Goal: Task Accomplishment & Management: Manage account settings

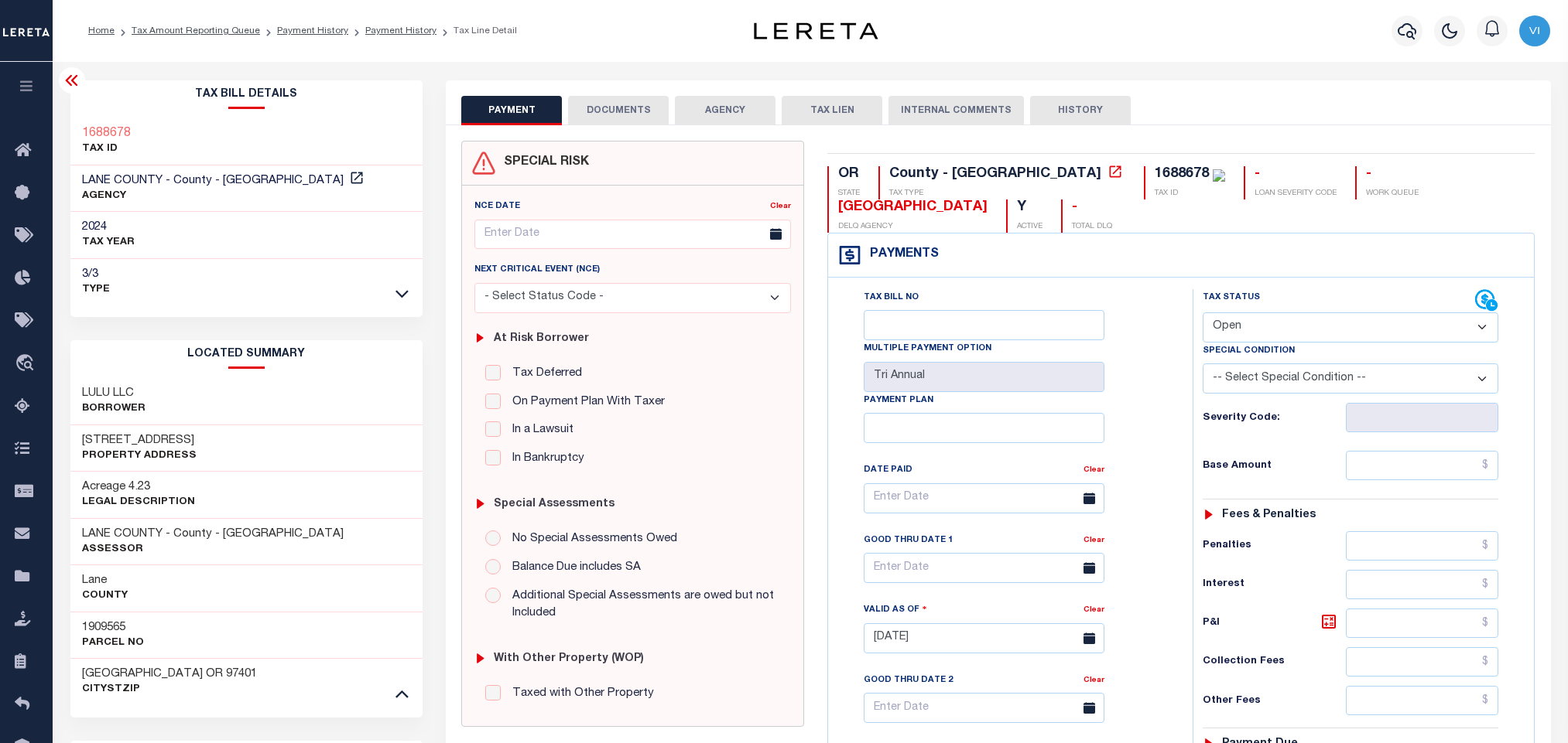
select select "OP2"
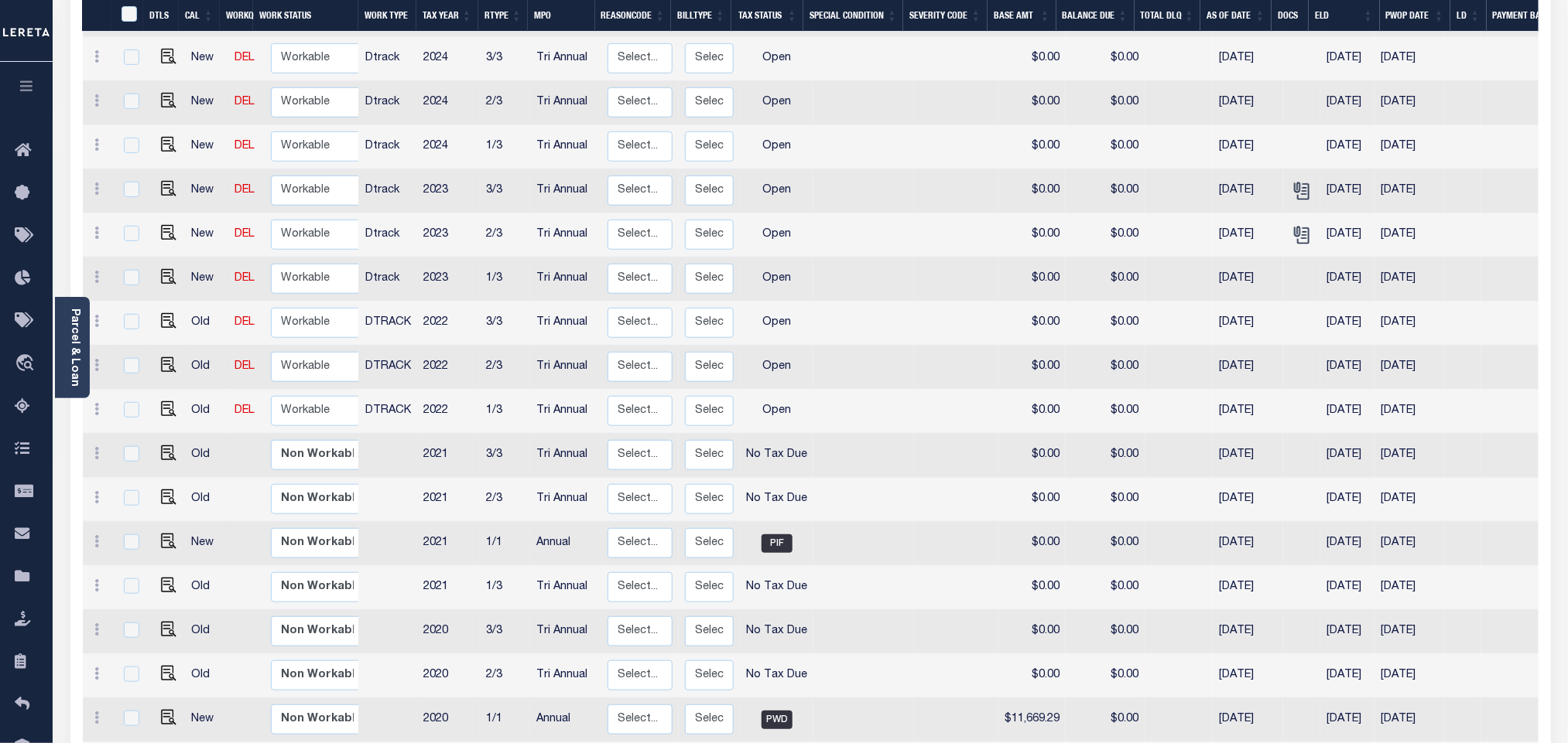
scroll to position [464, 0]
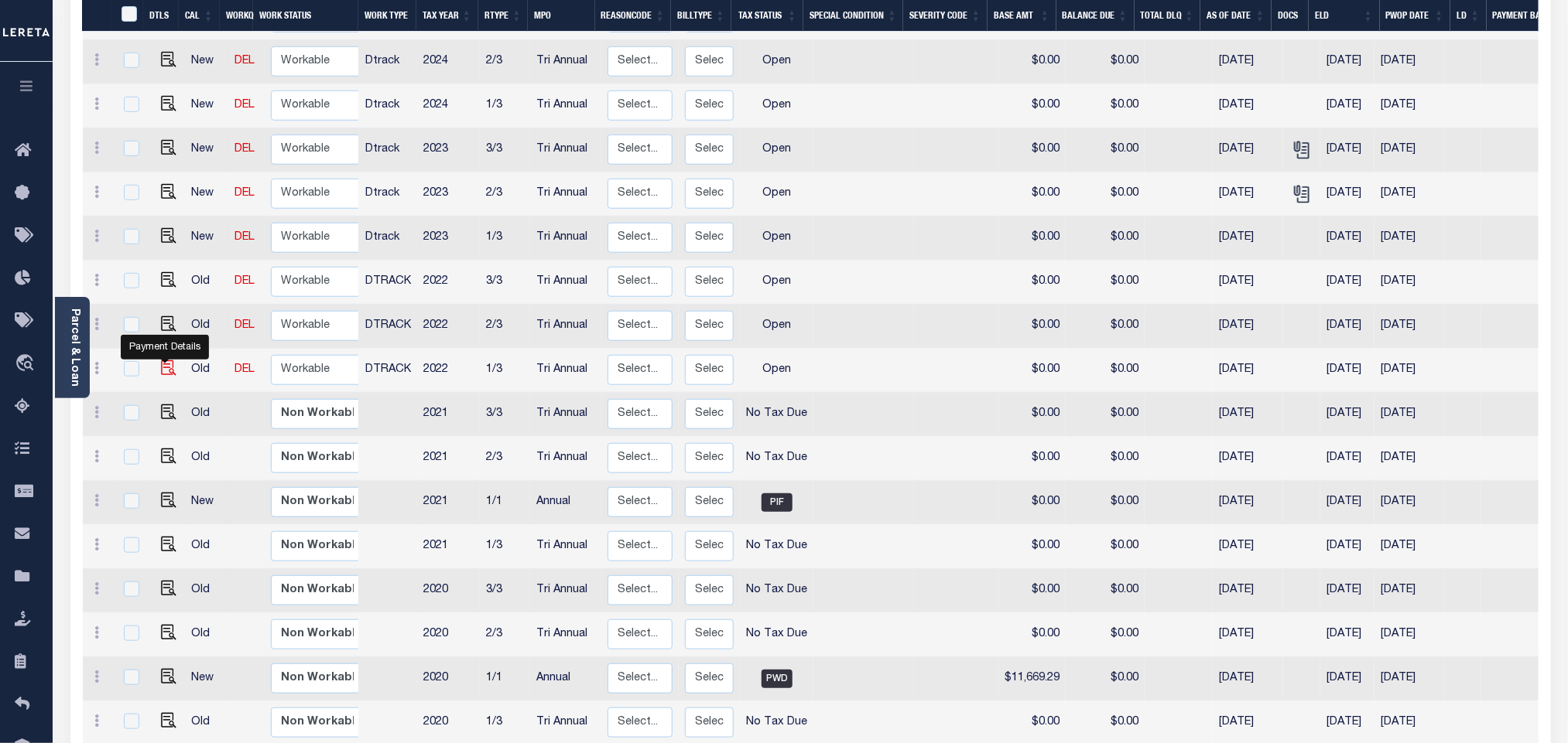
click at [161, 361] on img "" at bounding box center [168, 368] width 16 height 16
checkbox input "true"
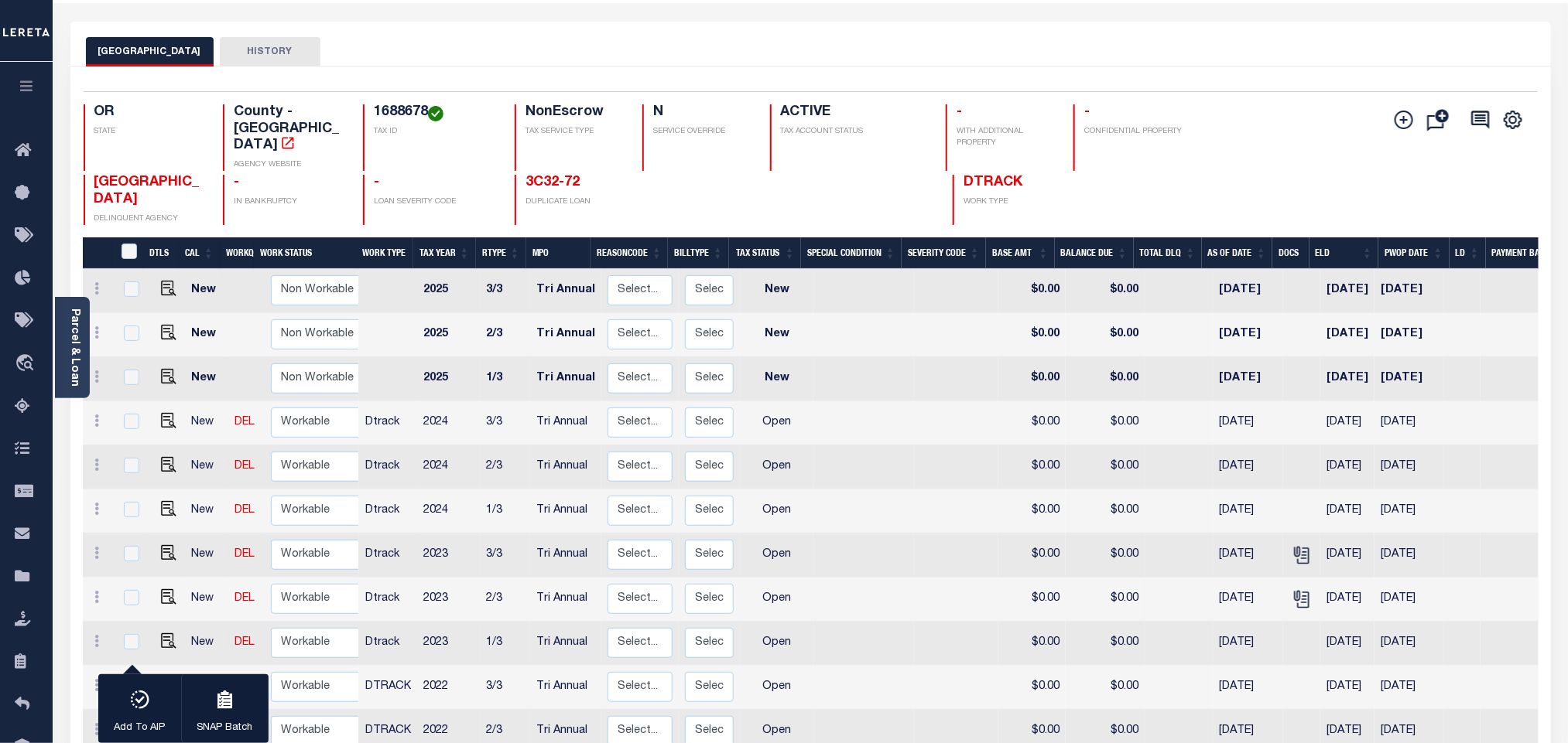
scroll to position [116, 0]
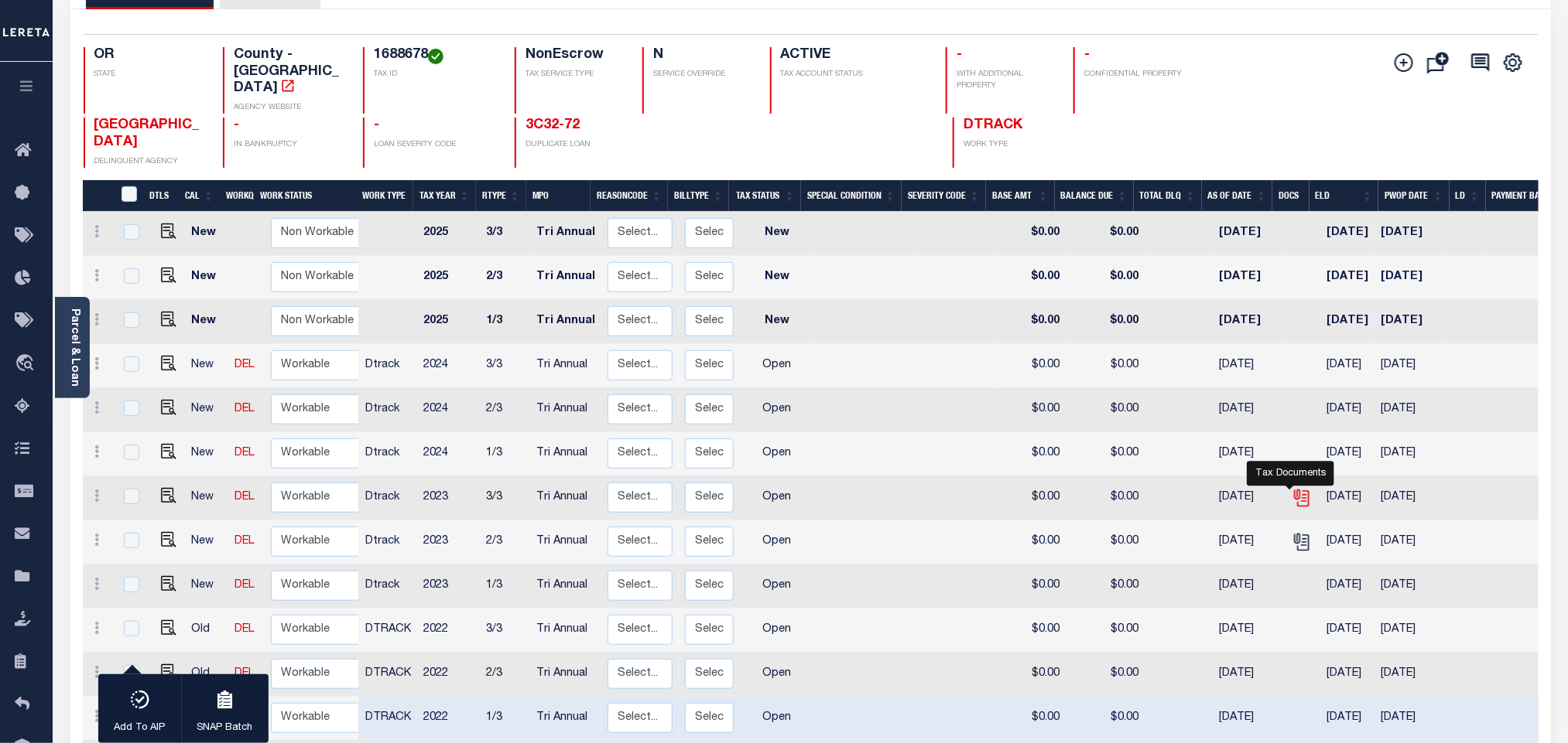
click at [1292, 488] on icon "" at bounding box center [1302, 498] width 20 height 20
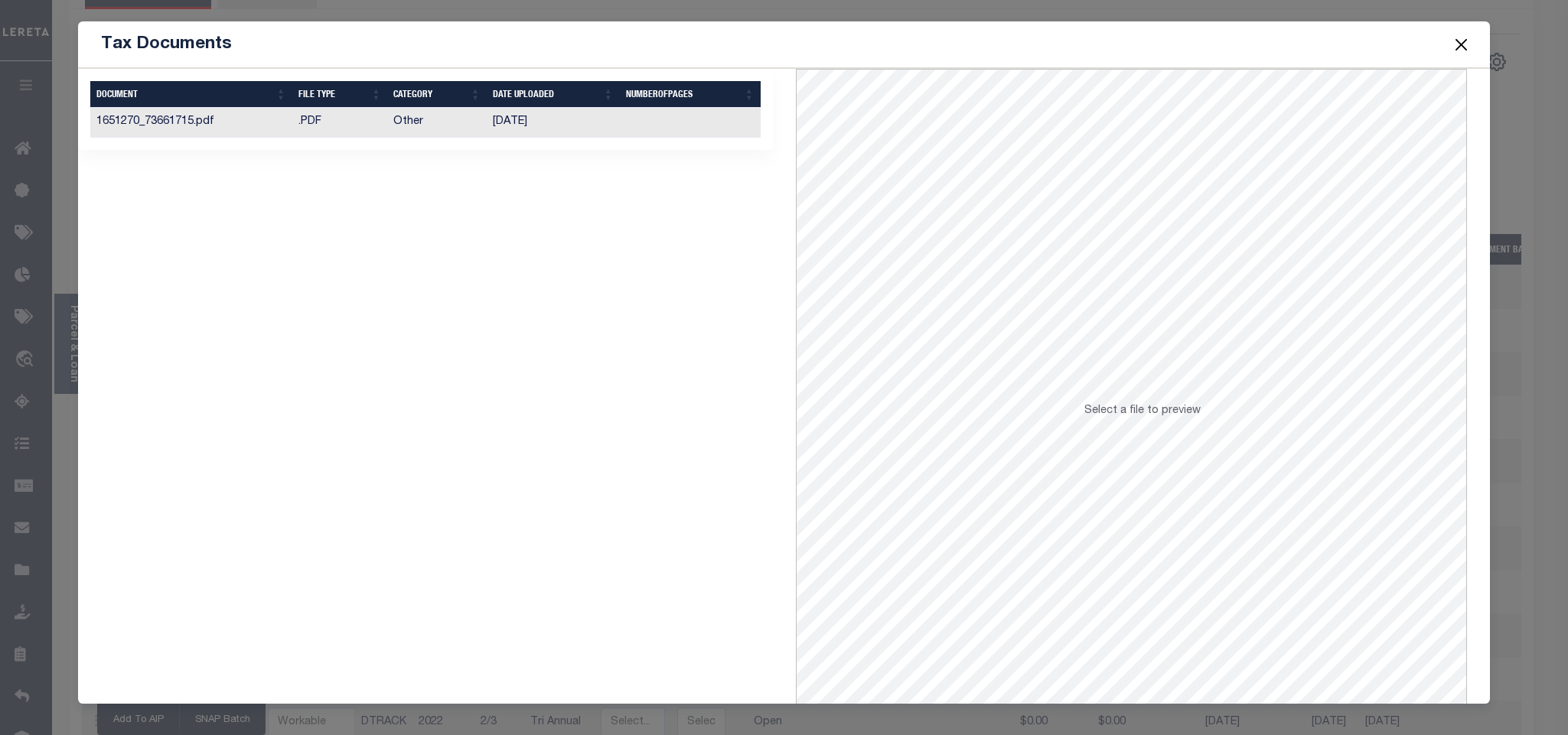
click at [563, 127] on td "08/23/2024" at bounding box center [553, 122] width 133 height 30
click at [1453, 44] on button "Close" at bounding box center [1461, 45] width 20 height 20
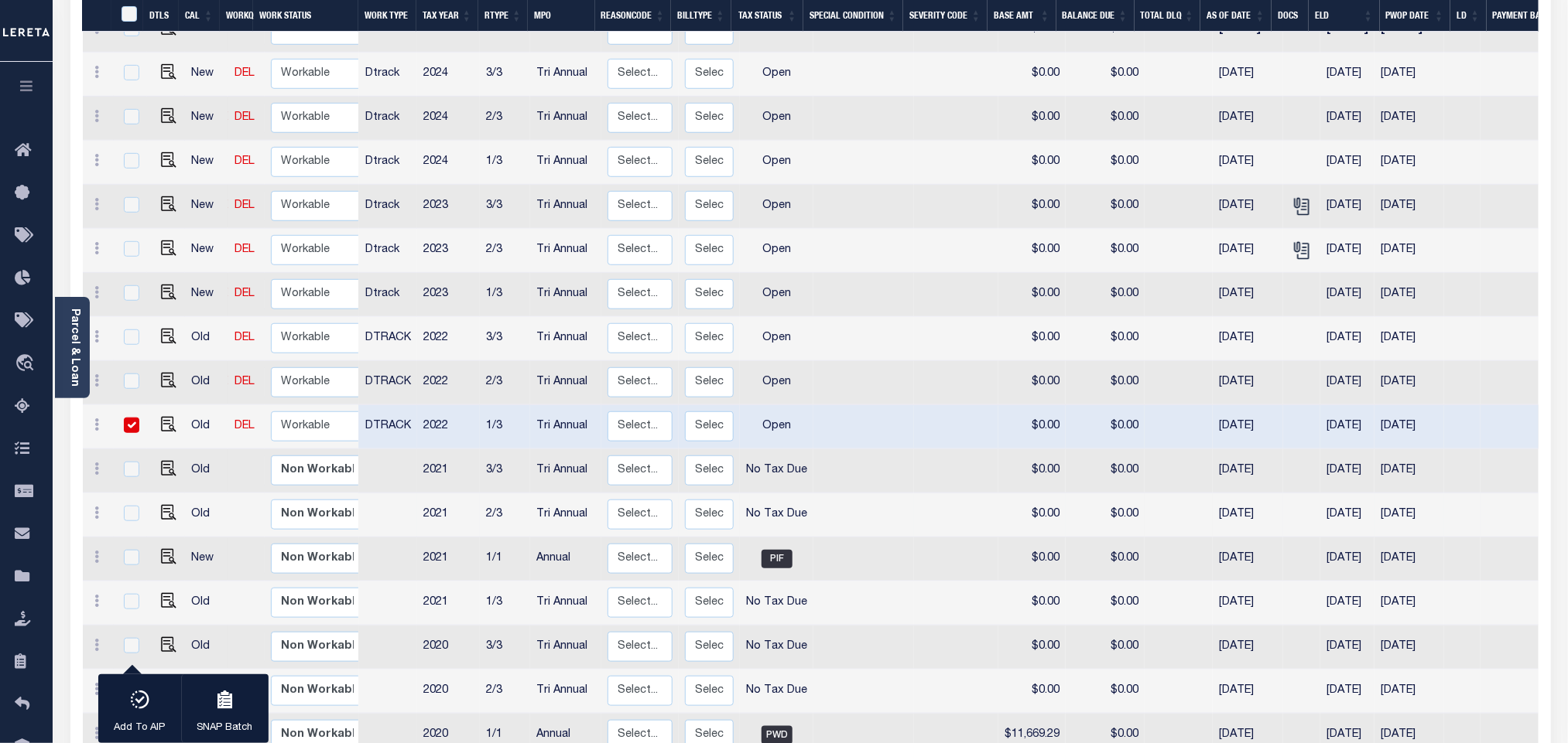
scroll to position [348, 0]
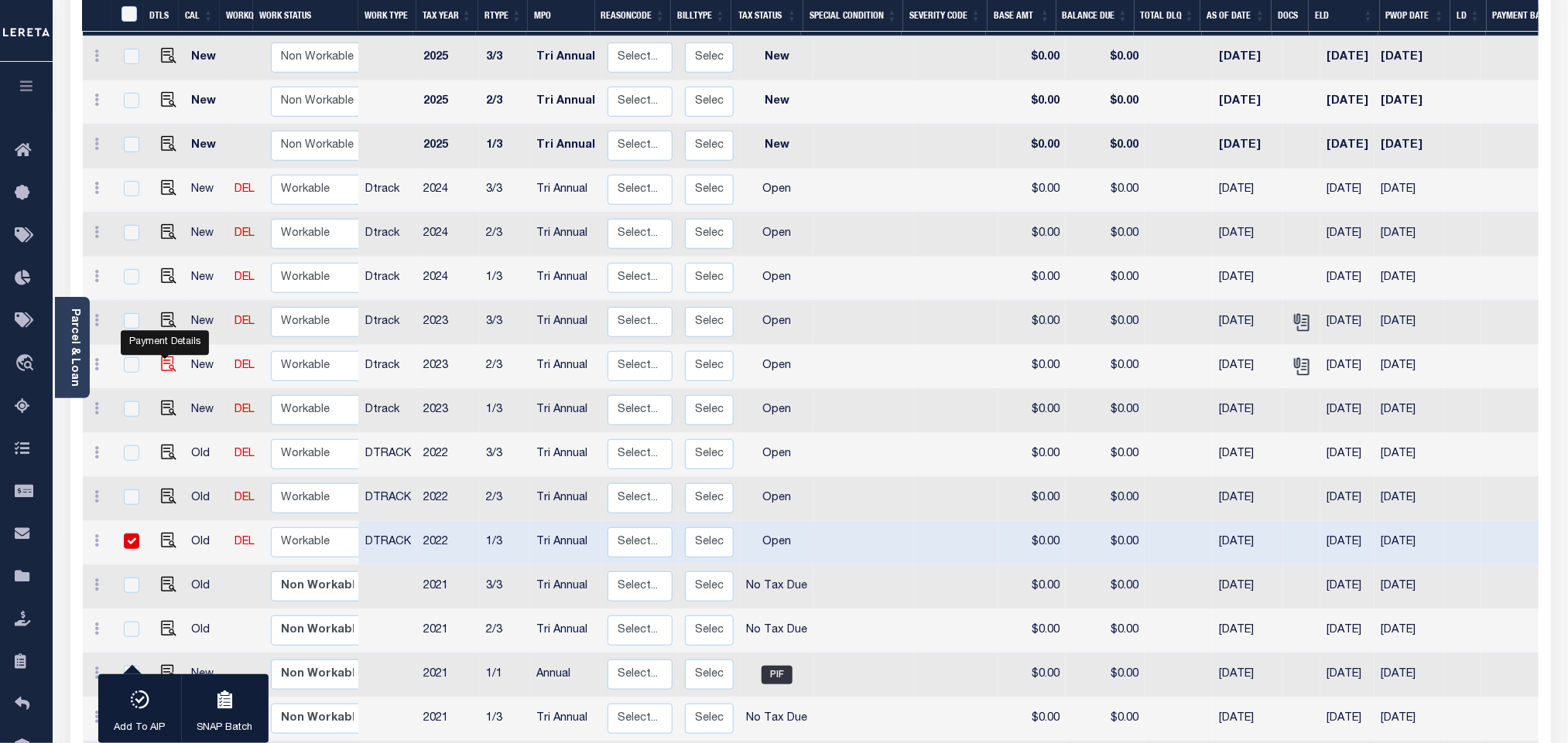
click at [165, 356] on img "" at bounding box center [168, 364] width 16 height 16
checkbox input "true"
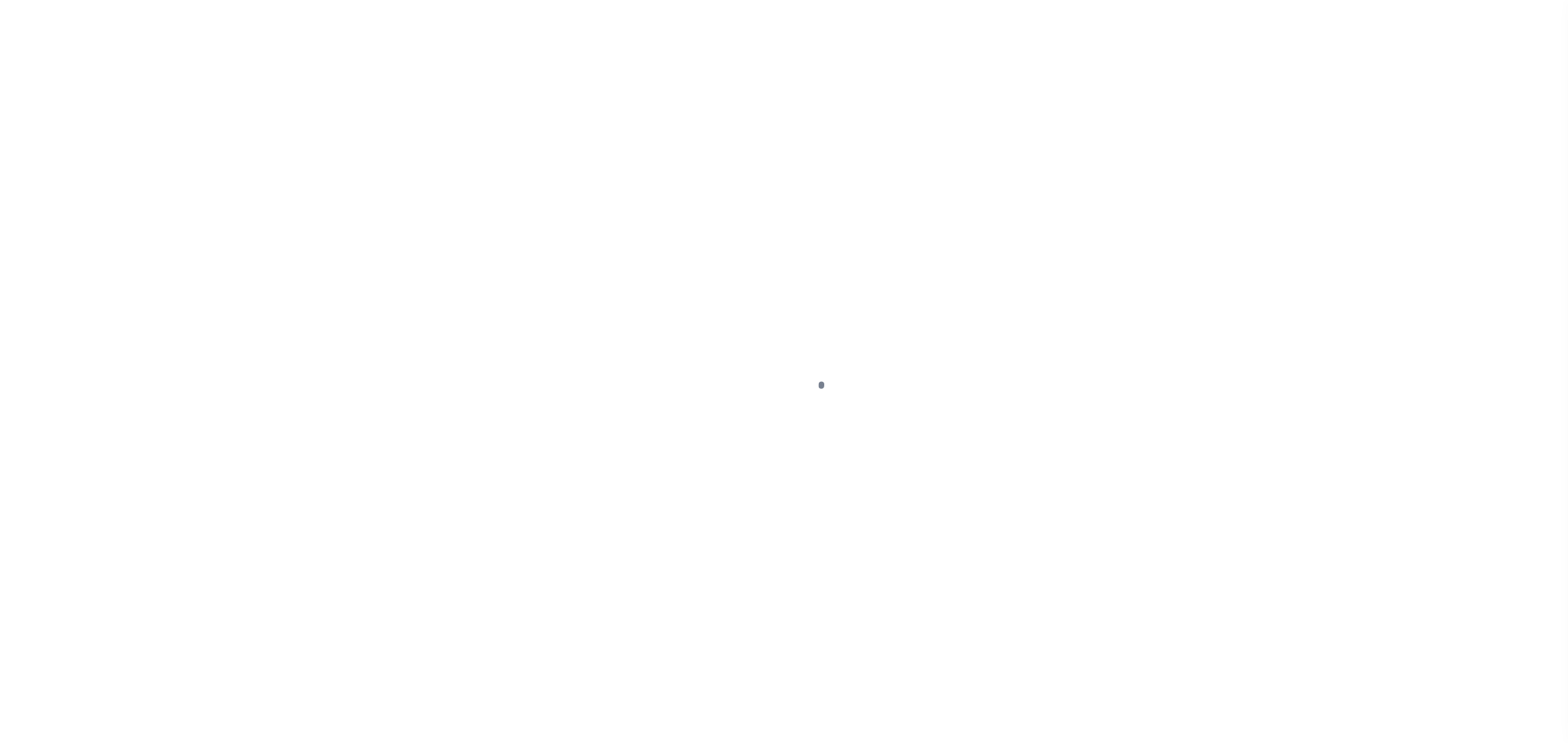
checkbox input "false"
type textarea "Please refer 2023 3/3 line for Tax Supporting Document."
type input "[DATE]"
select select "OP2"
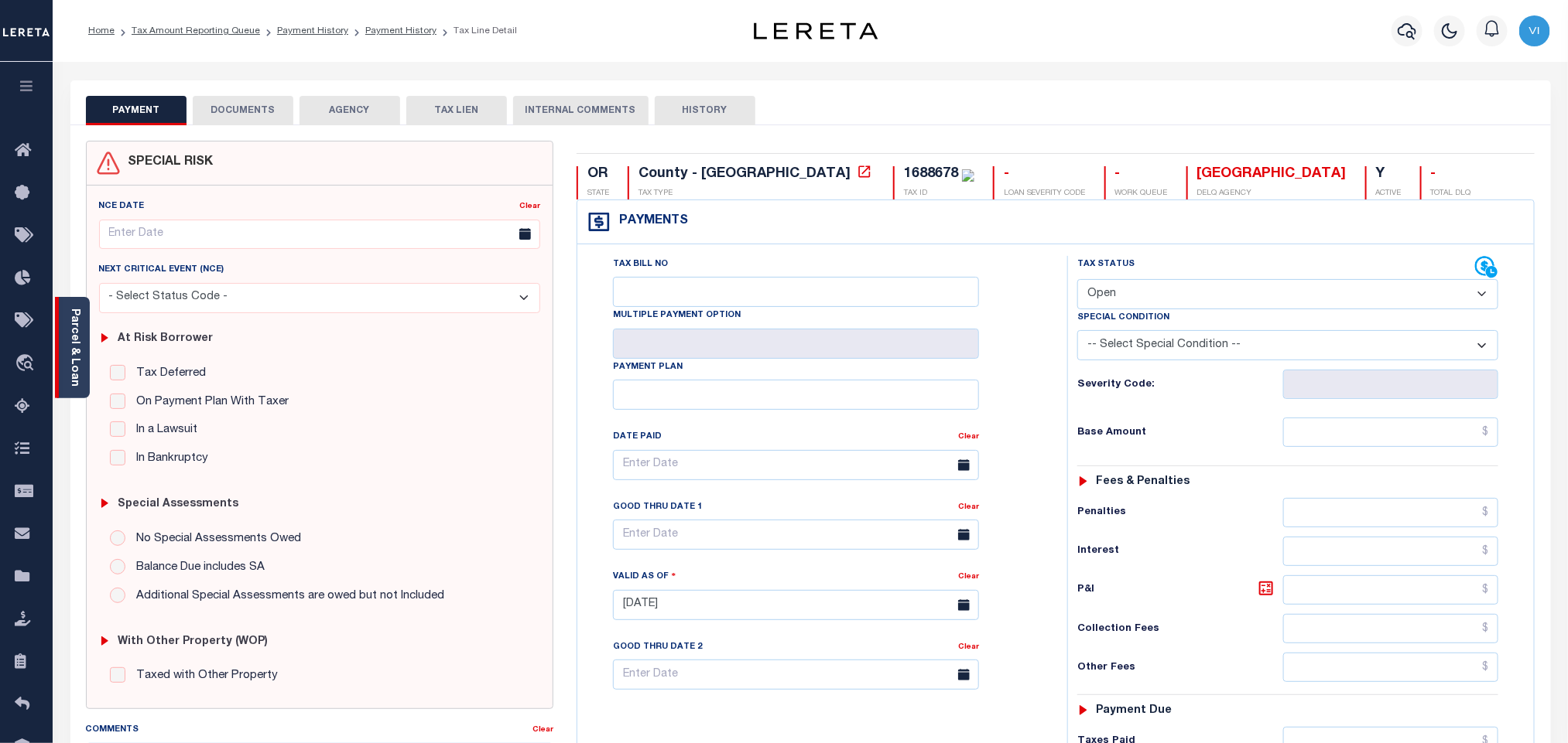
click at [73, 332] on link "Parcel & Loan" at bounding box center [75, 347] width 11 height 78
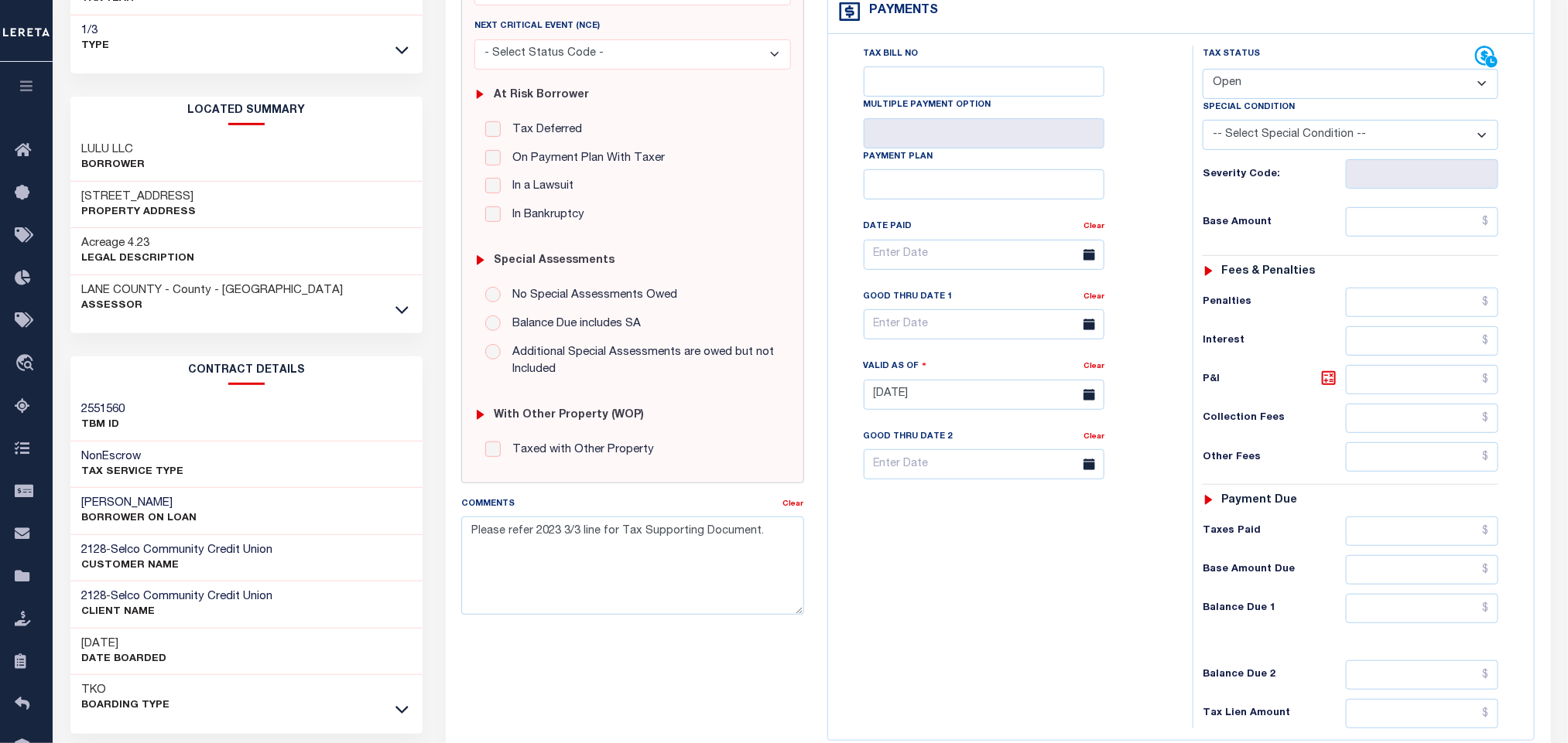
scroll to position [441, 0]
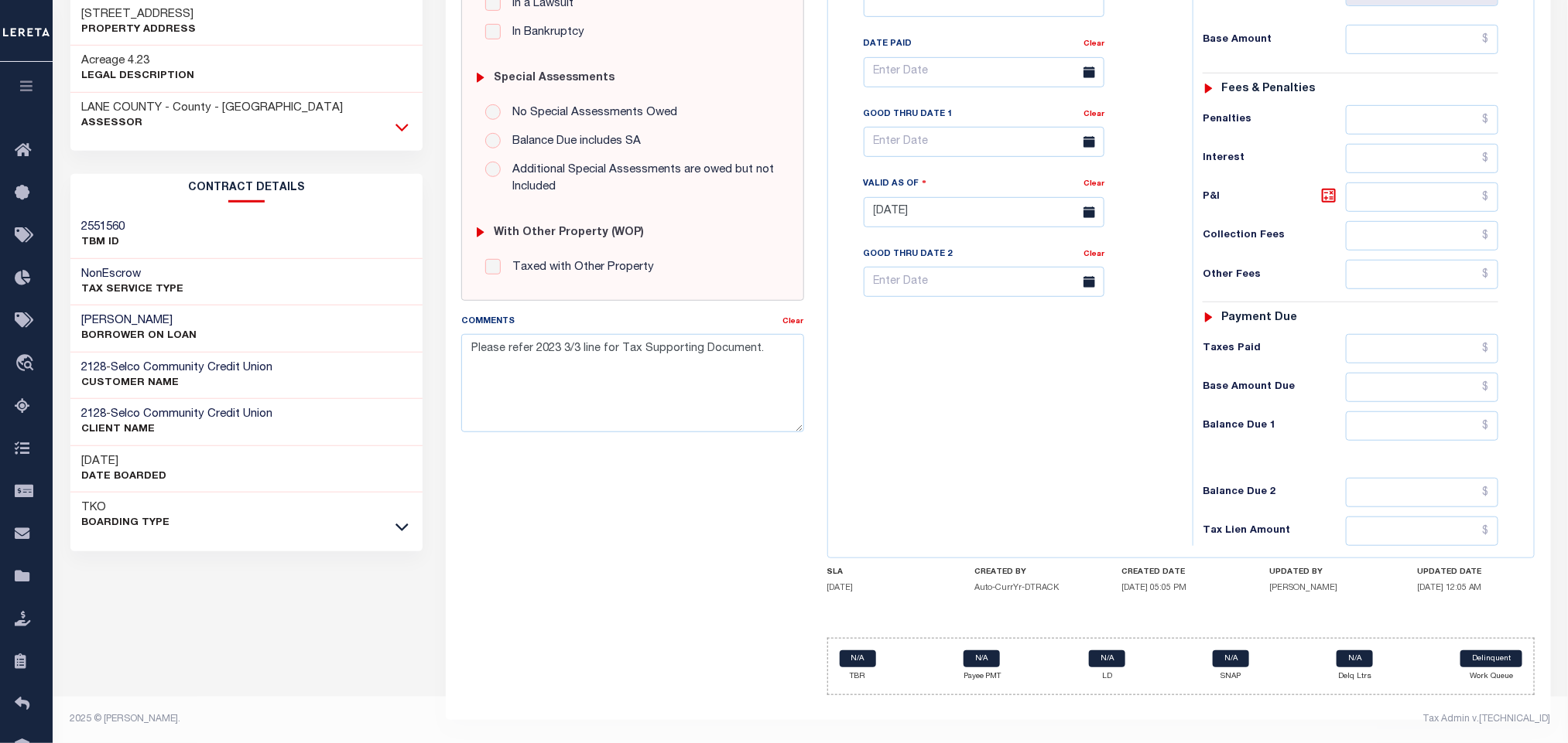
click at [399, 119] on icon at bounding box center [402, 127] width 13 height 17
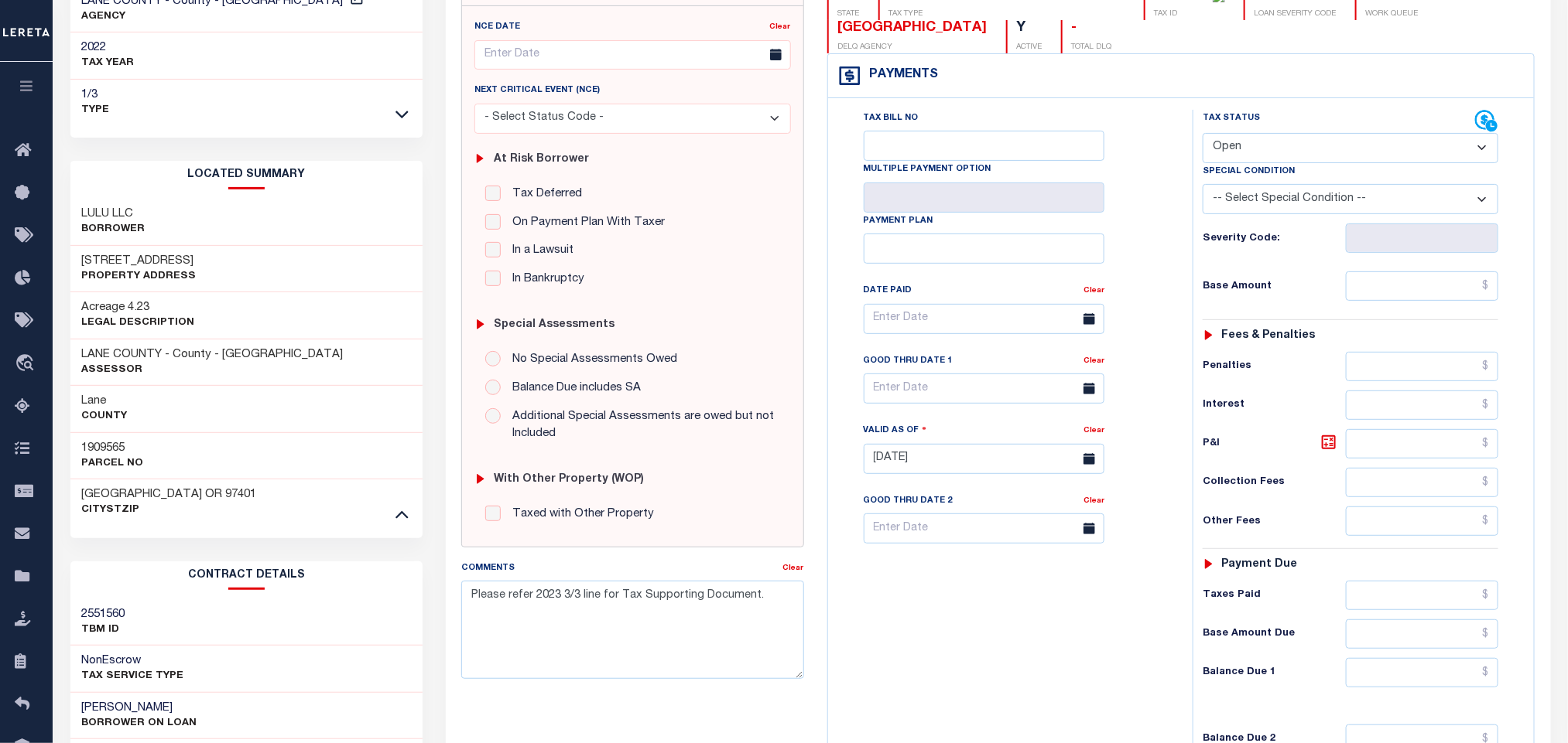
scroll to position [101, 0]
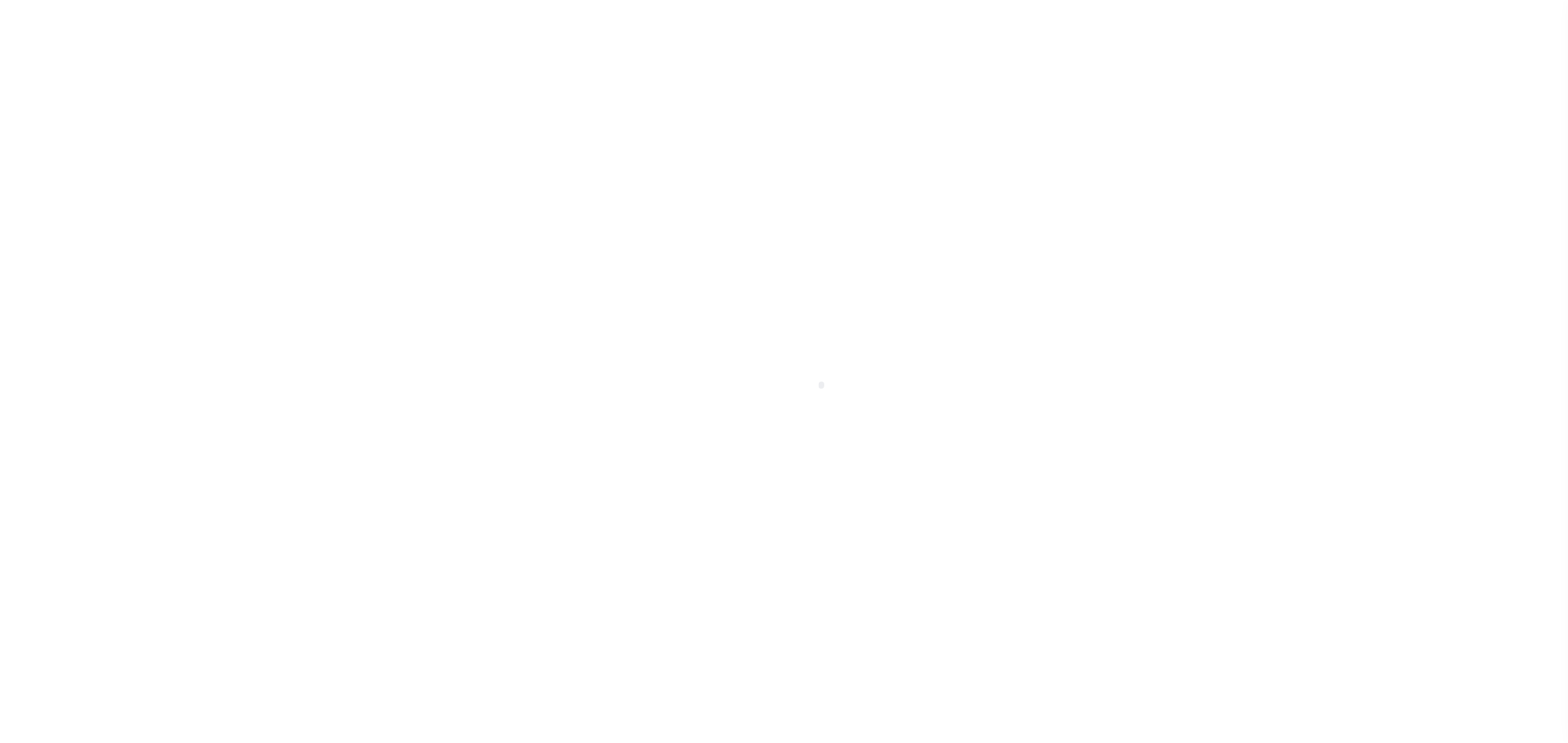
select select "OP2"
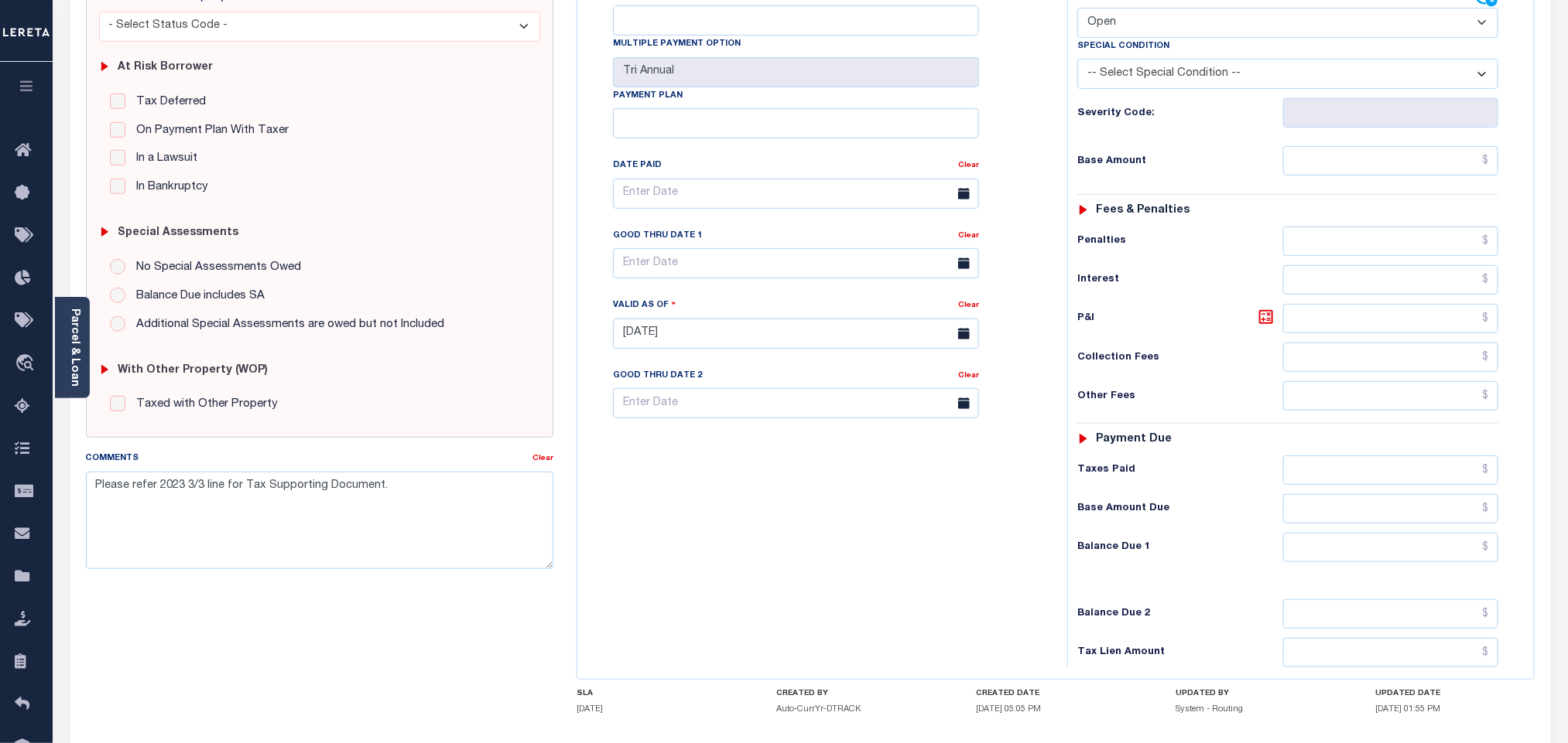
scroll to position [59, 0]
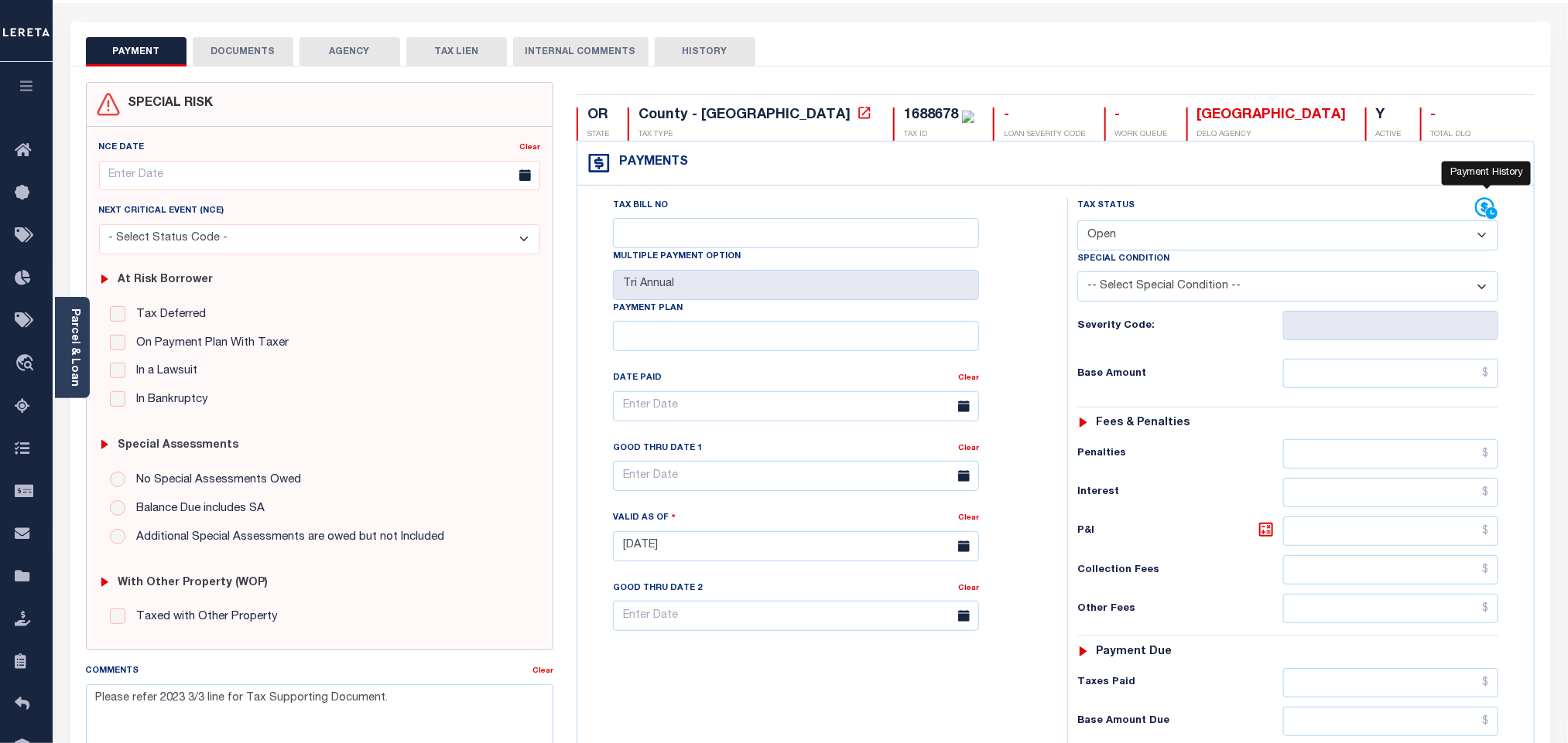
click at [1483, 213] on icon at bounding box center [1486, 209] width 23 height 23
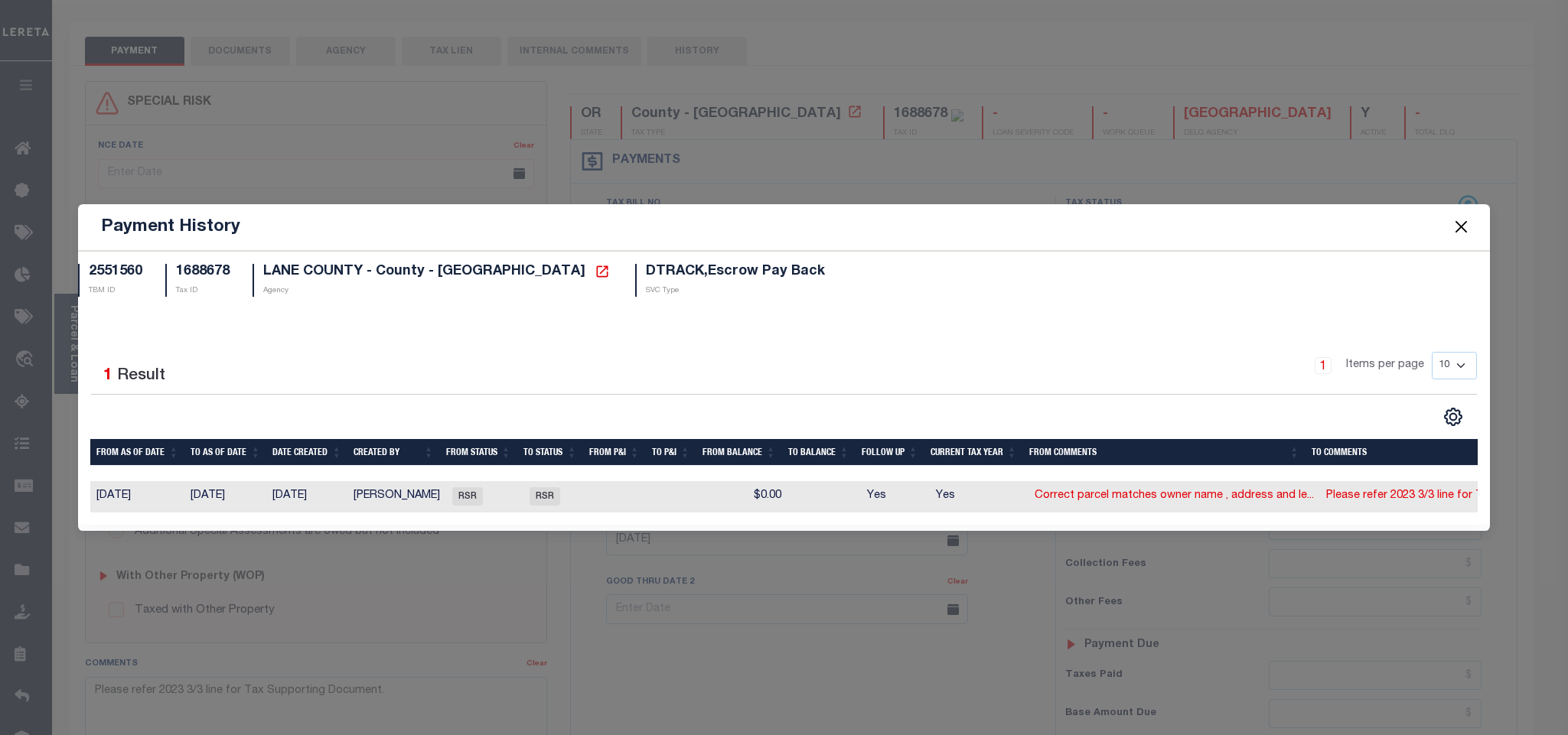
click at [1465, 218] on button "Close" at bounding box center [1461, 227] width 20 height 20
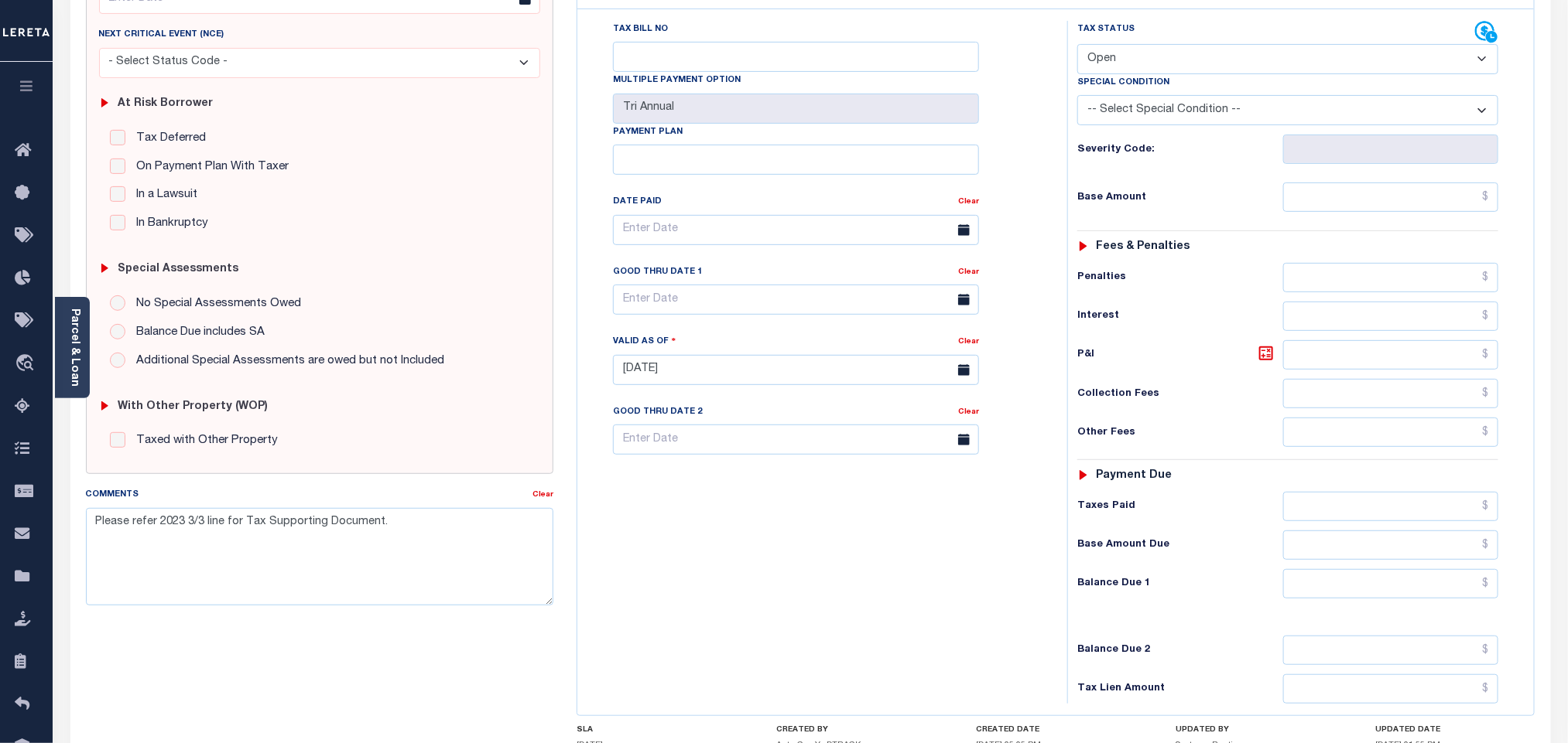
scroll to position [407, 0]
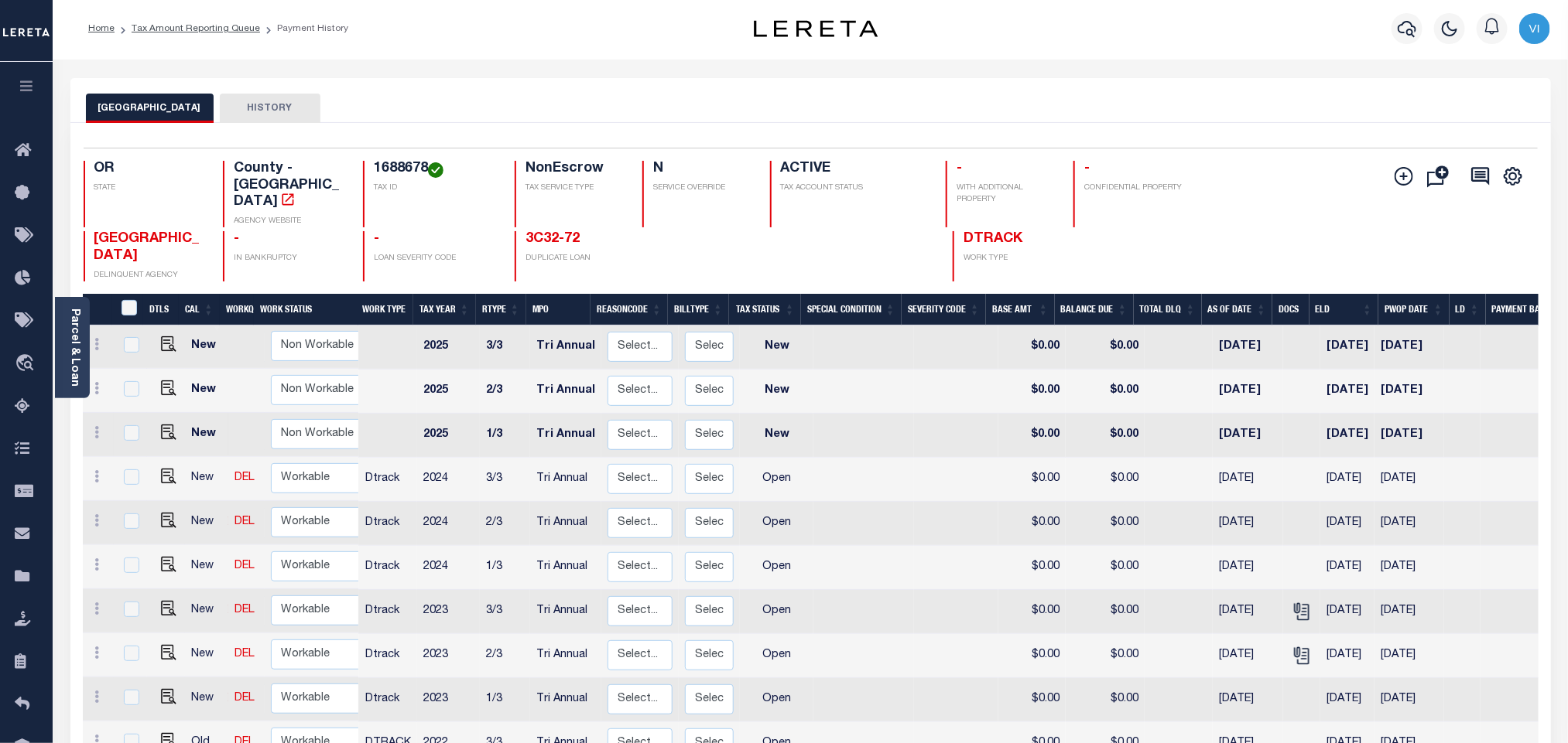
scroll to position [232, 0]
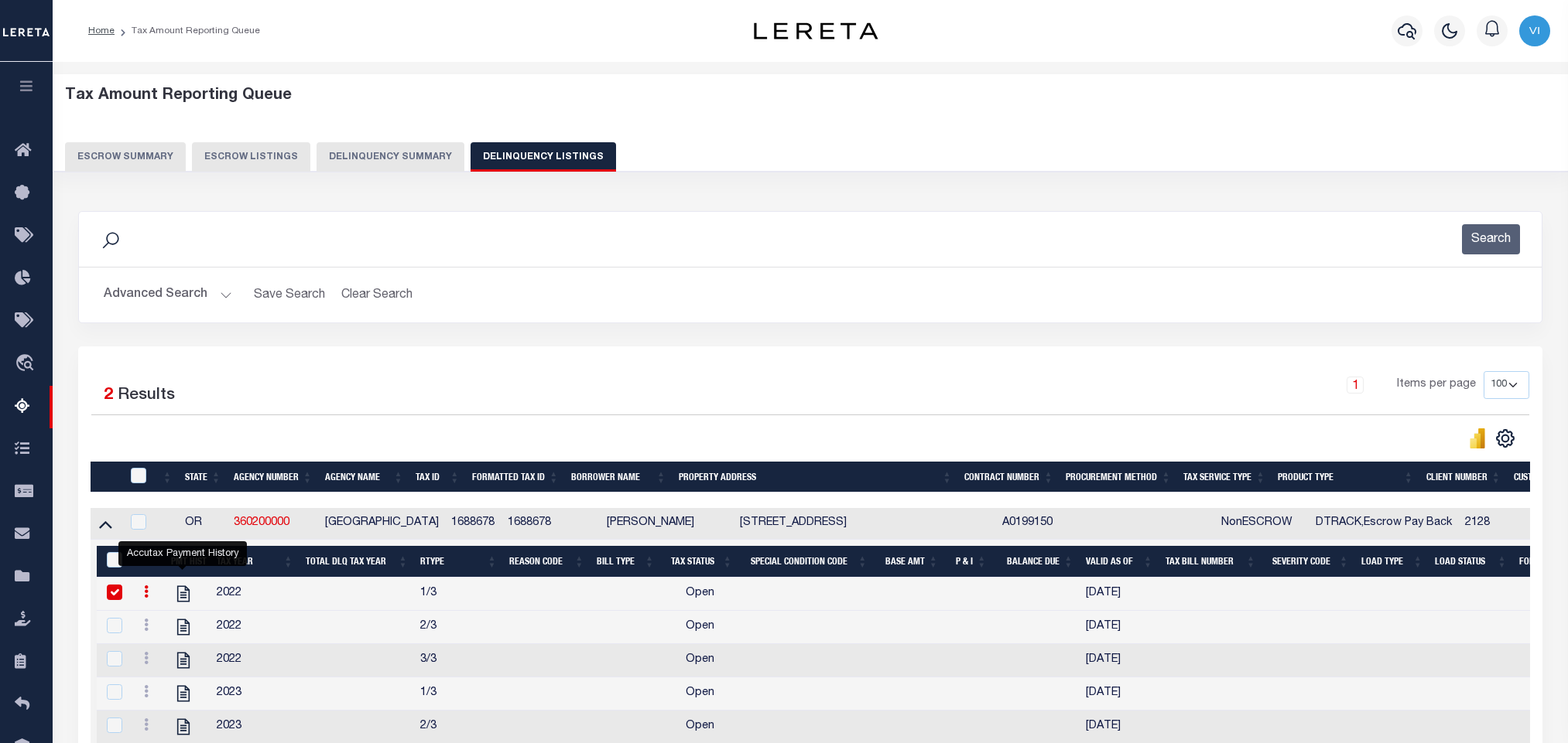
select select "OR"
select select "100"
click at [172, 302] on button "Advanced Search" at bounding box center [167, 294] width 128 height 30
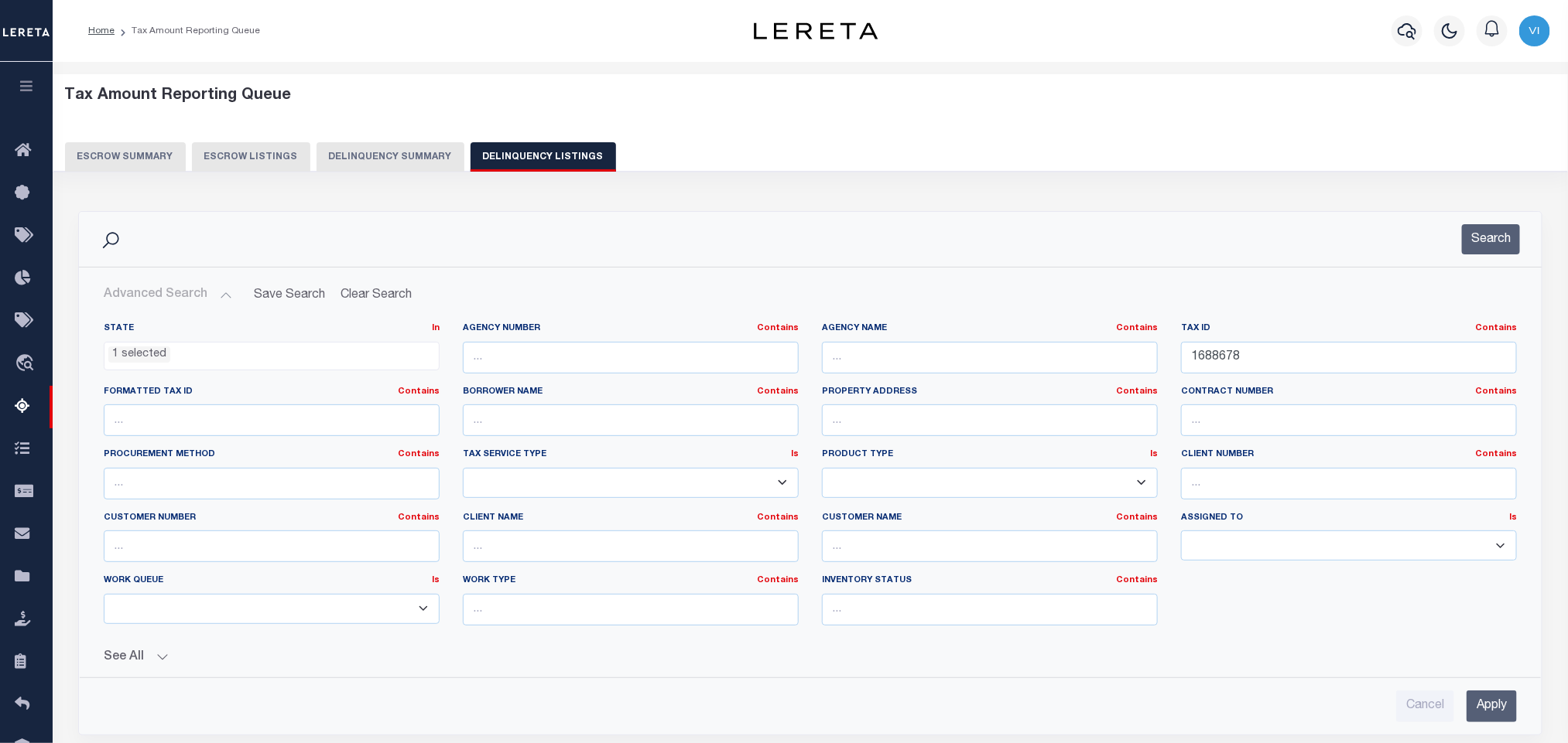
scroll to position [348, 0]
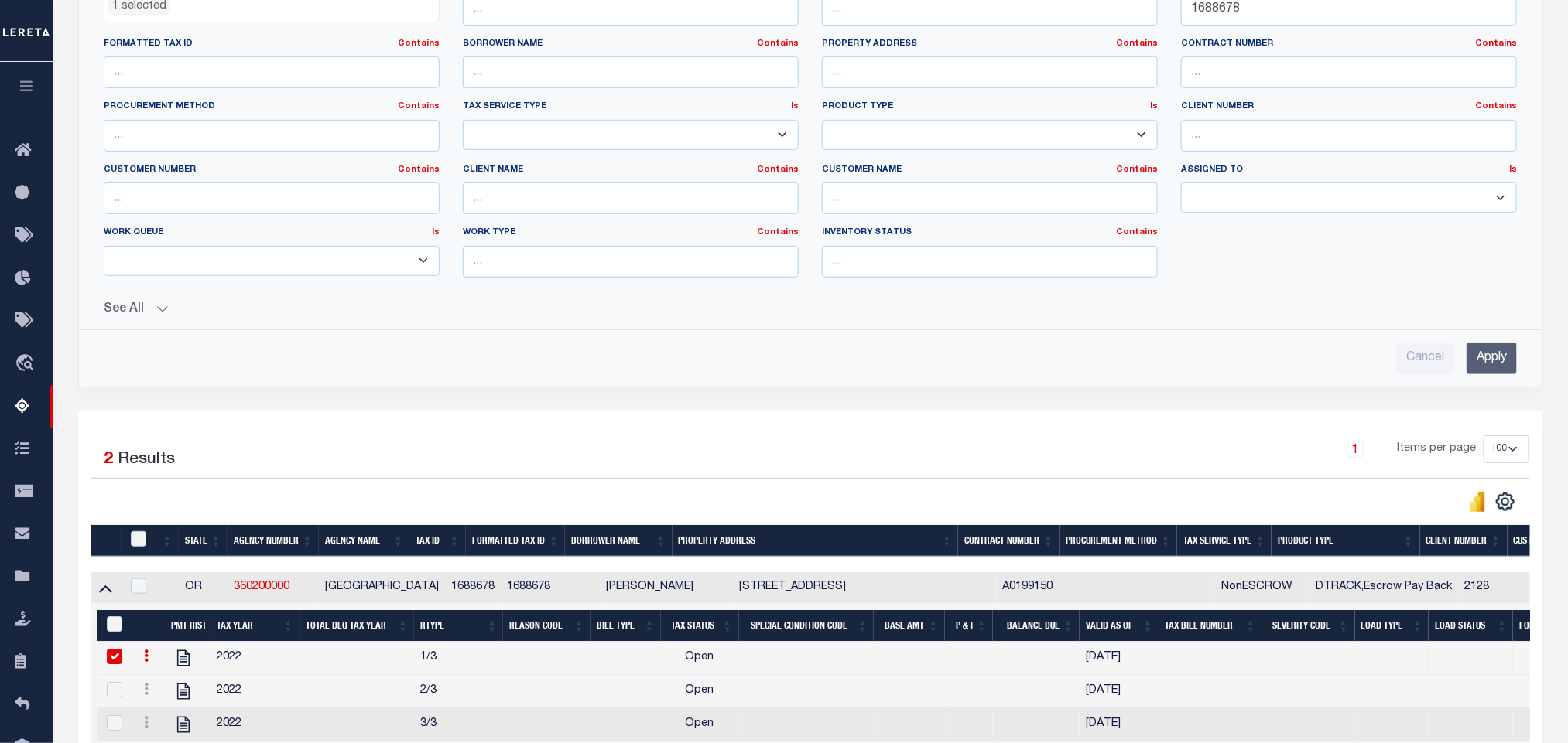
click at [1501, 366] on input "Apply" at bounding box center [1491, 358] width 50 height 31
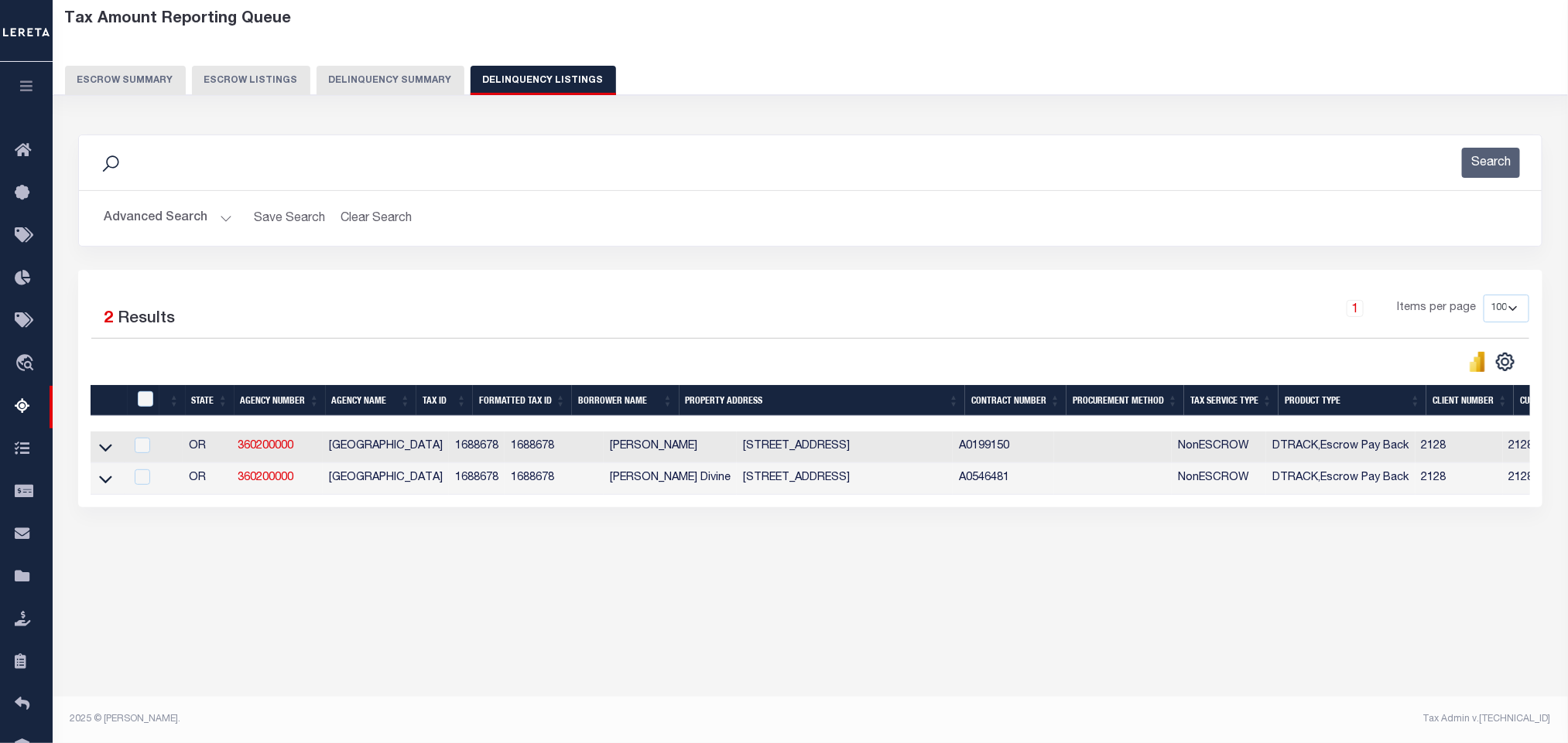
scroll to position [77, 0]
click at [147, 407] on input "checkbox" at bounding box center [145, 399] width 16 height 16
checkbox input "true"
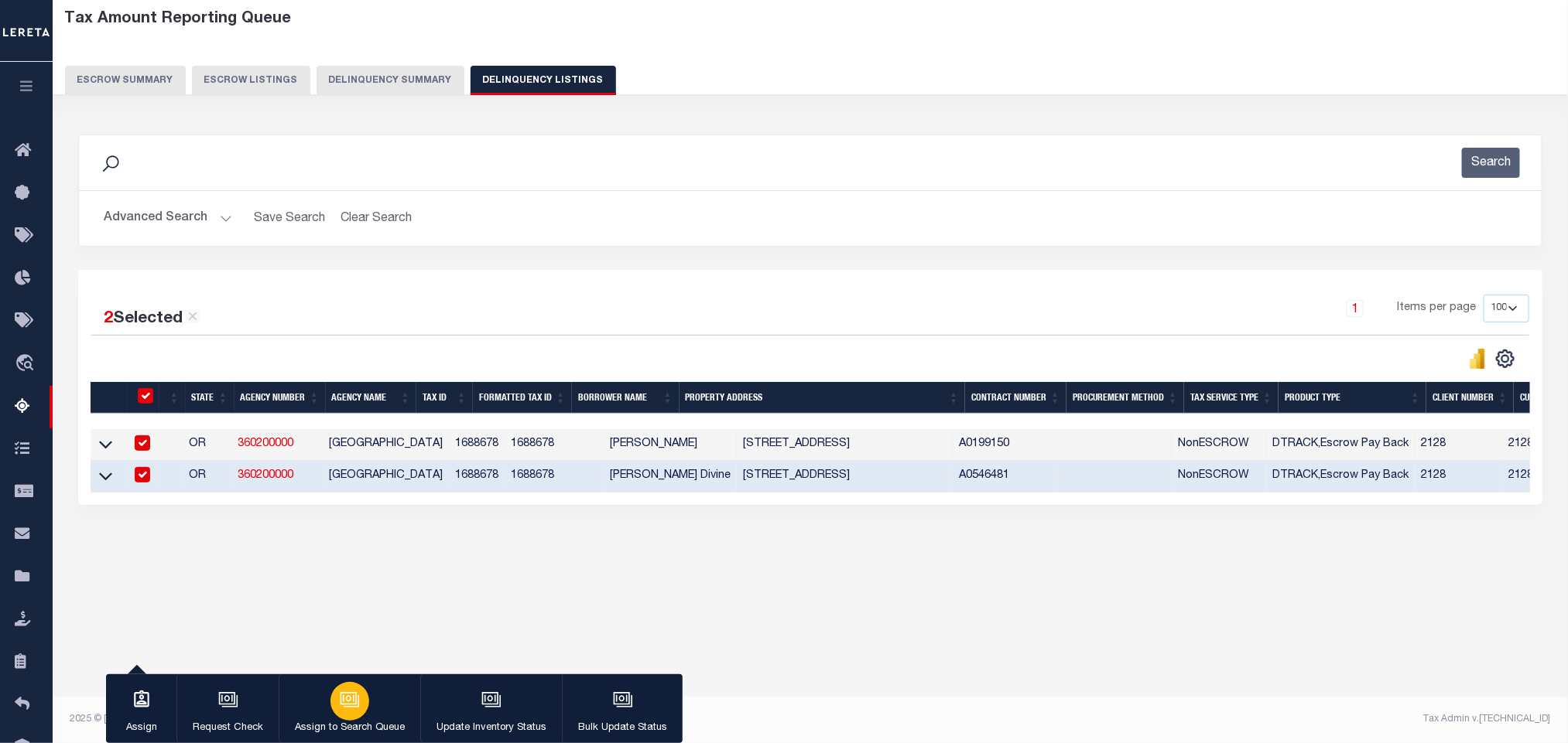
click at [346, 721] on p "Assign to Search Queue" at bounding box center [349, 728] width 110 height 16
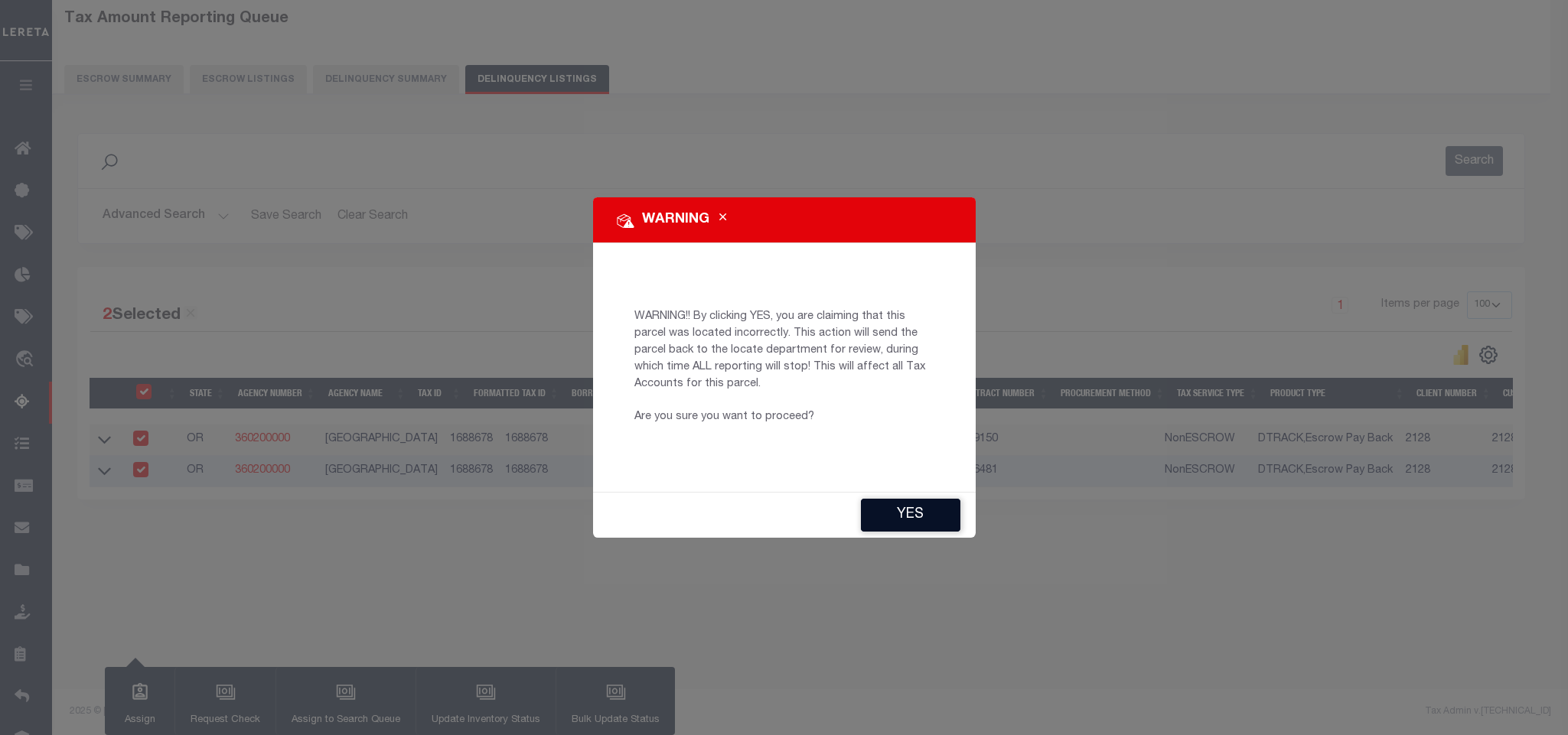
click at [893, 509] on button "YES" at bounding box center [910, 515] width 100 height 33
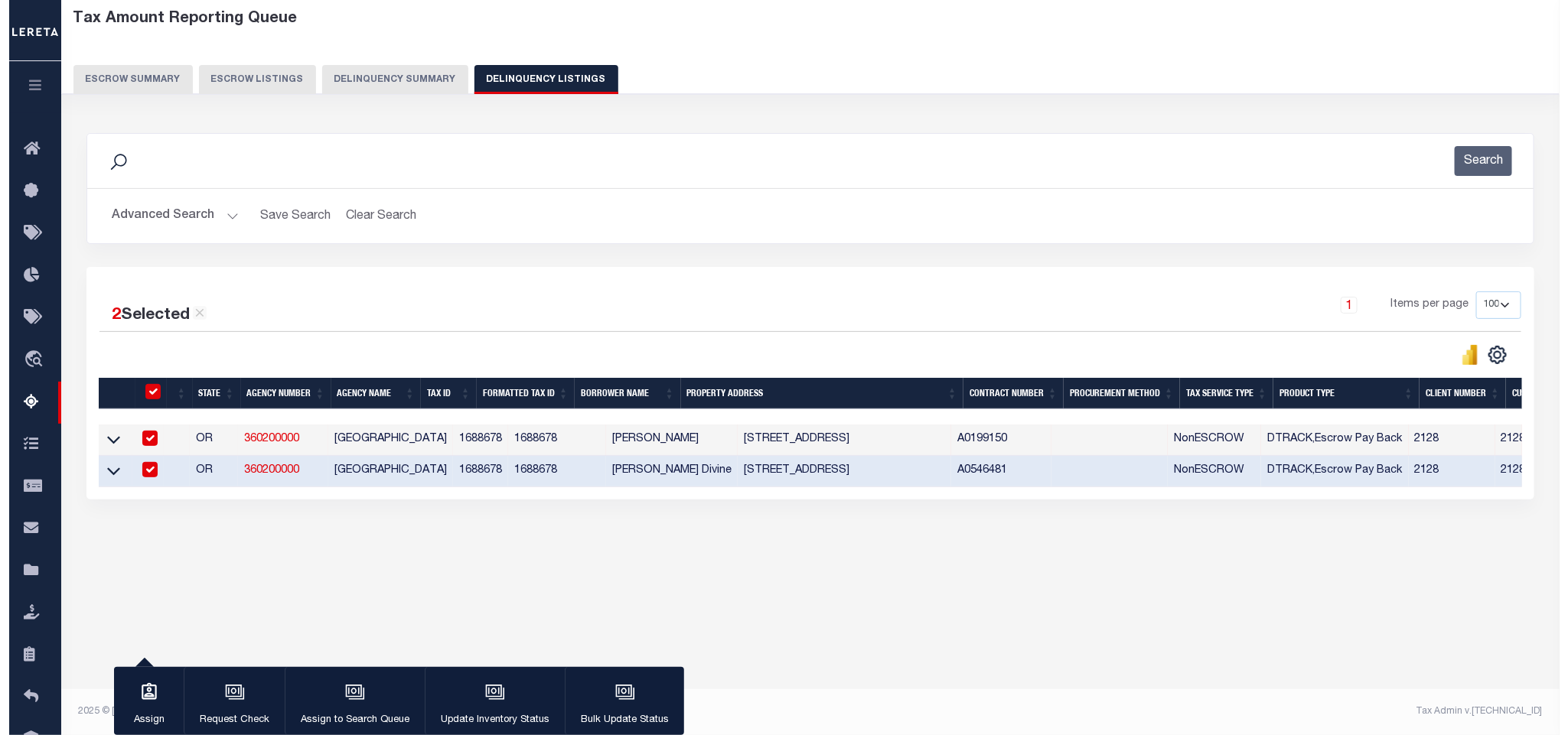
type input "Vinod.Kumar@accumatch.com"
type input "[DATE]"
type input "CP,CP"
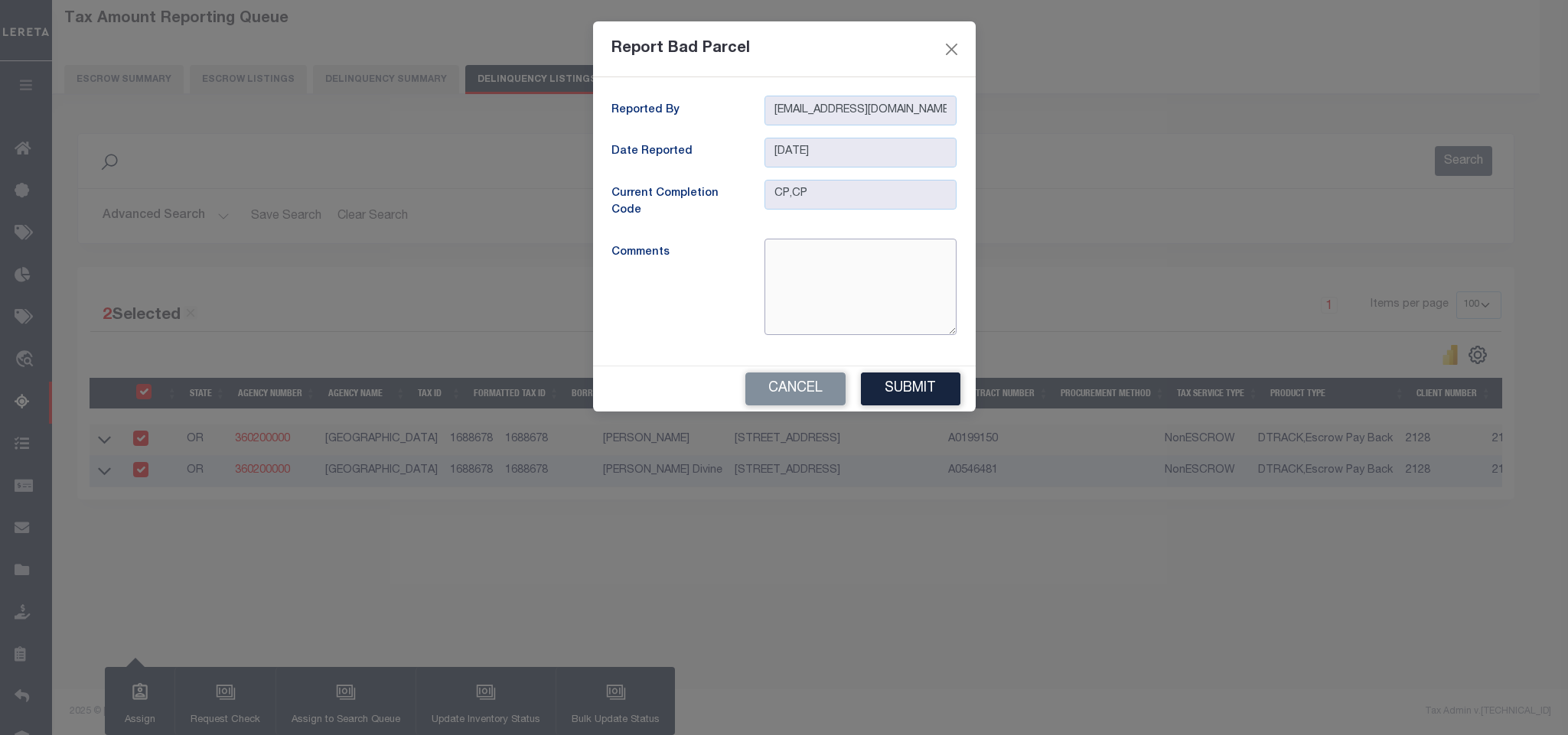
click at [858, 294] on textarea at bounding box center [860, 287] width 192 height 97
click at [843, 274] on textarea at bounding box center [860, 287] width 192 height 97
paste textarea "1909565"
type textarea "1909565 Current Parcel ID"
click at [908, 390] on button "Submit" at bounding box center [910, 389] width 100 height 33
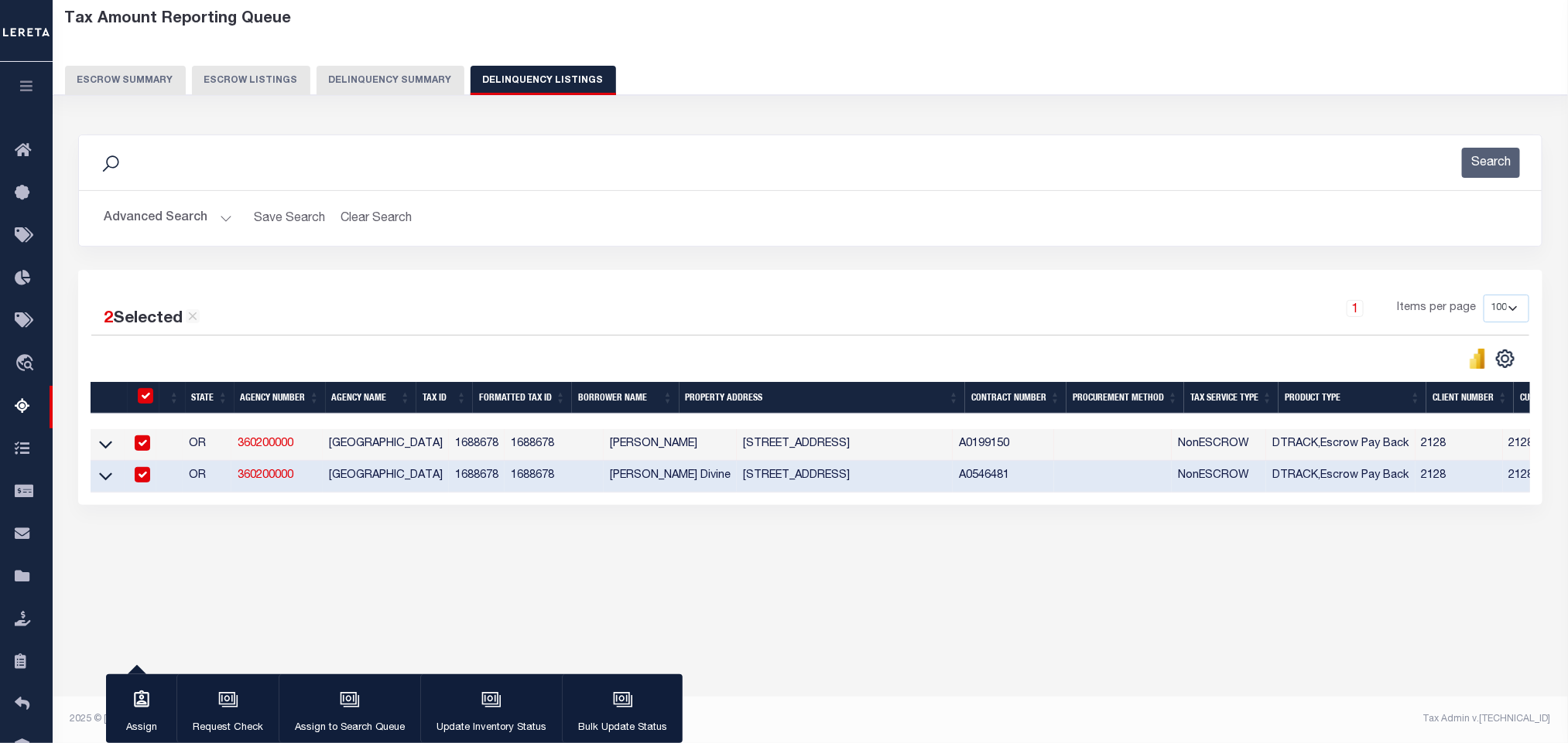
click at [145, 225] on button "Advanced Search" at bounding box center [167, 218] width 128 height 30
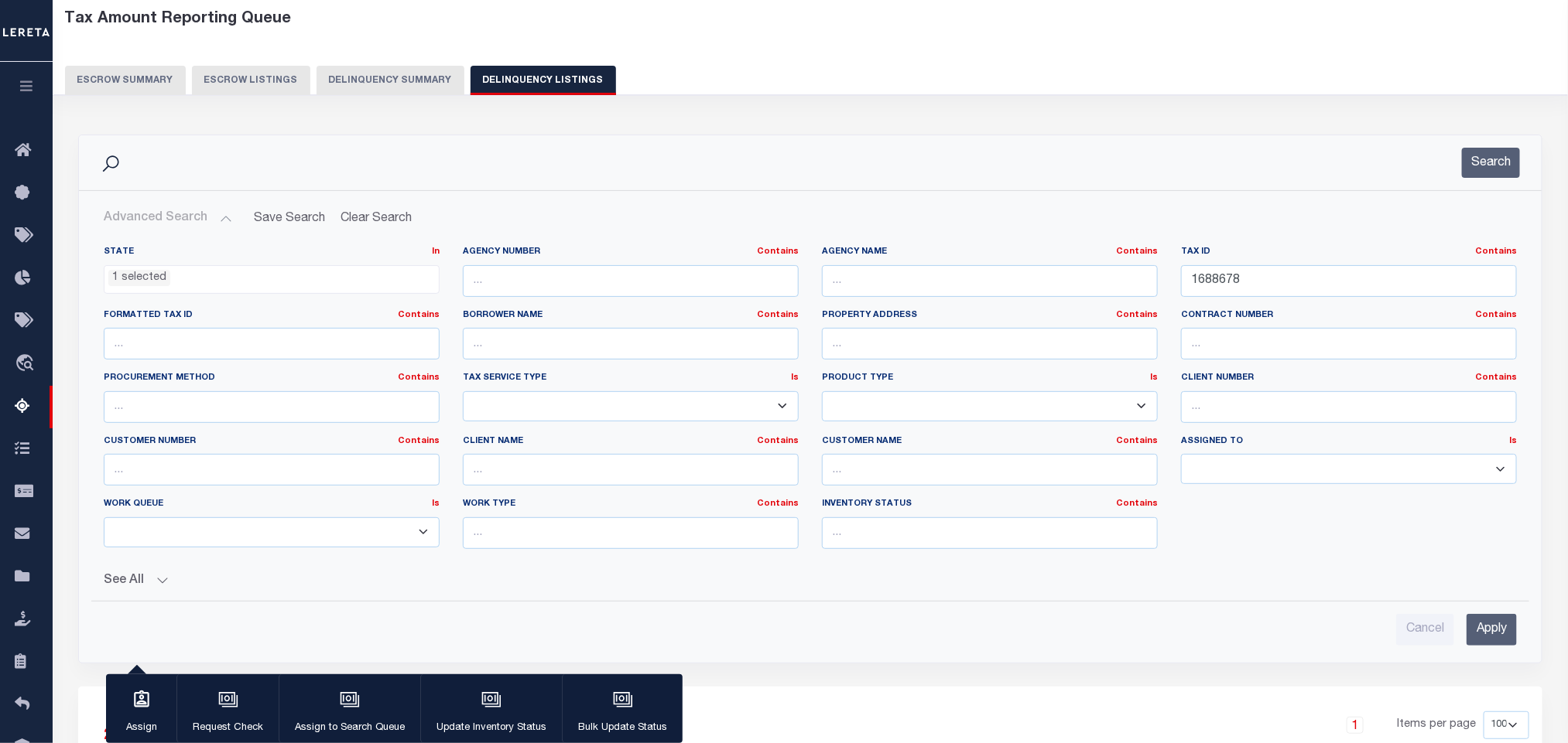
click at [1301, 262] on div "Tax ID Contains Contains Is 1688678" at bounding box center [1349, 270] width 336 height 51
click at [1293, 289] on input "1688678" at bounding box center [1349, 281] width 336 height 31
paste input "632404"
type input "632404"
click at [1486, 638] on input "Apply" at bounding box center [1491, 629] width 50 height 31
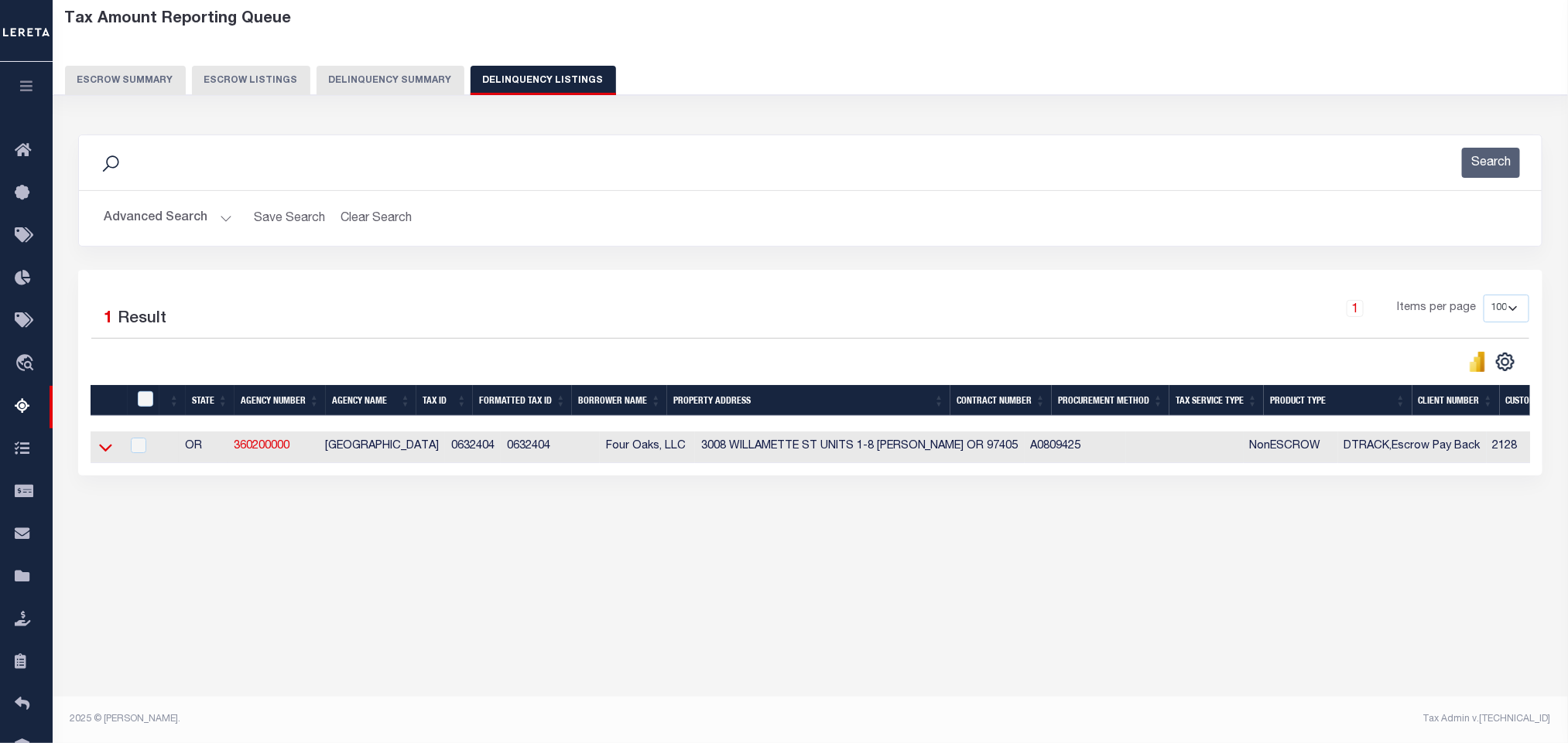
click at [100, 456] on icon at bounding box center [105, 448] width 13 height 17
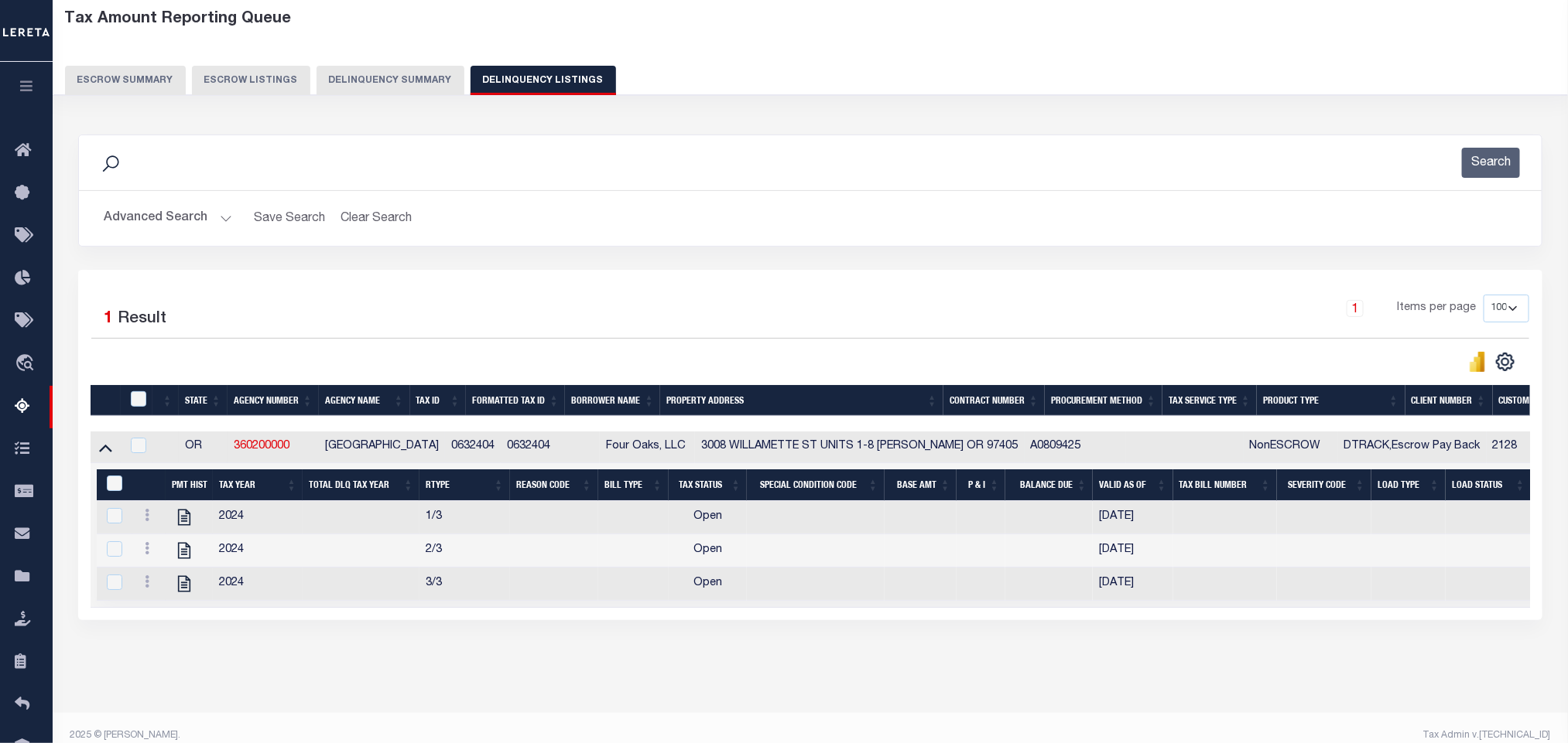
click at [474, 666] on div "Data sync process is currently running, you may face some response delays. Sear…" at bounding box center [811, 392] width 1485 height 547
click at [182, 522] on icon "" at bounding box center [185, 518] width 20 height 20
checkbox input "true"
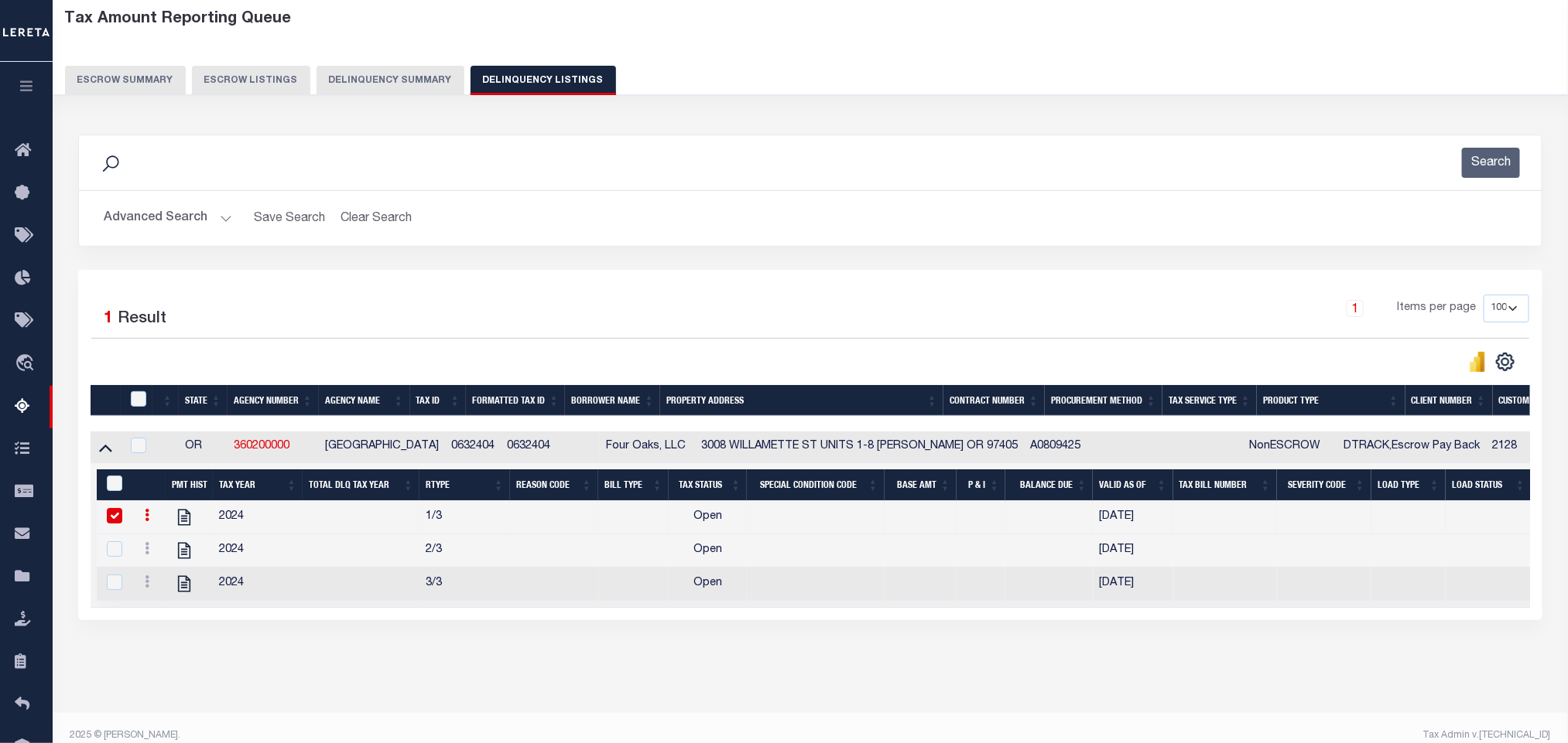
click at [193, 218] on button "Advanced Search" at bounding box center [167, 218] width 128 height 30
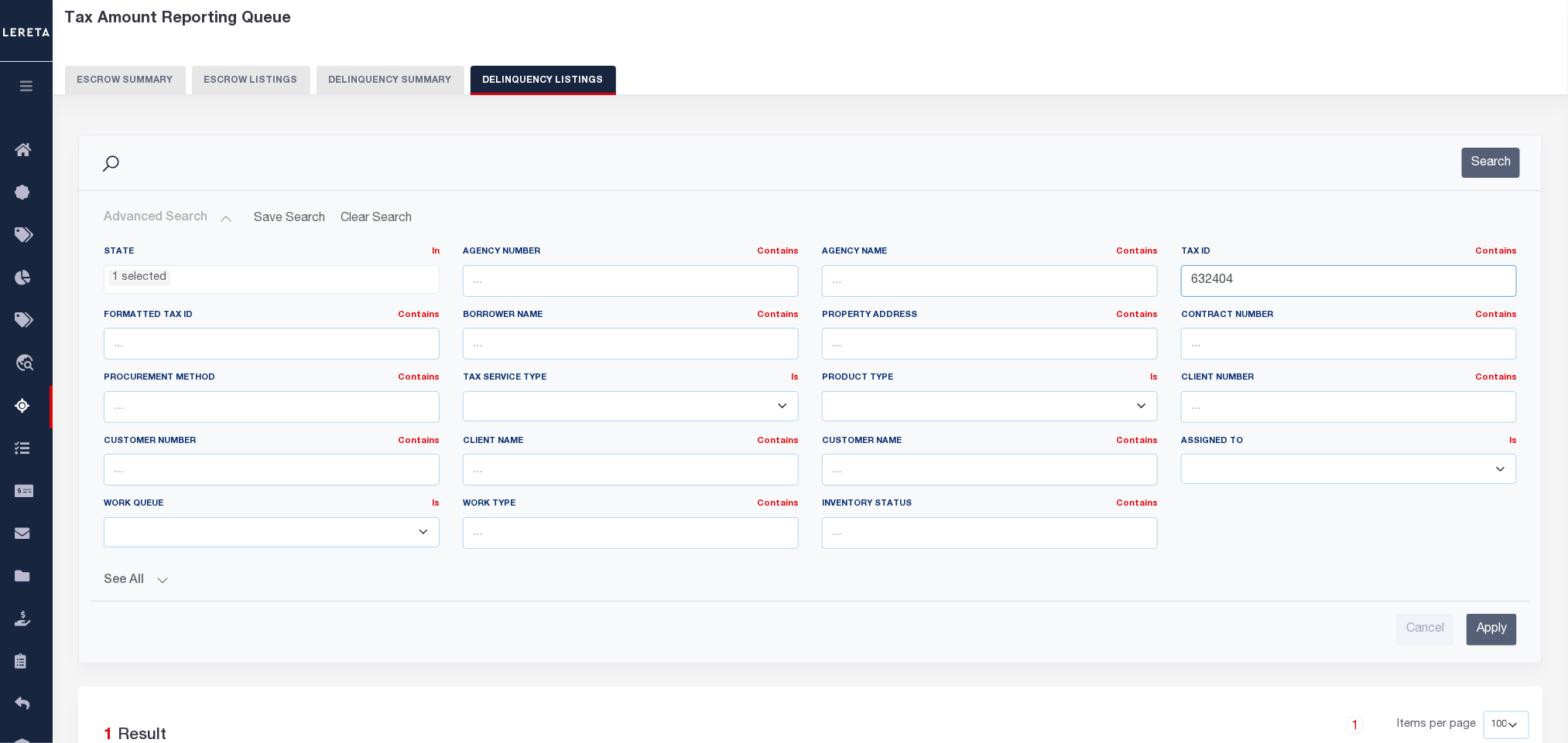
click at [1257, 291] on input "632404" at bounding box center [1349, 281] width 336 height 31
paste input "1355153"
type input "1355153"
click at [1498, 637] on input "Apply" at bounding box center [1491, 629] width 50 height 31
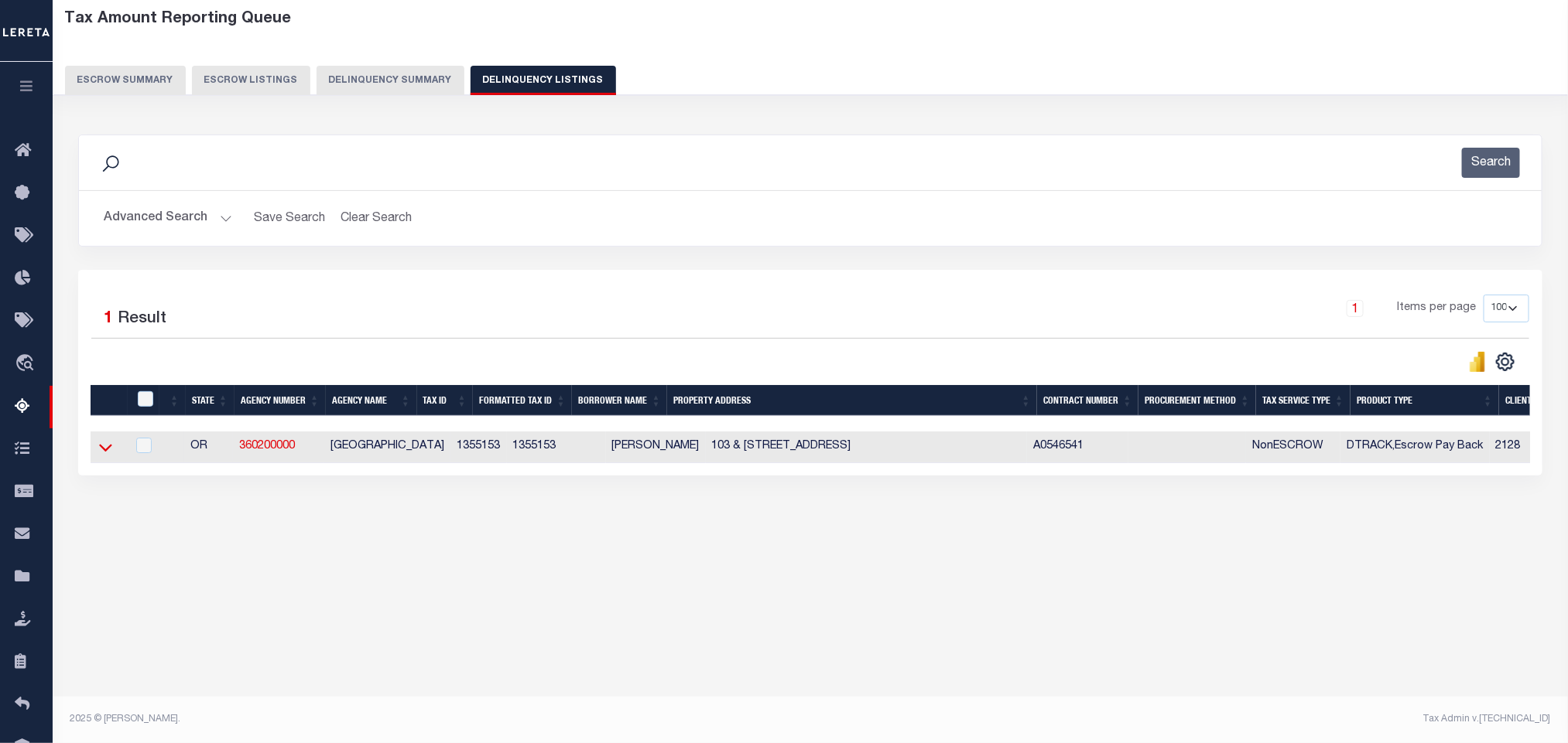
click at [109, 456] on icon at bounding box center [105, 448] width 13 height 17
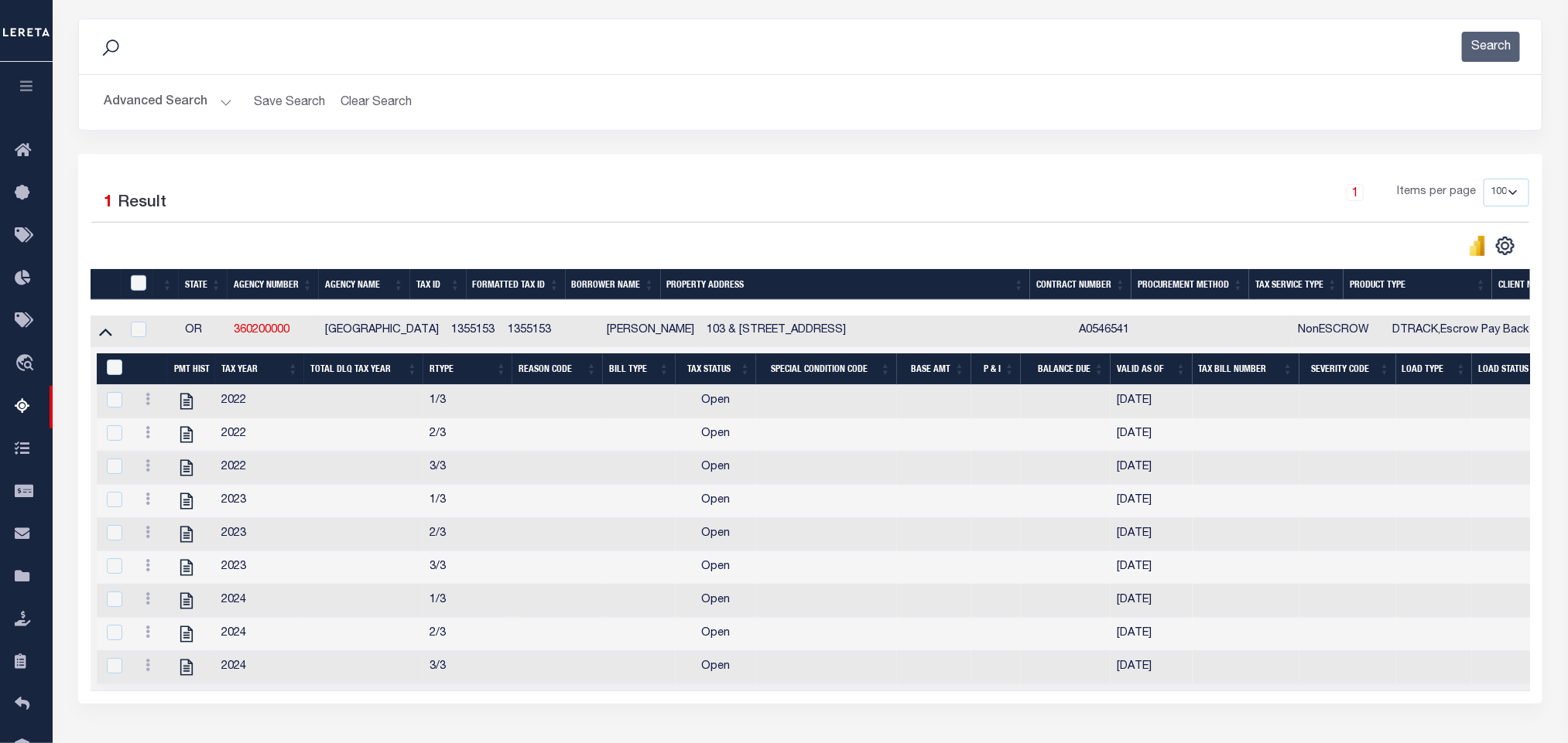
scroll to position [308, 0]
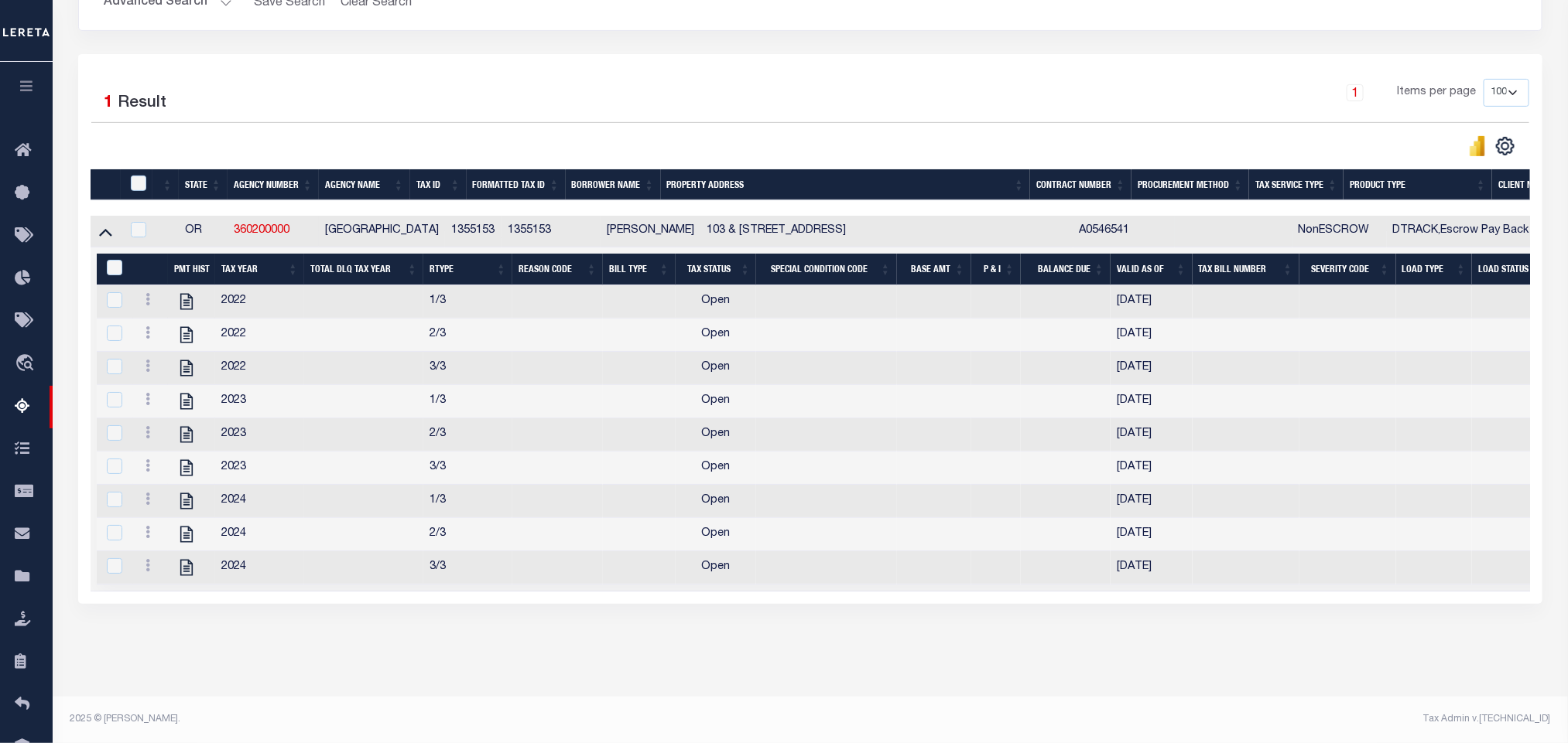
click at [567, 678] on div "Tax Amount Reporting Queue Escrow Summary Escrow Listings In" at bounding box center [810, 241] width 1506 height 912
click at [182, 294] on icon "" at bounding box center [187, 302] width 20 height 20
checkbox input "true"
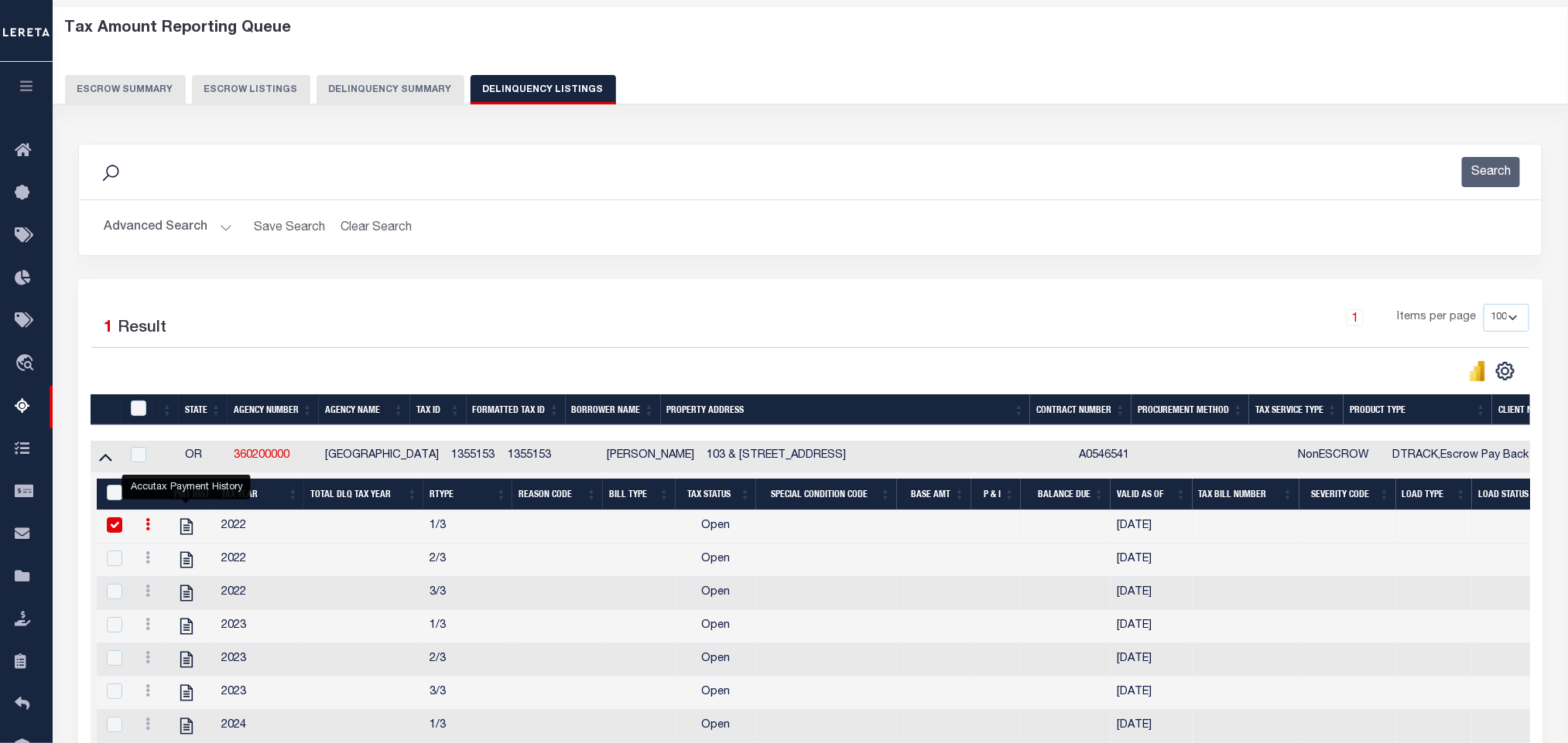
scroll to position [0, 0]
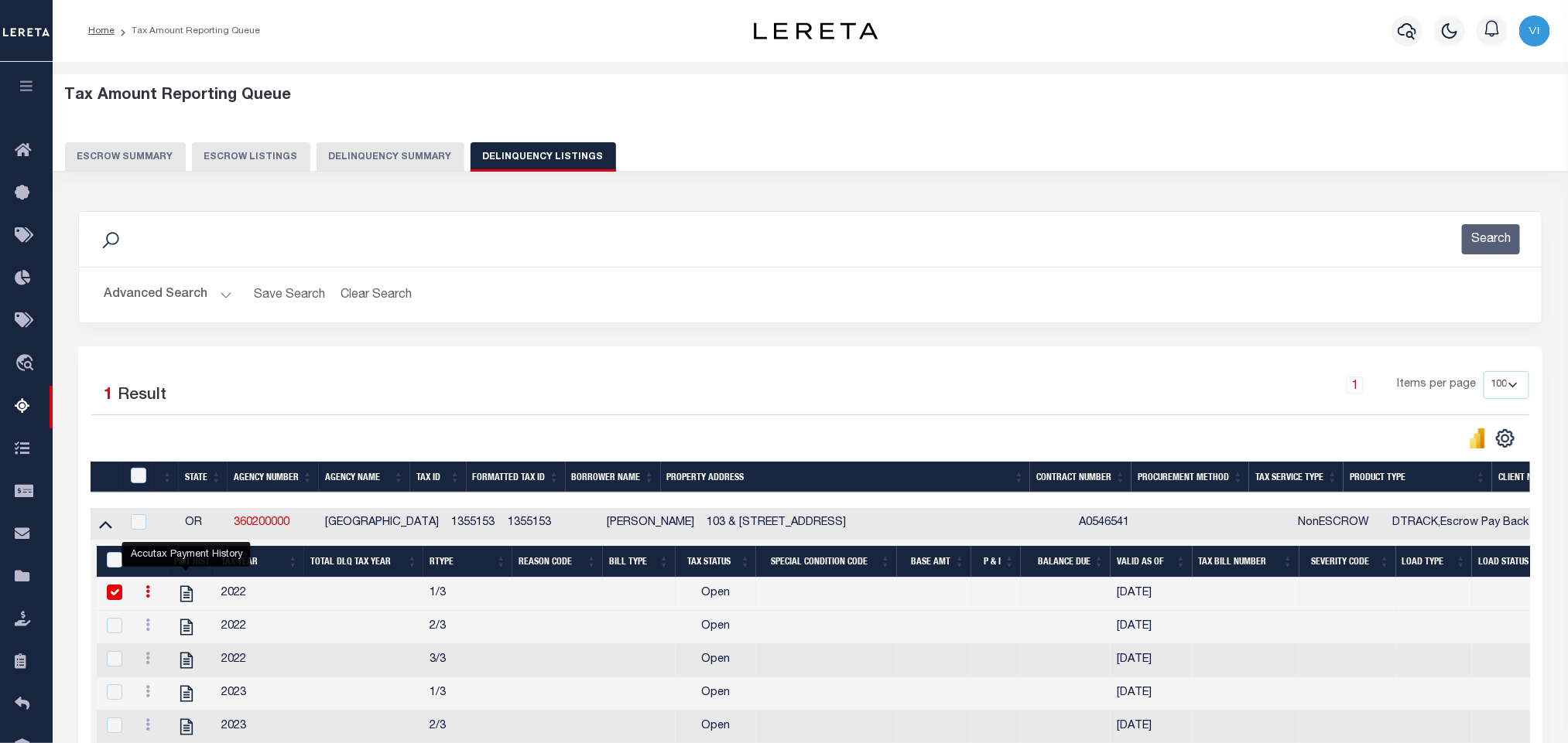
click at [132, 294] on button "Advanced Search" at bounding box center [167, 294] width 128 height 30
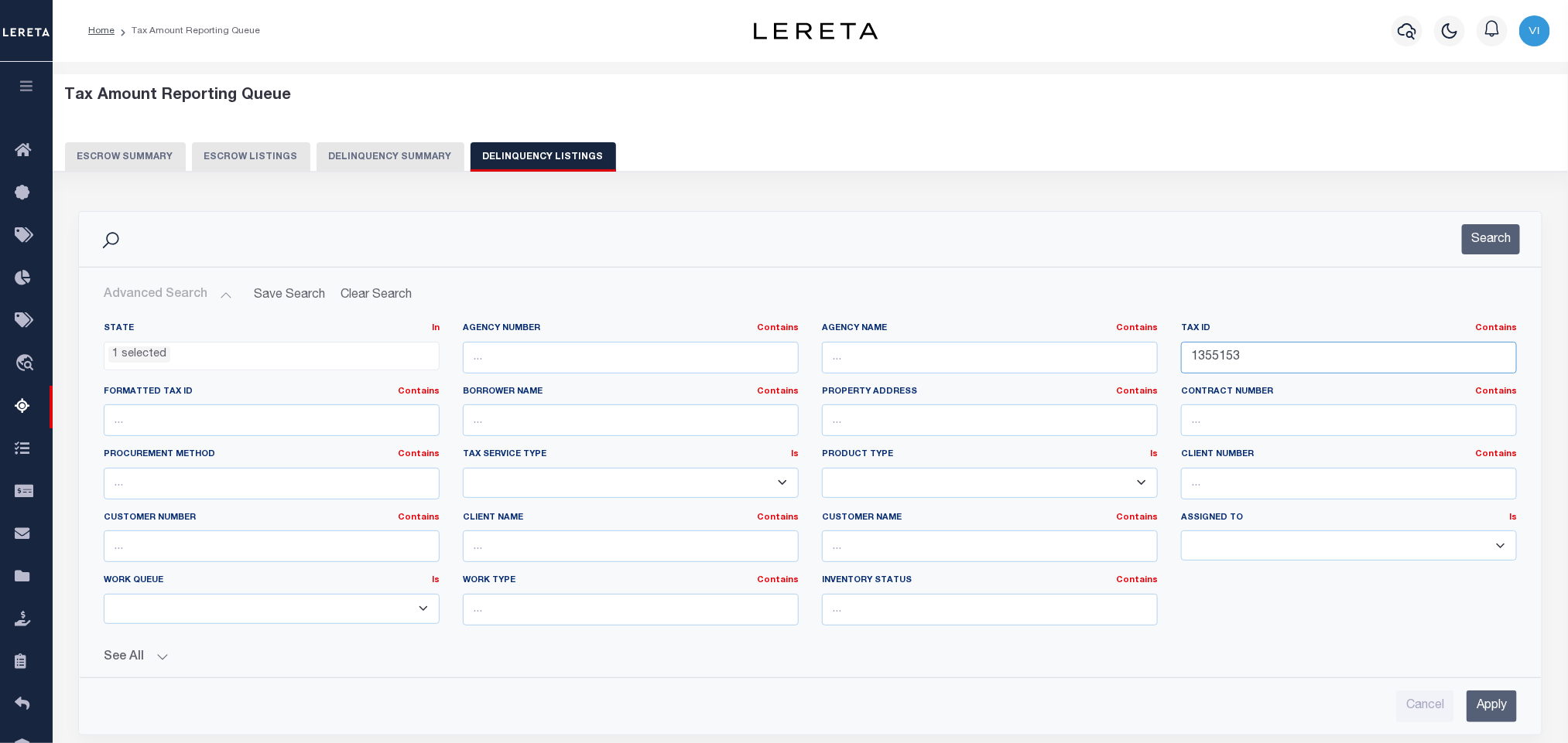
click at [1308, 358] on input "1355153" at bounding box center [1349, 357] width 336 height 31
paste input "2611"
type input "2611"
click at [1483, 701] on input "Apply" at bounding box center [1491, 706] width 50 height 31
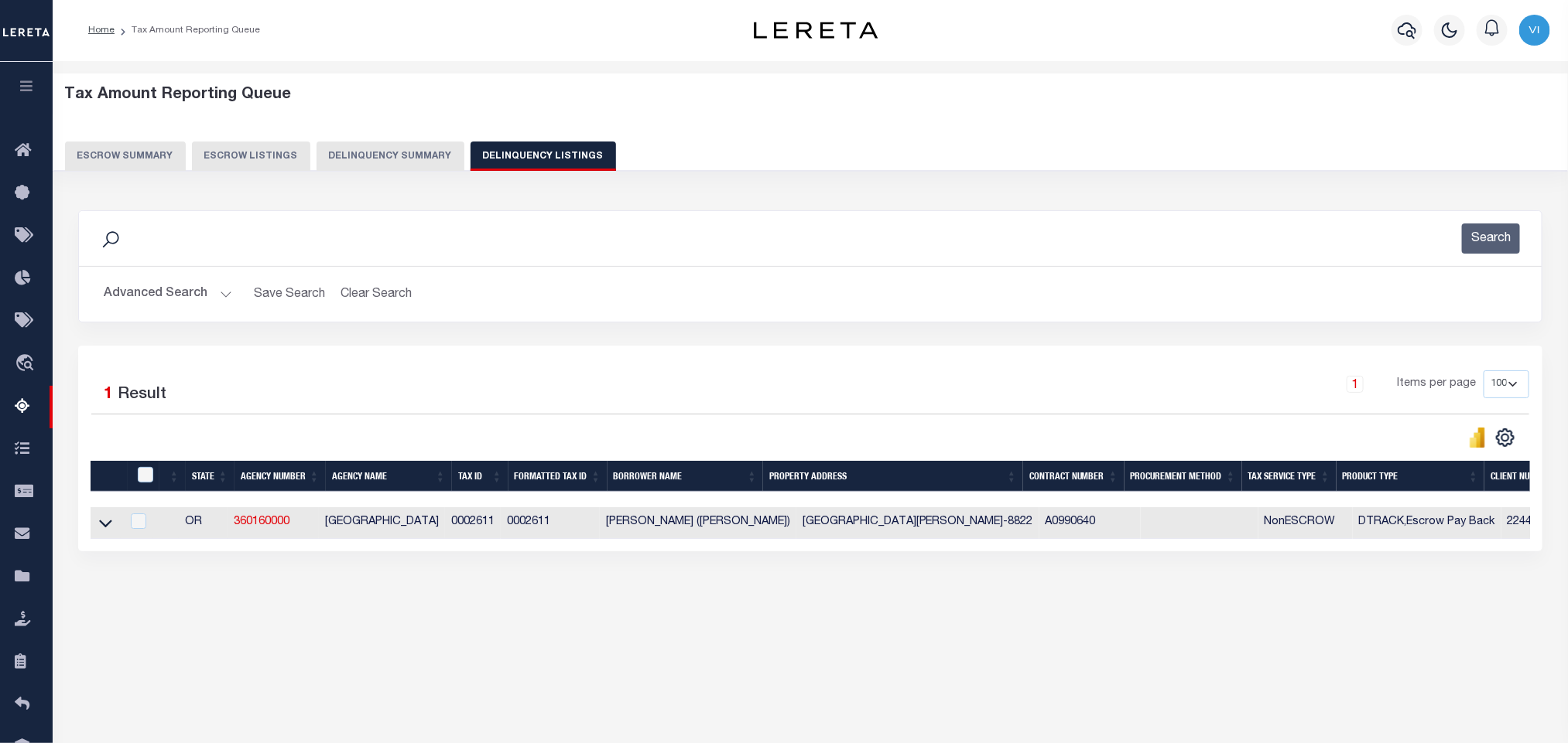
scroll to position [77, 0]
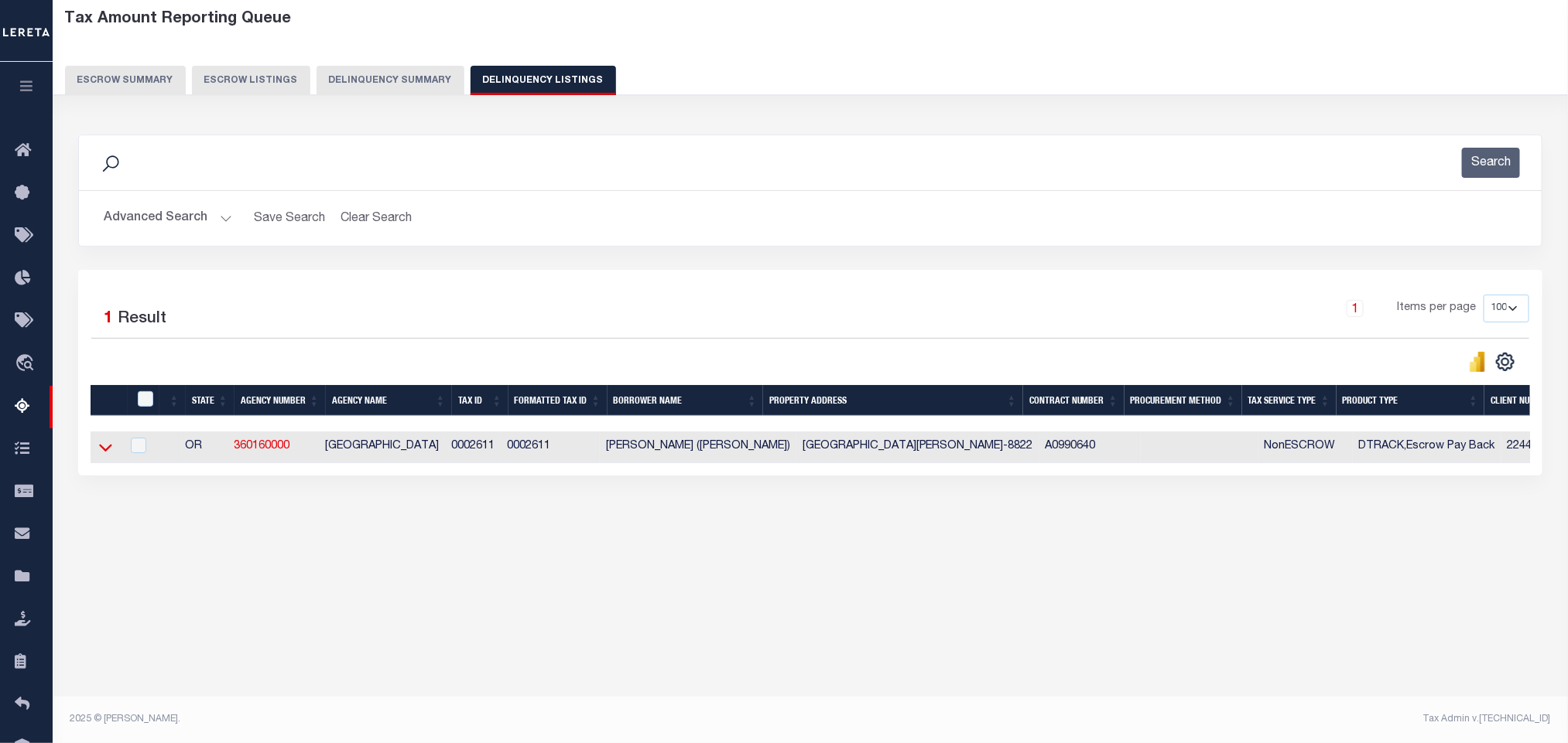
click at [103, 452] on icon at bounding box center [105, 448] width 13 height 17
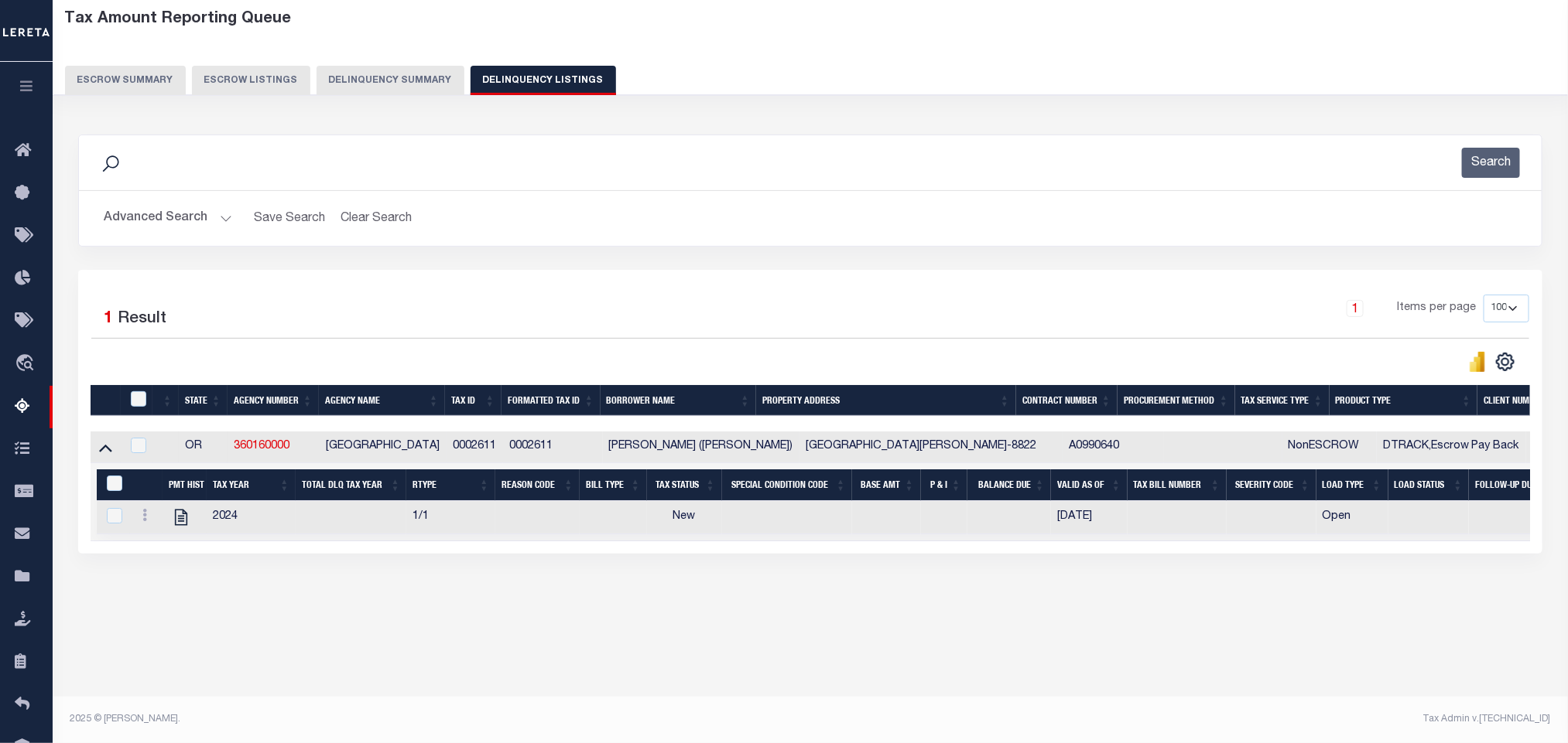
click at [412, 634] on div "Tax Amount Reporting Queue Escrow Summary Escrow Listings In" at bounding box center [810, 324] width 1506 height 646
click at [176, 528] on icon "" at bounding box center [181, 518] width 20 height 20
checkbox input "true"
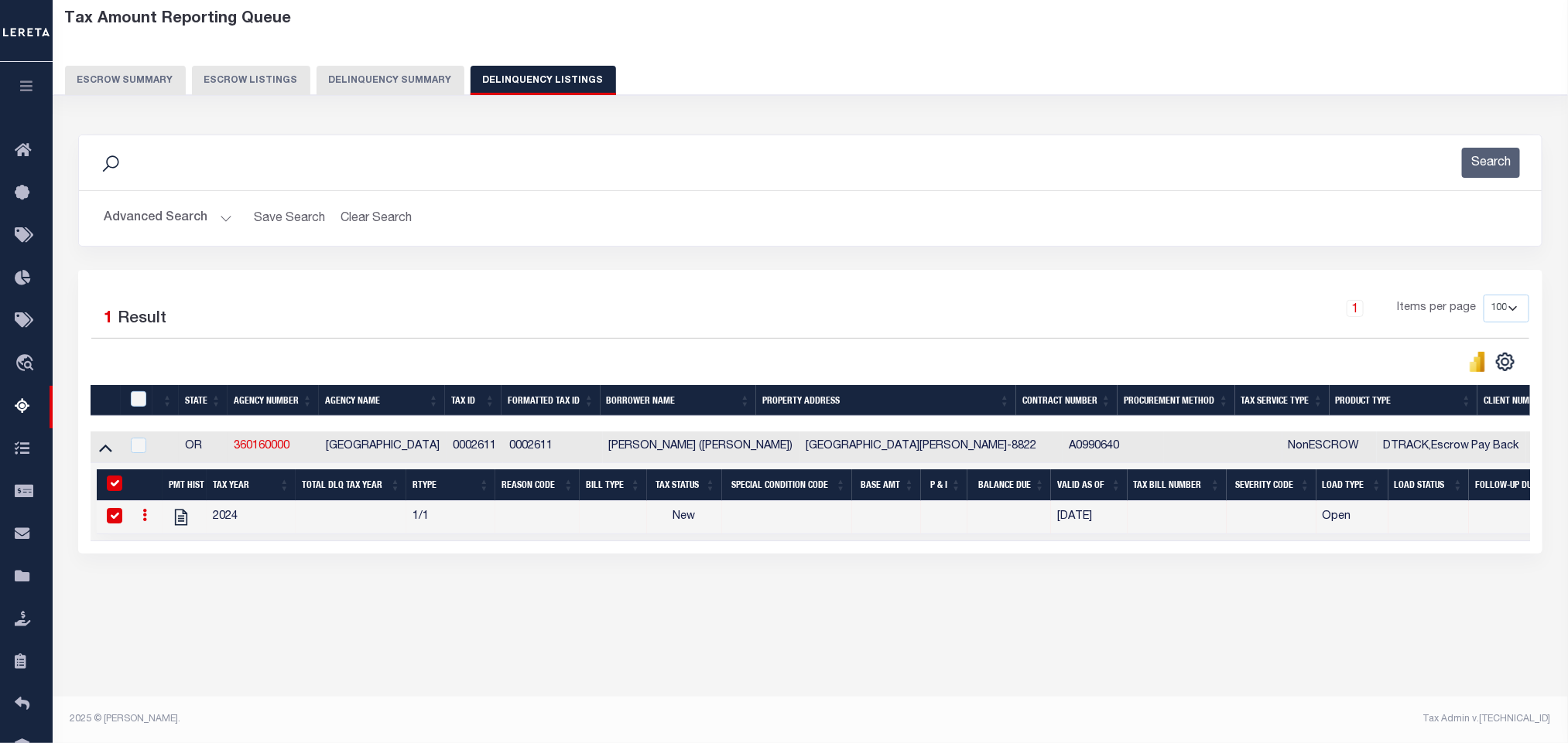
click at [165, 227] on button "Advanced Search" at bounding box center [167, 218] width 128 height 30
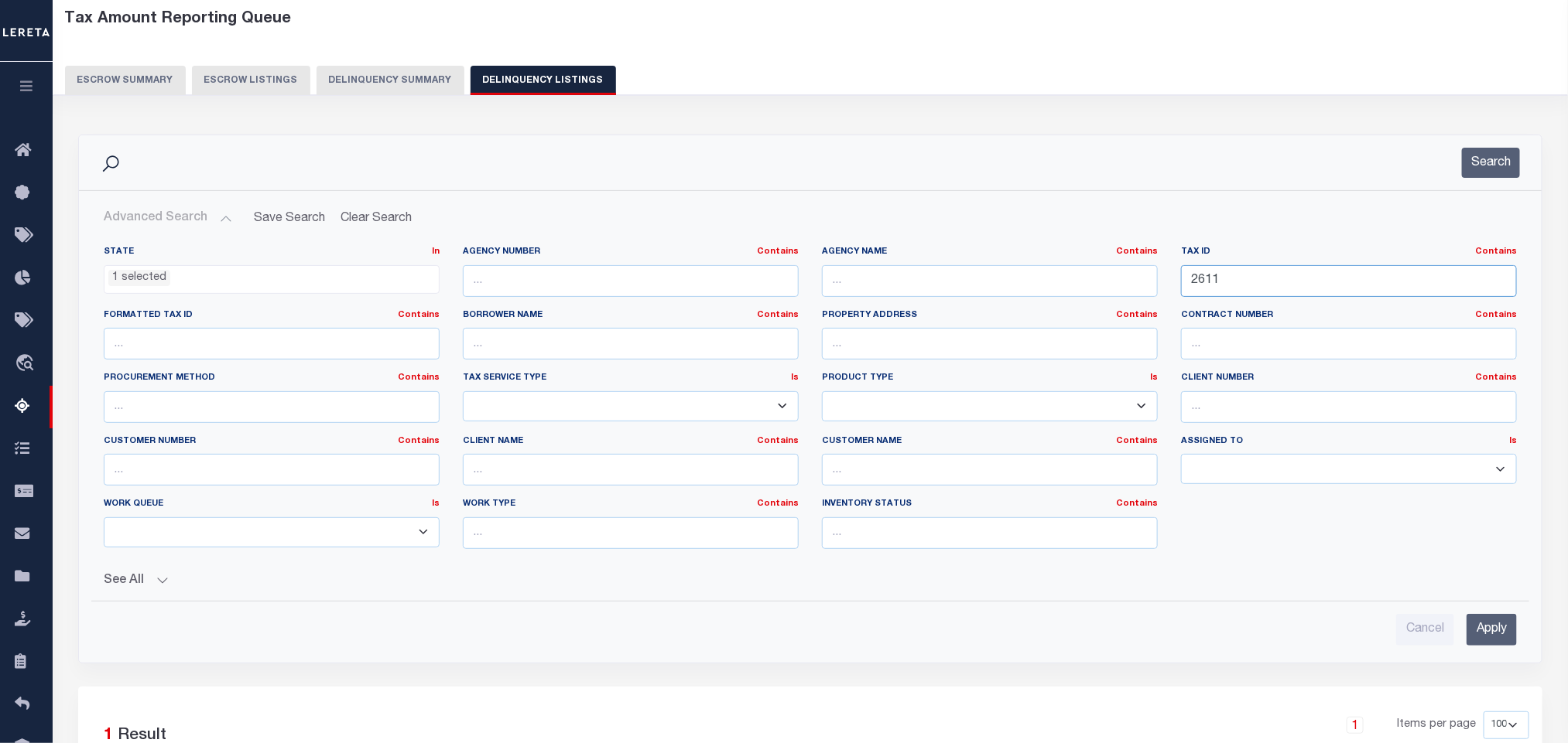
click at [1257, 276] on input "2611" at bounding box center [1349, 281] width 336 height 31
paste input "1355153"
type input "1355153"
click at [1482, 641] on input "Apply" at bounding box center [1491, 629] width 50 height 31
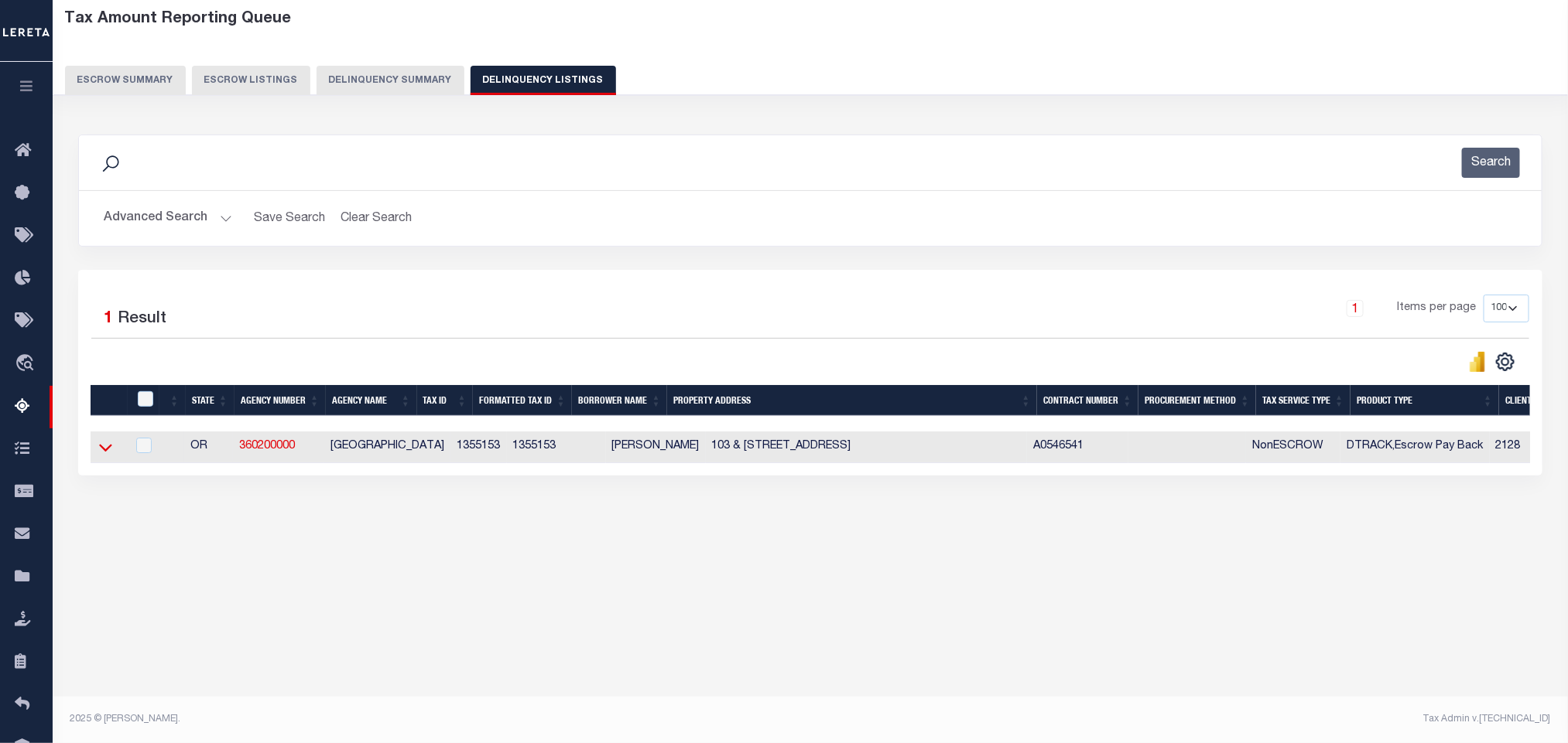
click at [107, 452] on icon at bounding box center [105, 449] width 13 height 7
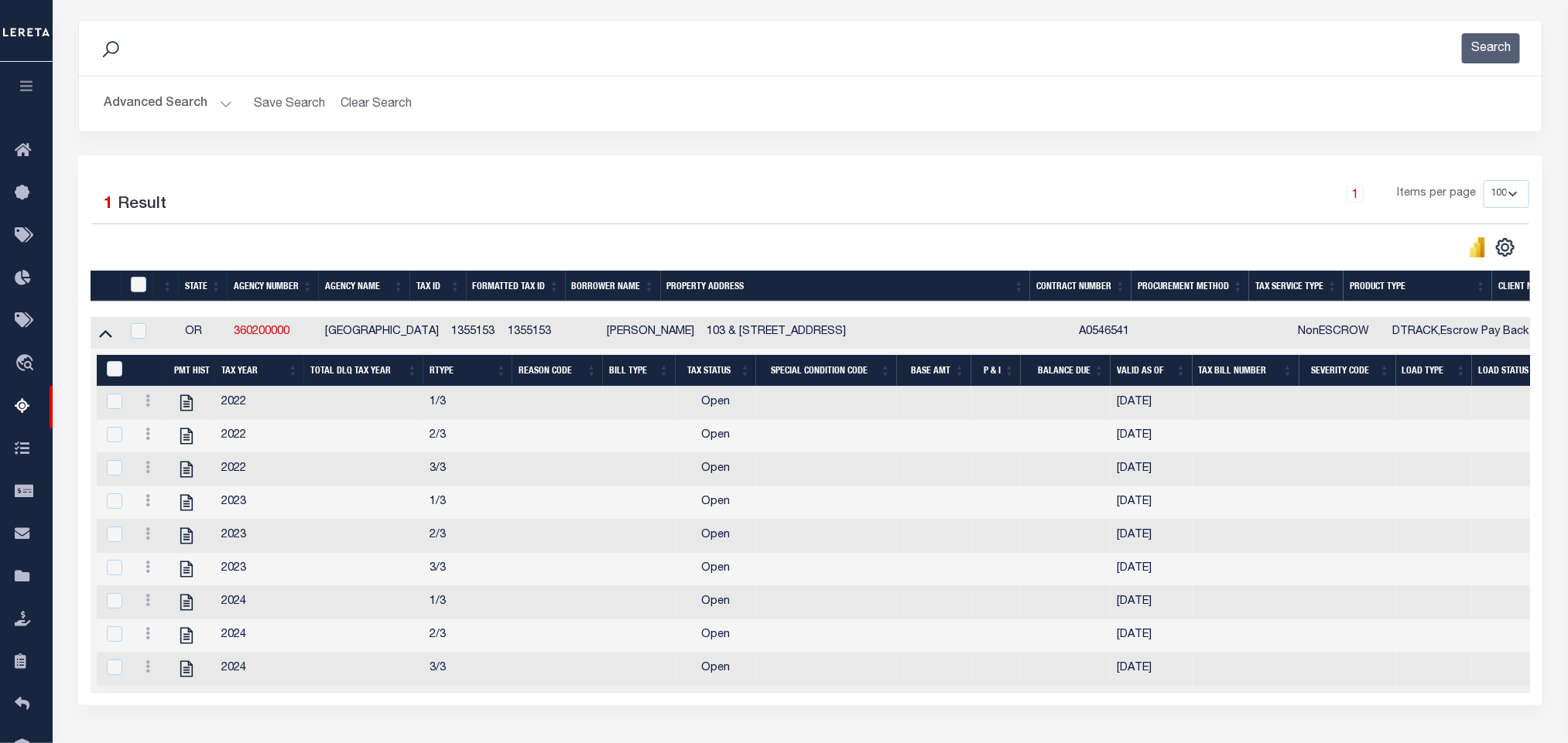
scroll to position [193, 0]
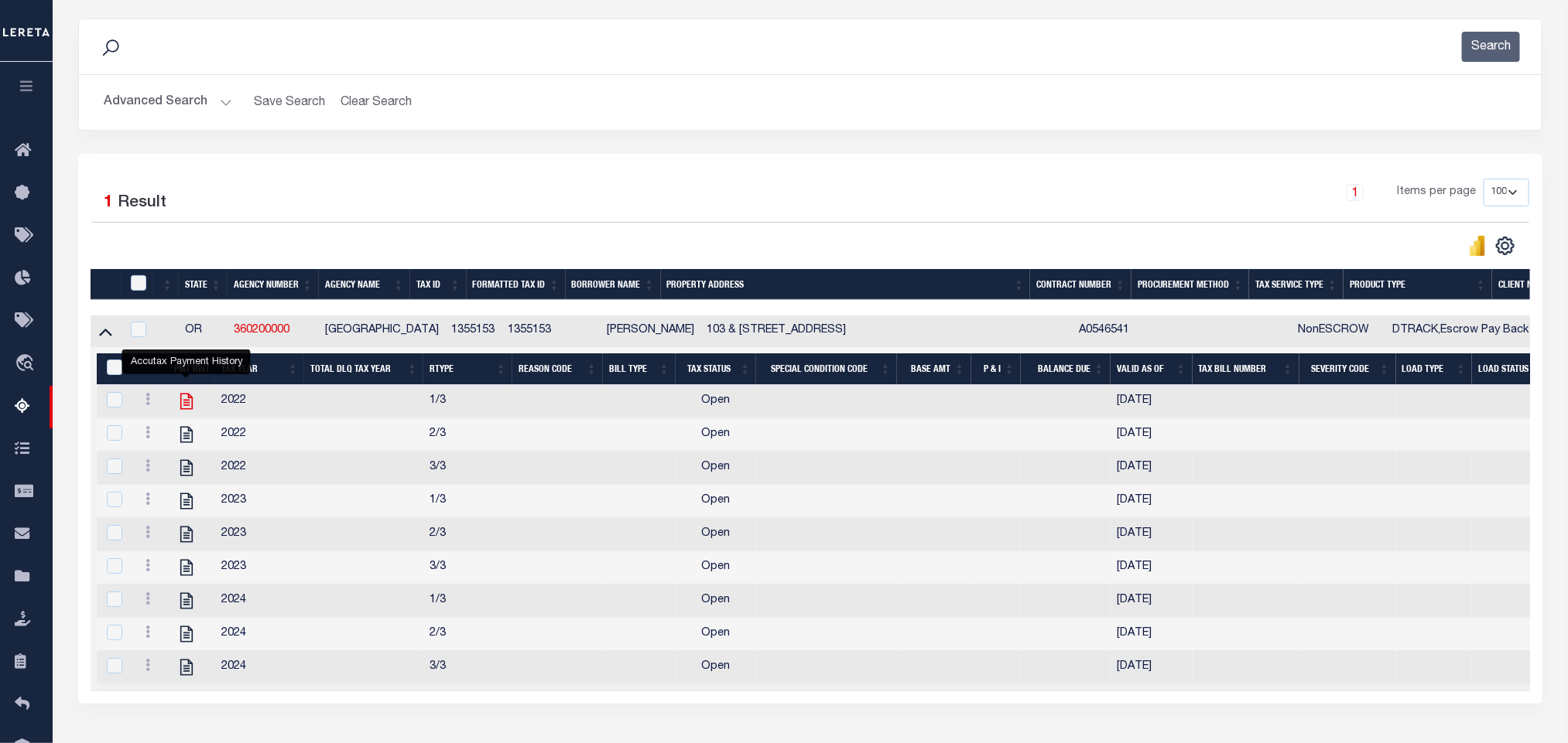
click at [182, 412] on icon "" at bounding box center [187, 401] width 20 height 20
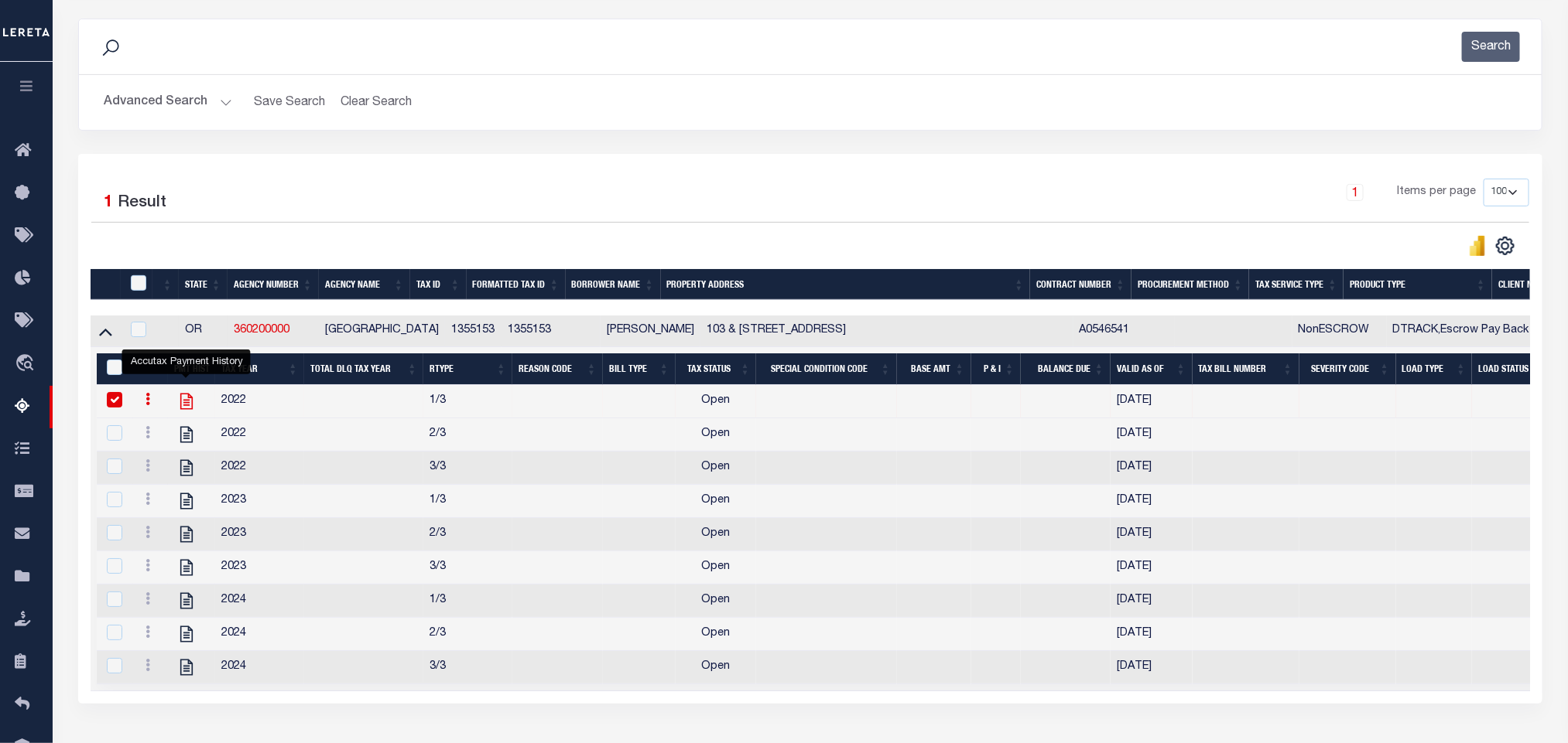
checkbox input "false"
checkbox input "true"
click at [1483, 58] on button "Search" at bounding box center [1490, 46] width 58 height 30
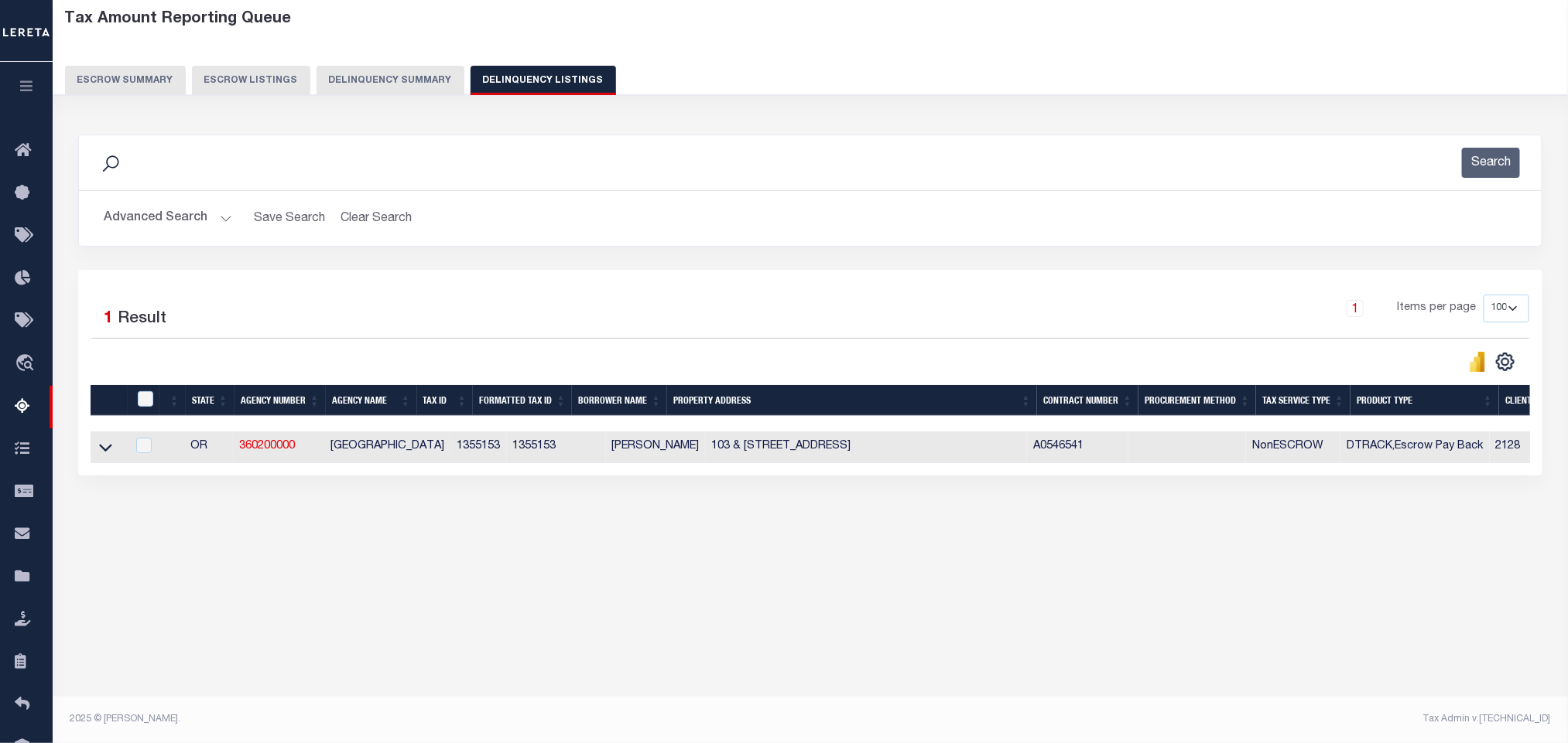
scroll to position [77, 0]
click at [105, 456] on icon at bounding box center [105, 448] width 13 height 17
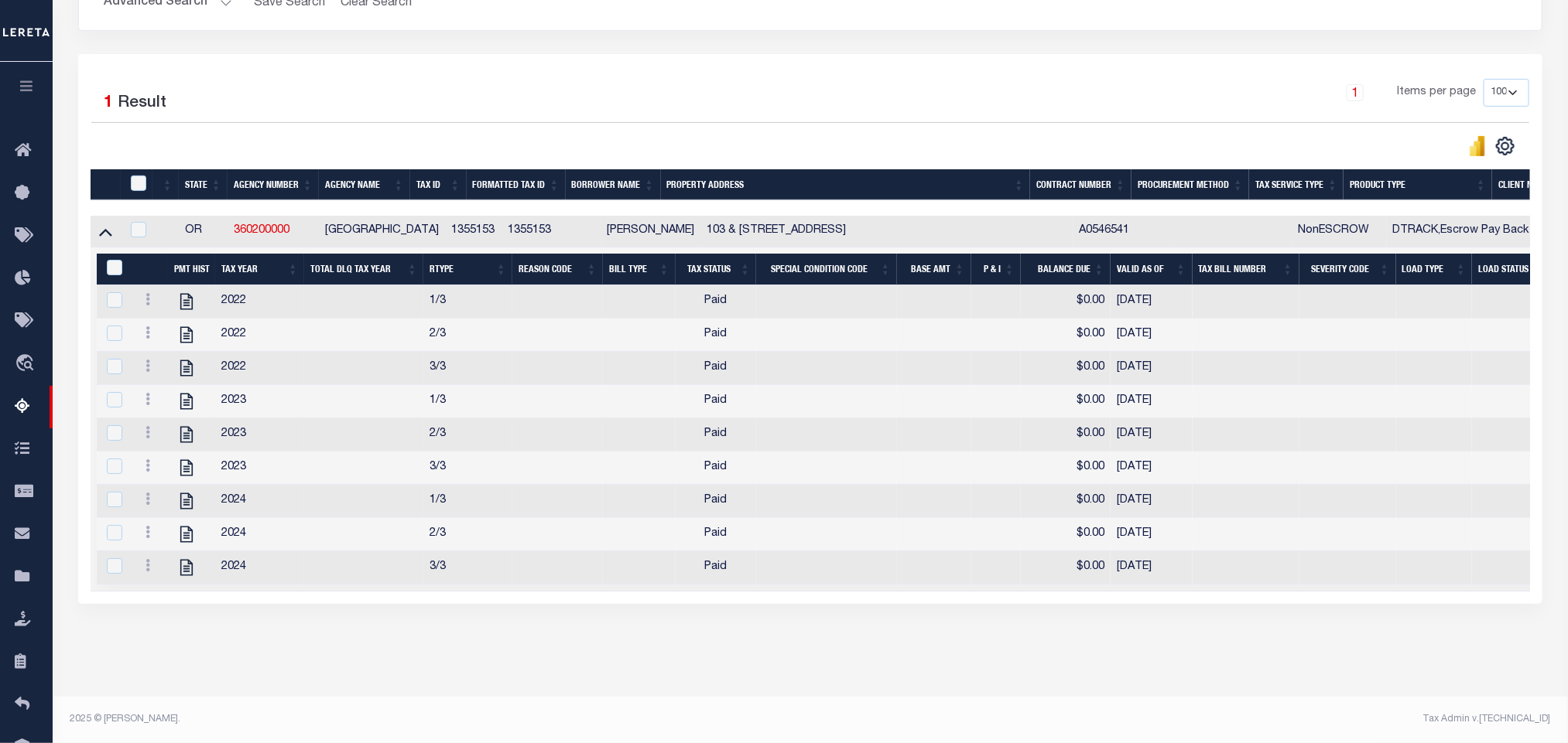
scroll to position [0, 0]
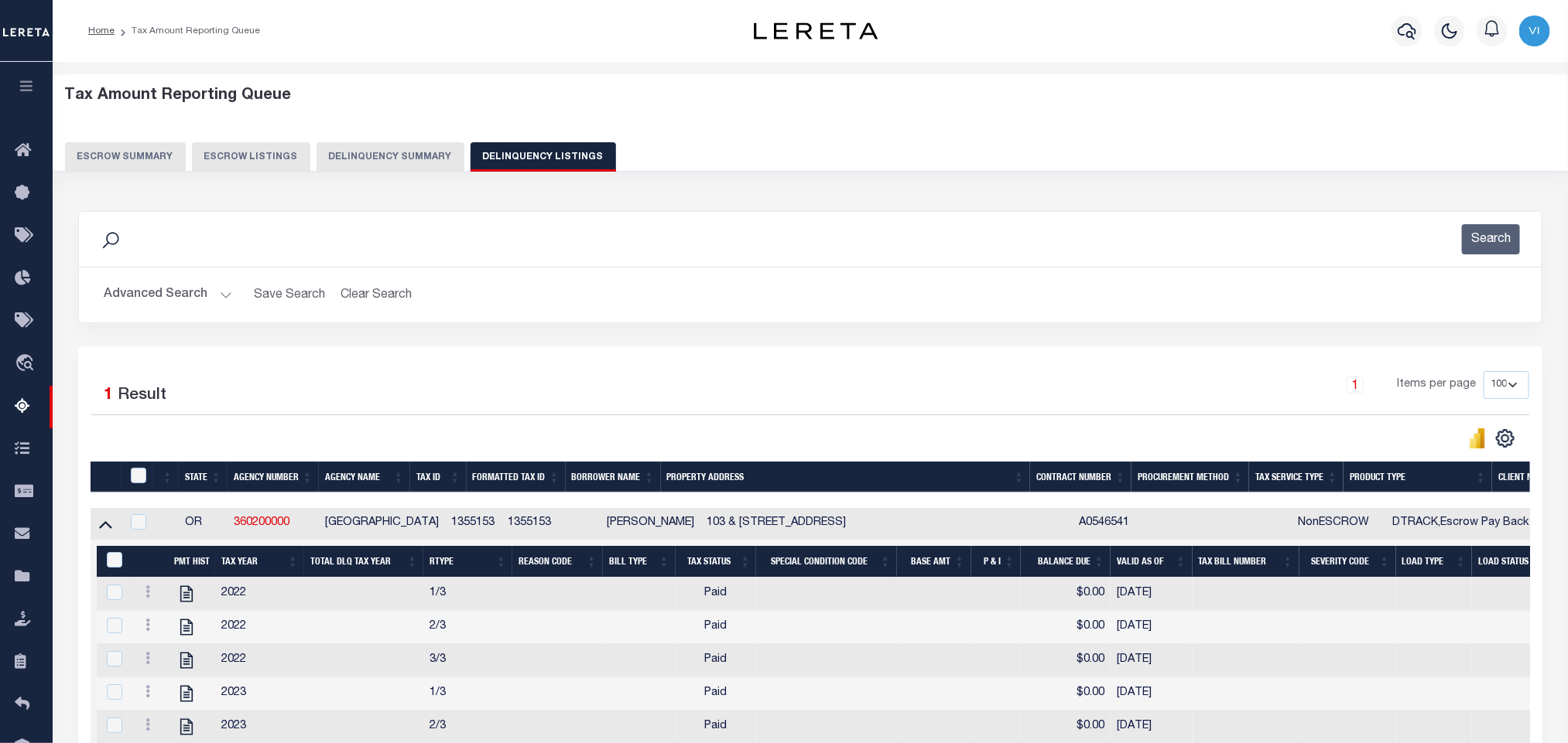
click at [141, 298] on button "Advanced Search" at bounding box center [167, 294] width 128 height 30
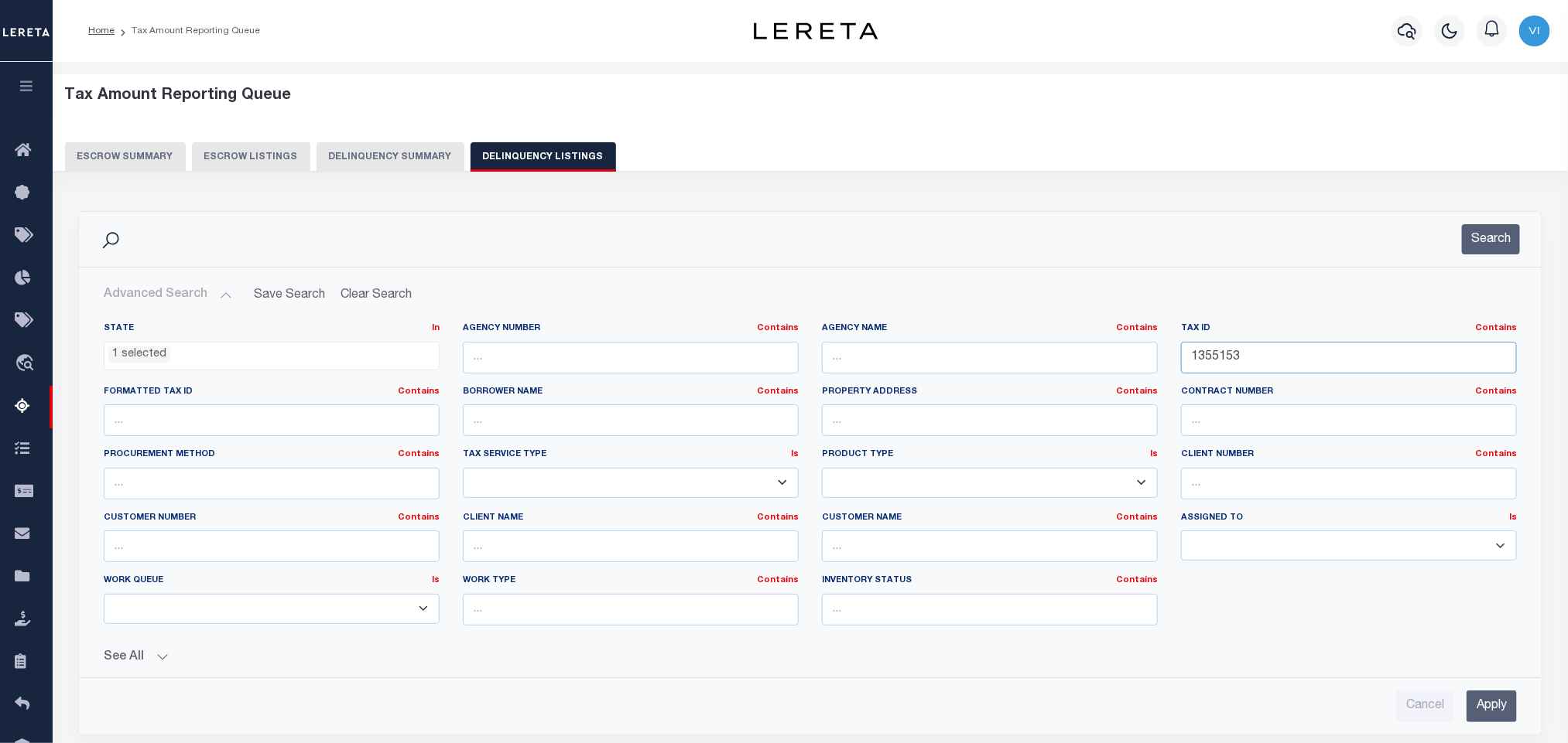
click at [1312, 369] on input "1355153" at bounding box center [1349, 357] width 336 height 31
paste input "61"
type input "1355161"
click at [1489, 704] on input "Apply" at bounding box center [1491, 706] width 50 height 31
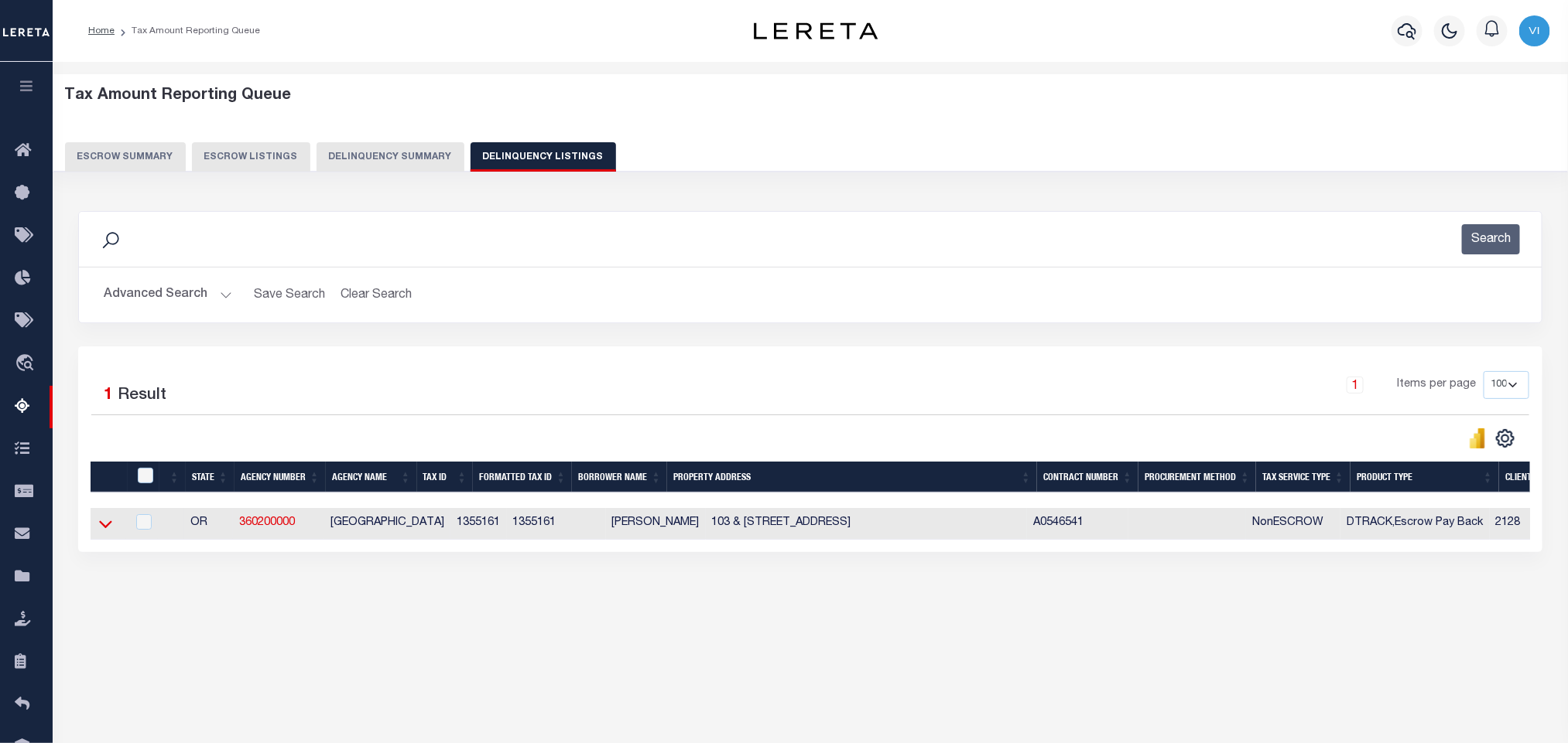
click at [103, 529] on icon at bounding box center [105, 525] width 13 height 7
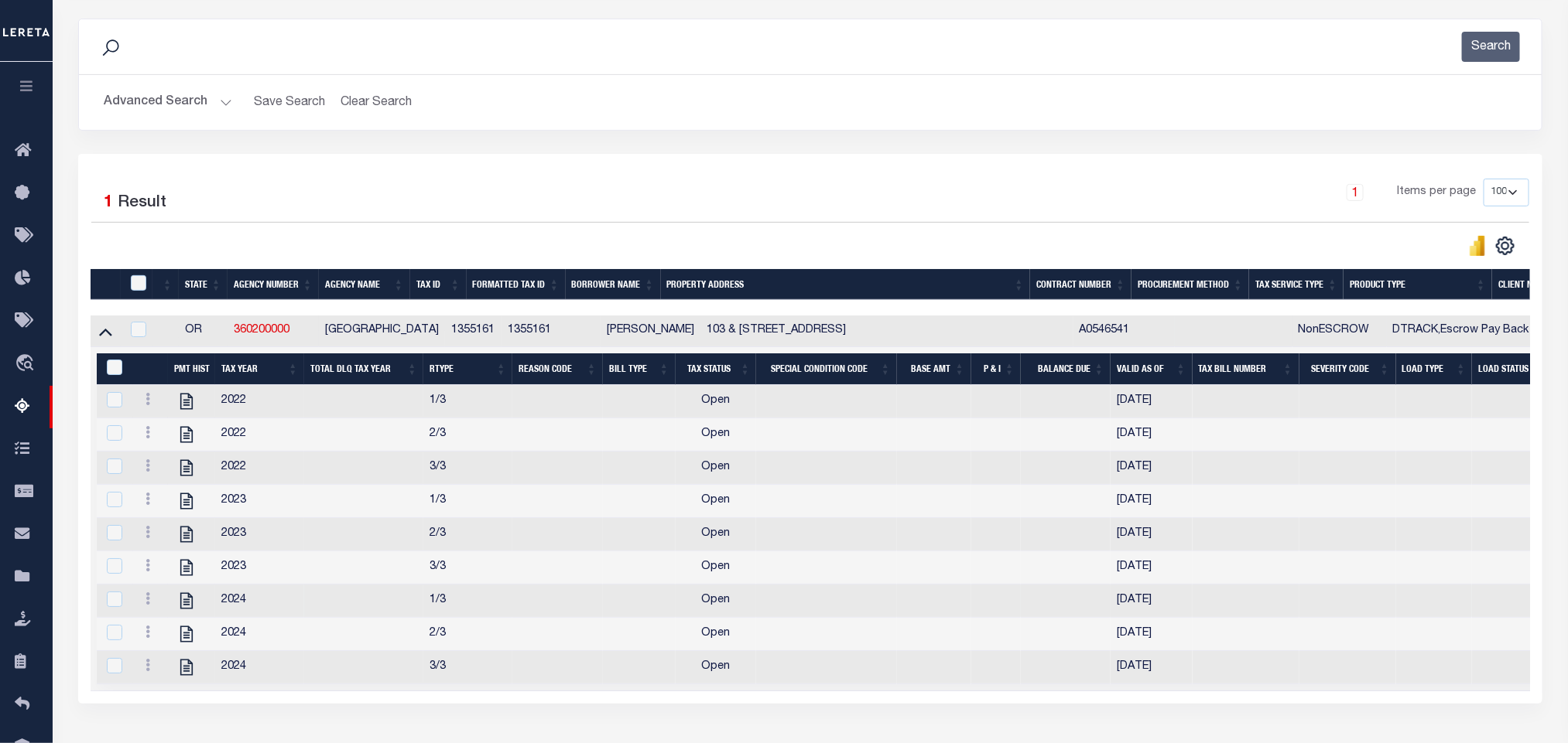
scroll to position [308, 0]
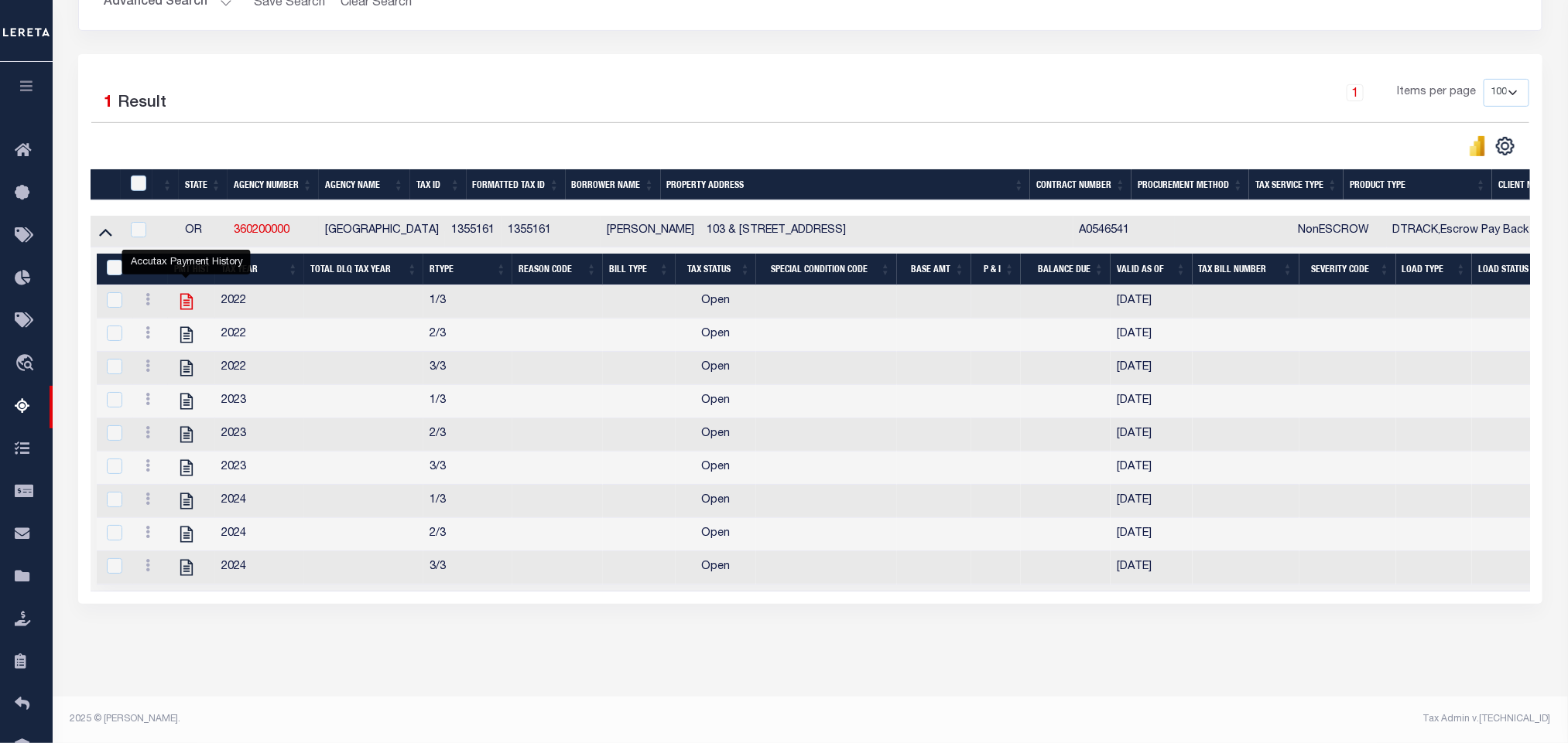
click at [191, 300] on icon "" at bounding box center [186, 302] width 12 height 17
checkbox input "true"
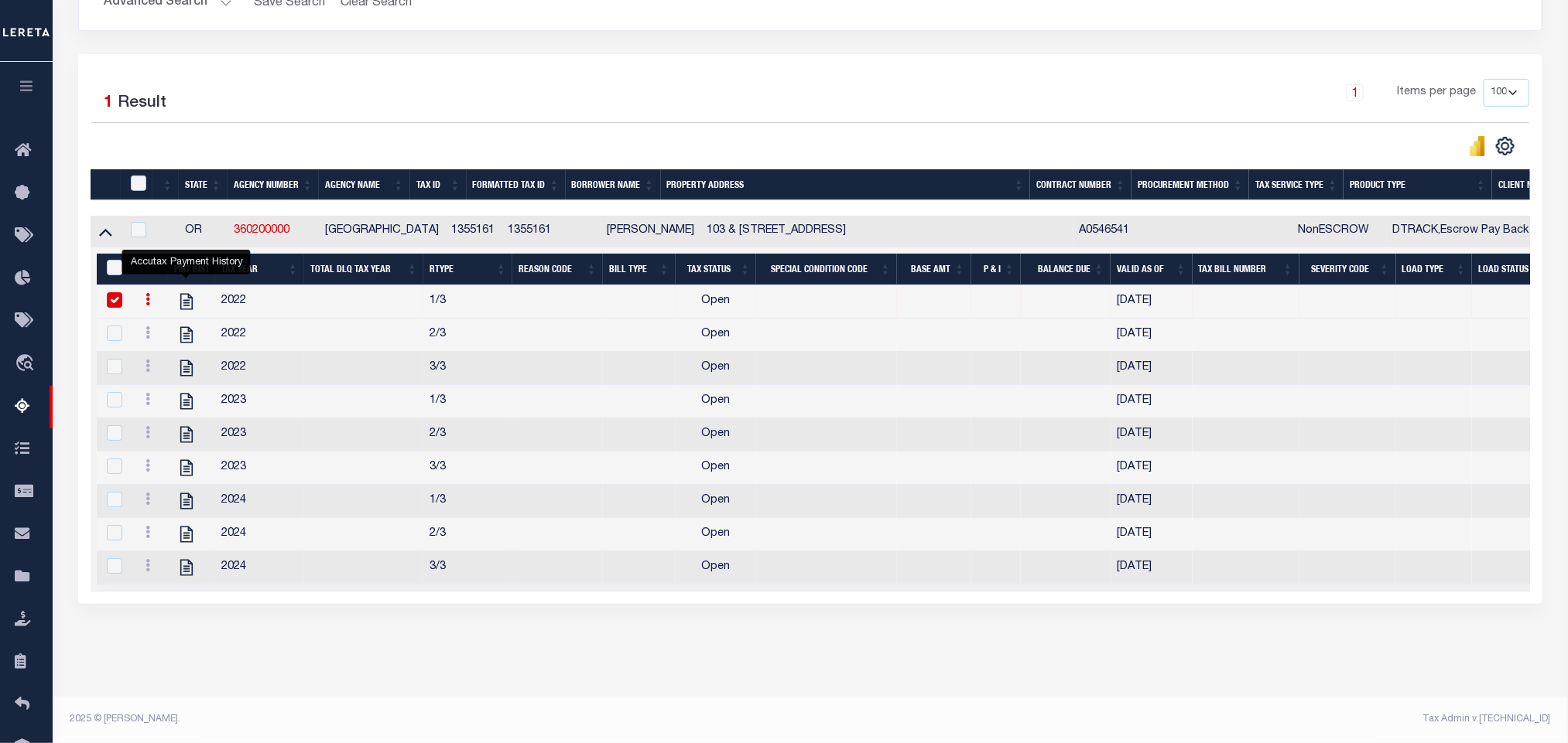
scroll to position [0, 0]
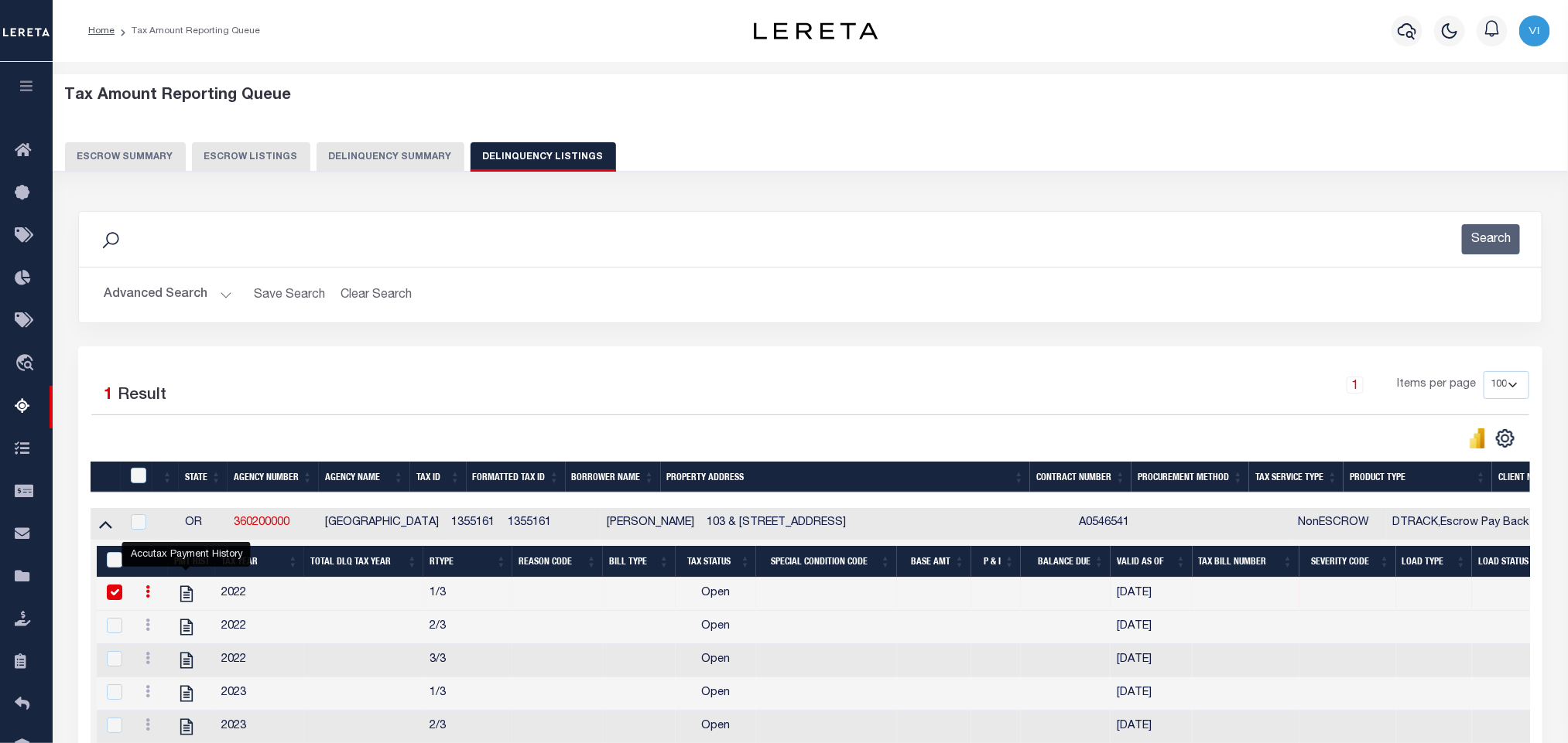
click at [164, 295] on button "Advanced Search" at bounding box center [167, 294] width 128 height 30
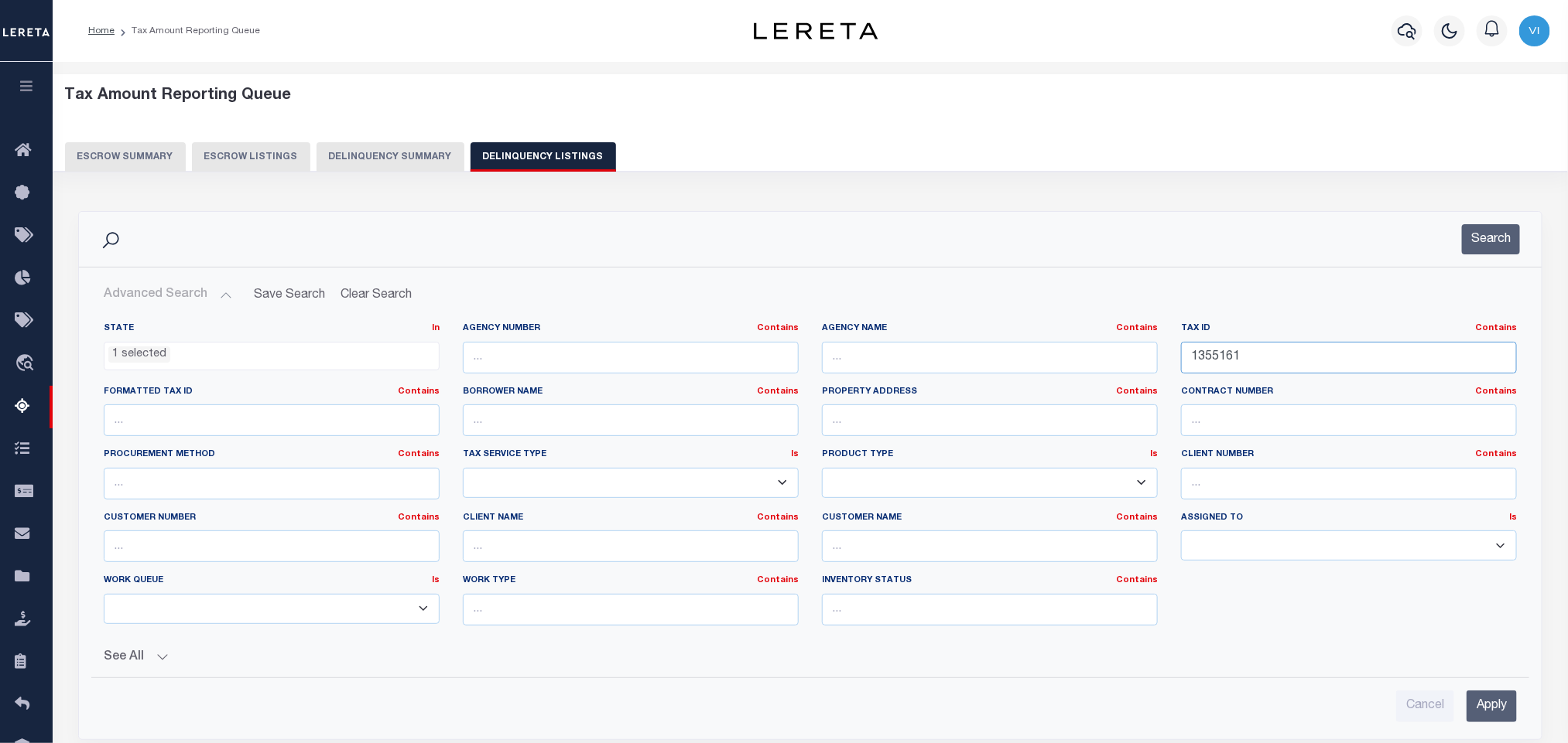
click at [1288, 372] on input "1355161" at bounding box center [1349, 357] width 336 height 31
paste input "261"
type input "2611"
click at [1493, 710] on input "Apply" at bounding box center [1491, 706] width 50 height 31
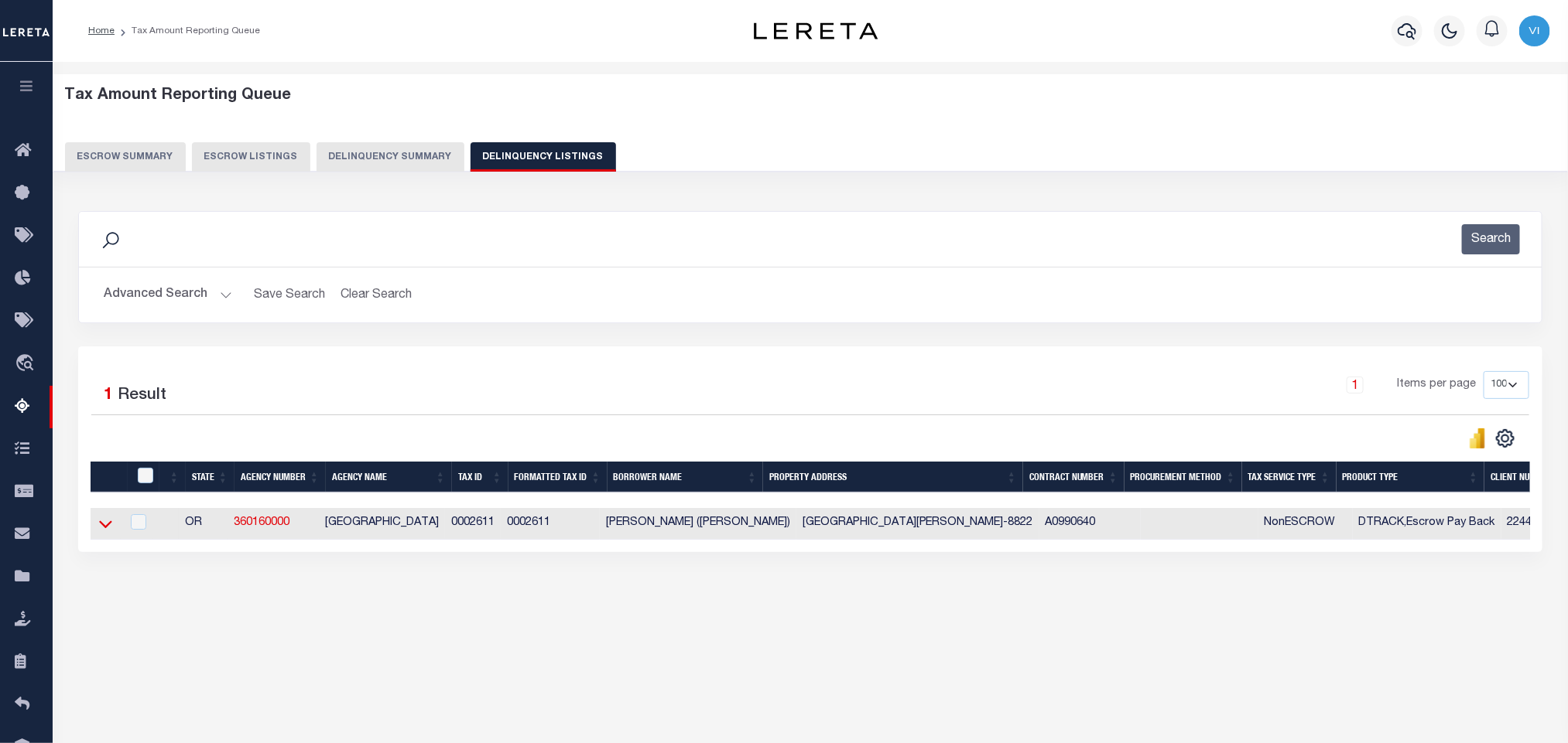
click at [107, 529] on icon at bounding box center [105, 525] width 13 height 7
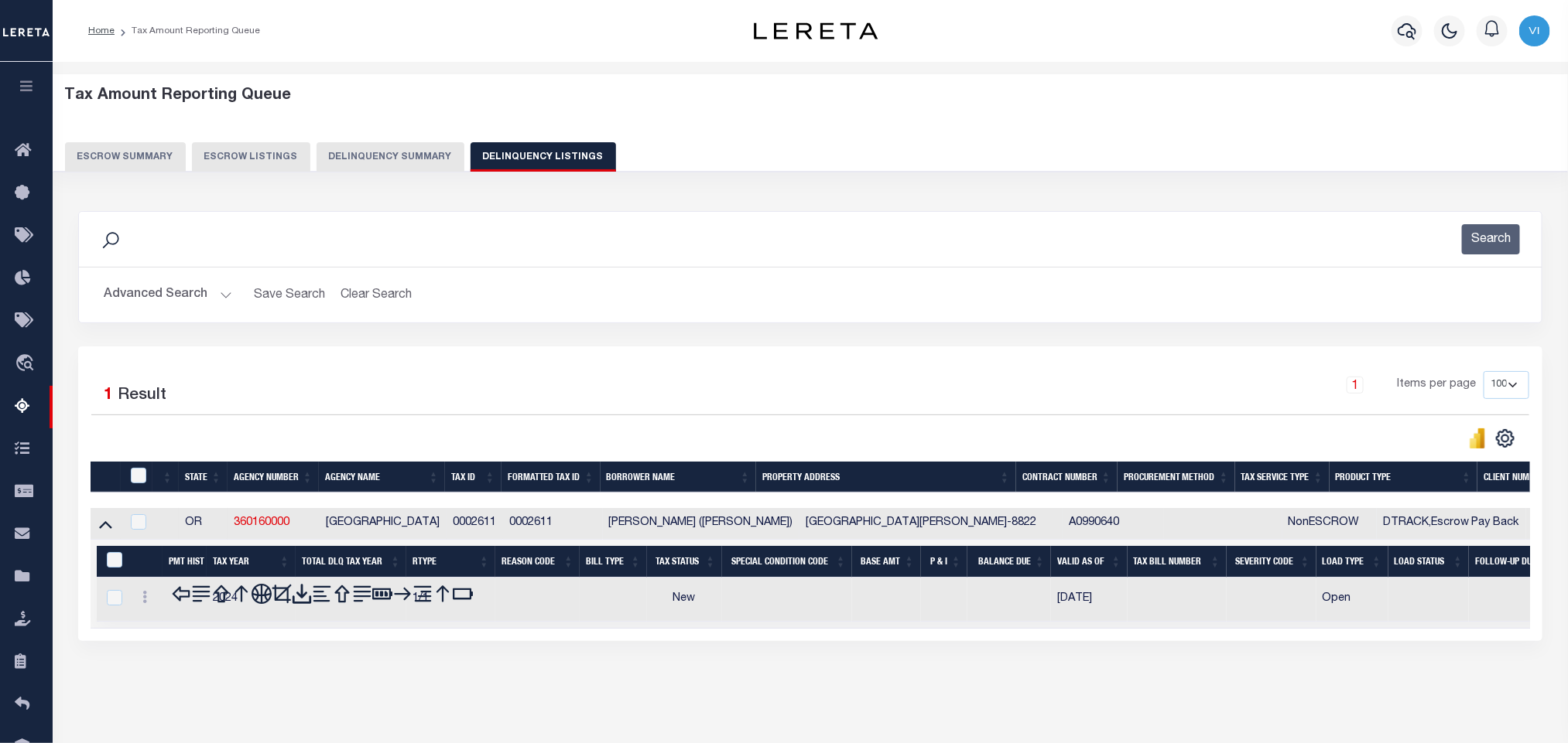
scroll to position [77, 0]
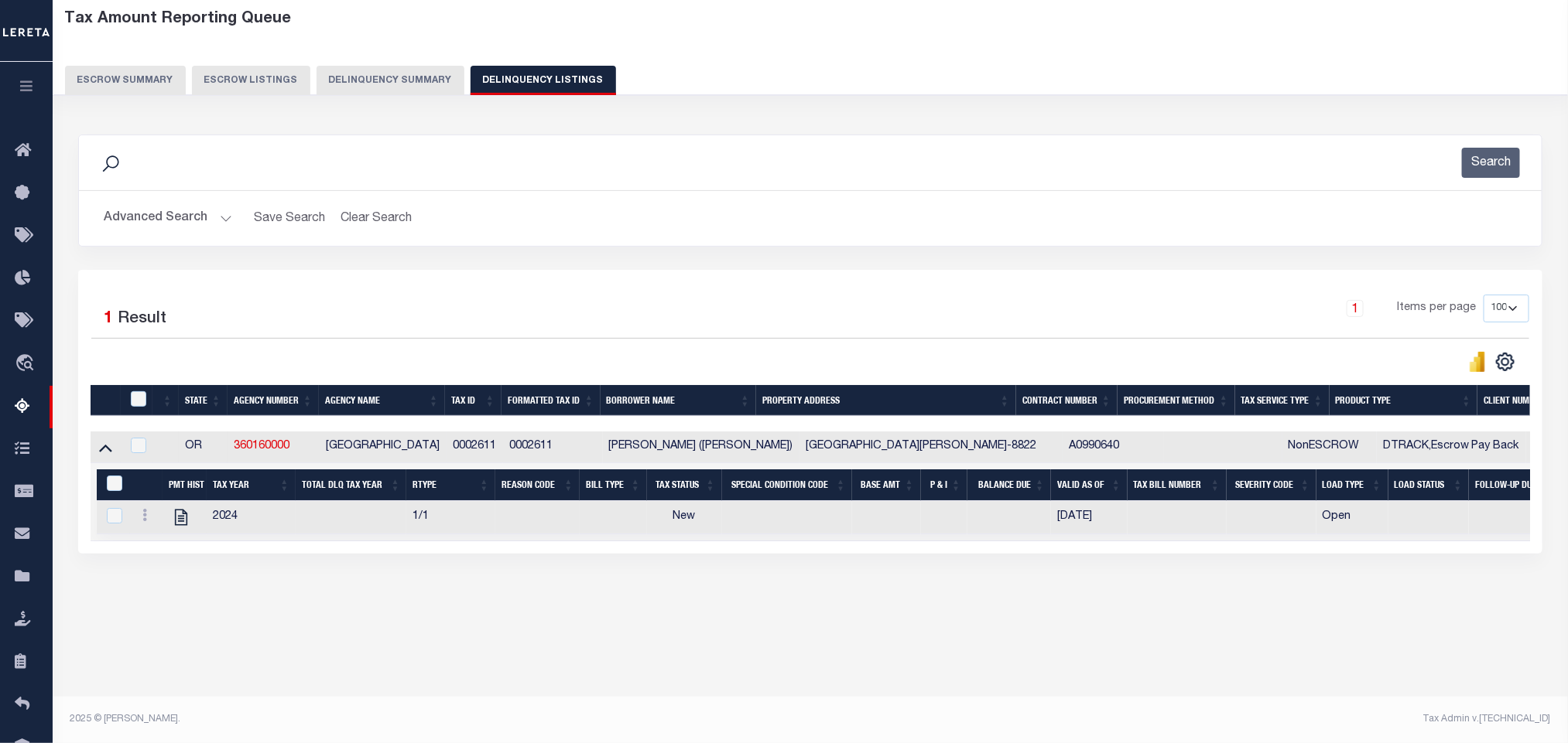
click at [361, 647] on div "Tax Amount Reporting Queue Escrow Summary Escrow Listings In" at bounding box center [810, 324] width 1506 height 646
click at [184, 523] on icon "" at bounding box center [181, 518] width 20 height 20
checkbox input "true"
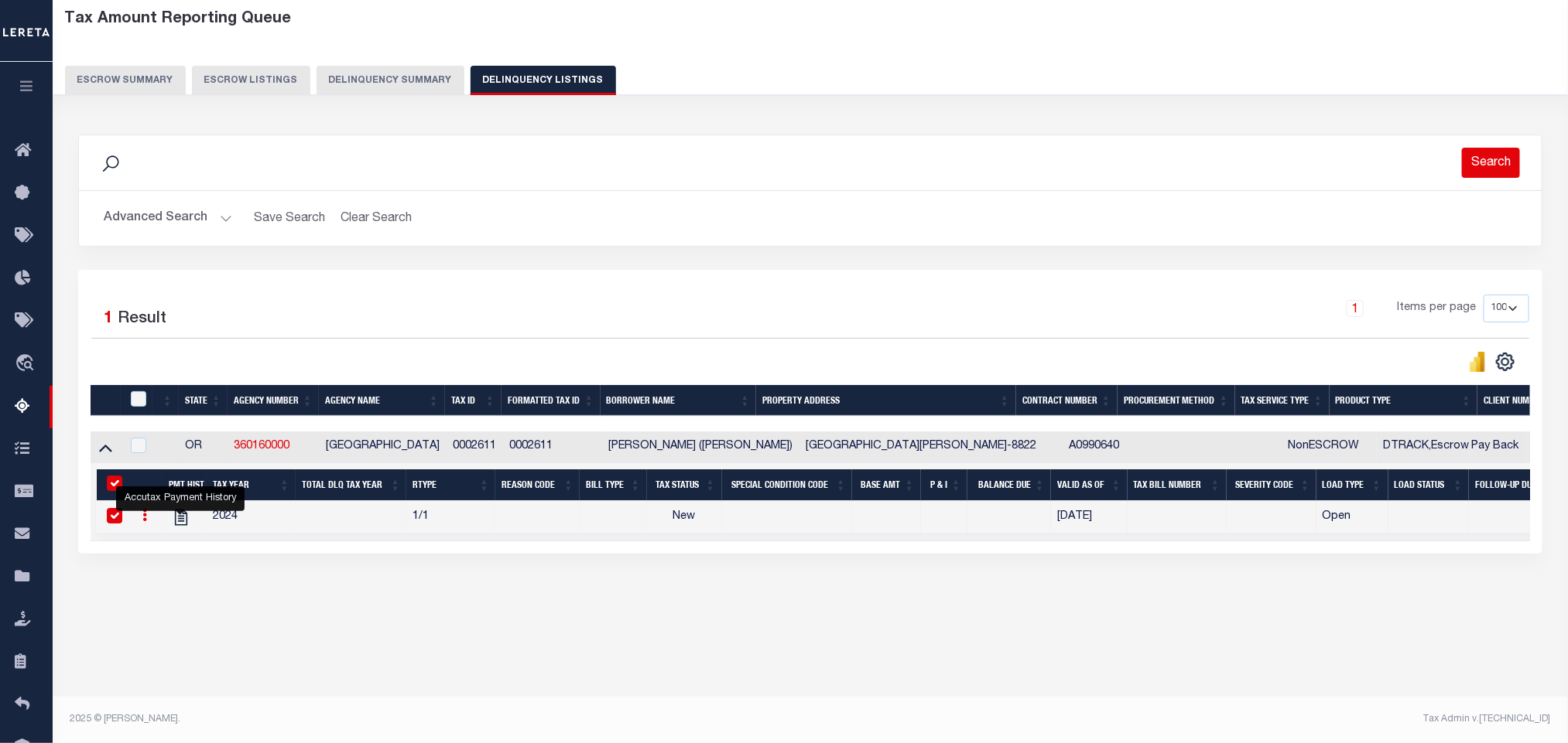
click at [1479, 162] on button "Search" at bounding box center [1490, 162] width 58 height 30
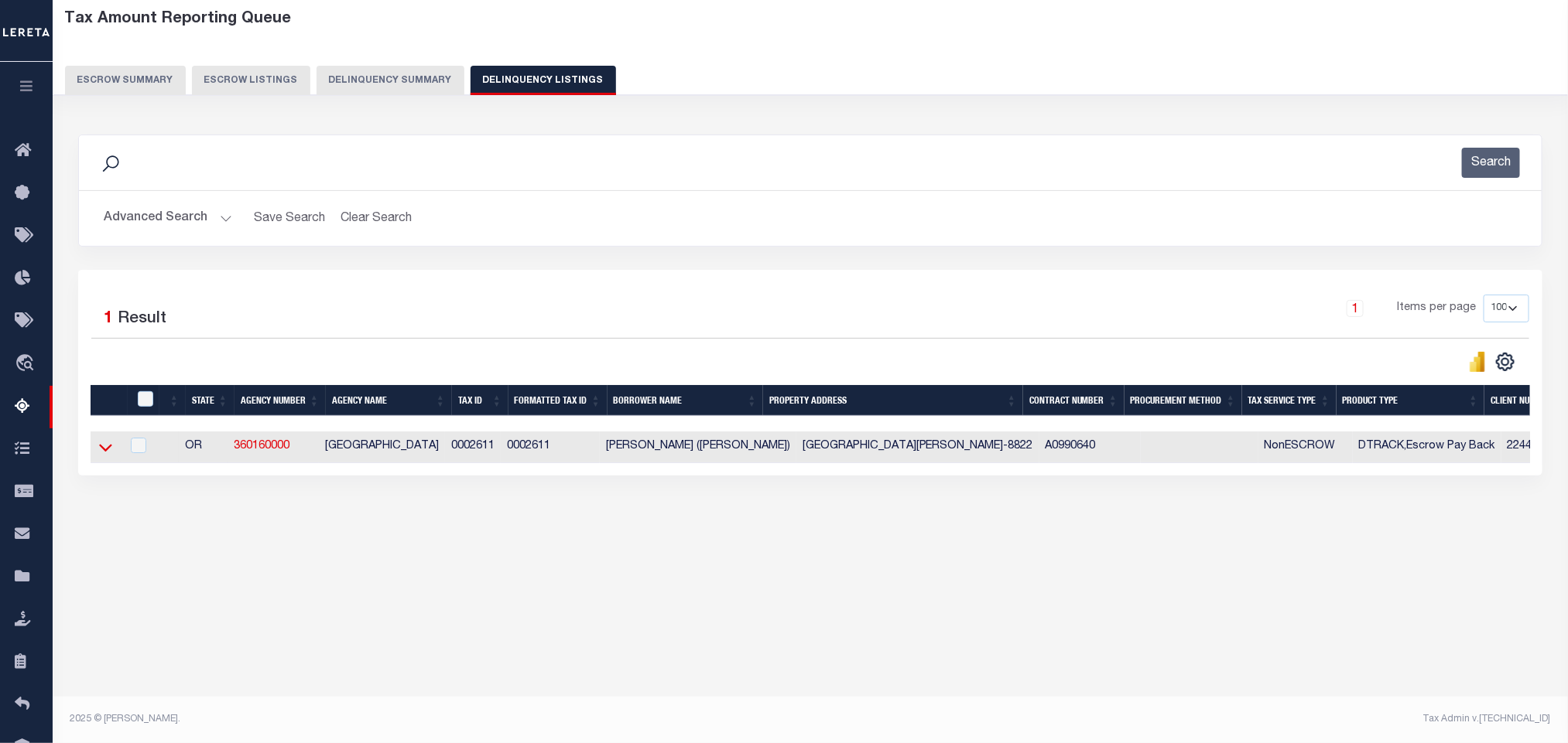
click at [100, 456] on icon at bounding box center [105, 448] width 13 height 17
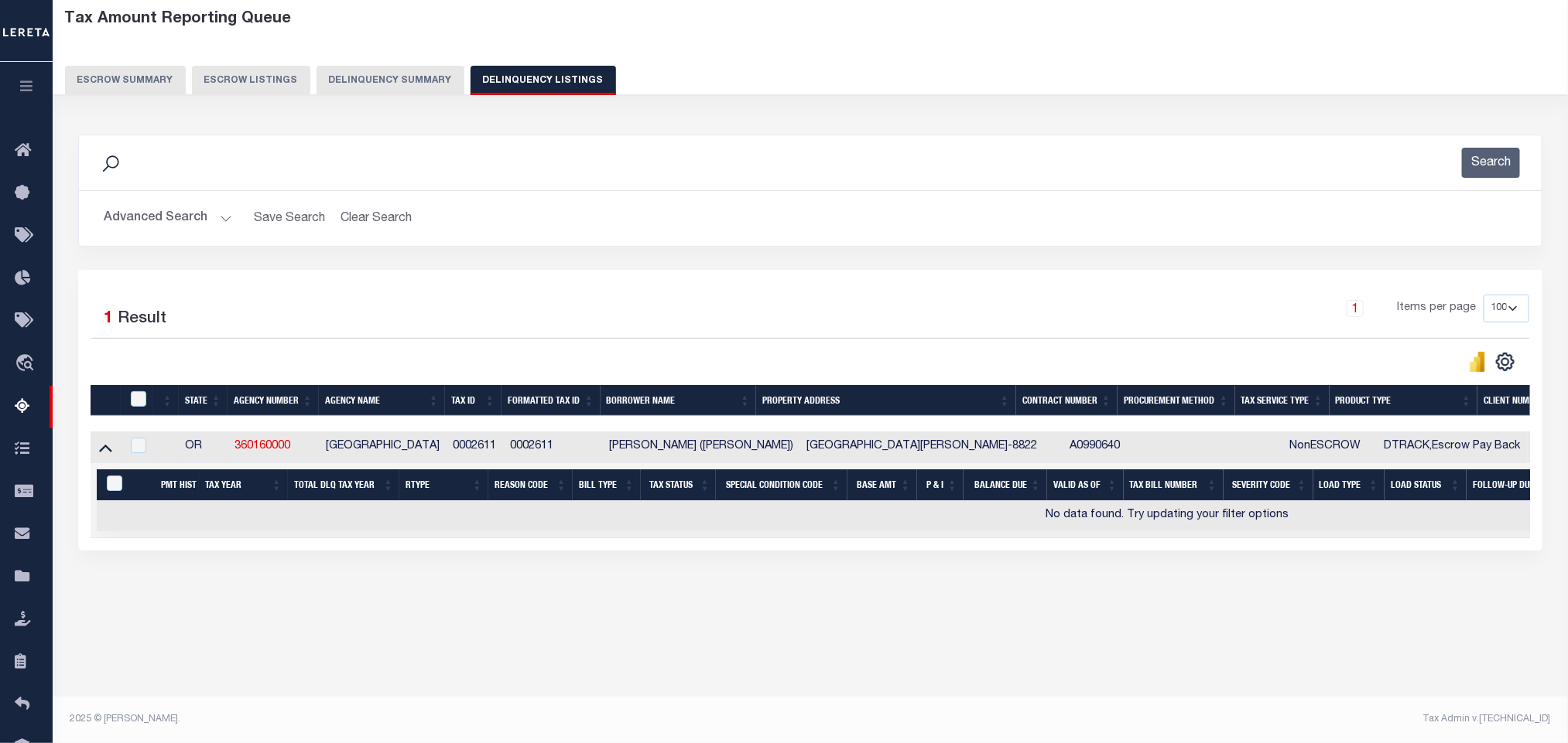
click at [173, 230] on button "Advanced Search" at bounding box center [167, 218] width 128 height 30
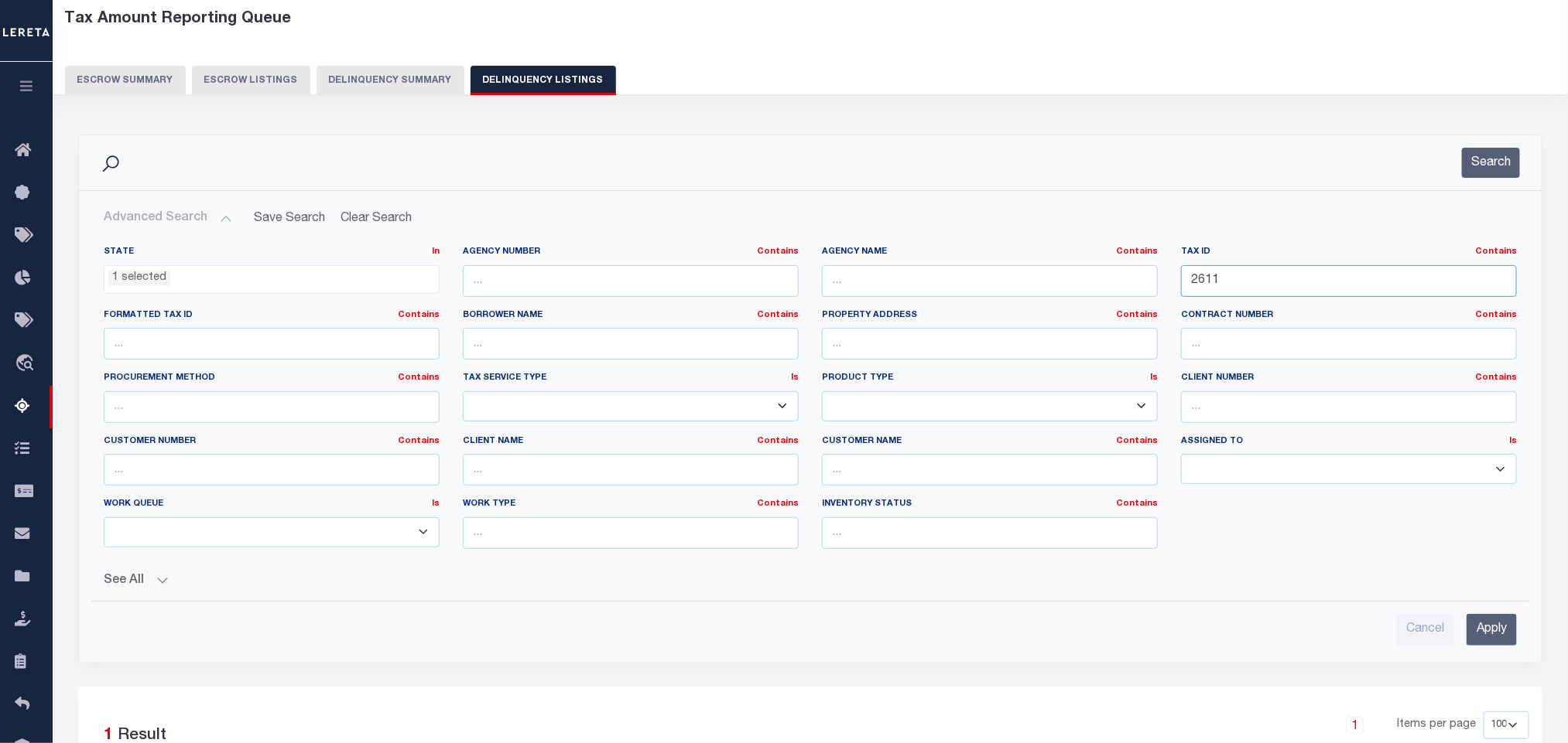
click at [1249, 289] on input "2611" at bounding box center [1349, 281] width 336 height 31
paste input "816"
type input "2816"
click at [1493, 638] on input "Apply" at bounding box center [1491, 629] width 50 height 31
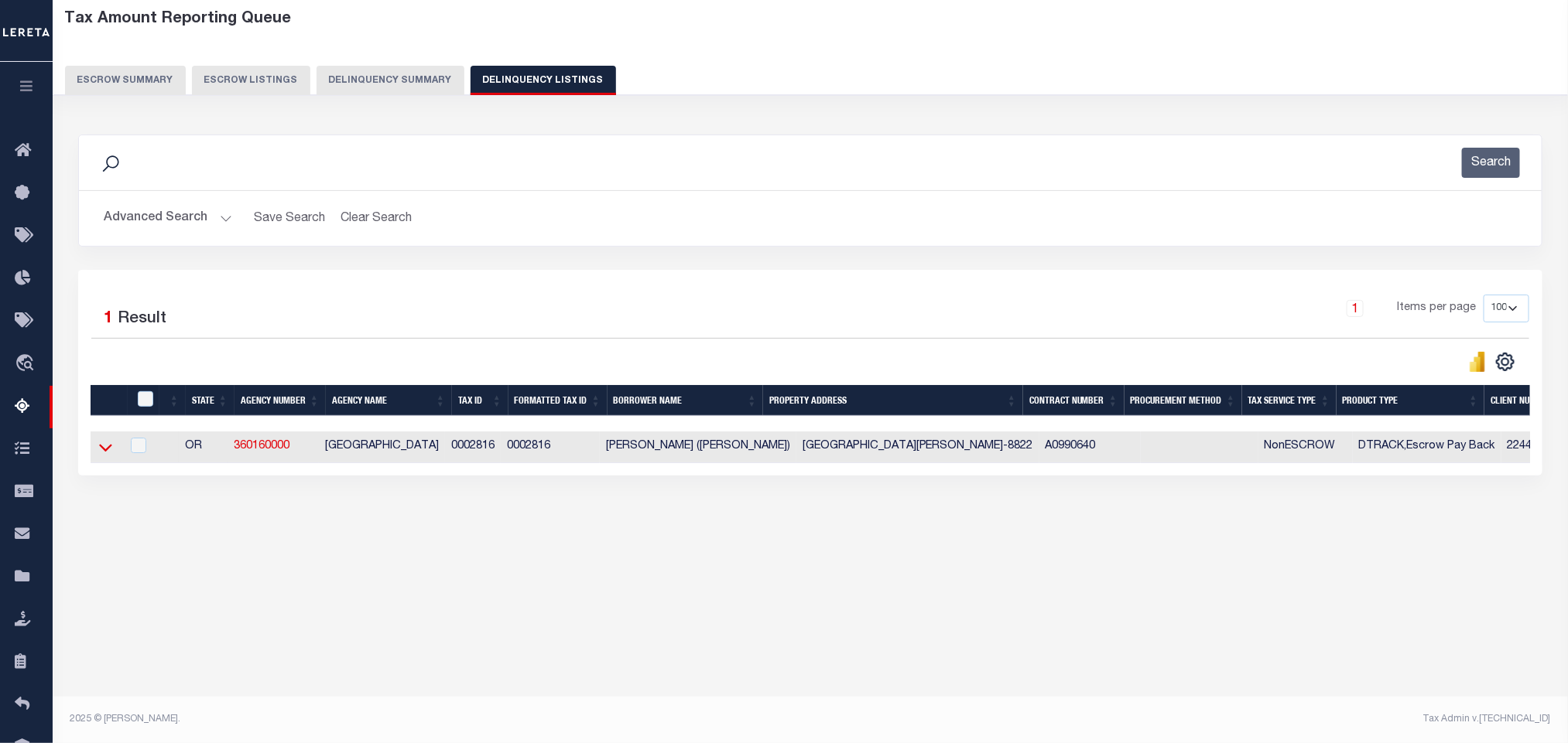
click at [104, 455] on icon at bounding box center [105, 448] width 13 height 17
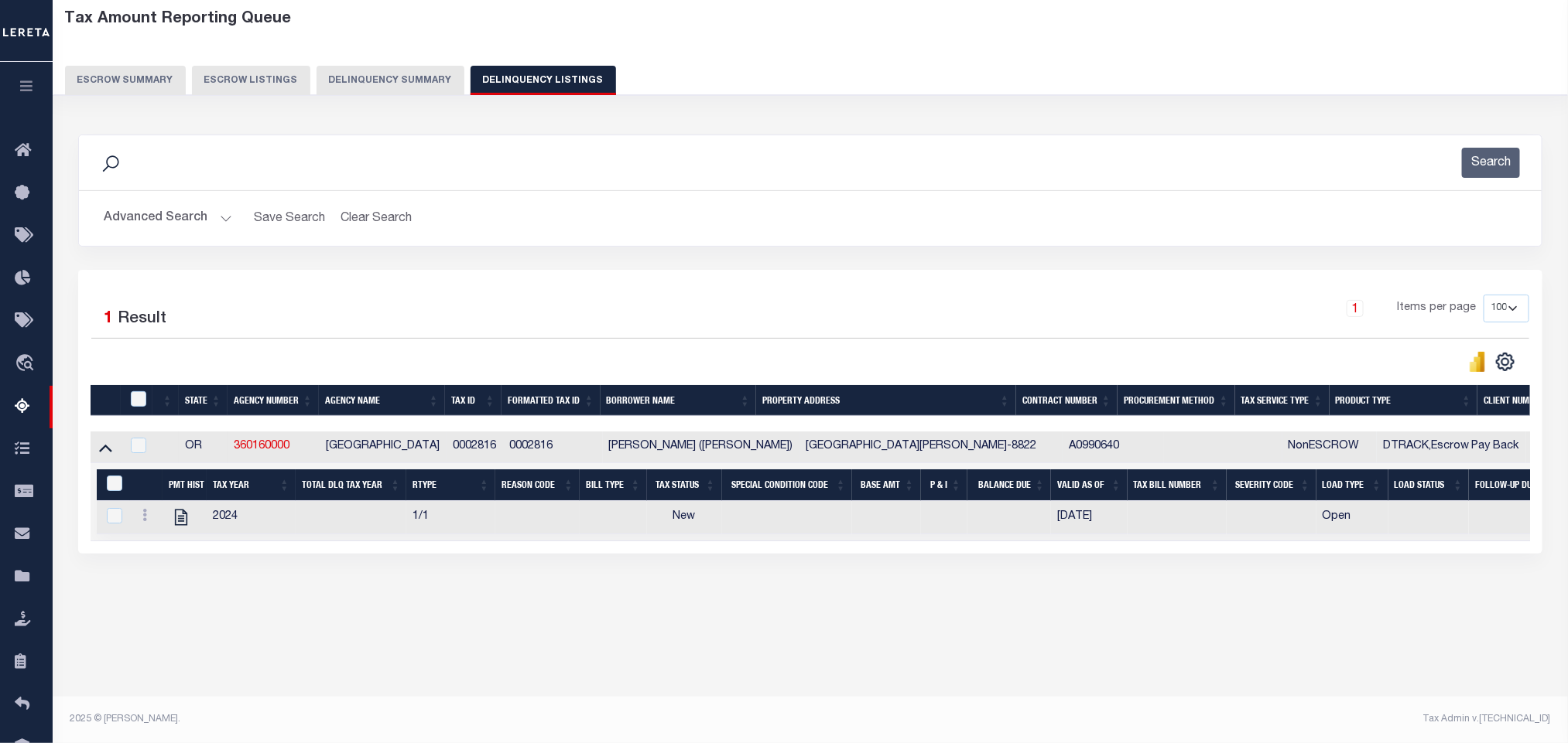
click at [447, 647] on div "Tax Amount Reporting Queue Escrow Summary Escrow Listings In" at bounding box center [810, 324] width 1506 height 646
click at [184, 528] on icon "" at bounding box center [181, 518] width 20 height 20
checkbox input "true"
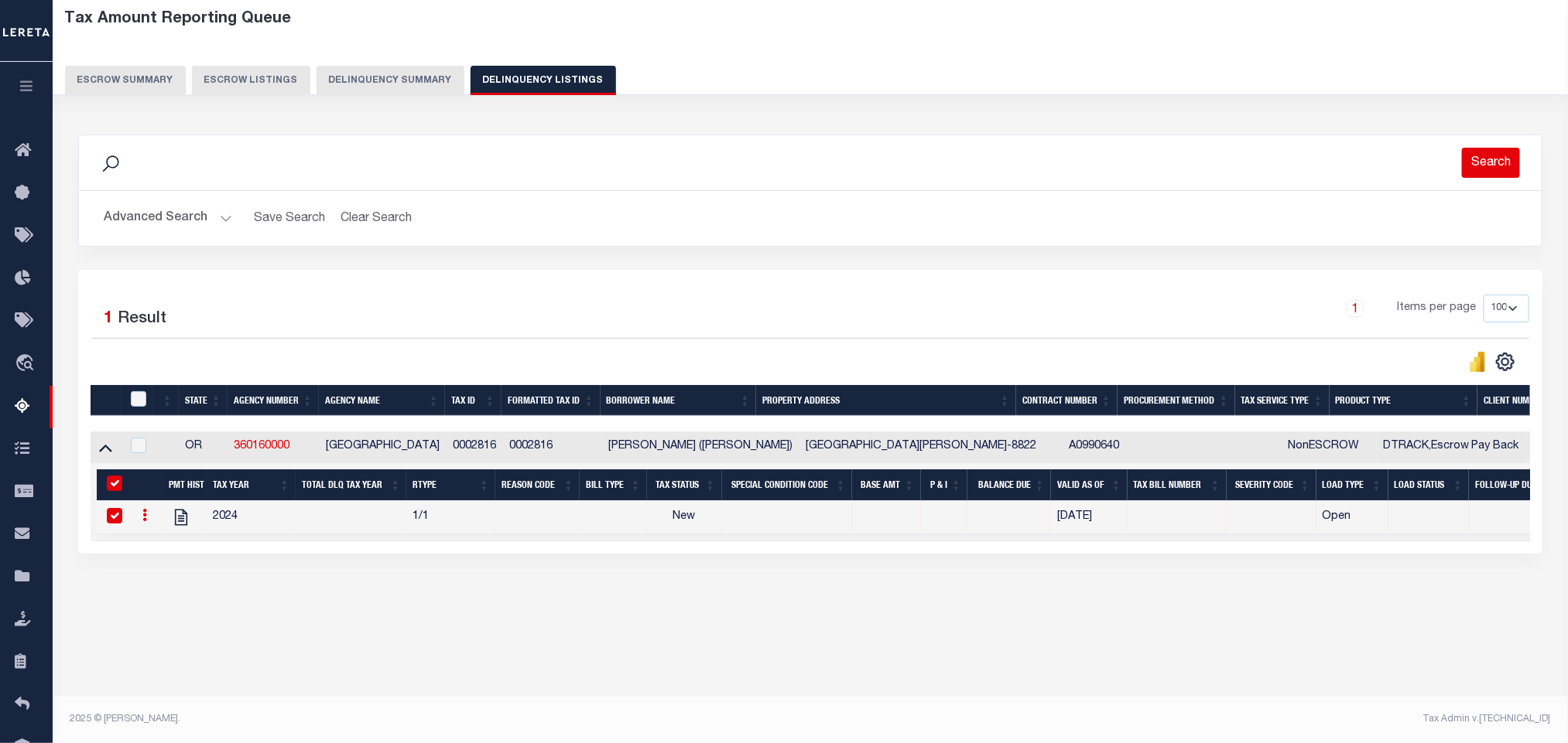
click at [1490, 177] on button "Search" at bounding box center [1490, 162] width 58 height 30
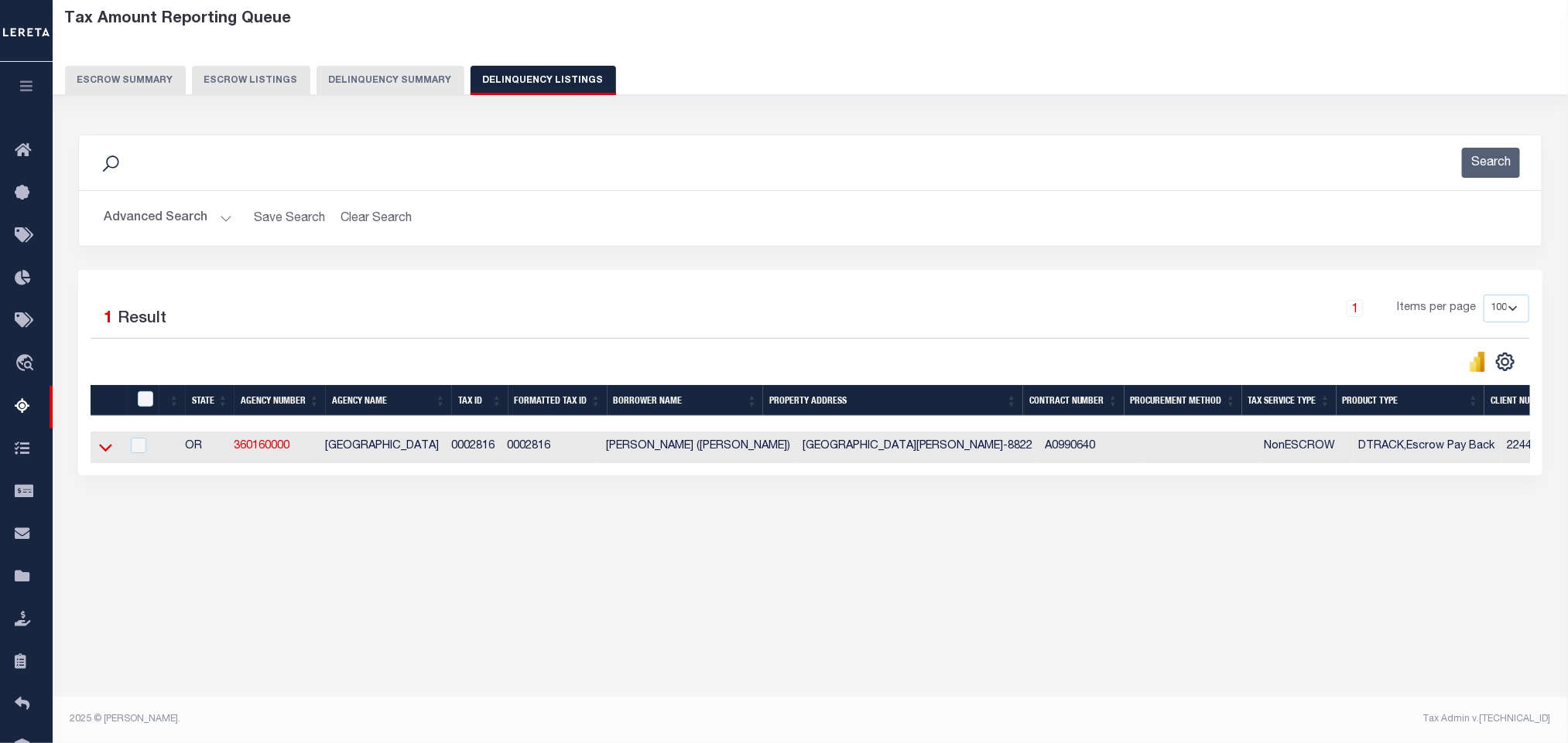
click at [105, 452] on icon at bounding box center [105, 449] width 13 height 7
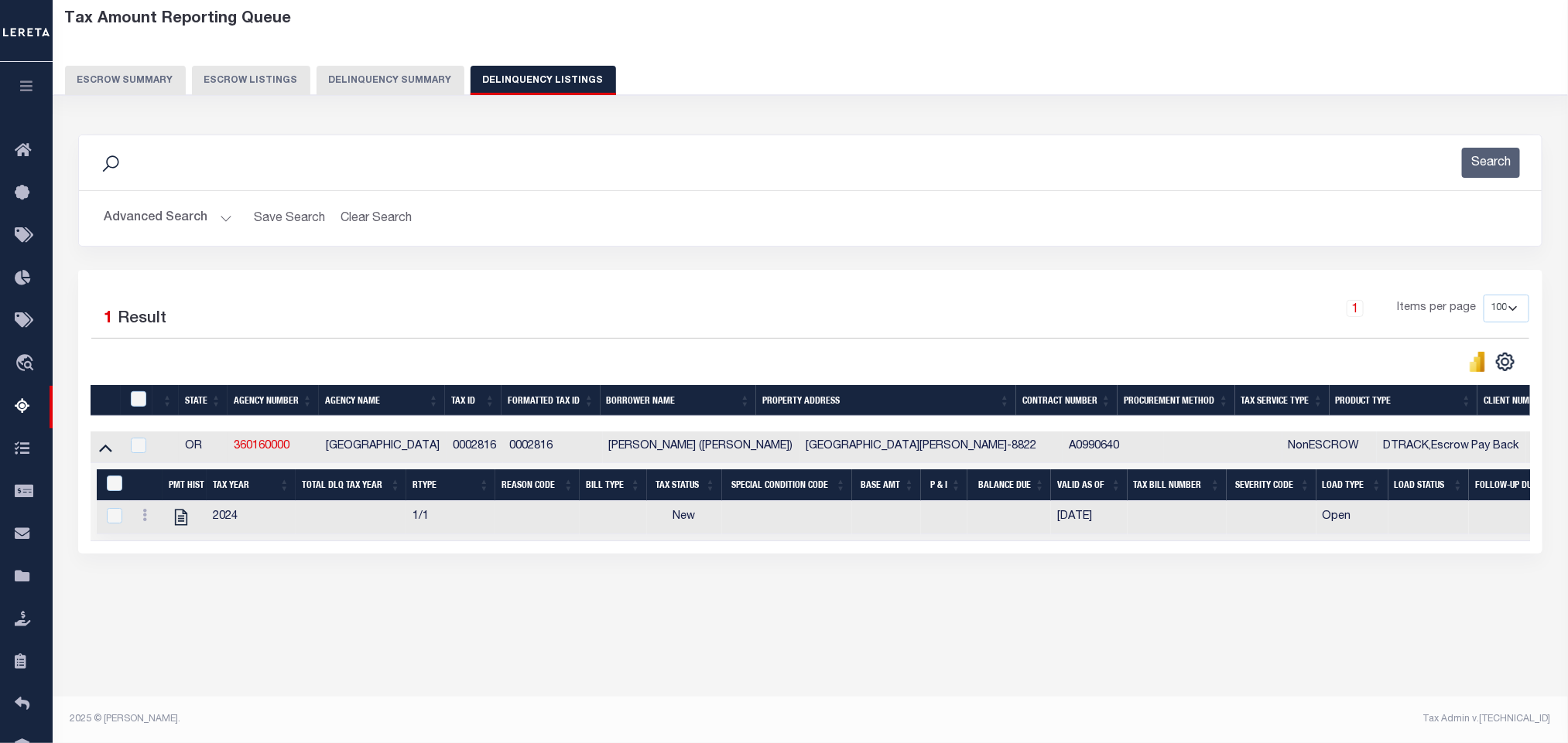
click at [395, 645] on div "Tax Amount Reporting Queue Escrow Summary Escrow Listings In" at bounding box center [810, 324] width 1506 height 646
click at [184, 528] on icon "" at bounding box center [181, 518] width 20 height 20
checkbox input "true"
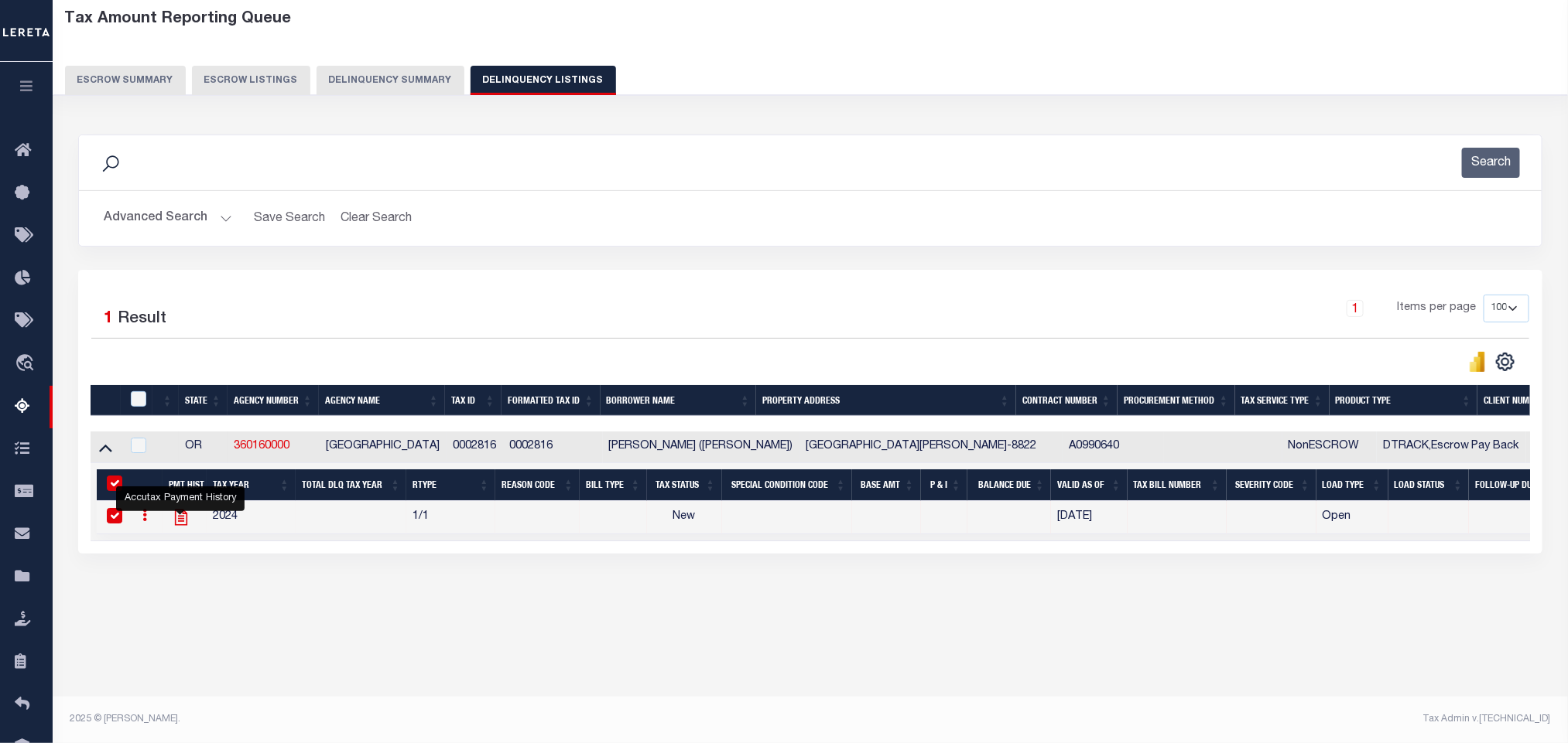
click at [177, 528] on icon "" at bounding box center [181, 518] width 20 height 20
checkbox input "false"
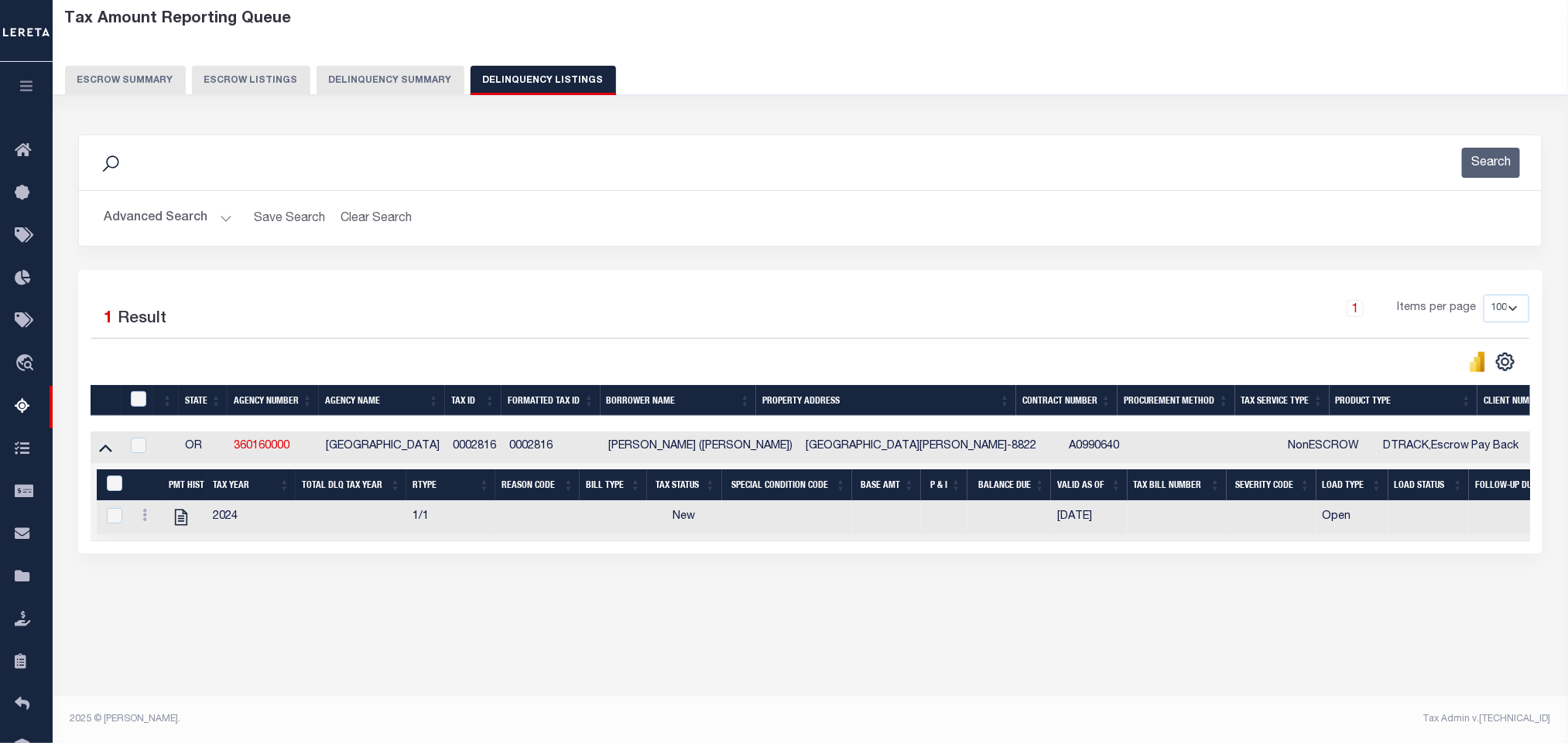
click at [179, 211] on button "Advanced Search" at bounding box center [167, 218] width 128 height 30
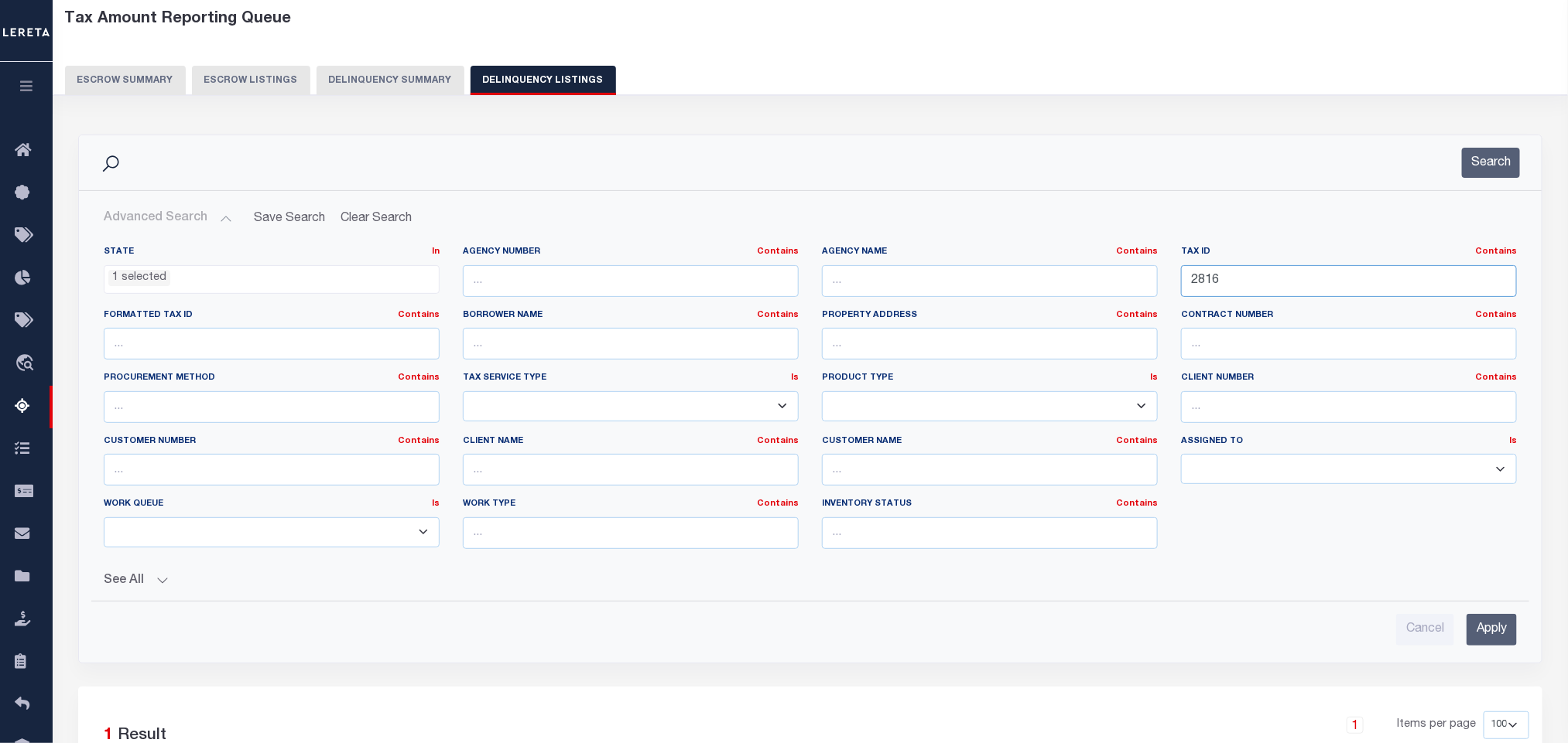
click at [1270, 280] on input "2816" at bounding box center [1349, 281] width 336 height 31
paste input "13342"
type input "13342"
click at [1490, 629] on input "Apply" at bounding box center [1491, 629] width 50 height 31
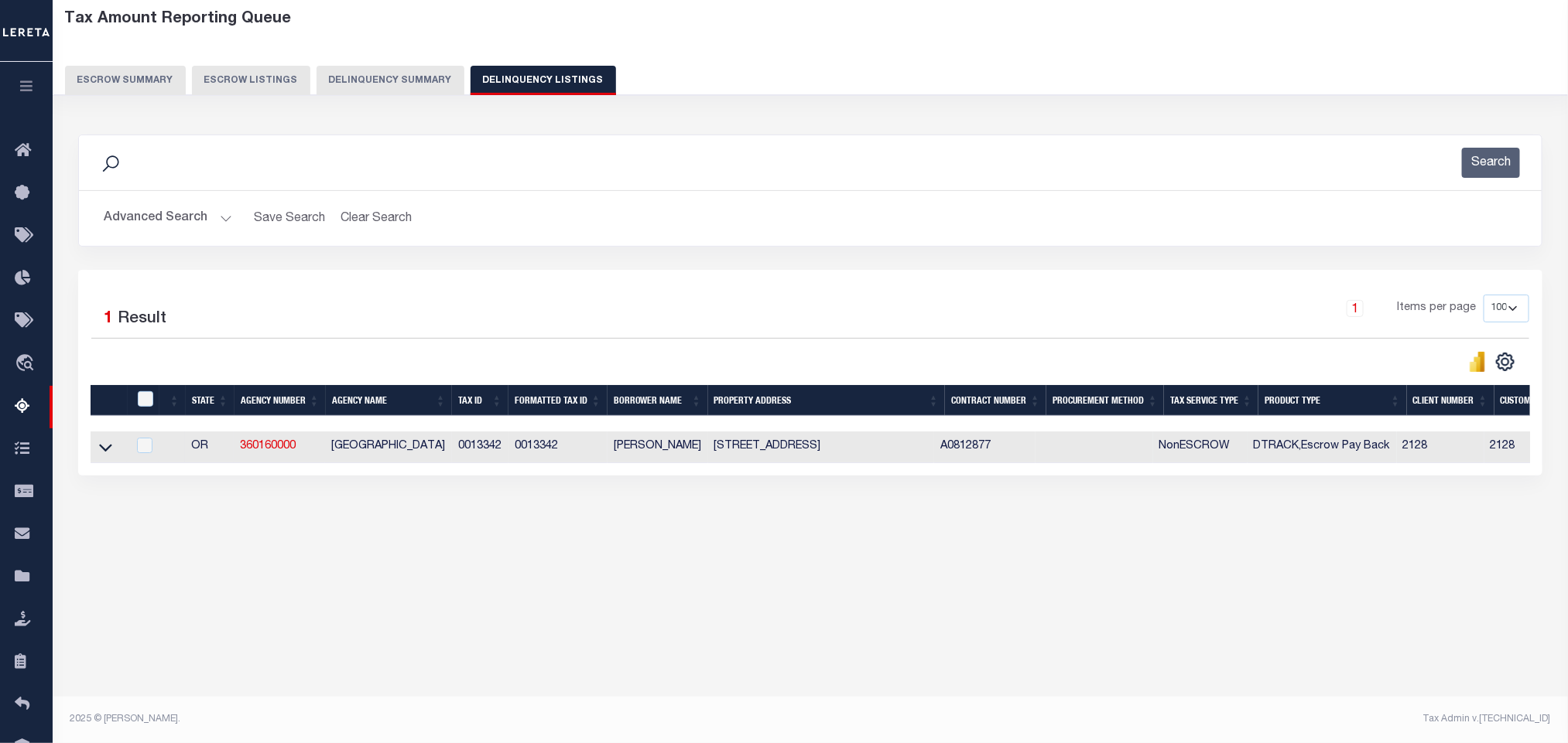
click at [93, 461] on td at bounding box center [108, 448] width 36 height 31
checkbox input "true"
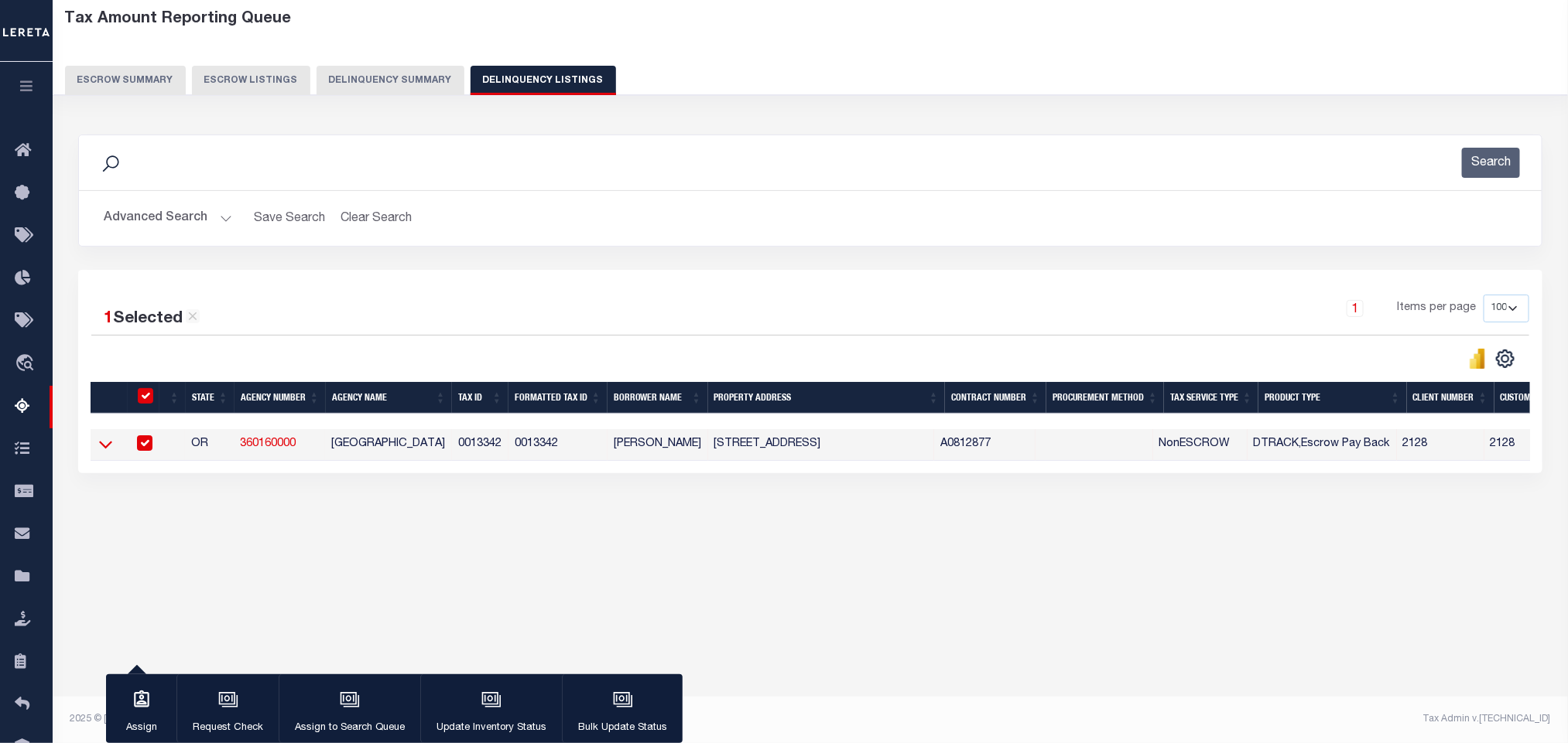
click at [104, 451] on icon at bounding box center [105, 445] width 13 height 17
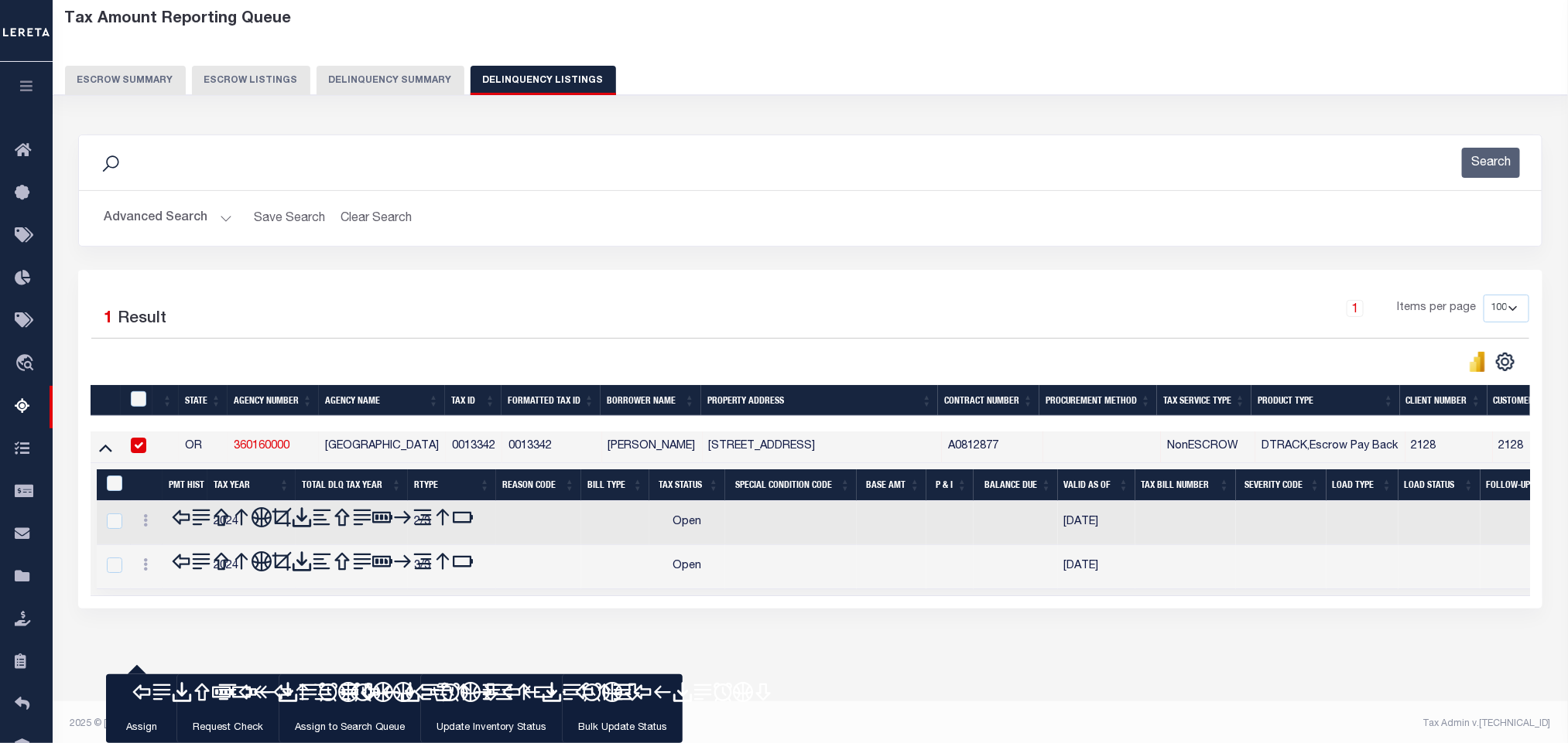
click at [286, 623] on div "Data sync process is currently running, you may face some response delays. Sear…" at bounding box center [811, 387] width 1485 height 536
click at [1210, 632] on div "Data sync process is currently running, you may face some response delays. Sear…" at bounding box center [811, 387] width 1485 height 536
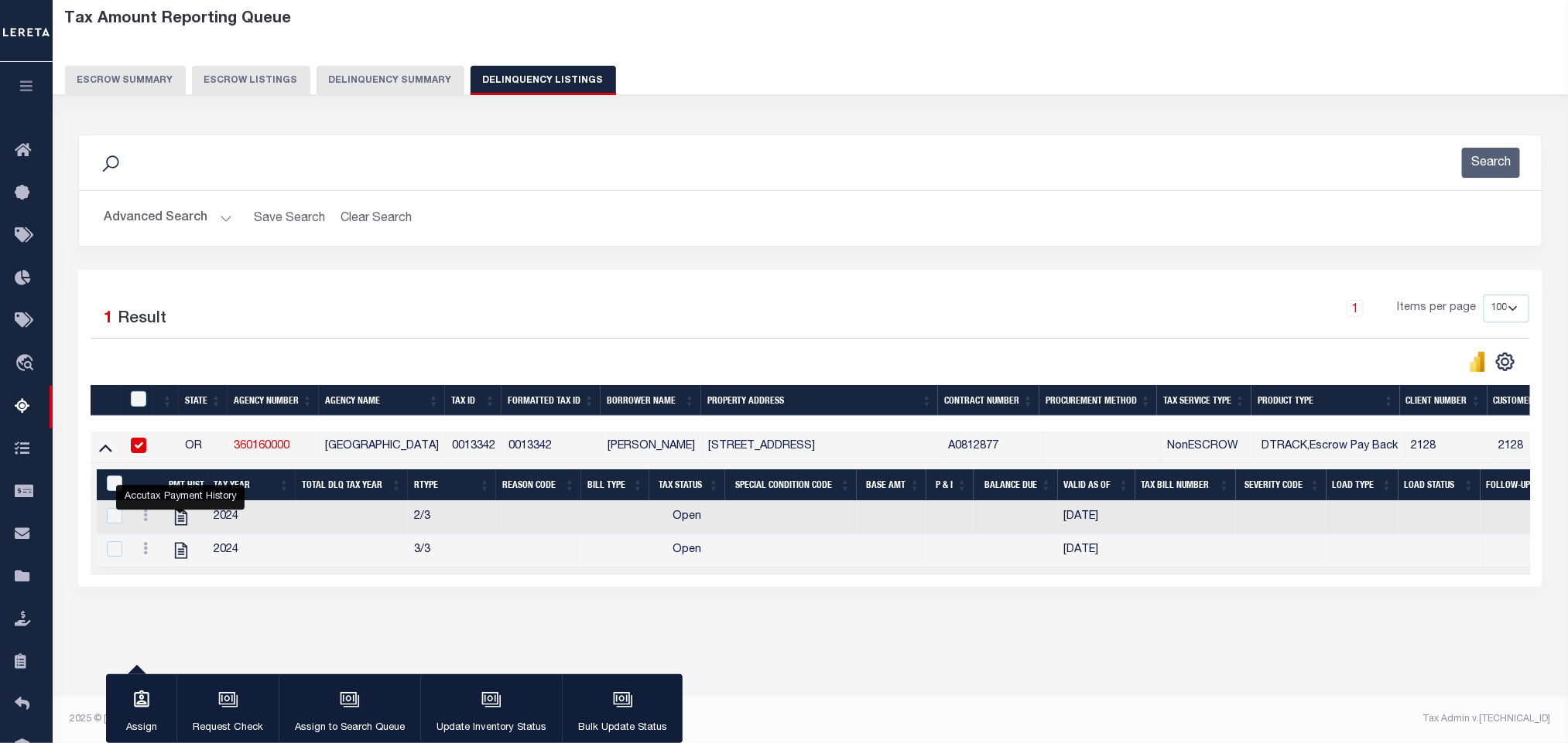
drag, startPoint x: 186, startPoint y: 522, endPoint x: 691, endPoint y: 307, distance: 548.9
click at [186, 522] on icon "" at bounding box center [181, 518] width 20 height 20
checkbox input "true"
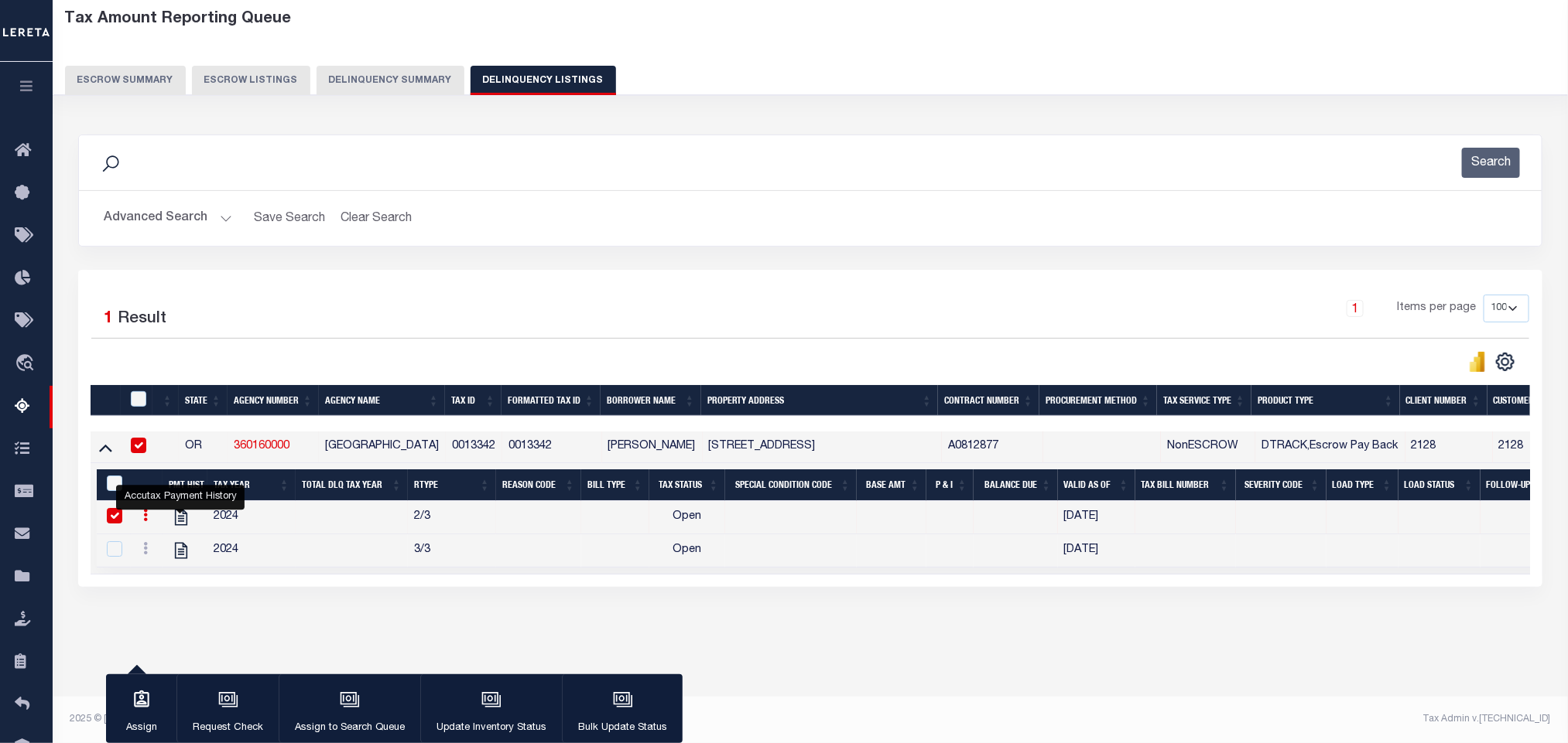
click at [160, 222] on button "Advanced Search" at bounding box center [167, 218] width 128 height 30
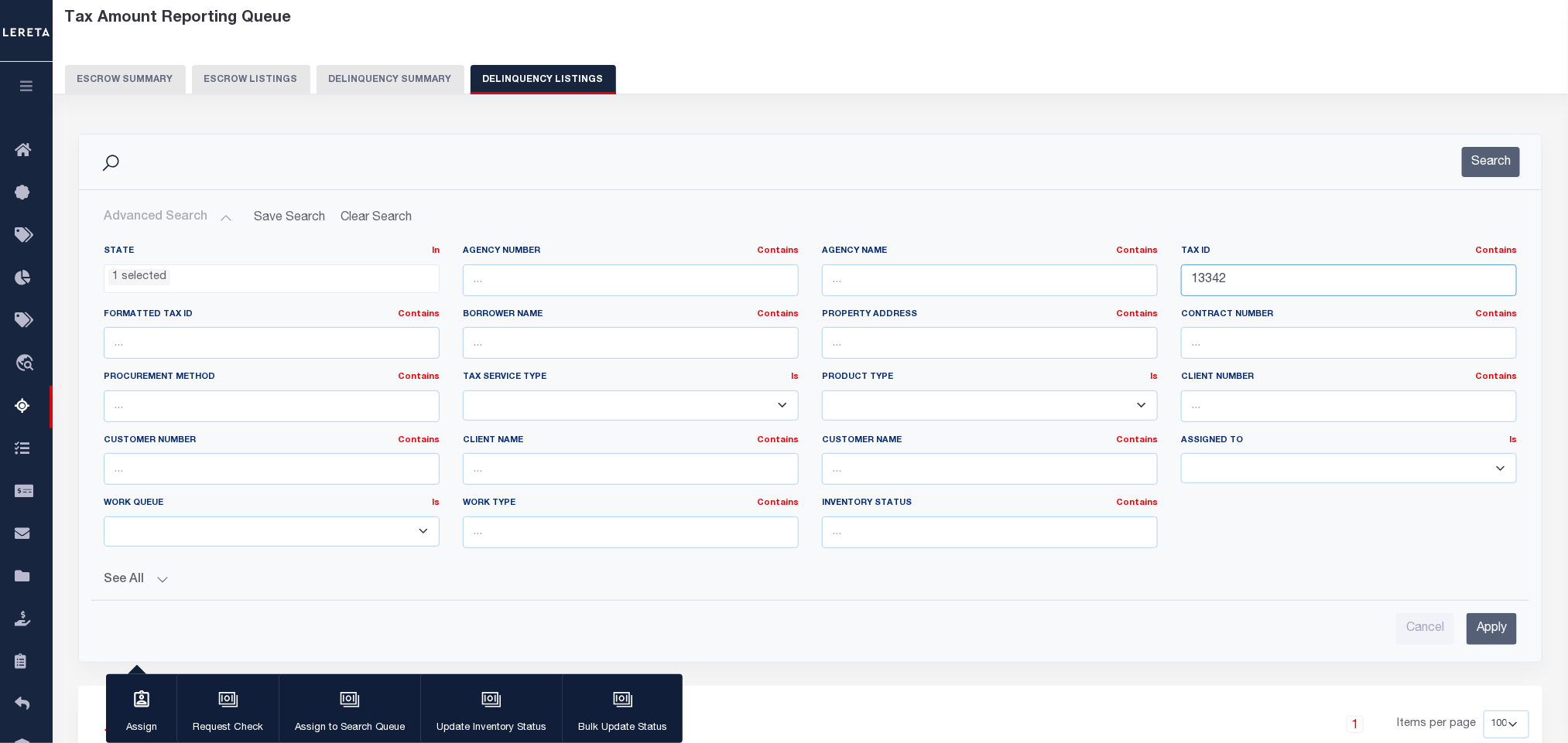
click at [1268, 294] on input "13342" at bounding box center [1349, 281] width 336 height 31
paste input "0434937"
type input "10434937"
click at [1481, 637] on input "Apply" at bounding box center [1491, 629] width 50 height 31
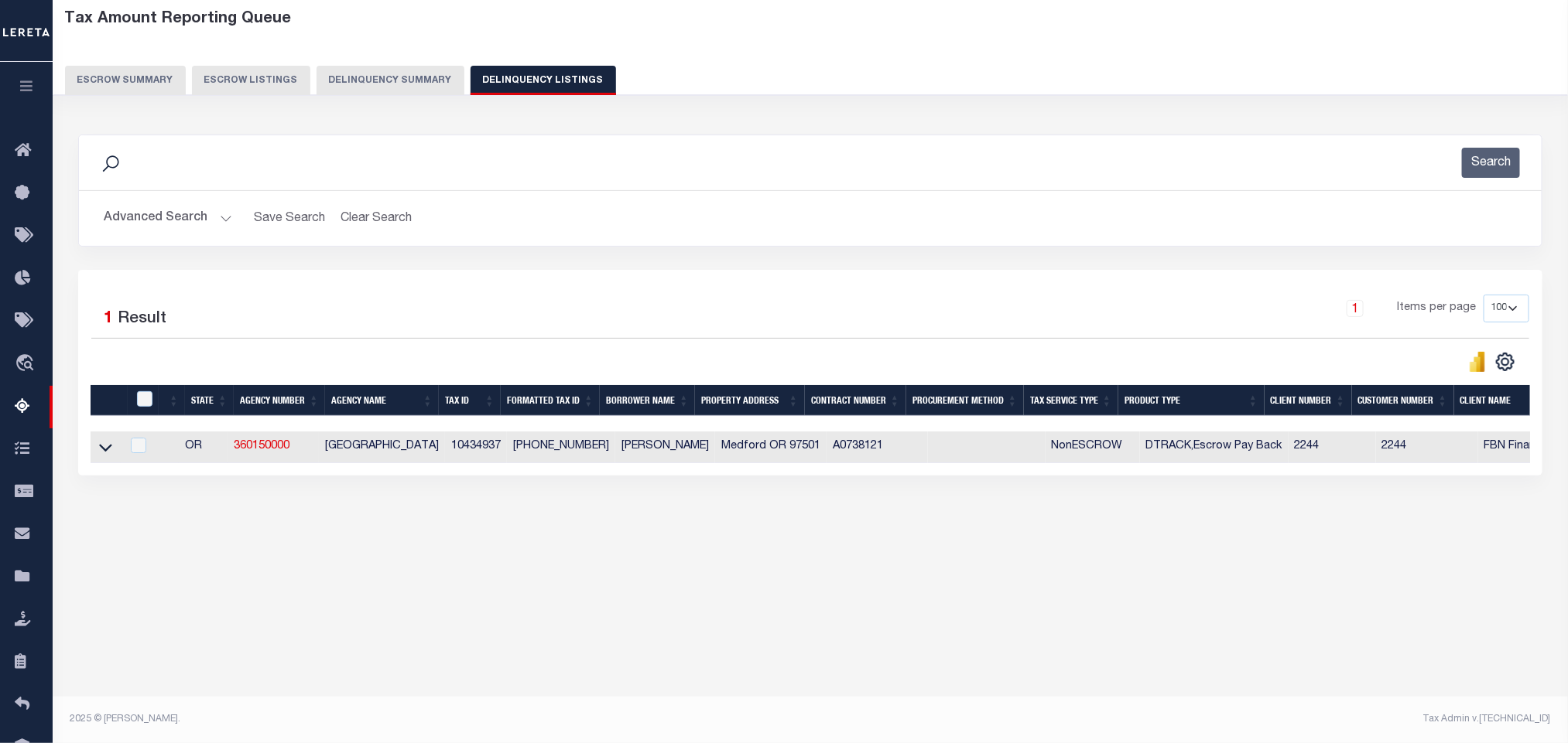
scroll to position [77, 0]
click at [107, 452] on icon at bounding box center [105, 449] width 13 height 7
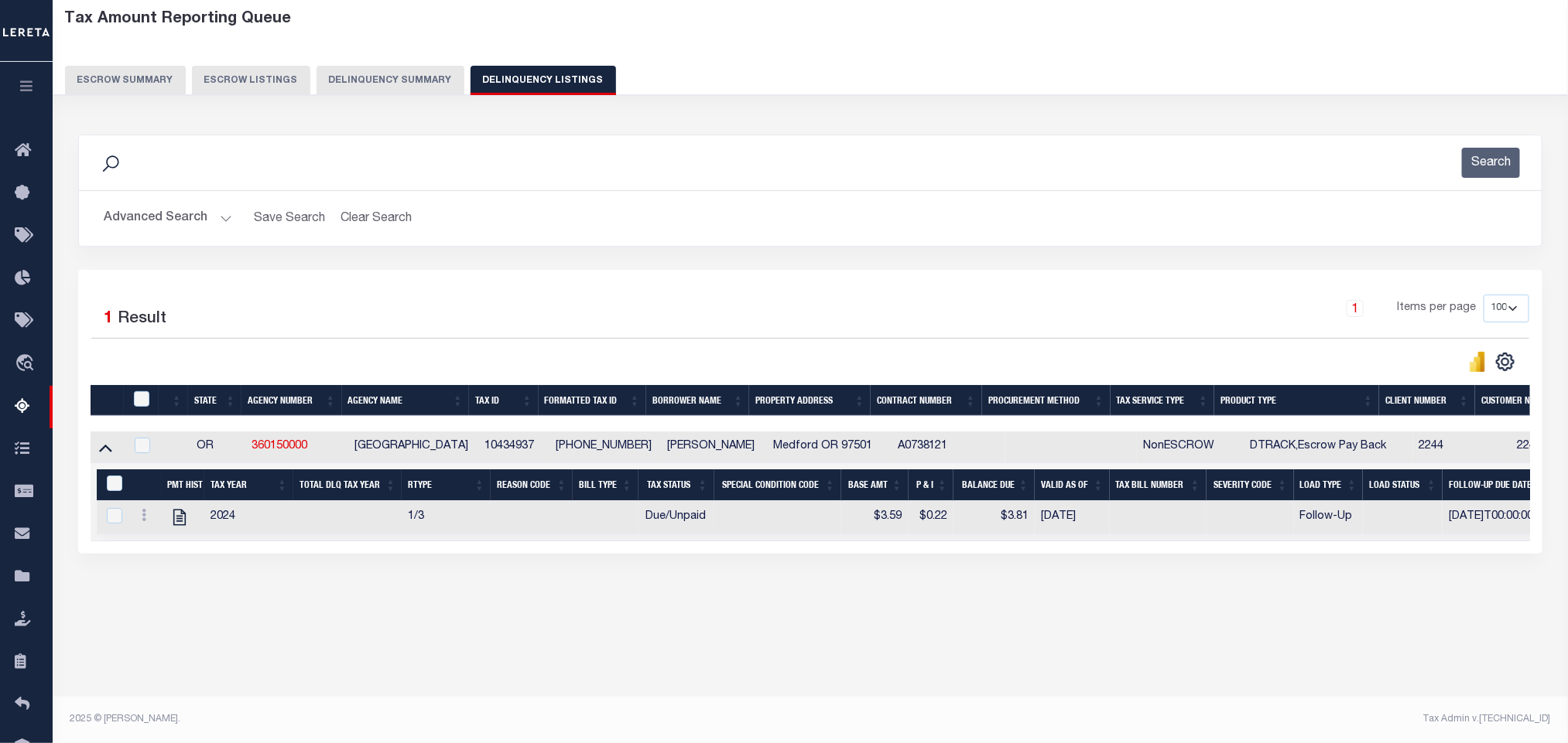
click at [233, 629] on div "Tax Amount Reporting Queue Escrow Summary Escrow Listings In" at bounding box center [810, 324] width 1506 height 646
click at [179, 528] on icon "" at bounding box center [180, 518] width 20 height 20
checkbox input "true"
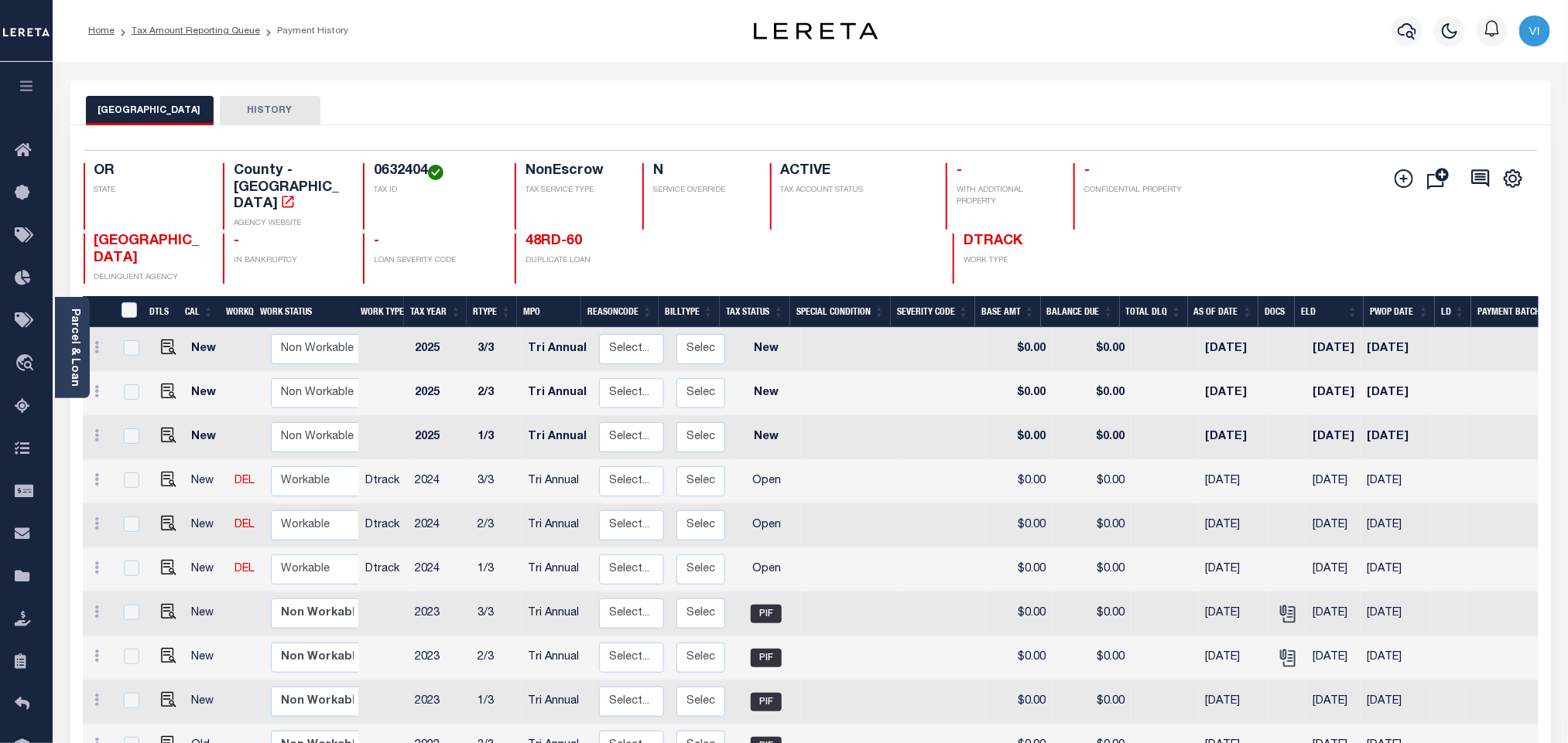
click at [369, 170] on div "0632404 TAX ID" at bounding box center [429, 197] width 133 height 66
copy h4 "0632404"
click at [161, 560] on img "" at bounding box center [168, 568] width 16 height 16
checkbox input "true"
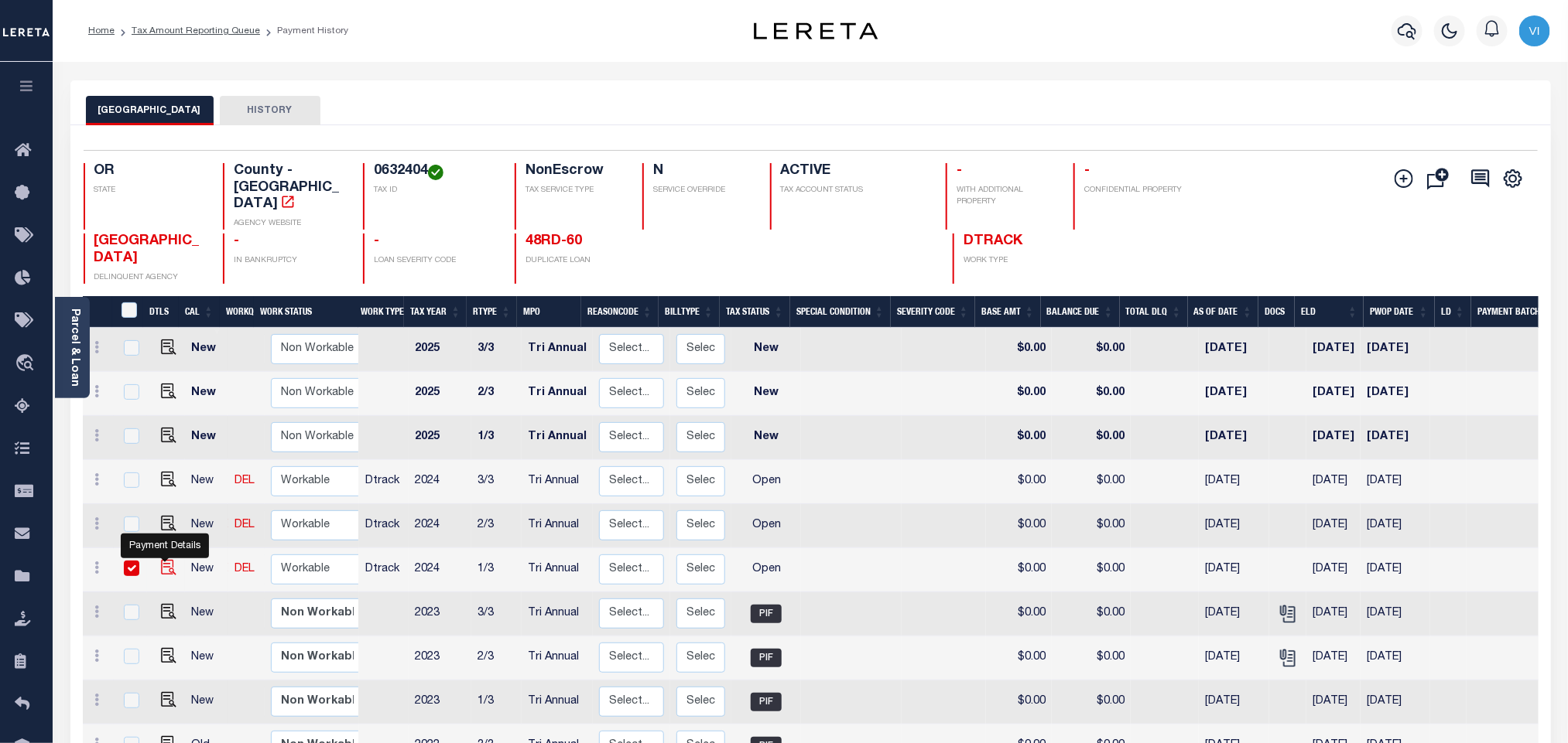
checkbox input "true"
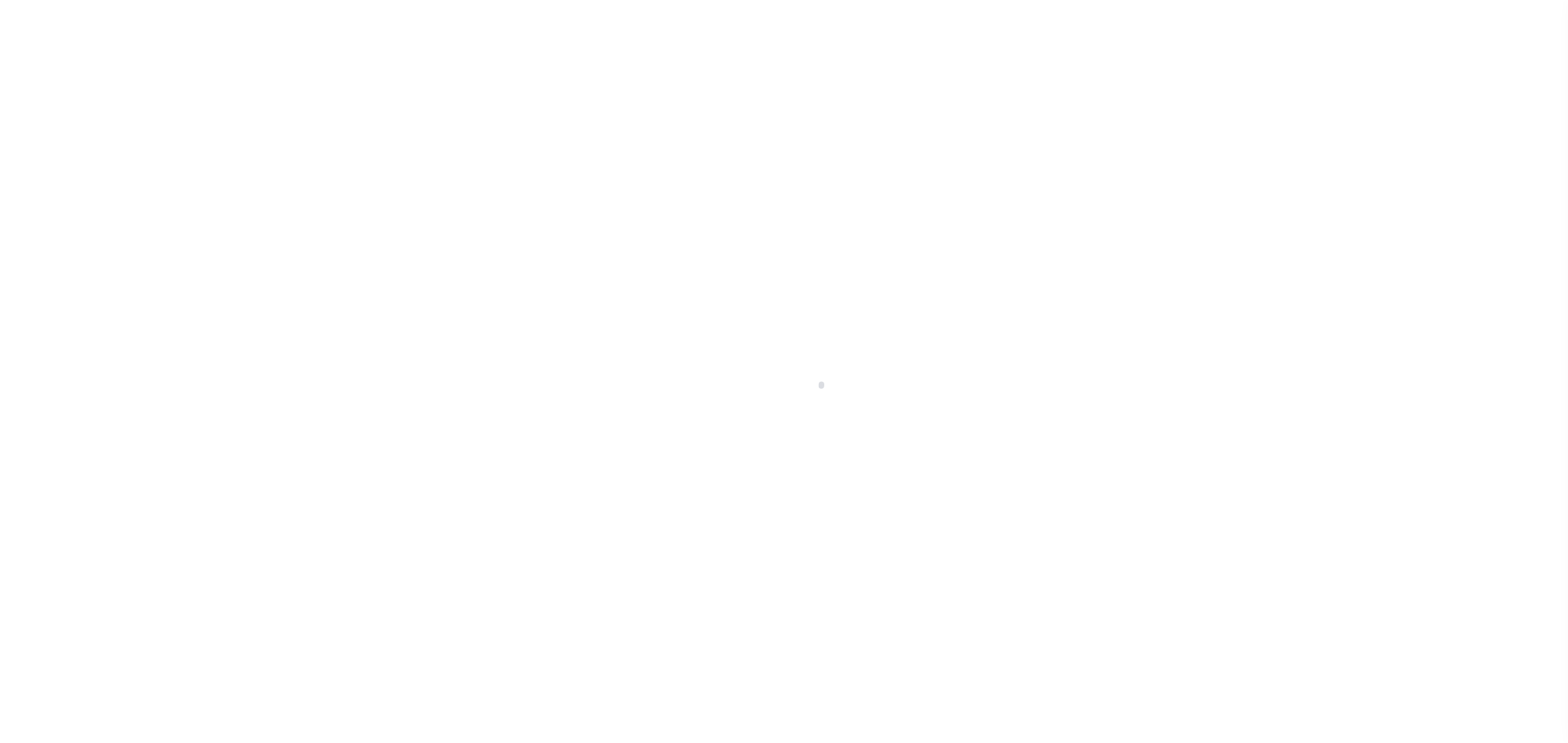
select select "OP2"
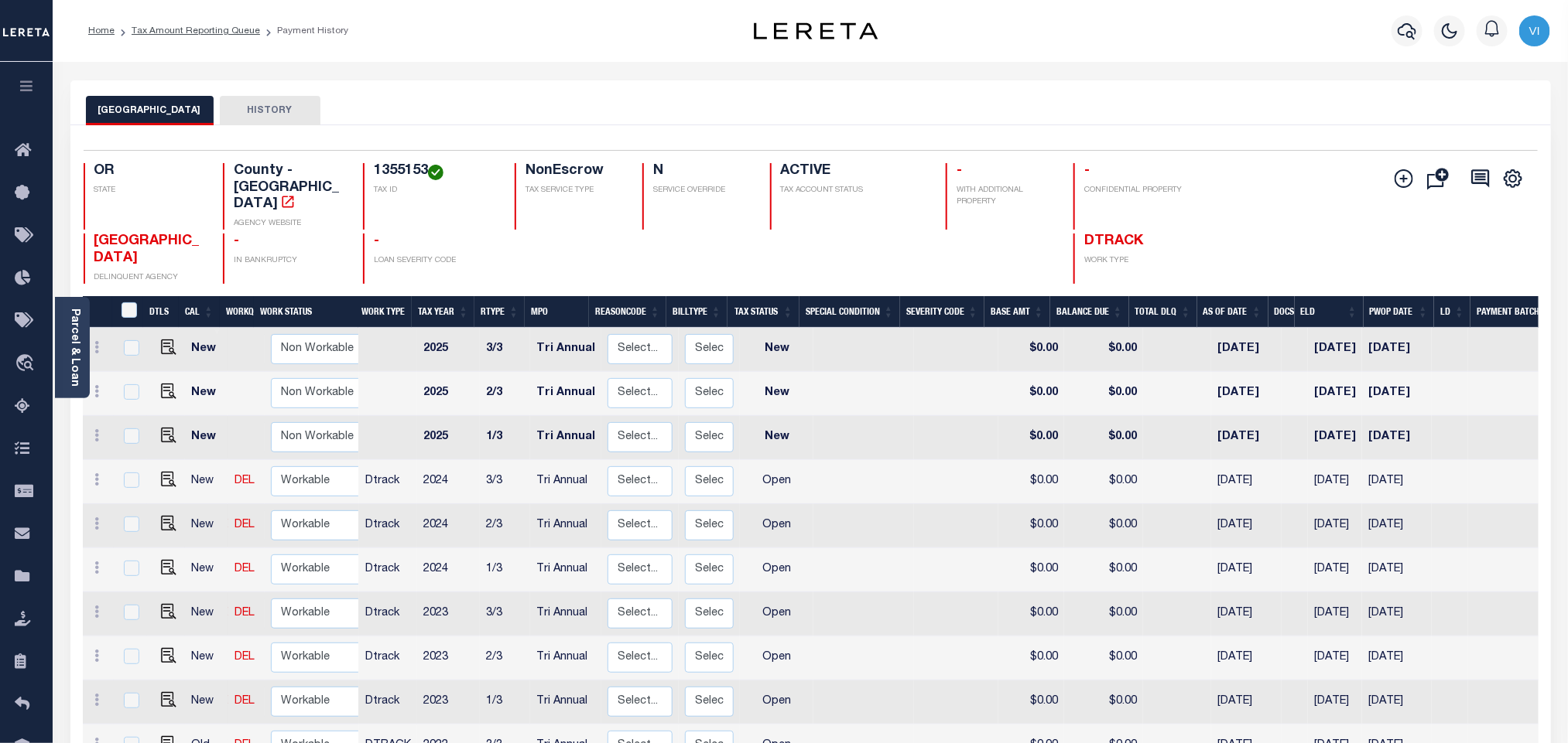
click at [374, 167] on h4 "1355153" at bounding box center [435, 172] width 122 height 17
copy h4 "1355153"
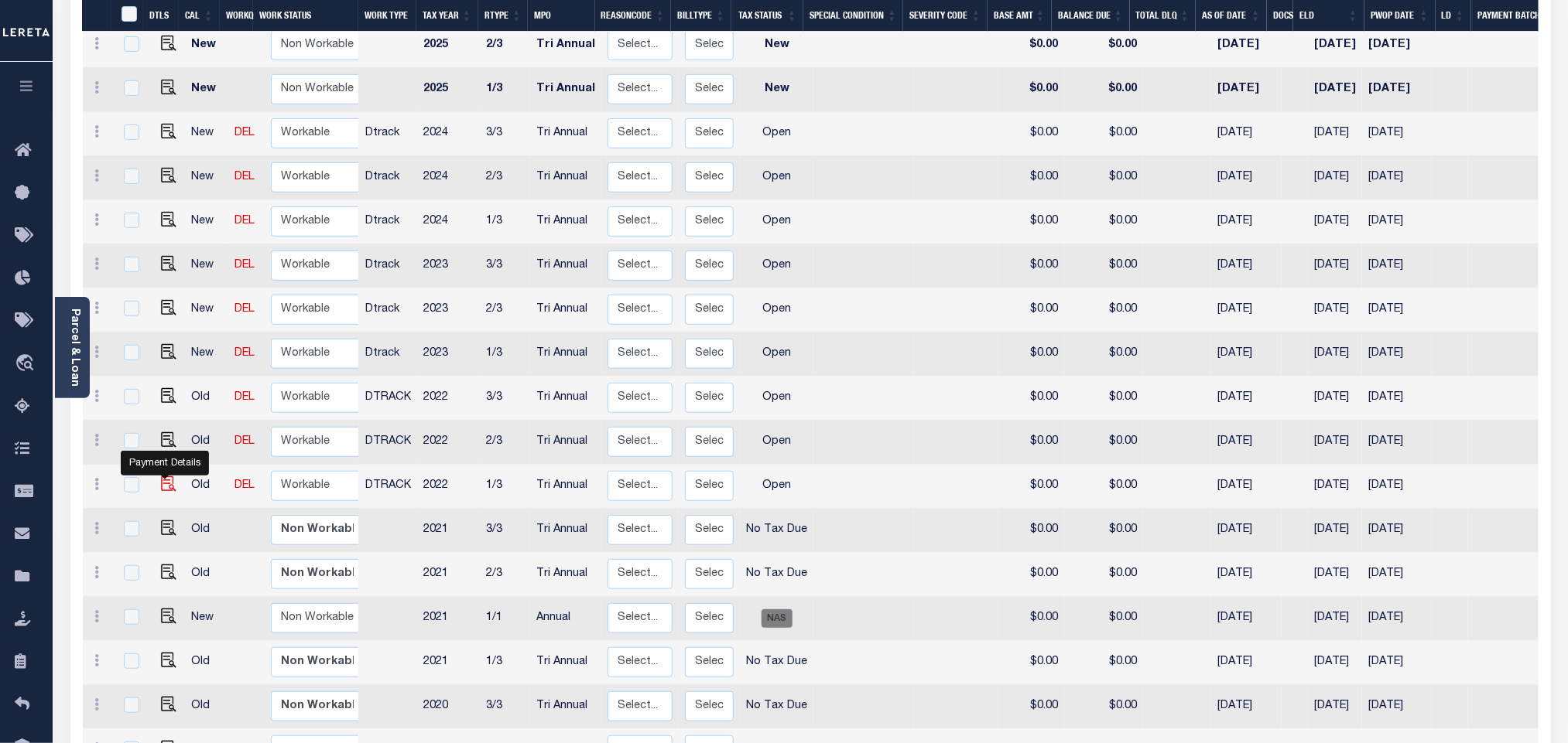
click at [161, 476] on img "" at bounding box center [168, 484] width 16 height 16
checkbox input "true"
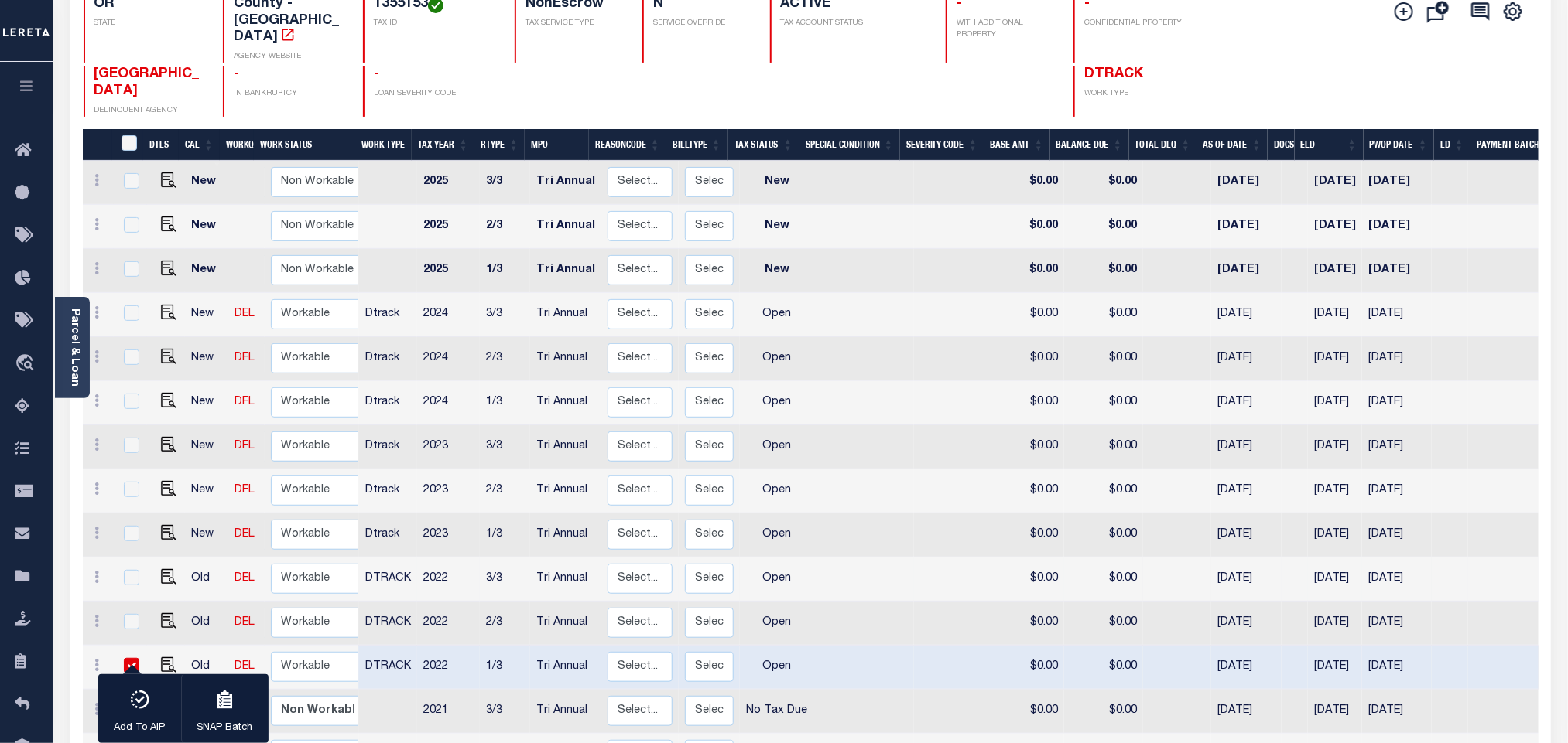
scroll to position [116, 0]
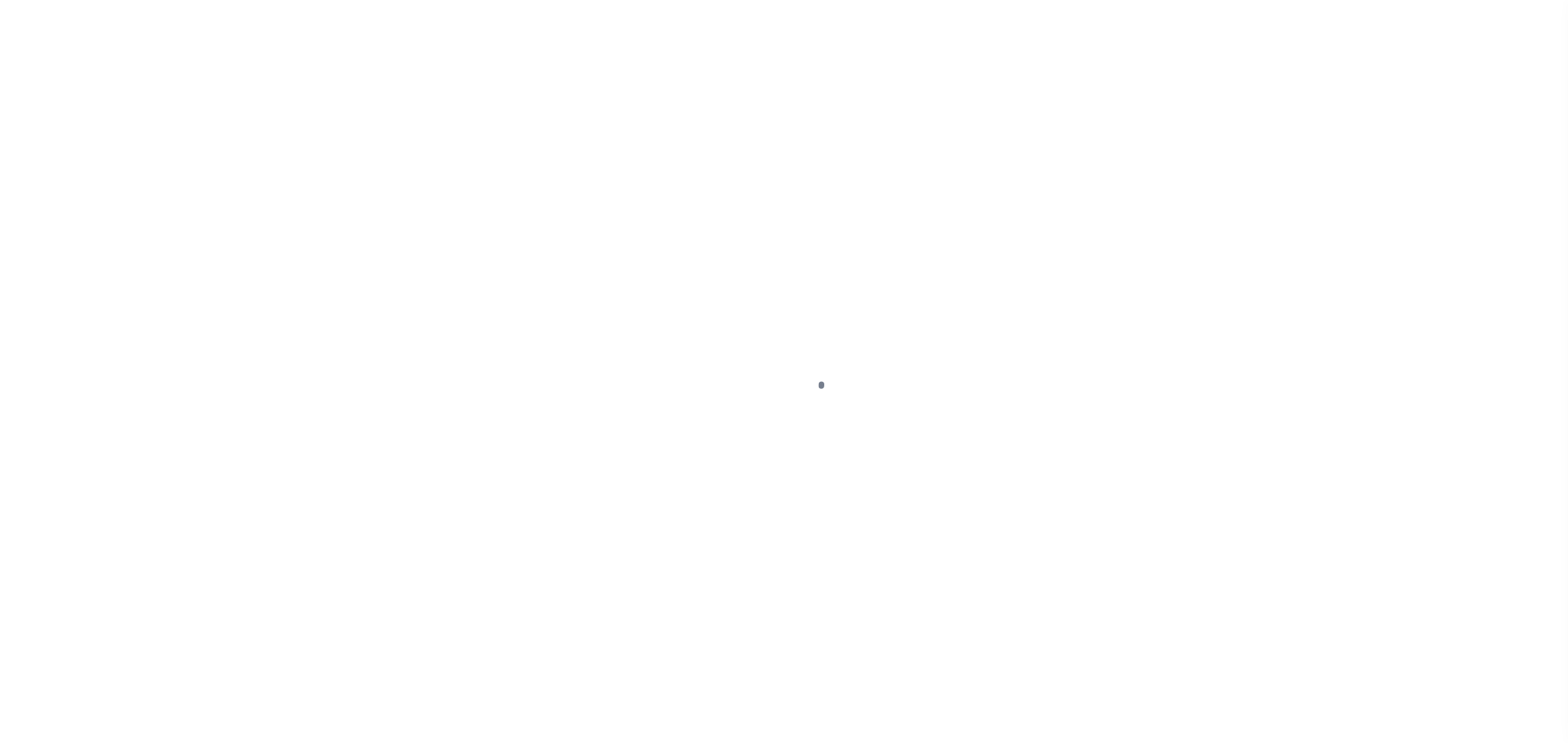
checkbox input "false"
type input "11/16/2022"
select select "OP2"
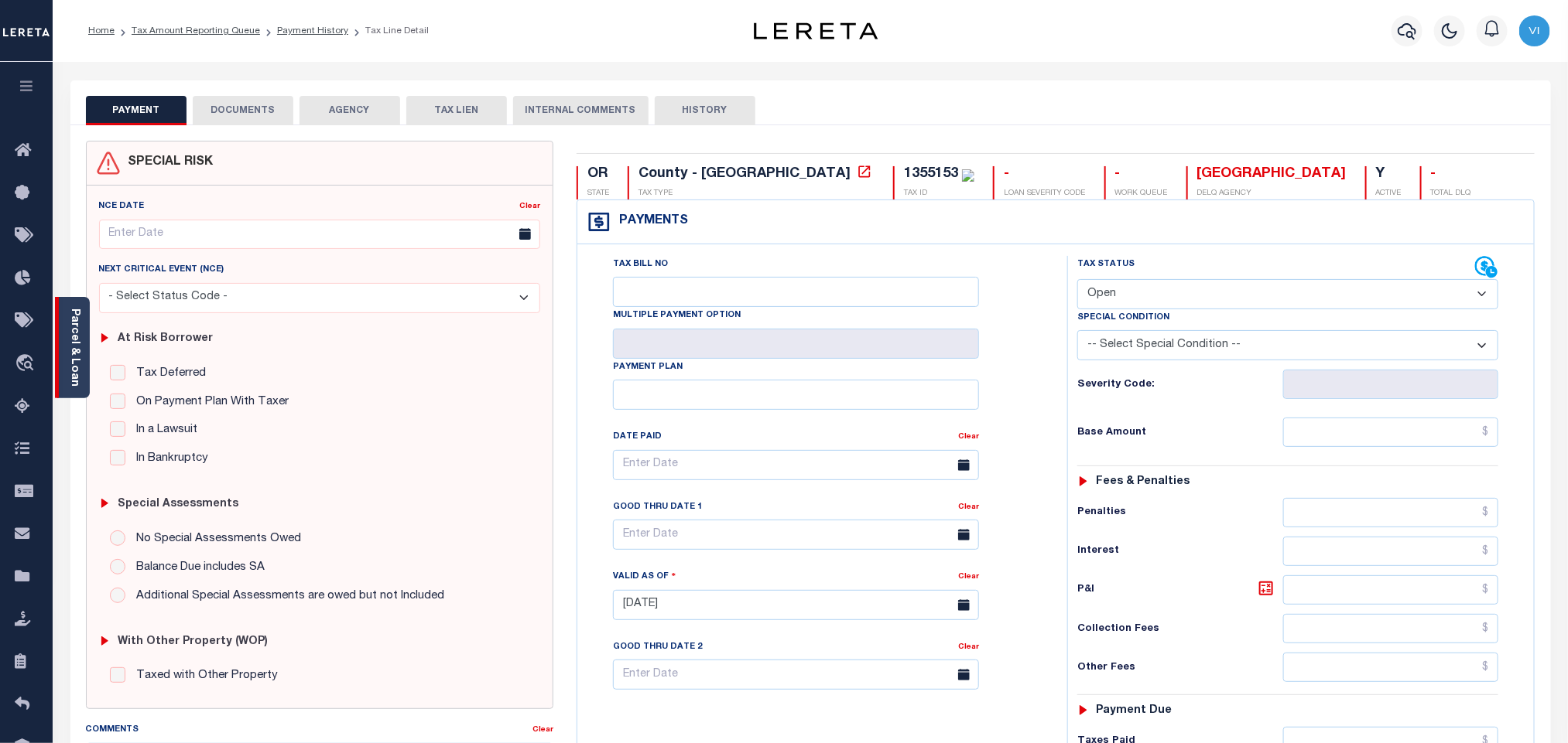
click at [73, 351] on link "Parcel & Loan" at bounding box center [75, 347] width 11 height 78
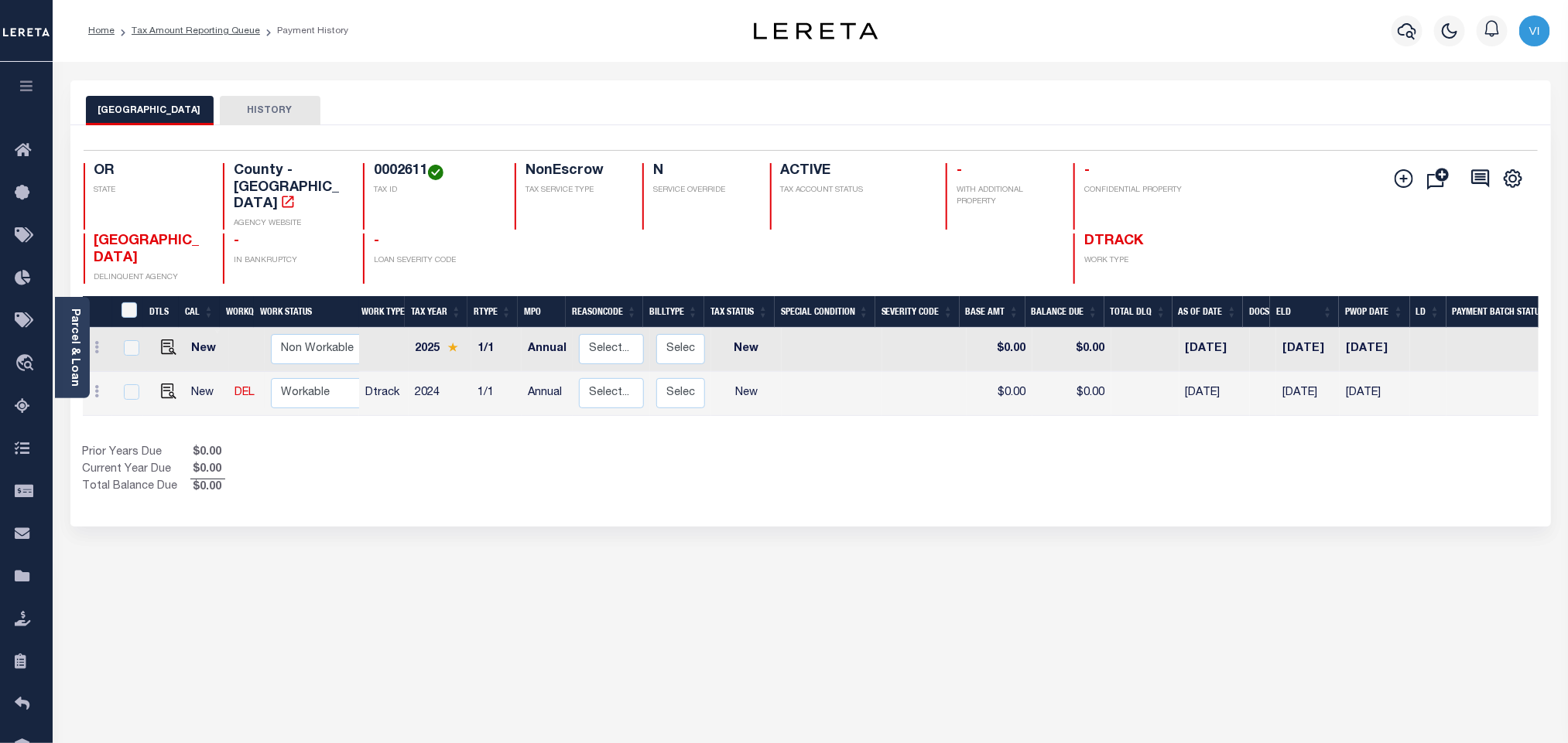
click at [374, 170] on h4 "0002611" at bounding box center [435, 172] width 122 height 17
copy h4 "0002611"
click at [434, 234] on h4 "-" at bounding box center [435, 242] width 122 height 17
drag, startPoint x: 423, startPoint y: 170, endPoint x: 374, endPoint y: 170, distance: 49.0
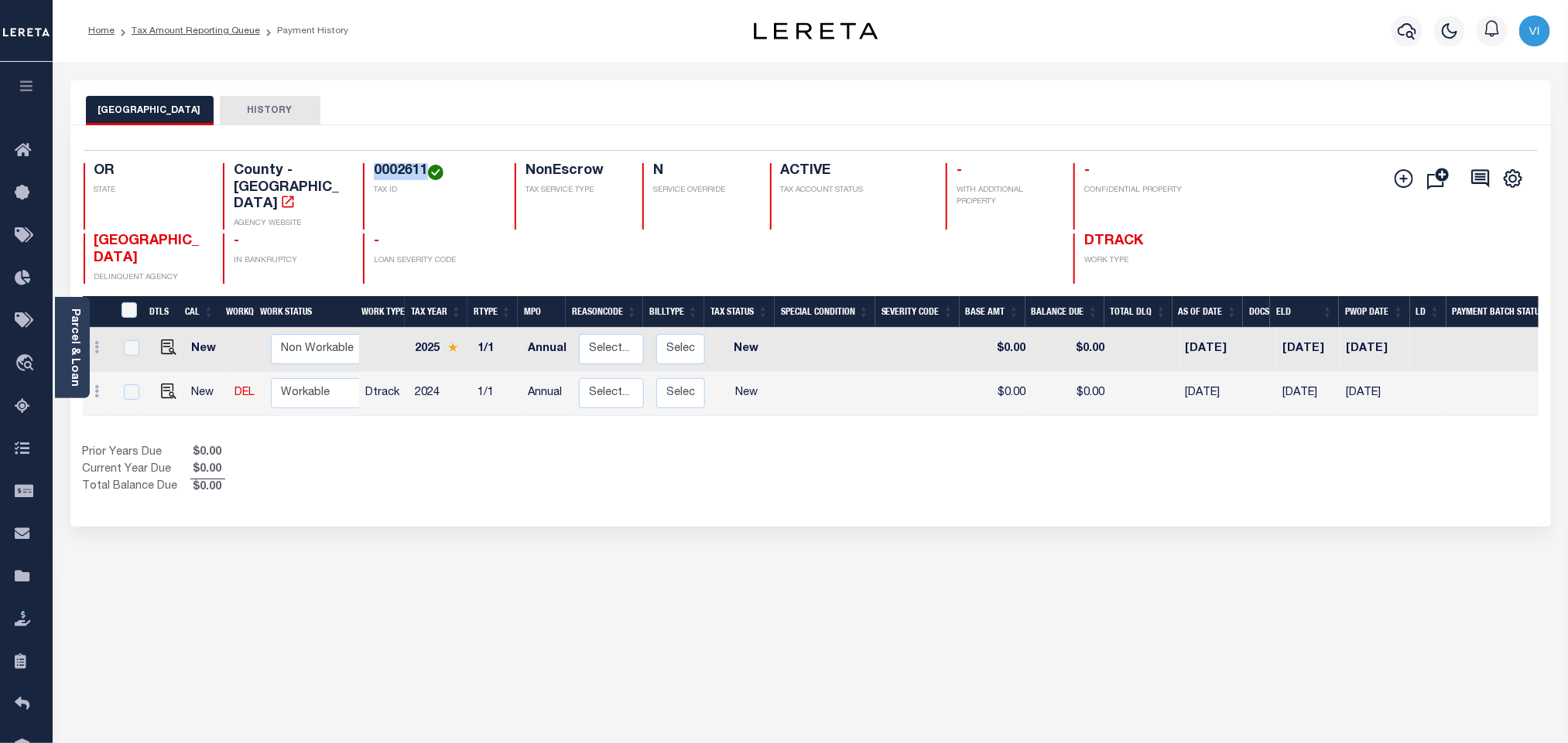
click at [374, 170] on h4 "0002611" at bounding box center [435, 172] width 122 height 17
copy h4 "0002611"
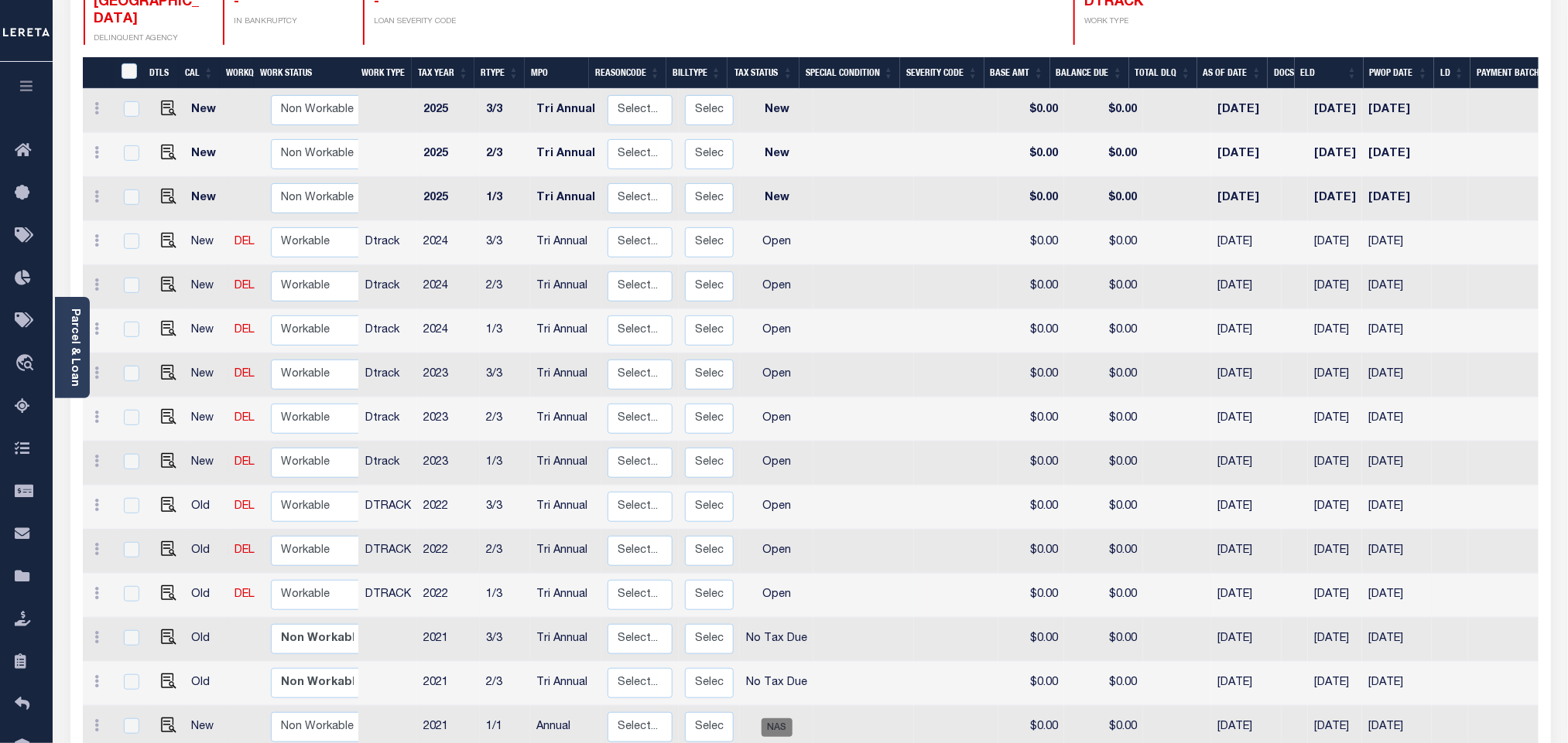
scroll to position [210, 0]
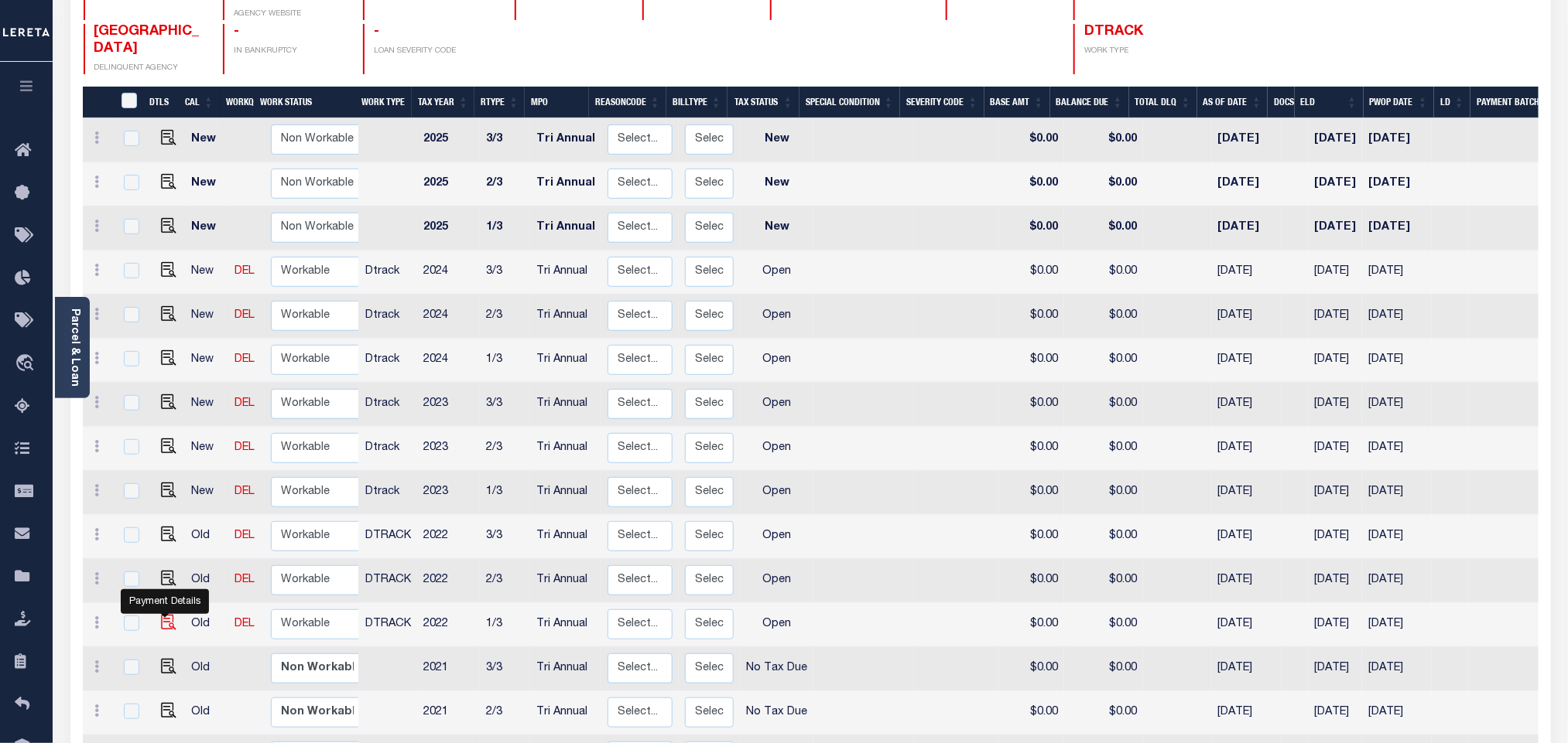
click at [168, 615] on img "" at bounding box center [168, 622] width 16 height 16
checkbox input "true"
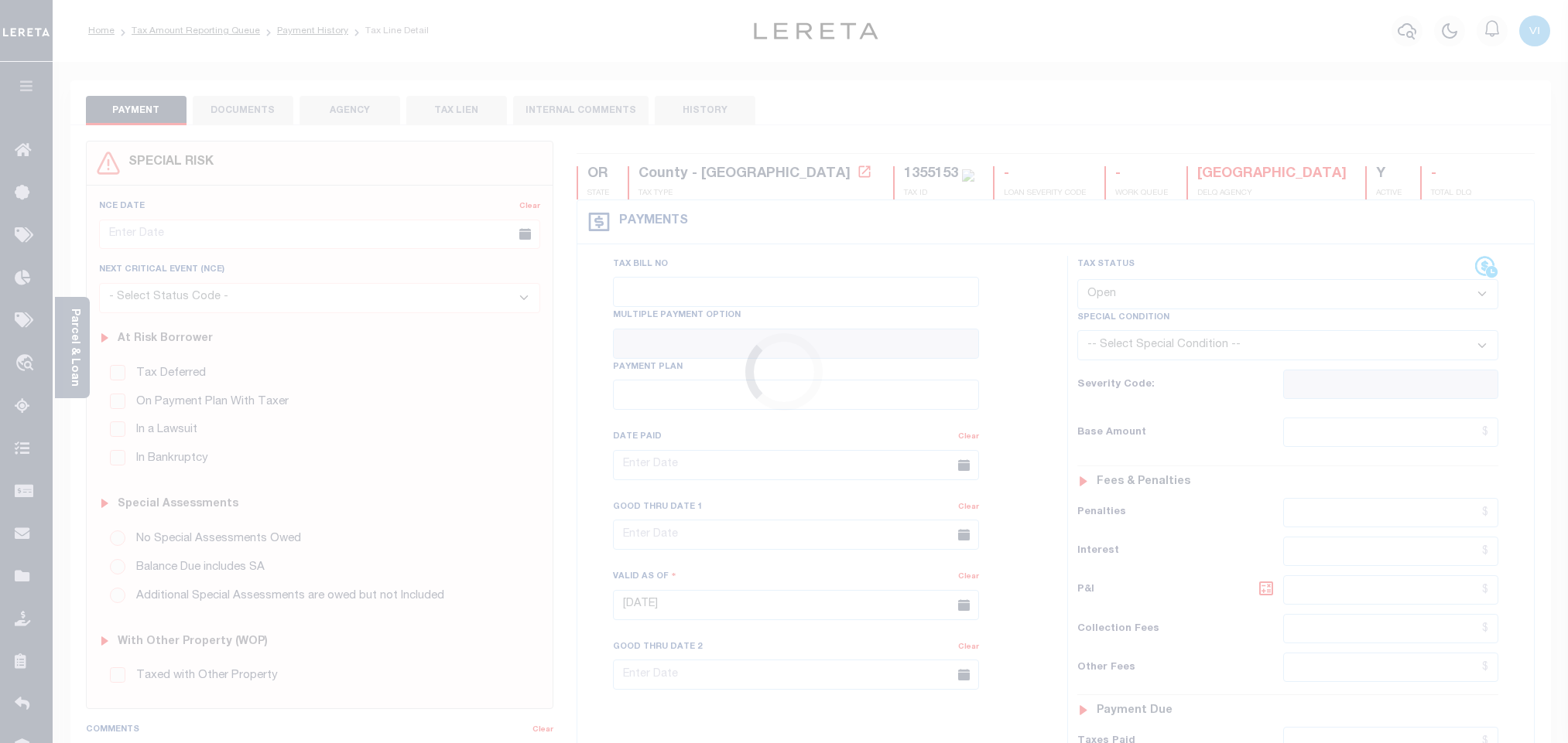
select select "OP2"
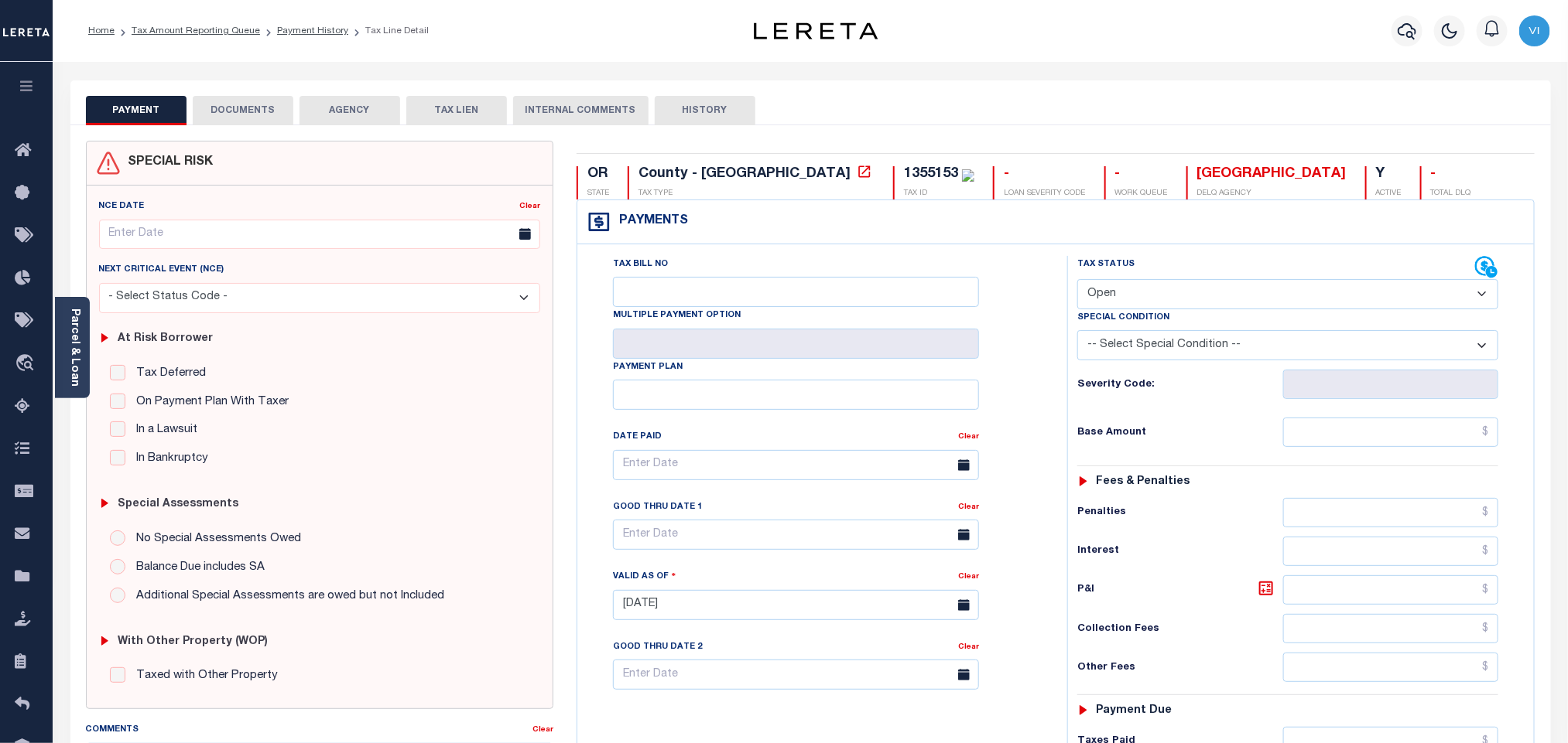
click at [240, 112] on button "DOCUMENTS" at bounding box center [243, 111] width 101 height 30
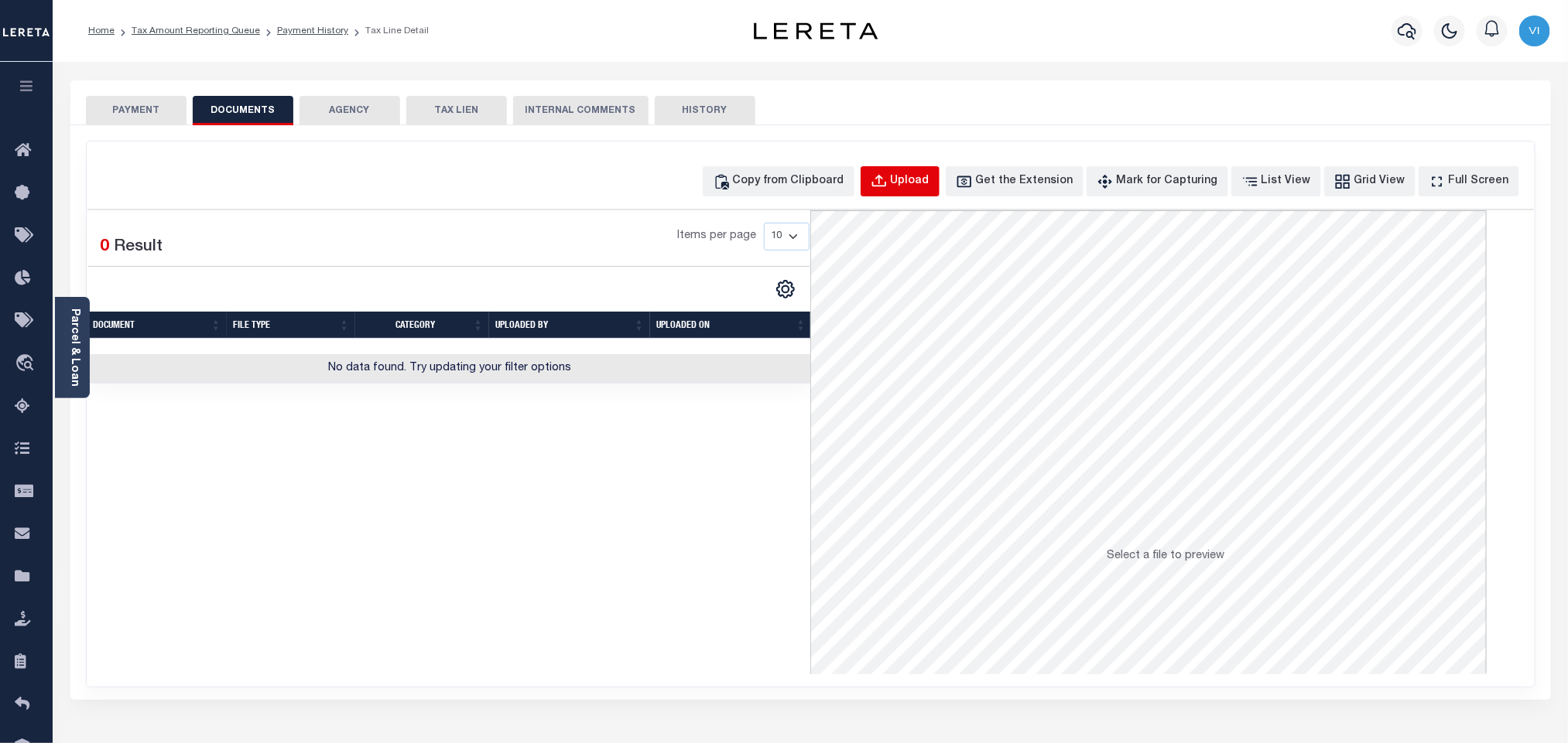
click at [890, 174] on button "Upload" at bounding box center [899, 181] width 78 height 30
select select "POP"
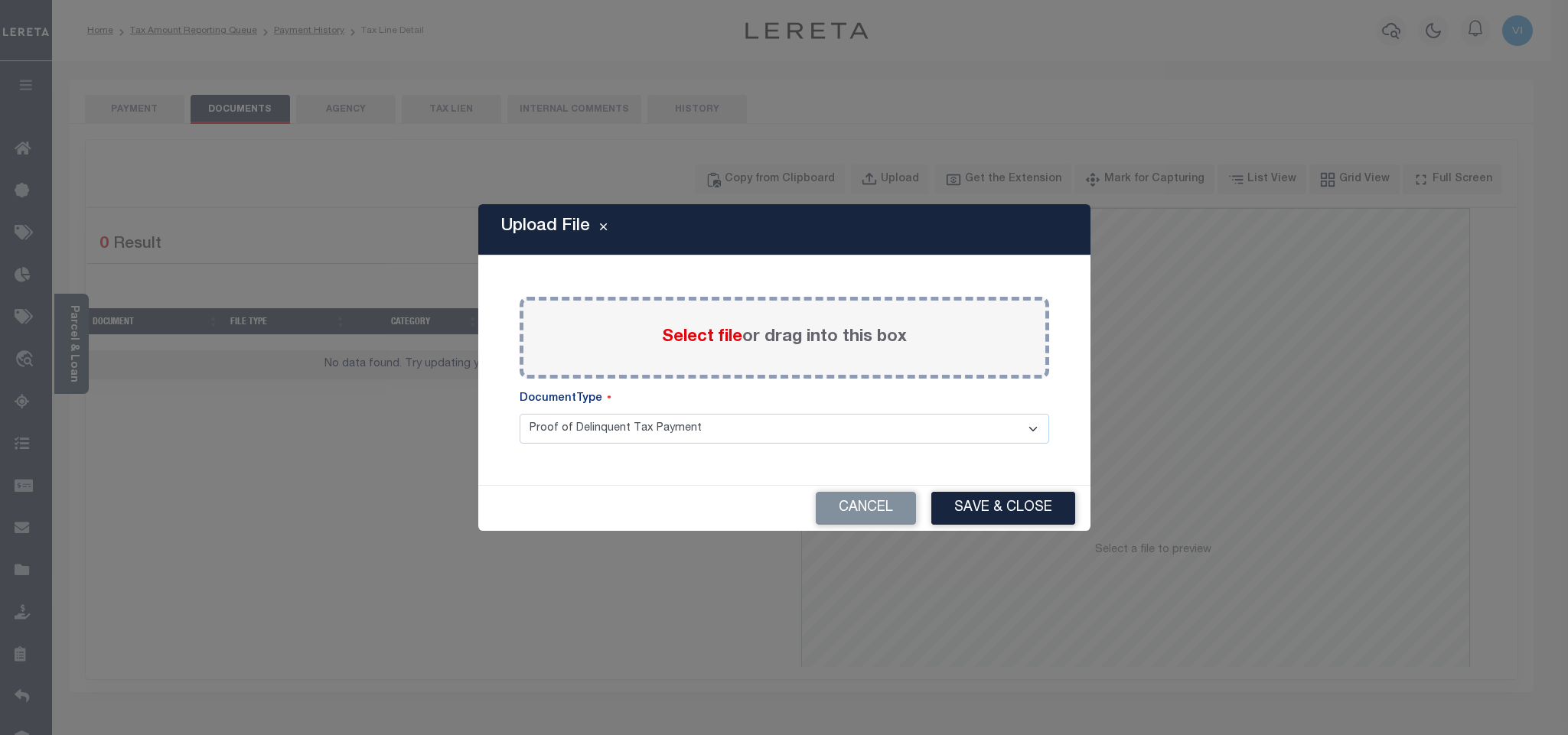
click at [678, 342] on span "Select file" at bounding box center [702, 337] width 80 height 16
click at [0, 0] on input "Select file or drag into this box" at bounding box center [0, 0] width 0 height 0
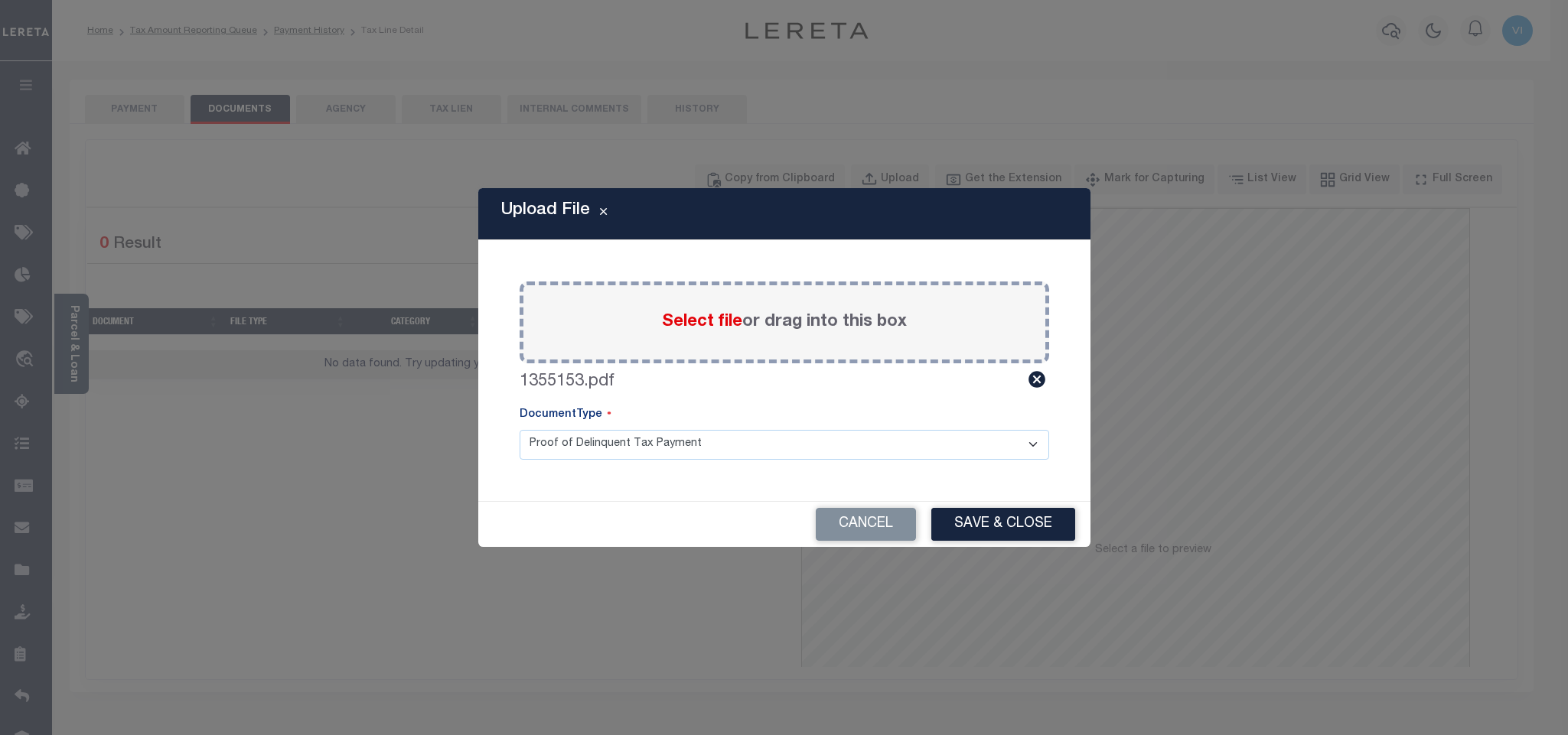
click at [549, 447] on select "Proof of Delinquent Tax Payment" at bounding box center [784, 445] width 530 height 30
click at [520, 430] on select "Proof of Delinquent Tax Payment" at bounding box center [784, 445] width 530 height 30
click at [1025, 530] on button "Save & Close" at bounding box center [1004, 524] width 144 height 33
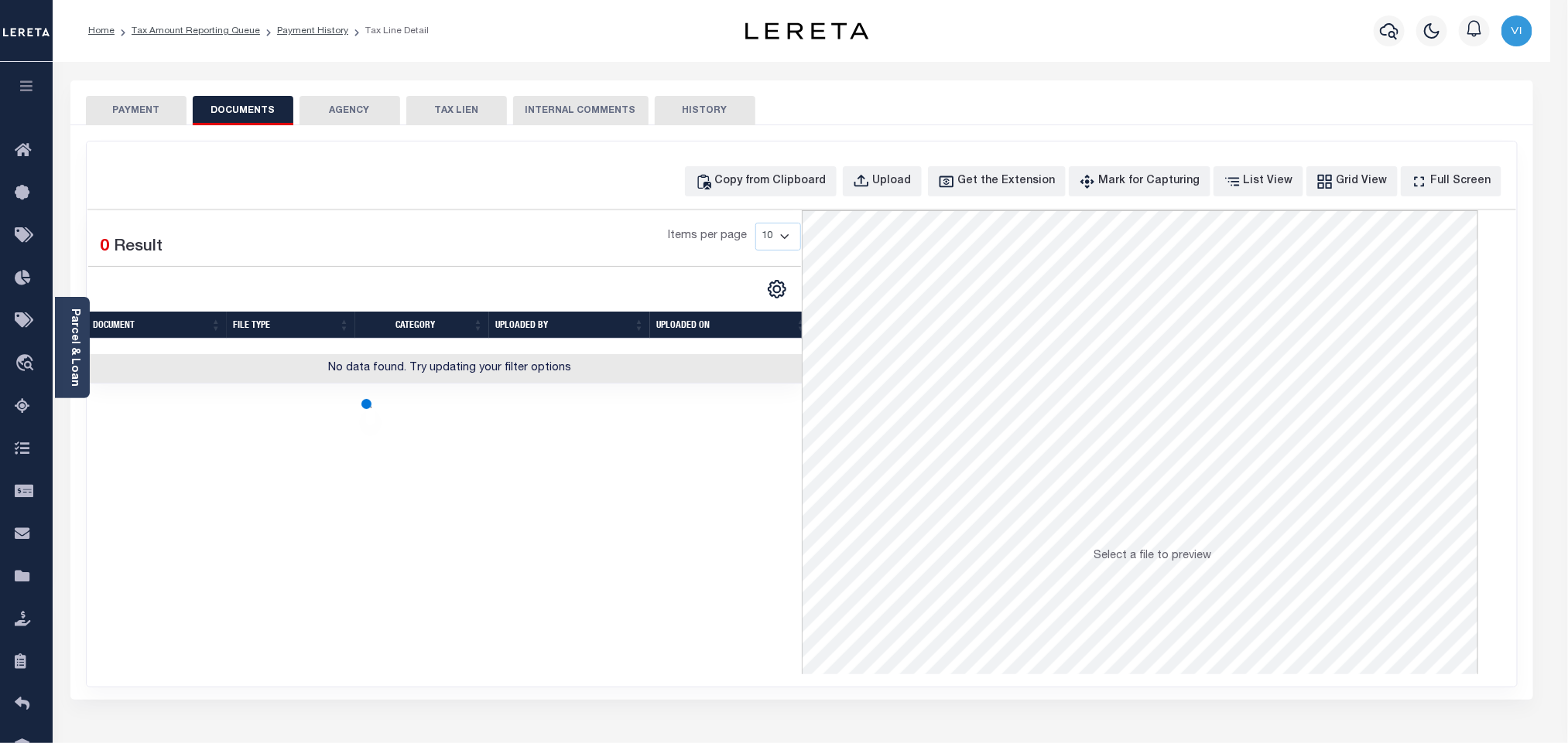
click at [147, 113] on button "PAYMENT" at bounding box center [136, 111] width 101 height 30
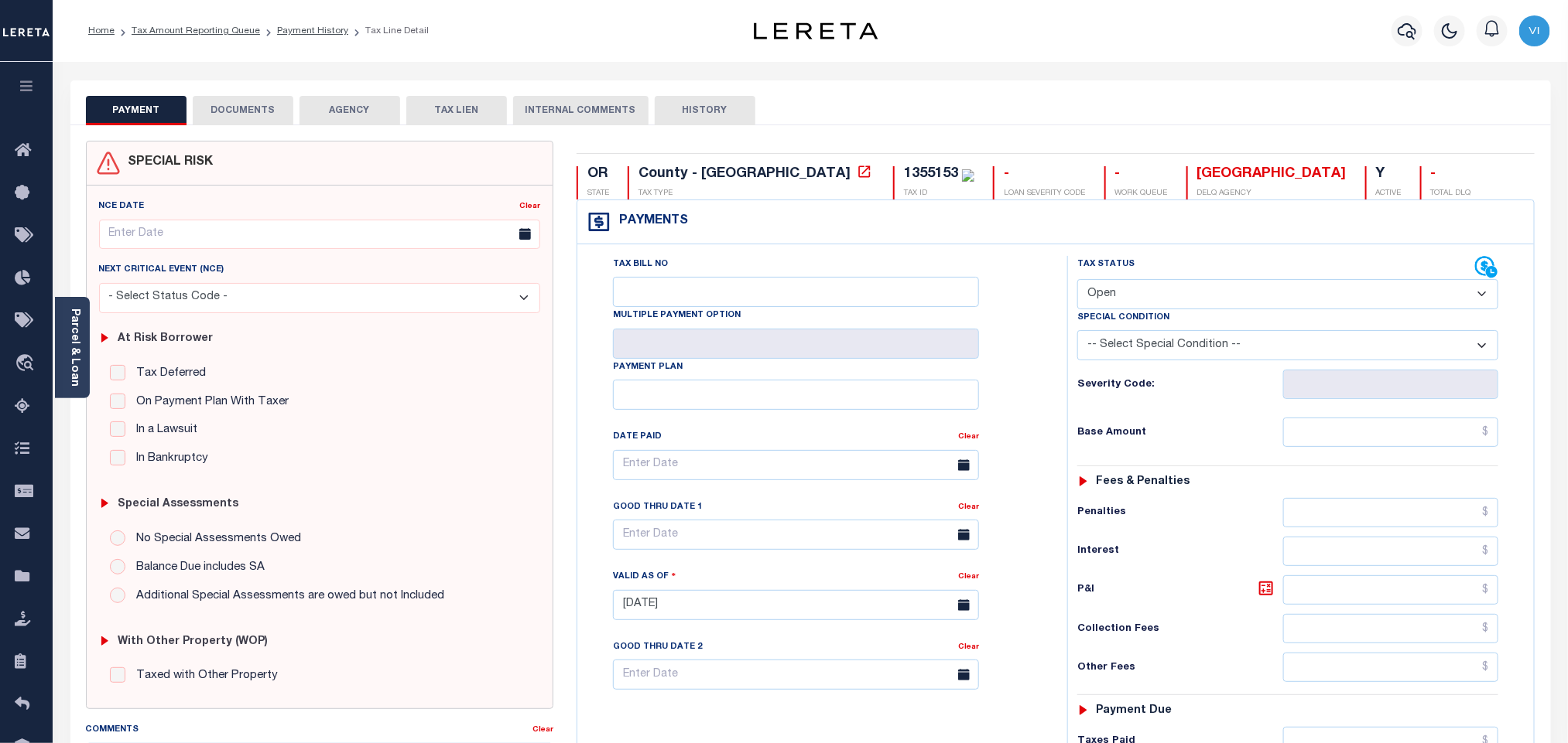
click at [1165, 288] on select "- Select Status Code - Open Due/Unpaid Paid Incomplete No Tax Due Internal Refu…" at bounding box center [1288, 294] width 421 height 30
select select "PYD"
click at [1078, 281] on select "- Select Status Code - Open Due/Unpaid Paid Incomplete No Tax Due Internal Refu…" at bounding box center [1288, 294] width 421 height 30
type input "[DATE]"
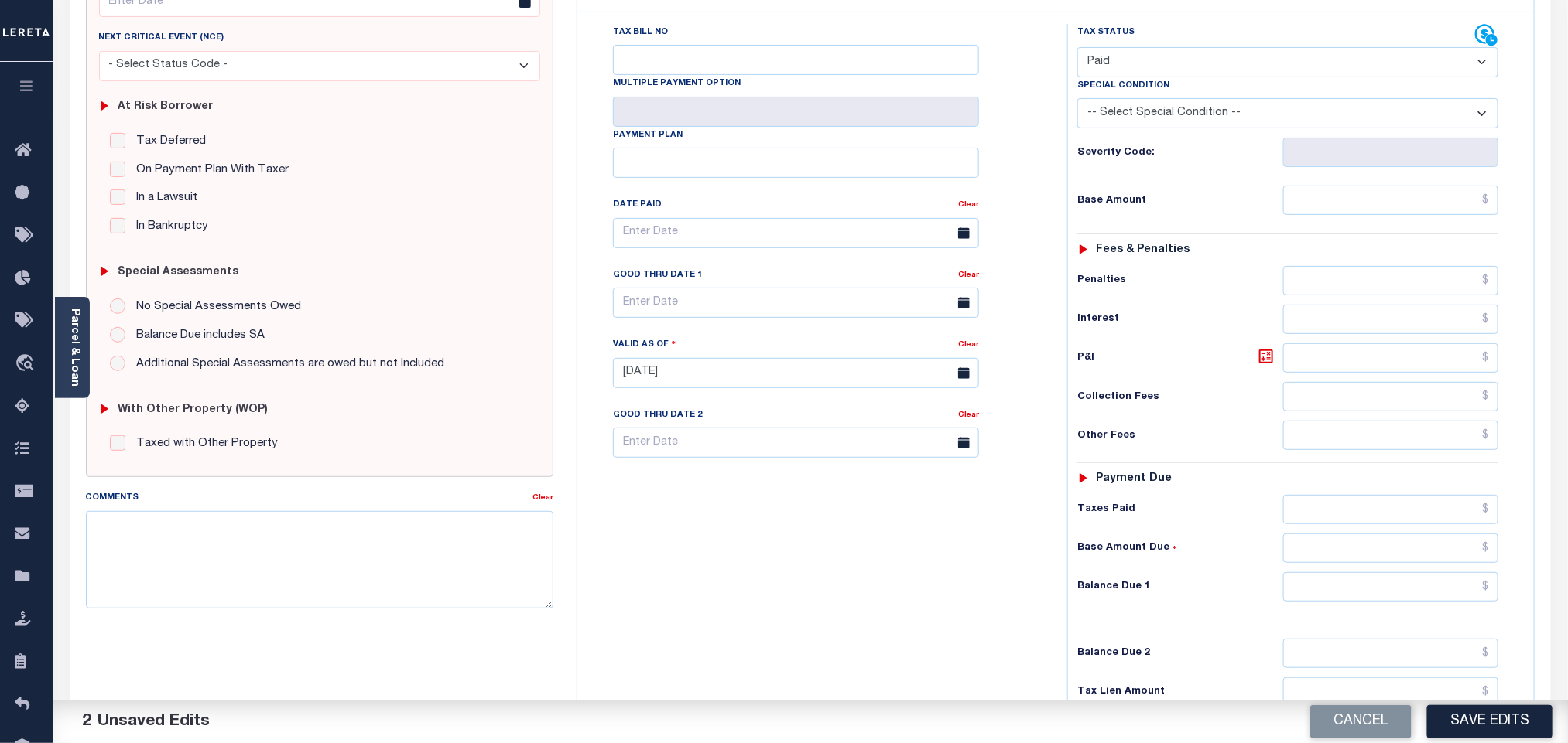
scroll to position [402, 0]
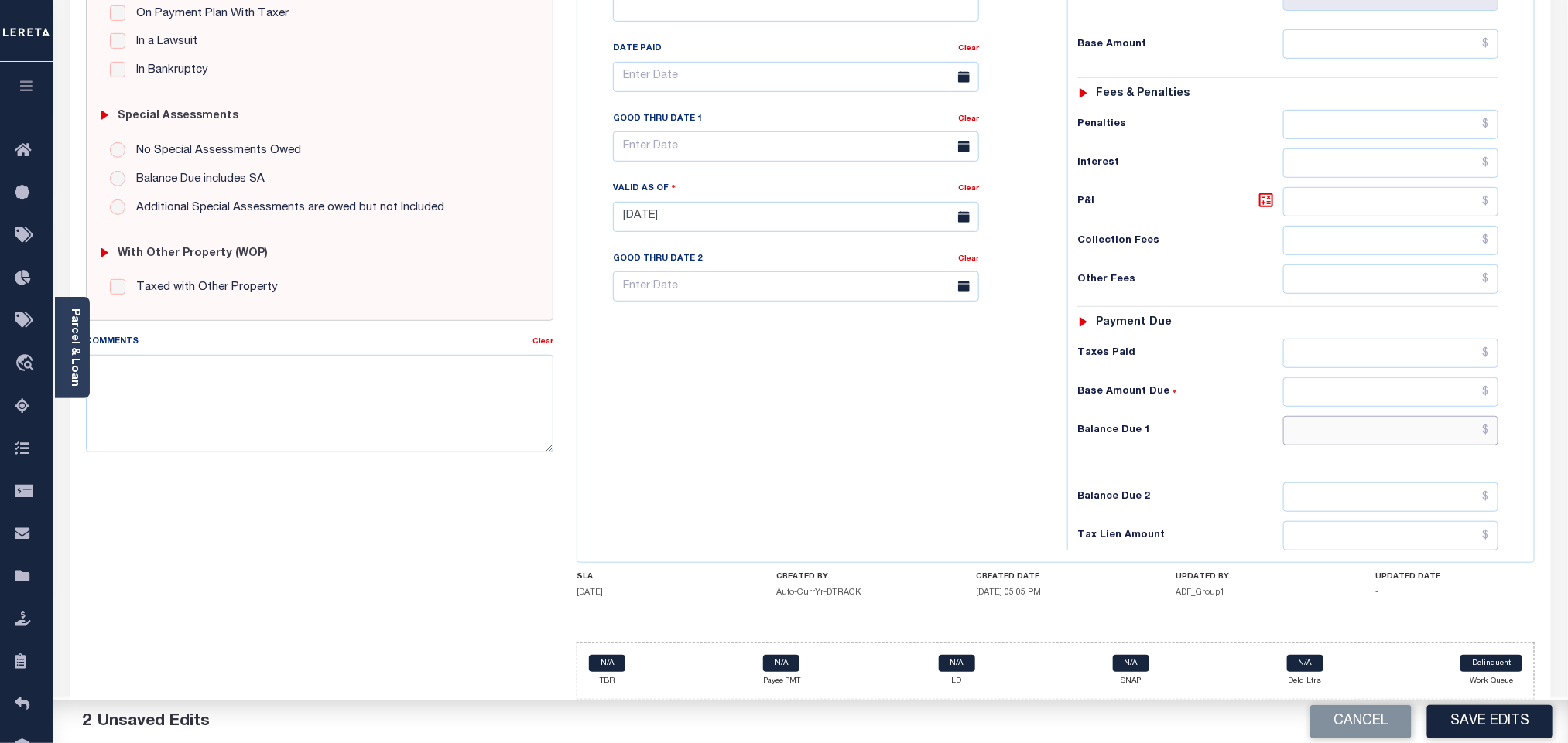
click at [1326, 425] on input "text" at bounding box center [1391, 431] width 216 height 30
type input "$0.00"
click at [1473, 728] on button "Save Edits" at bounding box center [1490, 722] width 126 height 33
checkbox input "false"
type input "$0"
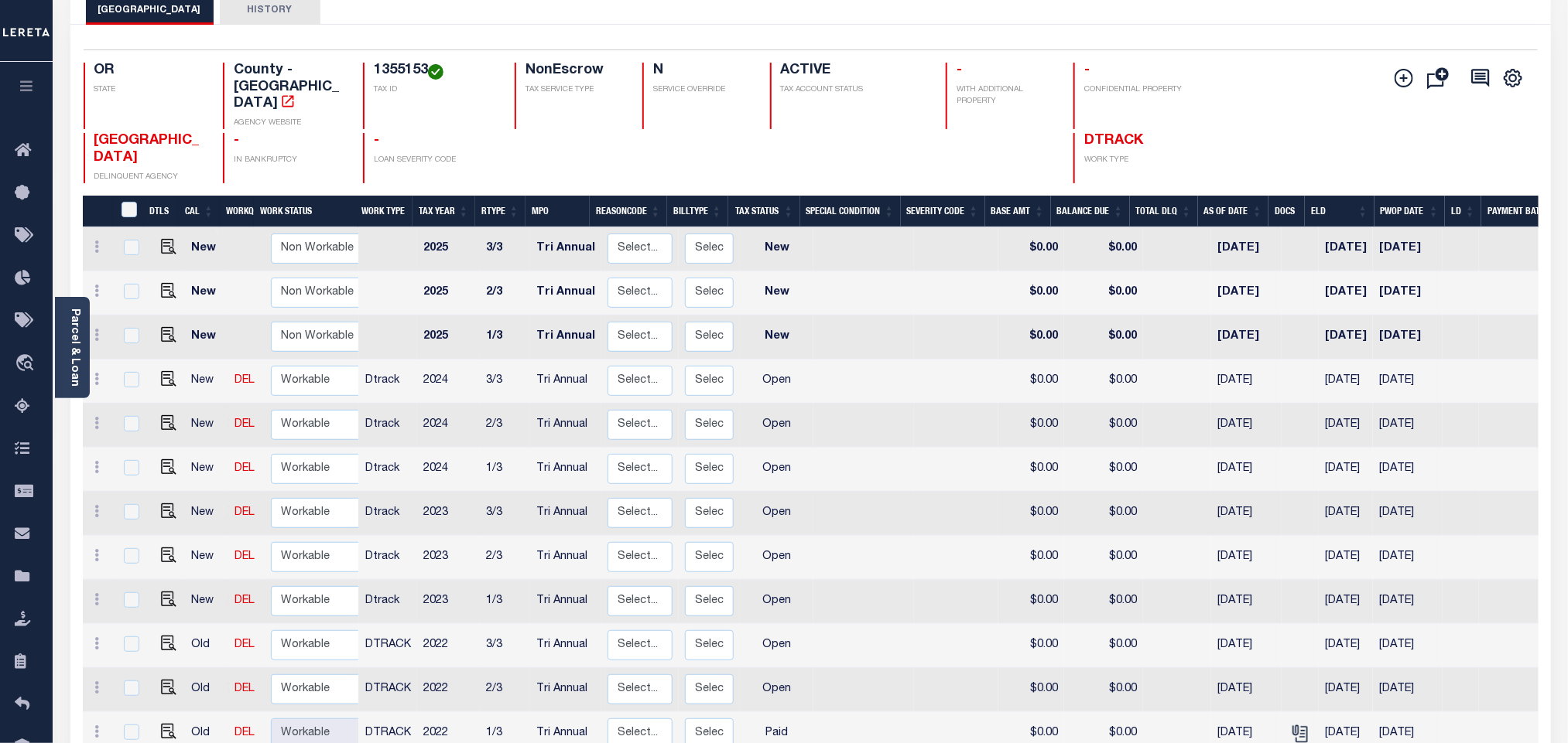
scroll to position [232, 0]
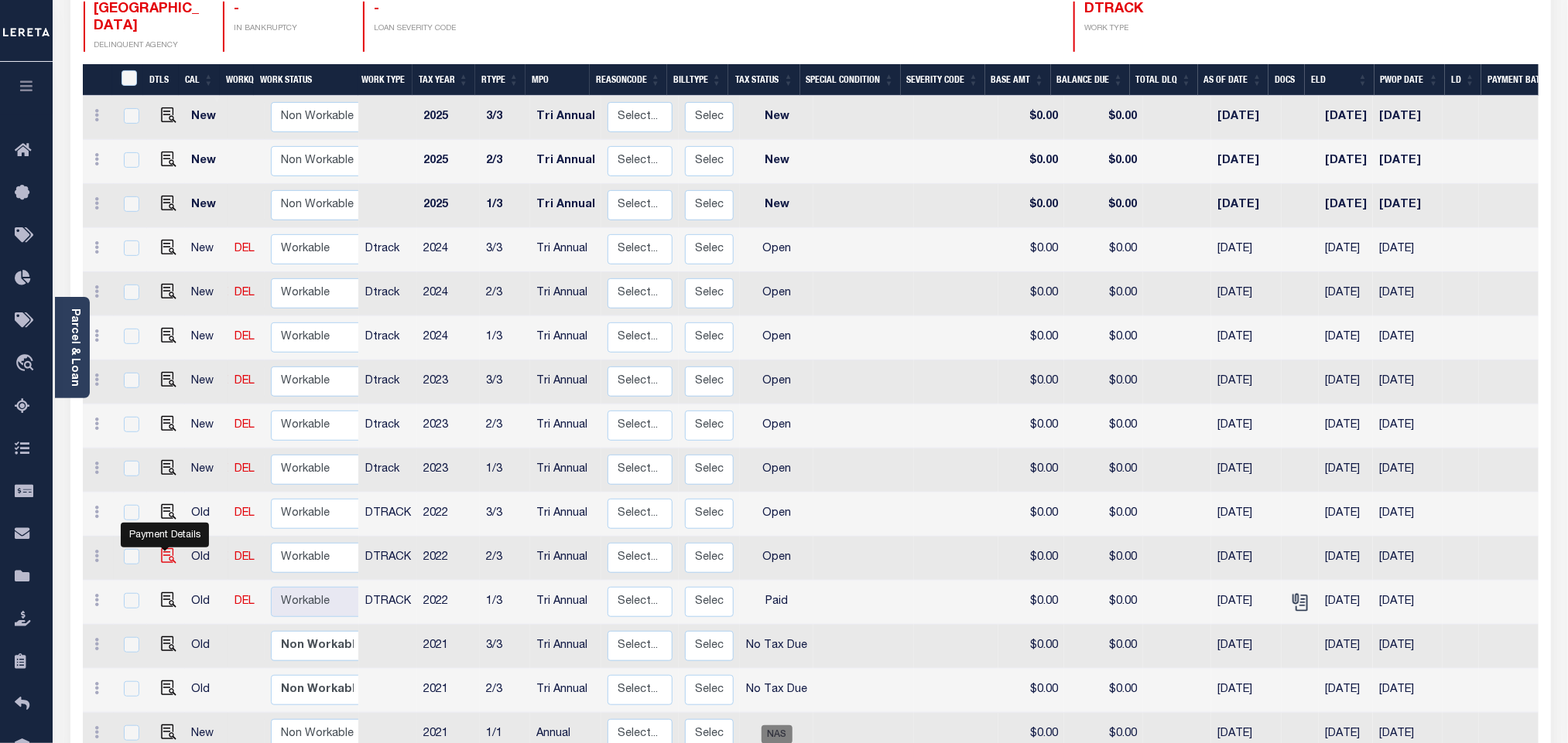
click at [165, 548] on img "" at bounding box center [168, 556] width 16 height 16
checkbox input "true"
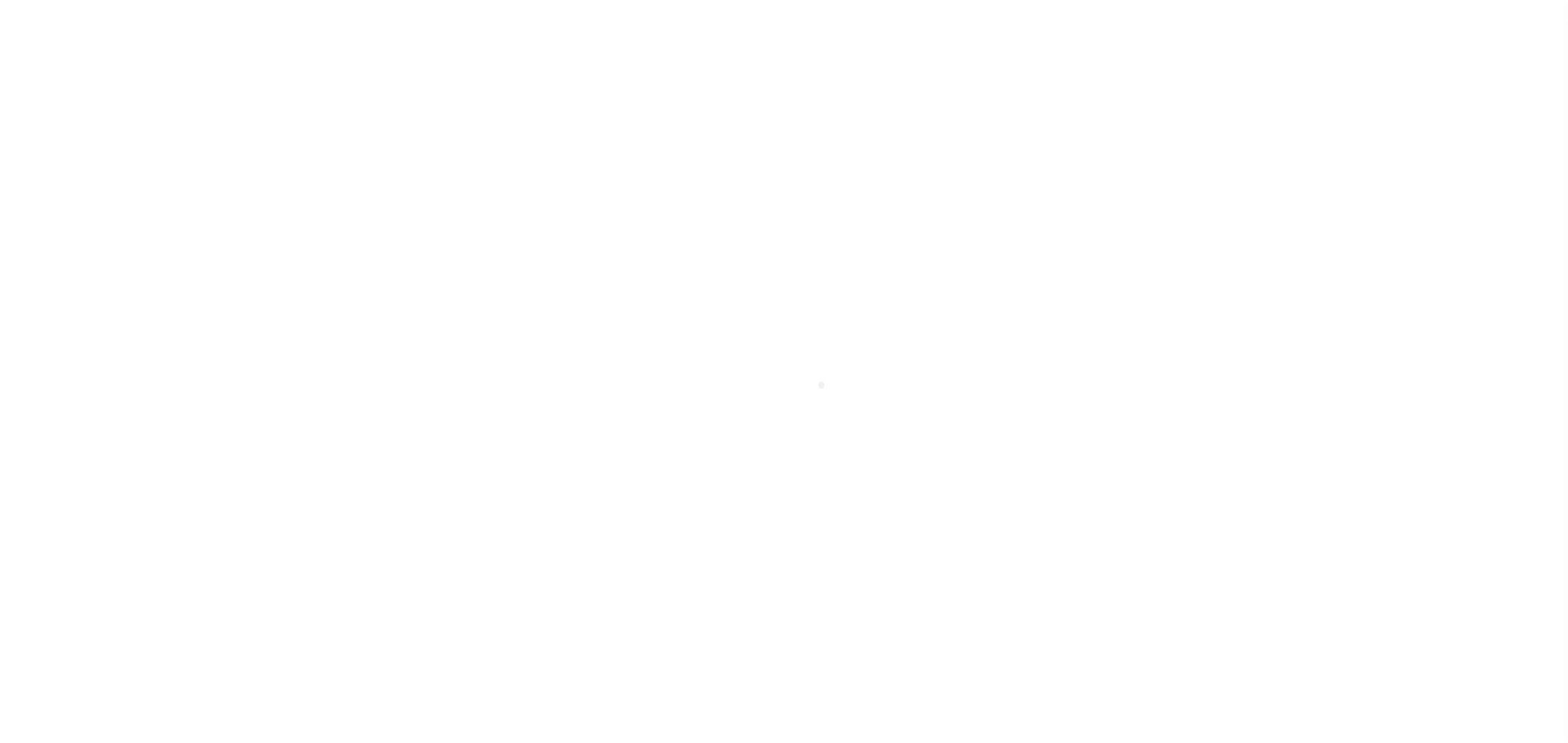
select select "OP2"
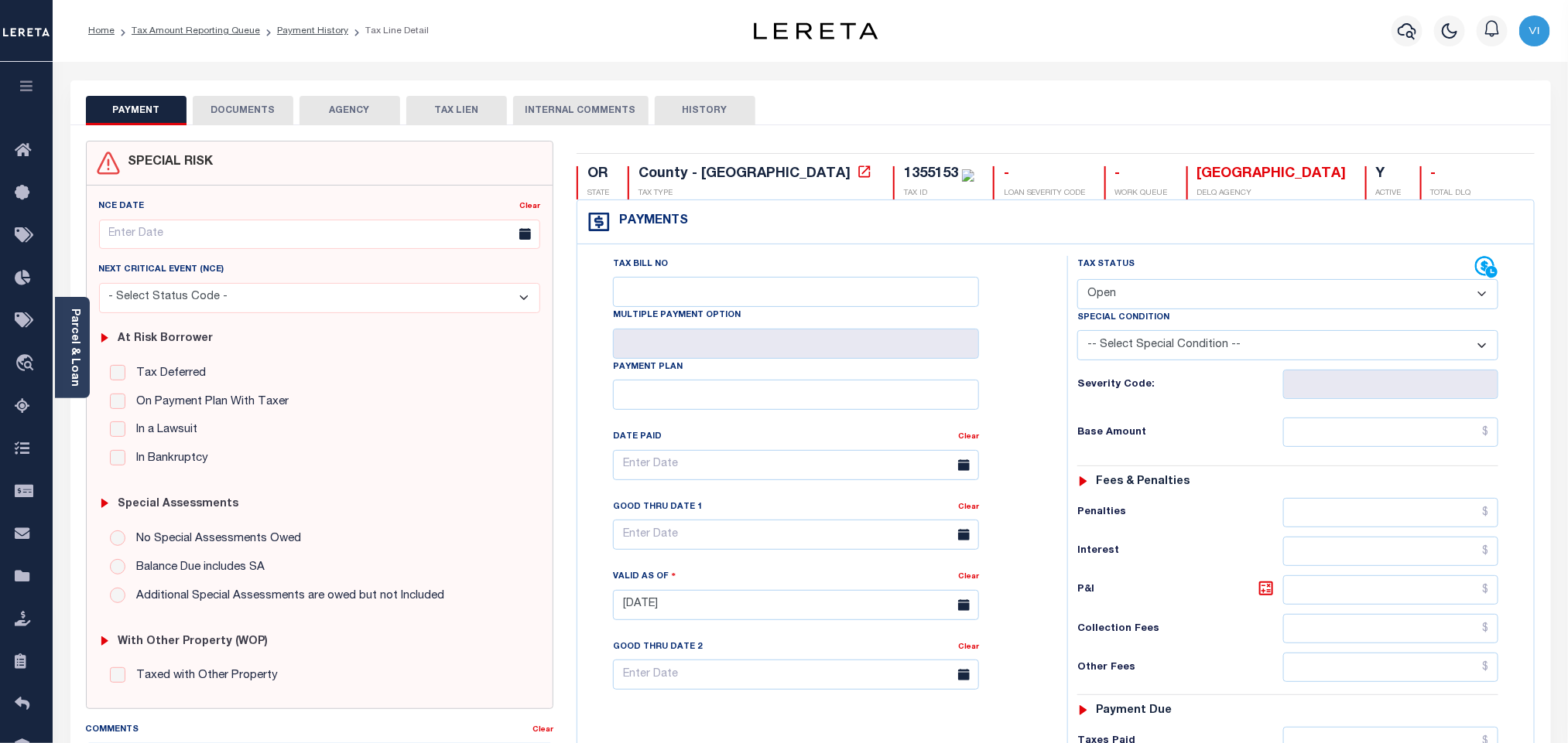
click at [271, 112] on button "DOCUMENTS" at bounding box center [243, 111] width 101 height 30
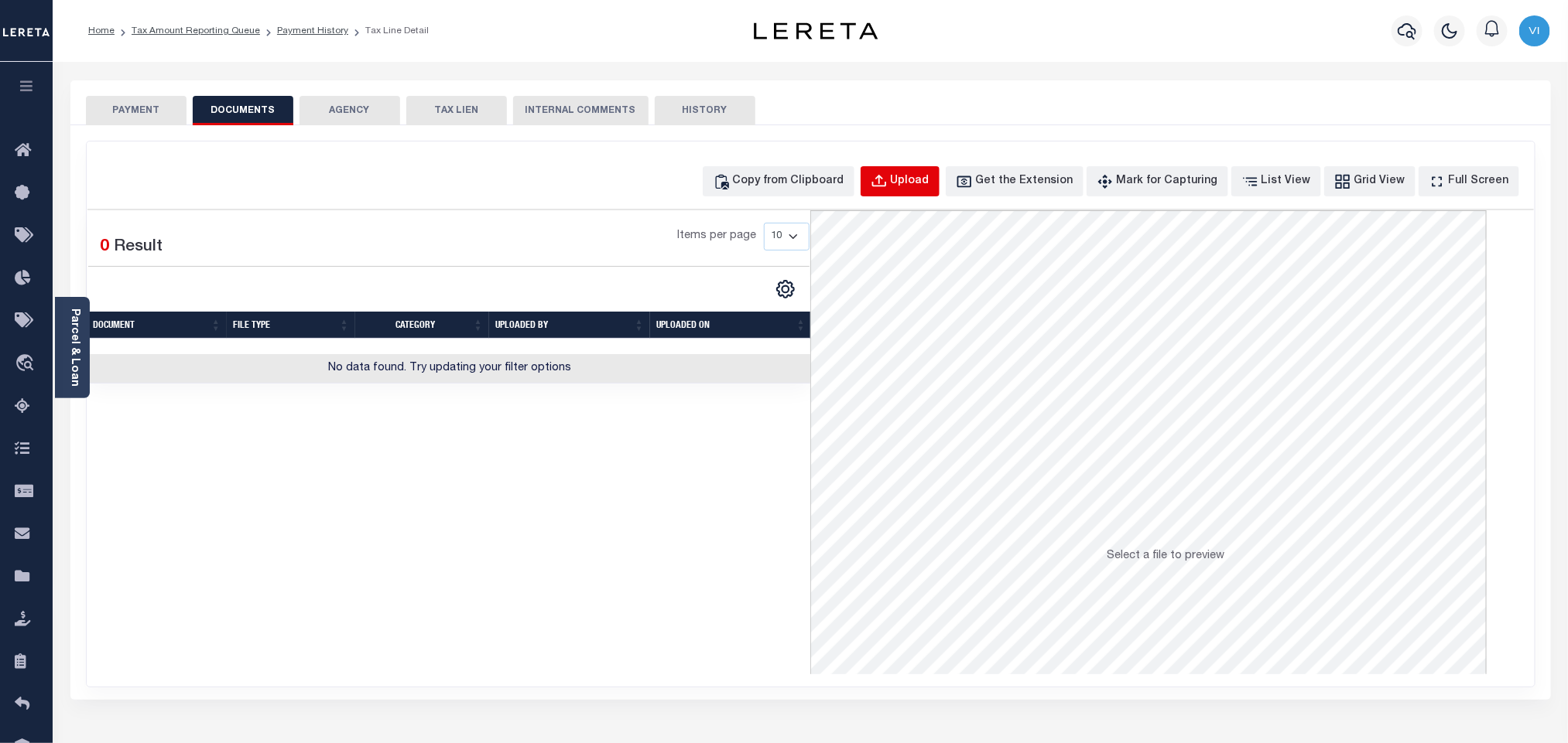
click at [900, 197] on button "Upload" at bounding box center [899, 181] width 78 height 30
select select "POP"
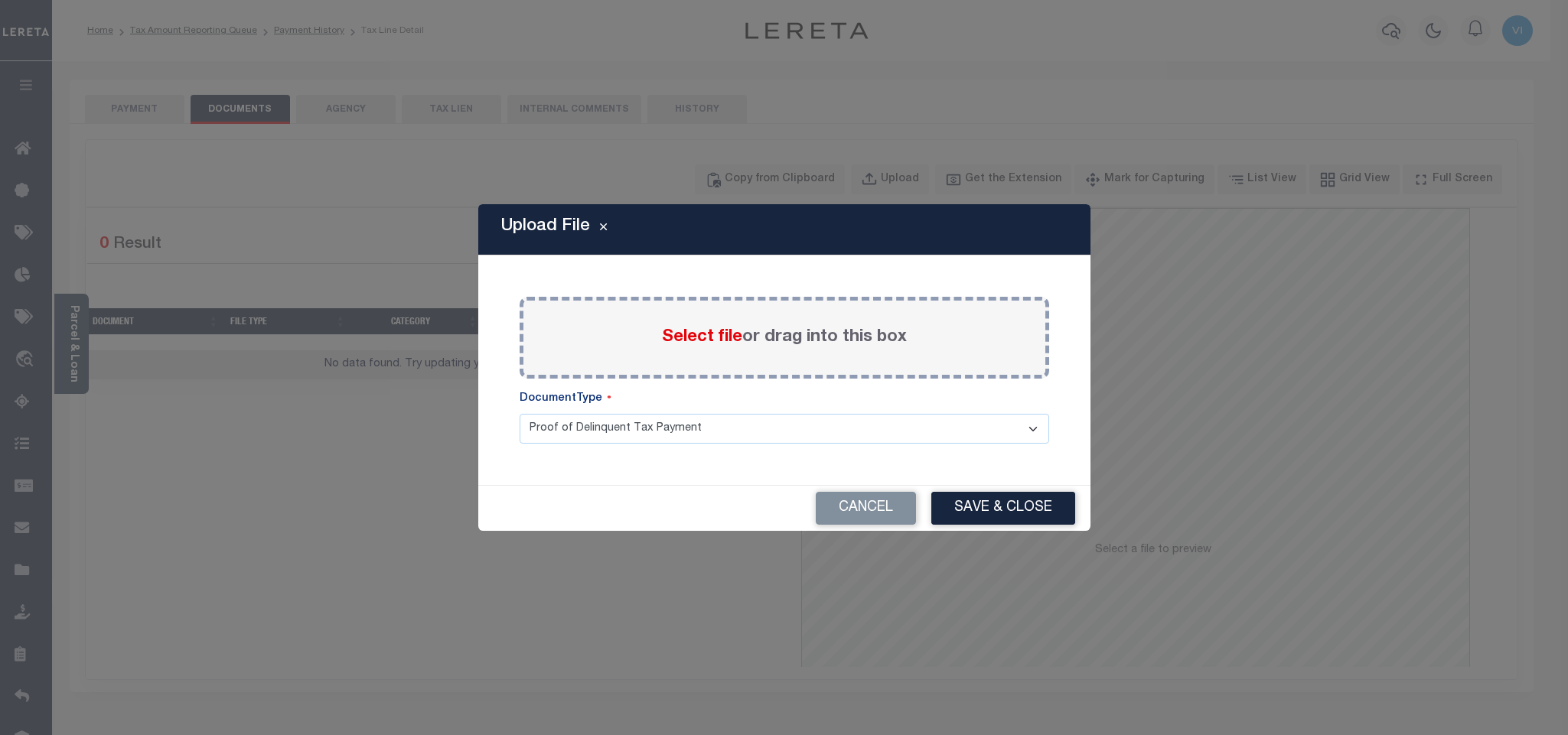
click at [688, 342] on span "Select file" at bounding box center [702, 337] width 80 height 16
click at [0, 0] on input "Select file or drag into this box" at bounding box center [0, 0] width 0 height 0
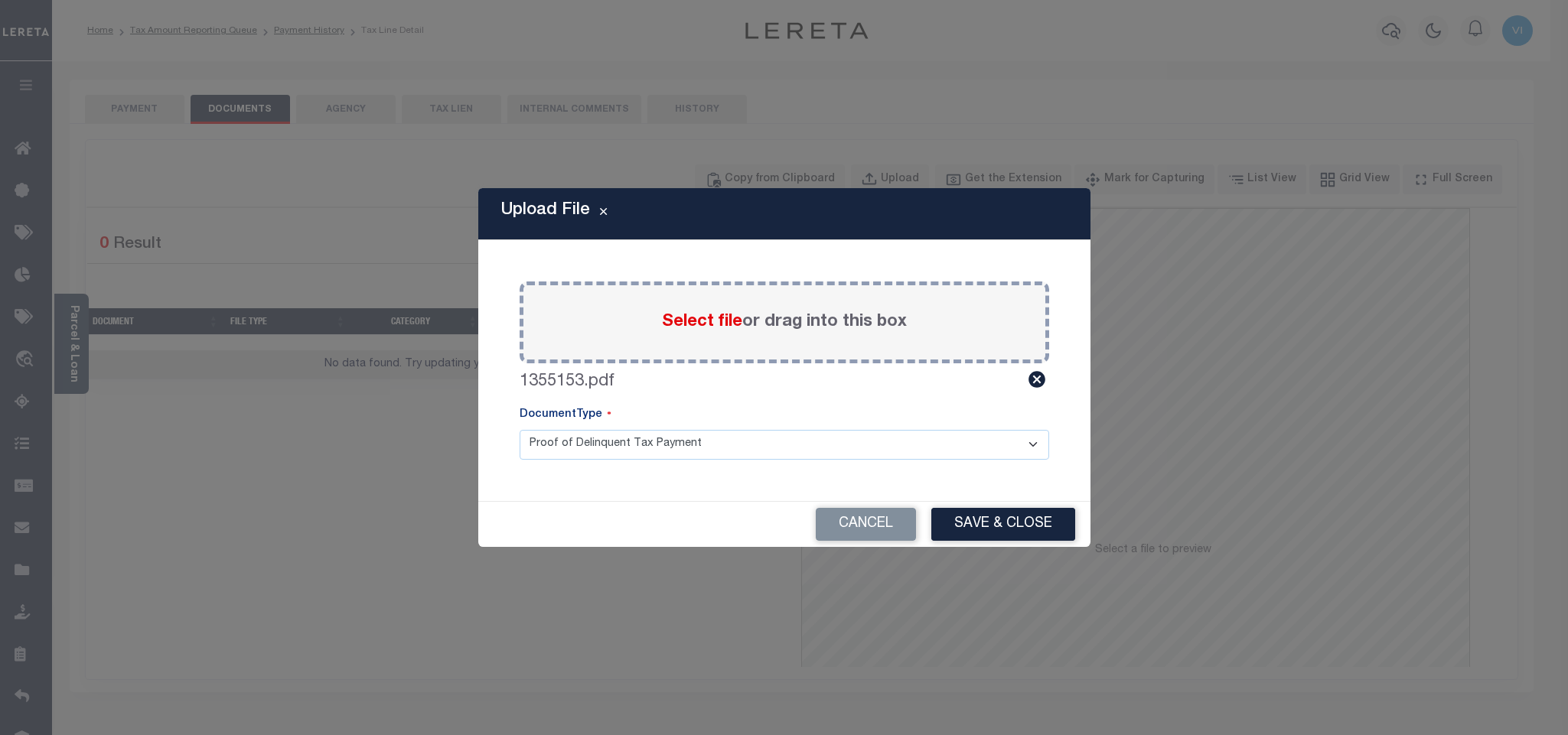
click at [537, 446] on select "Proof of Delinquent Tax Payment" at bounding box center [784, 445] width 530 height 30
click at [520, 430] on select "Proof of Delinquent Tax Payment" at bounding box center [784, 445] width 530 height 30
click at [1020, 514] on button "Save & Close" at bounding box center [1004, 524] width 144 height 33
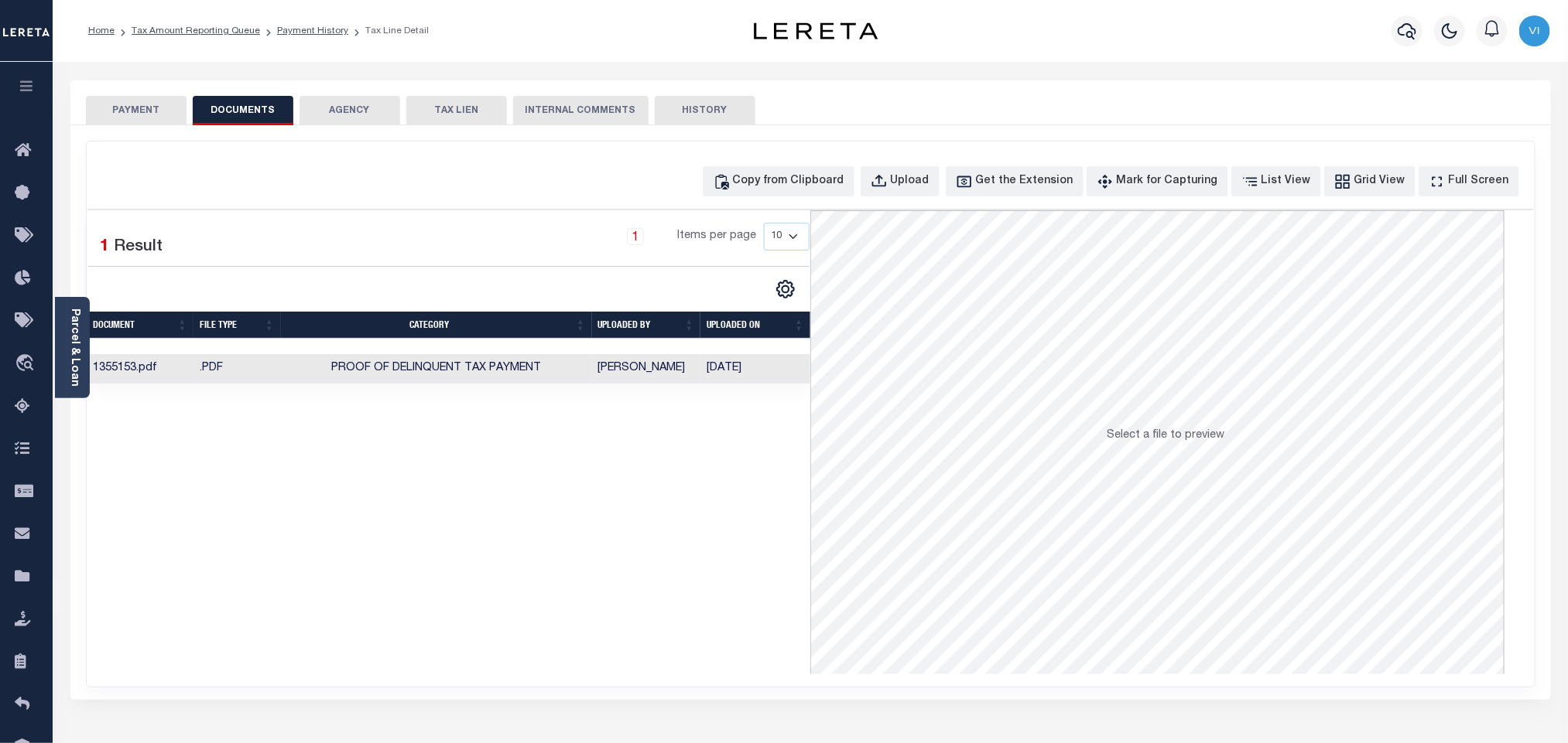
click at [147, 126] on div "SPECIAL RISK NCE Date Clear" at bounding box center [810, 413] width 1480 height 575
click at [140, 116] on button "PAYMENT" at bounding box center [136, 111] width 101 height 30
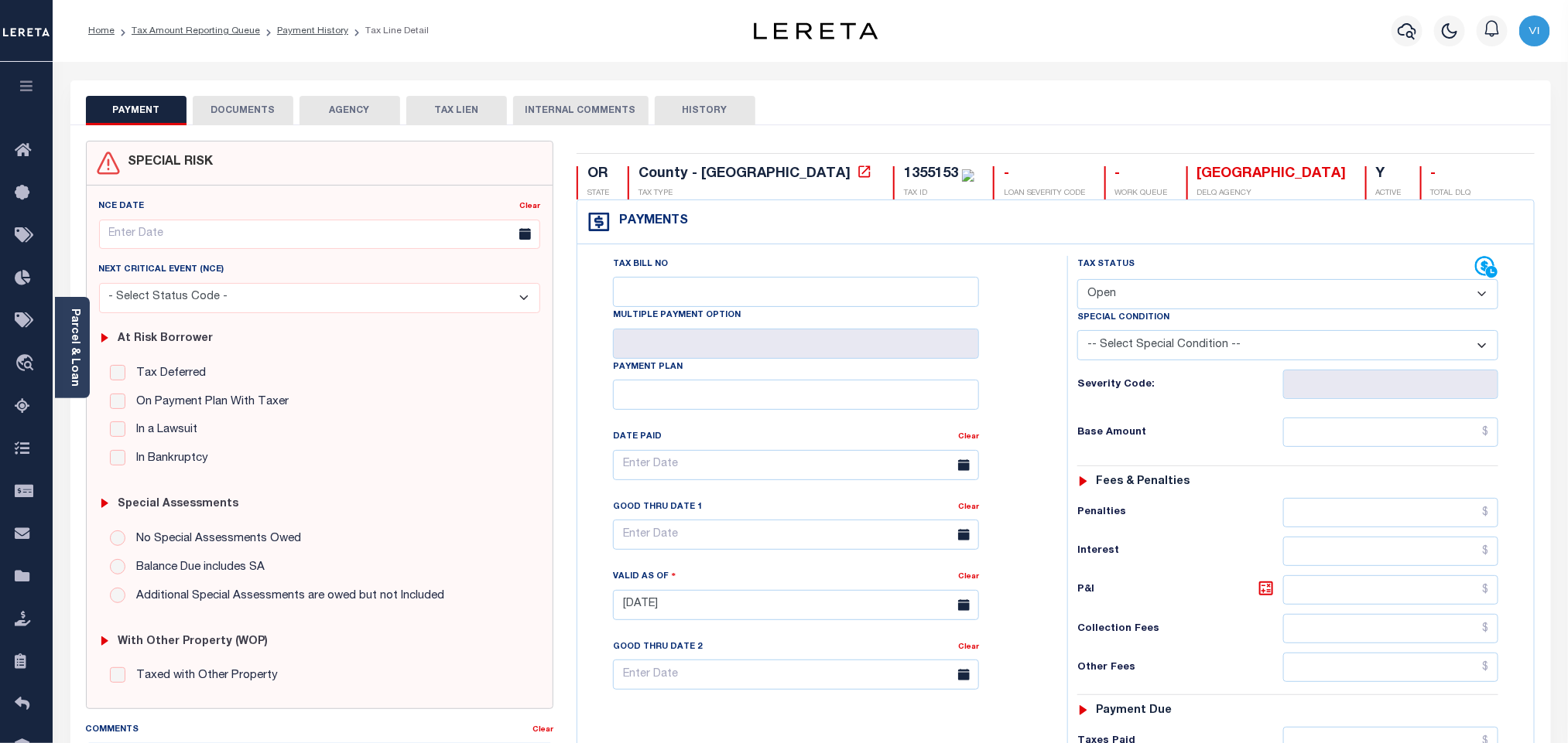
click at [1125, 300] on select "- Select Status Code - Open Due/Unpaid Paid Incomplete No Tax Due Internal Refu…" at bounding box center [1288, 294] width 421 height 30
select select "PYD"
click at [1078, 281] on select "- Select Status Code - Open Due/Unpaid Paid Incomplete No Tax Due Internal Refu…" at bounding box center [1288, 294] width 421 height 30
type input "[DATE]"
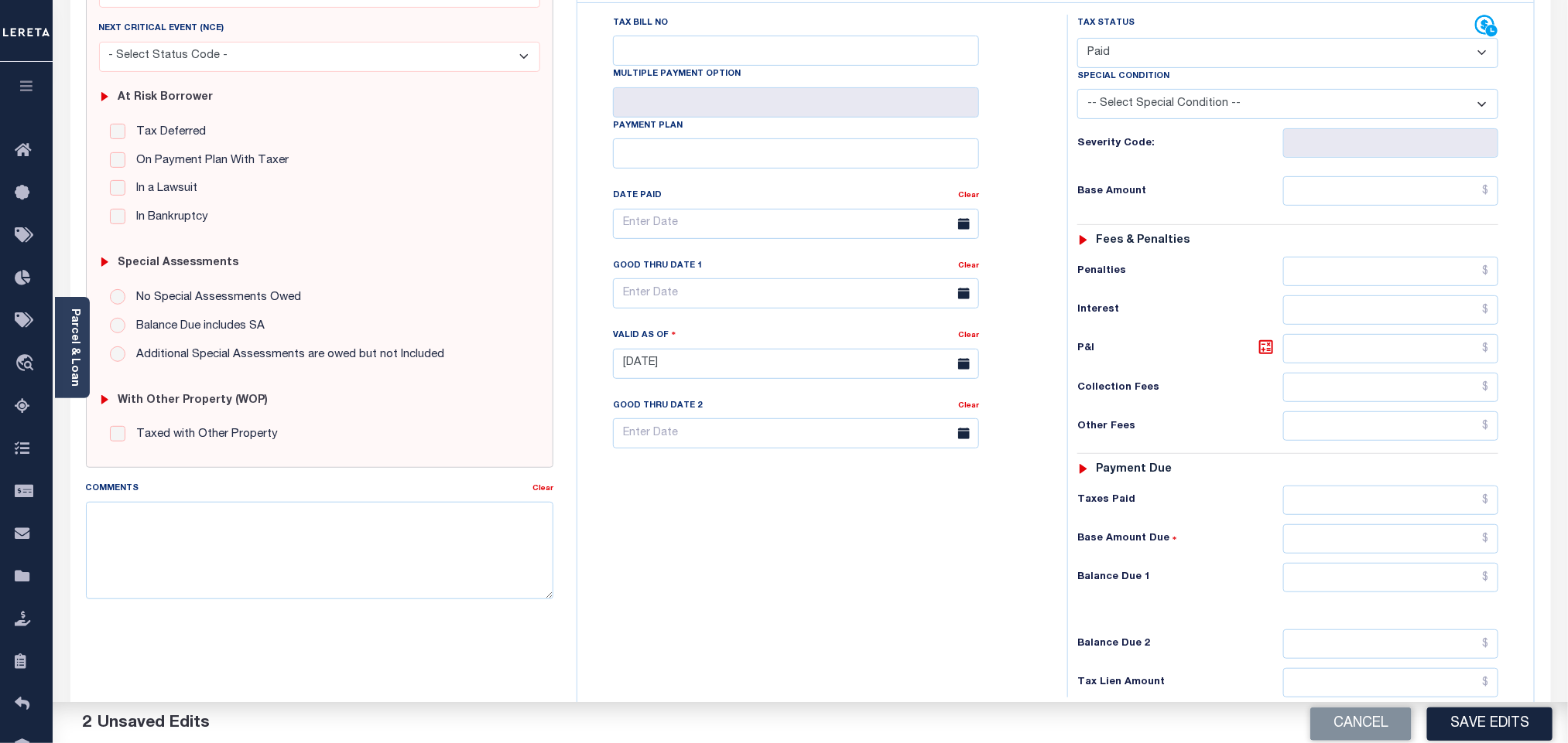
scroll to position [402, 0]
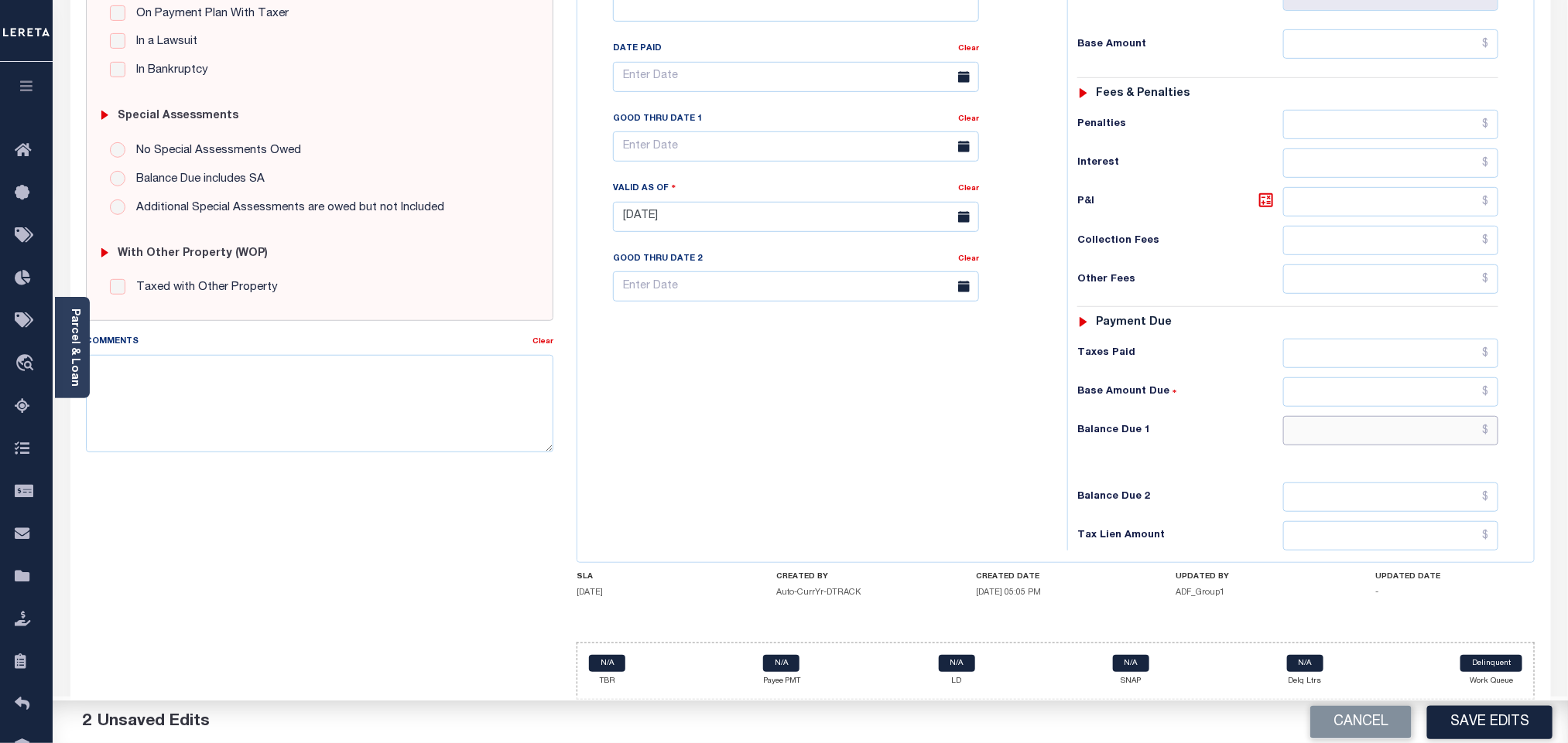
click at [1309, 432] on input "text" at bounding box center [1391, 431] width 216 height 30
type input "$0.00"
click at [1483, 738] on div "Cancel Save Edits" at bounding box center [1188, 722] width 757 height 43
click at [1547, 726] on button "Save Edits" at bounding box center [1490, 722] width 126 height 33
checkbox input "false"
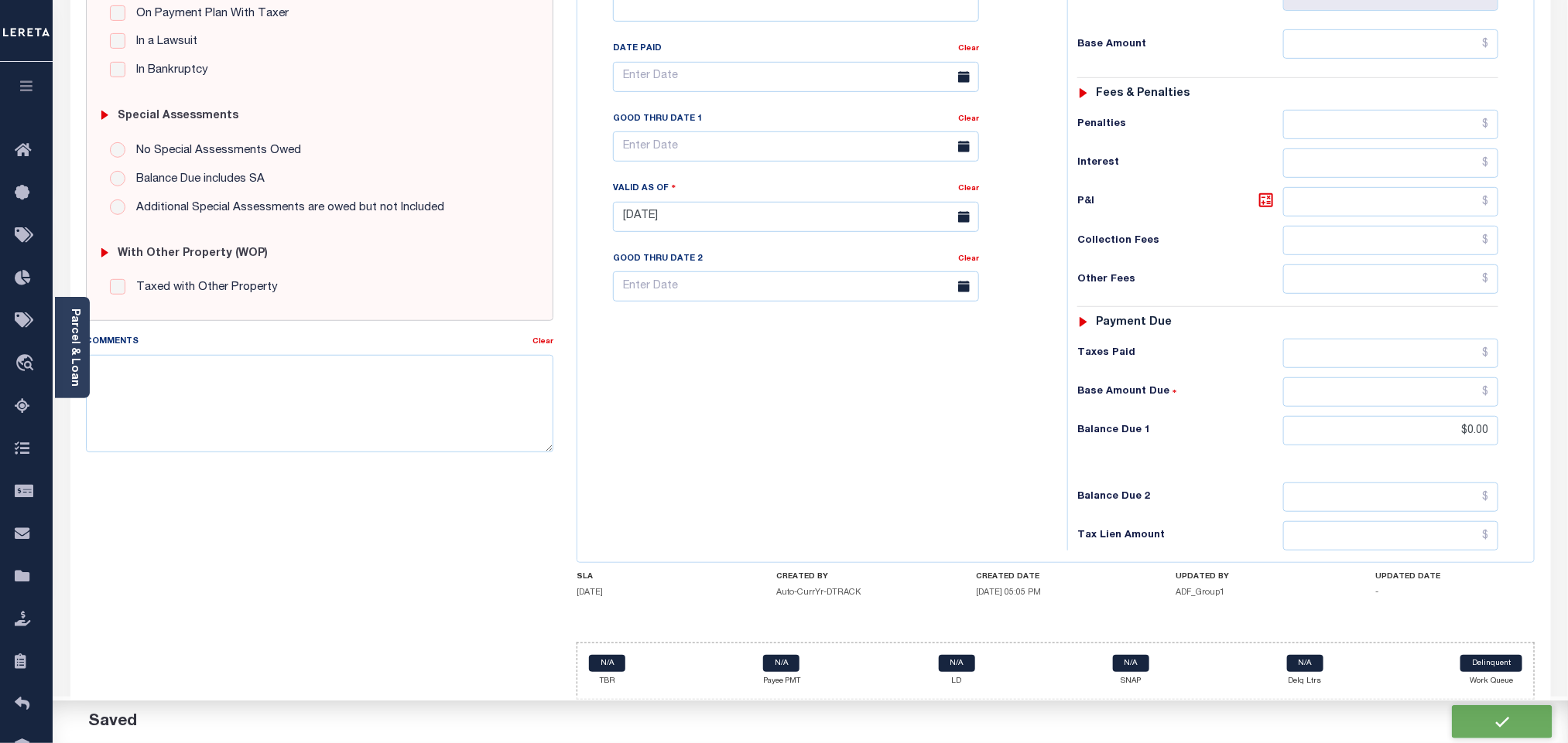
type input "$0"
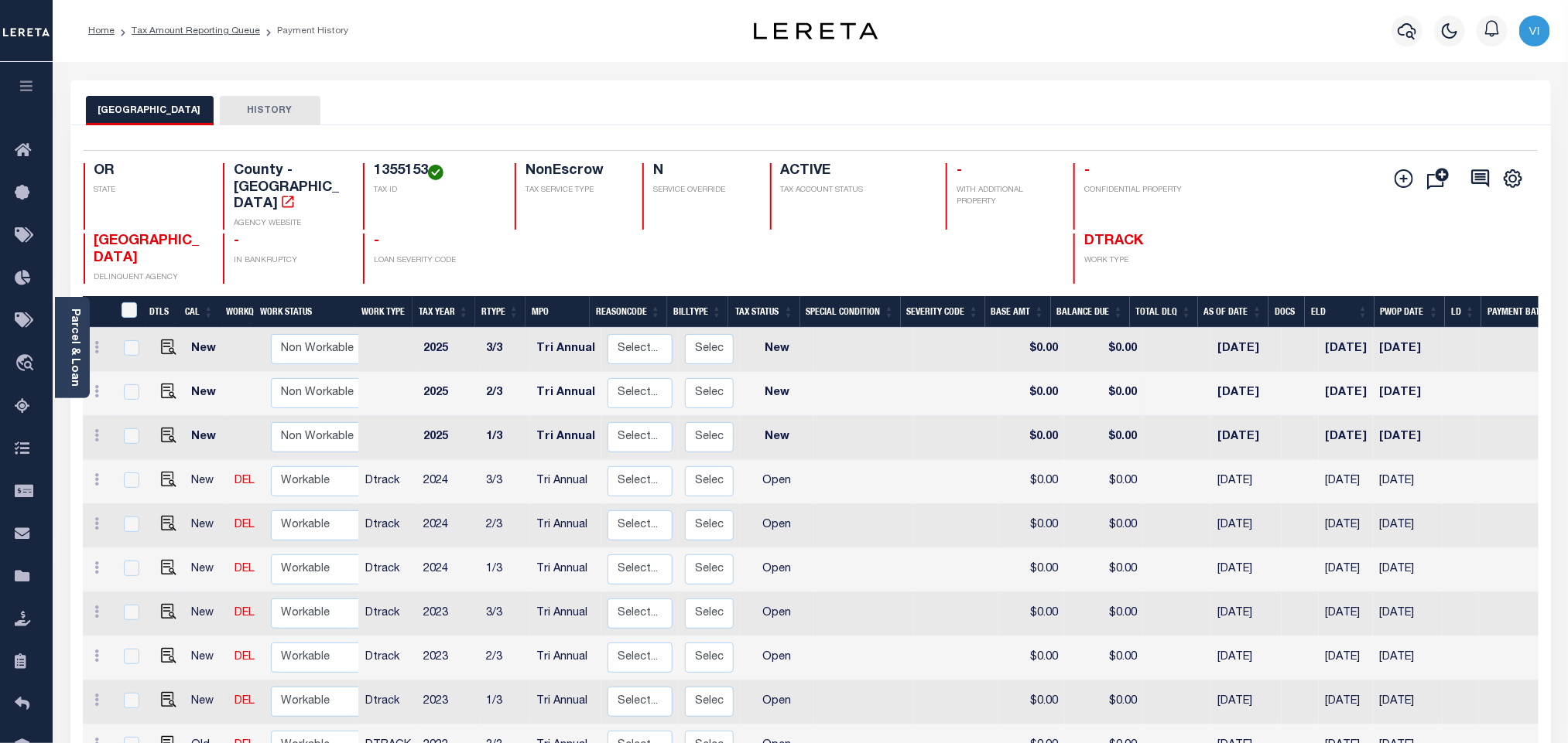
scroll to position [348, 0]
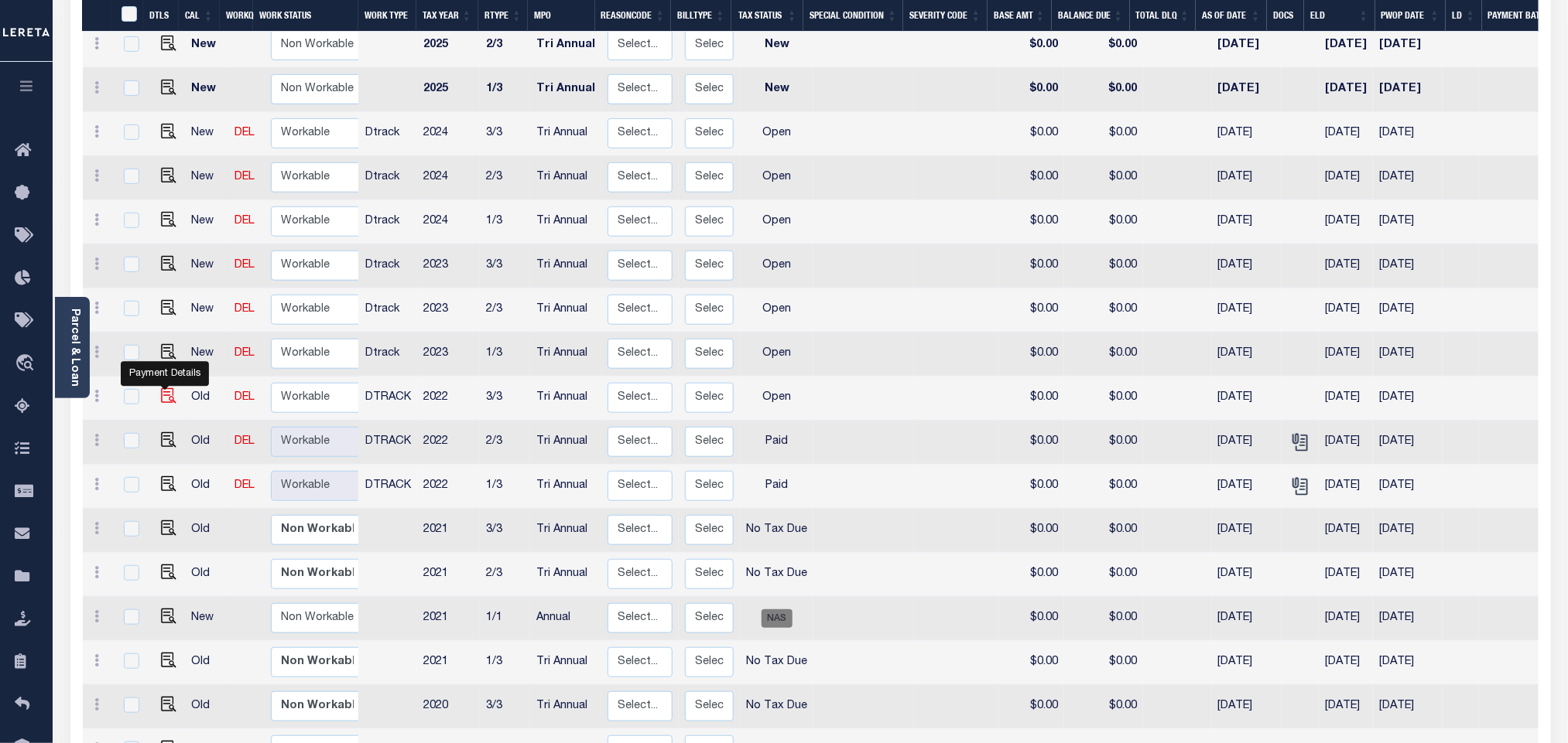
click at [161, 389] on img "" at bounding box center [168, 396] width 16 height 16
checkbox input "true"
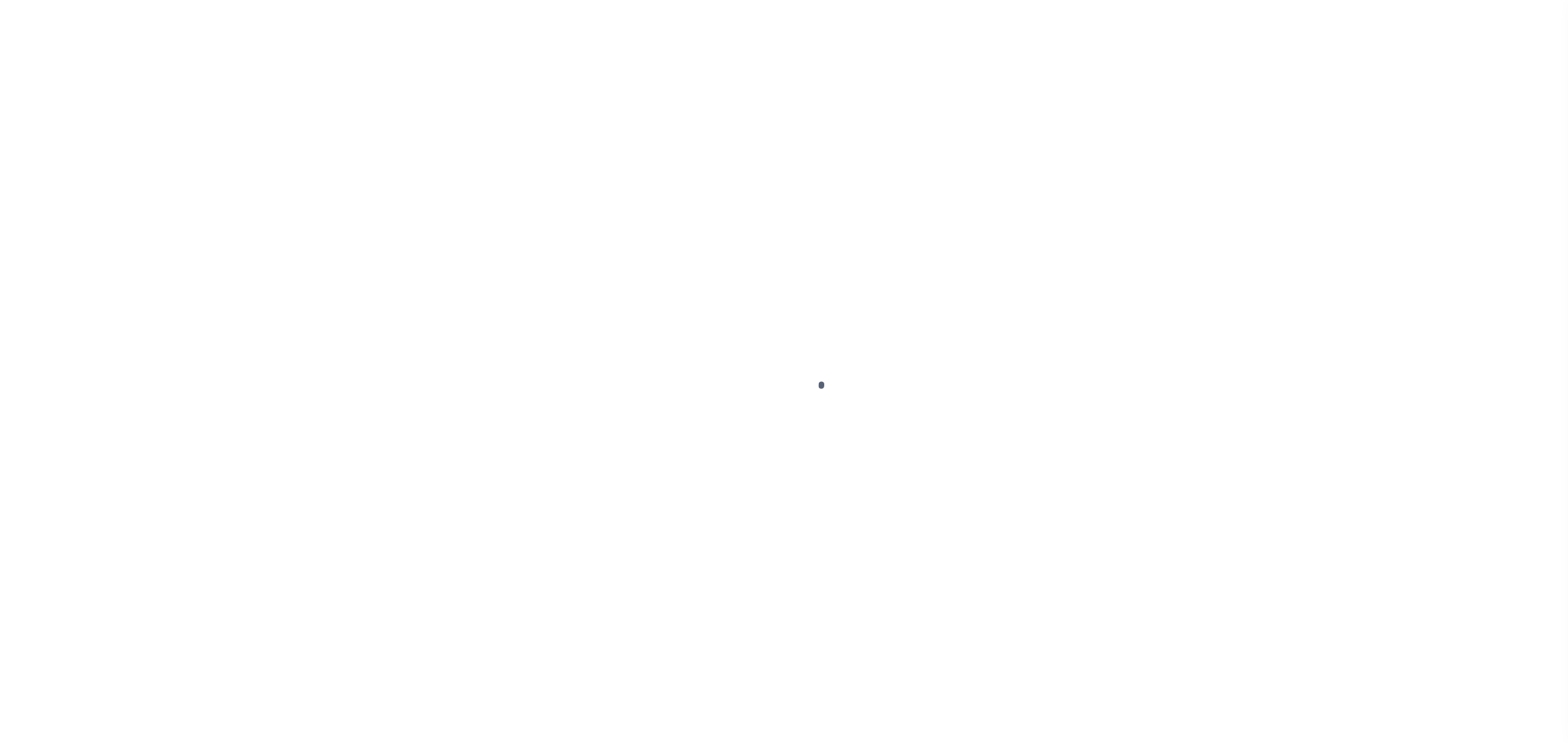
checkbox input "false"
type input "[DATE]"
select select "OP2"
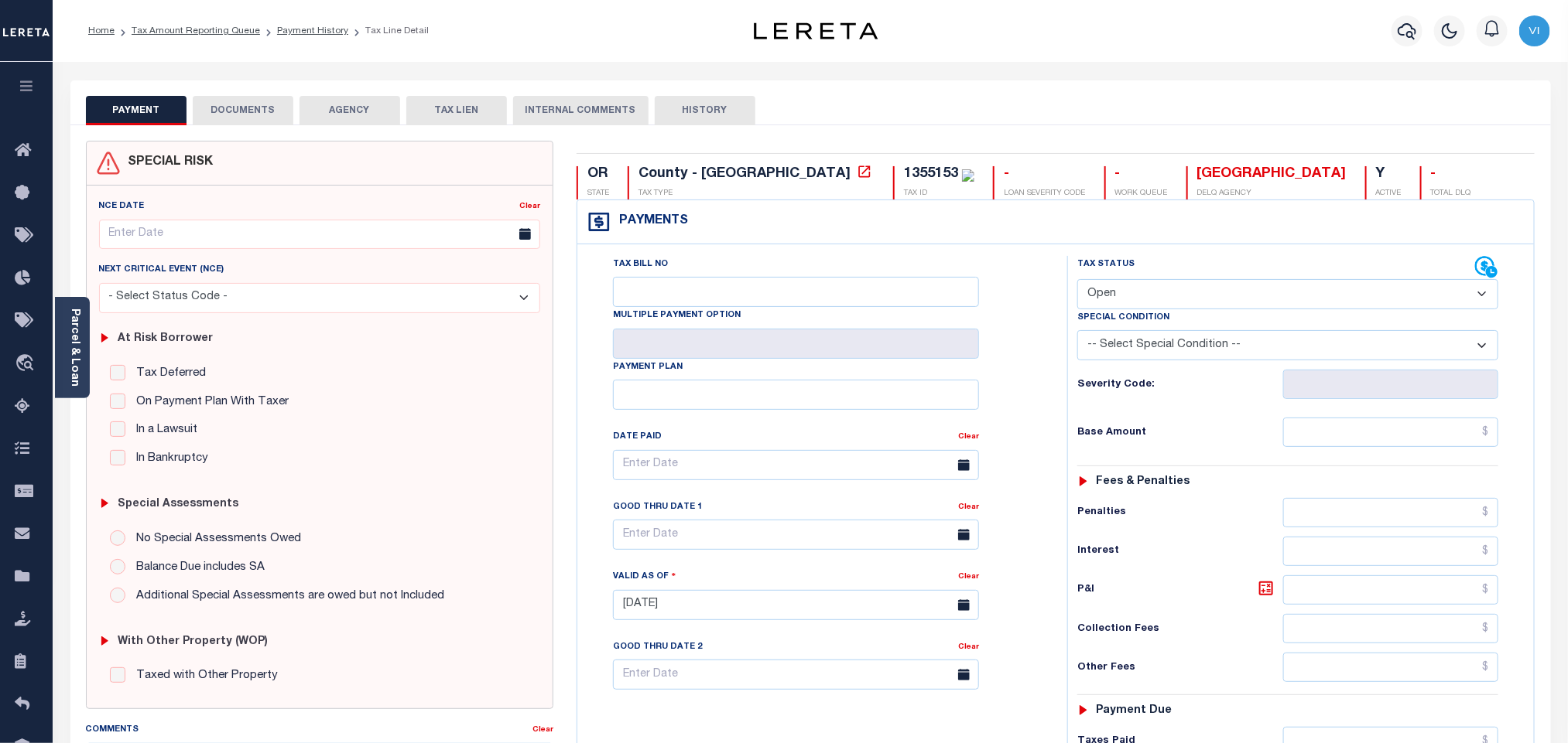
click at [270, 116] on button "DOCUMENTS" at bounding box center [243, 111] width 101 height 30
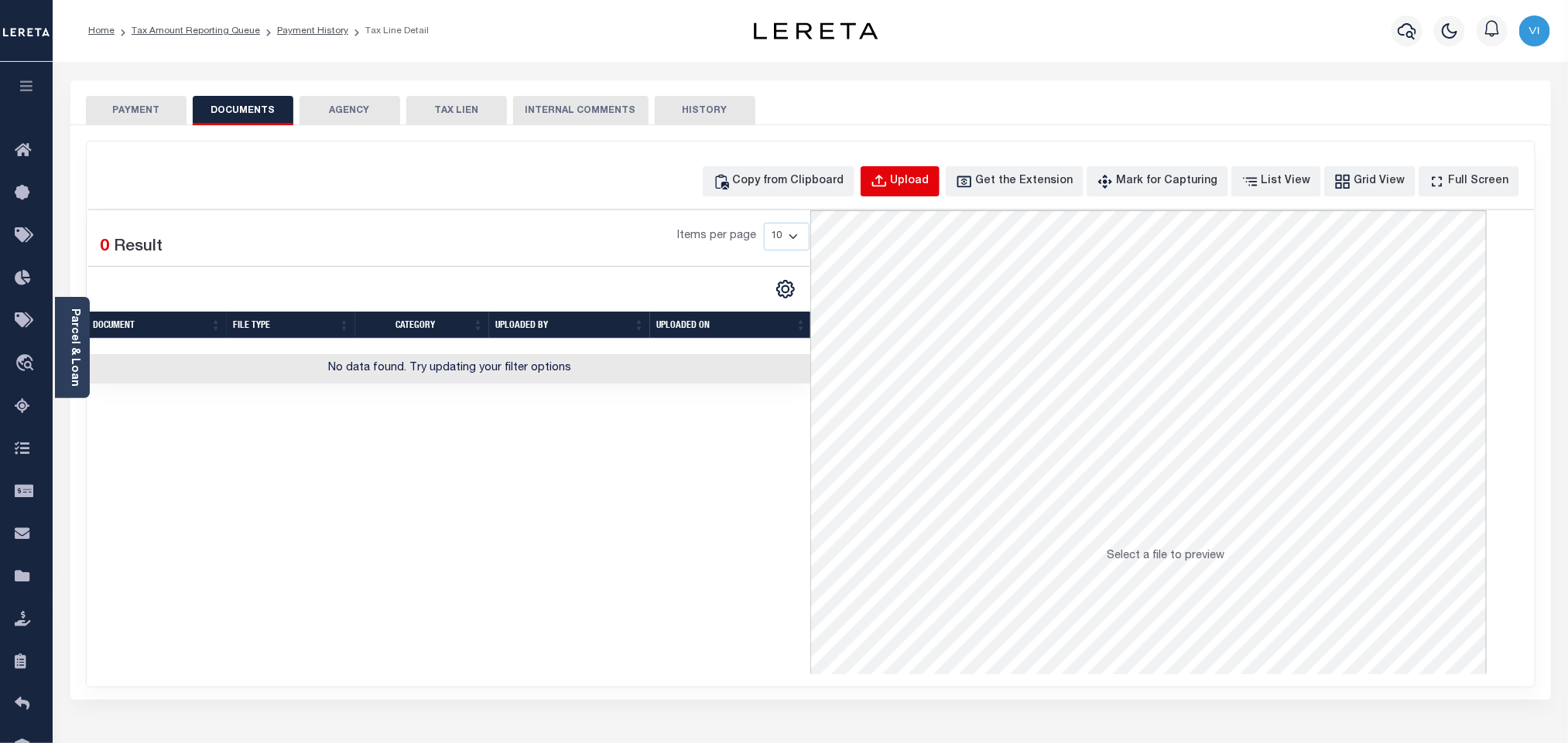
click at [915, 182] on button "Upload" at bounding box center [899, 181] width 78 height 30
select select "POP"
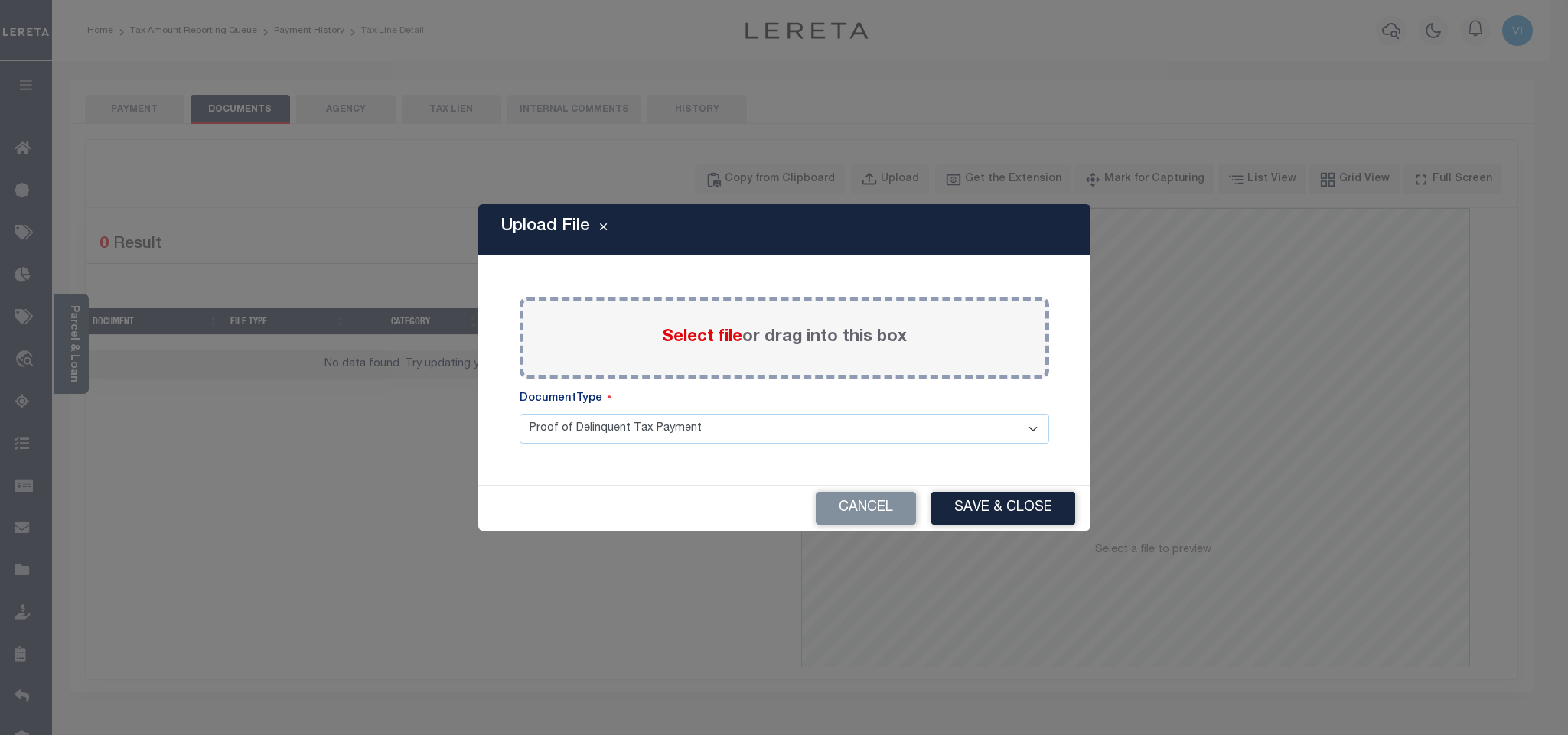
click at [715, 336] on span "Select file" at bounding box center [702, 337] width 80 height 16
click at [0, 0] on input "Select file or drag into this box" at bounding box center [0, 0] width 0 height 0
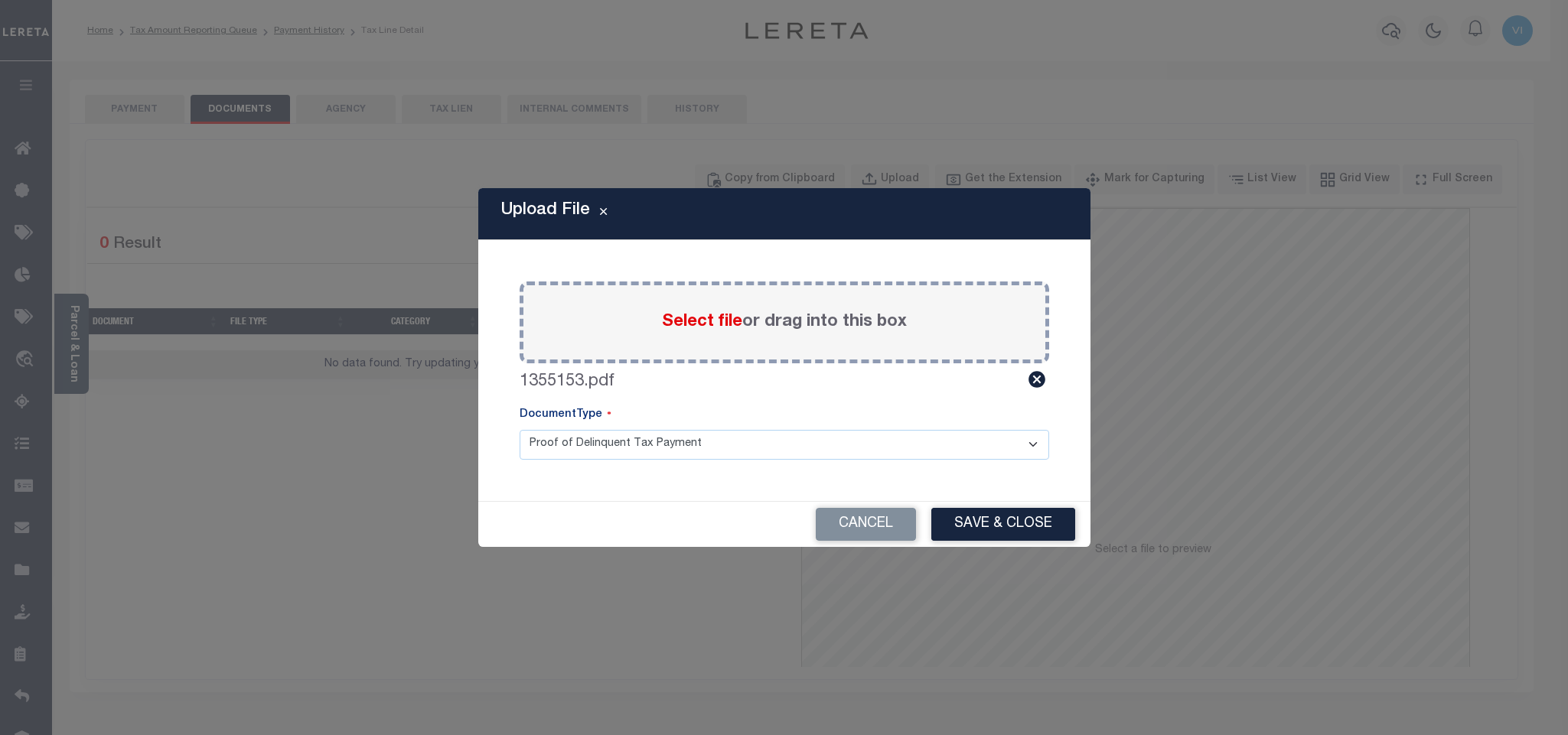
drag, startPoint x: 565, startPoint y: 446, endPoint x: 568, endPoint y: 456, distance: 10.4
click at [565, 446] on select "Proof of Delinquent Tax Payment" at bounding box center [784, 445] width 530 height 30
click at [520, 430] on select "Proof of Delinquent Tax Payment" at bounding box center [784, 445] width 530 height 30
click at [969, 536] on button "Save & Close" at bounding box center [1004, 524] width 144 height 33
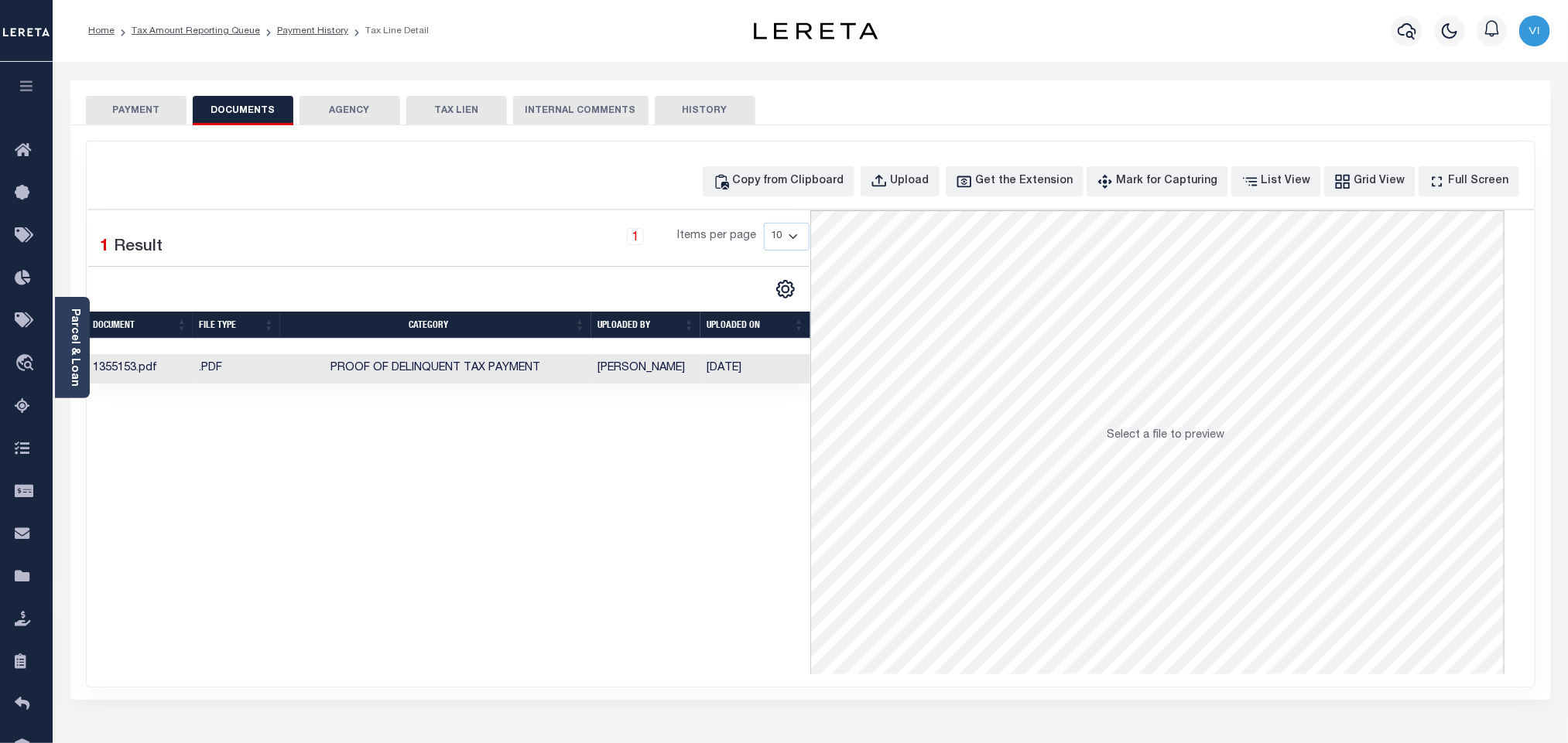
click at [160, 118] on button "PAYMENT" at bounding box center [136, 111] width 101 height 30
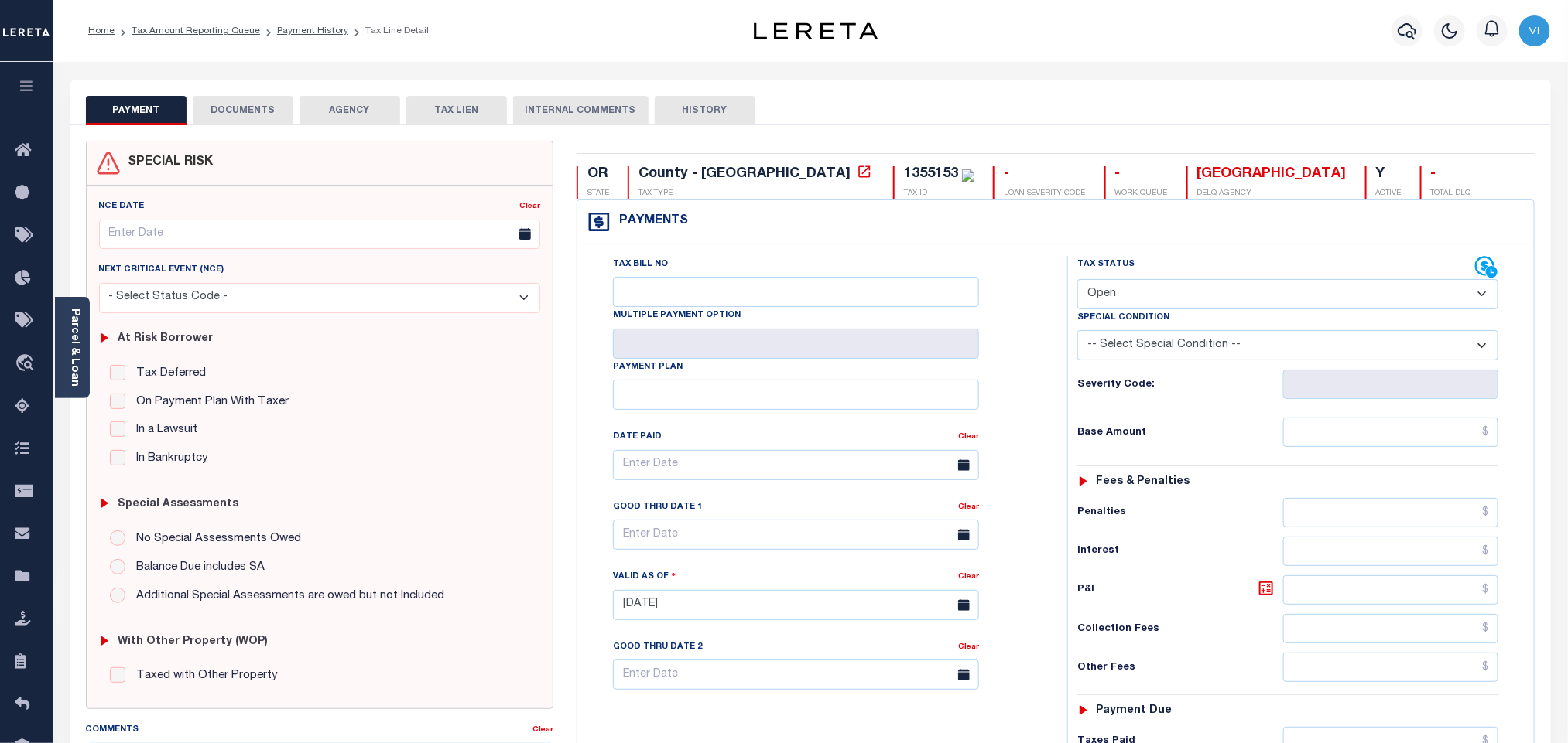
click at [1152, 288] on select "- Select Status Code - Open Due/Unpaid Paid Incomplete No Tax Due Internal Refu…" at bounding box center [1288, 294] width 421 height 30
select select "PYD"
click at [1078, 281] on select "- Select Status Code - Open Due/Unpaid Paid Incomplete No Tax Due Internal Refu…" at bounding box center [1288, 294] width 421 height 30
type input "[DATE]"
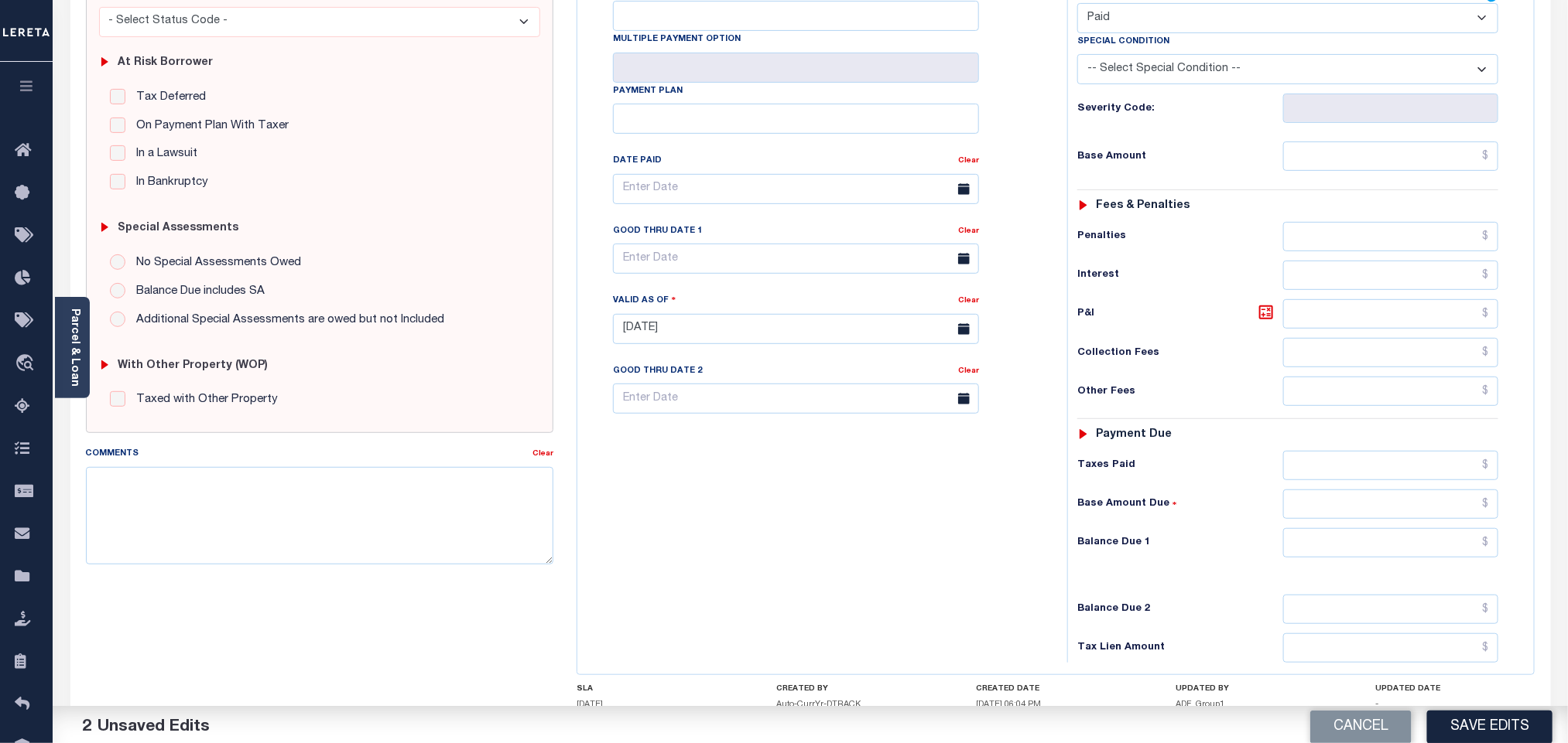
scroll to position [402, 0]
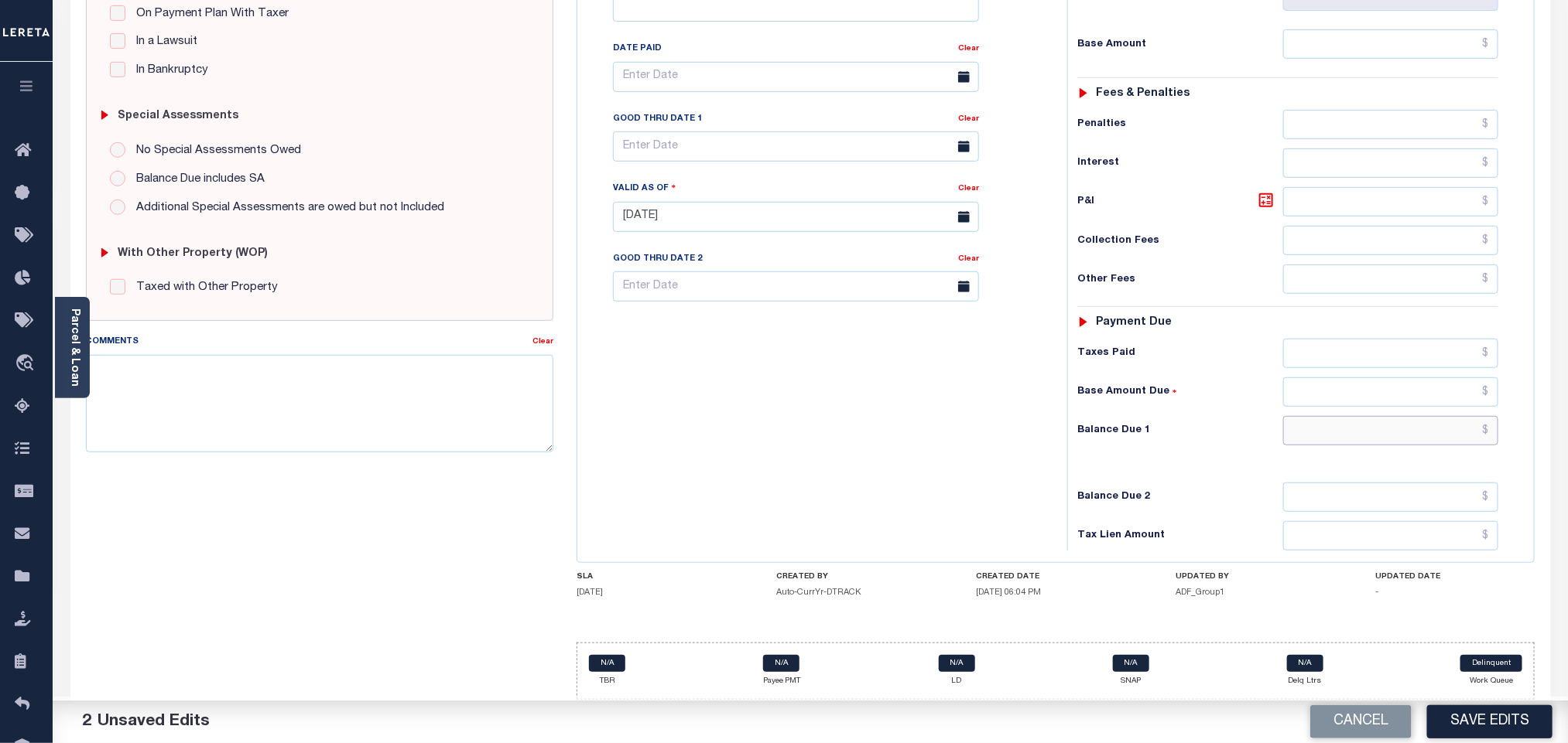
click at [1305, 425] on input "text" at bounding box center [1391, 431] width 216 height 30
type input "$0.00"
click at [1478, 727] on button "Save Edits" at bounding box center [1490, 722] width 126 height 33
checkbox input "false"
type input "$0"
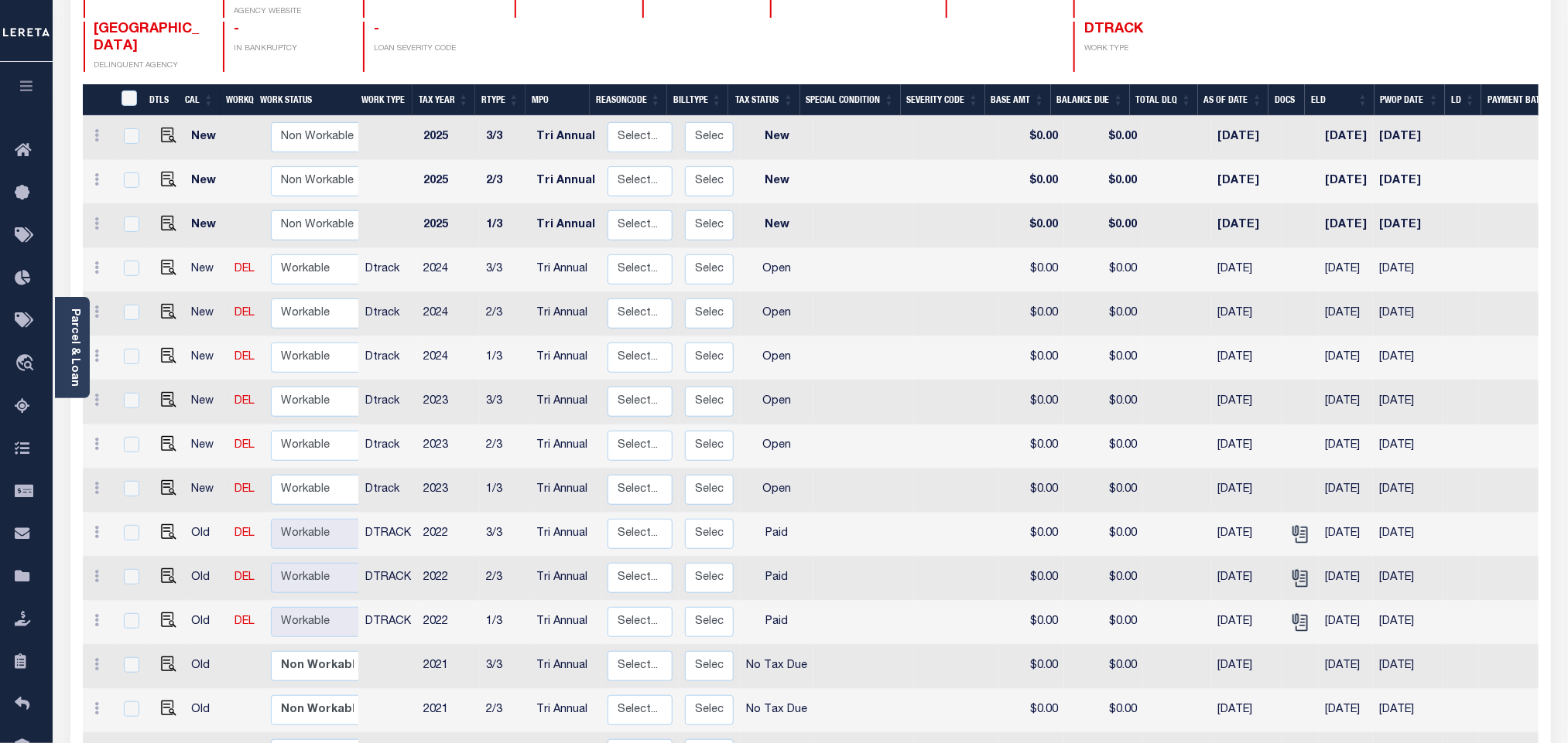
scroll to position [232, 0]
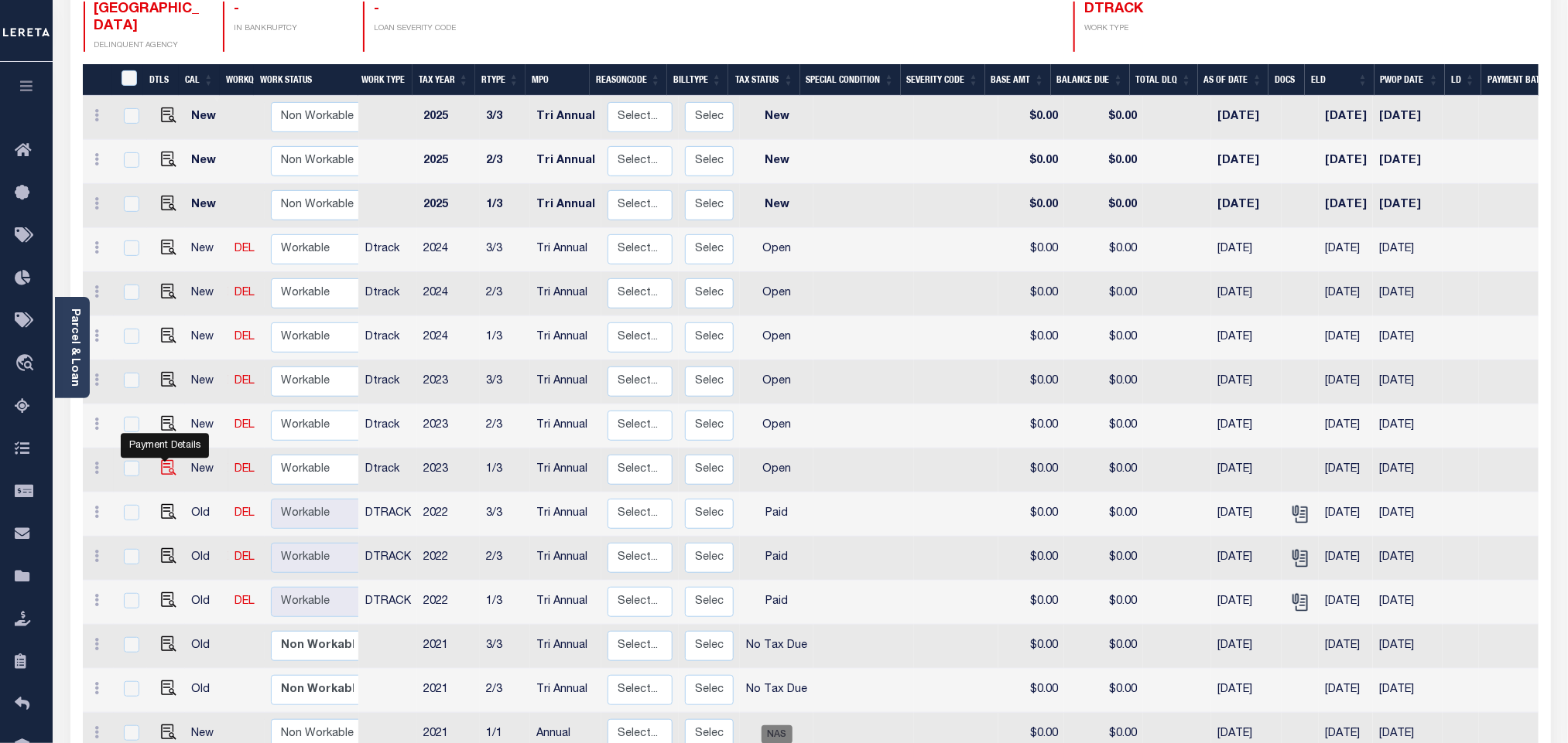
click at [161, 461] on img "" at bounding box center [168, 468] width 16 height 16
checkbox input "true"
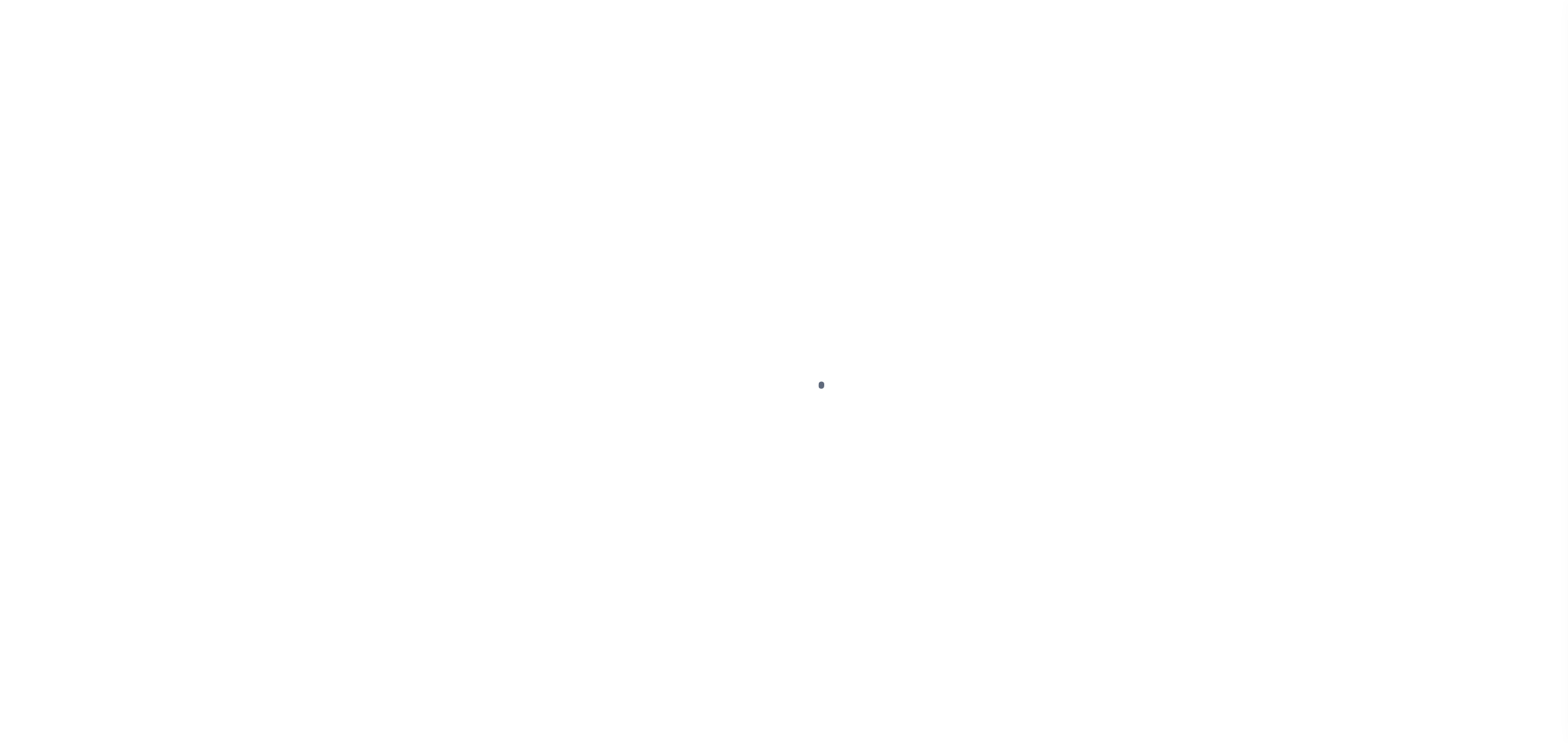
checkbox input "false"
type input "Tri Annual"
type input "[DATE]"
select select "OP2"
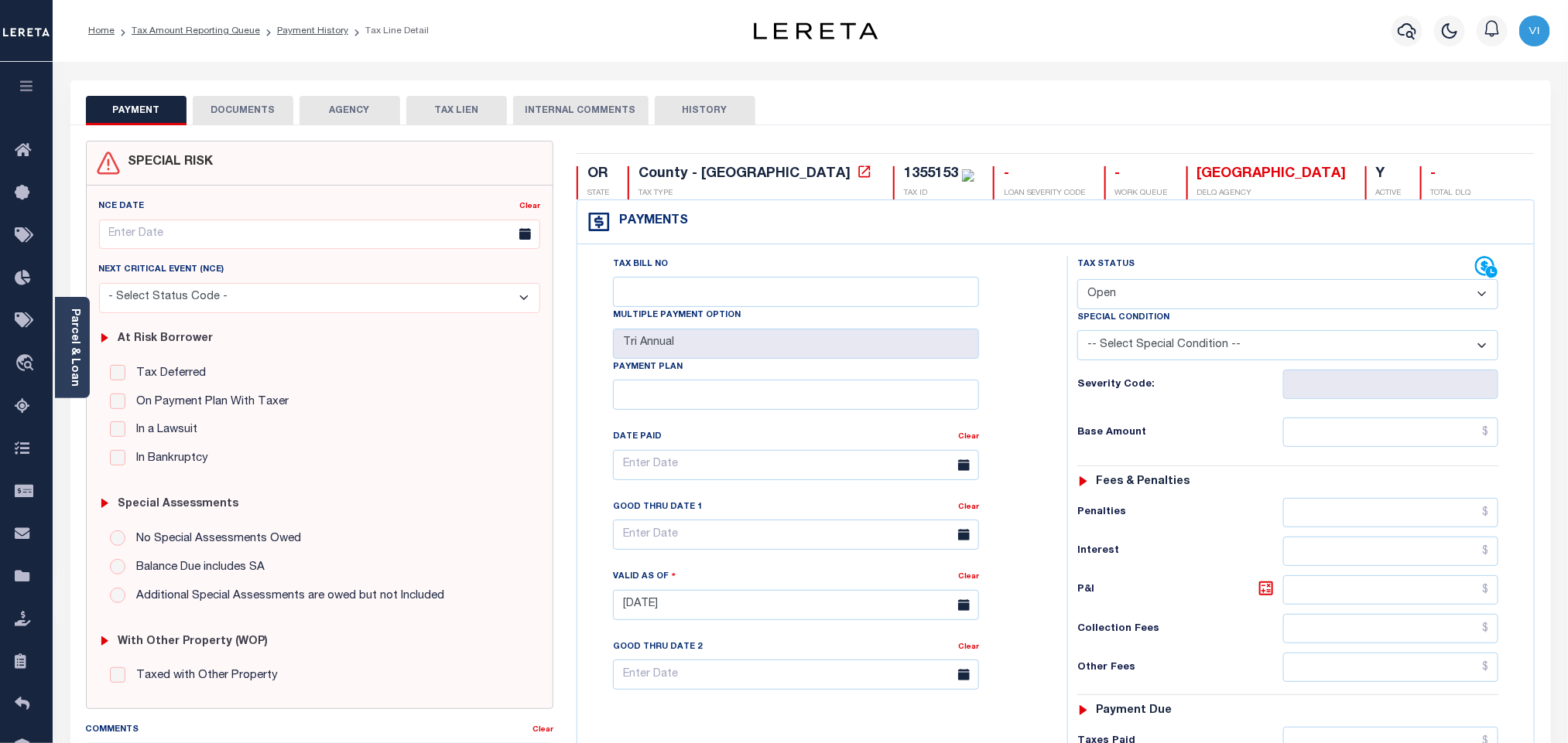
click at [256, 105] on button "DOCUMENTS" at bounding box center [243, 111] width 101 height 30
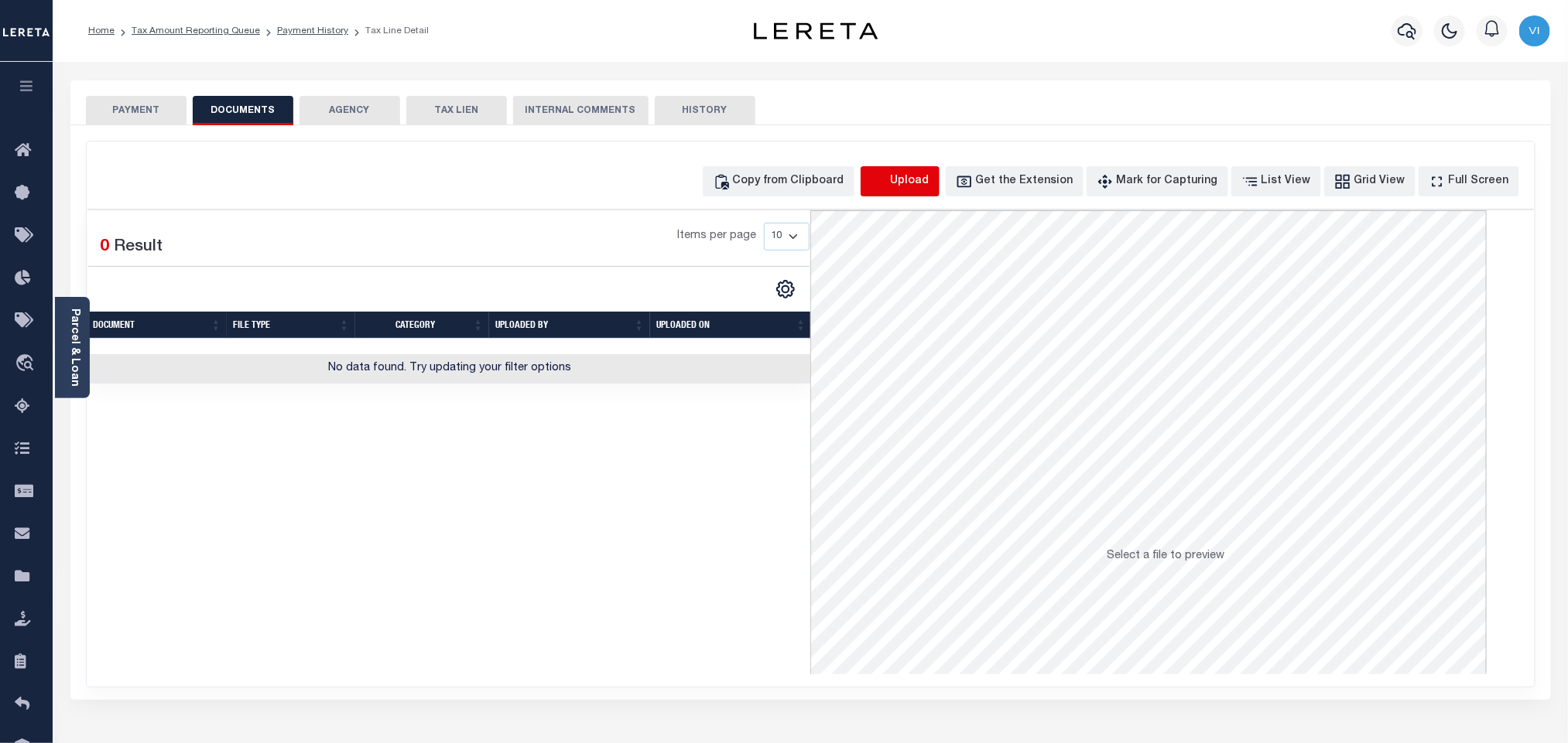
click at [887, 179] on icon "button" at bounding box center [879, 182] width 17 height 17
select select "POP"
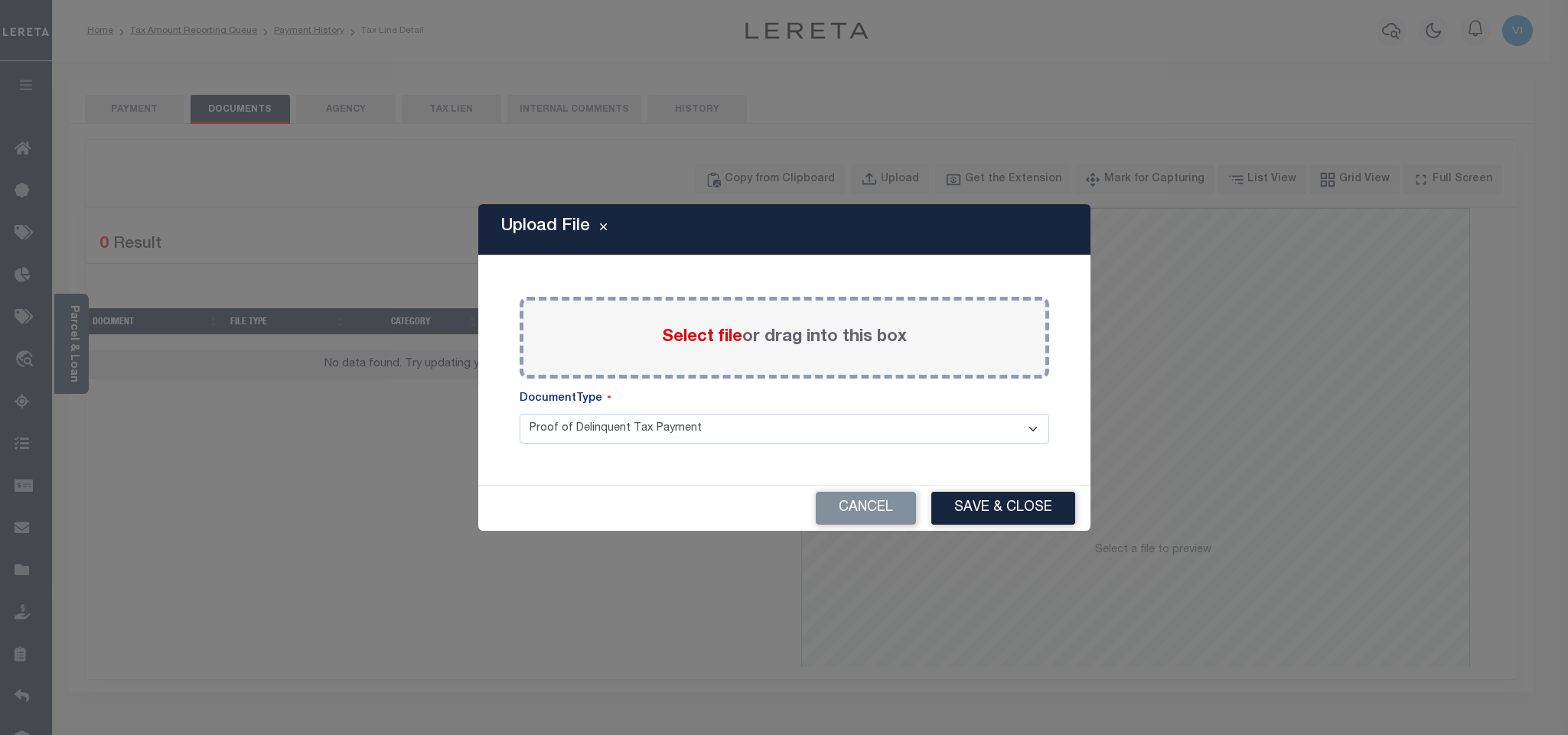
click at [710, 322] on div "Select file or drag into this box" at bounding box center [784, 338] width 530 height 82
click at [708, 338] on span "Select file" at bounding box center [702, 337] width 80 height 16
click at [0, 0] on input "Select file or drag into this box" at bounding box center [0, 0] width 0 height 0
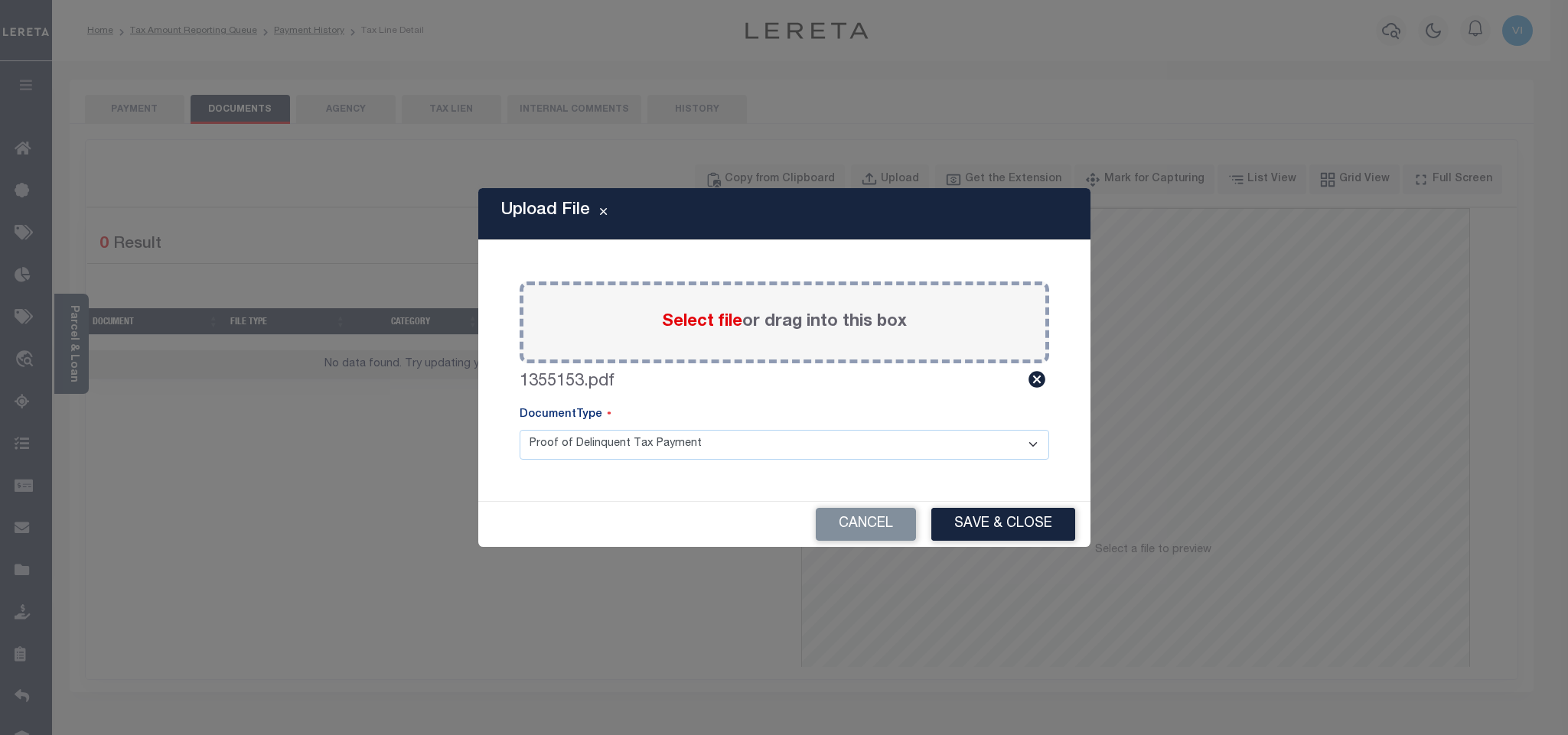
drag, startPoint x: 554, startPoint y: 453, endPoint x: 564, endPoint y: 450, distance: 10.4
click at [554, 453] on select "Proof of Delinquent Tax Payment" at bounding box center [784, 445] width 530 height 30
click at [520, 430] on select "Proof of Delinquent Tax Payment" at bounding box center [784, 445] width 530 height 30
click at [976, 529] on button "Save & Close" at bounding box center [1004, 524] width 144 height 33
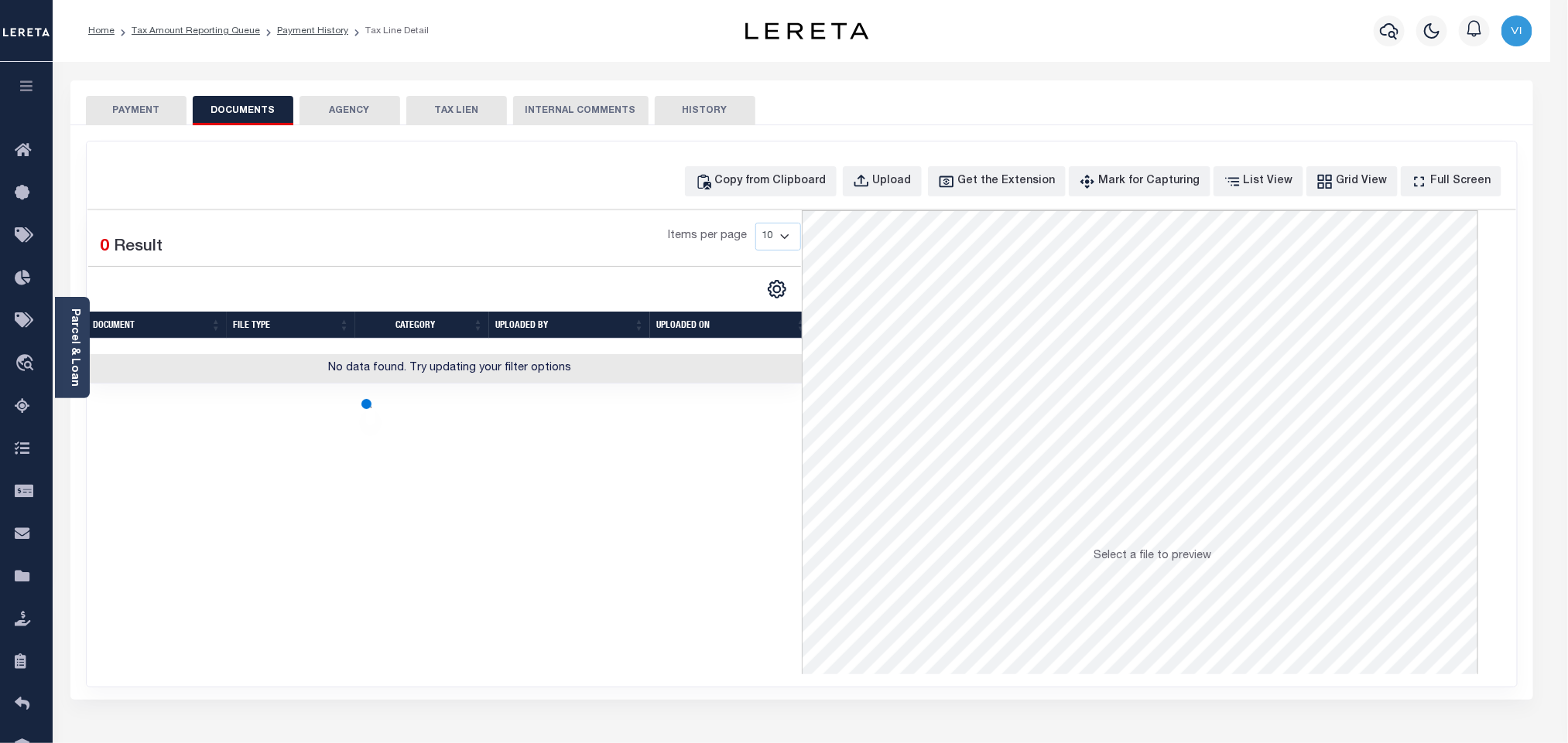
click at [136, 117] on button "PAYMENT" at bounding box center [136, 111] width 101 height 30
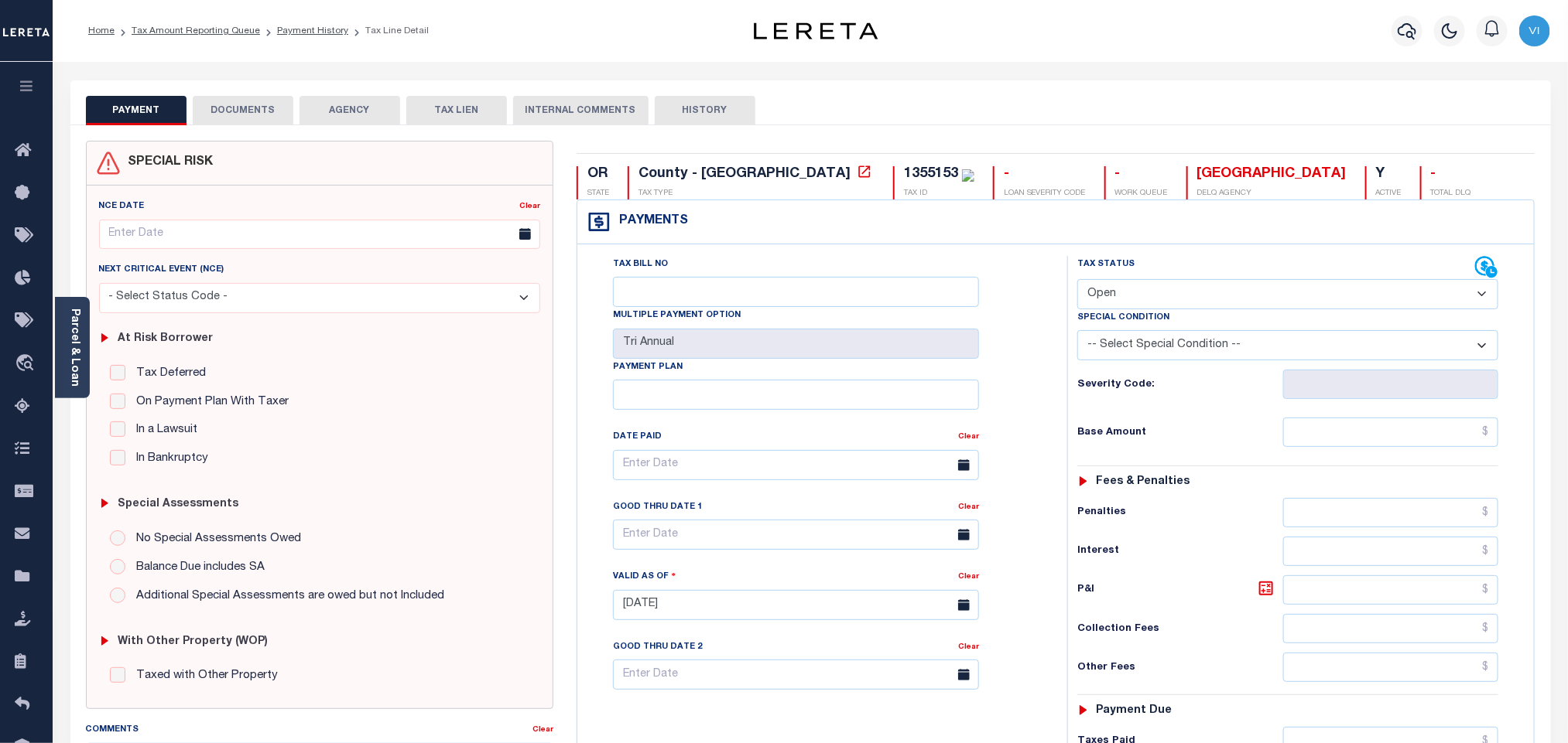
click at [1125, 294] on select "- Select Status Code - Open Due/Unpaid Paid Incomplete No Tax Due Internal Refu…" at bounding box center [1288, 294] width 421 height 30
select select "PYD"
click at [1078, 281] on select "- Select Status Code - Open Due/Unpaid Paid Incomplete No Tax Due Internal Refu…" at bounding box center [1288, 294] width 421 height 30
type input "[DATE]"
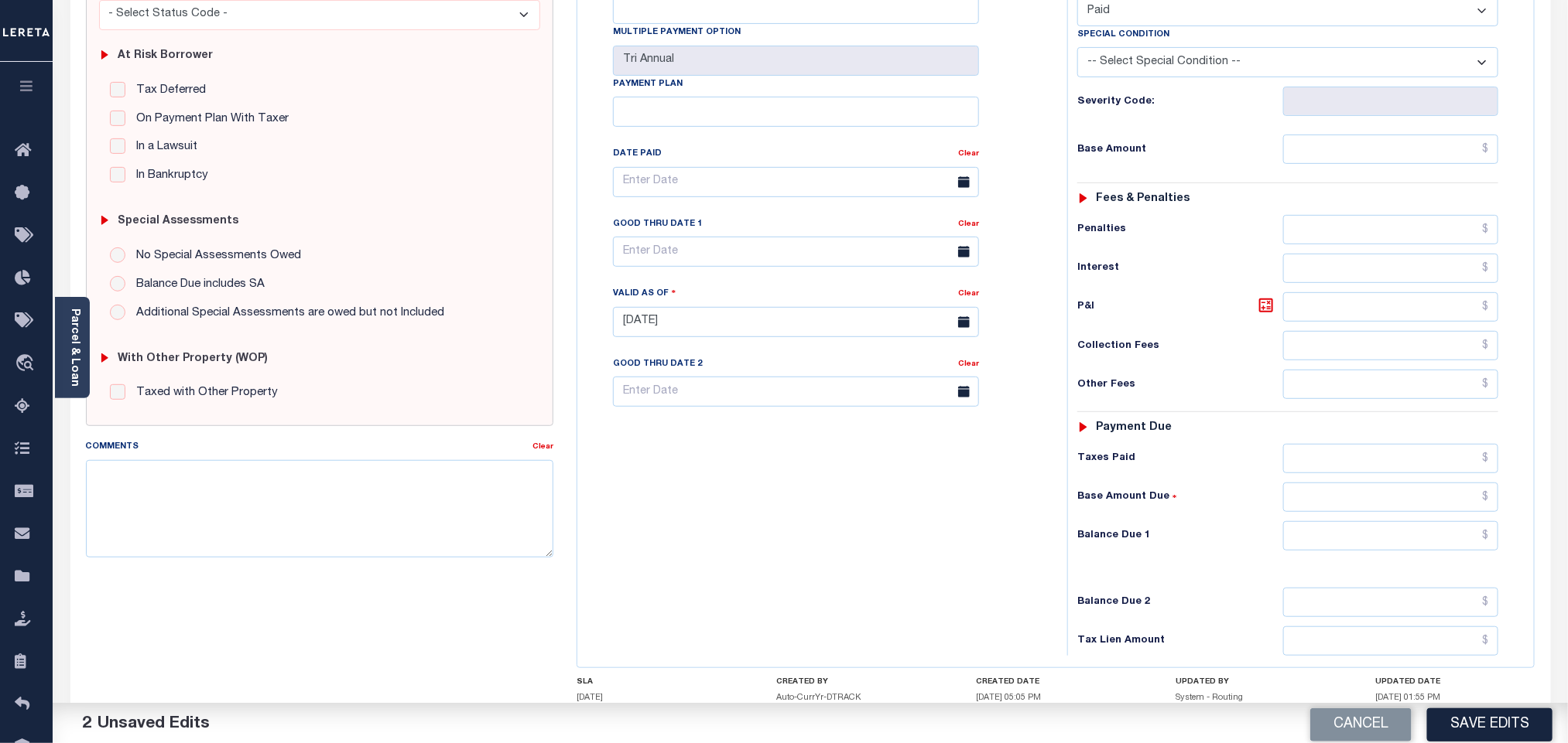
scroll to position [402, 0]
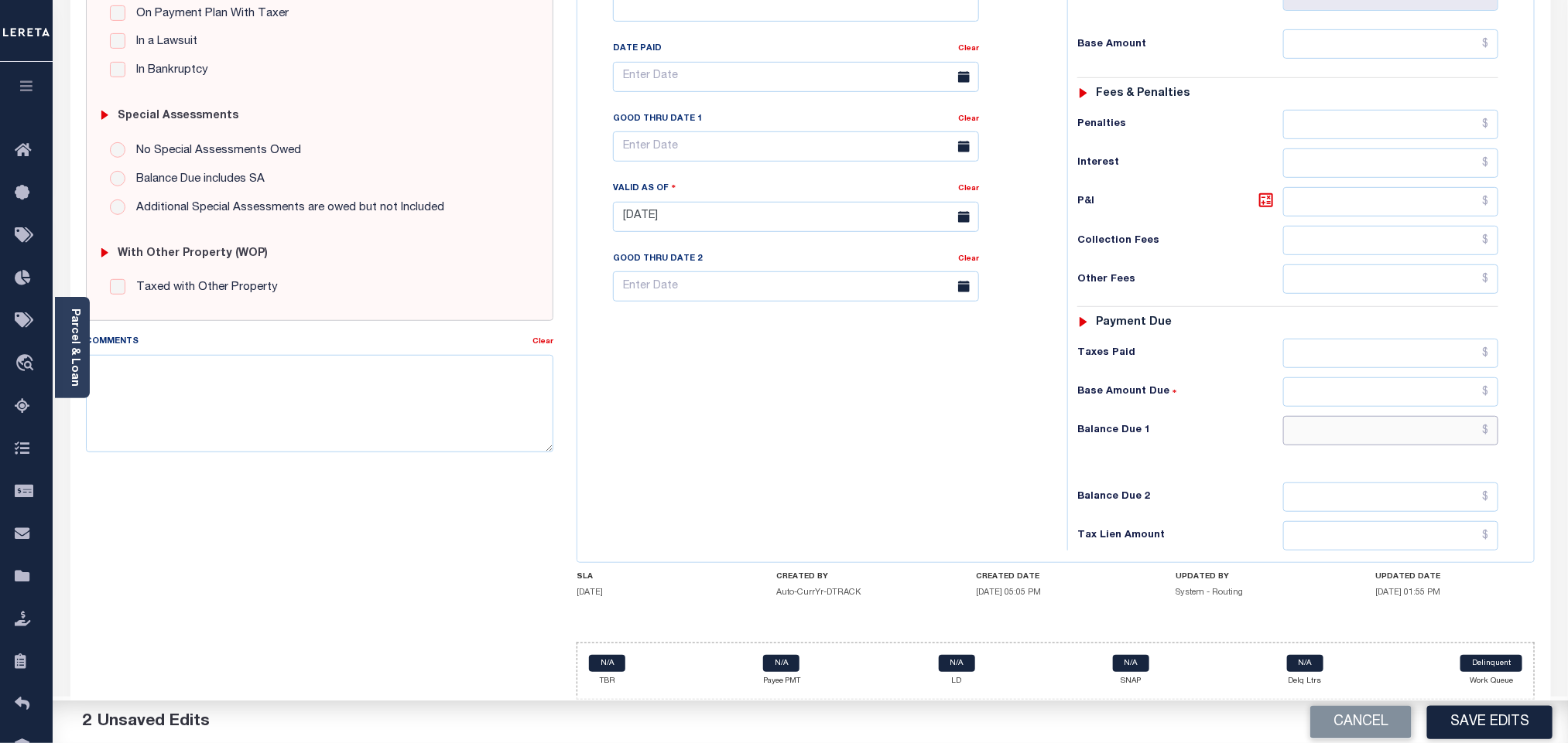
click at [1308, 439] on input "text" at bounding box center [1391, 431] width 216 height 30
type input "$0.00"
click at [1441, 713] on button "Save Edits" at bounding box center [1490, 722] width 126 height 33
checkbox input "false"
type input "$0"
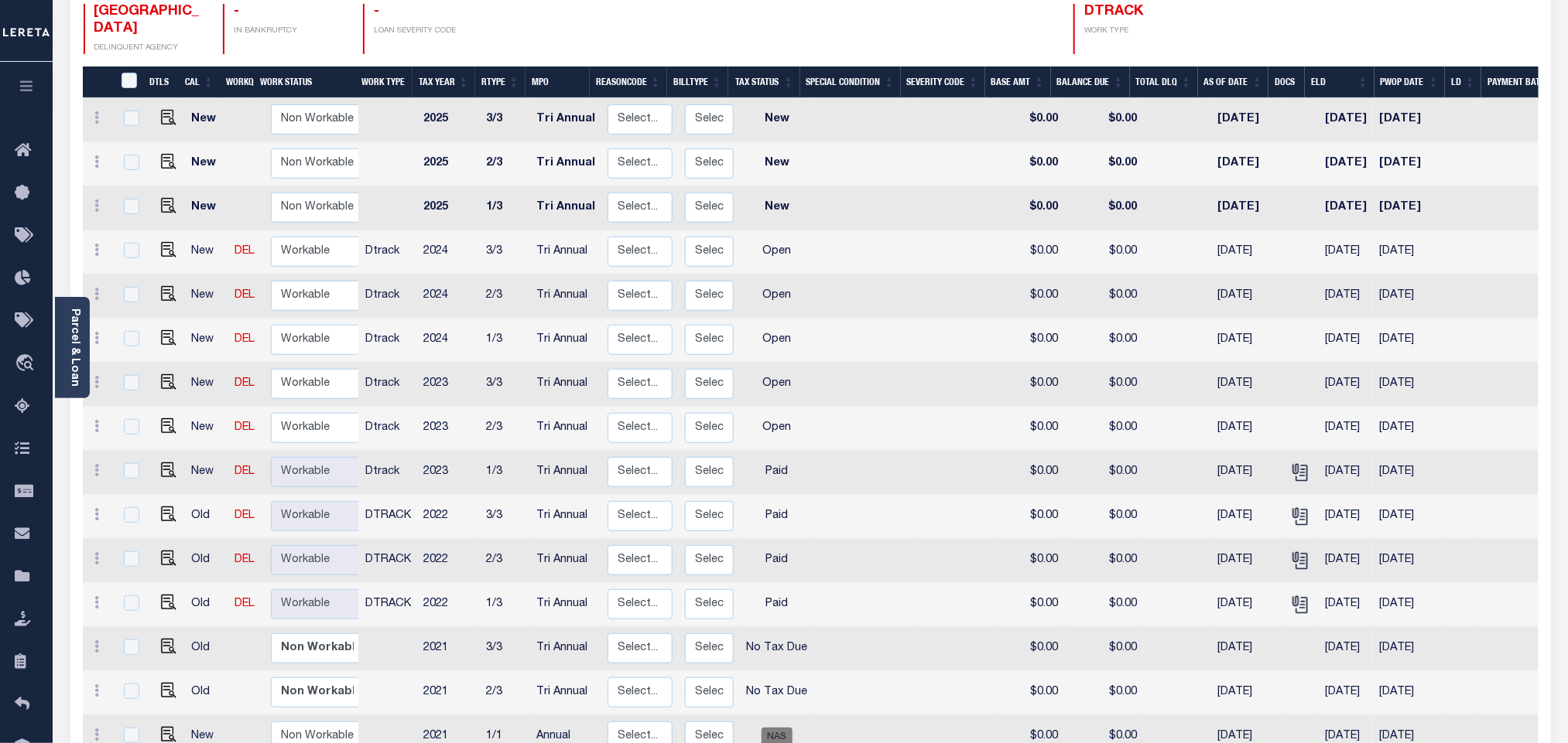
scroll to position [232, 0]
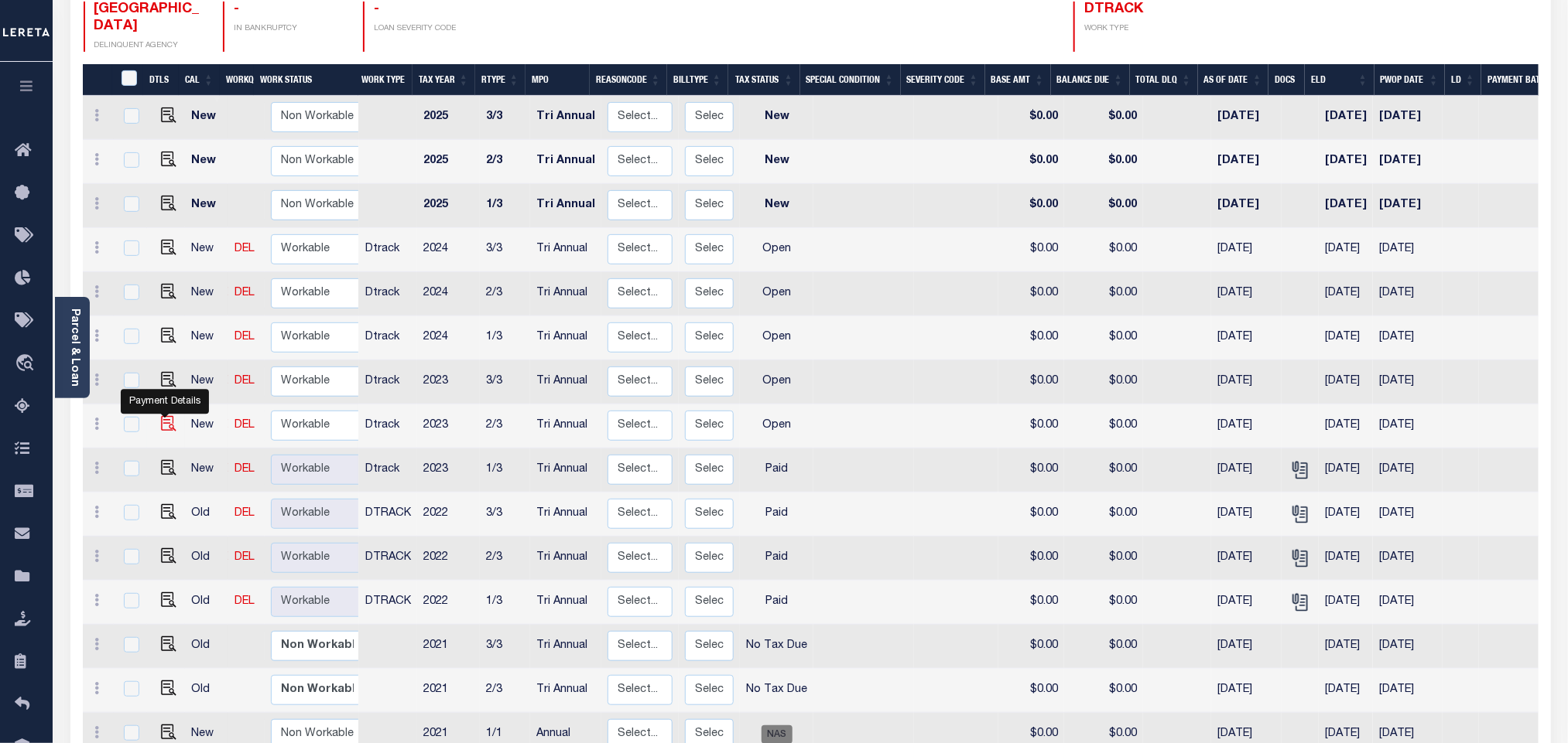
click at [165, 416] on img "" at bounding box center [168, 424] width 16 height 16
checkbox input "true"
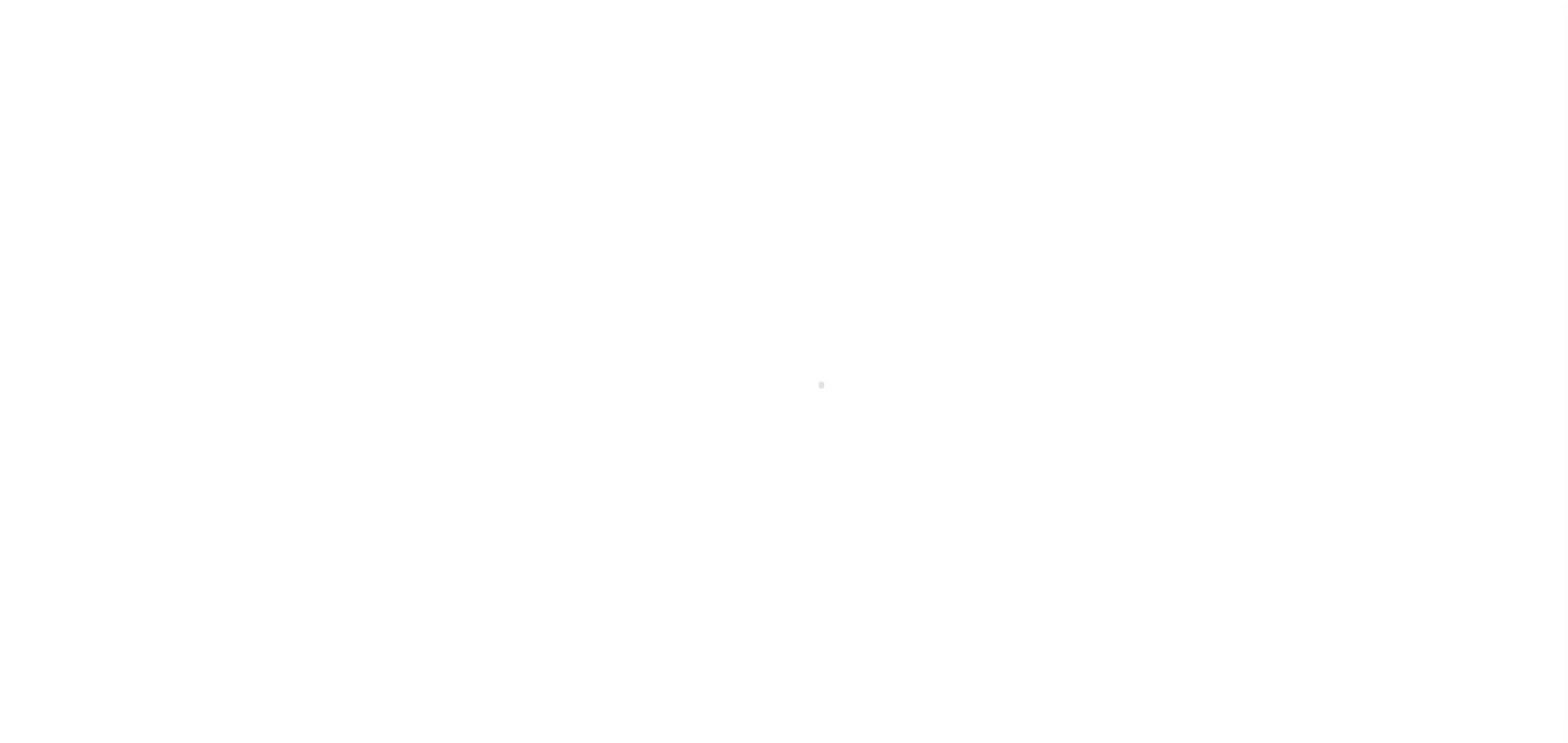
select select "OP2"
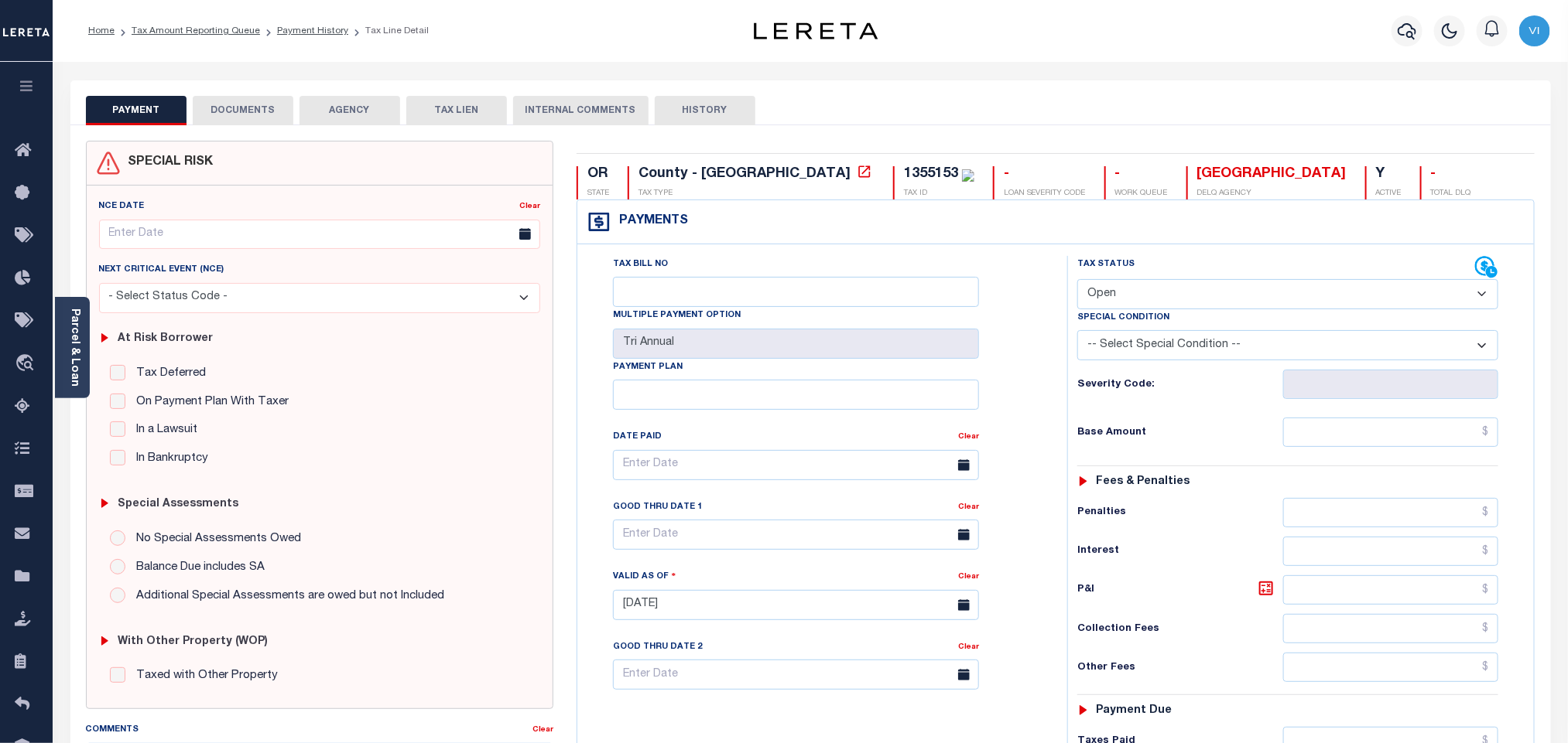
click at [226, 104] on button "DOCUMENTS" at bounding box center [243, 111] width 101 height 30
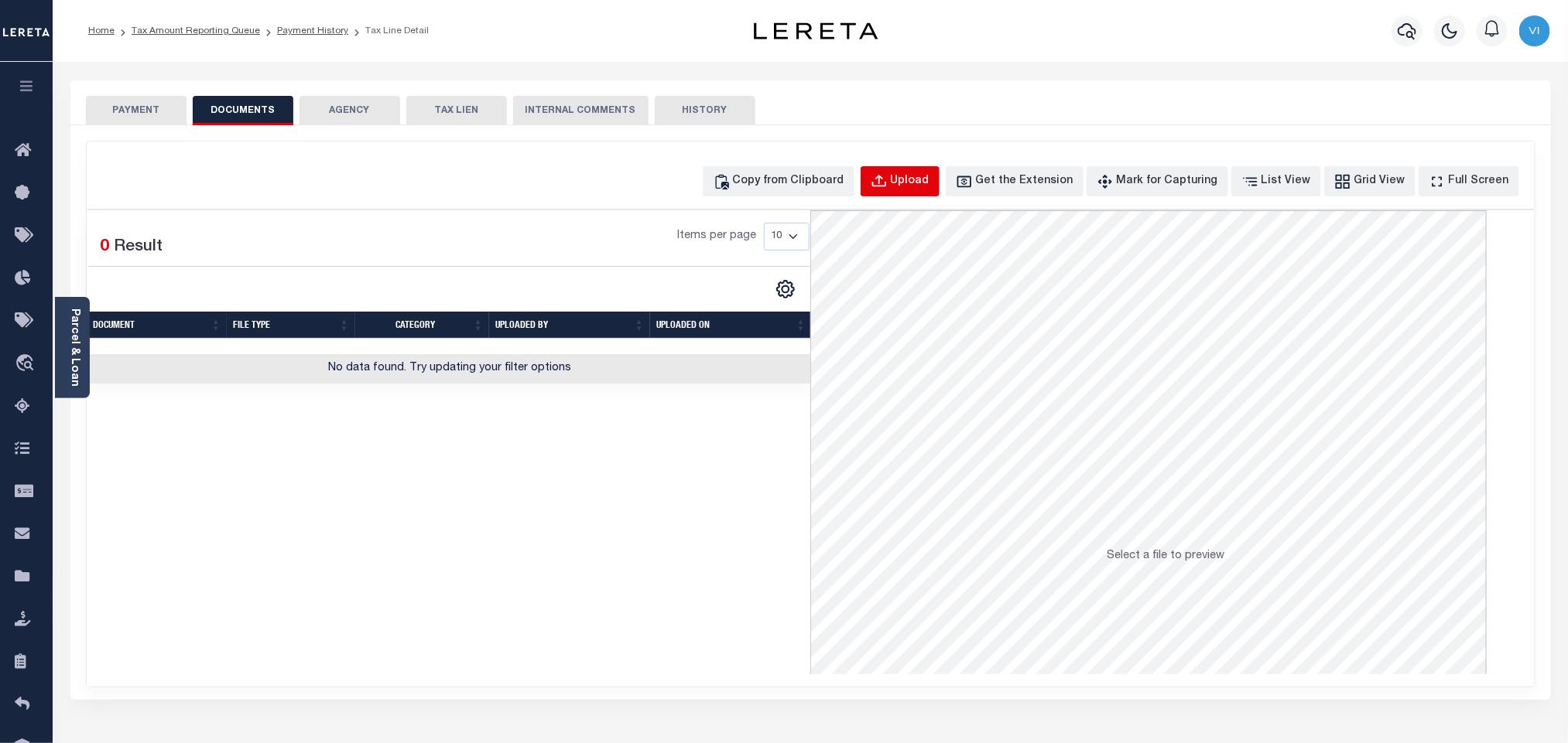
click at [932, 194] on button "Upload" at bounding box center [899, 181] width 78 height 30
select select "POP"
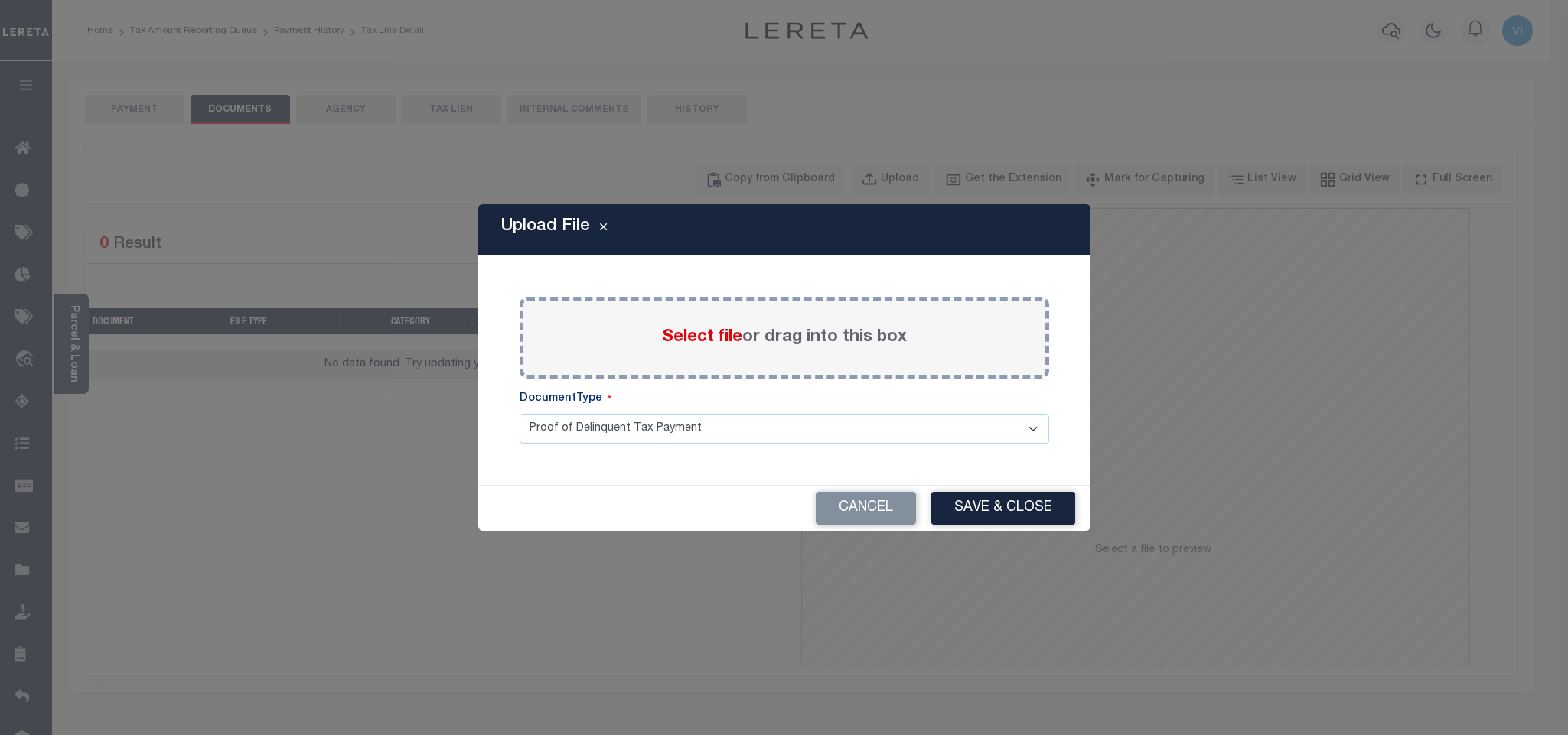
click at [693, 341] on span "Select file" at bounding box center [702, 337] width 80 height 16
click at [0, 0] on input "Select file or drag into this box" at bounding box center [0, 0] width 0 height 0
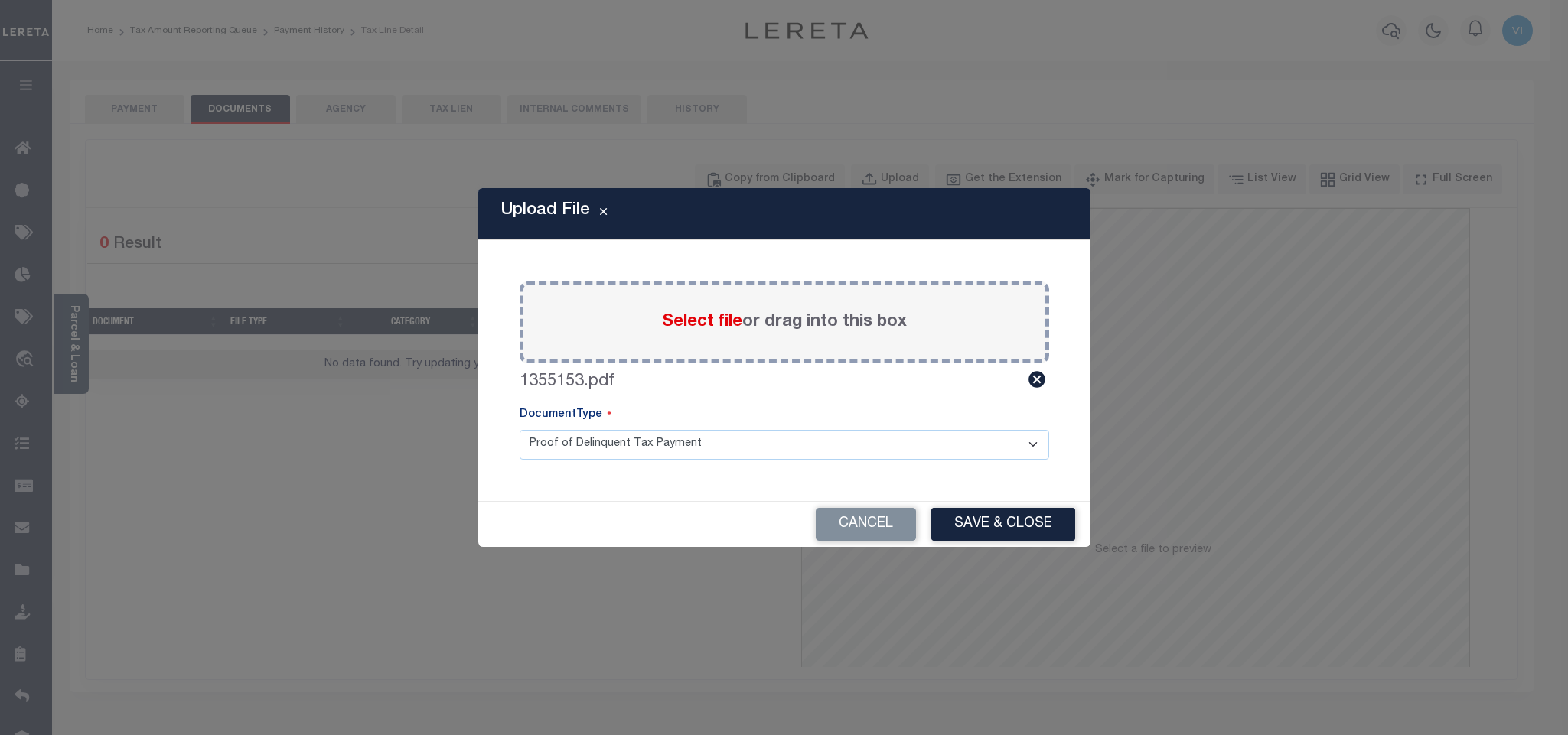
click at [563, 447] on select "Proof of Delinquent Tax Payment" at bounding box center [784, 445] width 530 height 30
click at [520, 430] on select "Proof of Delinquent Tax Payment" at bounding box center [784, 445] width 530 height 30
click at [1040, 537] on button "Save & Close" at bounding box center [1004, 524] width 144 height 33
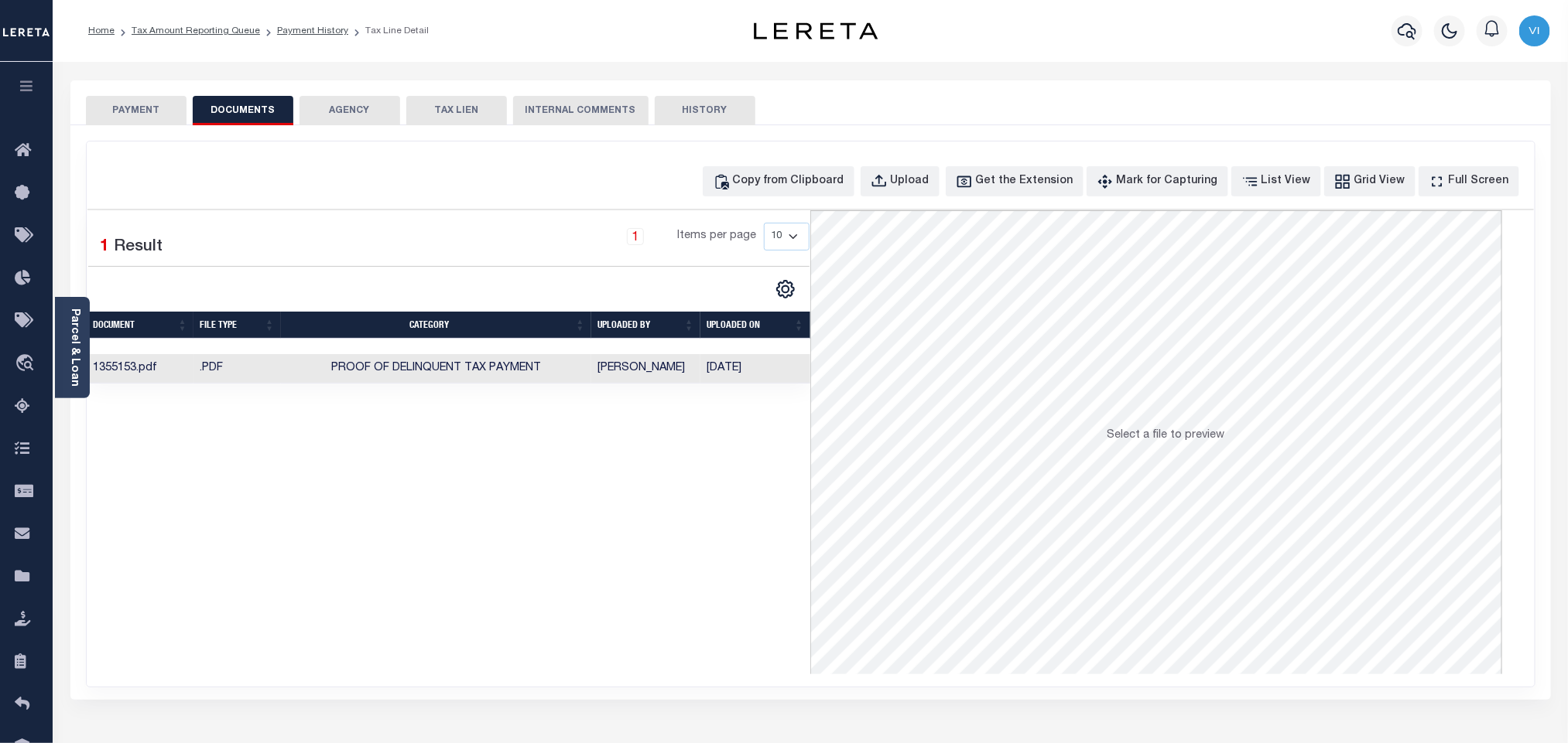
click at [145, 112] on button "PAYMENT" at bounding box center [136, 111] width 101 height 30
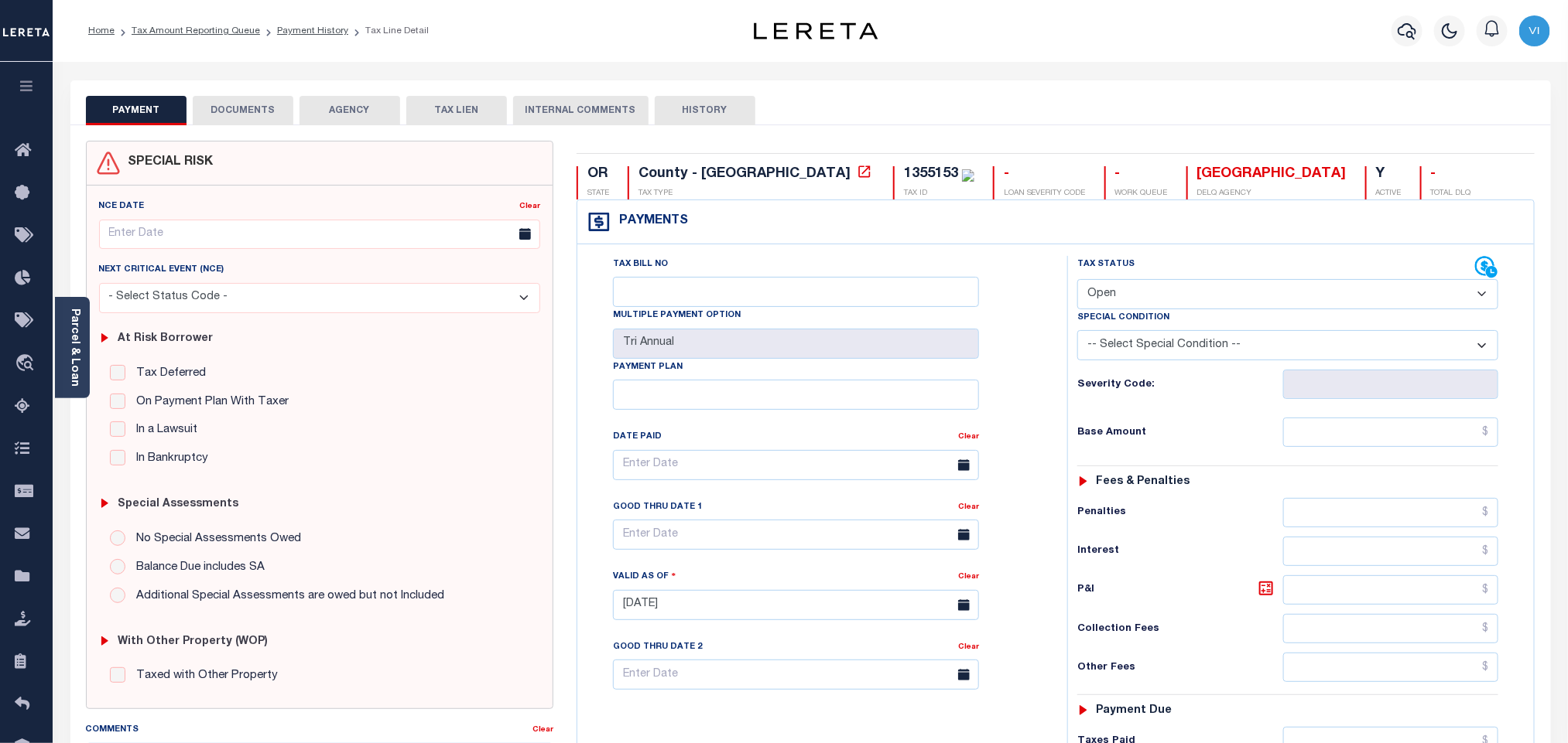
click at [1136, 291] on select "- Select Status Code - Open Due/Unpaid Paid Incomplete No Tax Due Internal Refu…" at bounding box center [1288, 294] width 421 height 30
select select "PYD"
click at [1078, 281] on select "- Select Status Code - Open Due/Unpaid Paid Incomplete No Tax Due Internal Refu…" at bounding box center [1288, 294] width 421 height 30
type input "[DATE]"
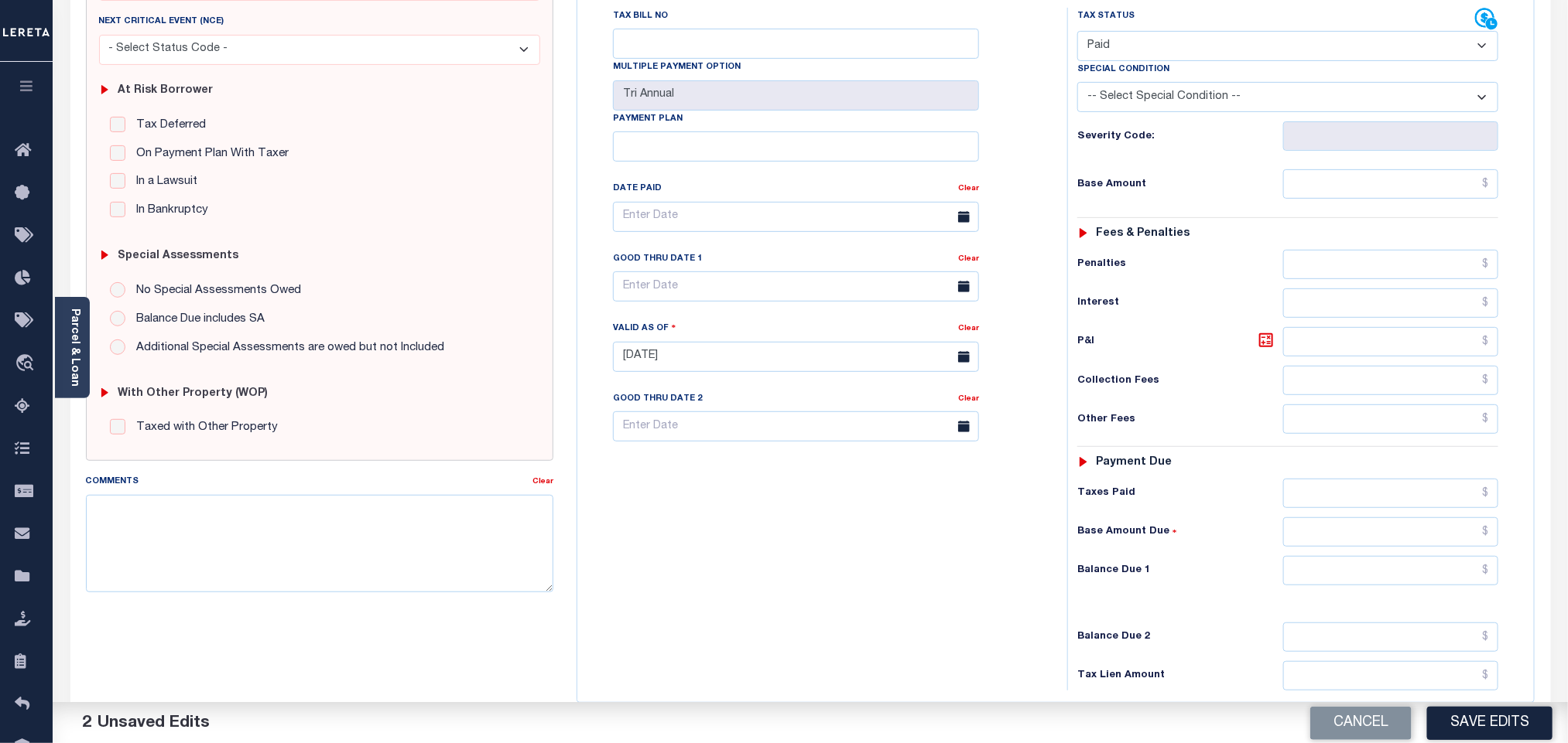
scroll to position [402, 0]
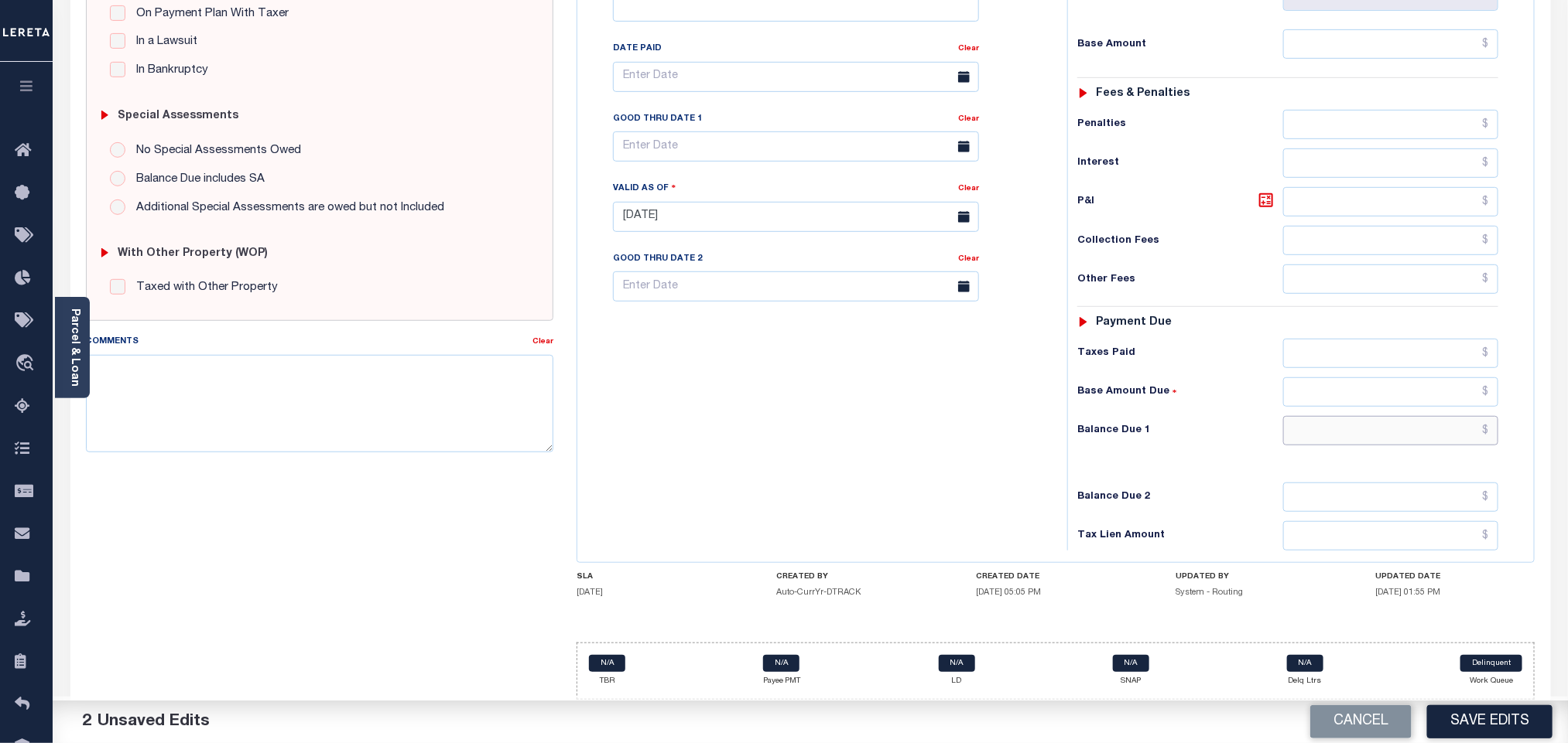
click at [1343, 439] on input "text" at bounding box center [1391, 431] width 216 height 30
type input "$0.00"
click at [1489, 726] on button "Save Edits" at bounding box center [1490, 722] width 126 height 33
checkbox input "false"
type input "$0"
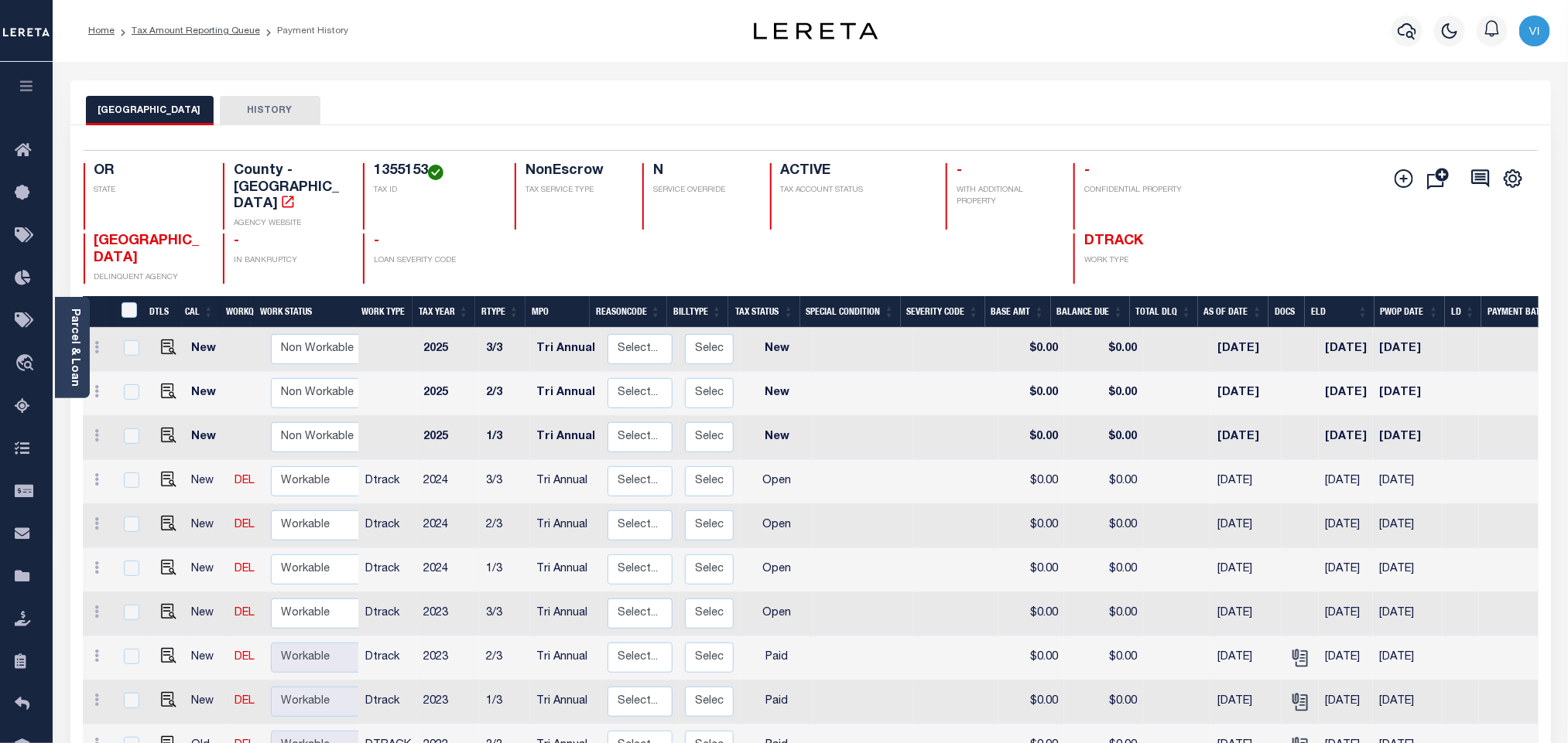
scroll to position [116, 0]
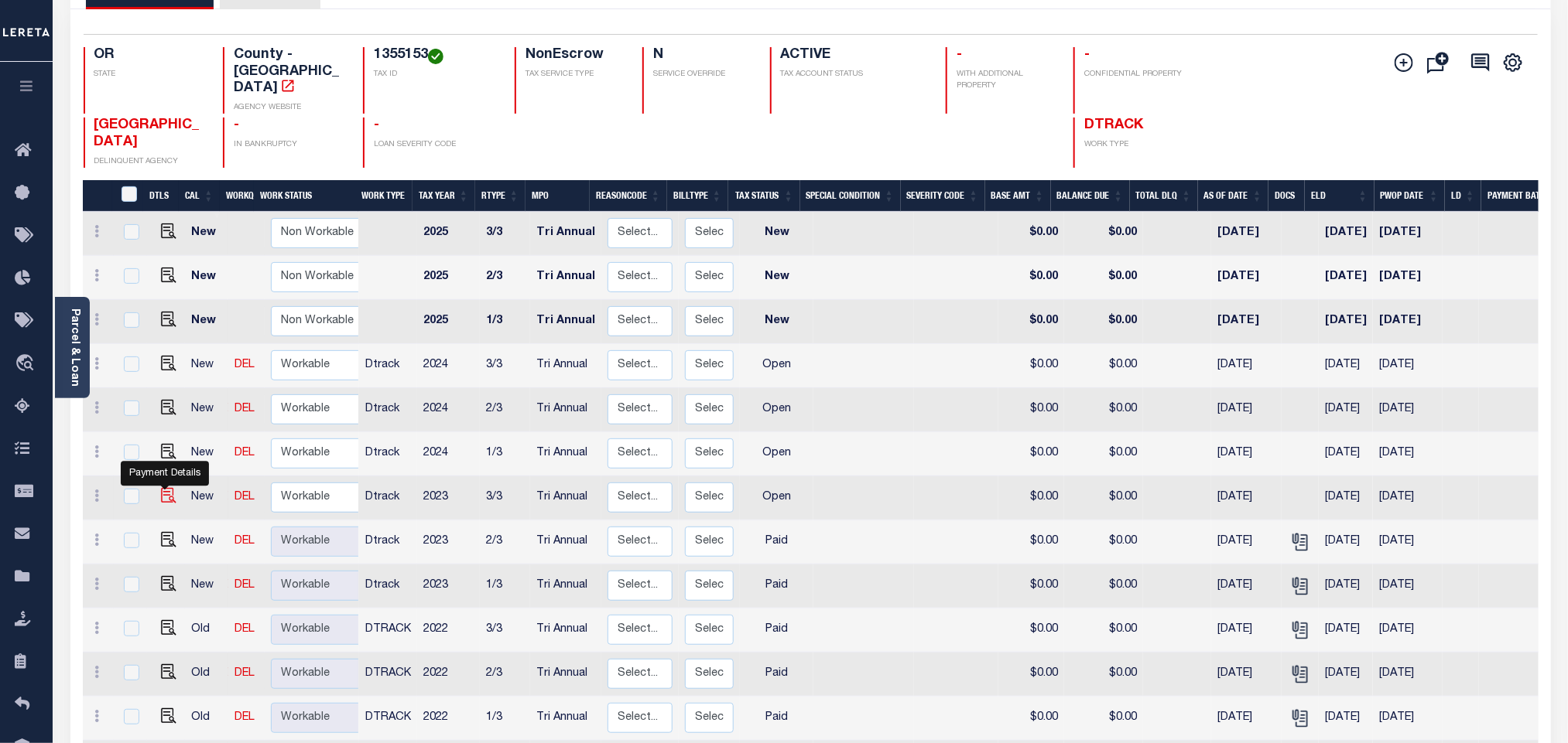
click at [163, 488] on img "" at bounding box center [168, 496] width 16 height 16
checkbox input "true"
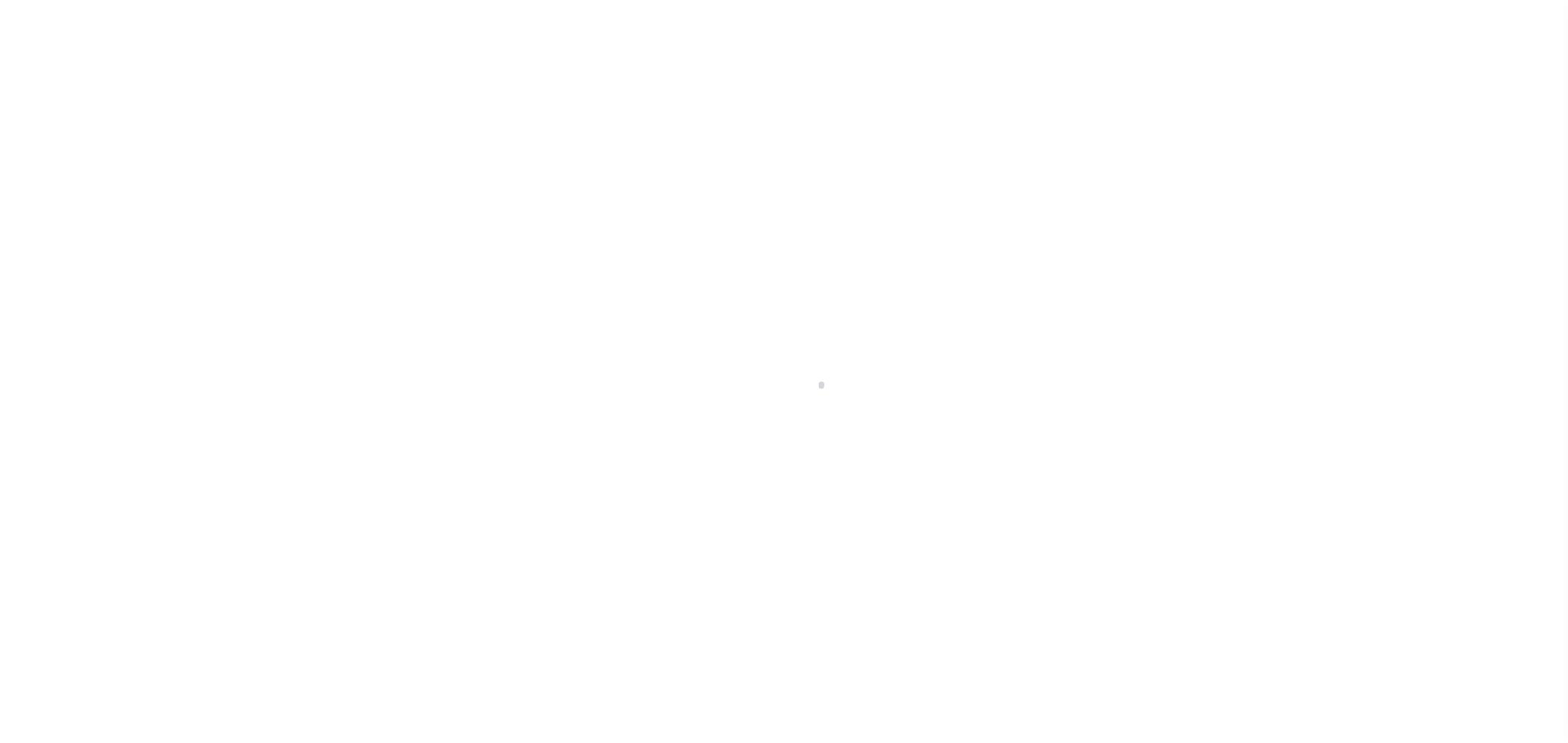
select select "OP2"
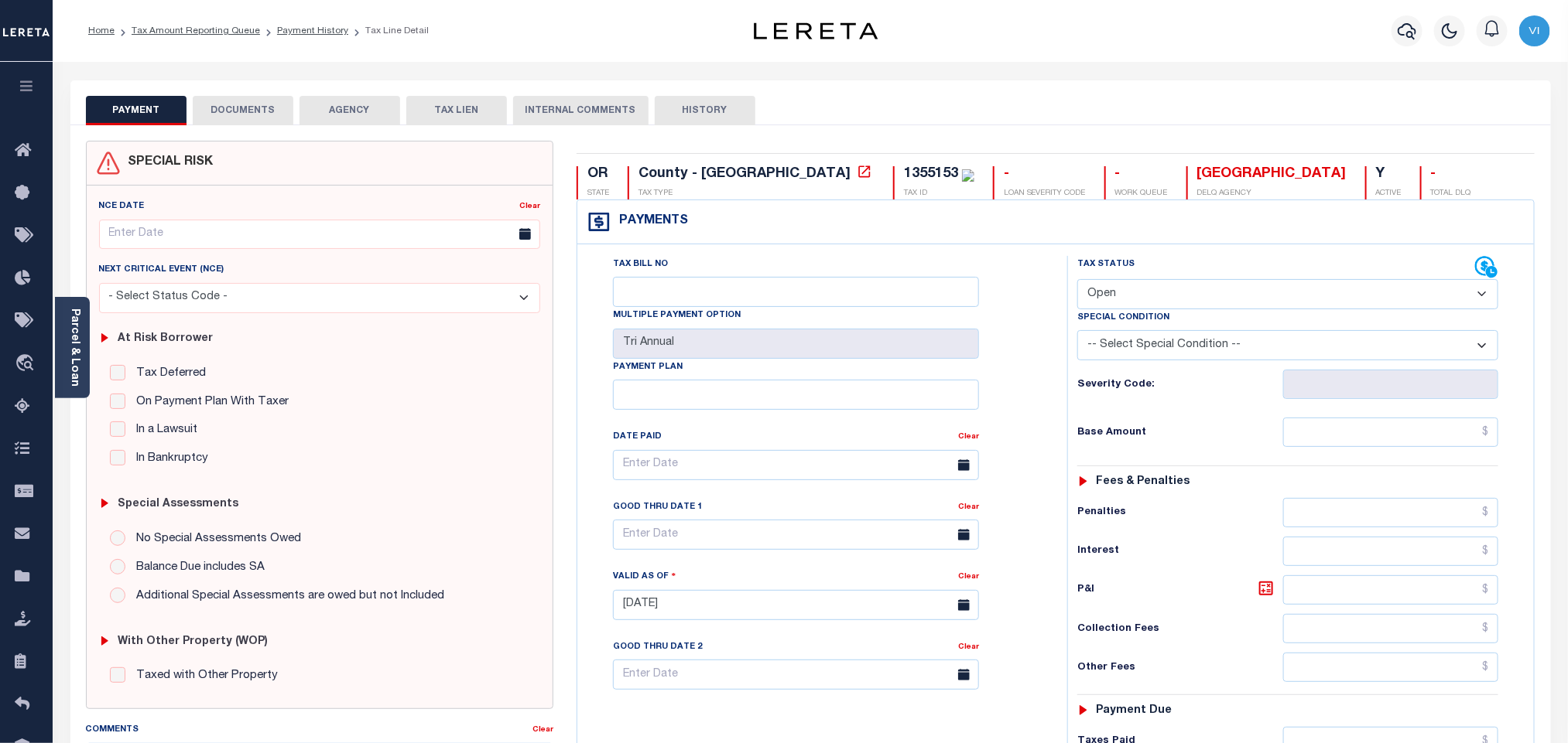
click at [253, 118] on button "DOCUMENTS" at bounding box center [243, 111] width 101 height 30
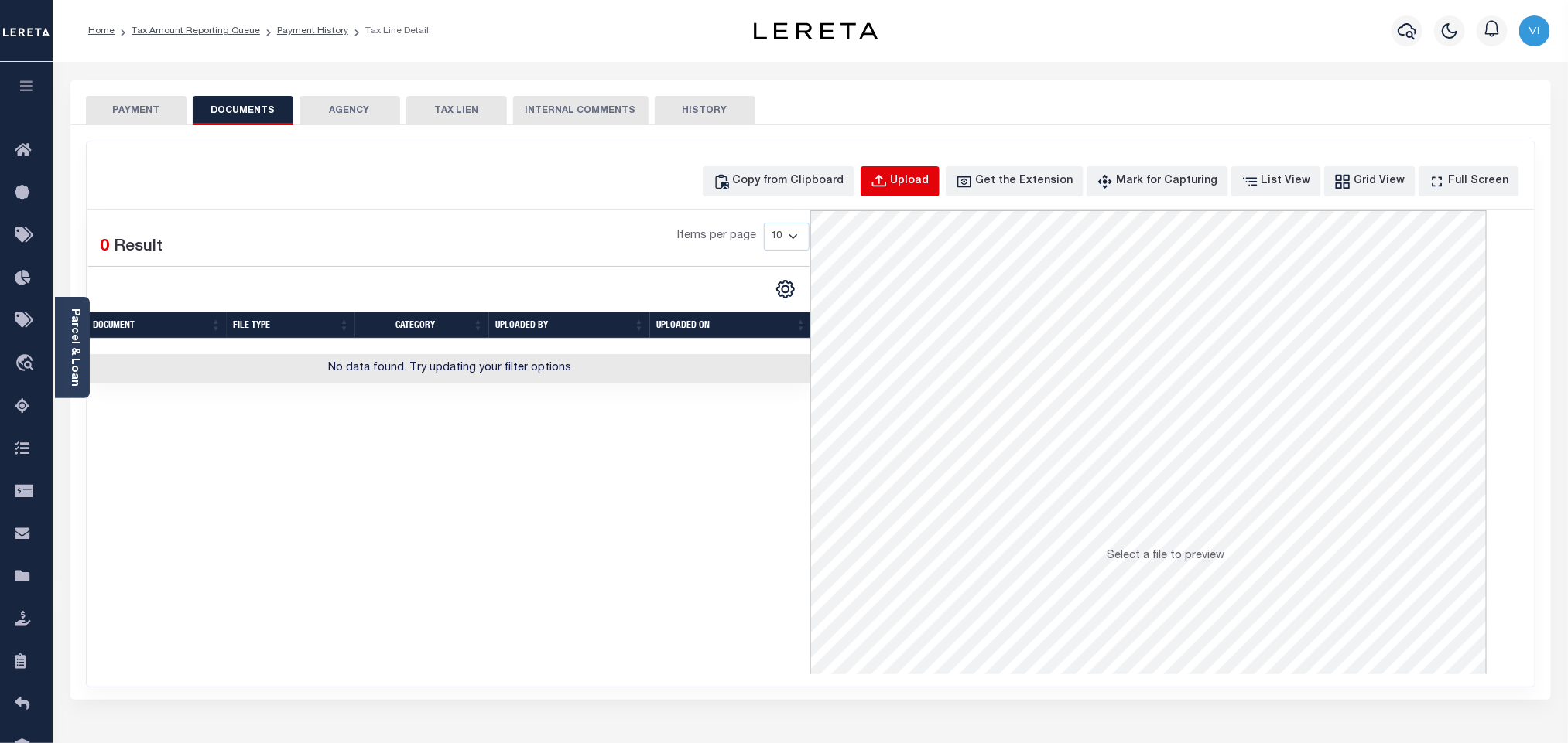
click at [915, 181] on button "Upload" at bounding box center [899, 181] width 78 height 30
select select "POP"
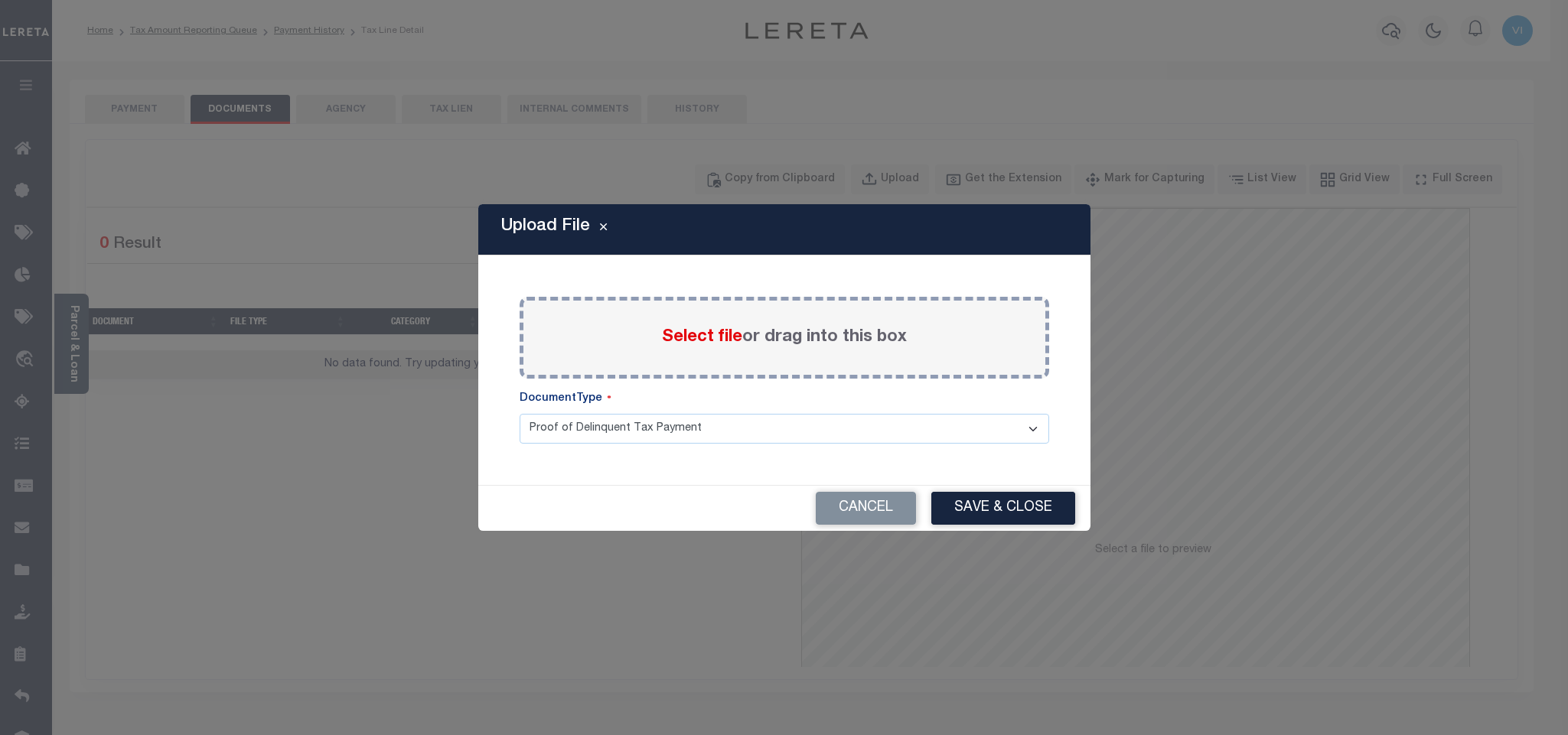
click at [710, 333] on span "Select file" at bounding box center [702, 337] width 80 height 16
click at [0, 0] on input "Select file or drag into this box" at bounding box center [0, 0] width 0 height 0
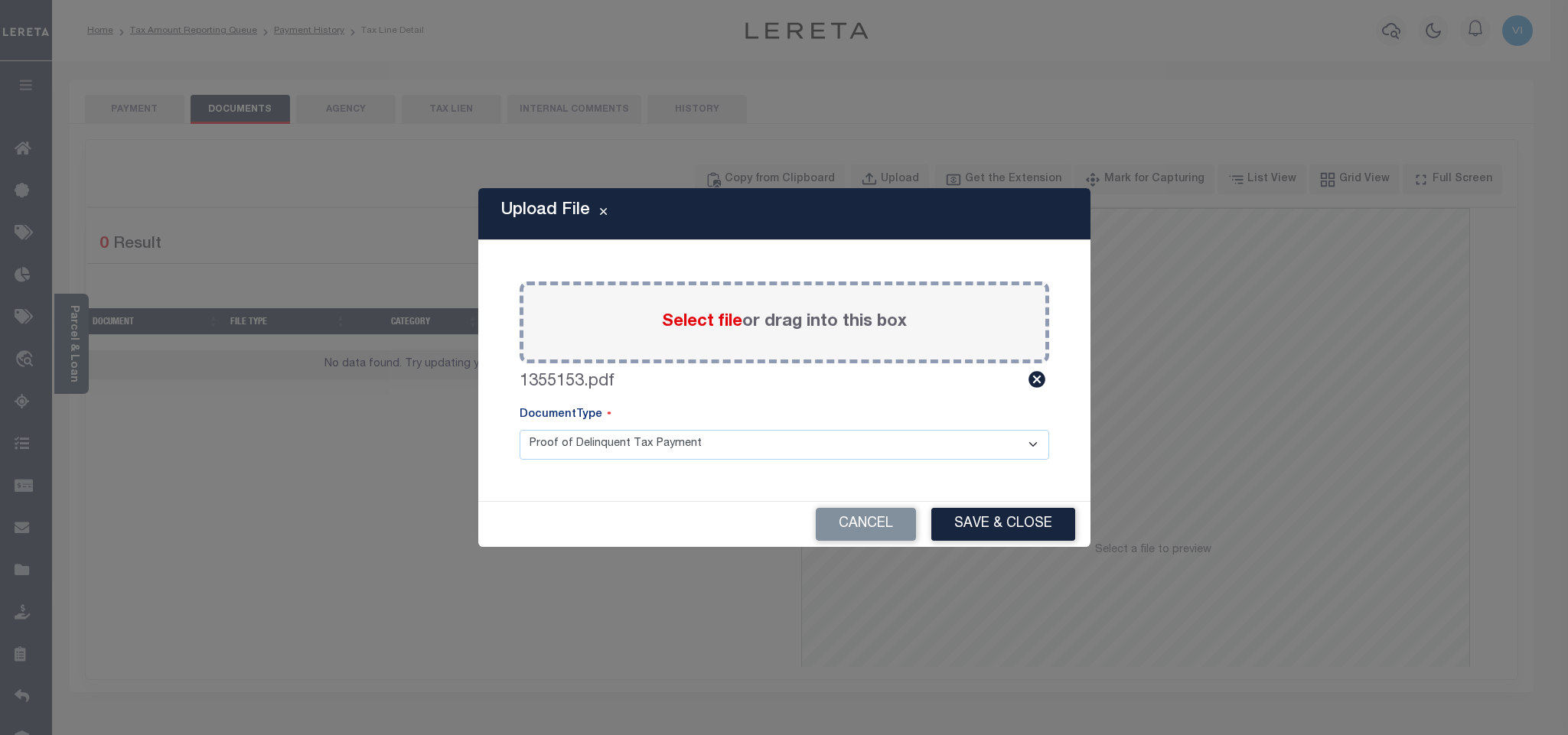
click at [565, 448] on select "Proof of Delinquent Tax Payment" at bounding box center [784, 445] width 530 height 30
click at [520, 430] on select "Proof of Delinquent Tax Payment" at bounding box center [784, 445] width 530 height 30
click at [1041, 518] on button "Save & Close" at bounding box center [1004, 524] width 144 height 33
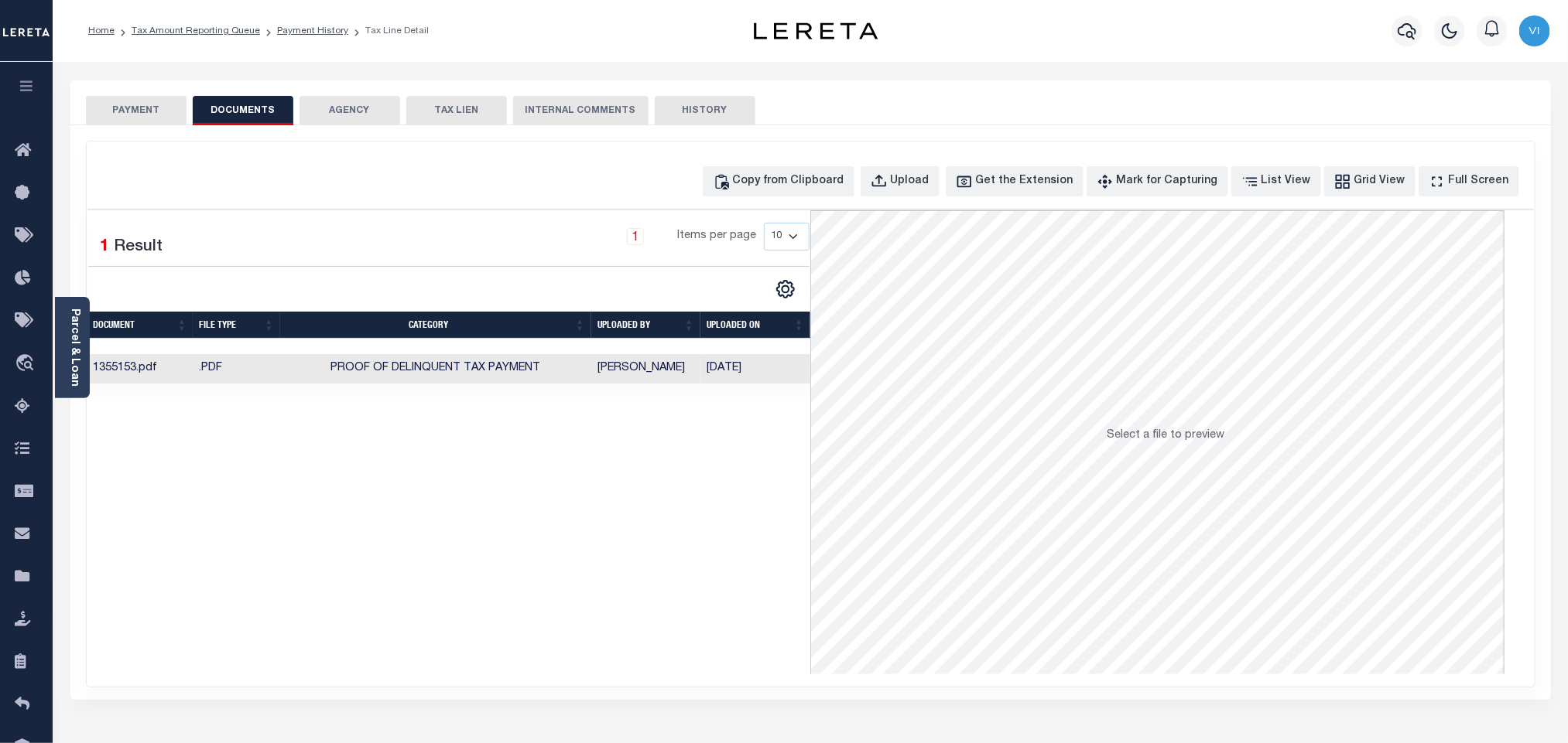
click at [159, 119] on button "PAYMENT" at bounding box center [136, 111] width 101 height 30
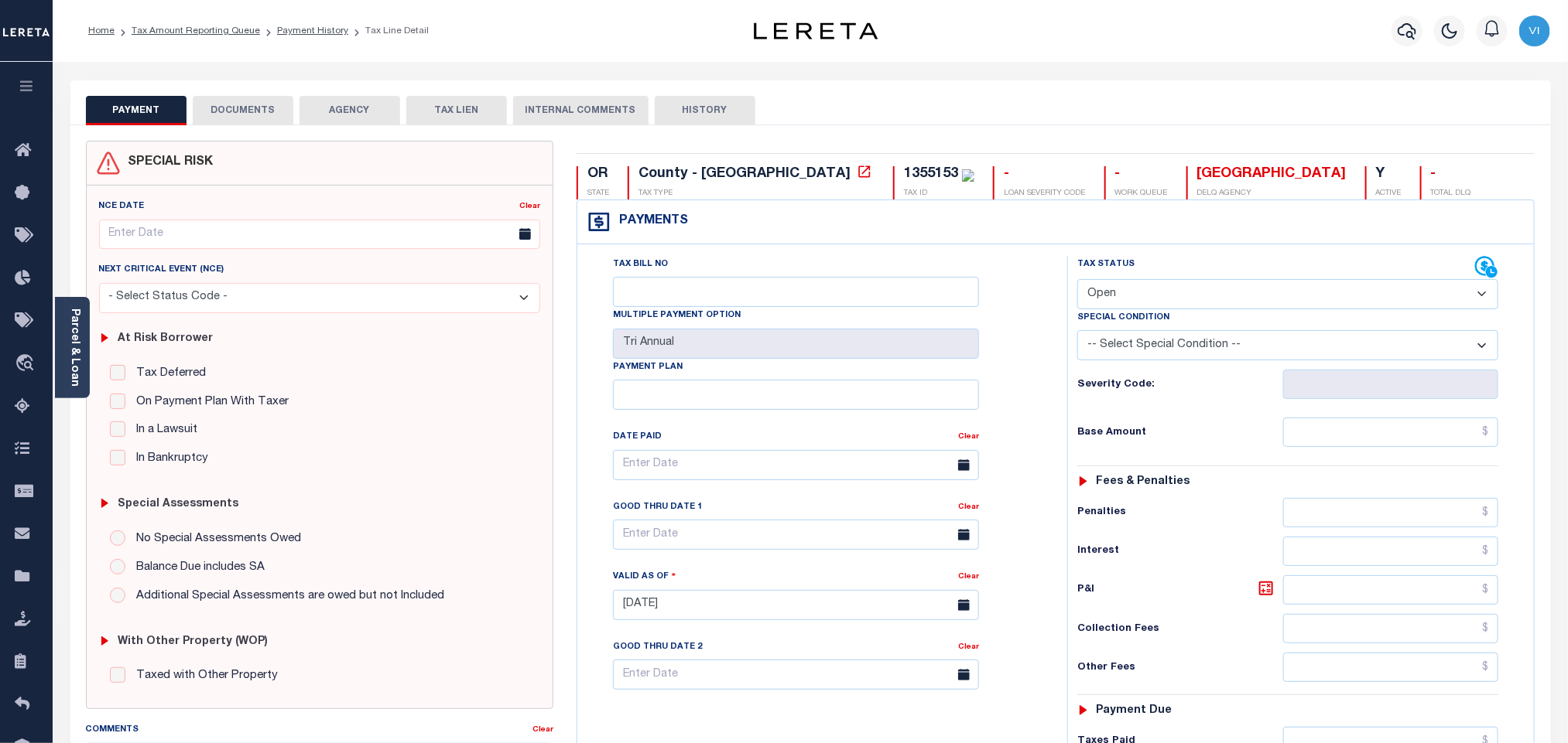
click at [1116, 299] on select "- Select Status Code - Open Due/Unpaid Paid Incomplete No Tax Due Internal Refu…" at bounding box center [1288, 294] width 421 height 30
select select "PYD"
click at [1078, 281] on select "- Select Status Code - Open Due/Unpaid Paid Incomplete No Tax Due Internal Refu…" at bounding box center [1288, 294] width 421 height 30
type input "[DATE]"
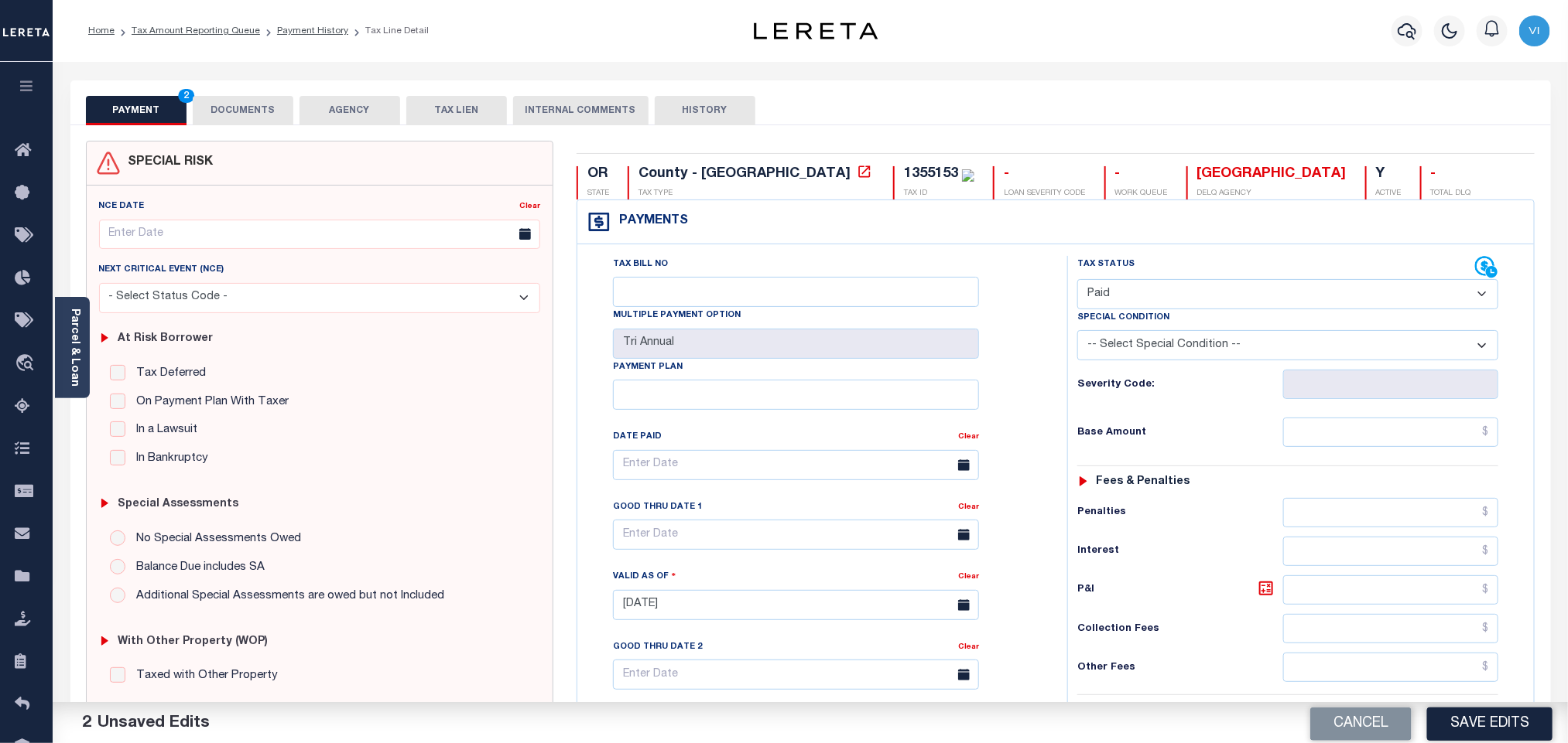
scroll to position [402, 0]
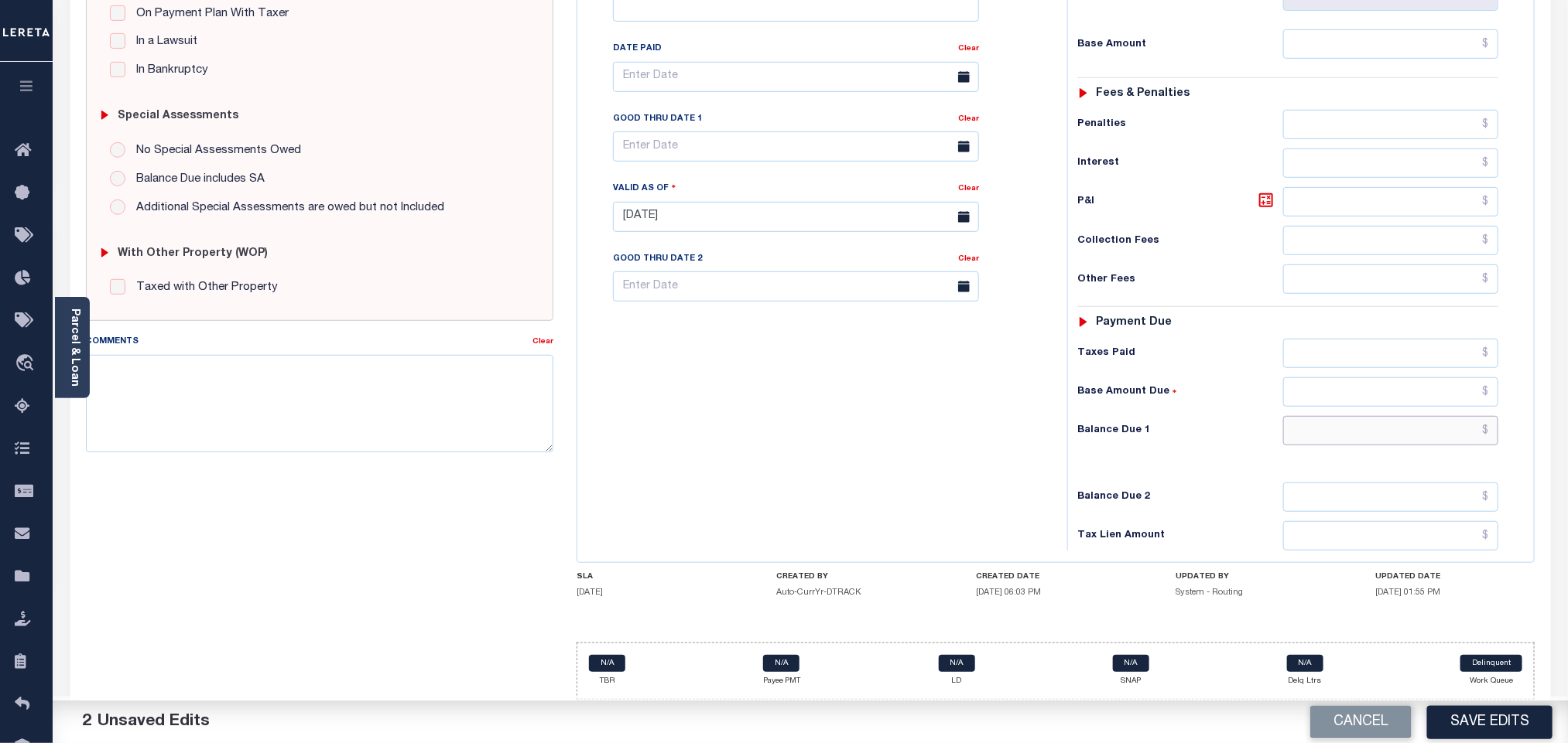
click at [1315, 427] on input "text" at bounding box center [1391, 431] width 216 height 30
type input "$0.00"
click at [1482, 703] on div "Cancel Save Edits" at bounding box center [1188, 722] width 757 height 43
click at [1484, 714] on button "Save Edits" at bounding box center [1490, 722] width 126 height 33
checkbox input "false"
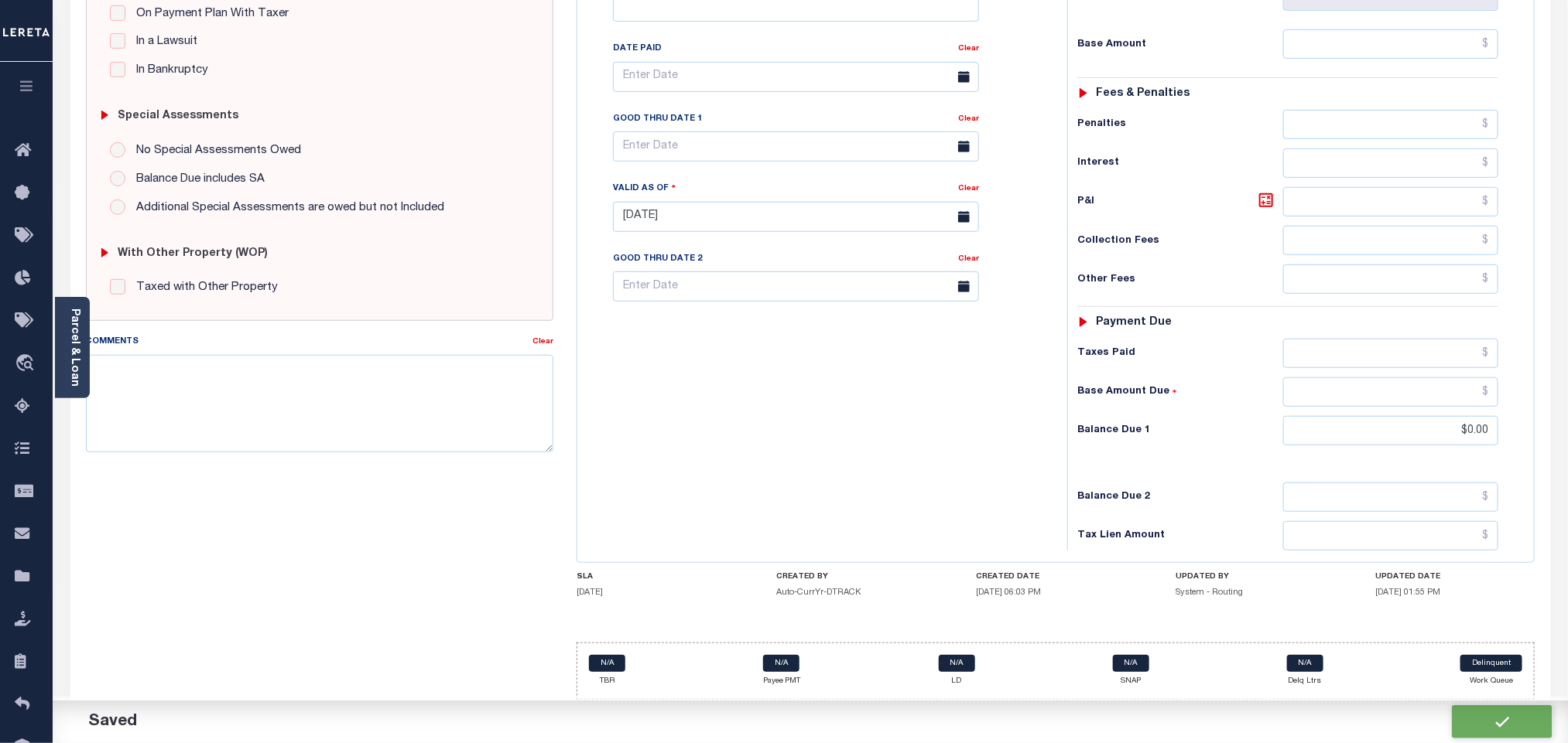
type input "$0"
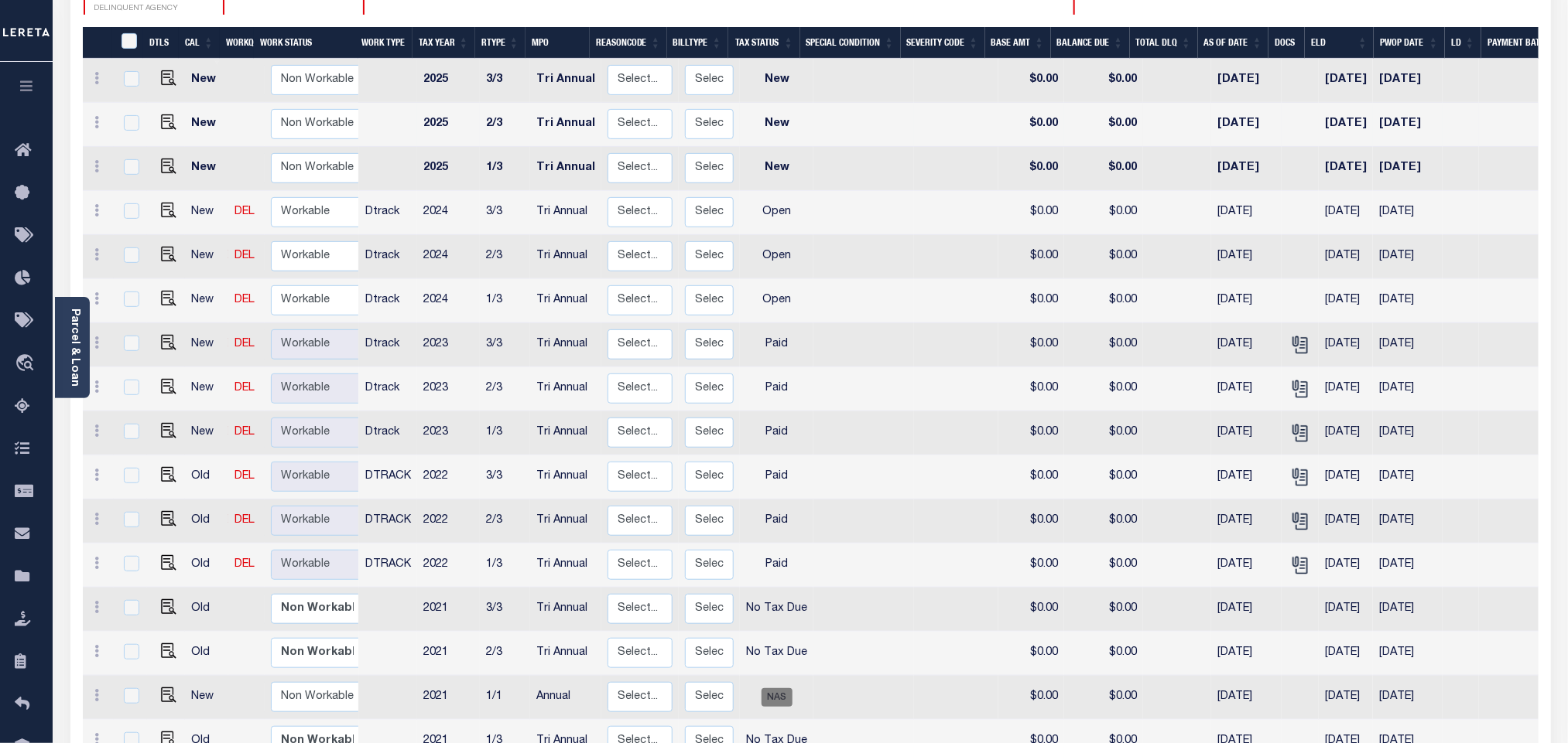
scroll to position [232, 0]
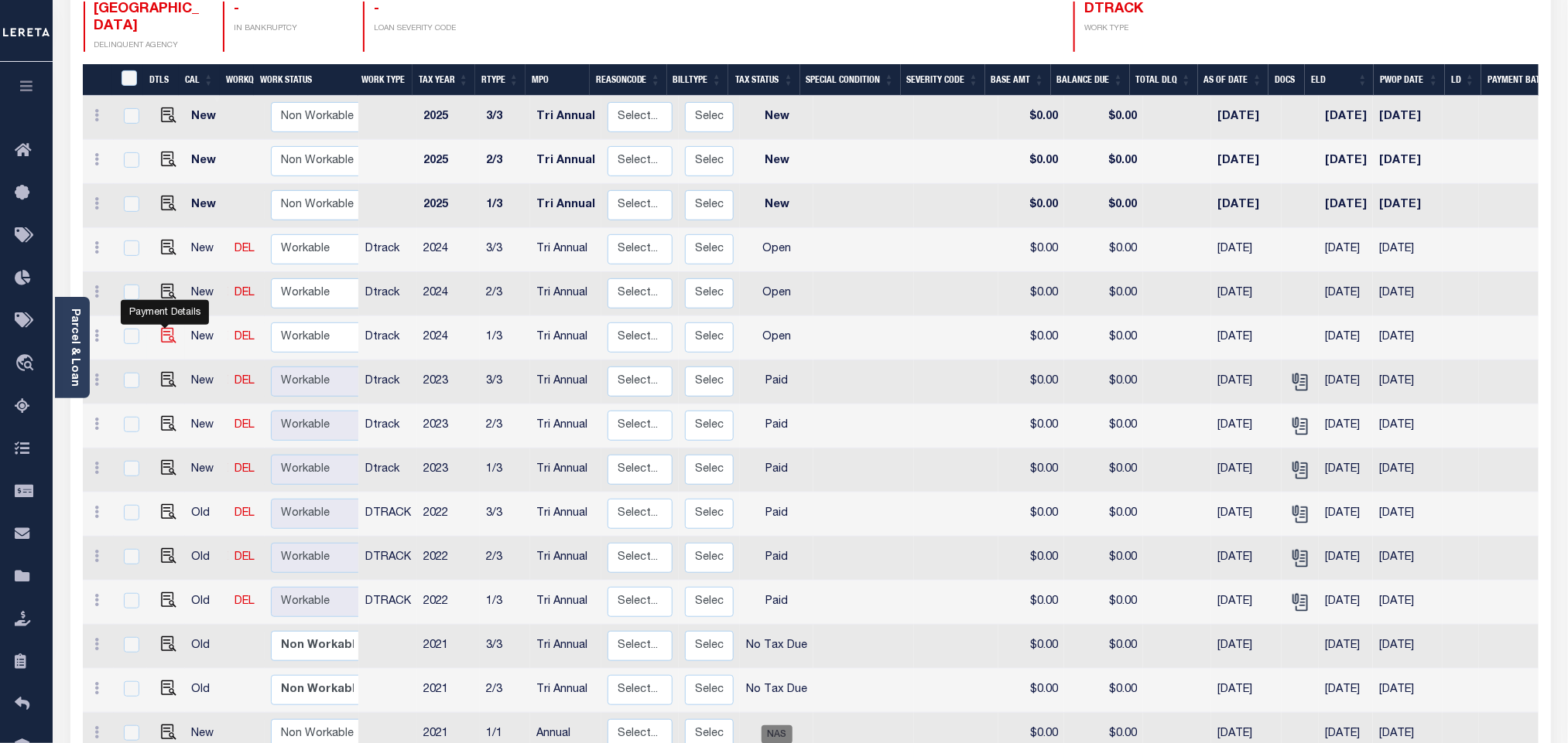
click at [165, 328] on img "" at bounding box center [168, 335] width 16 height 16
checkbox input "true"
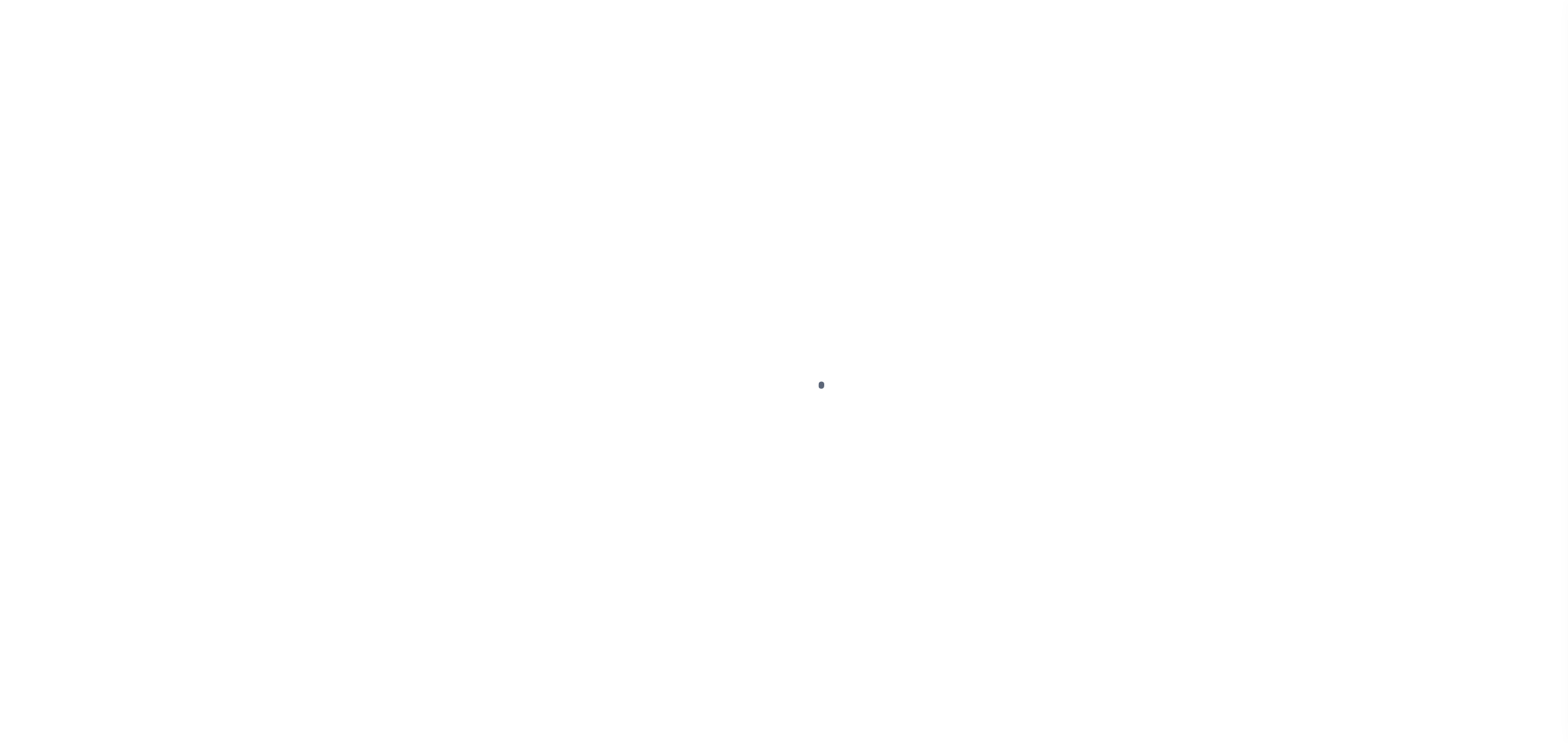
checkbox input "false"
type input "Tri Annual"
type input "[DATE]"
select select "OP2"
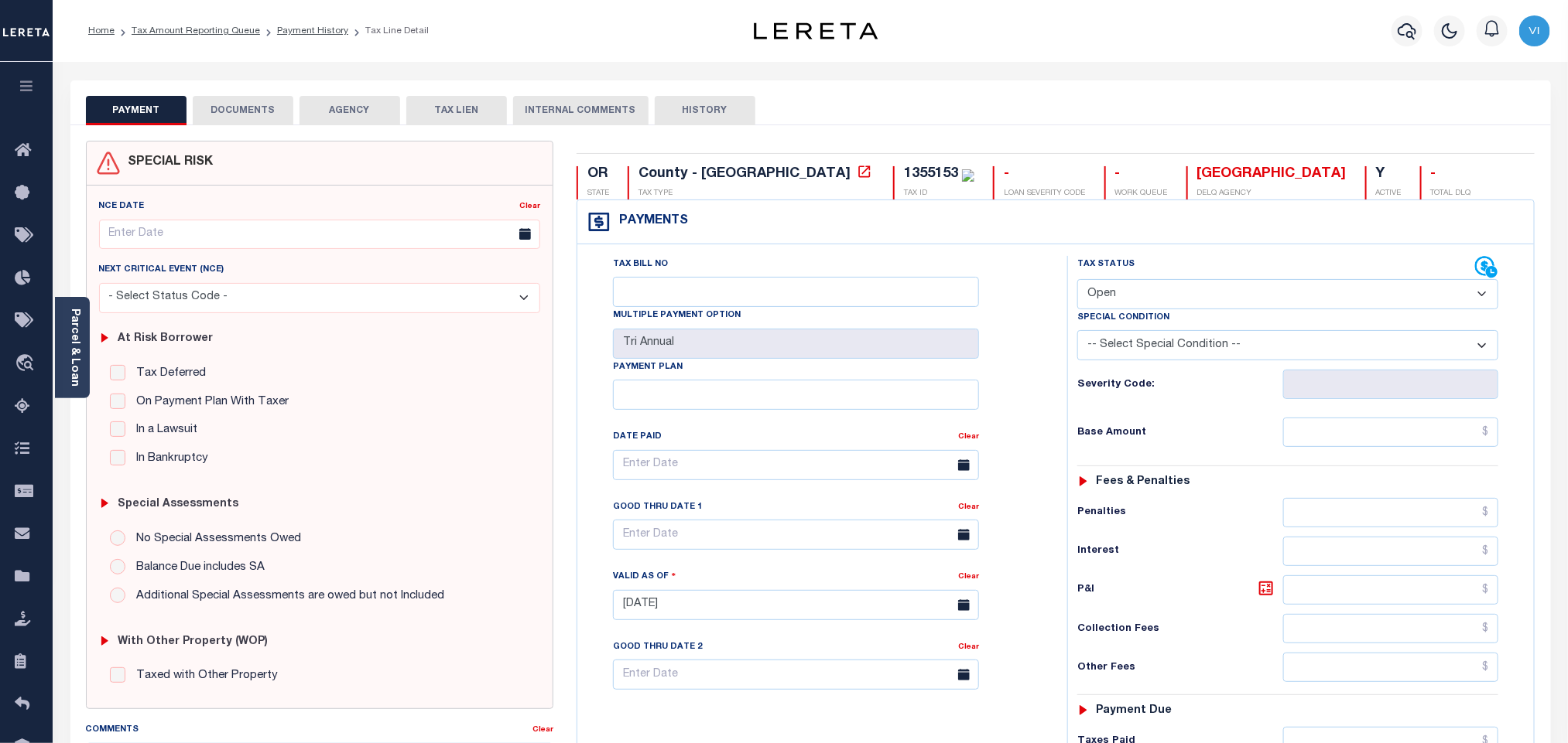
click at [245, 117] on button "DOCUMENTS" at bounding box center [243, 111] width 101 height 30
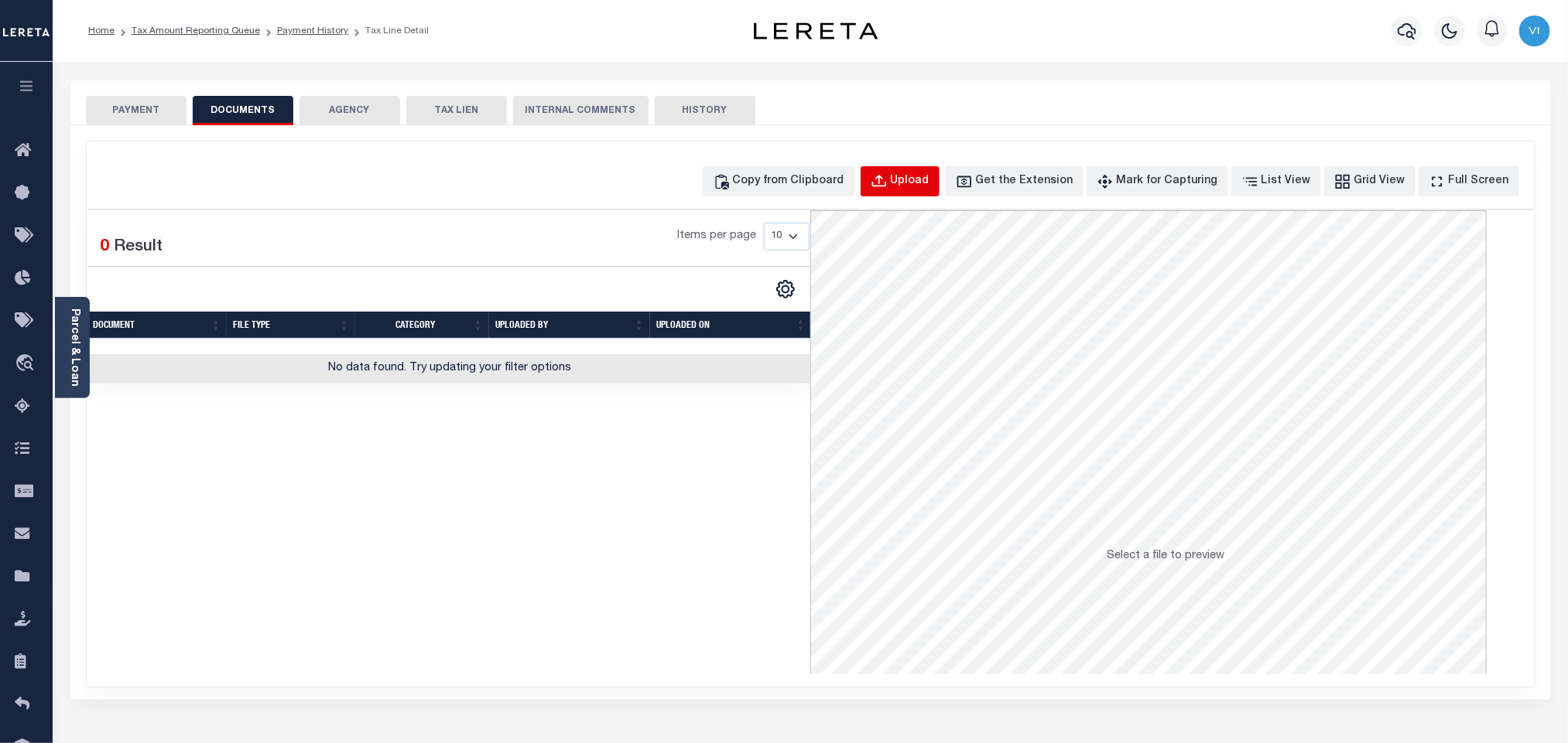
click at [920, 176] on div "Upload" at bounding box center [911, 182] width 39 height 17
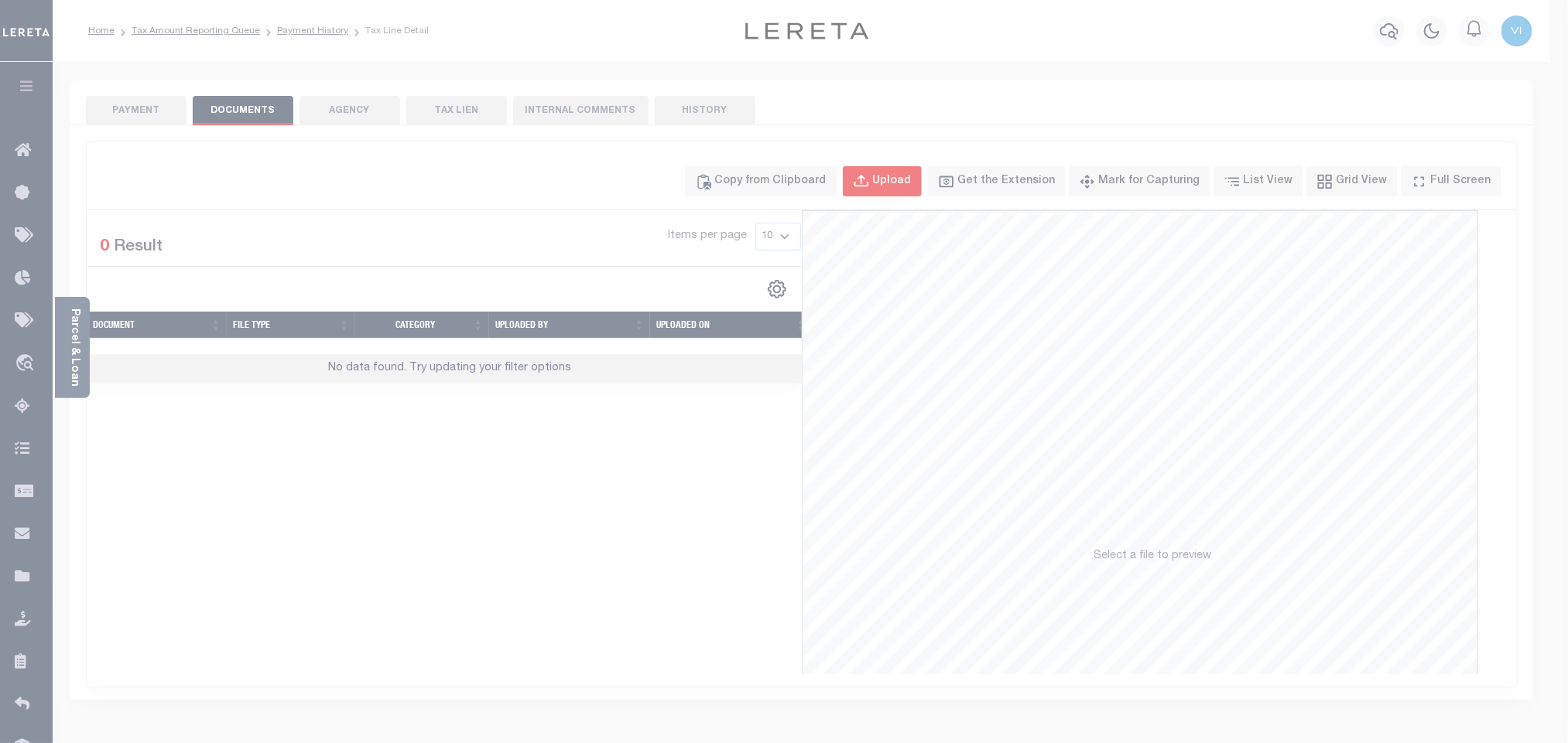
select select "POP"
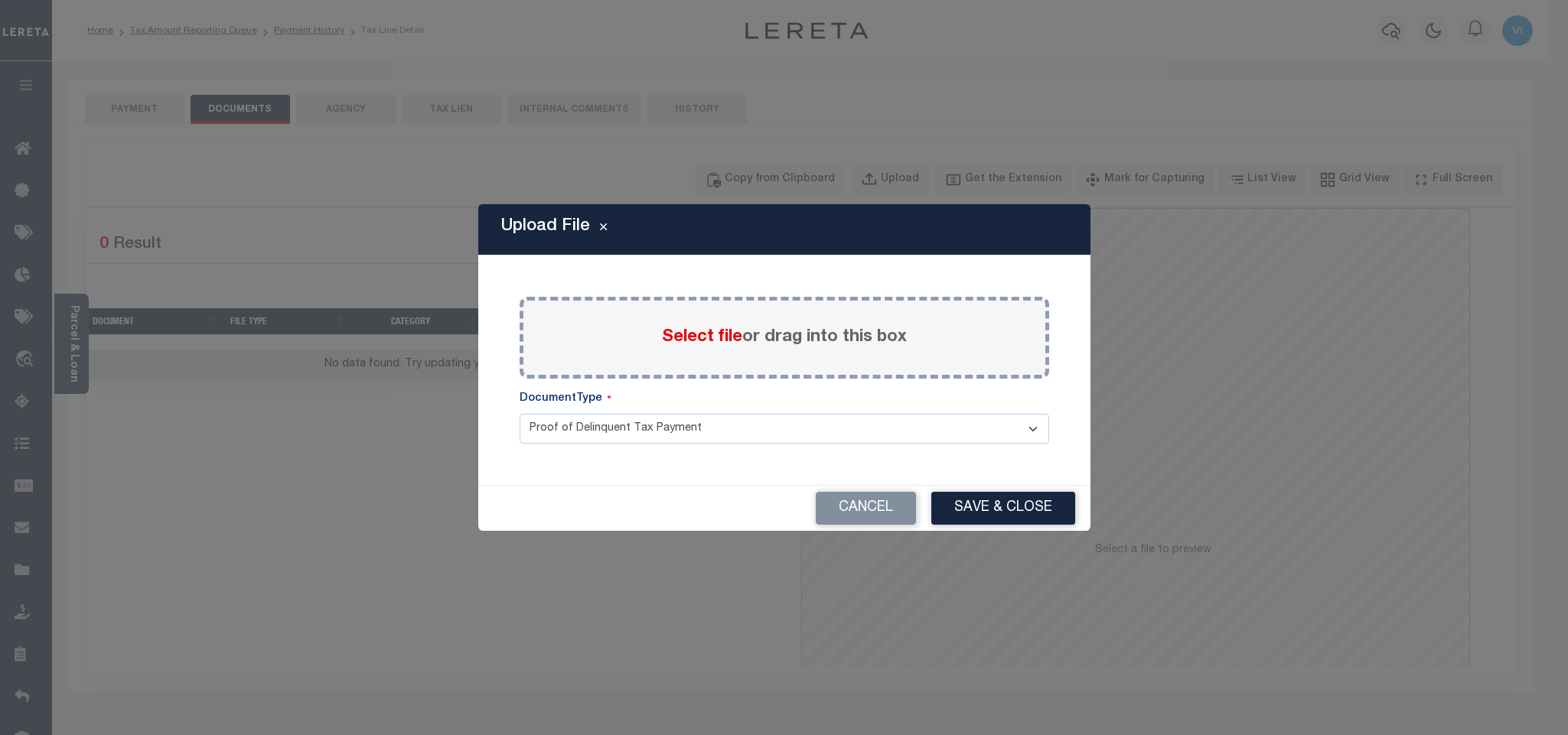
click at [710, 342] on span "Select file" at bounding box center [702, 337] width 80 height 16
click at [0, 0] on input "Select file or drag into this box" at bounding box center [0, 0] width 0 height 0
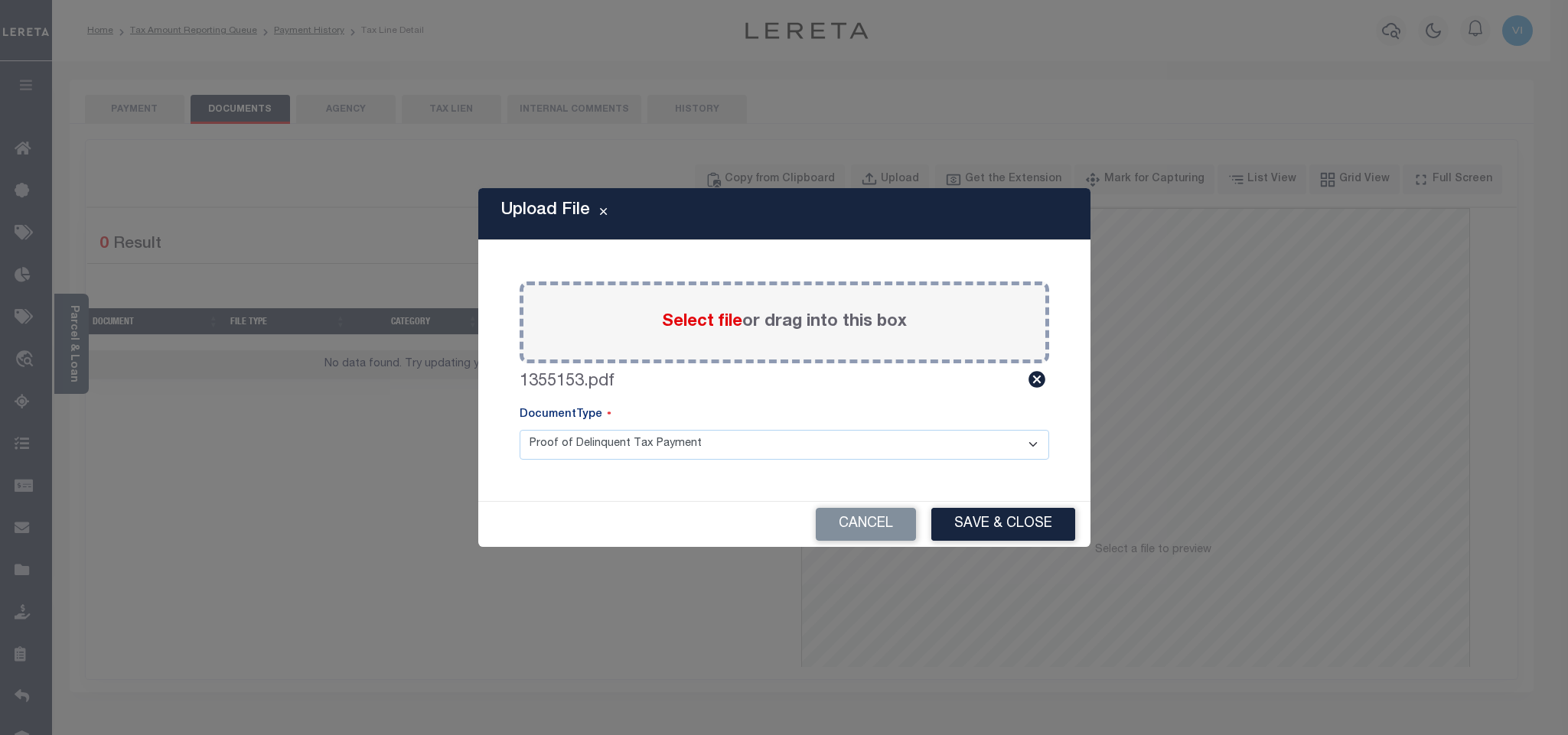
click at [550, 451] on select "Proof of Delinquent Tax Payment" at bounding box center [784, 445] width 530 height 30
click at [520, 430] on select "Proof of Delinquent Tax Payment" at bounding box center [784, 445] width 530 height 30
click at [957, 518] on button "Save & Close" at bounding box center [1004, 524] width 144 height 33
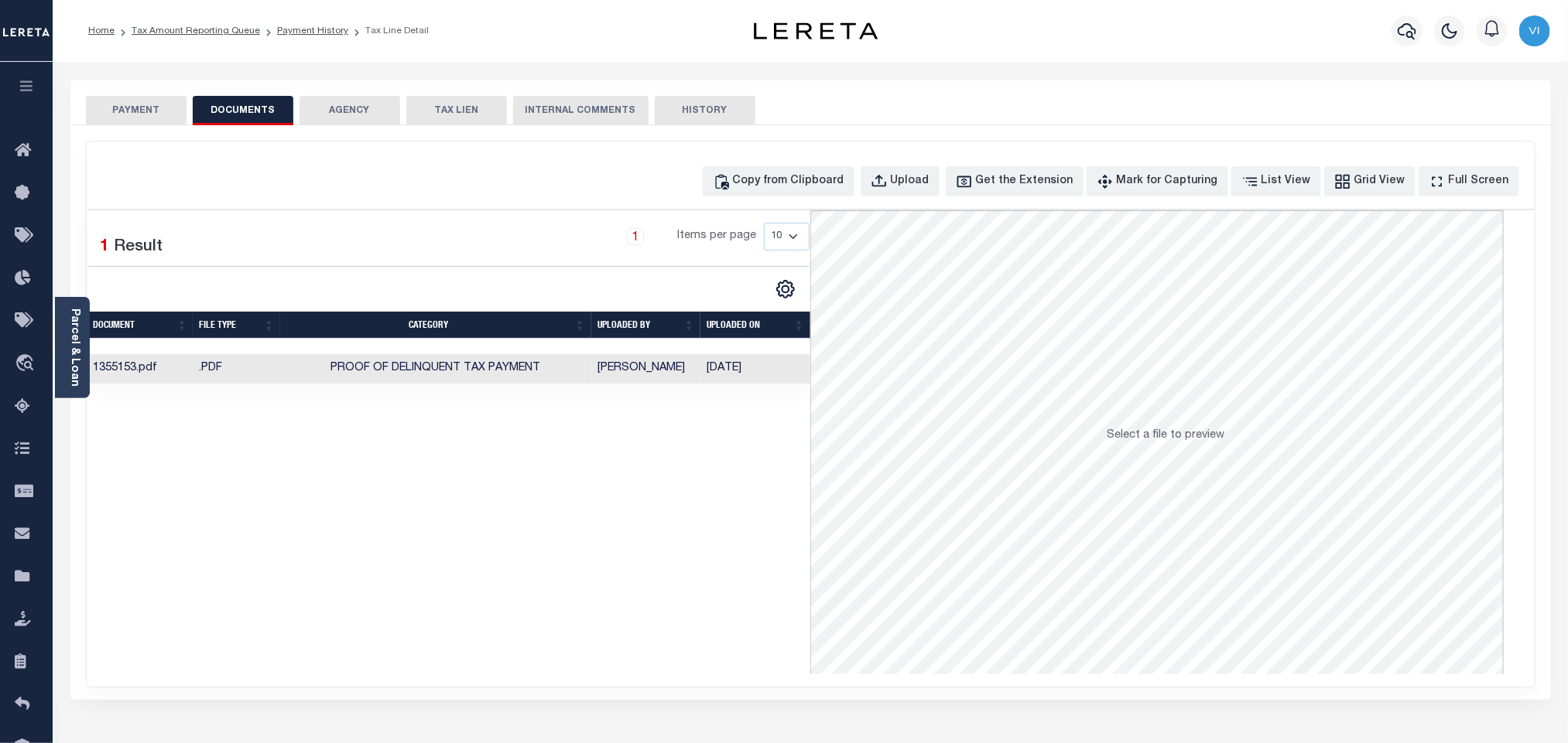
click at [128, 114] on button "PAYMENT" at bounding box center [136, 111] width 101 height 30
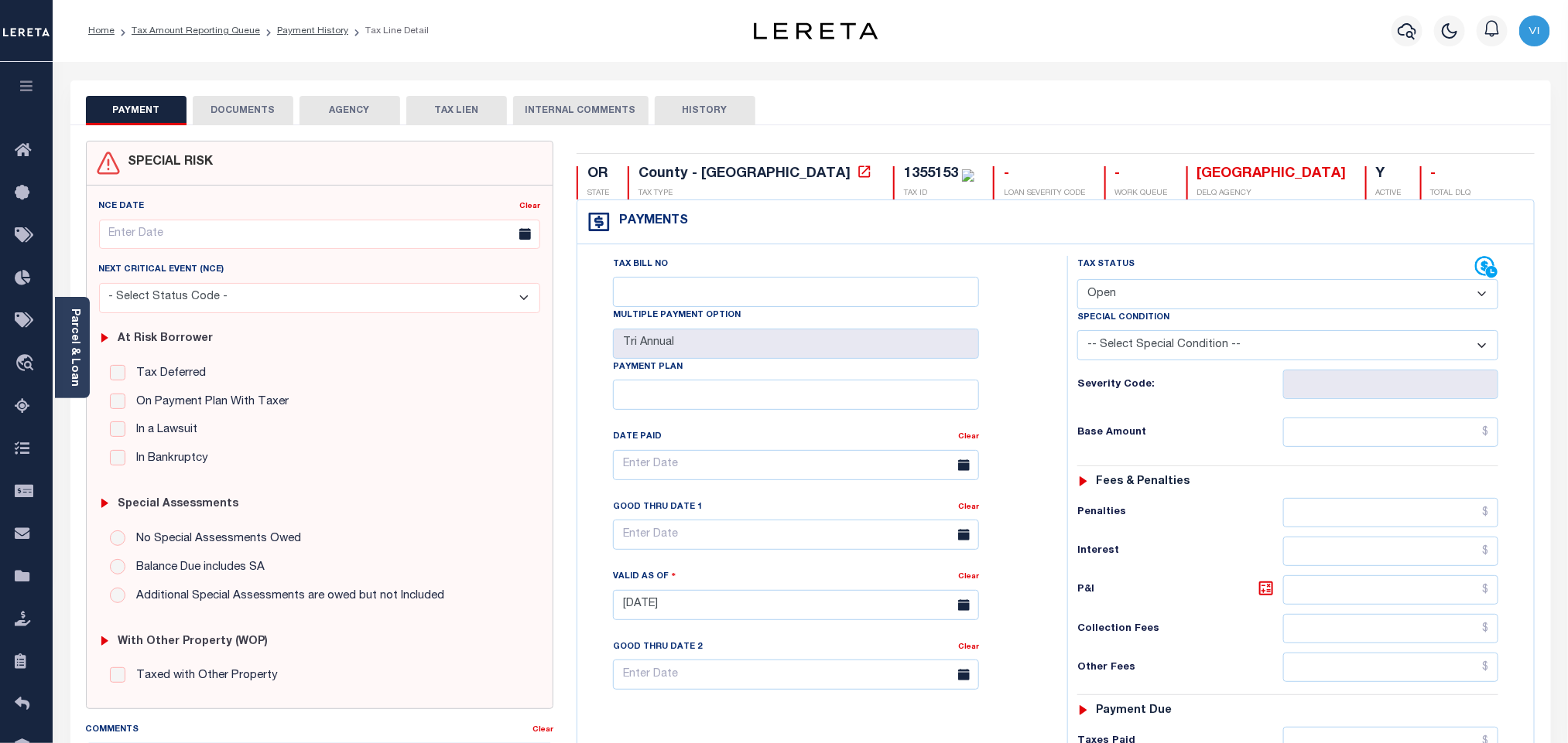
click at [1127, 305] on select "- Select Status Code - Open Due/Unpaid Paid Incomplete No Tax Due Internal Refu…" at bounding box center [1288, 294] width 421 height 30
select select "PYD"
click at [1078, 281] on select "- Select Status Code - Open Due/Unpaid Paid Incomplete No Tax Due Internal Refu…" at bounding box center [1288, 294] width 421 height 30
type input "[DATE]"
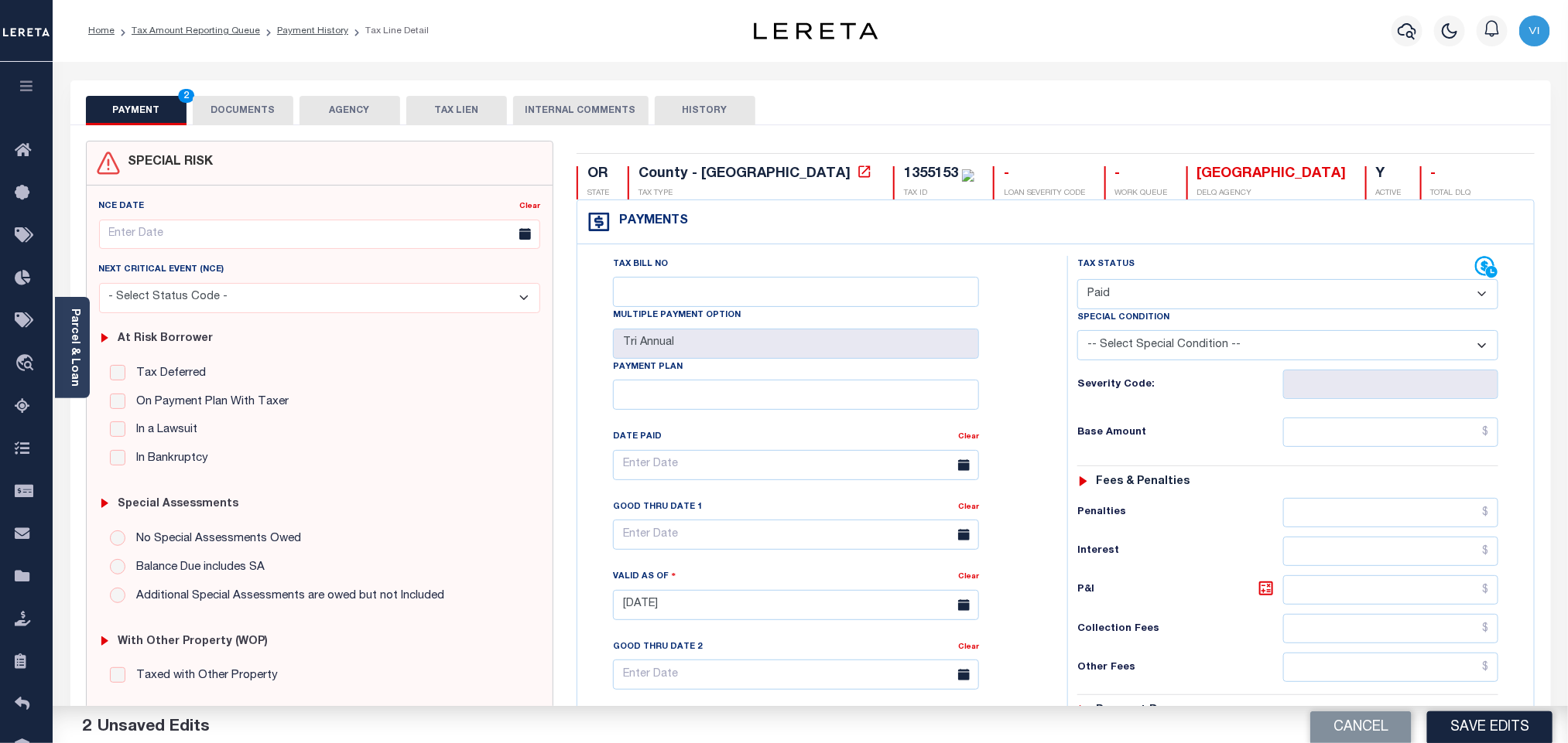
scroll to position [402, 0]
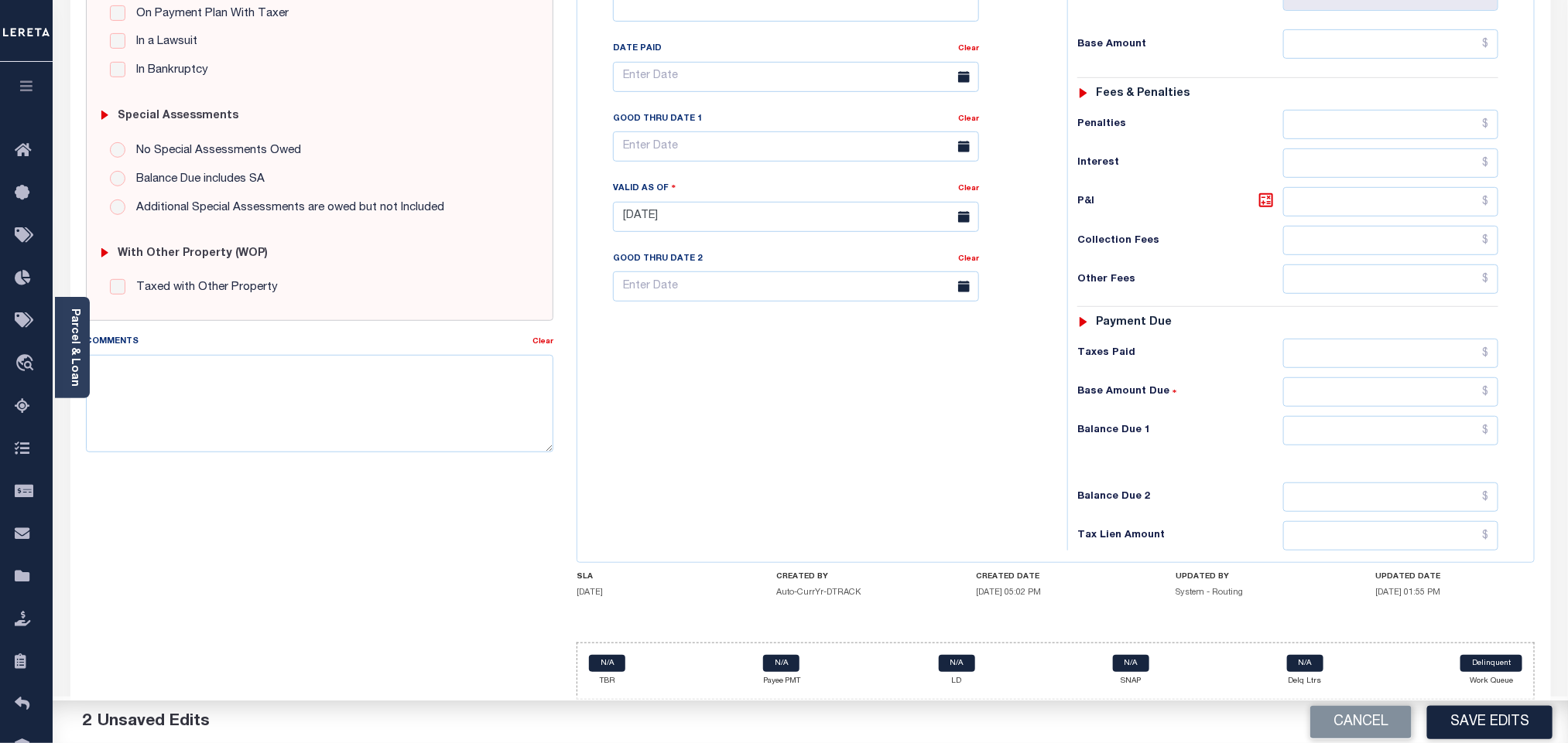
click at [1343, 406] on div "Tax Status Status - Select Status Code -" at bounding box center [1293, 210] width 452 height 683
click at [1342, 435] on input "text" at bounding box center [1391, 431] width 216 height 30
type input "$0.00"
click at [1465, 723] on button "Save Edits" at bounding box center [1490, 722] width 126 height 33
checkbox input "false"
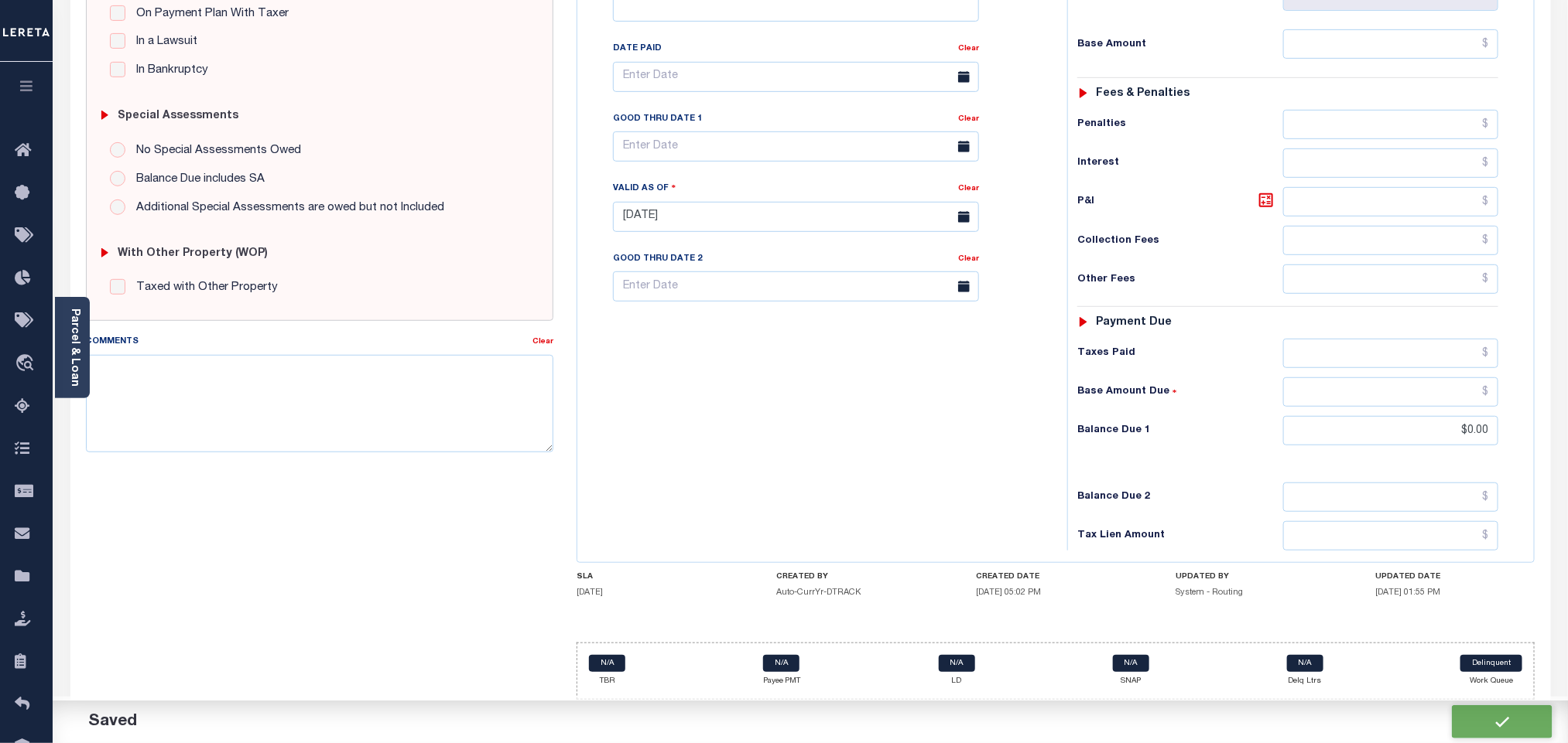
type input "$0"
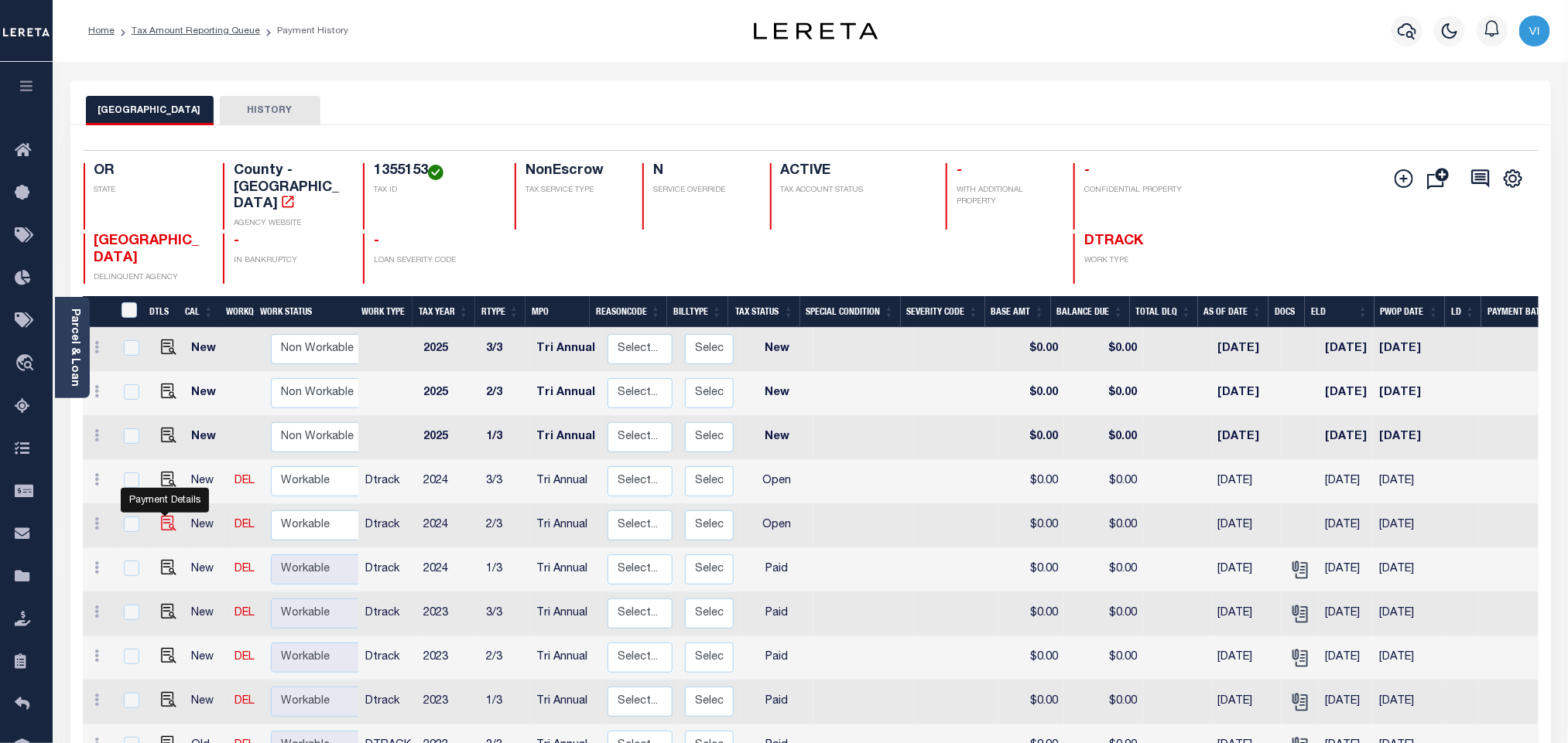
click at [167, 516] on img "" at bounding box center [168, 523] width 16 height 16
checkbox input "true"
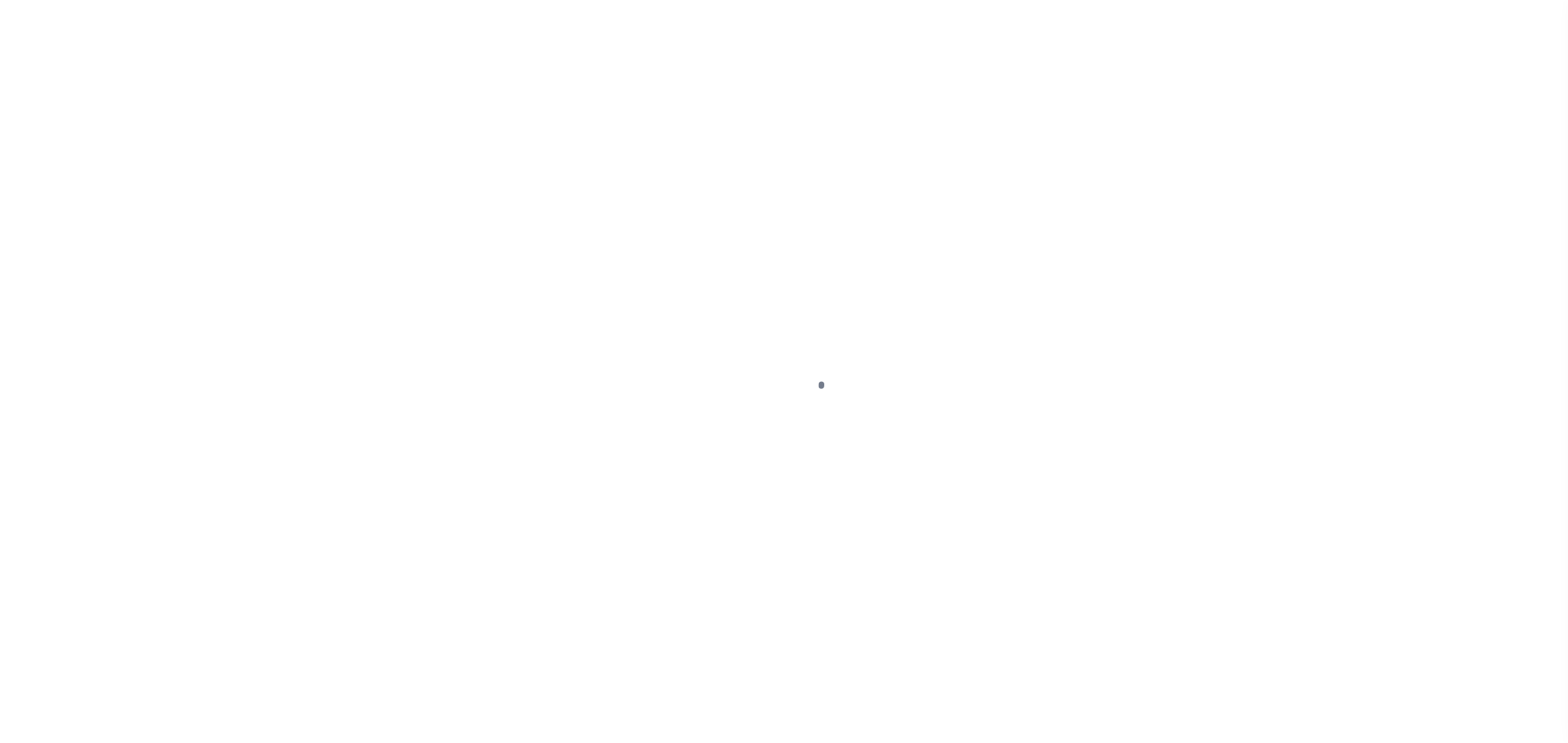
checkbox input "false"
type input "Tri Annual"
type input "[DATE]"
select select "OP2"
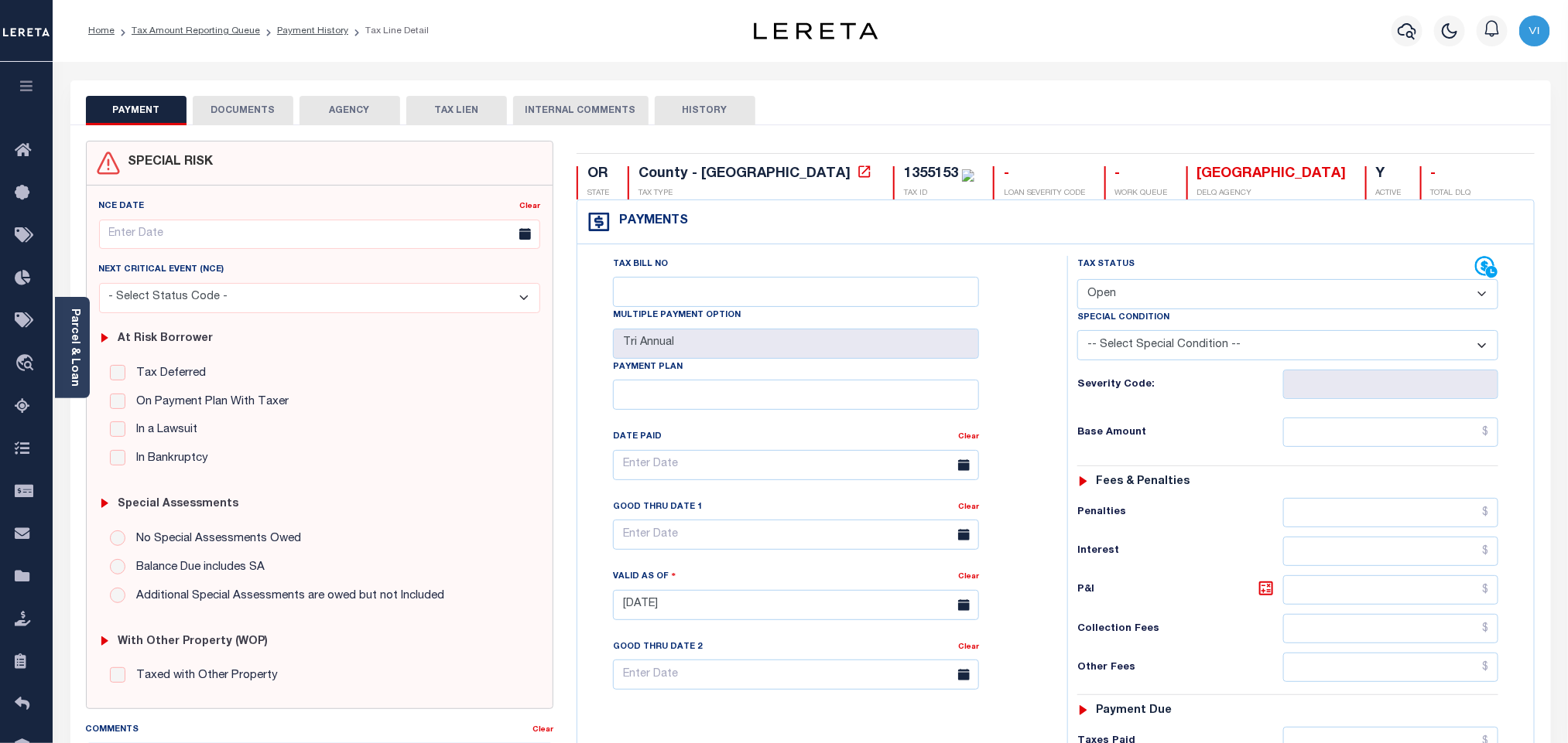
click at [246, 117] on button "DOCUMENTS" at bounding box center [243, 111] width 101 height 30
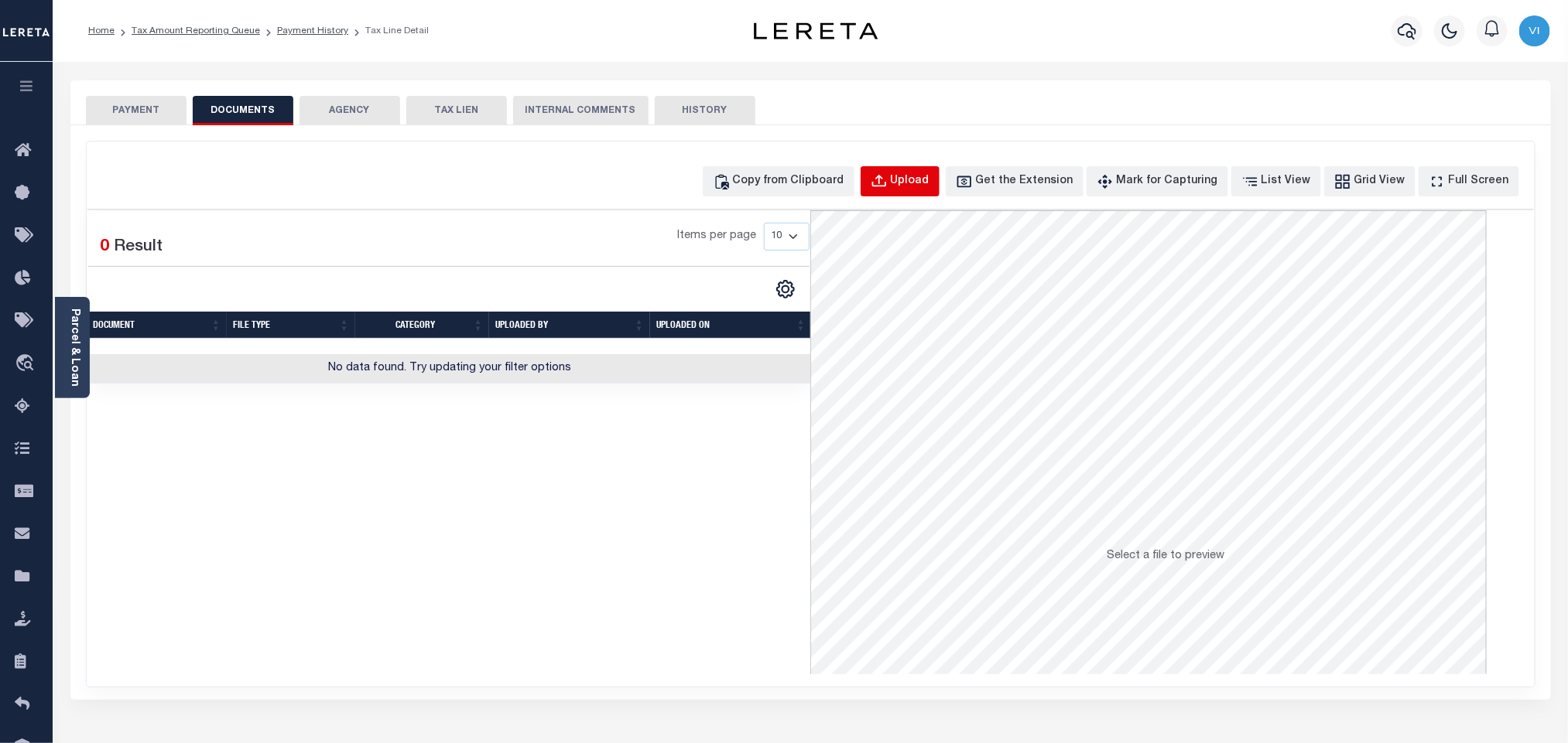
click at [929, 188] on div "Upload" at bounding box center [911, 182] width 39 height 17
select select "POP"
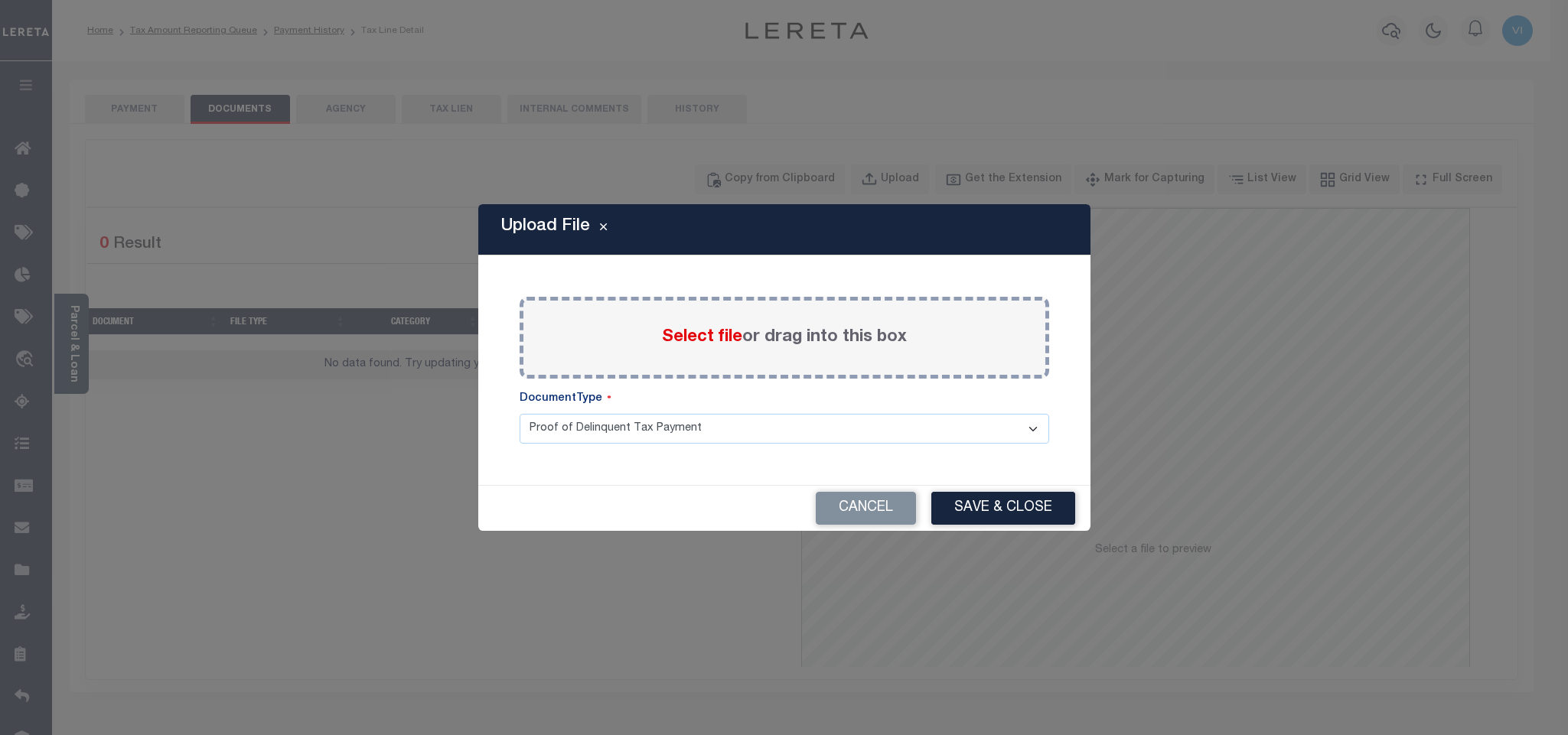
click at [676, 346] on span "Select file" at bounding box center [702, 337] width 80 height 16
click at [0, 0] on input "Select file or drag into this box" at bounding box center [0, 0] width 0 height 0
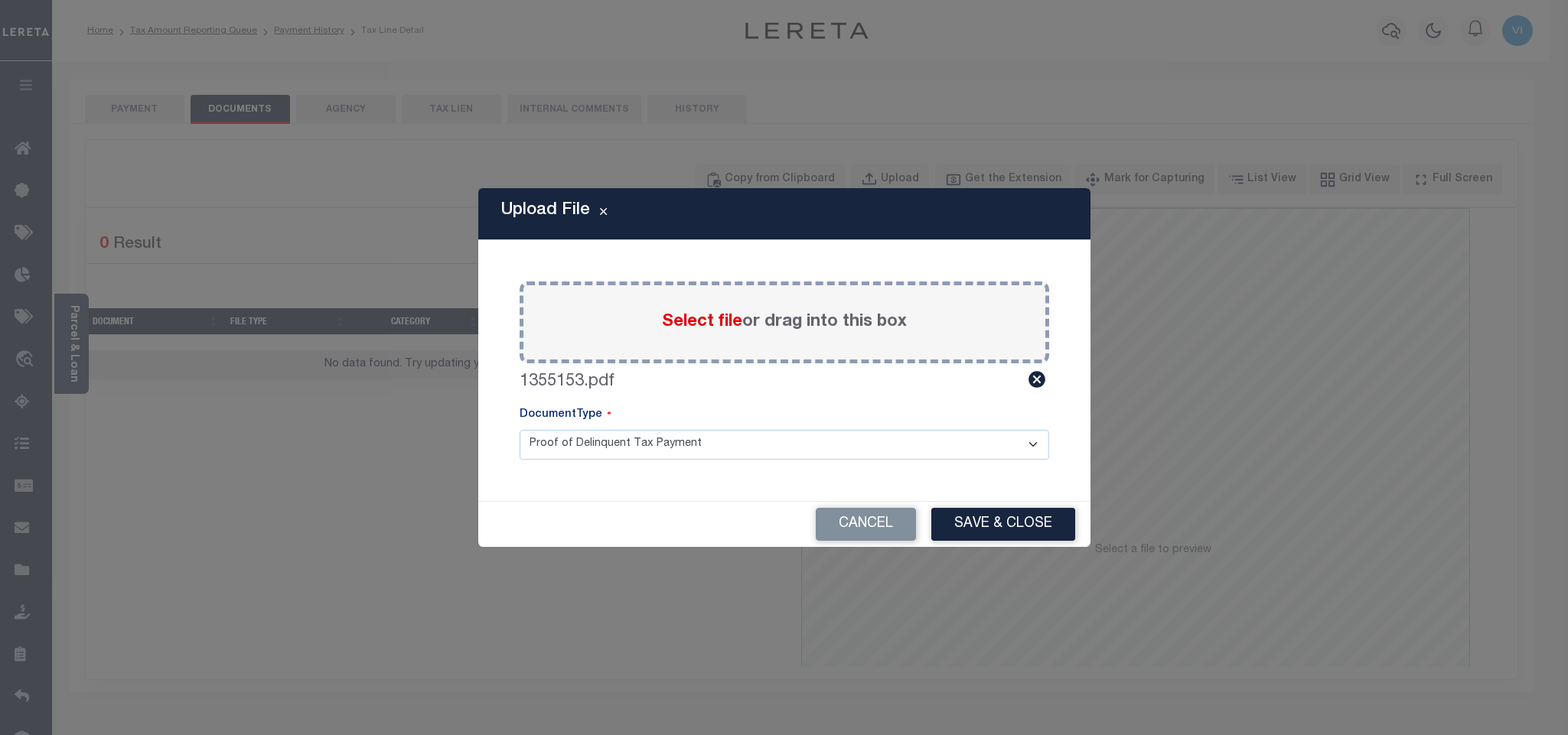
click at [572, 450] on select "Proof of Delinquent Tax Payment" at bounding box center [784, 445] width 530 height 30
click at [520, 430] on select "Proof of Delinquent Tax Payment" at bounding box center [784, 445] width 530 height 30
click at [1016, 519] on button "Save & Close" at bounding box center [1004, 524] width 144 height 33
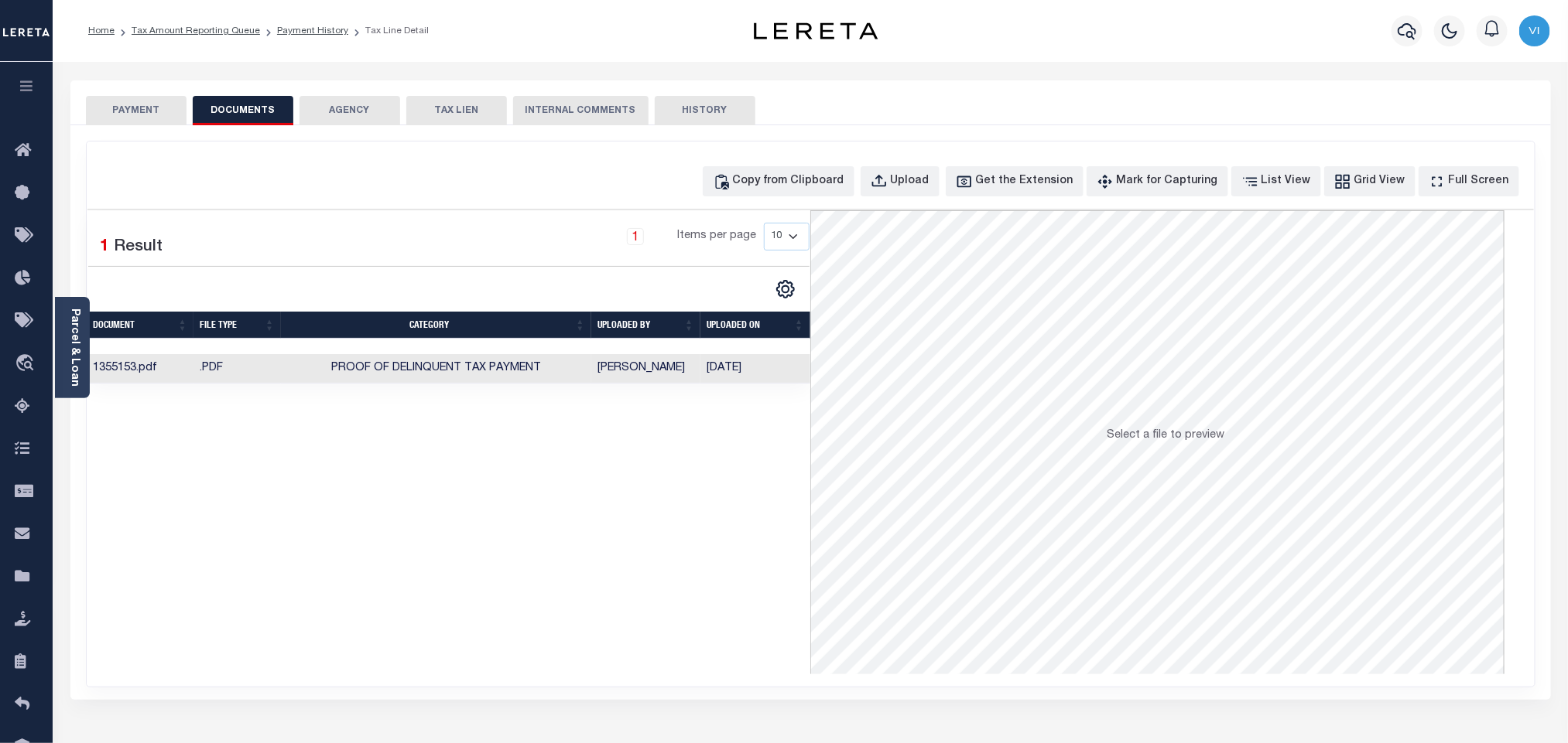
click at [144, 113] on button "PAYMENT" at bounding box center [136, 111] width 101 height 30
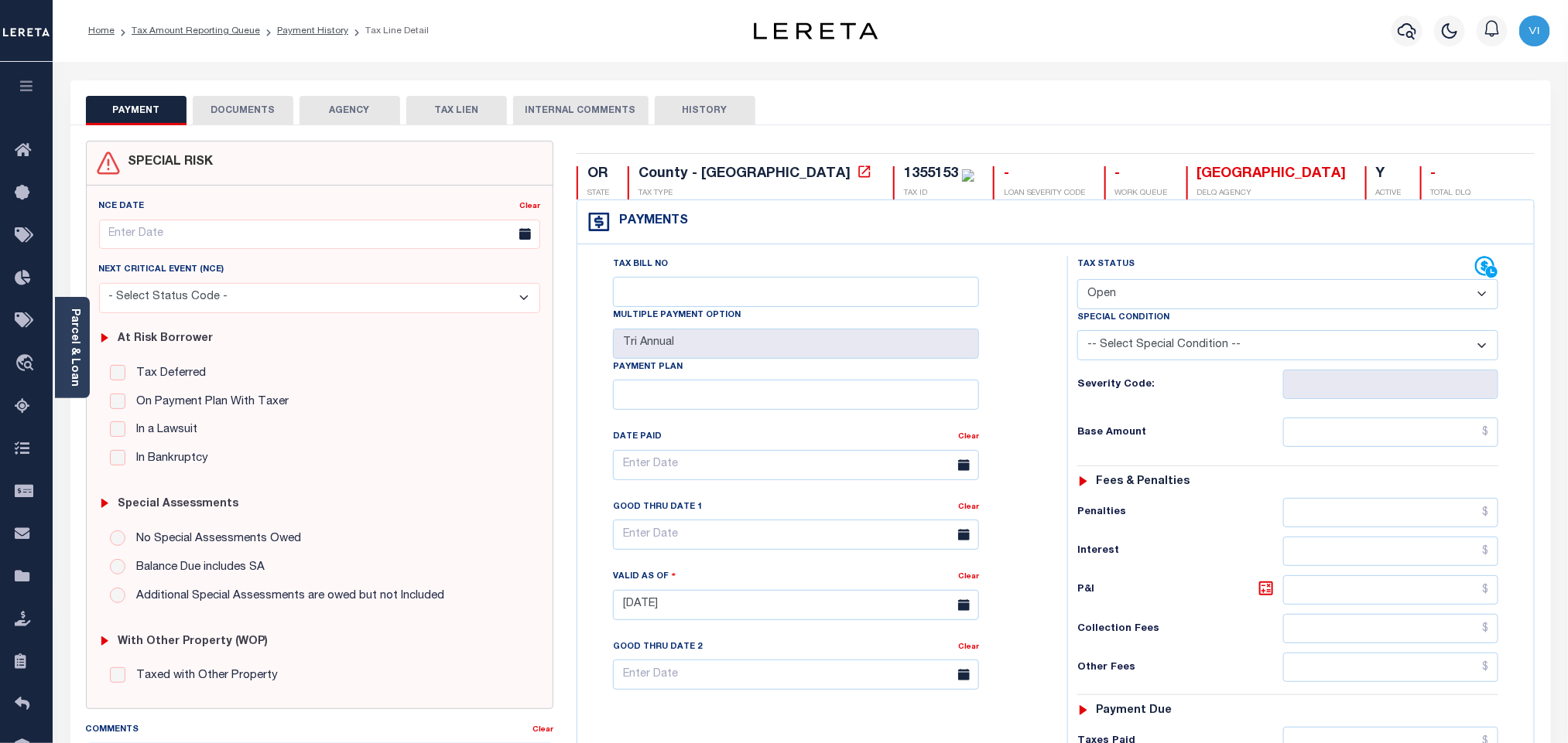
click at [1104, 279] on div "Tax Status Status" at bounding box center [1276, 267] width 398 height 23
click at [1107, 286] on select "- Select Status Code - Open Due/Unpaid Paid Incomplete No Tax Due Internal Refu…" at bounding box center [1288, 294] width 421 height 30
select select "PYD"
click at [1078, 281] on select "- Select Status Code - Open Due/Unpaid Paid Incomplete No Tax Due Internal Refu…" at bounding box center [1288, 294] width 421 height 30
type input "[DATE]"
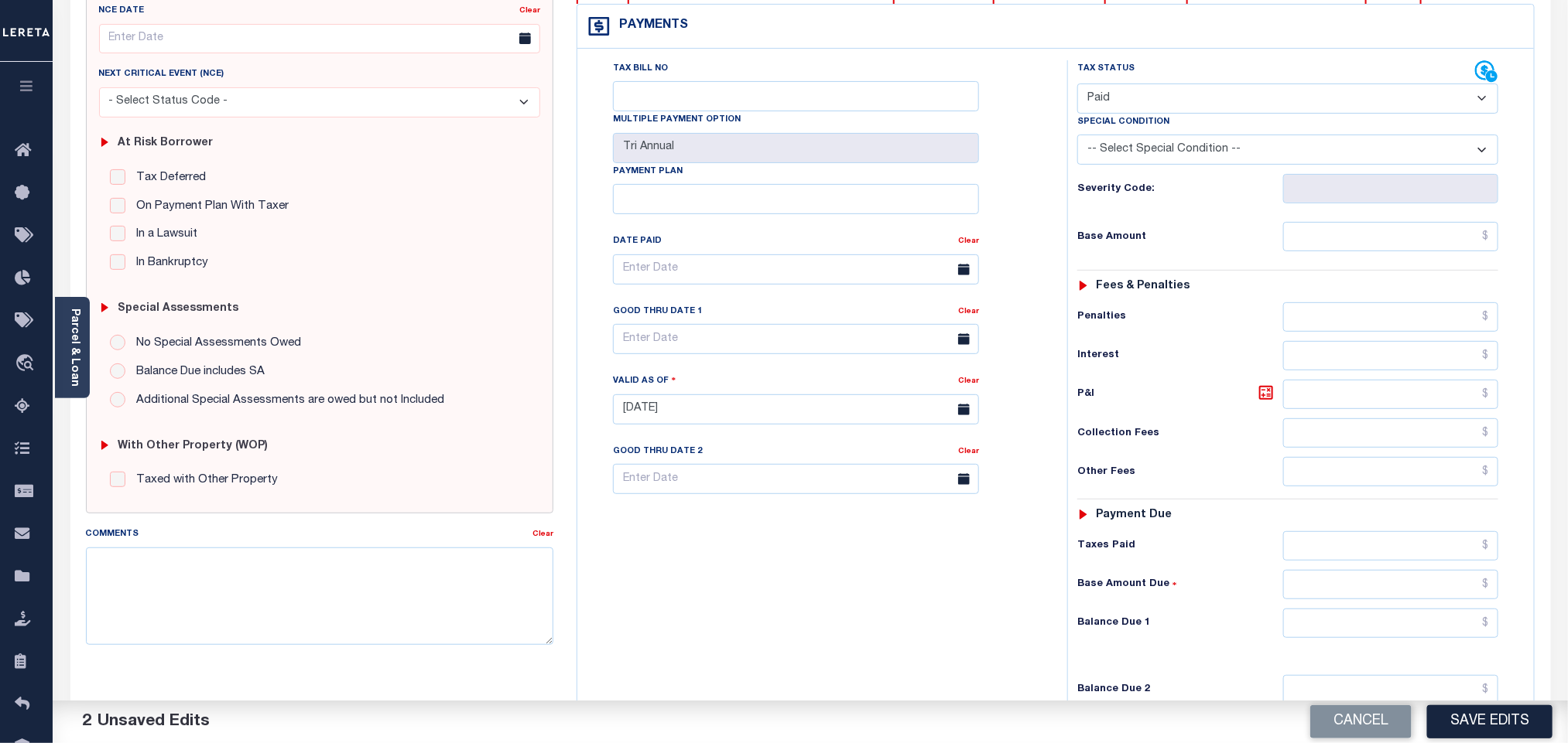
scroll to position [402, 0]
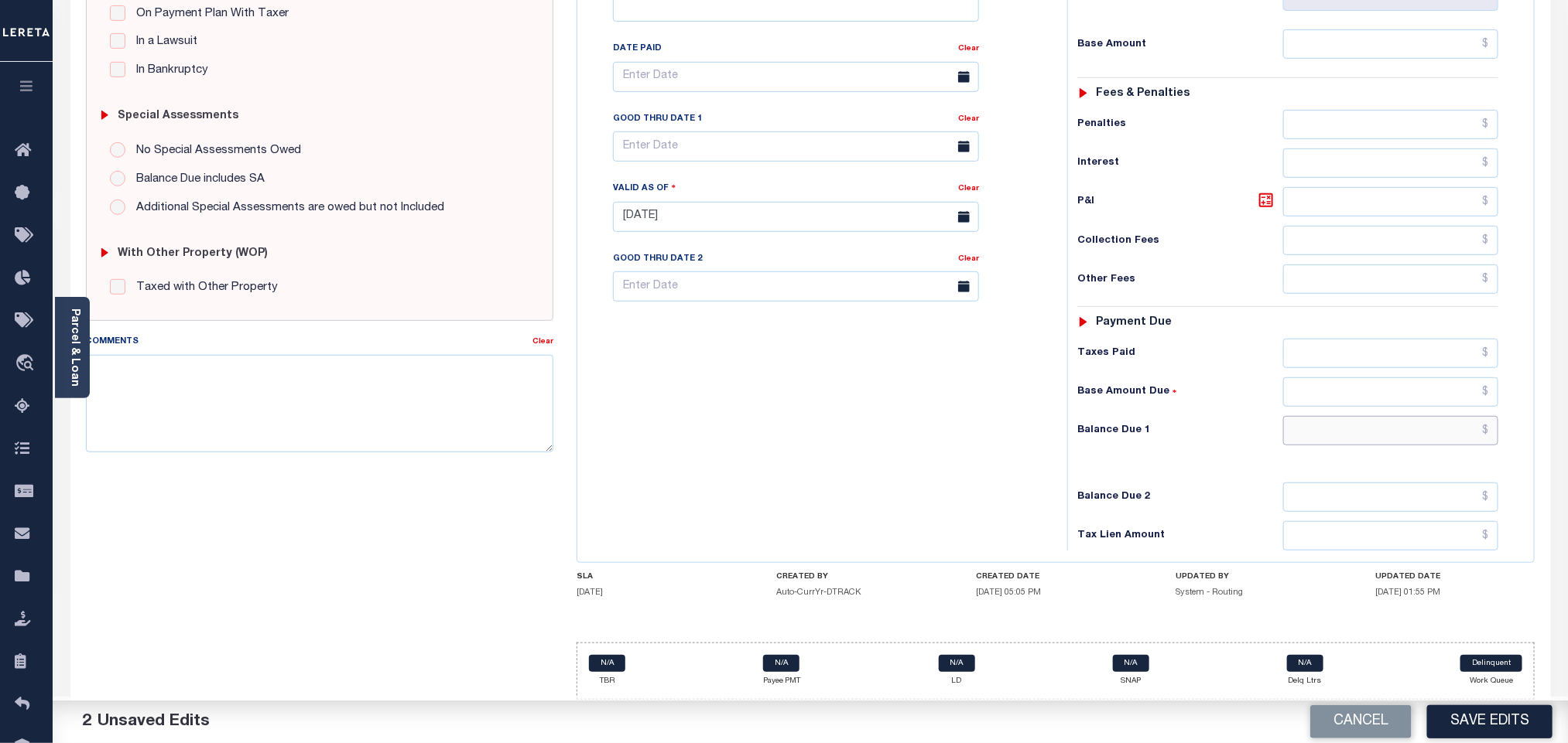
click at [1349, 442] on input "text" at bounding box center [1391, 431] width 216 height 30
type input "$0.00"
click at [1486, 710] on button "Save Edits" at bounding box center [1490, 722] width 126 height 33
checkbox input "false"
type input "$0"
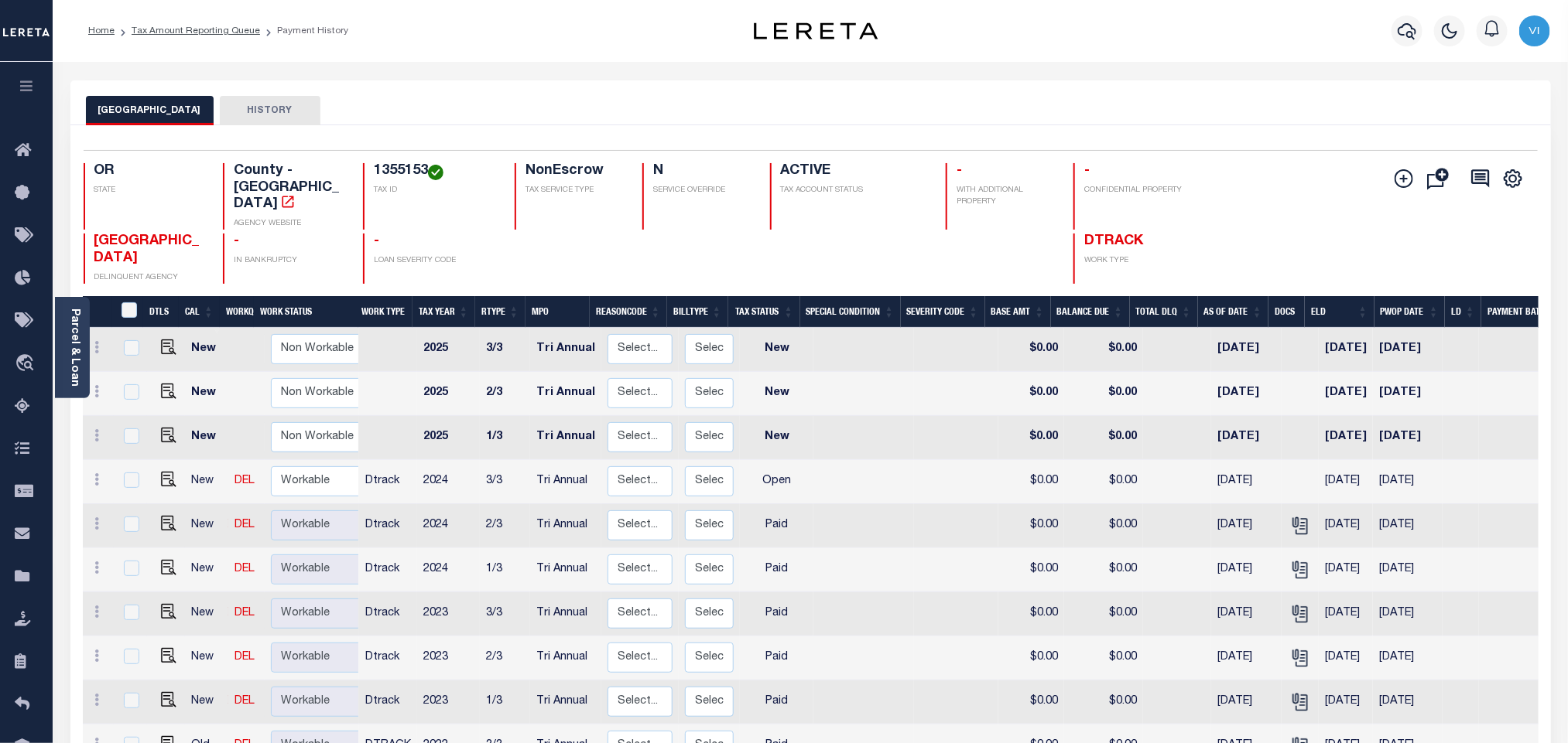
scroll to position [216, 0]
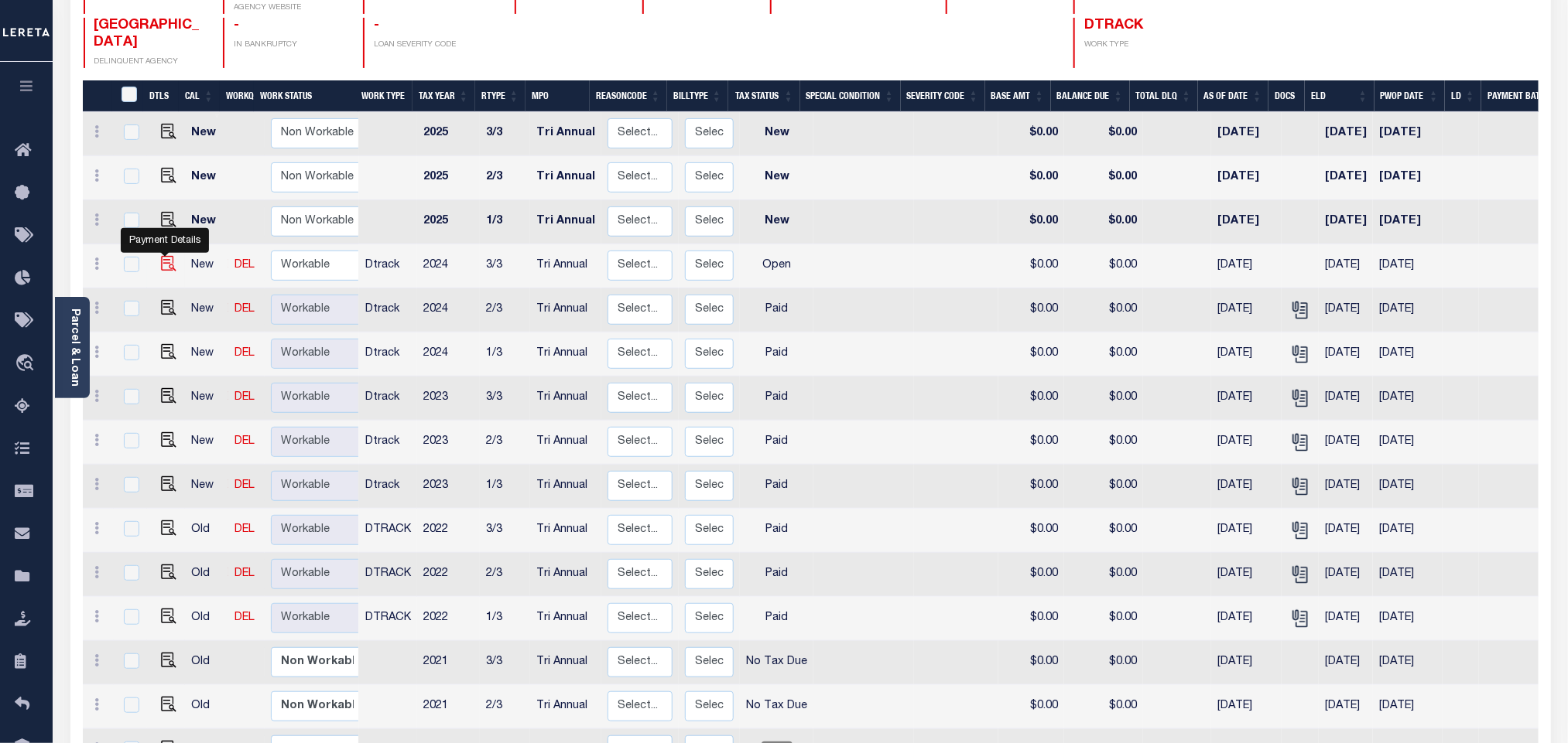
click at [164, 256] on img "" at bounding box center [168, 263] width 16 height 16
checkbox input "true"
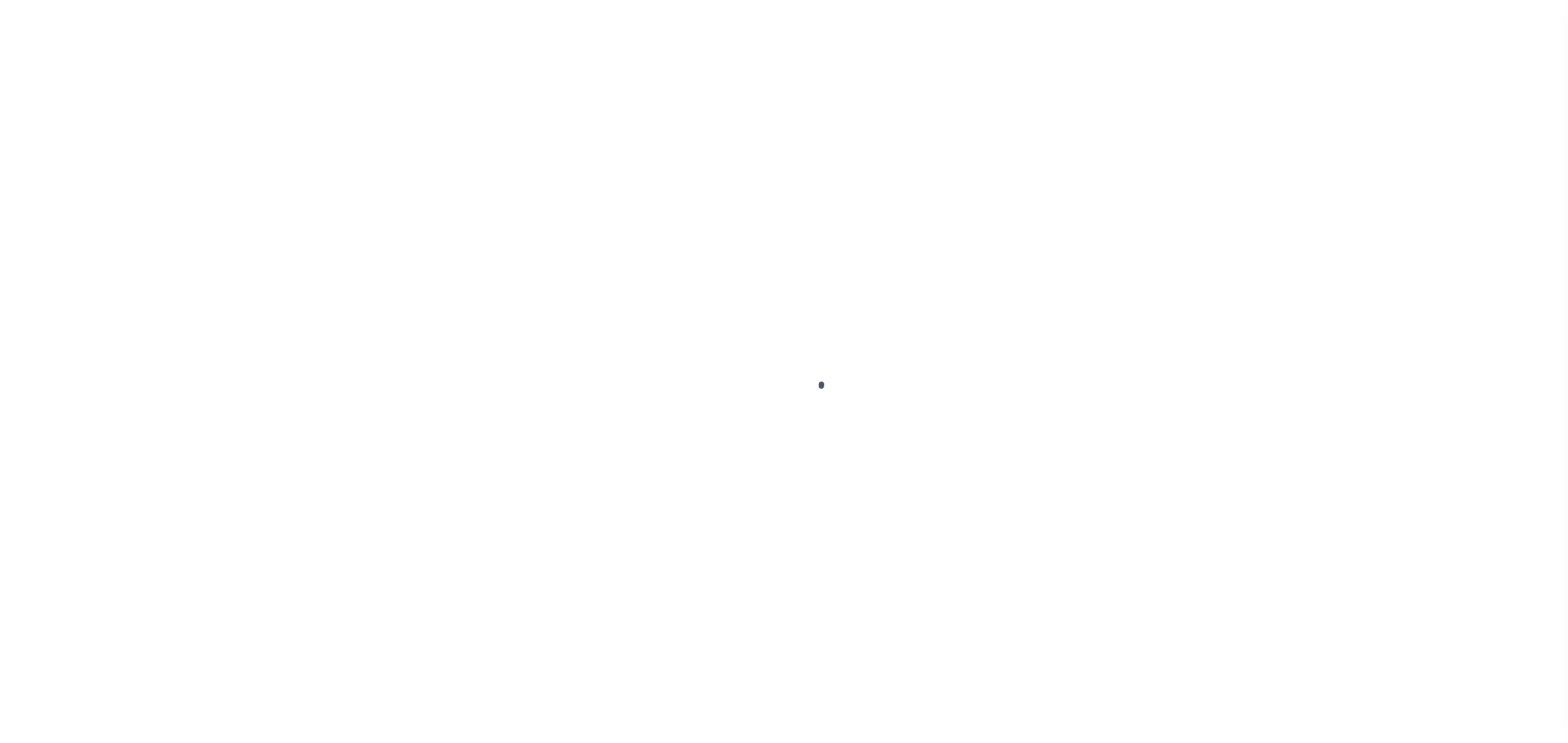
checkbox input "false"
type input "Tri Annual"
type input "[DATE]"
select select "OP2"
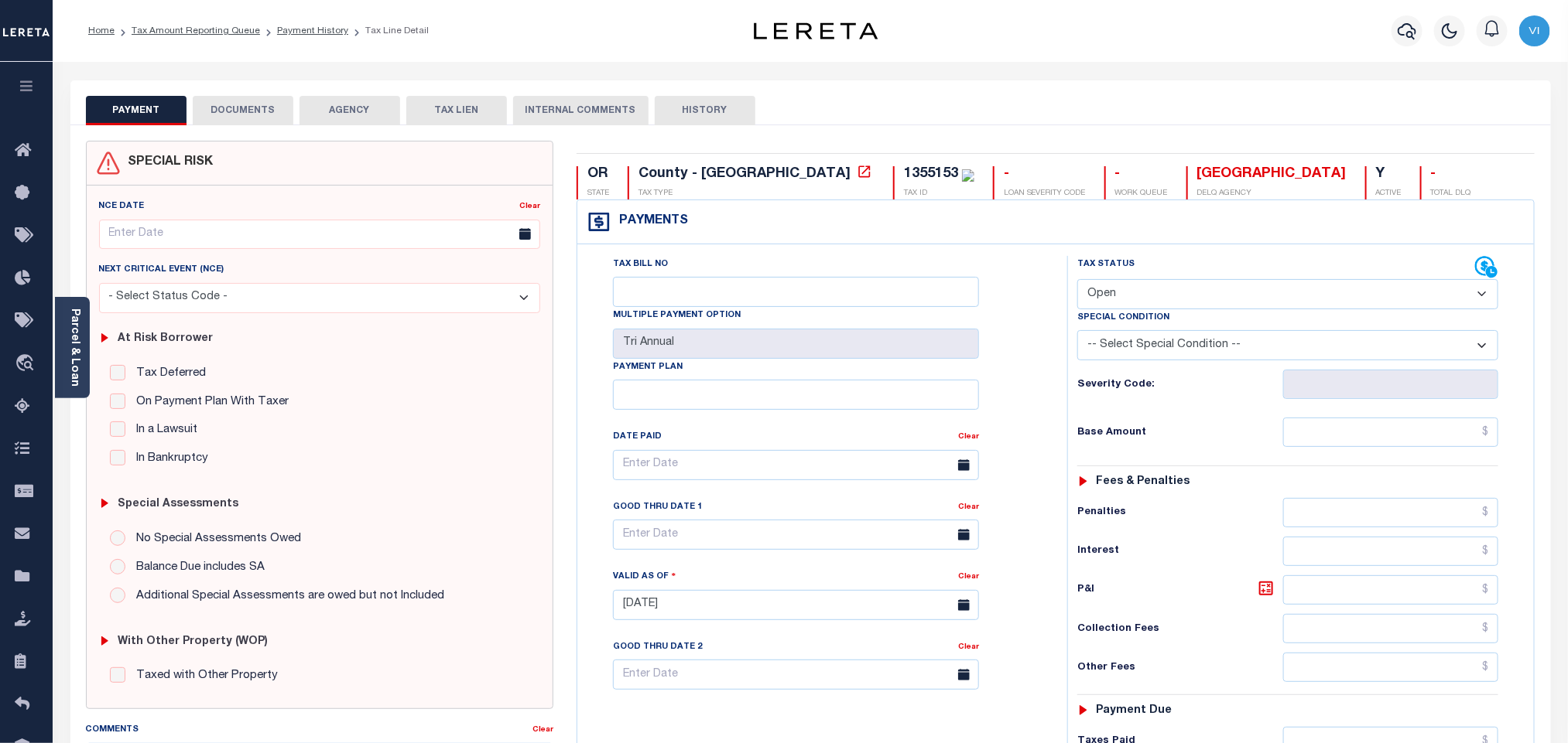
click at [270, 113] on button "DOCUMENTS" at bounding box center [243, 111] width 101 height 30
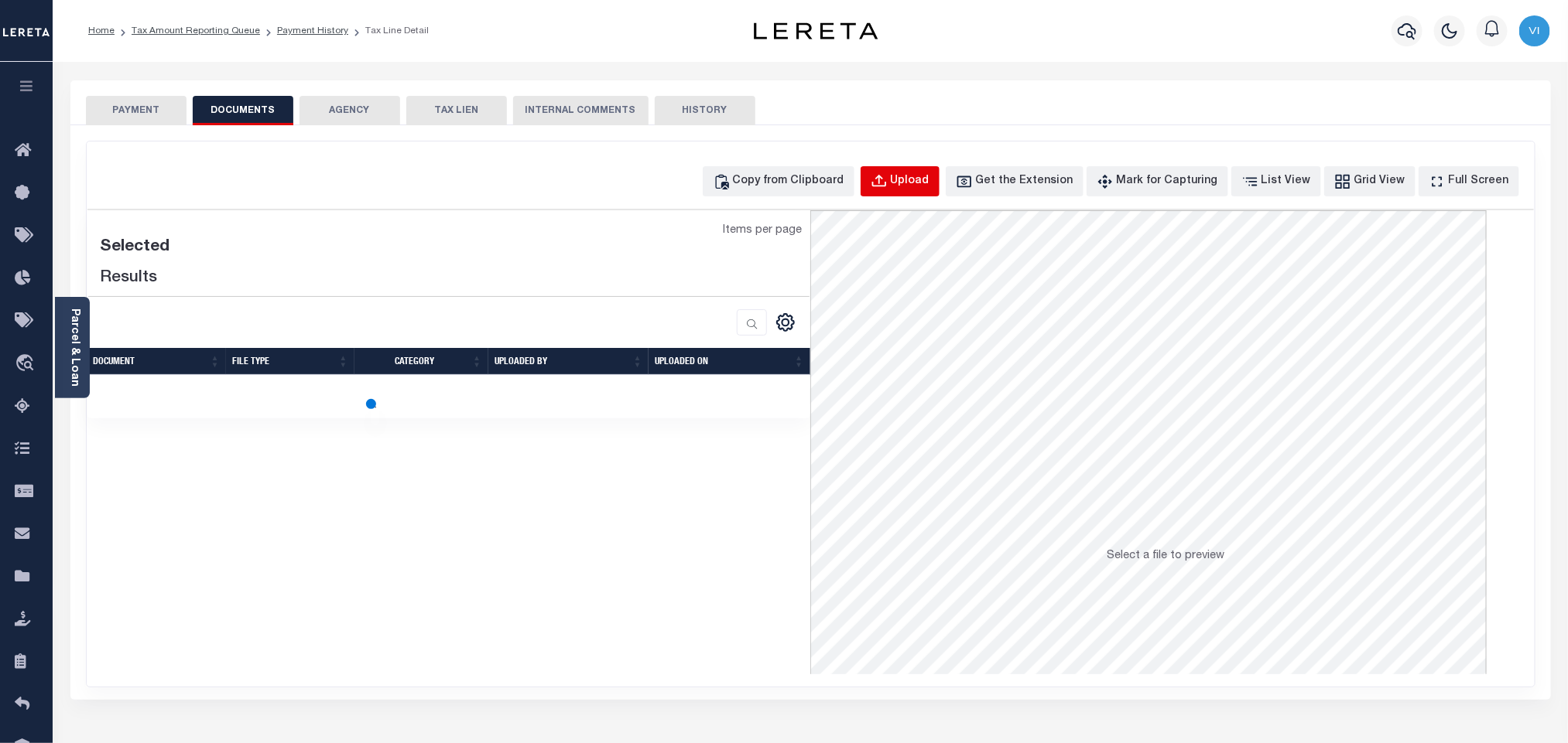
click at [929, 184] on div "Upload" at bounding box center [911, 182] width 39 height 17
select select "POP"
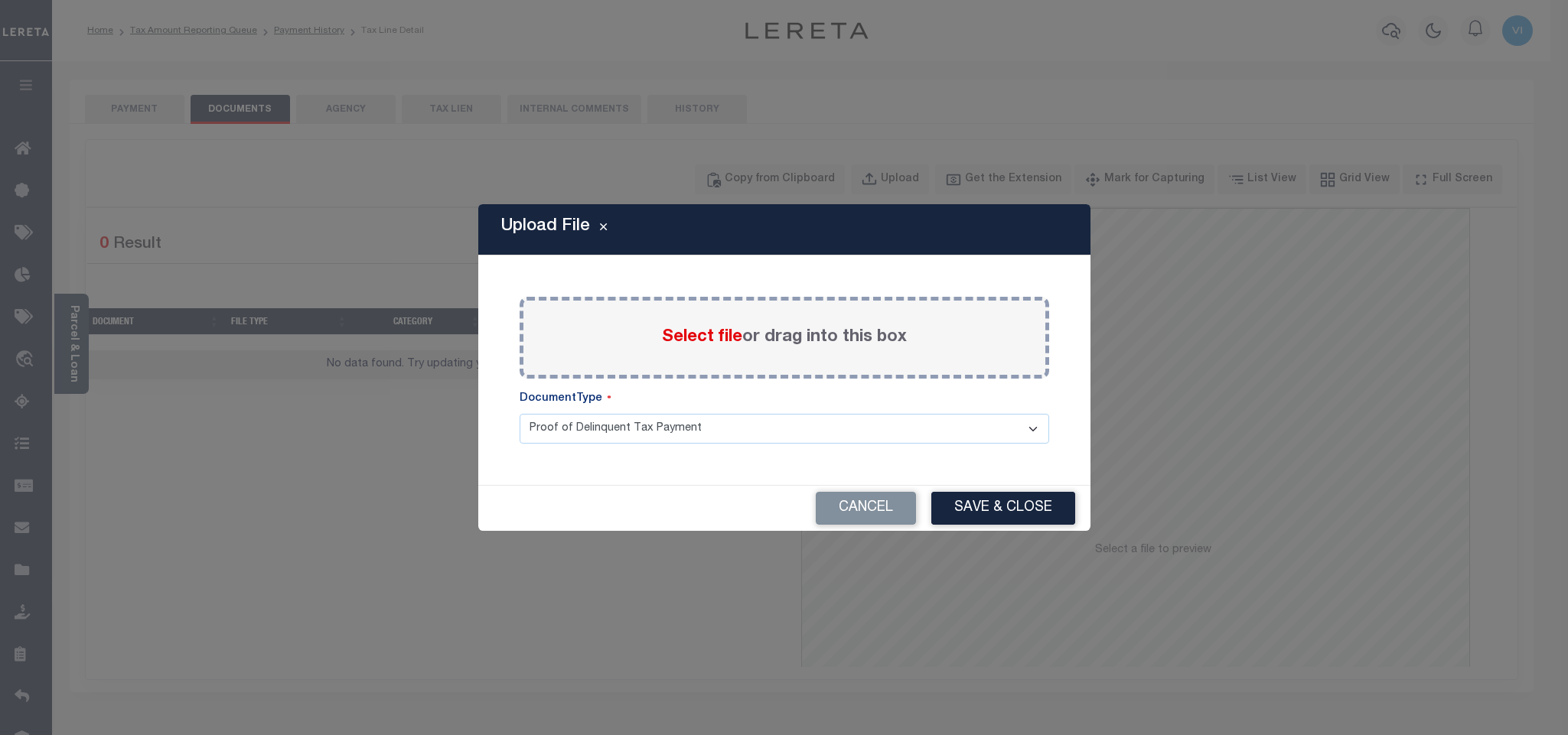
click at [680, 338] on span "Select file" at bounding box center [702, 337] width 80 height 16
click at [0, 0] on input "Select file or drag into this box" at bounding box center [0, 0] width 0 height 0
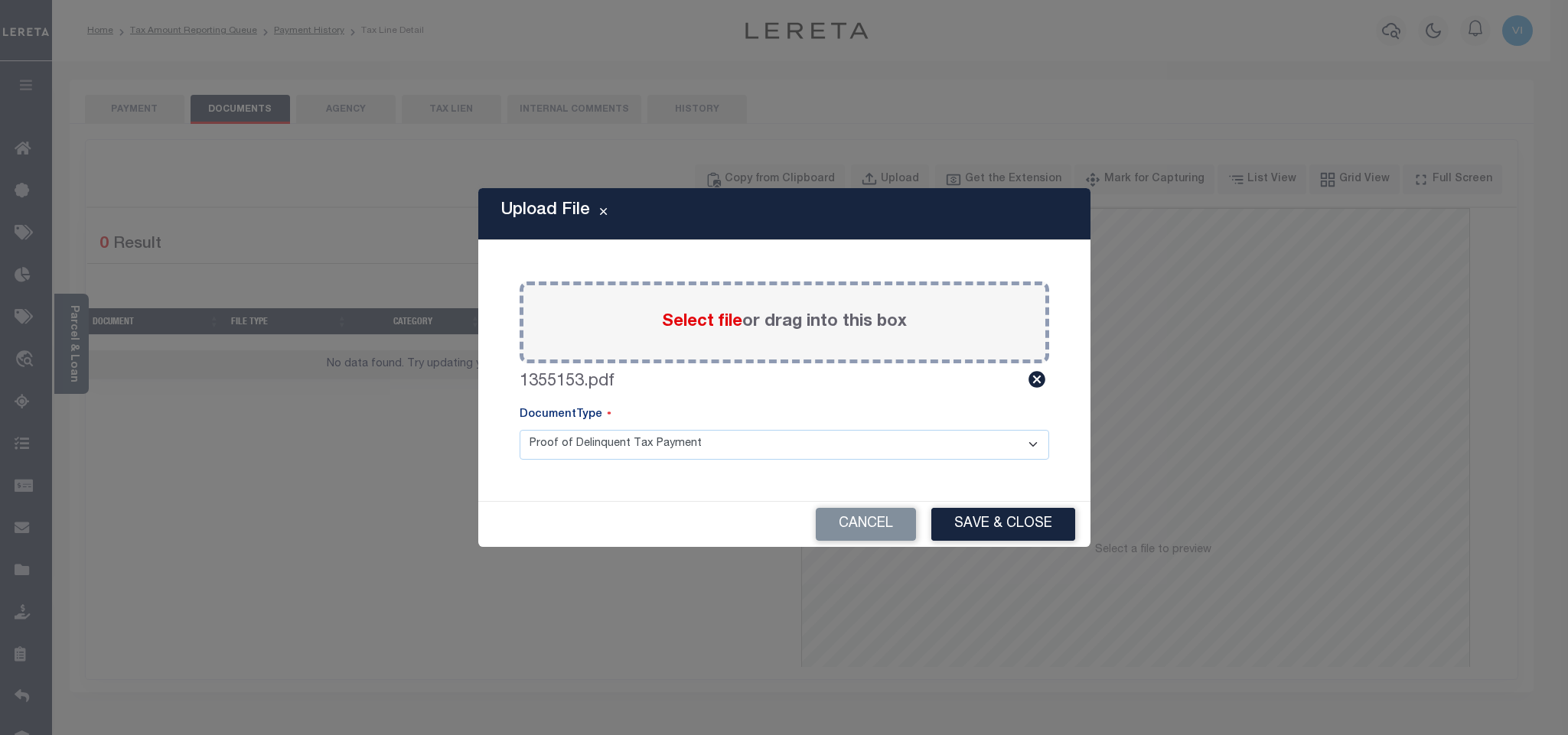
click at [573, 455] on select "Proof of Delinquent Tax Payment" at bounding box center [784, 445] width 530 height 30
click at [520, 430] on select "Proof of Delinquent Tax Payment" at bounding box center [784, 445] width 530 height 30
click at [1036, 515] on button "Save & Close" at bounding box center [1004, 524] width 144 height 33
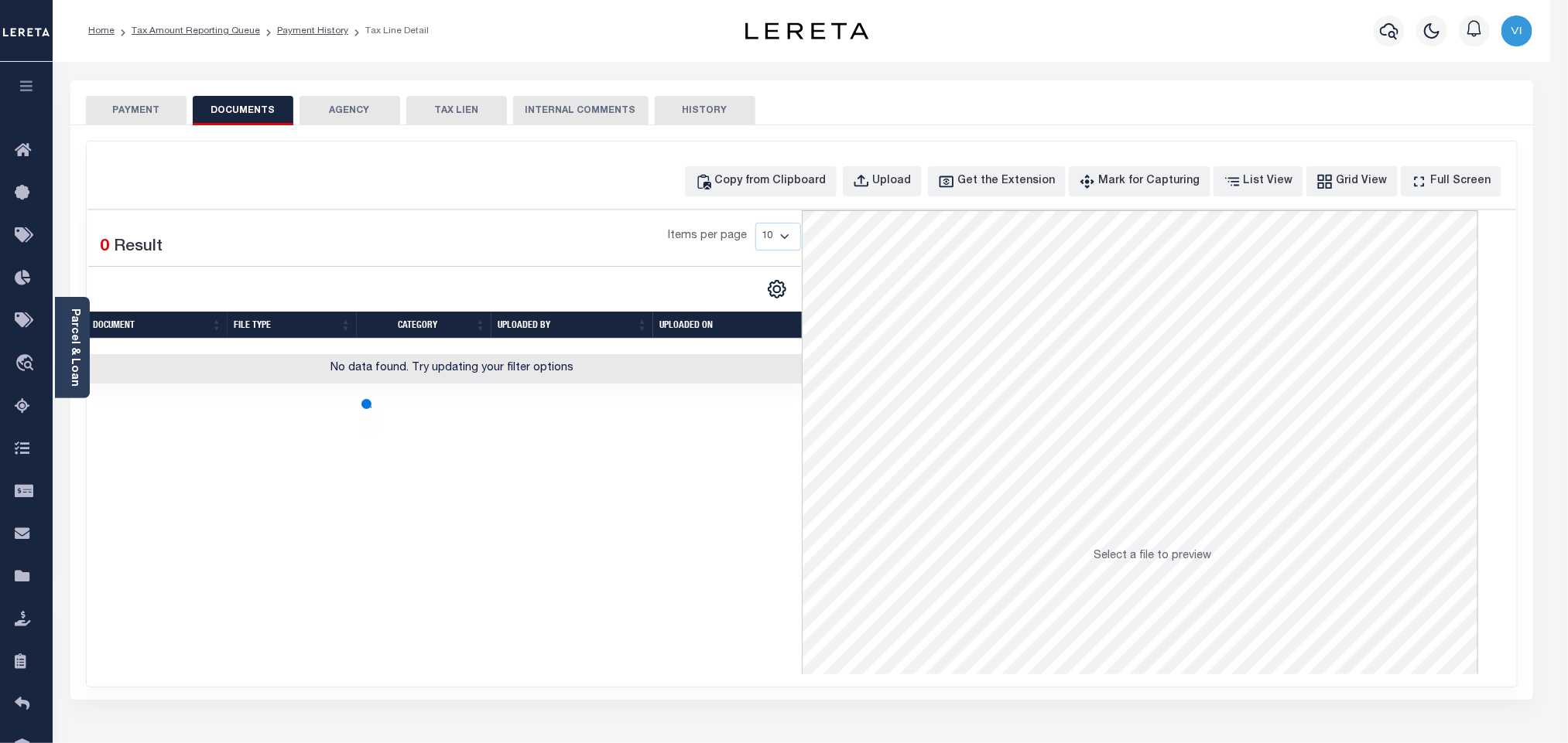
click at [161, 114] on button "PAYMENT" at bounding box center [136, 111] width 101 height 30
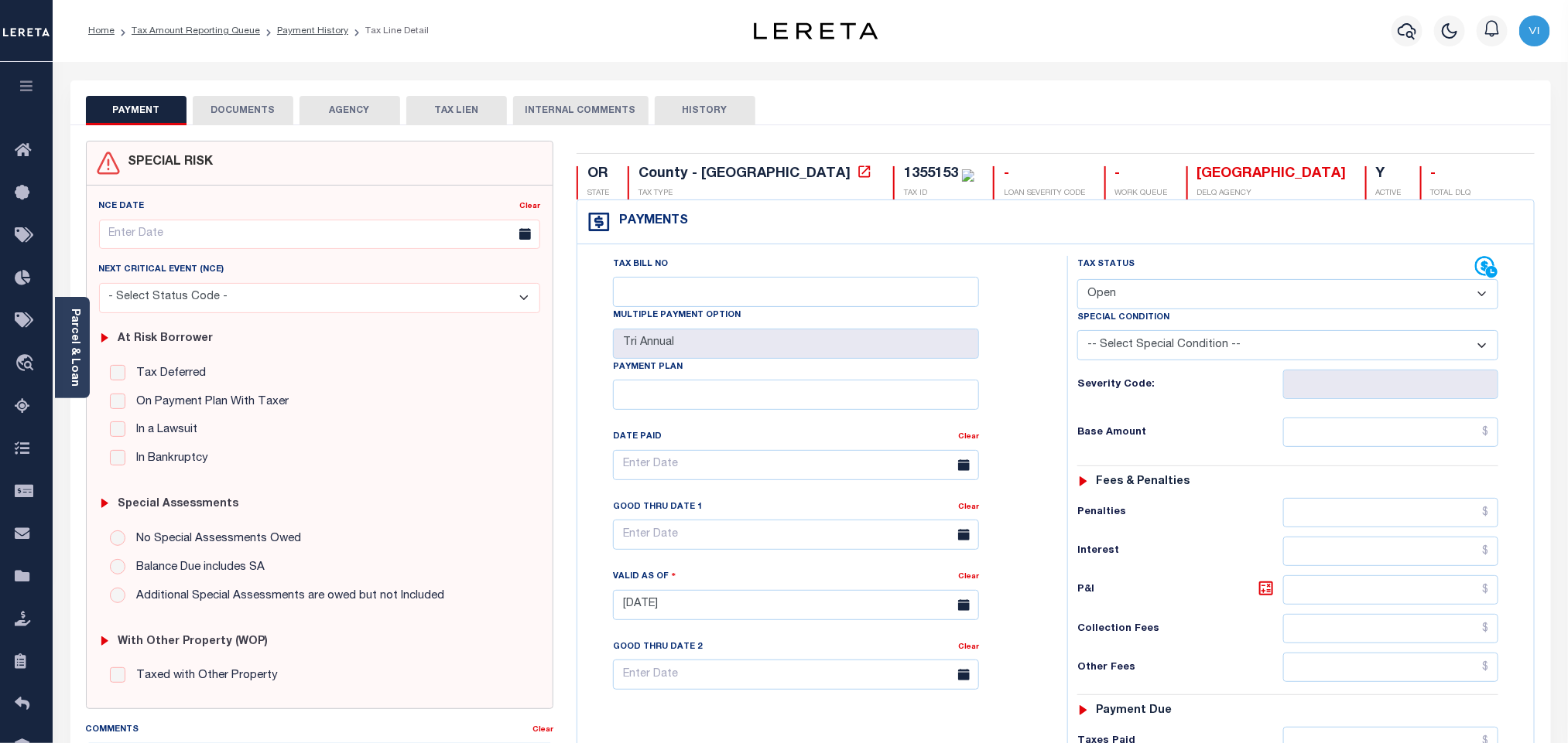
click at [1164, 300] on select "- Select Status Code - Open Due/Unpaid Paid Incomplete No Tax Due Internal Refu…" at bounding box center [1288, 294] width 421 height 30
select select "PYD"
click at [1078, 281] on select "- Select Status Code - Open Due/Unpaid Paid Incomplete No Tax Due Internal Refu…" at bounding box center [1288, 294] width 421 height 30
type input "09/12/2025"
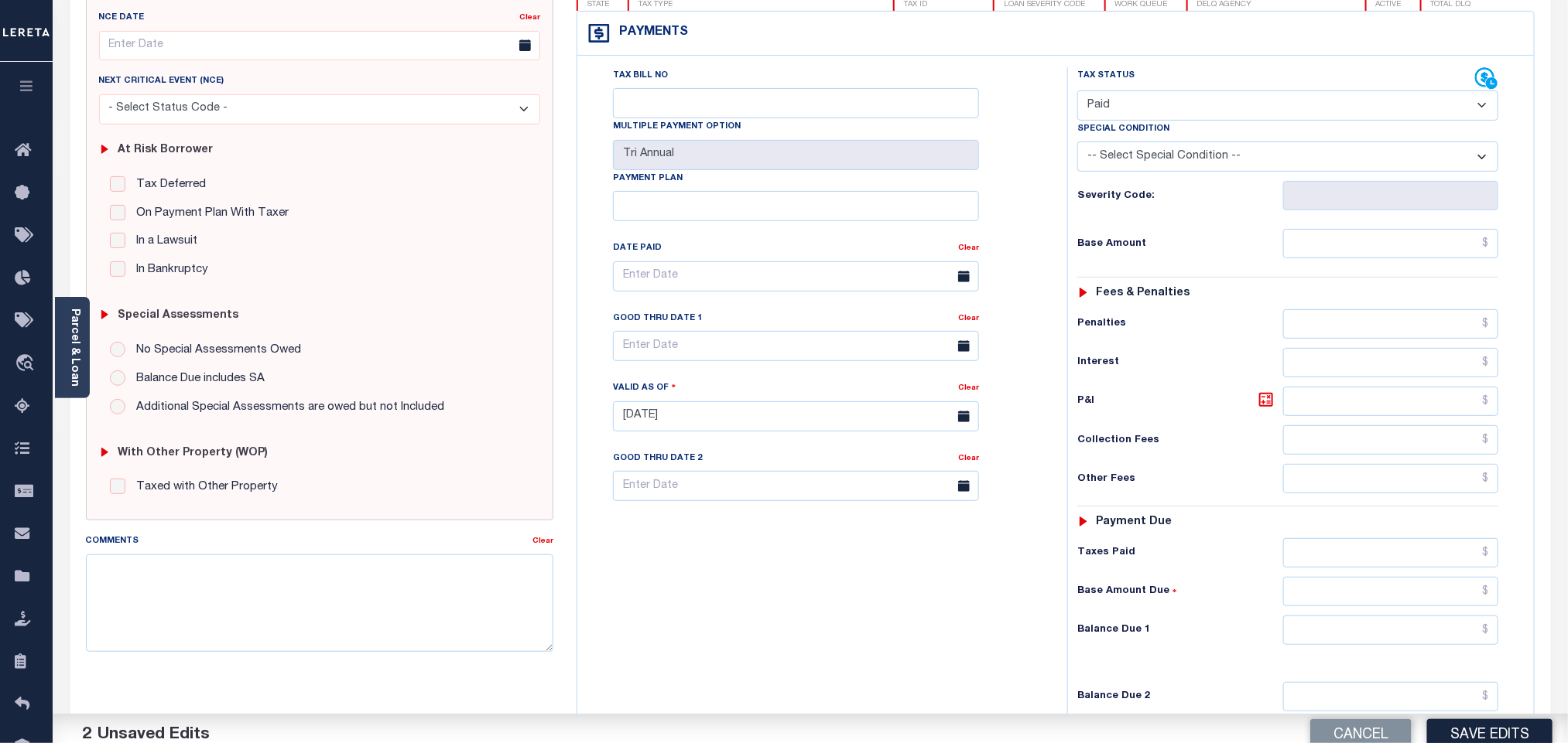
scroll to position [402, 0]
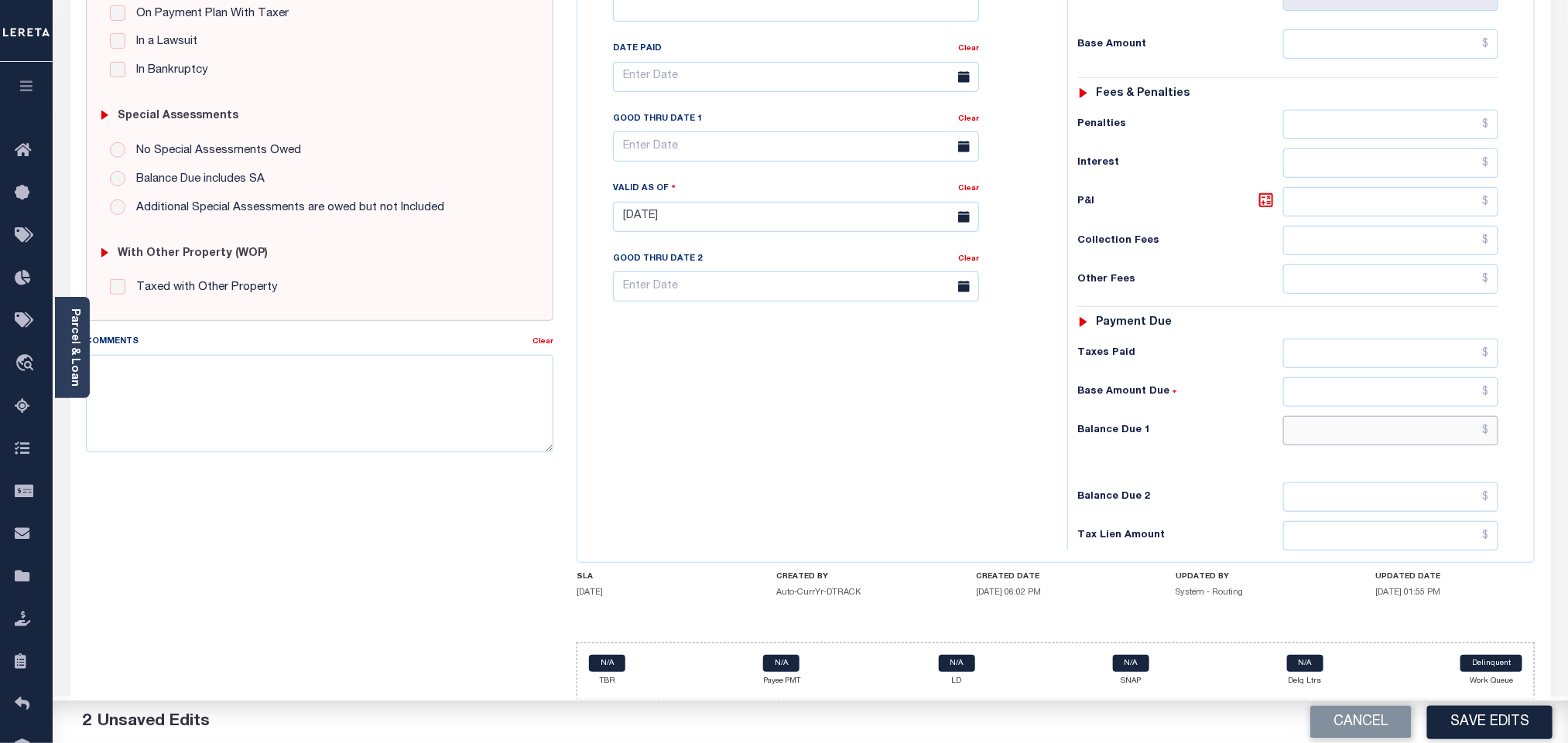
click at [1346, 434] on input "text" at bounding box center [1391, 431] width 216 height 30
type input "$0.00"
click at [1469, 729] on button "Save Edits" at bounding box center [1490, 722] width 126 height 33
checkbox input "false"
type input "$0"
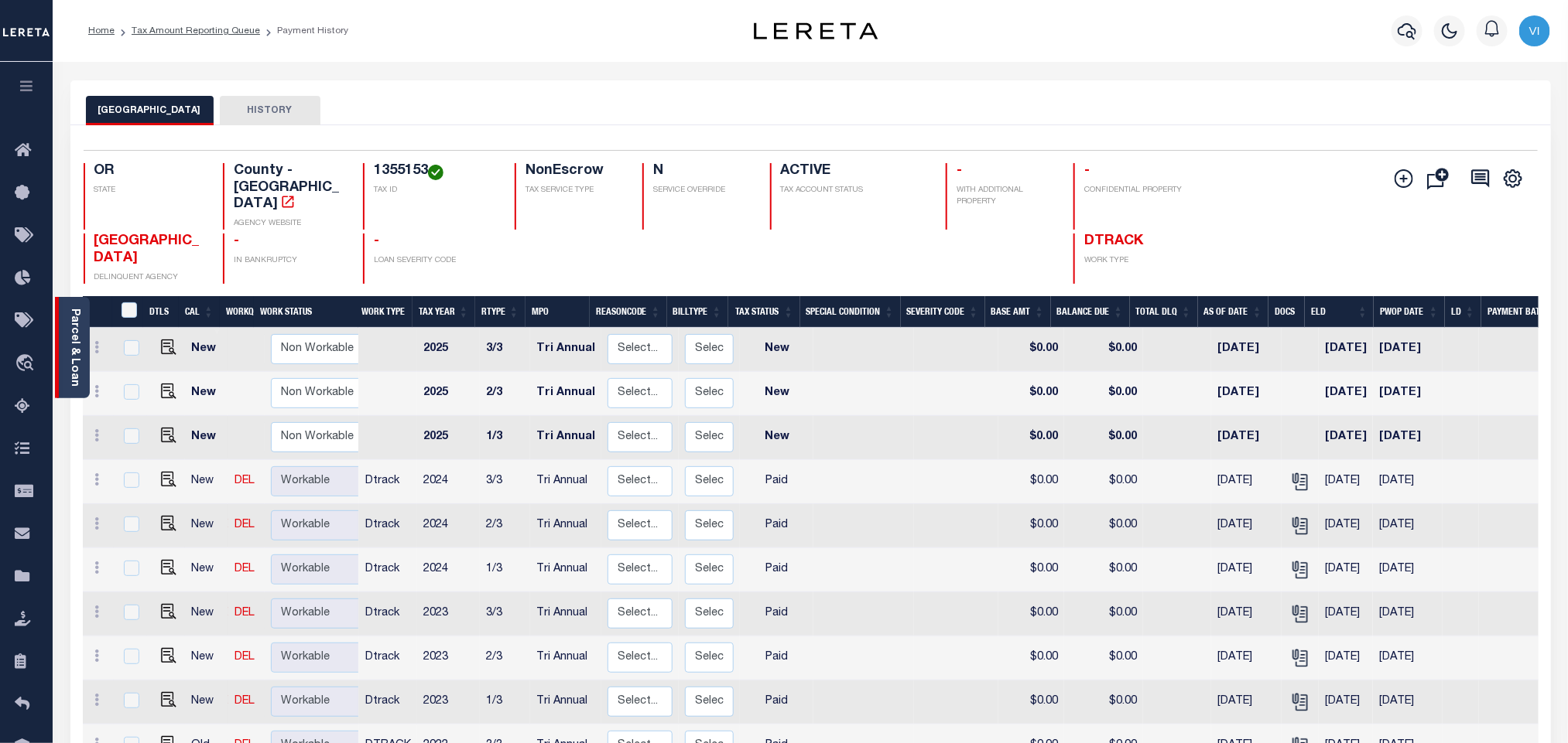
click at [69, 344] on link "Parcel & Loan" at bounding box center [75, 347] width 11 height 78
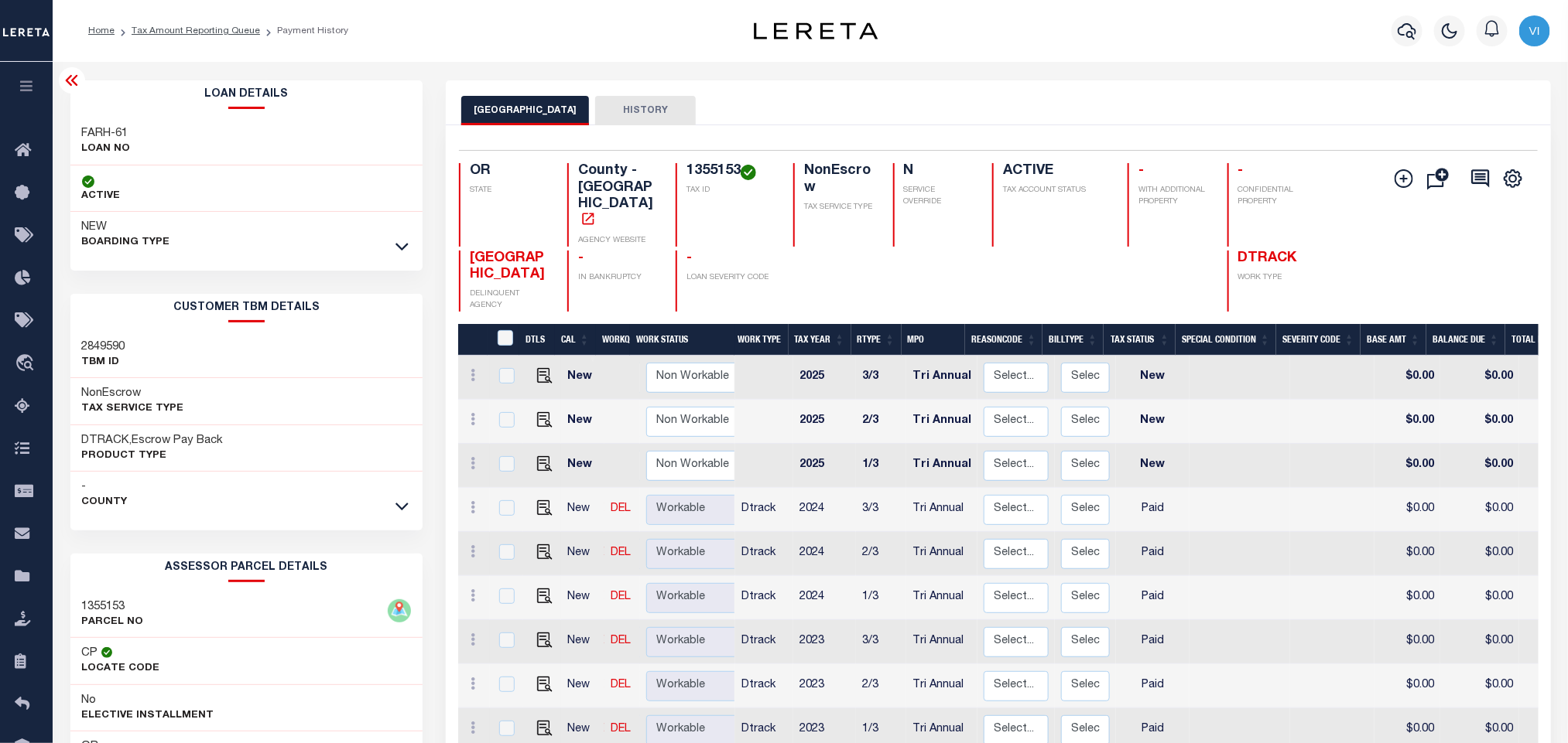
click at [82, 132] on h3 "FARH-61" at bounding box center [106, 134] width 49 height 16
copy div "FARH-61"
click at [711, 163] on h4 "1355153" at bounding box center [730, 172] width 89 height 17
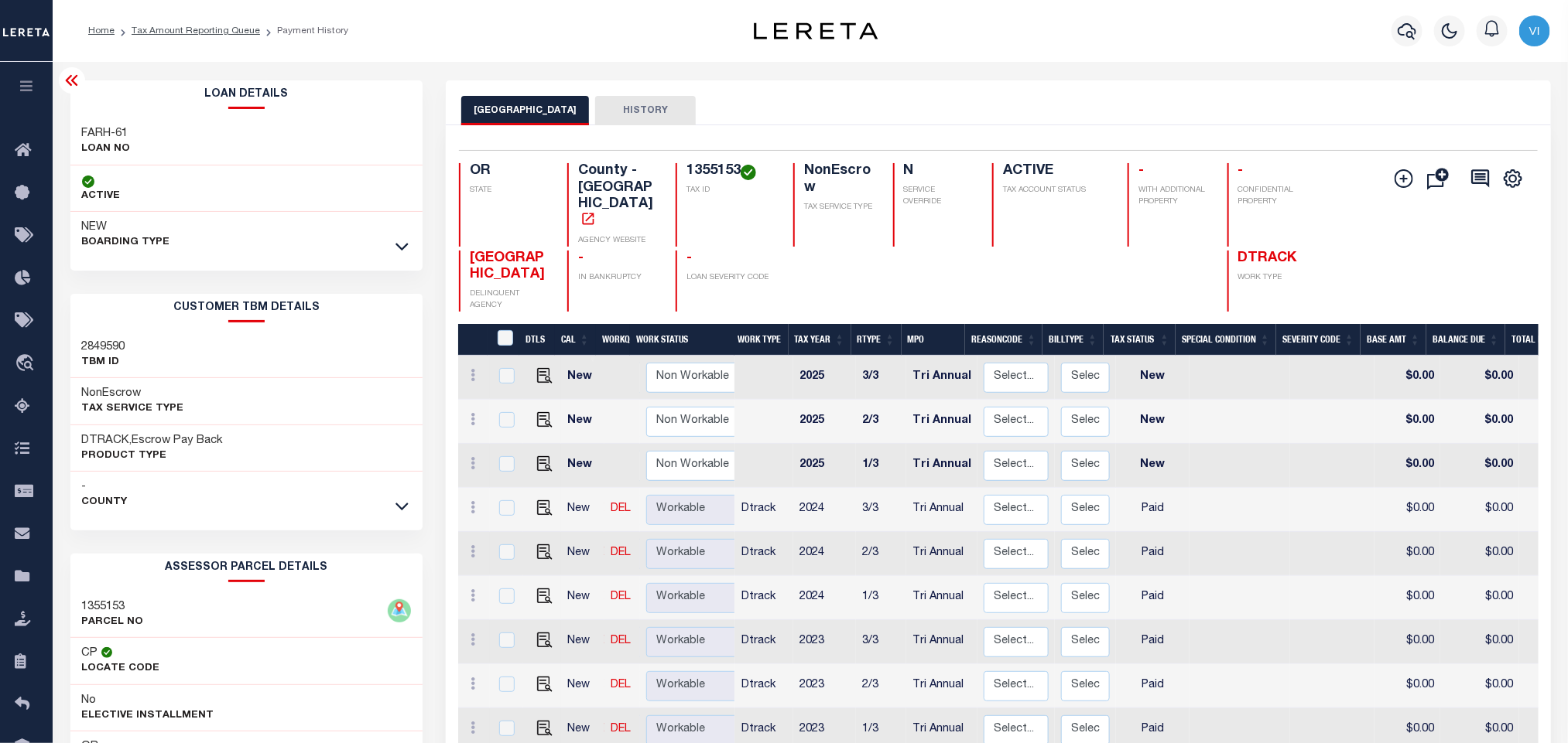
click at [711, 163] on h4 "1355153" at bounding box center [730, 172] width 89 height 17
copy h4 "1355153"
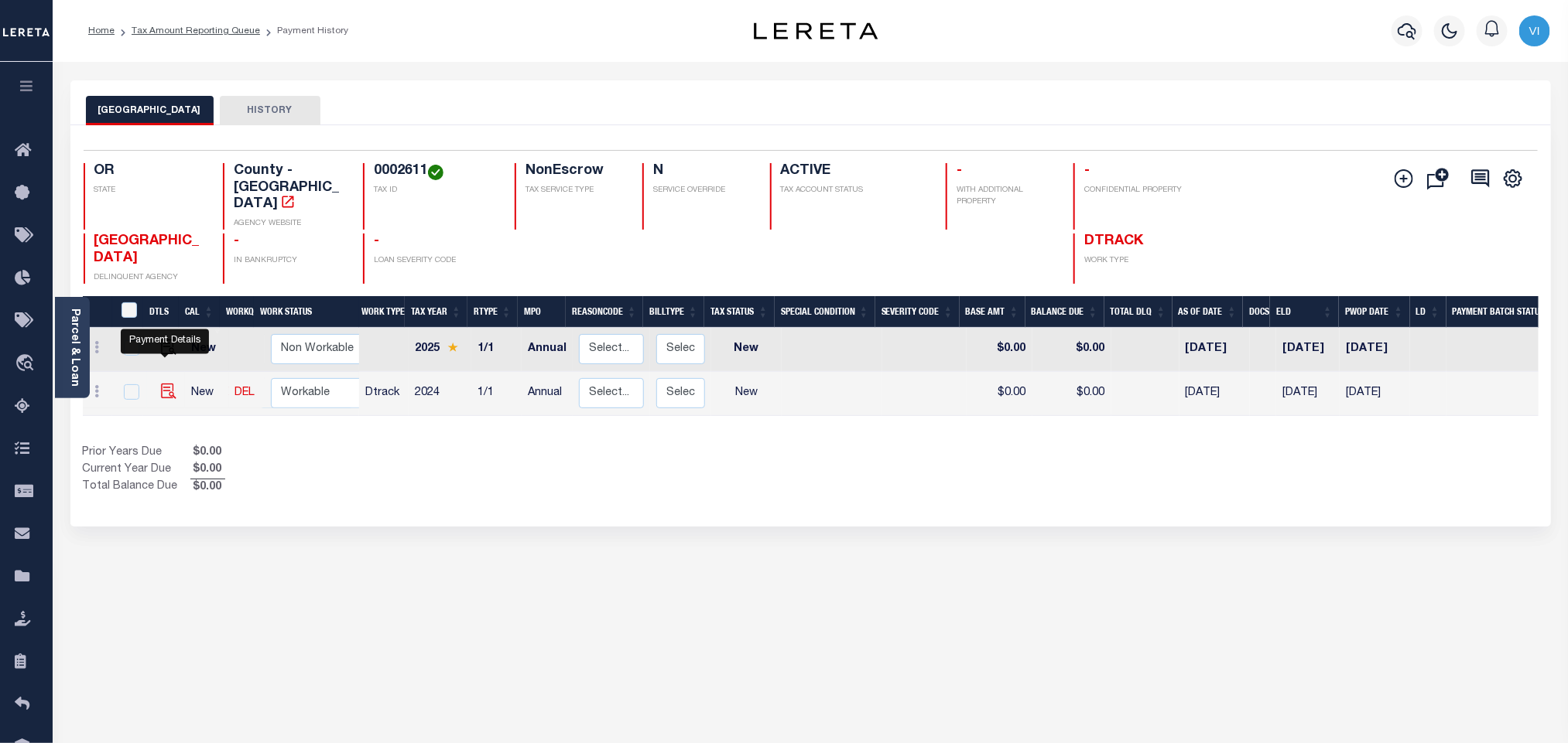
click at [164, 384] on img "" at bounding box center [168, 391] width 16 height 16
checkbox input "true"
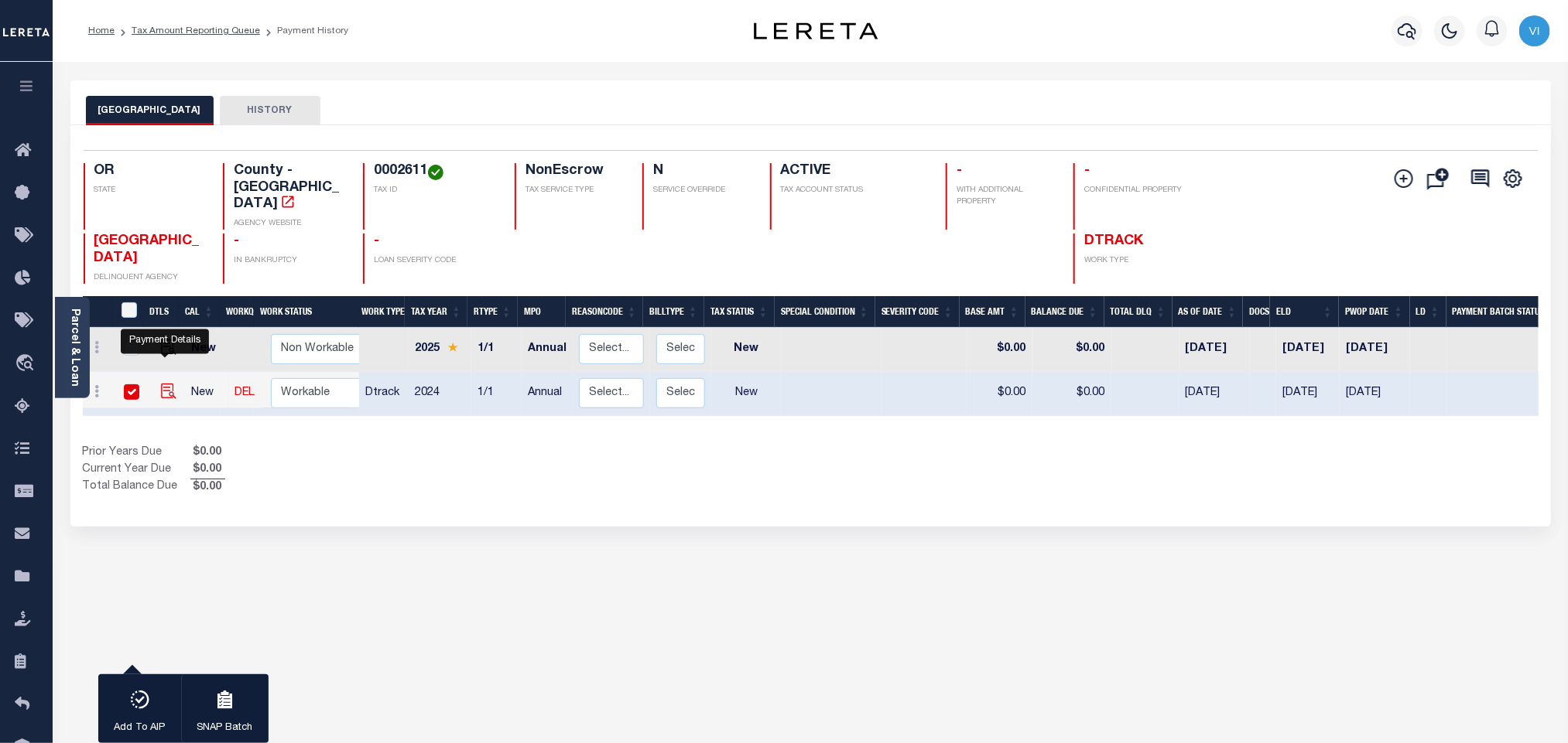
click at [167, 384] on img "" at bounding box center [168, 391] width 16 height 16
checkbox input "false"
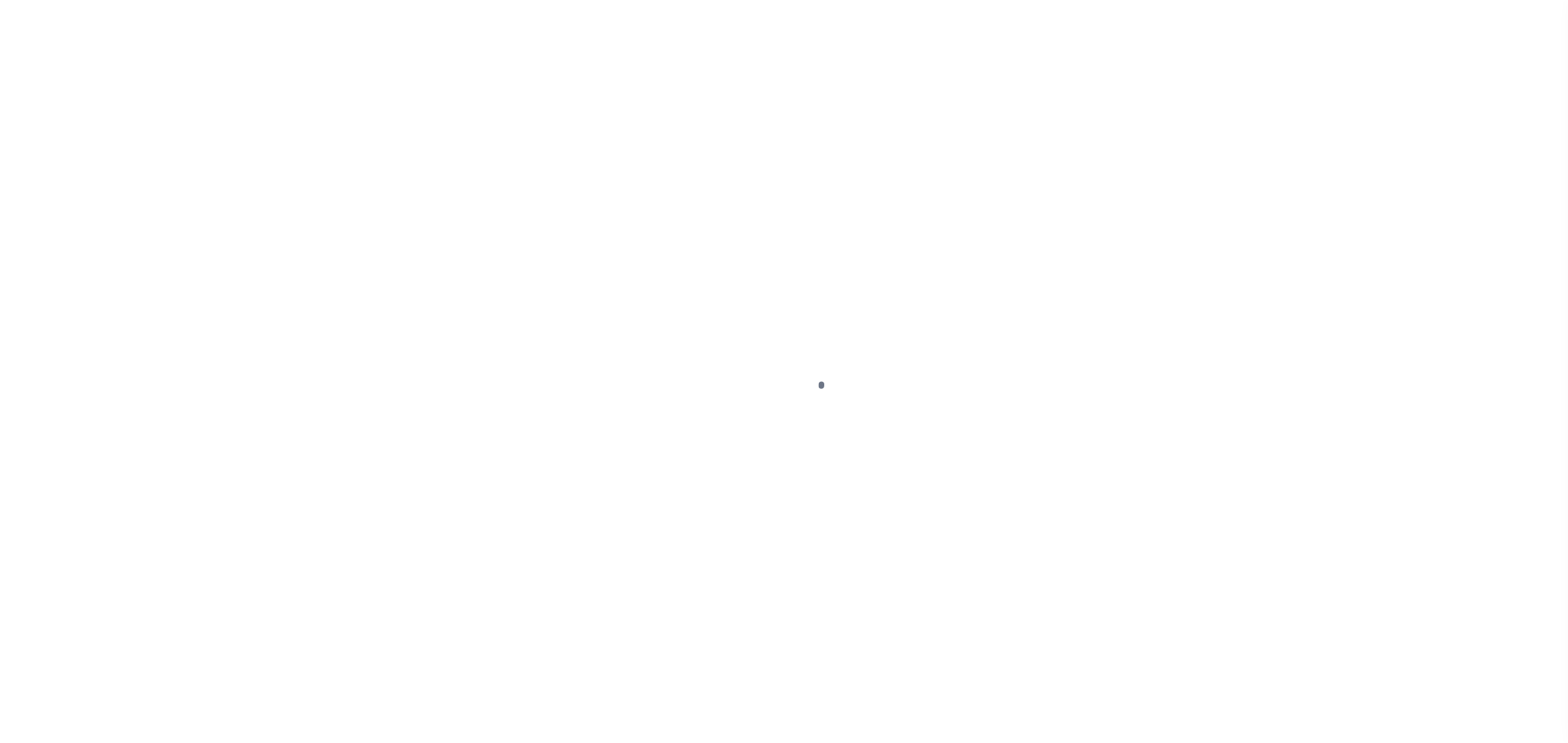
checkbox input "false"
type input "Annual"
type input "[DATE]"
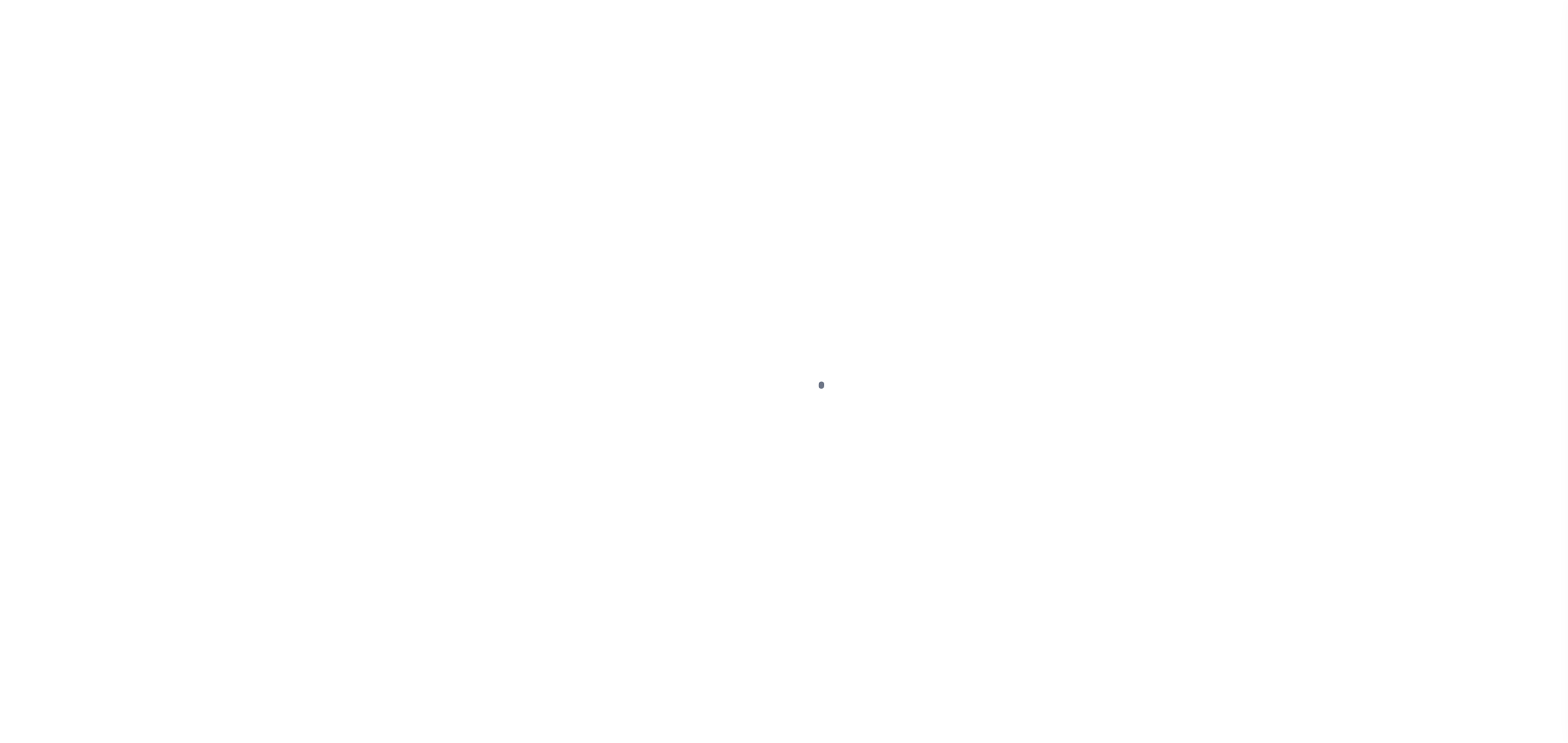
select select "NW2"
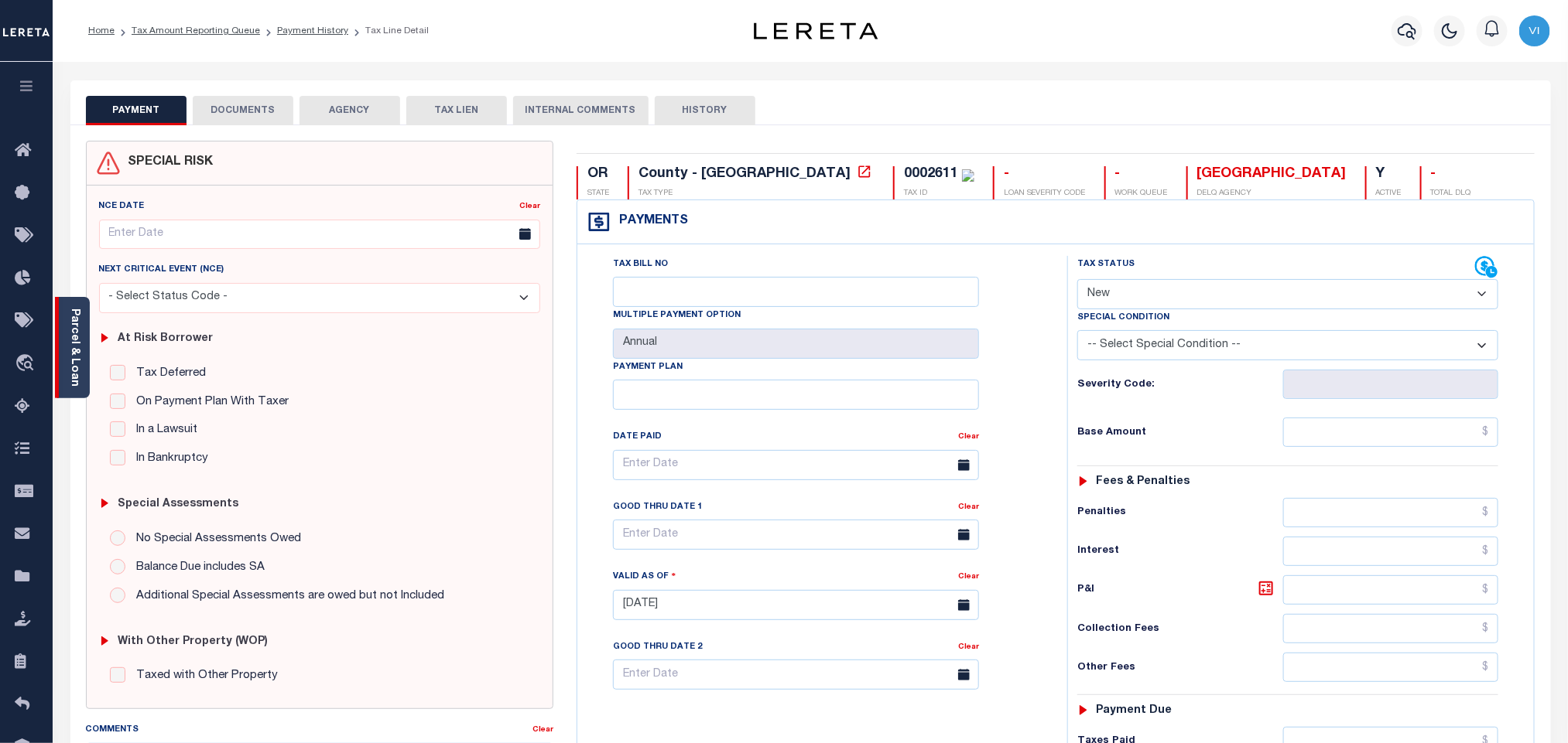
click at [75, 355] on link "Parcel & Loan" at bounding box center [75, 347] width 11 height 78
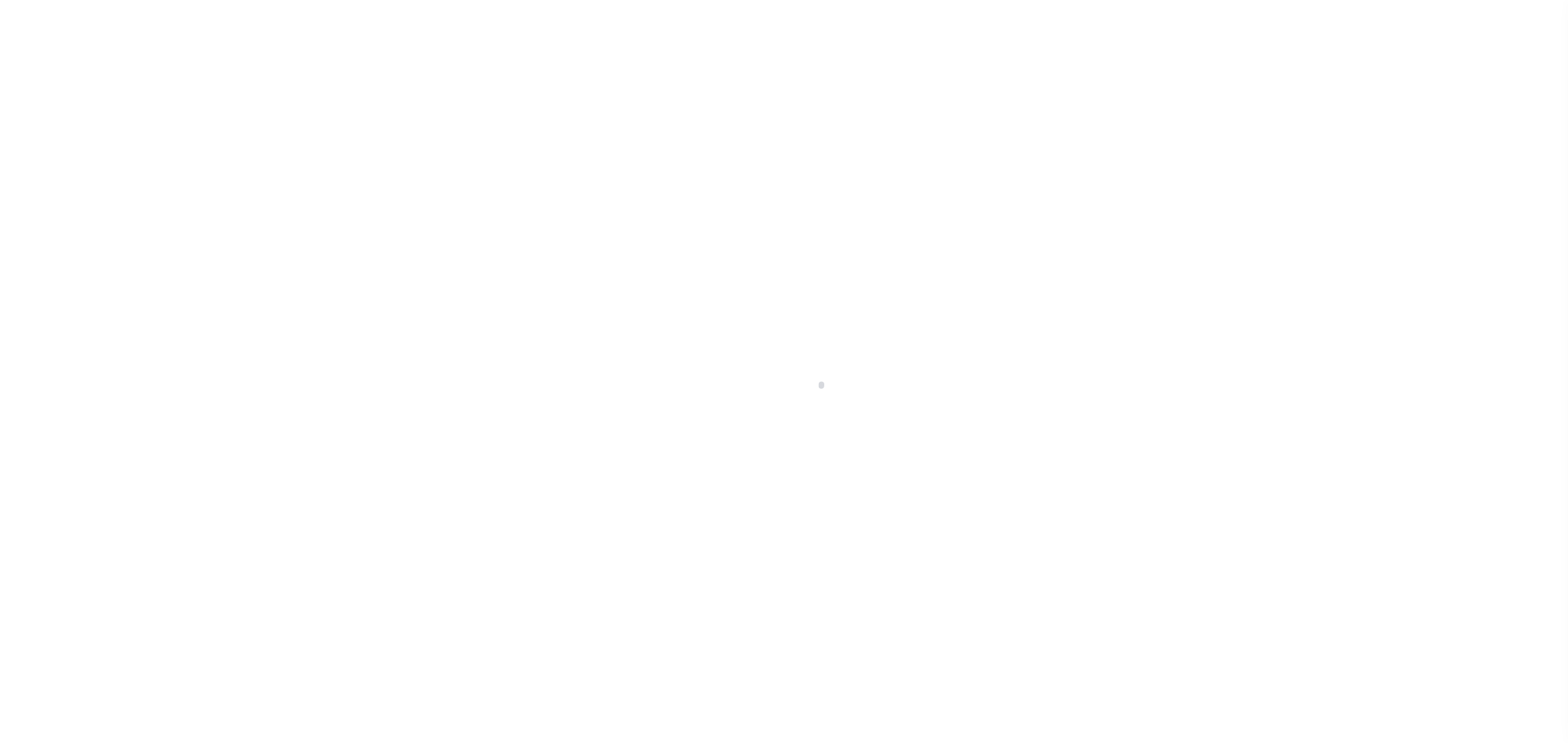
select select "NW2"
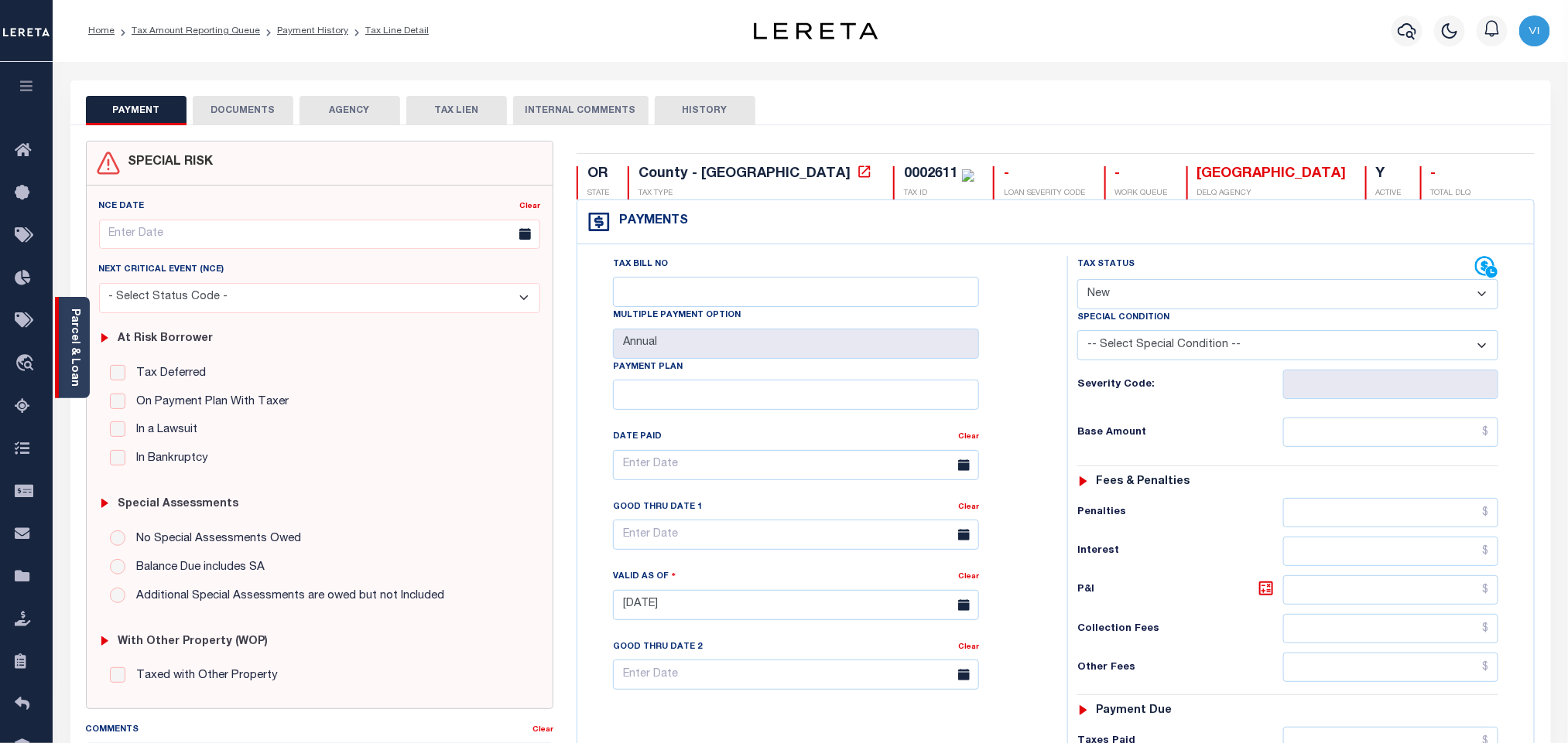
click at [75, 371] on link "Parcel & Loan" at bounding box center [75, 347] width 11 height 78
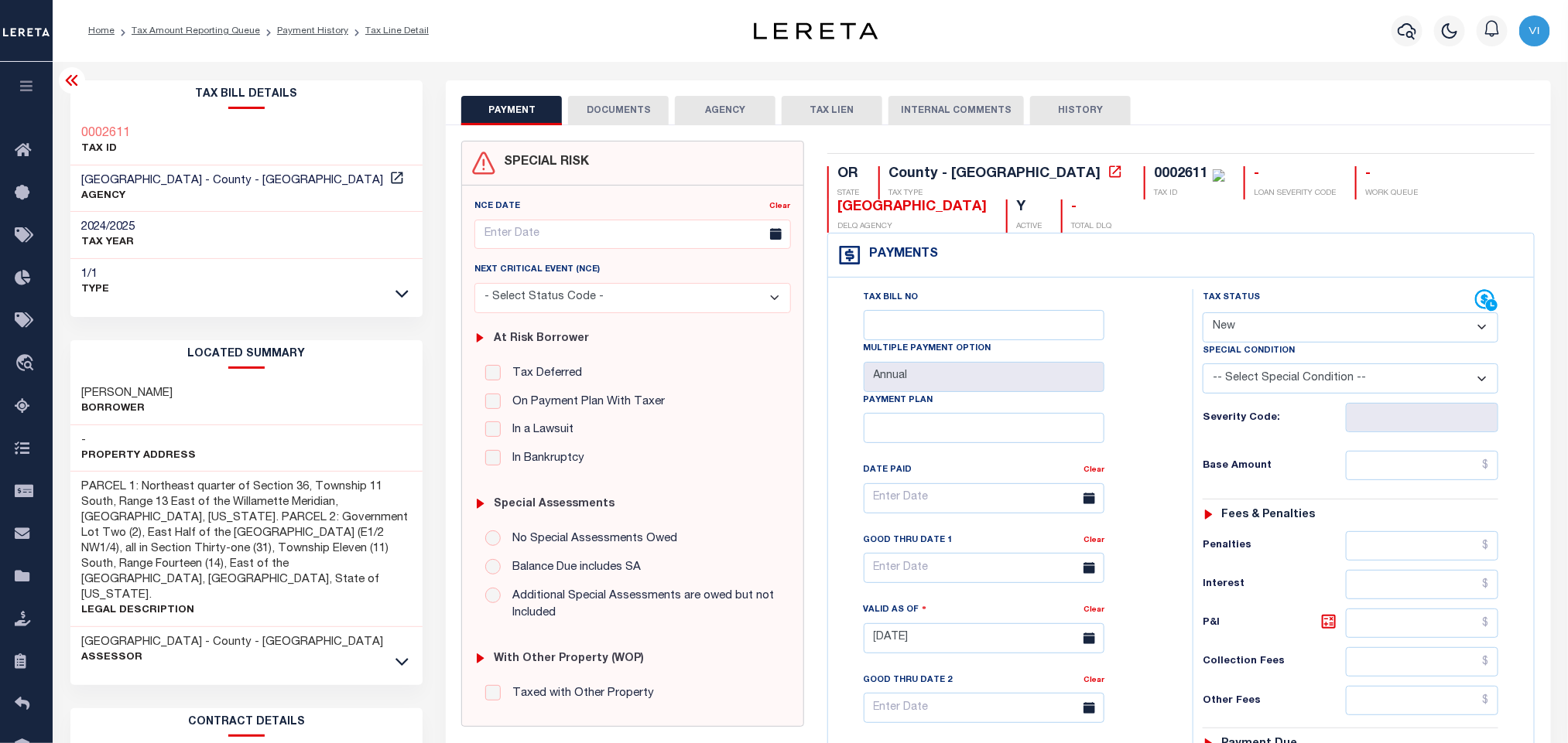
click at [621, 124] on button "DOCUMENTS" at bounding box center [618, 111] width 101 height 30
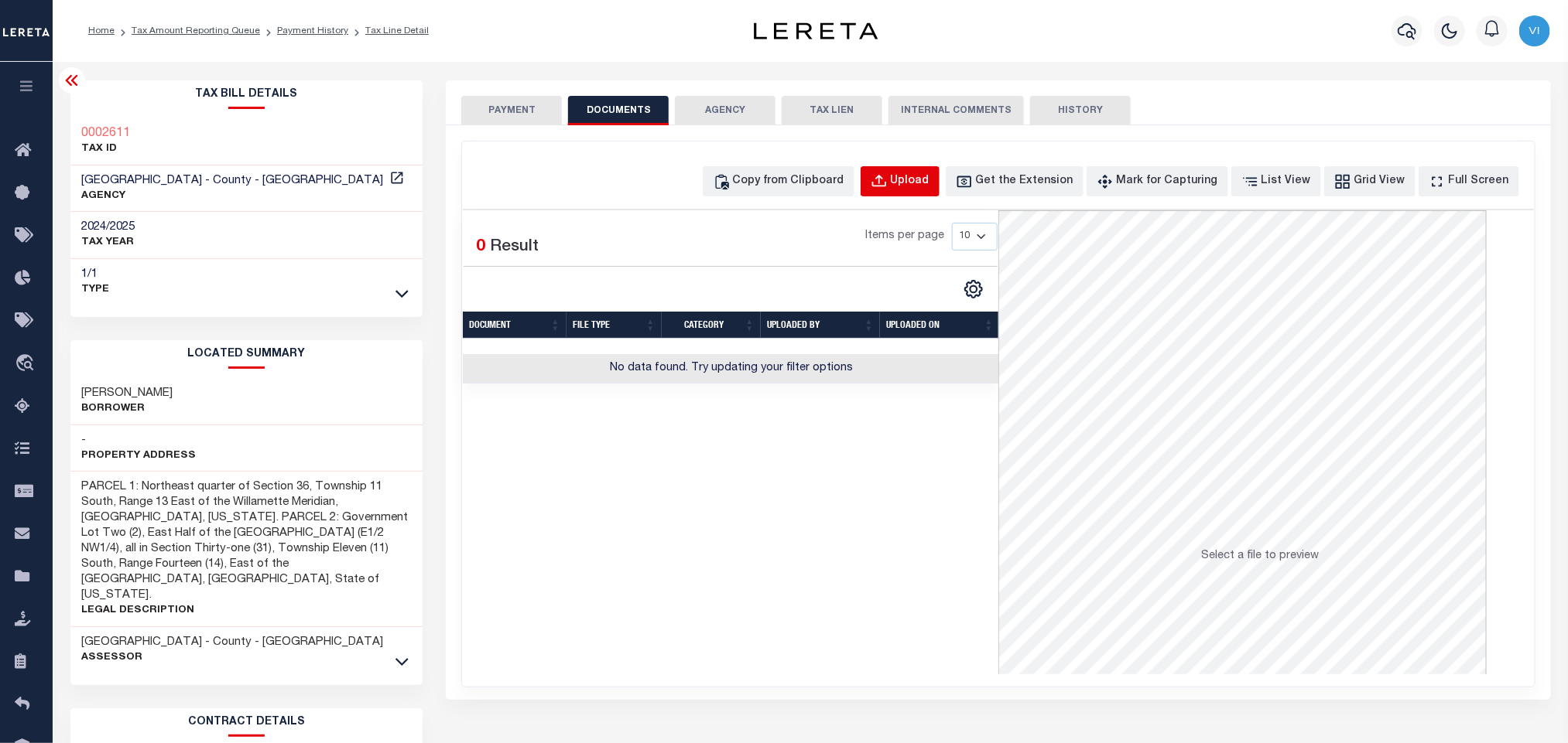
click at [915, 188] on button "Upload" at bounding box center [899, 181] width 78 height 30
select select "POP"
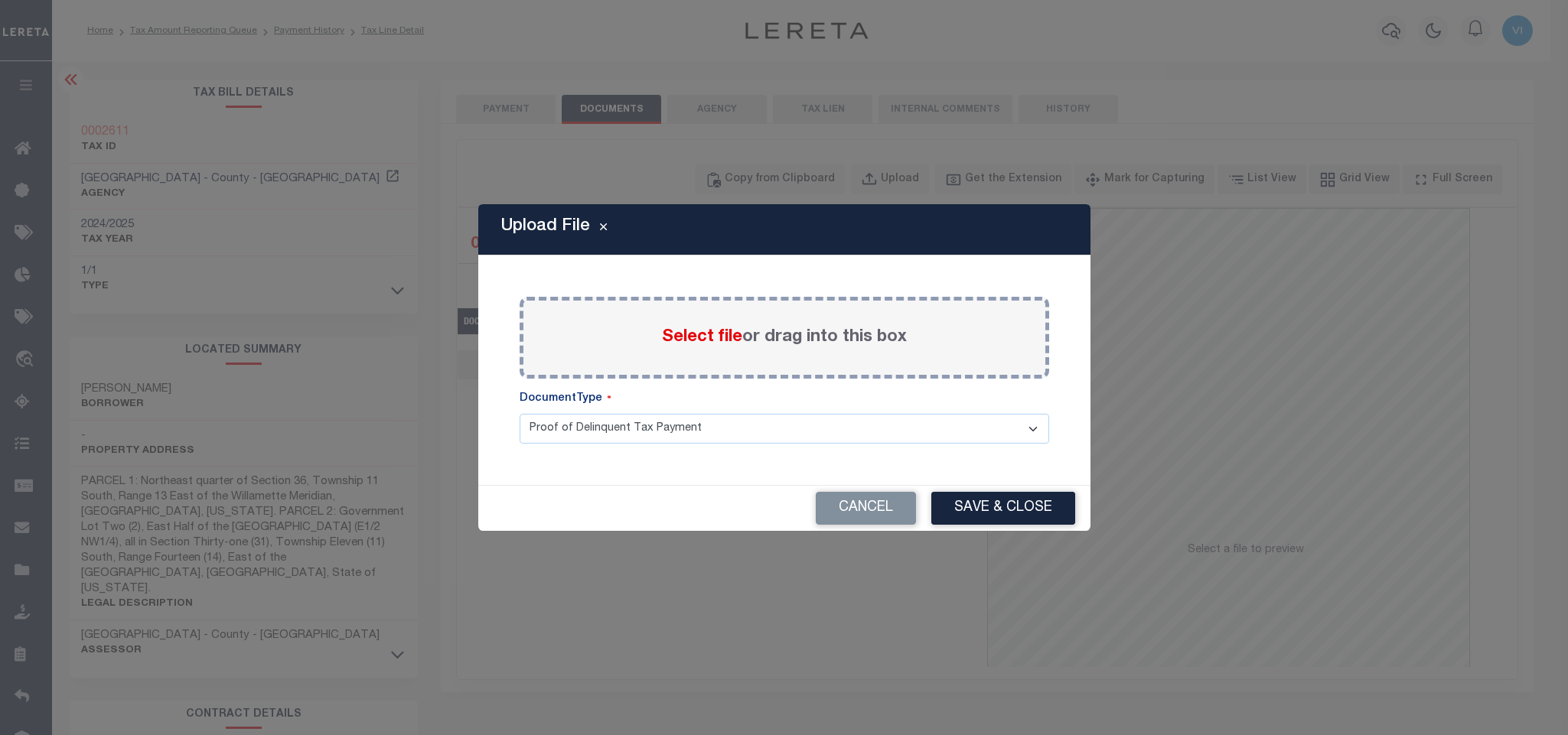
click at [700, 338] on span "Select file" at bounding box center [702, 337] width 80 height 16
click at [0, 0] on input "Select file or drag into this box" at bounding box center [0, 0] width 0 height 0
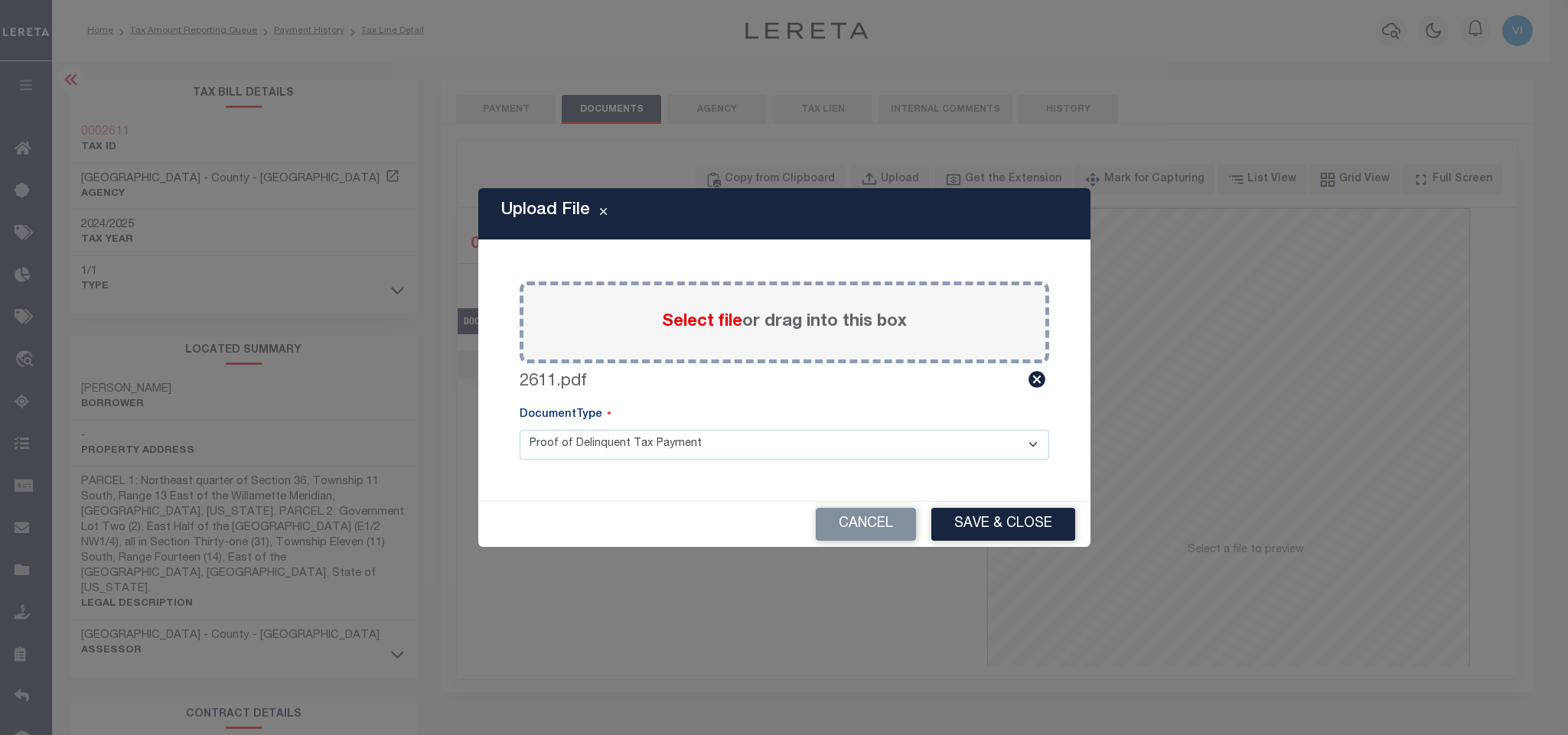
click at [556, 452] on select "Proof of Delinquent Tax Payment" at bounding box center [784, 445] width 530 height 30
click at [520, 430] on select "Proof of Delinquent Tax Payment" at bounding box center [784, 445] width 530 height 30
click at [939, 522] on button "Save & Close" at bounding box center [1004, 524] width 144 height 33
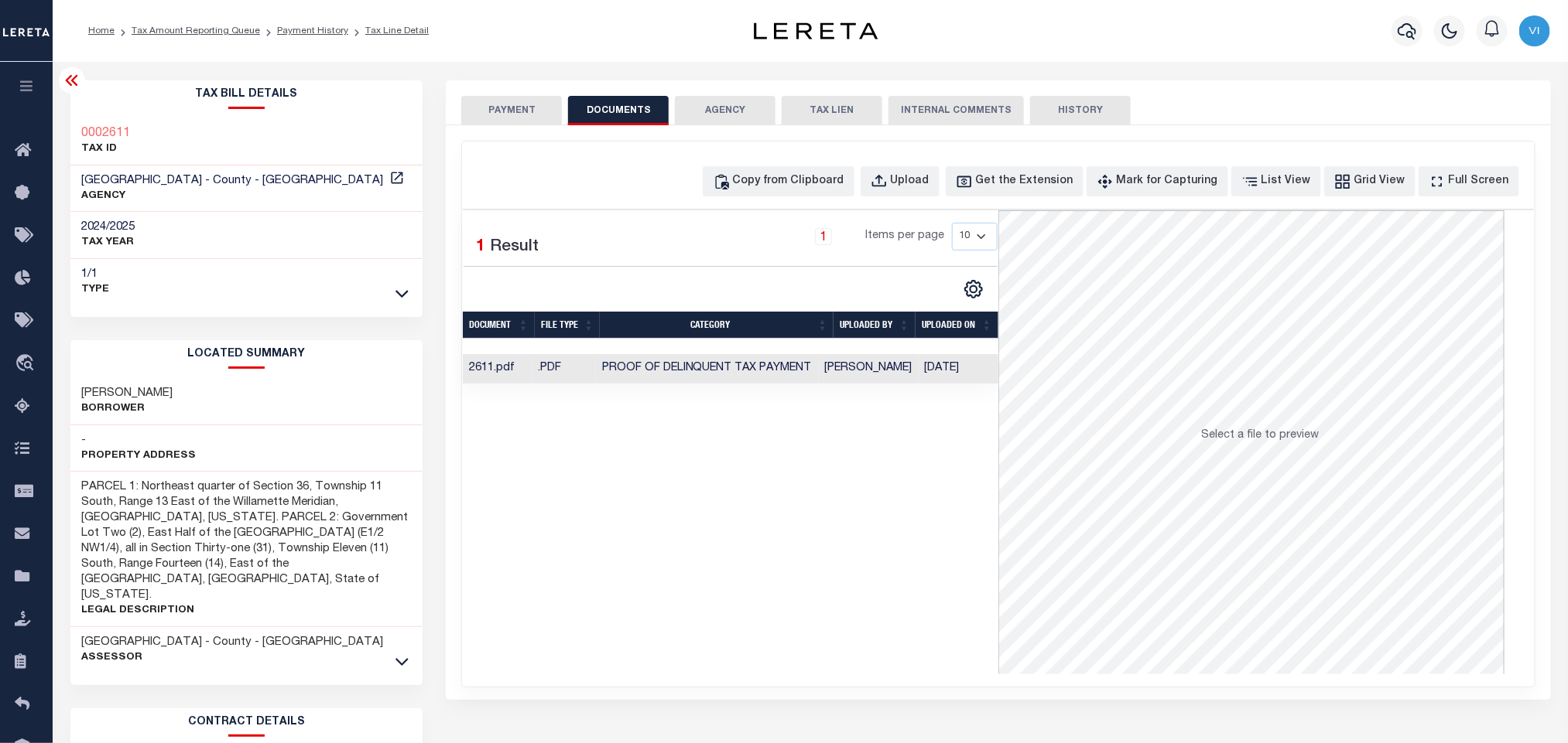
click at [558, 104] on button "PAYMENT" at bounding box center [511, 111] width 101 height 30
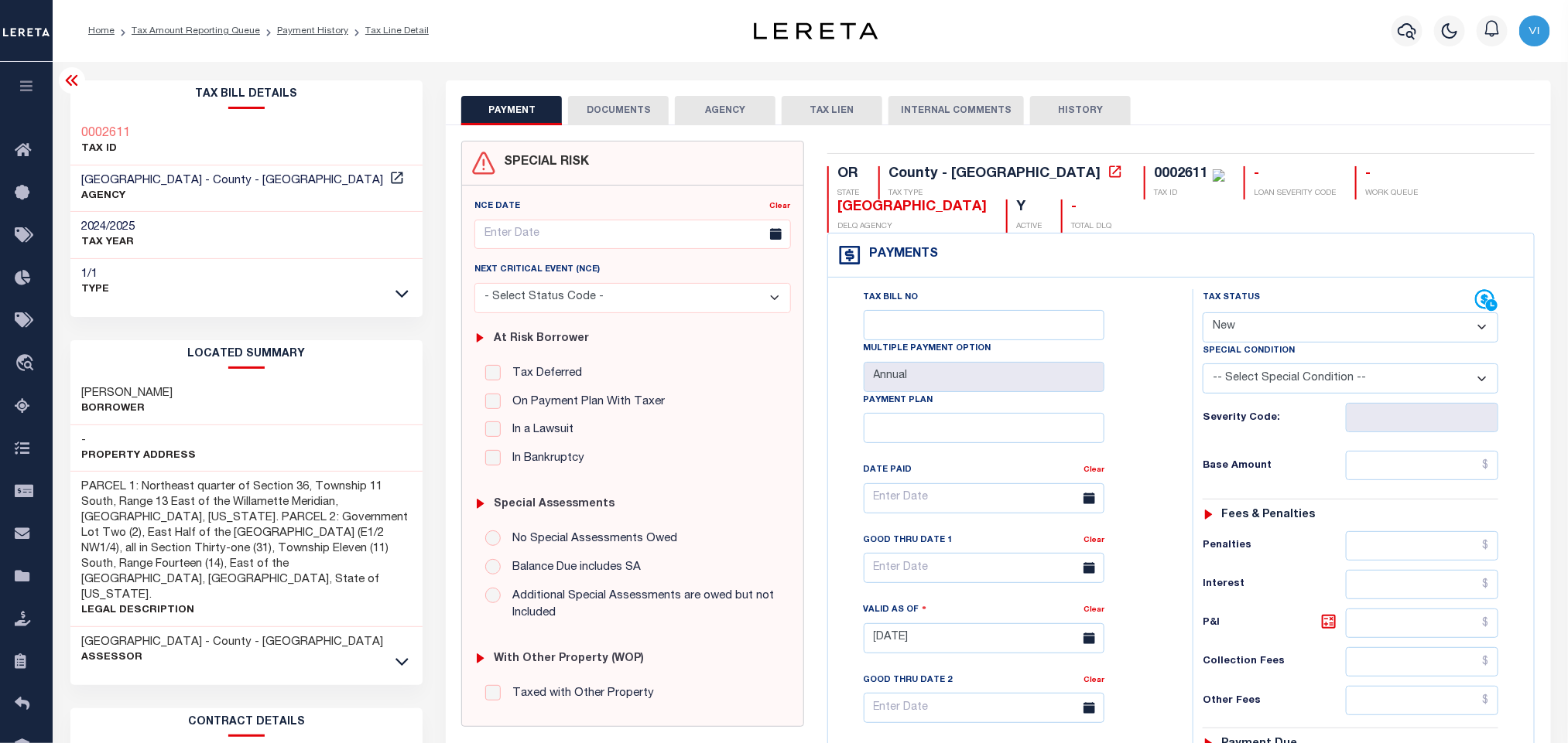
click at [1286, 332] on select "- Select Status Code - Open Due/Unpaid Paid Incomplete No Tax Due Internal Refu…" at bounding box center [1350, 328] width 296 height 30
select select "PYD"
click at [1202, 314] on select "- Select Status Code - Open Due/Unpaid Paid Incomplete No Tax Due Internal Refu…" at bounding box center [1350, 328] width 296 height 30
type input "09/12/2025"
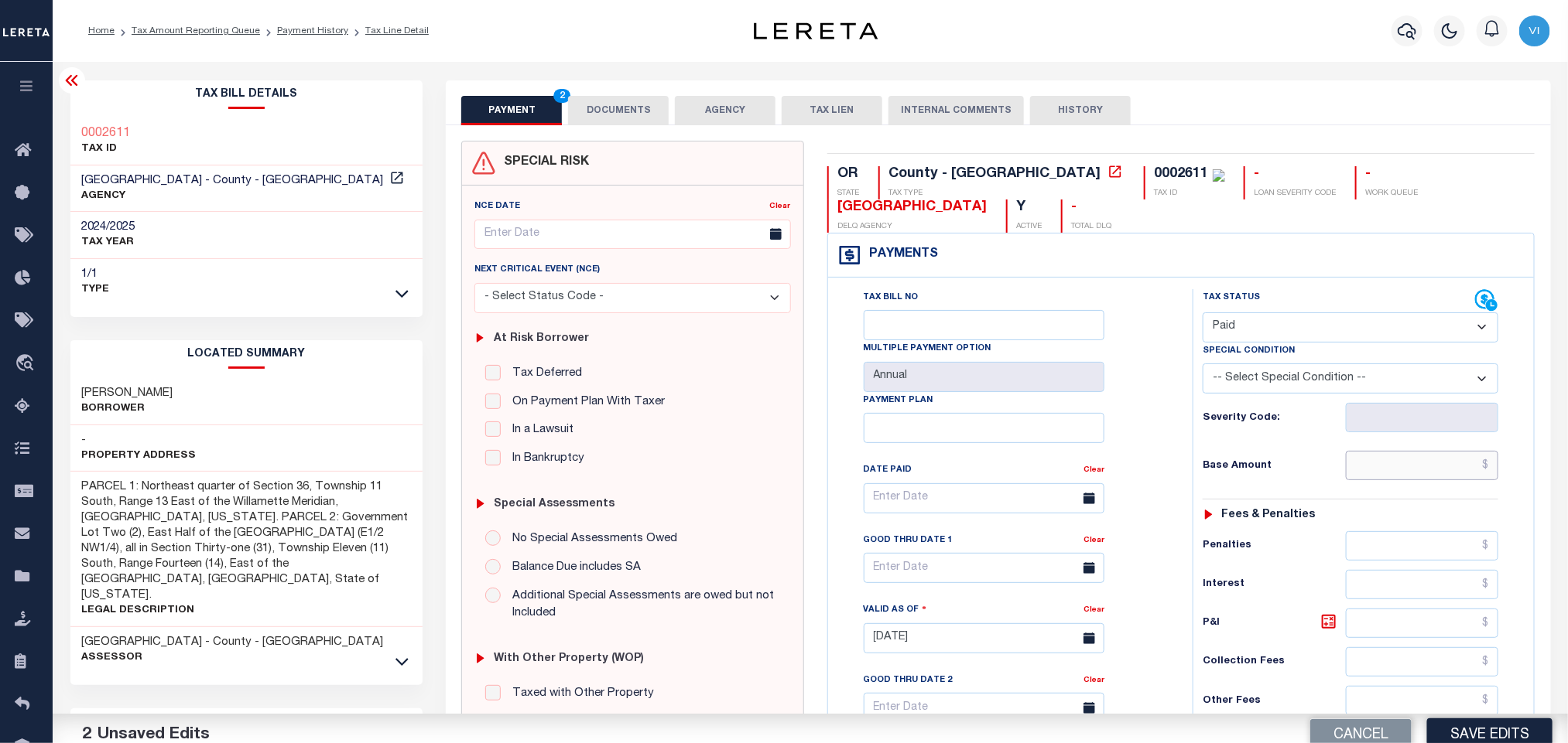
click at [1383, 480] on input "text" at bounding box center [1422, 466] width 153 height 30
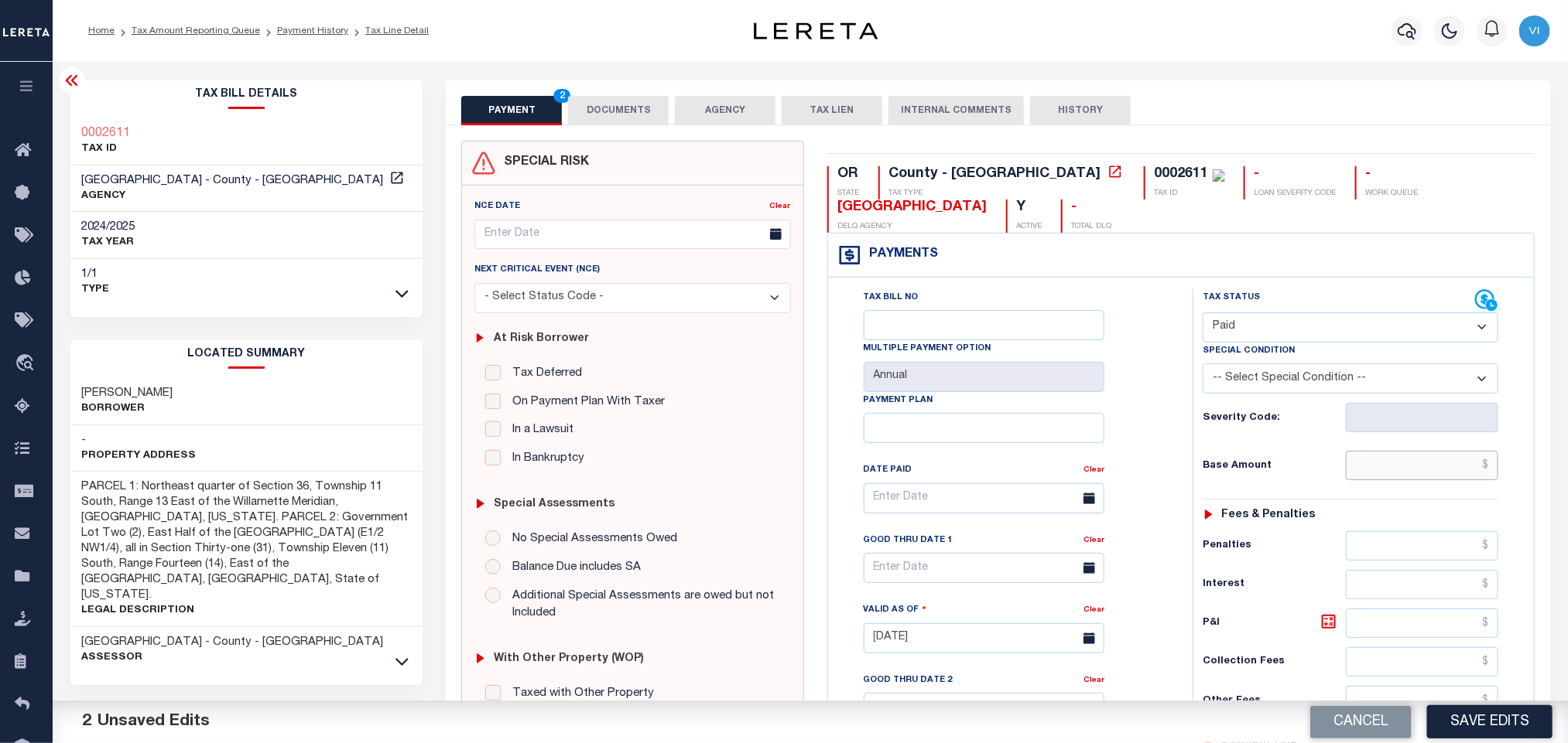
paste input "2,089.13"
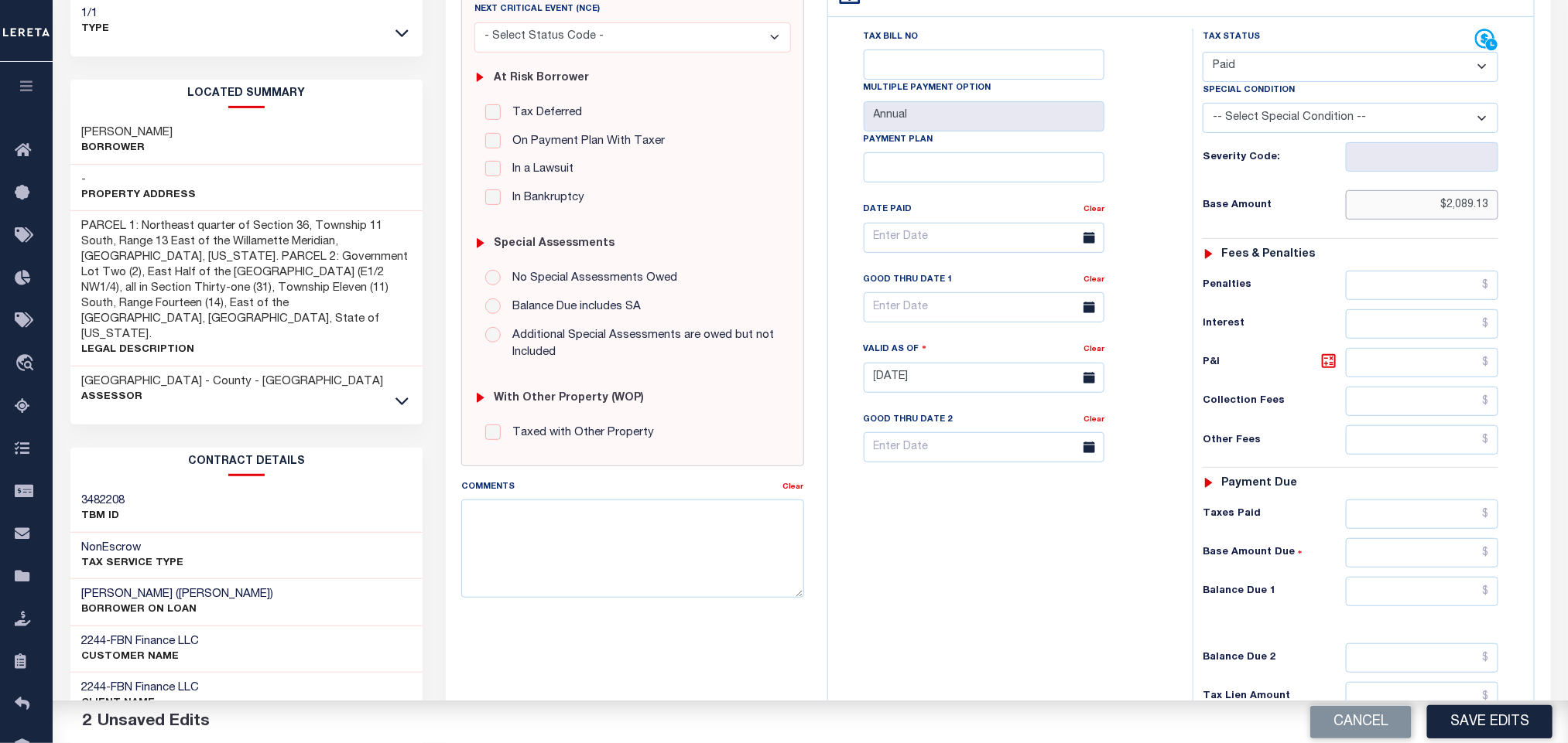
scroll to position [437, 0]
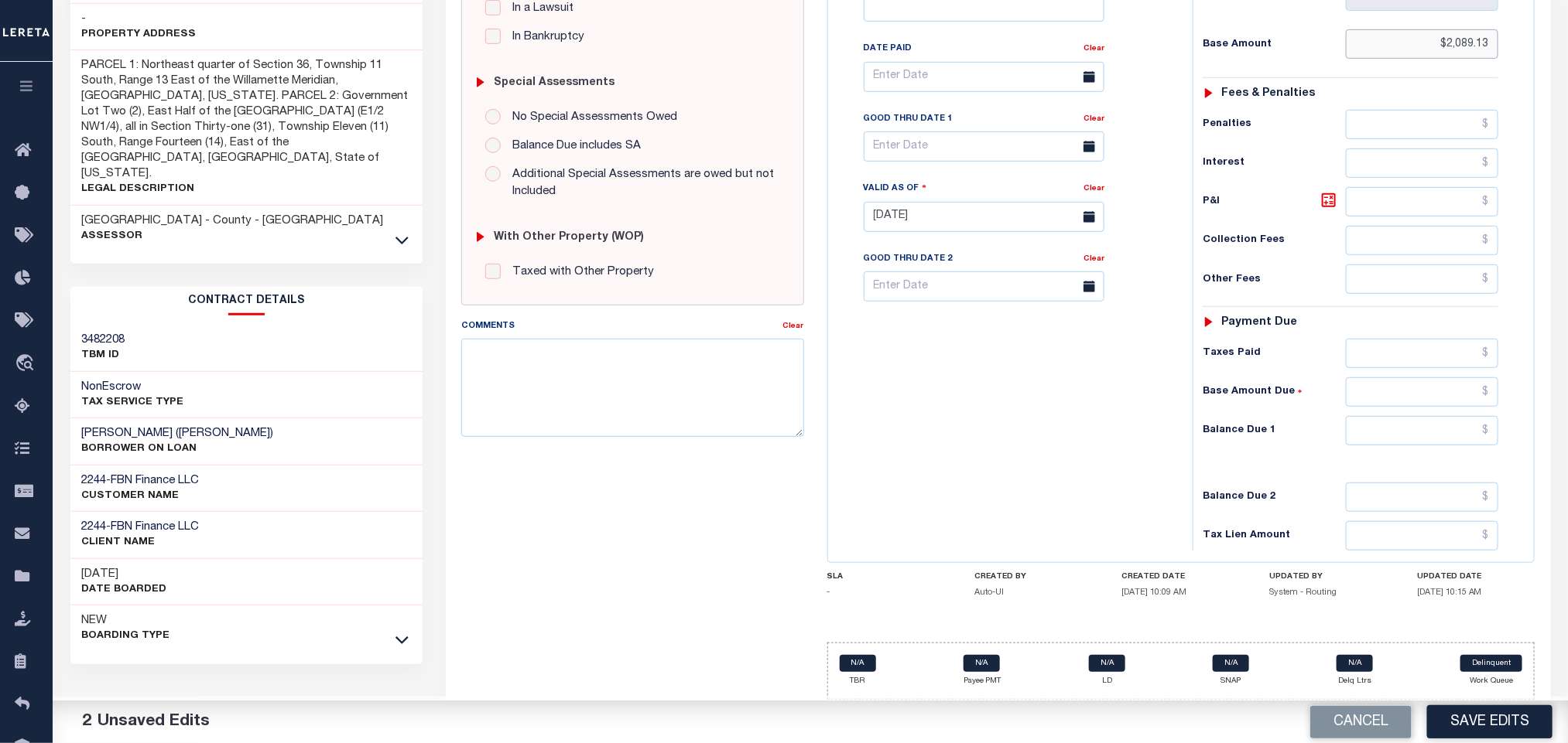
type input "$2,089.13"
click at [1379, 437] on input "text" at bounding box center [1422, 431] width 153 height 30
type input "$0.00"
click at [1502, 726] on button "Save Edits" at bounding box center [1490, 722] width 126 height 33
checkbox input "false"
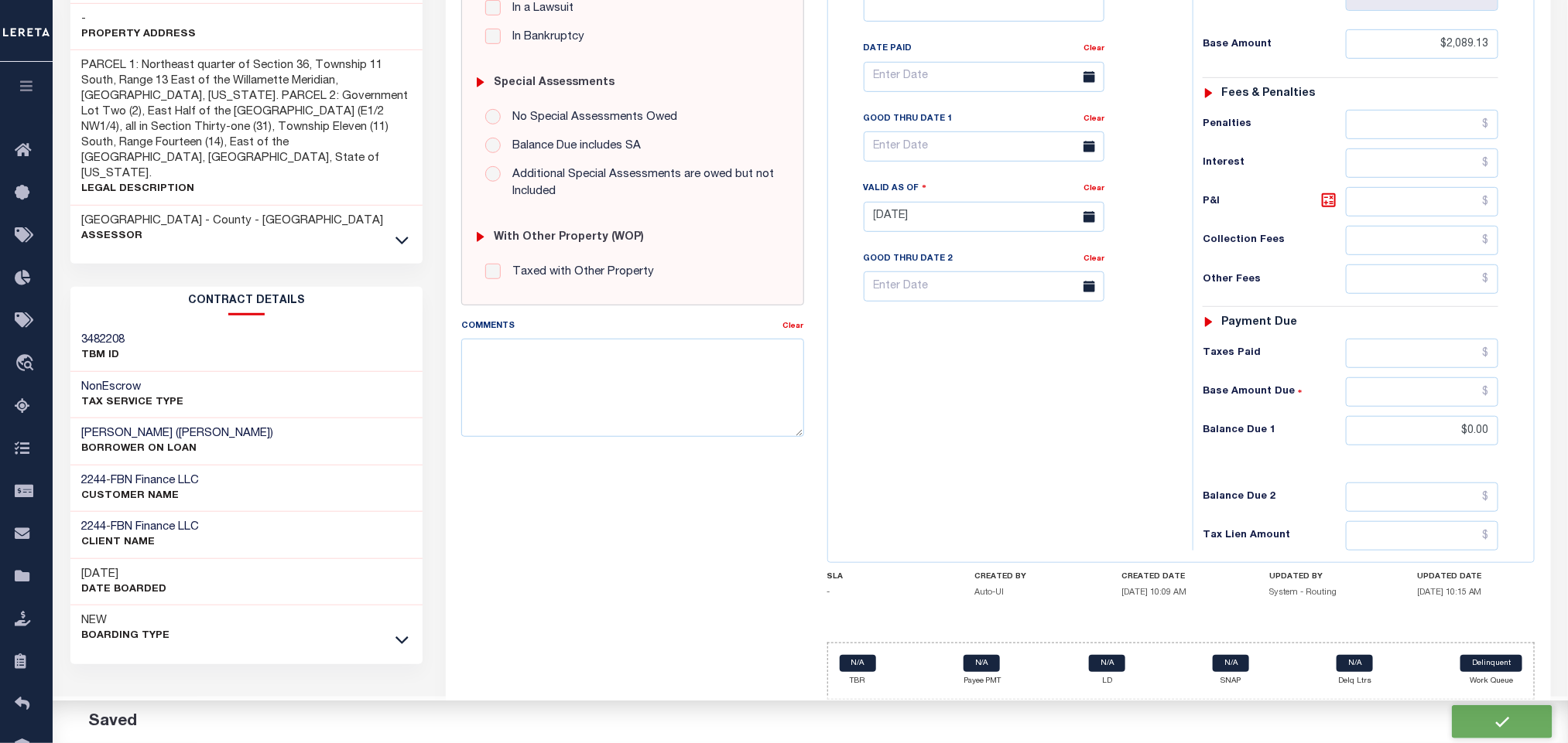
checkbox input "false"
type input "$2,089.13"
type input "$0"
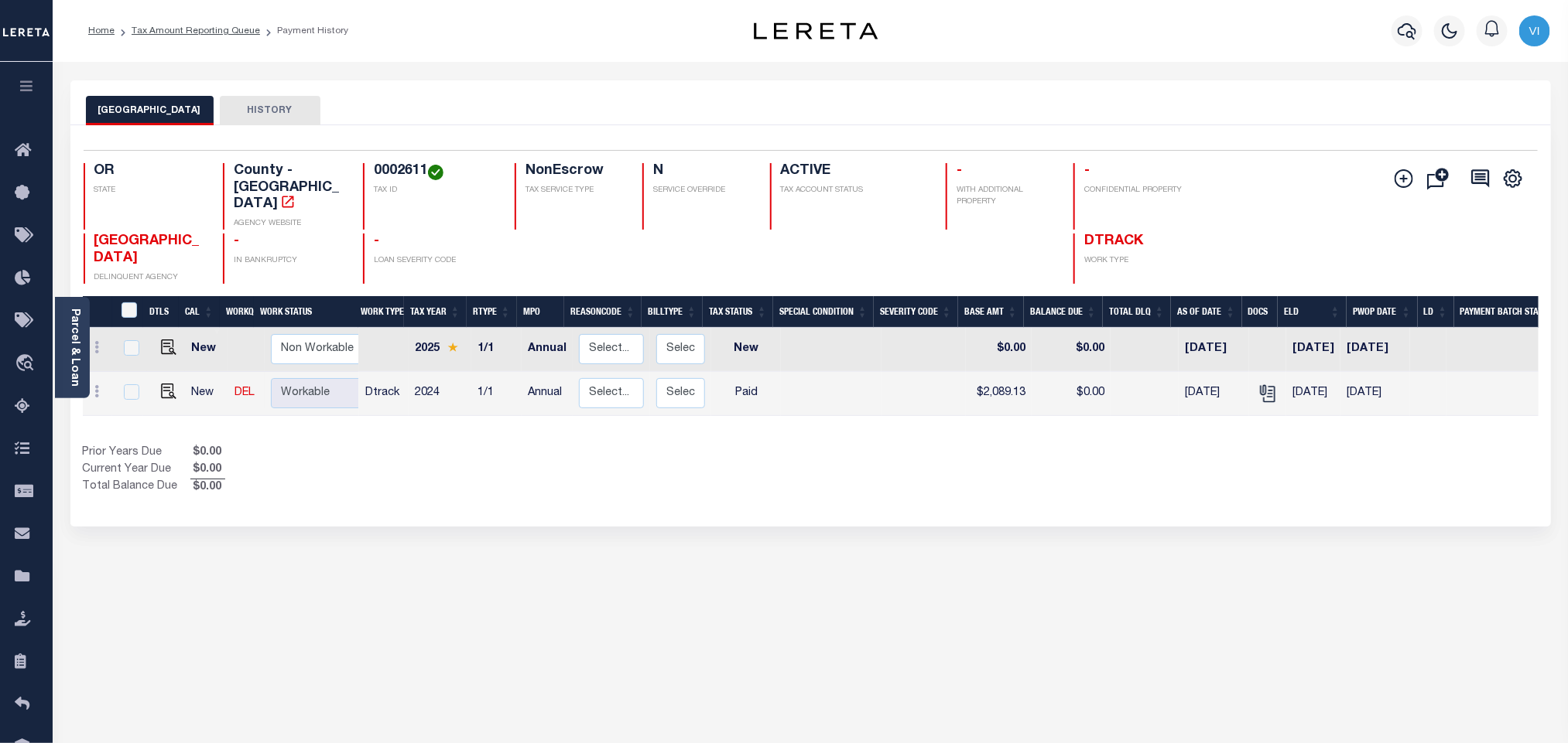
click at [77, 351] on link "Parcel & Loan" at bounding box center [75, 347] width 11 height 78
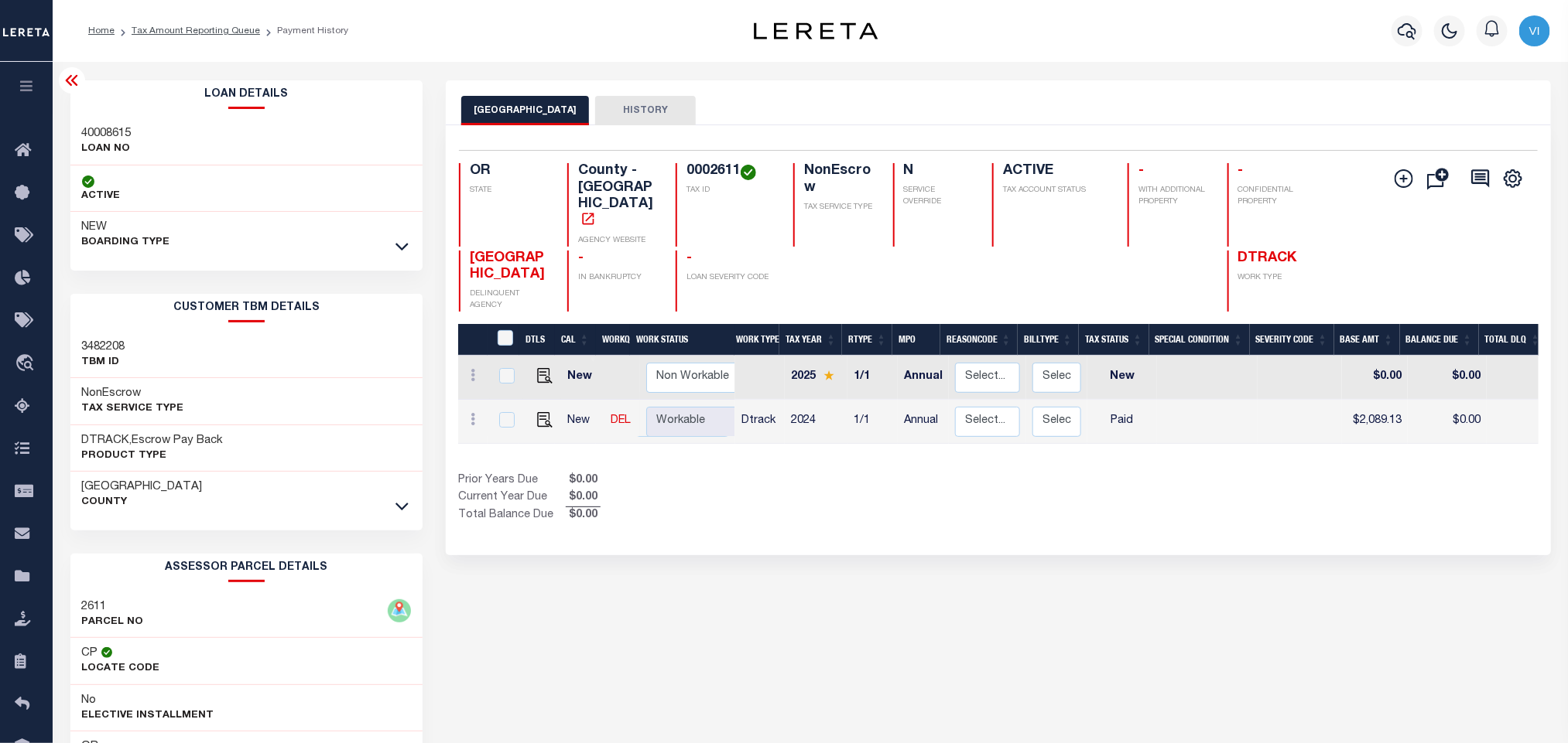
click at [82, 139] on h3 "40008615" at bounding box center [107, 134] width 50 height 16
copy h3 "40008615"
click at [709, 177] on h4 "0002611" at bounding box center [730, 172] width 89 height 17
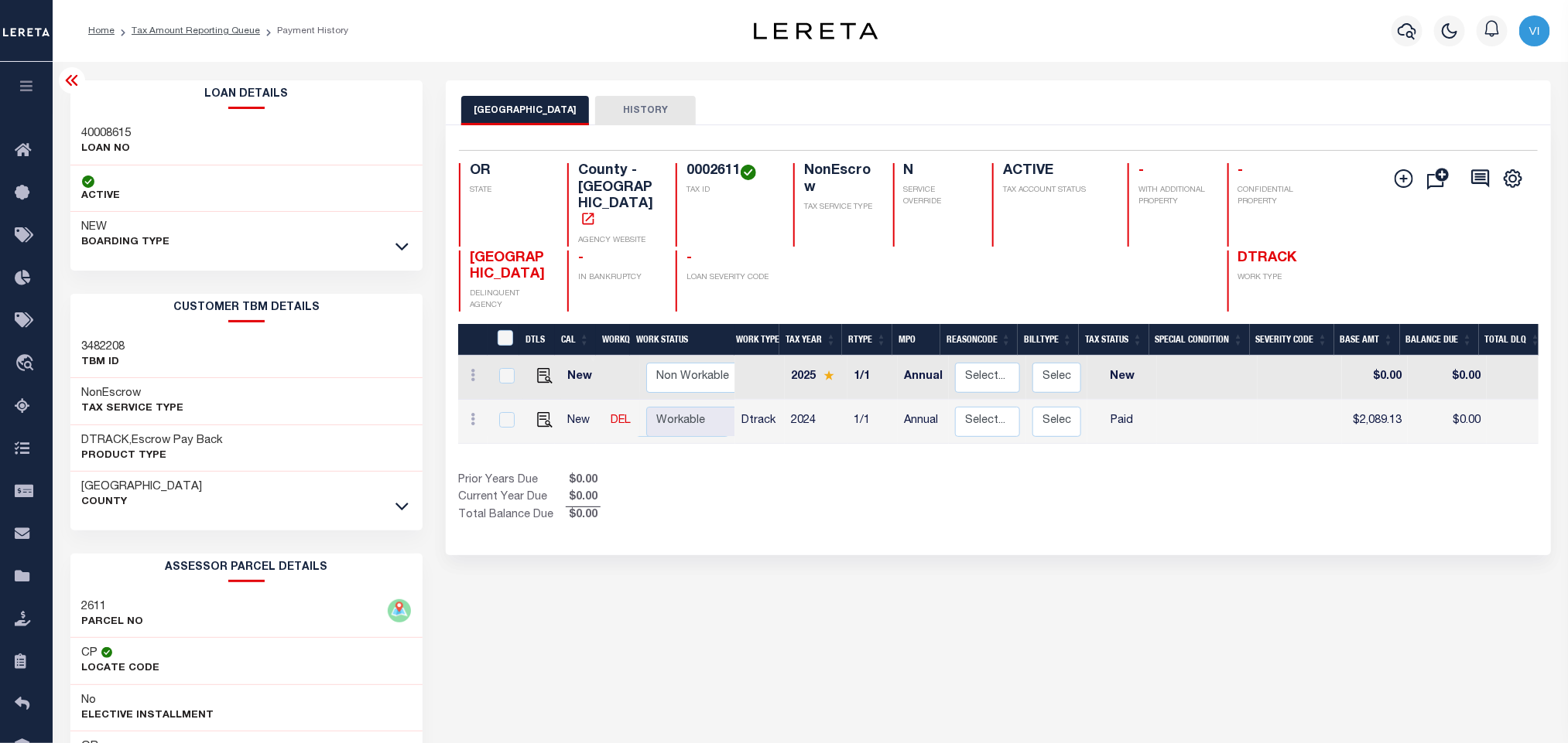
copy h4 "0002611"
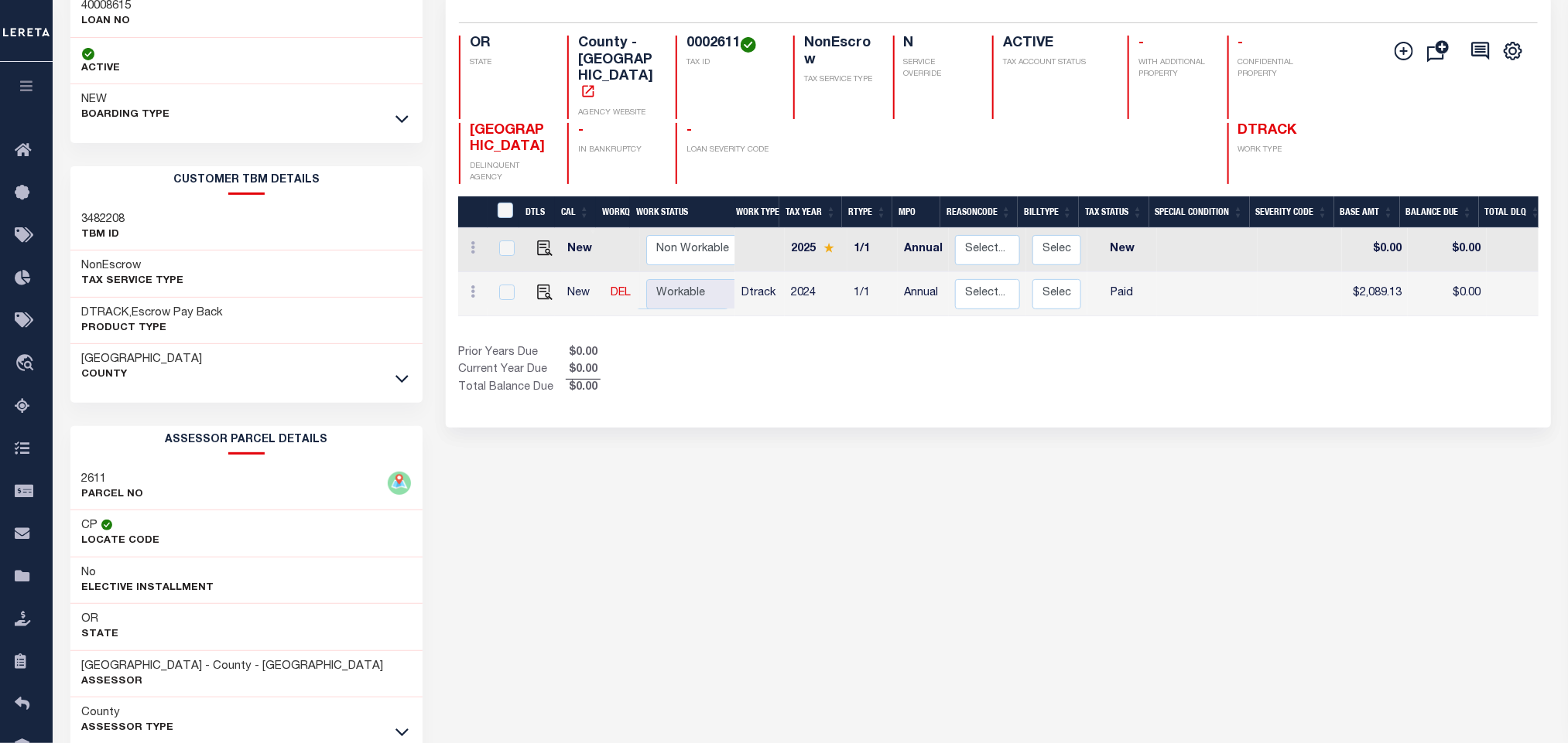
scroll to position [216, 0]
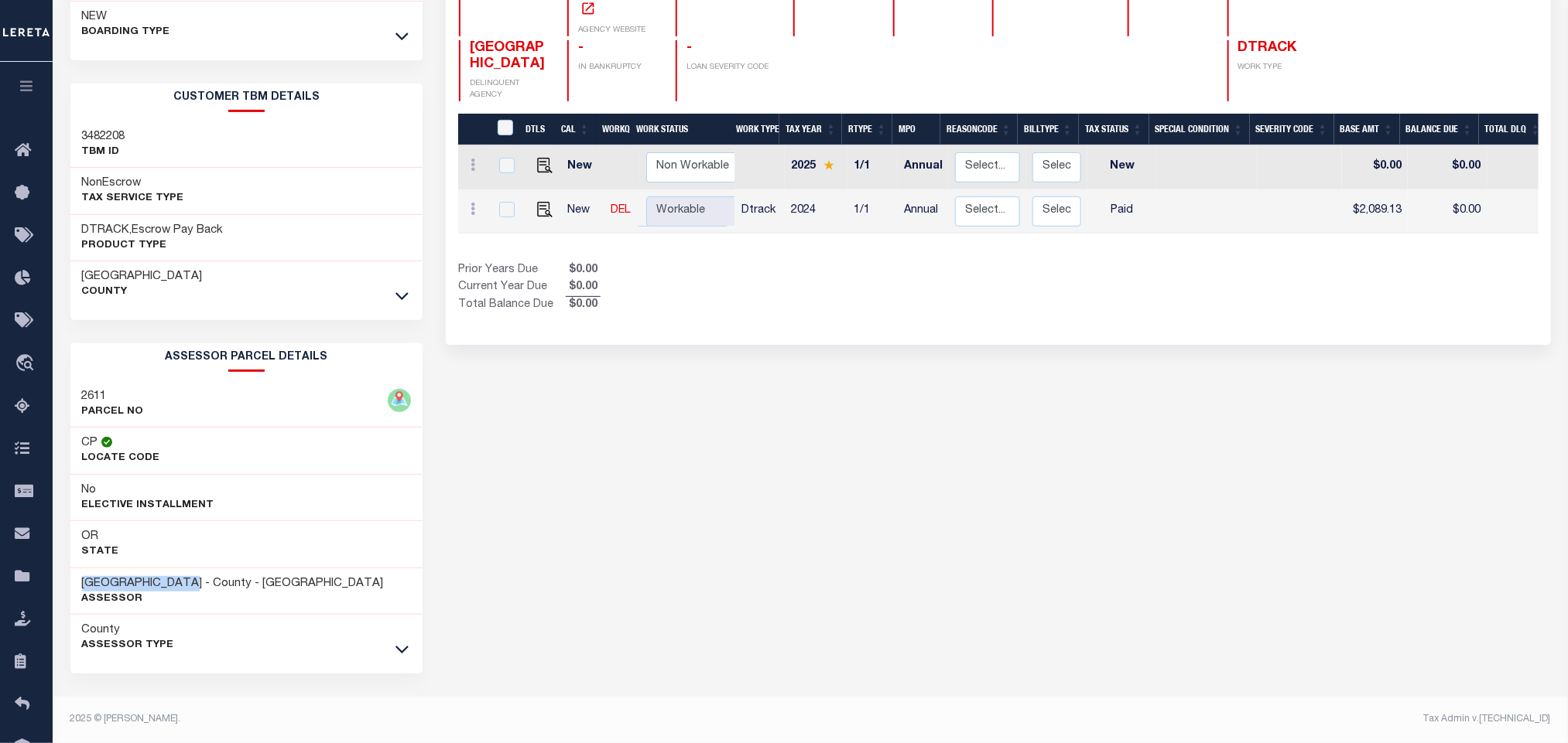
drag, startPoint x: 199, startPoint y: 582, endPoint x: 75, endPoint y: 570, distance: 124.6
click at [75, 570] on div "[GEOGRAPHIC_DATA] - County - [GEOGRAPHIC_DATA] Assessor" at bounding box center [247, 592] width 353 height 47
copy h3 "[GEOGRAPHIC_DATA]"
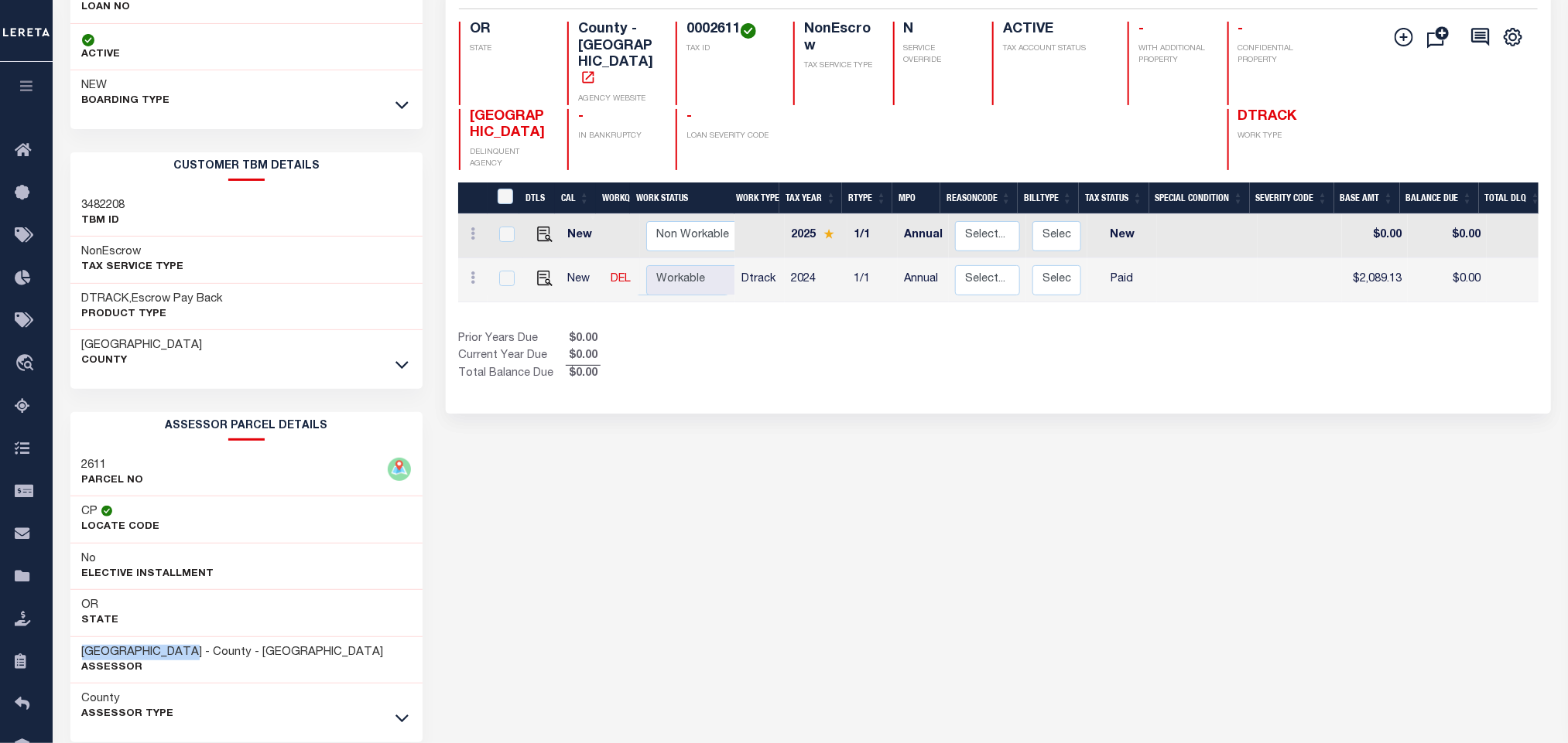
scroll to position [0, 0]
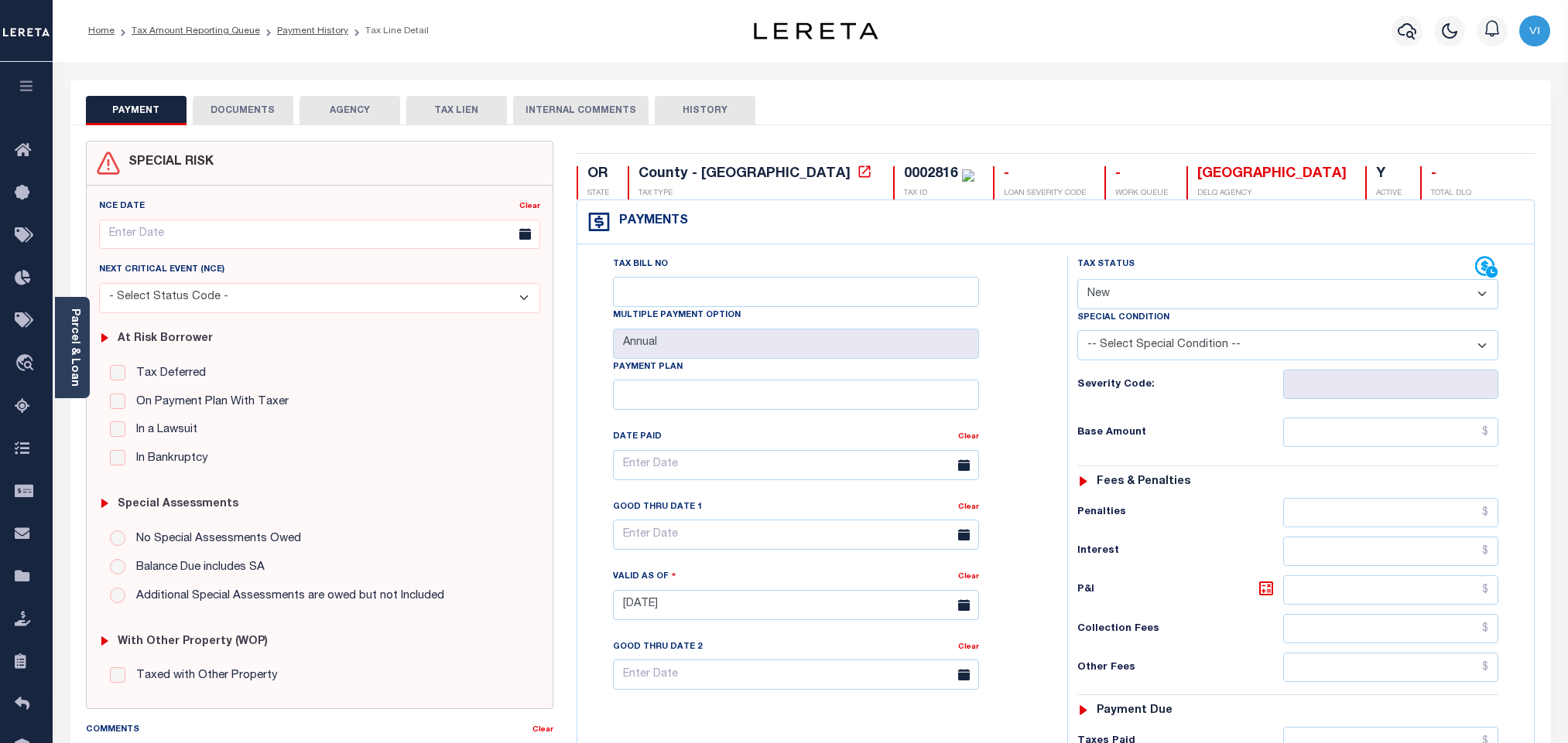
select select "NW2"
click at [77, 348] on link "Parcel & Loan" at bounding box center [75, 347] width 11 height 78
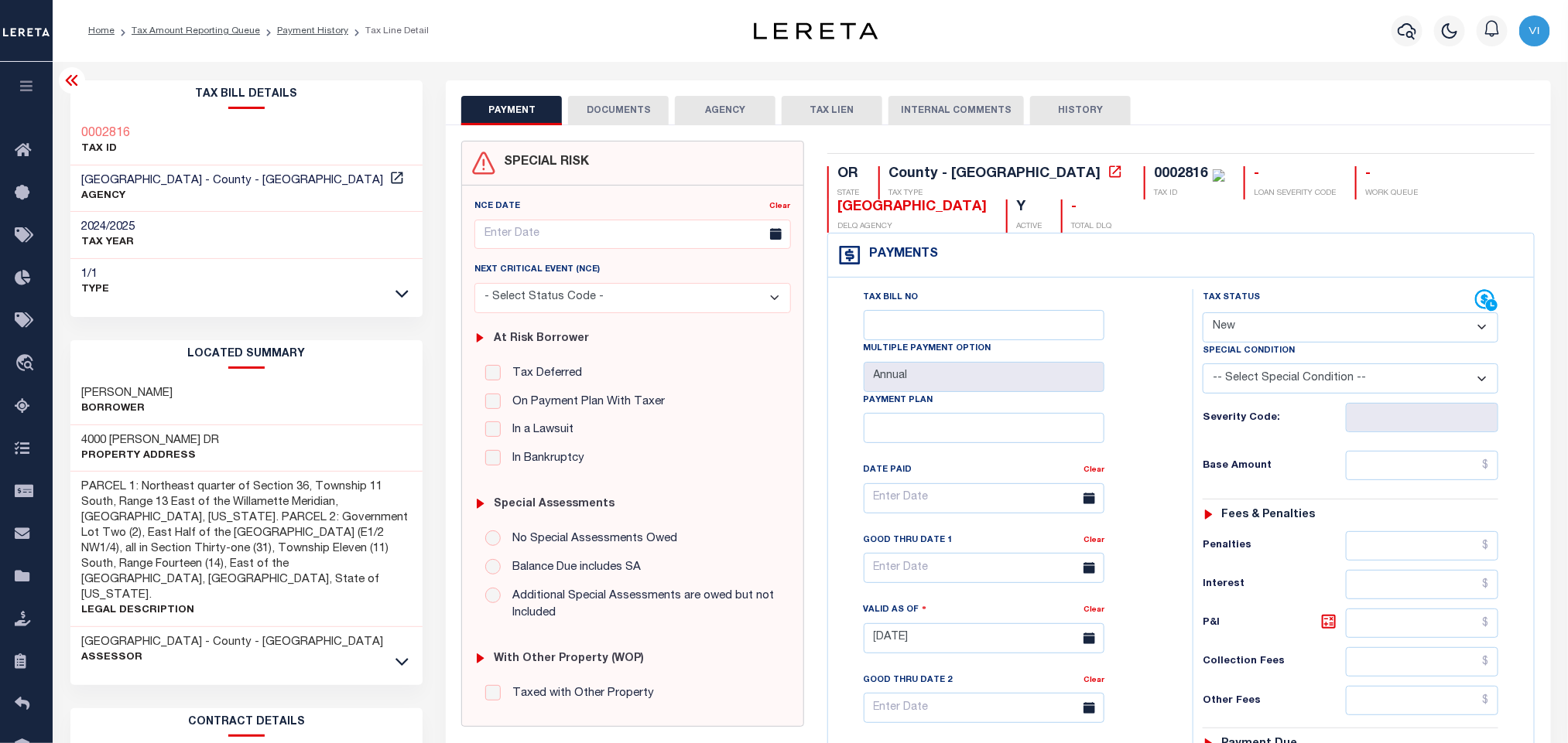
click at [611, 114] on button "DOCUMENTS" at bounding box center [618, 111] width 101 height 30
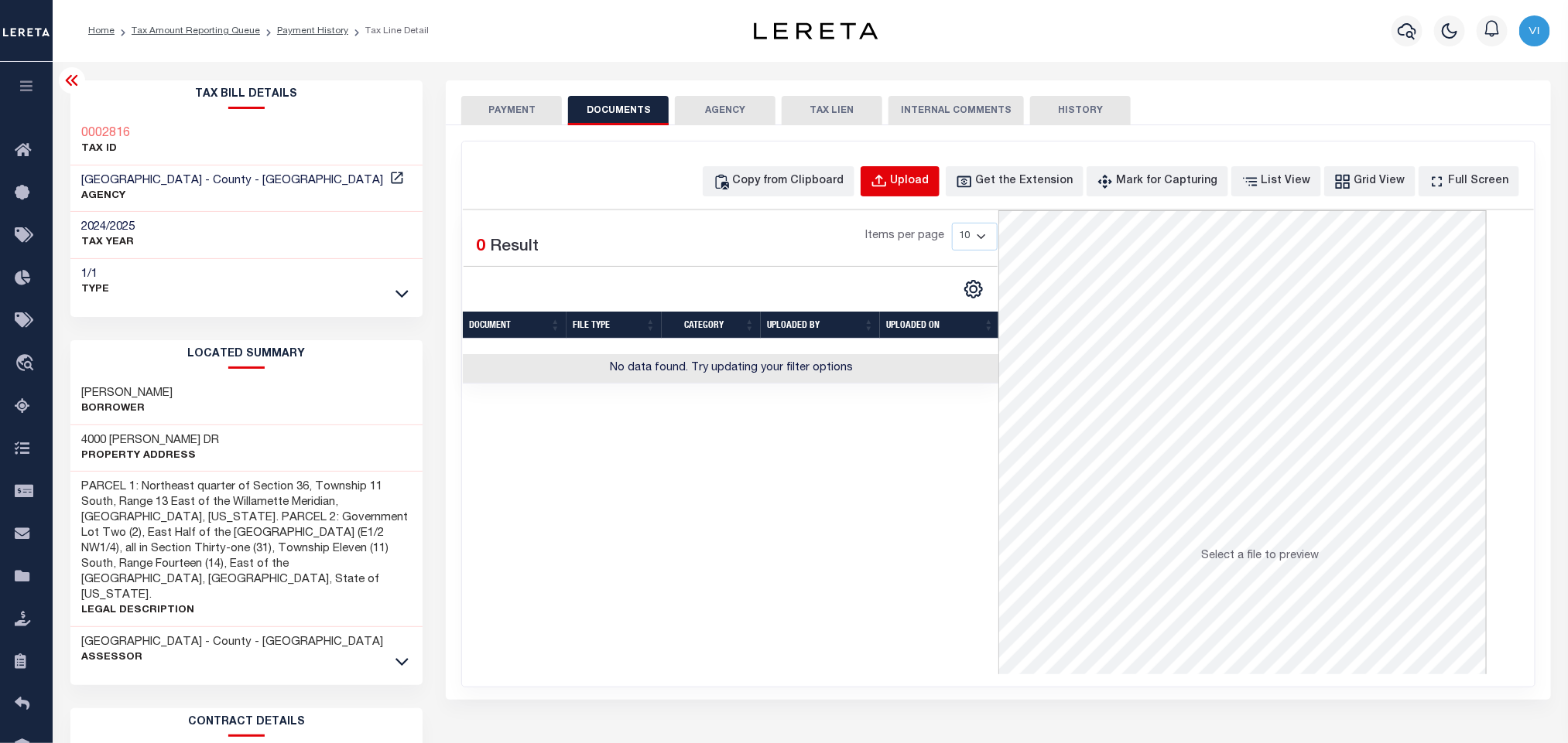
click at [929, 184] on div "Upload" at bounding box center [911, 182] width 39 height 17
select select "POP"
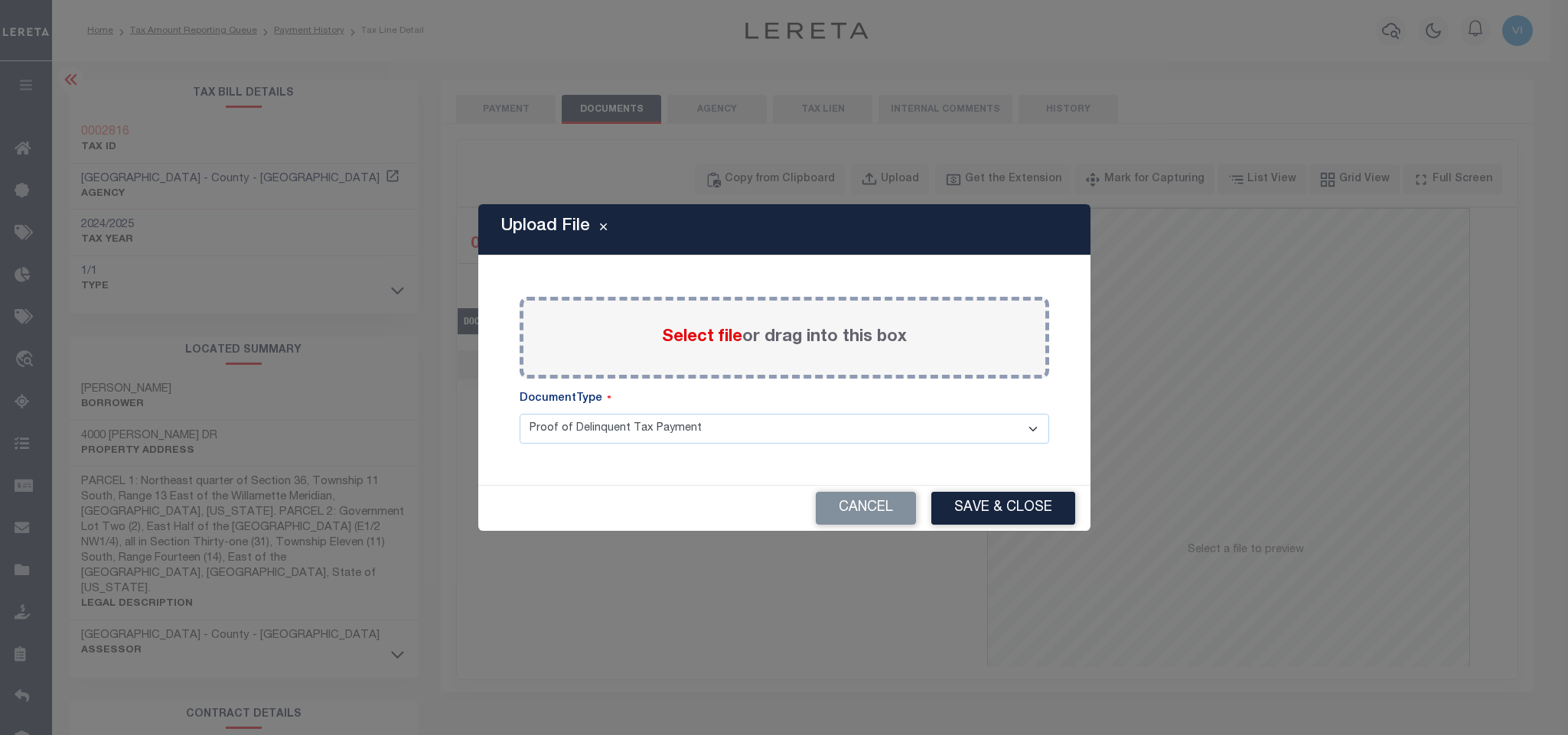
click at [711, 329] on span "Select file" at bounding box center [702, 337] width 80 height 16
click at [0, 0] on input "Select file or drag into this box" at bounding box center [0, 0] width 0 height 0
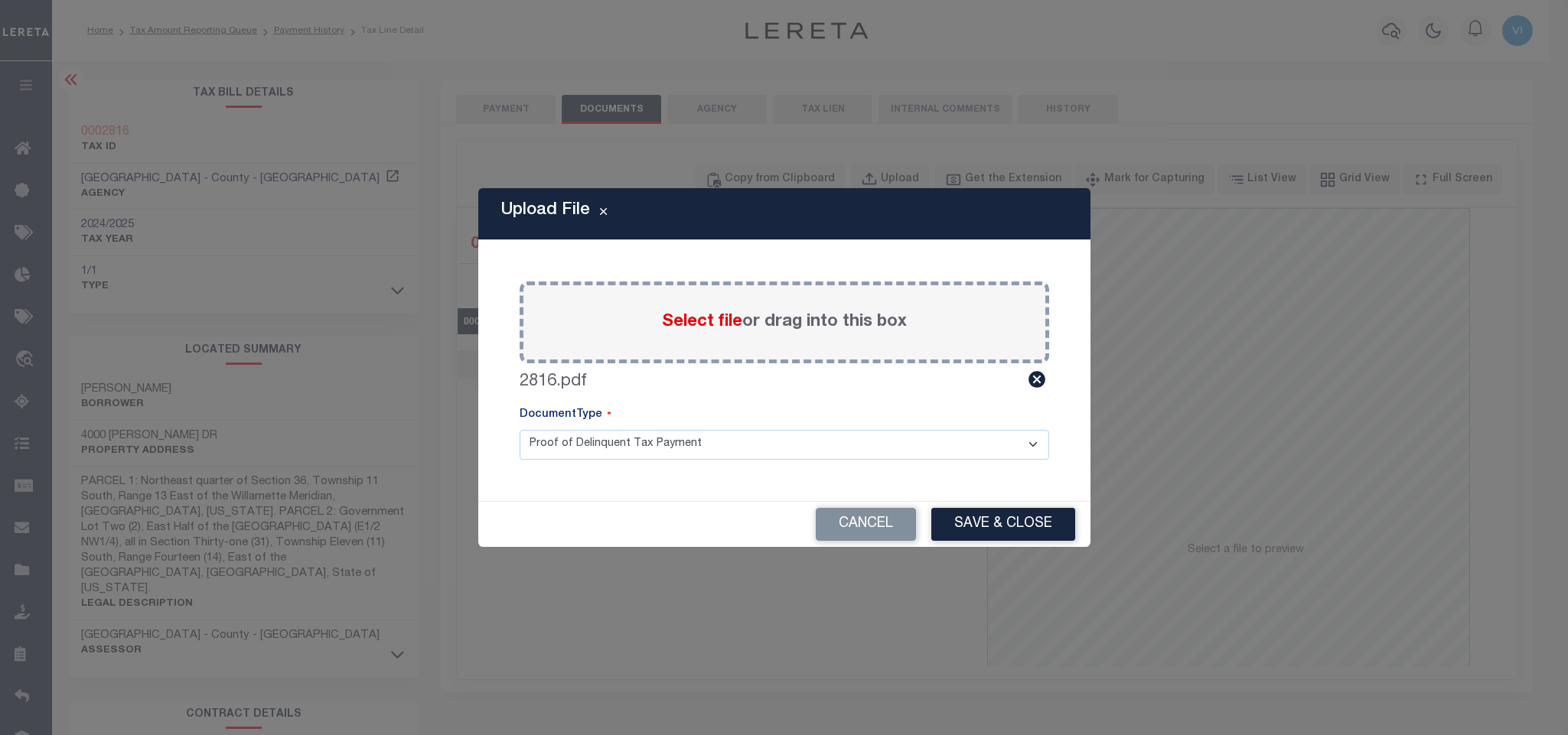
click at [563, 455] on select "Proof of Delinquent Tax Payment" at bounding box center [784, 445] width 530 height 30
click at [520, 430] on select "Proof of Delinquent Tax Payment" at bounding box center [784, 445] width 530 height 30
click at [987, 522] on button "Save & Close" at bounding box center [1004, 524] width 144 height 33
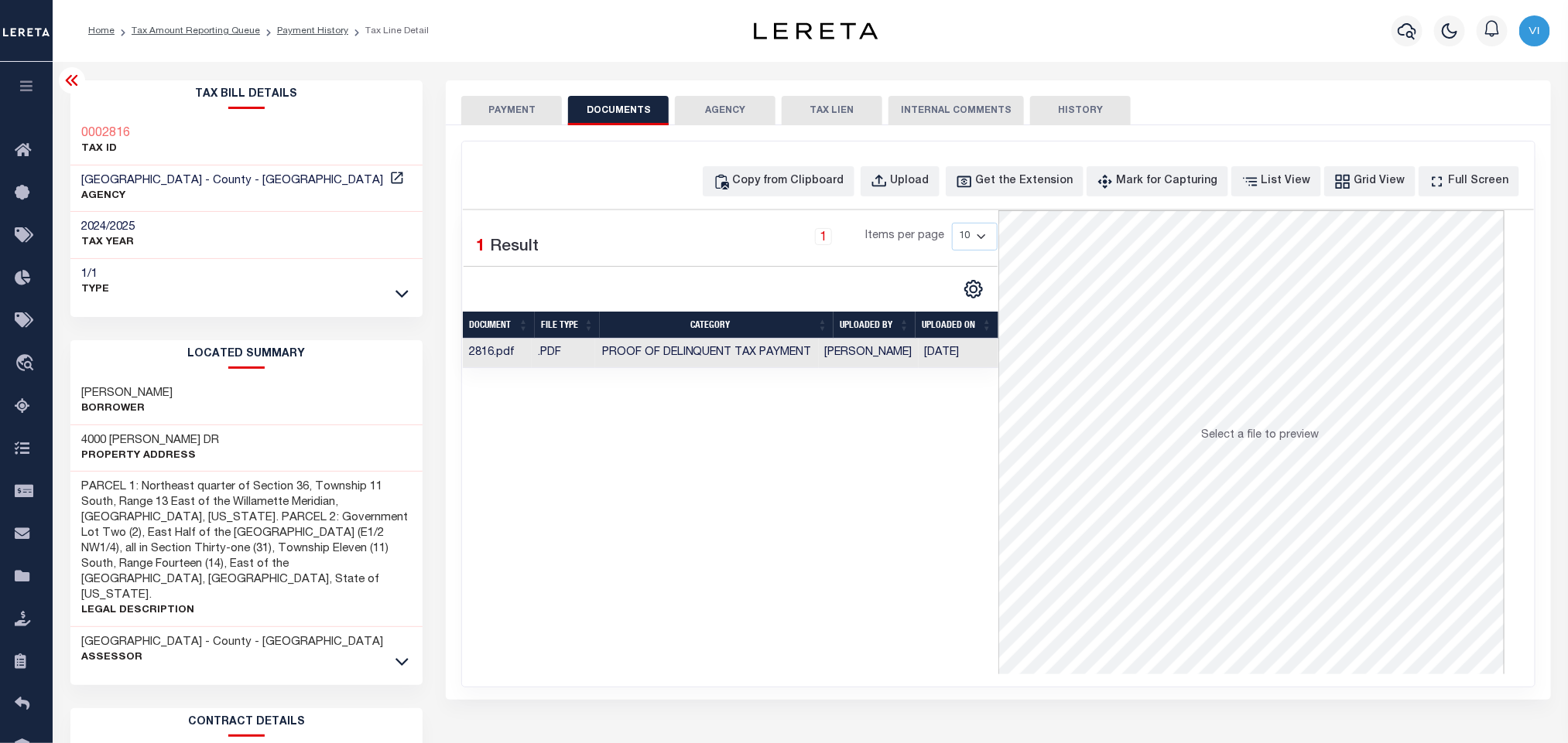
click at [528, 110] on button "PAYMENT" at bounding box center [511, 111] width 101 height 30
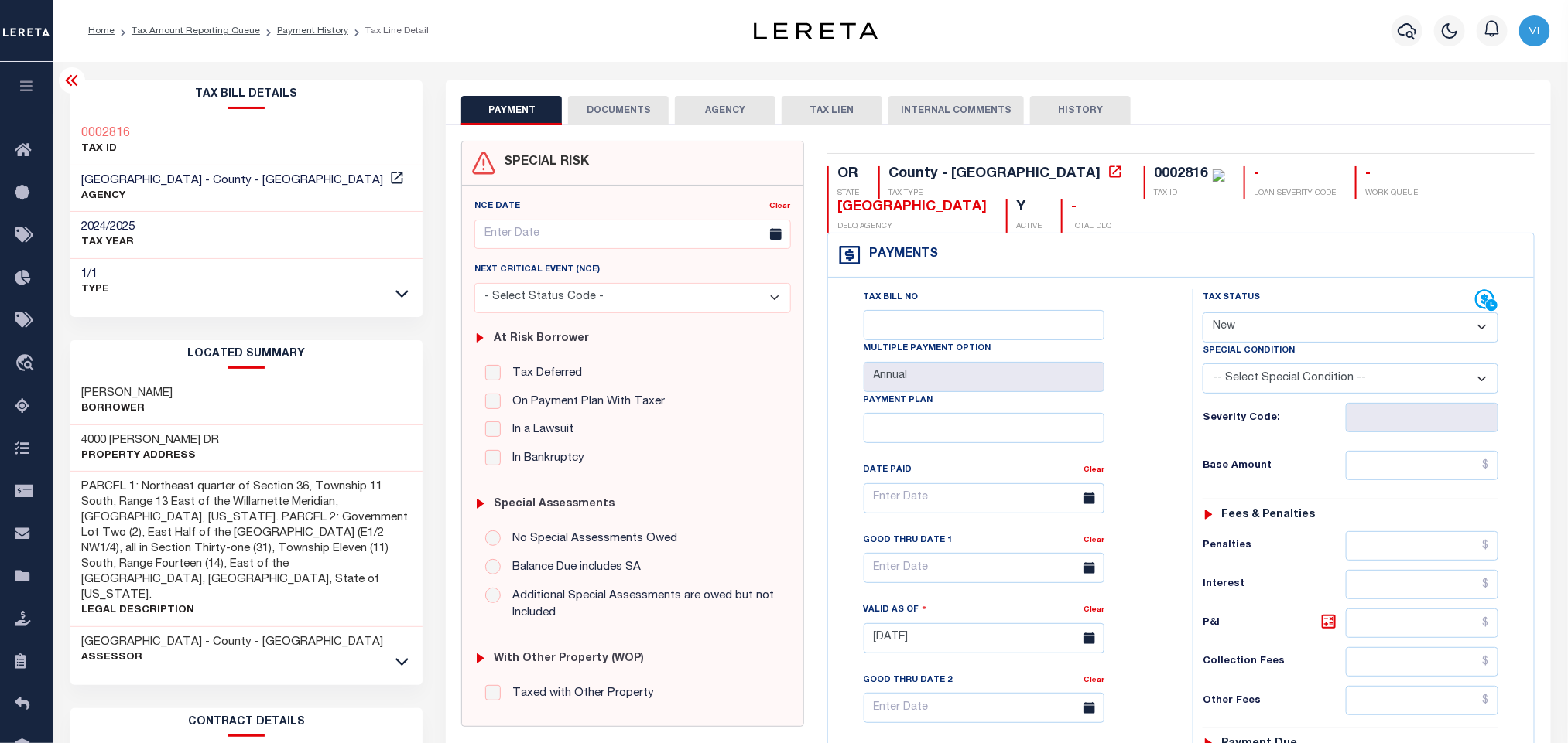
click at [1265, 323] on select "- Select Status Code - Open Due/Unpaid Paid Incomplete No Tax Due Internal Refu…" at bounding box center [1350, 328] width 296 height 30
select select "PYD"
click at [1202, 314] on select "- Select Status Code - Open Due/Unpaid Paid Incomplete No Tax Due Internal Refu…" at bounding box center [1350, 328] width 296 height 30
type input "[DATE]"
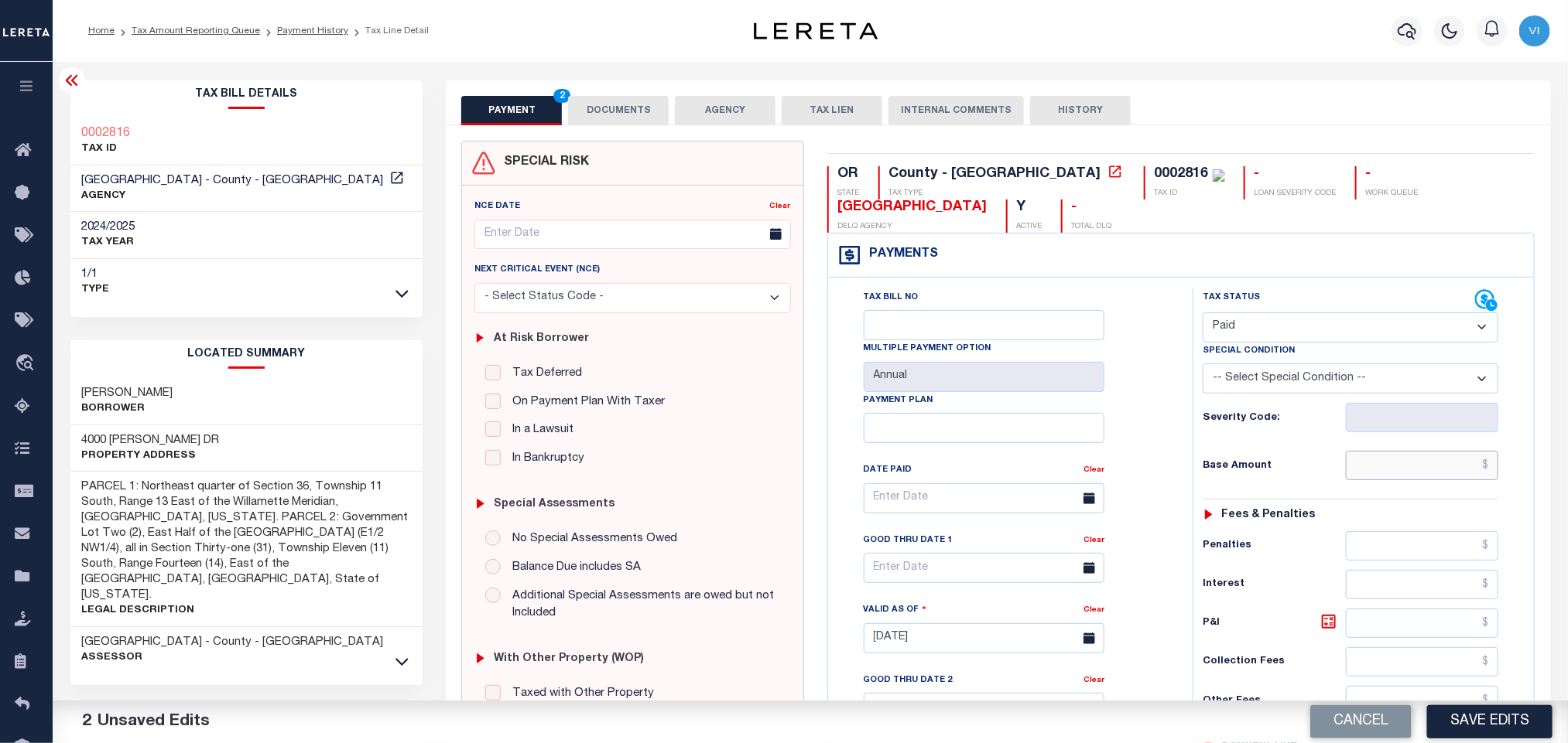
click at [1374, 472] on input "text" at bounding box center [1422, 466] width 153 height 30
paste input "1,903.79"
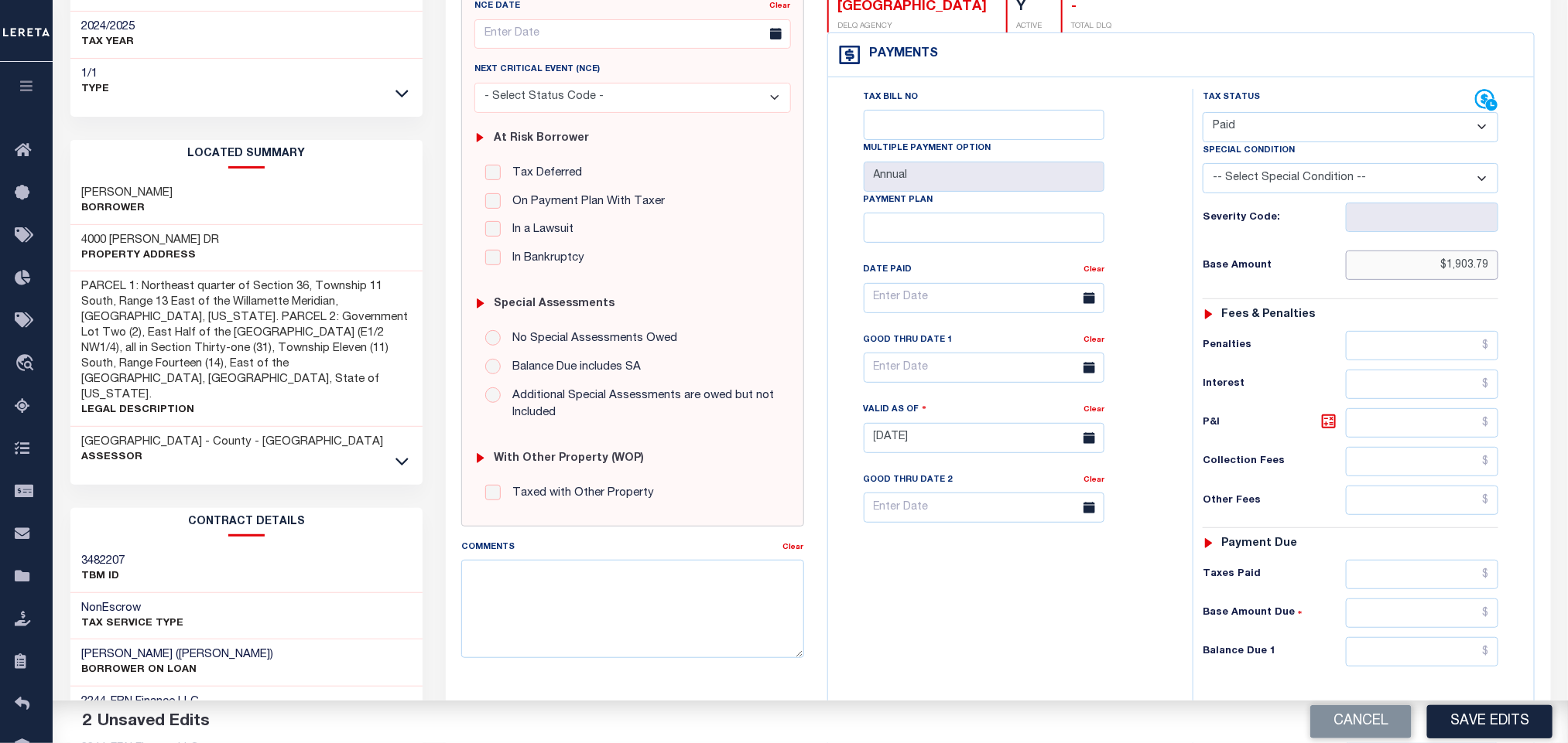
scroll to position [437, 0]
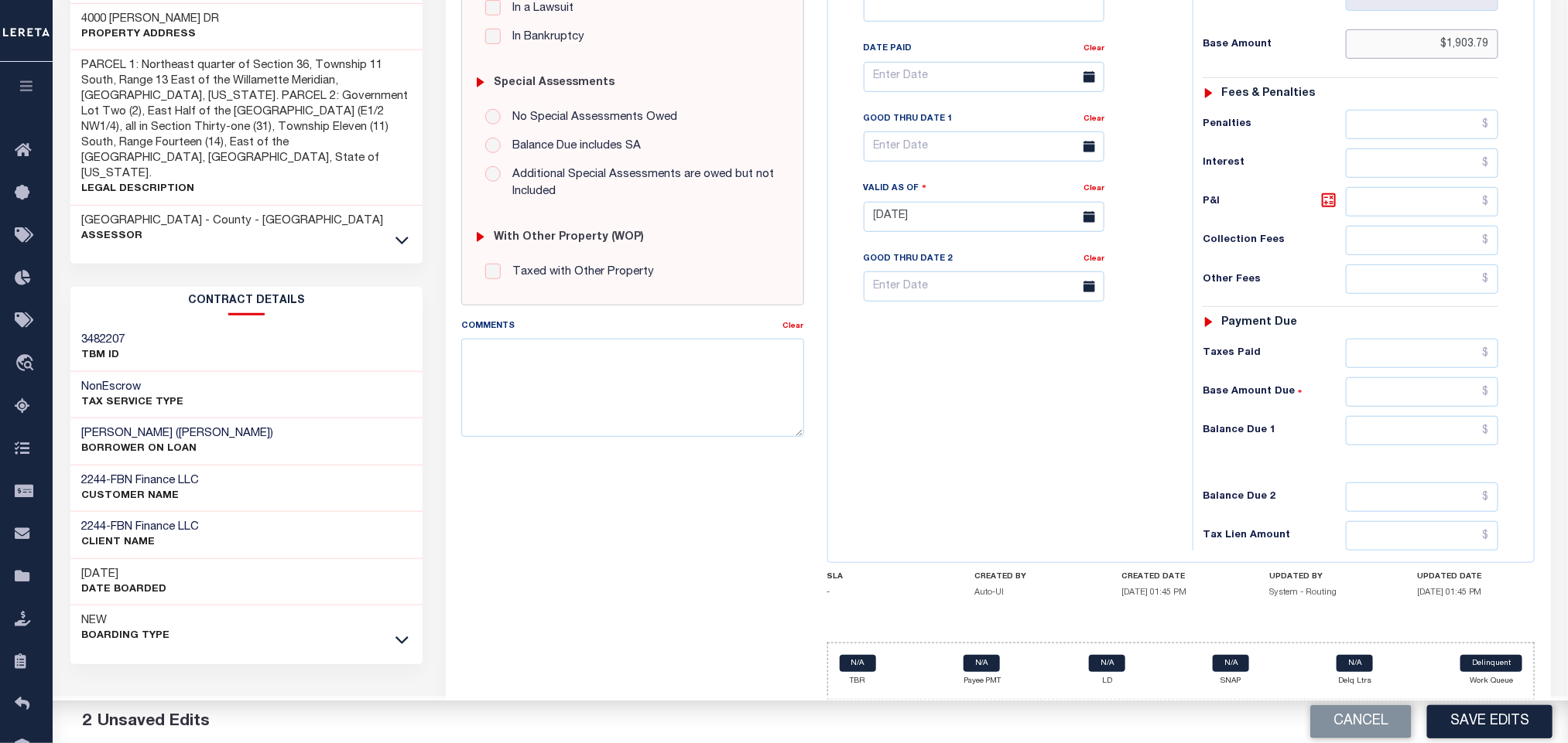
type input "$1,903.79"
click at [1389, 434] on input "text" at bounding box center [1422, 431] width 153 height 30
type input "$0.00"
click at [1502, 714] on button "Save Edits" at bounding box center [1490, 722] width 126 height 33
checkbox input "false"
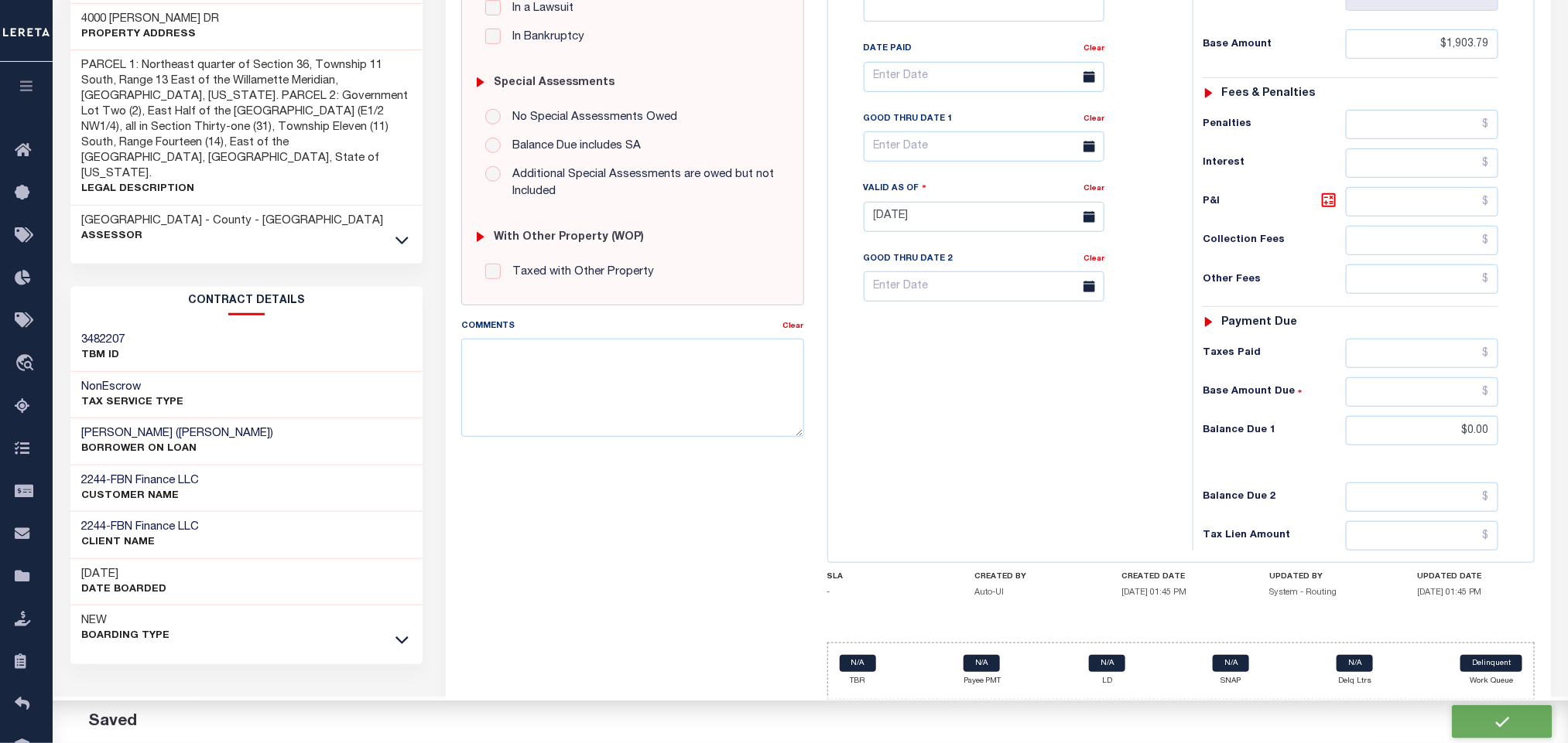
checkbox input "false"
type input "$1,903.79"
type input "$0"
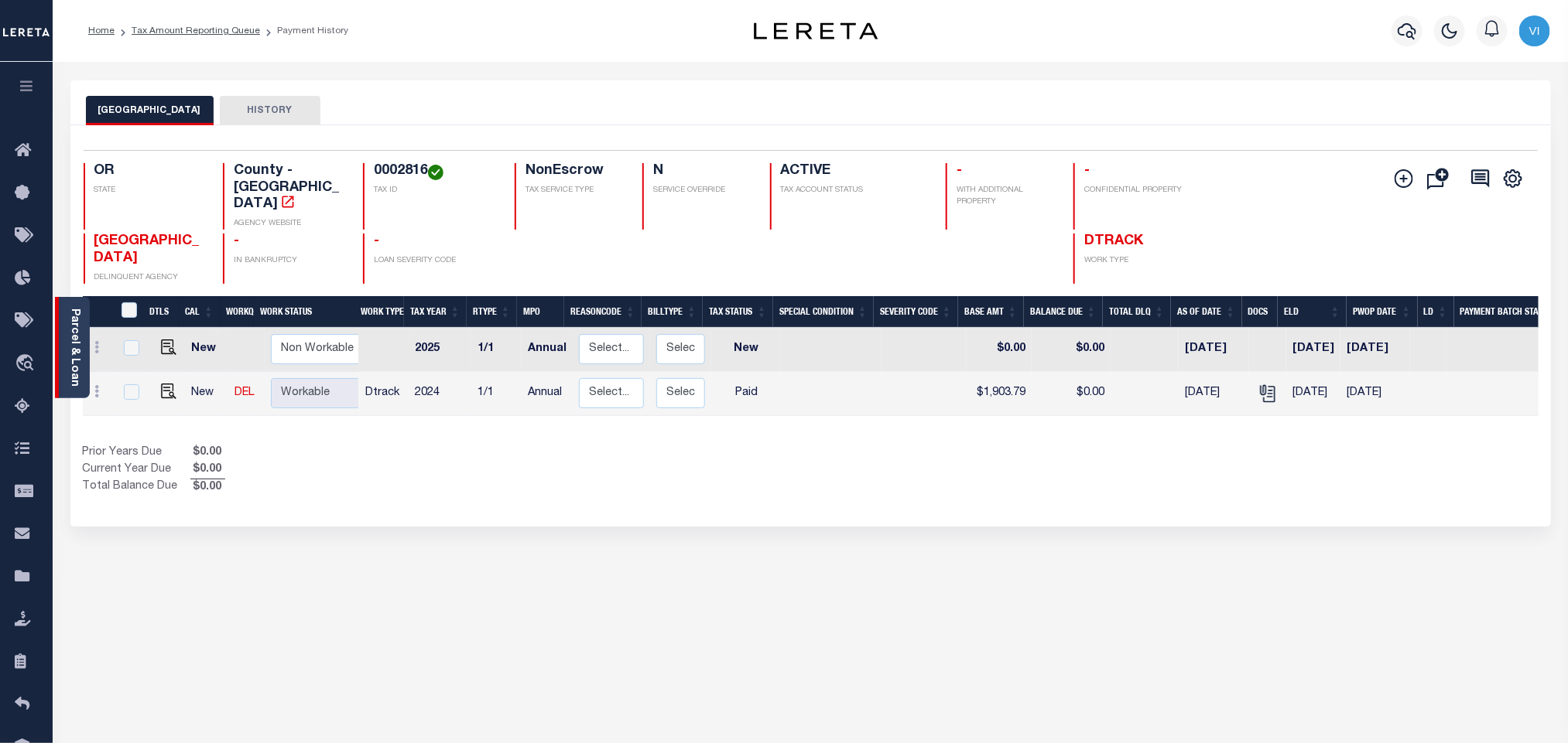
click at [77, 351] on link "Parcel & Loan" at bounding box center [75, 347] width 11 height 78
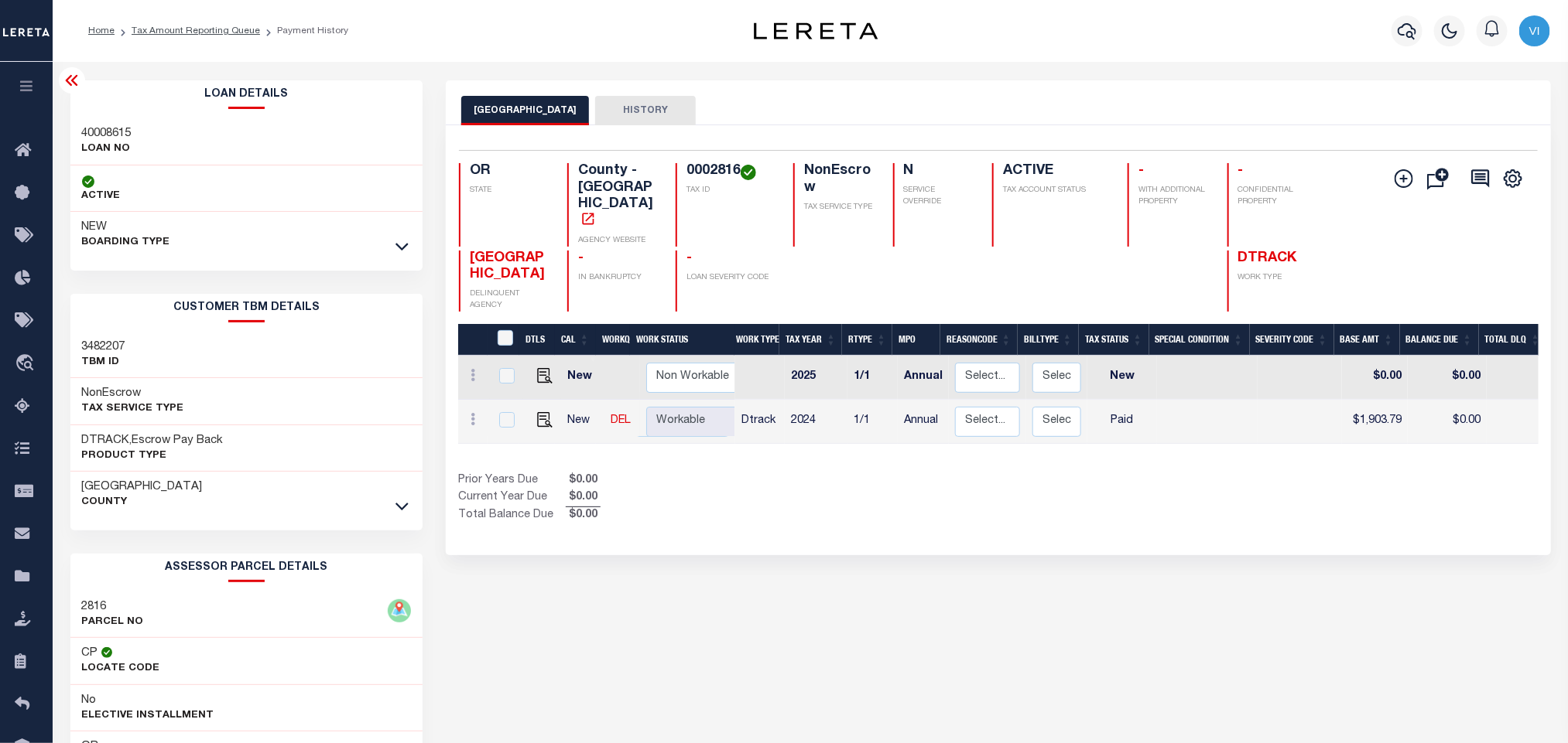
click at [89, 133] on h3 "40008615" at bounding box center [107, 134] width 50 height 16
copy h3 "40008615"
click at [718, 174] on h4 "0002816" at bounding box center [730, 172] width 89 height 17
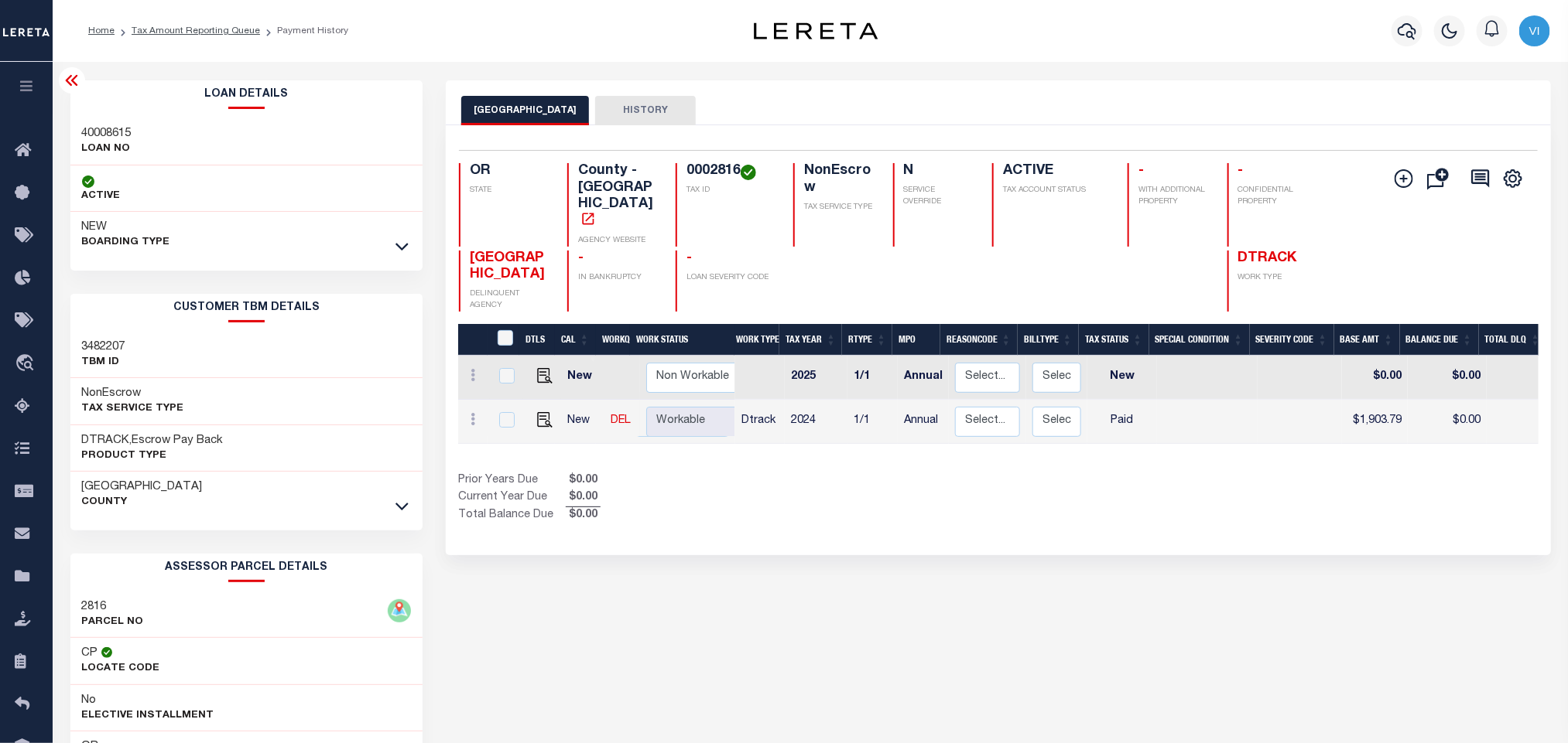
copy h4 "0002816"
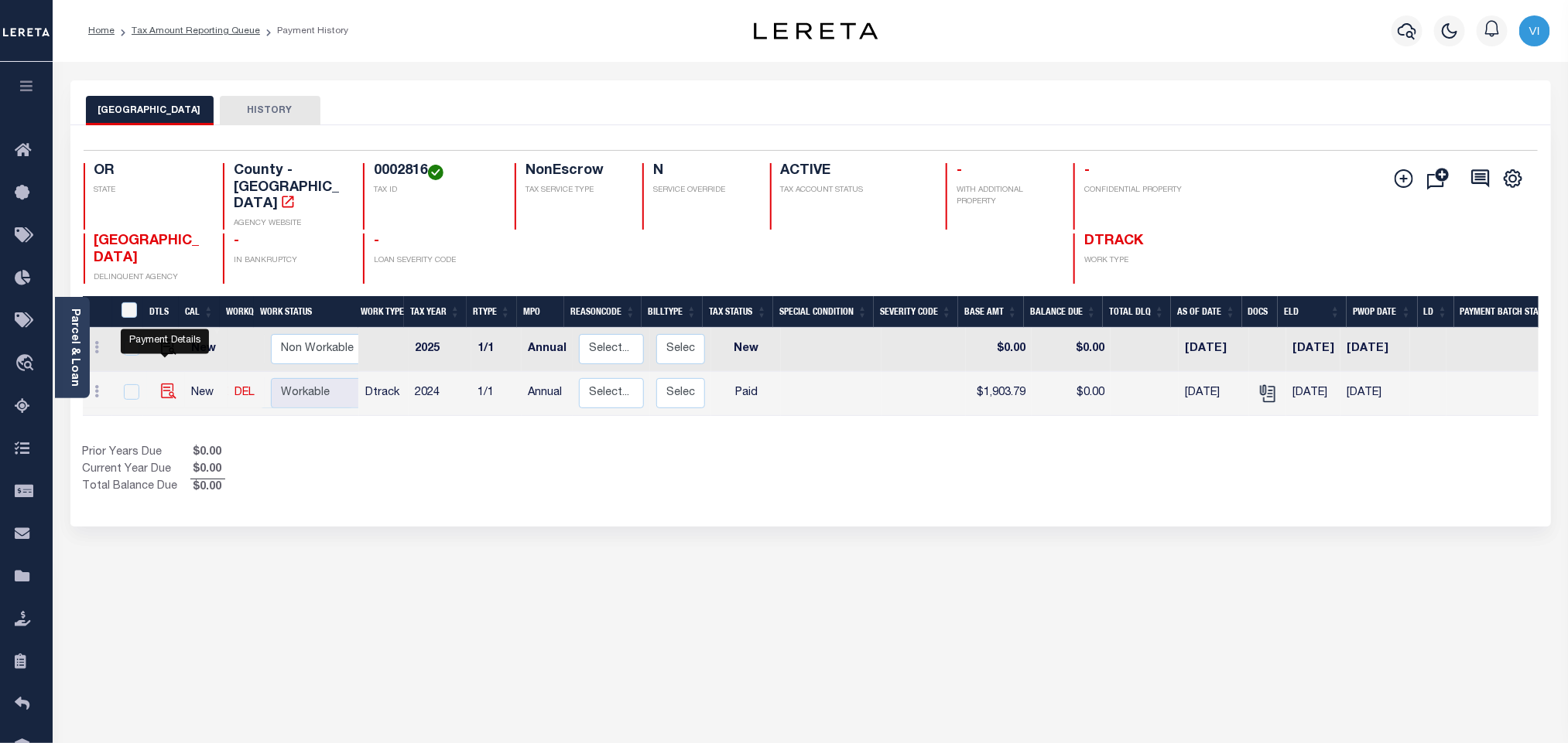
click at [163, 384] on img "" at bounding box center [168, 391] width 16 height 16
checkbox input "true"
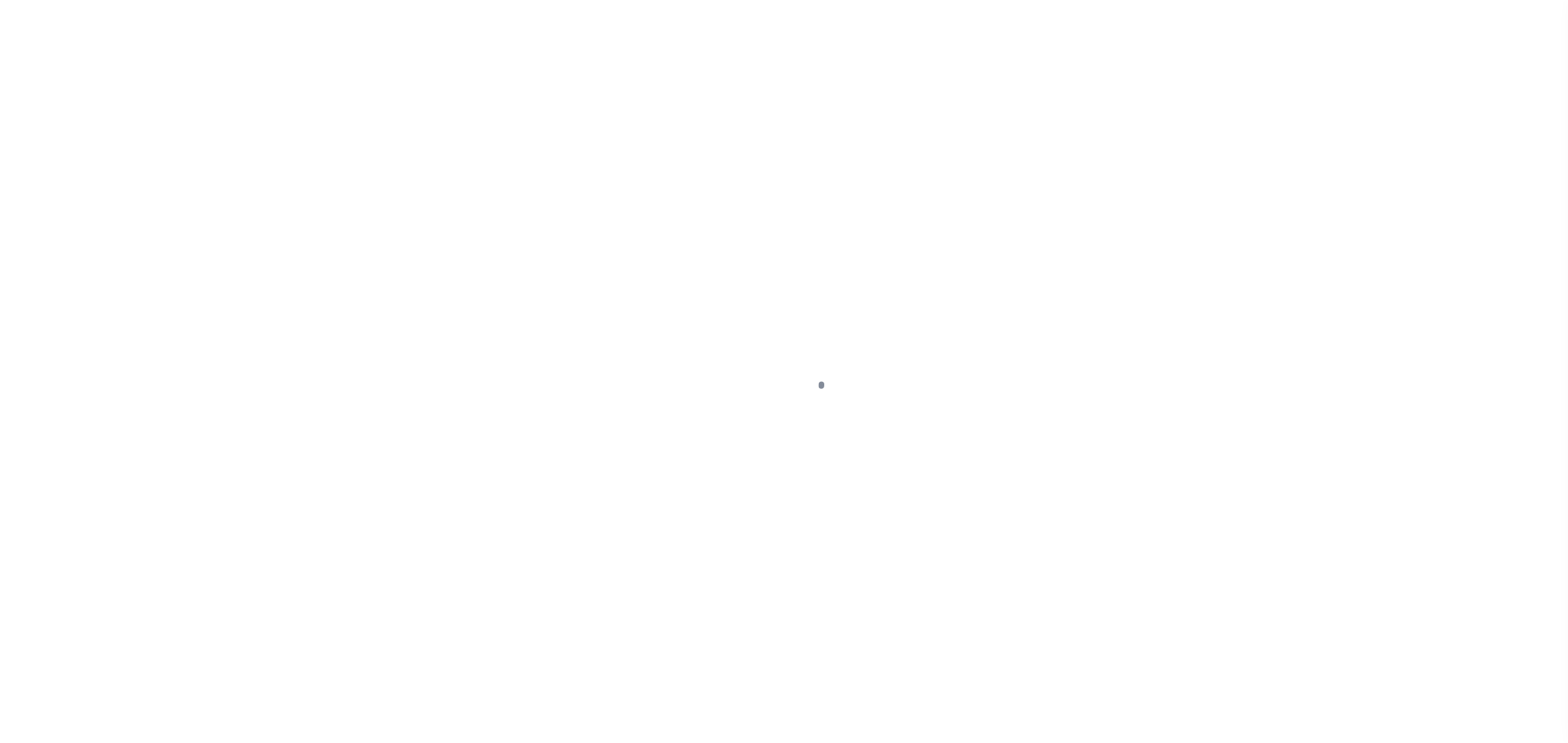
checkbox input "false"
type input "Annual"
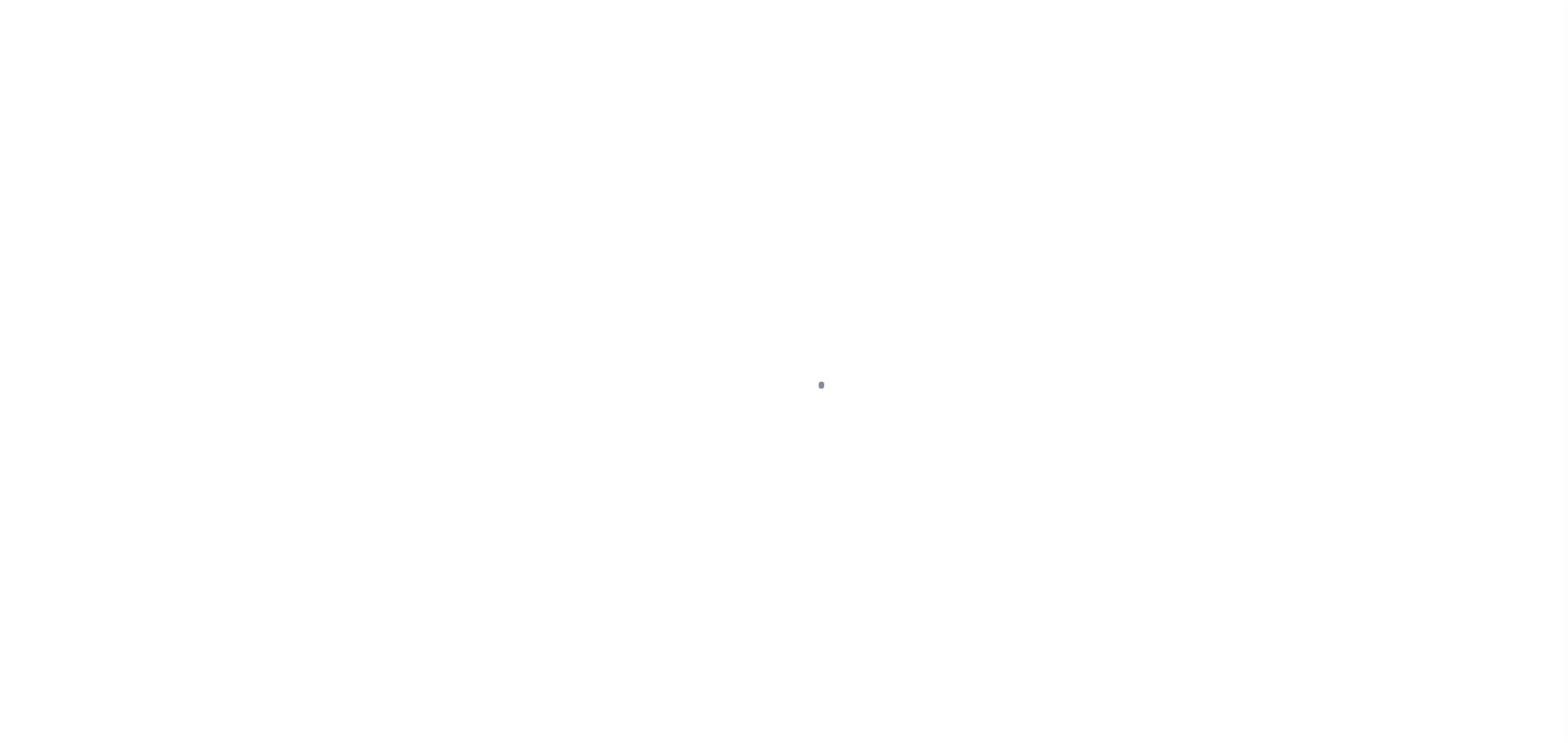
type input "[DATE]"
select select "PYD"
type input "$1,903.79"
type input "$0"
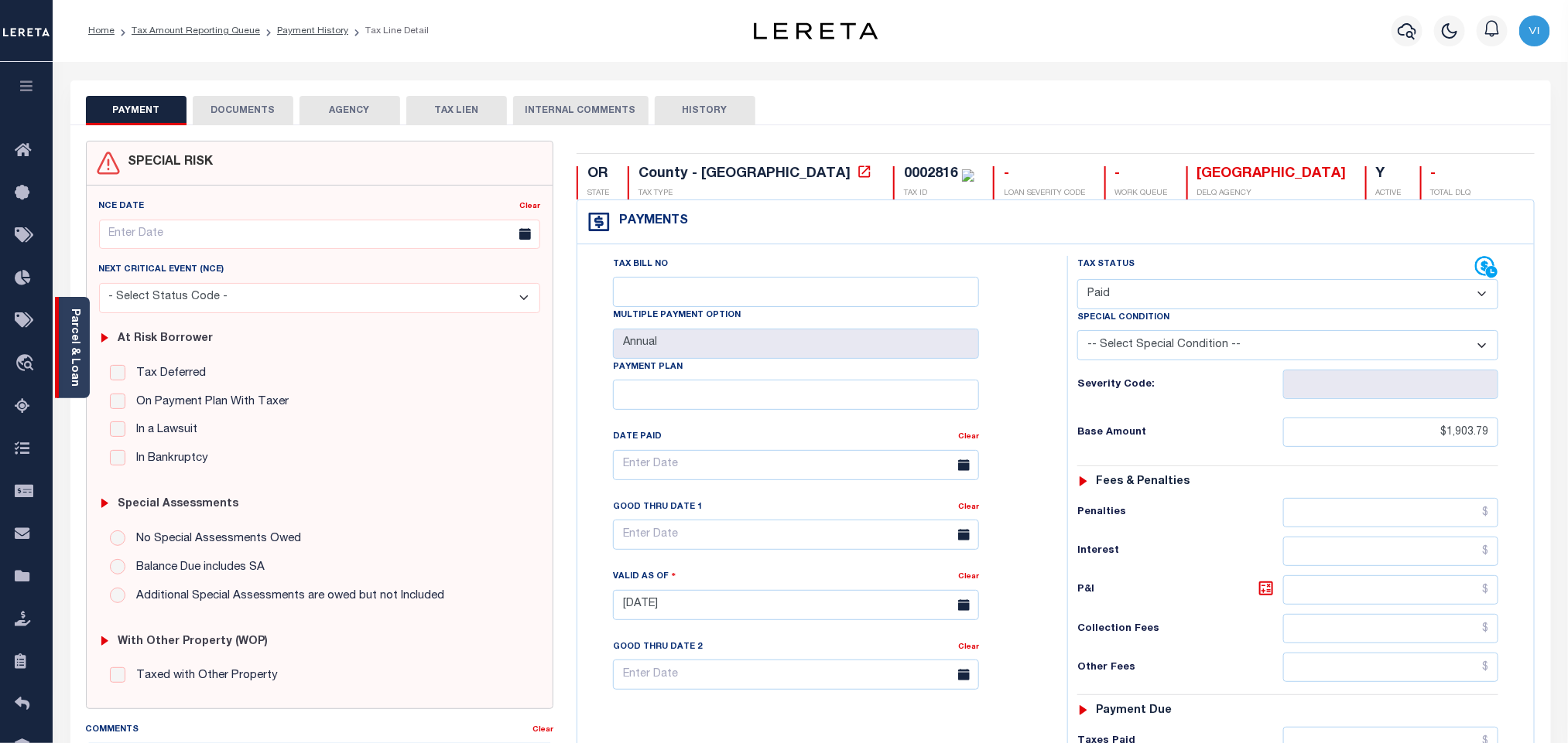
click at [74, 342] on link "Parcel & Loan" at bounding box center [75, 347] width 11 height 78
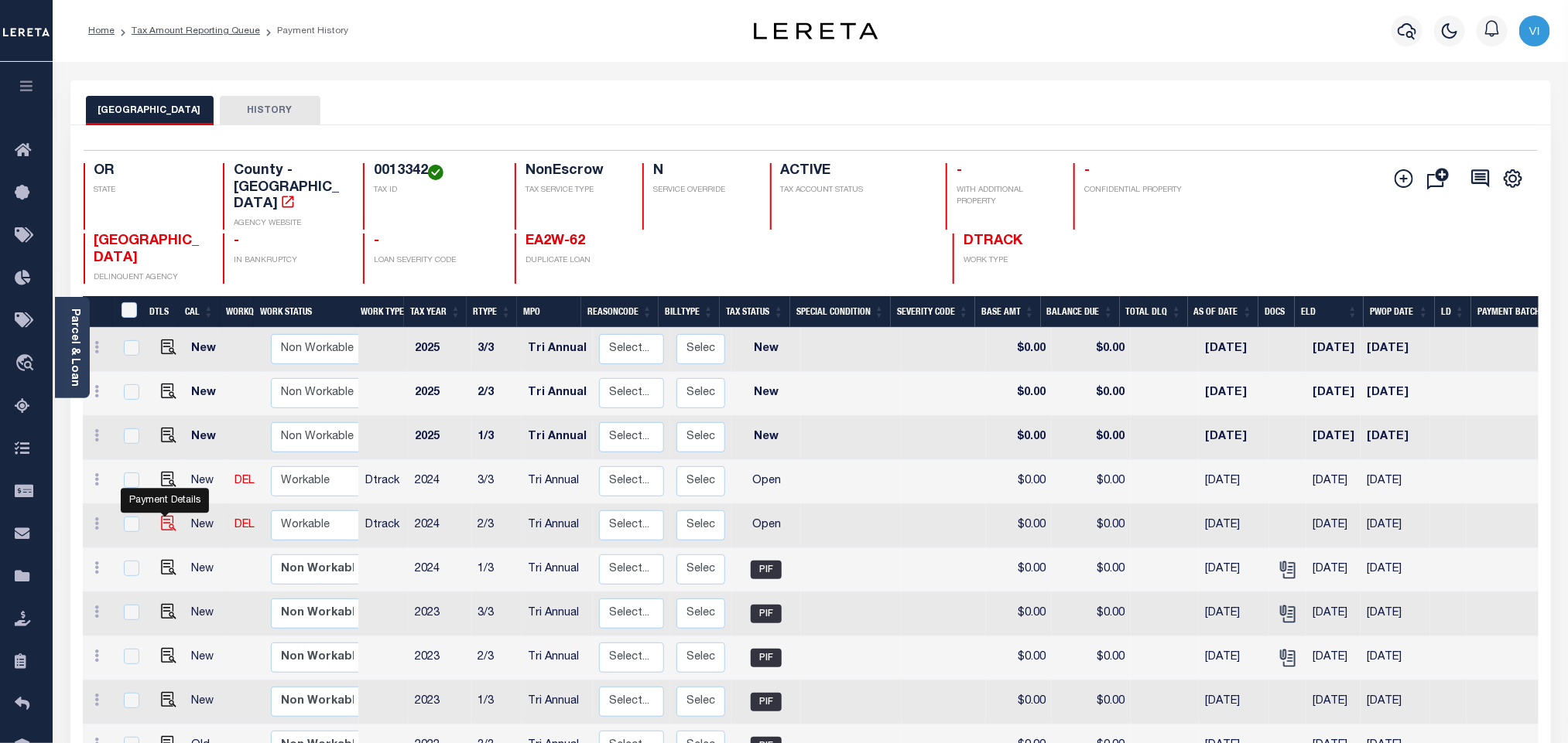
click at [163, 516] on img "" at bounding box center [168, 523] width 16 height 16
checkbox input "true"
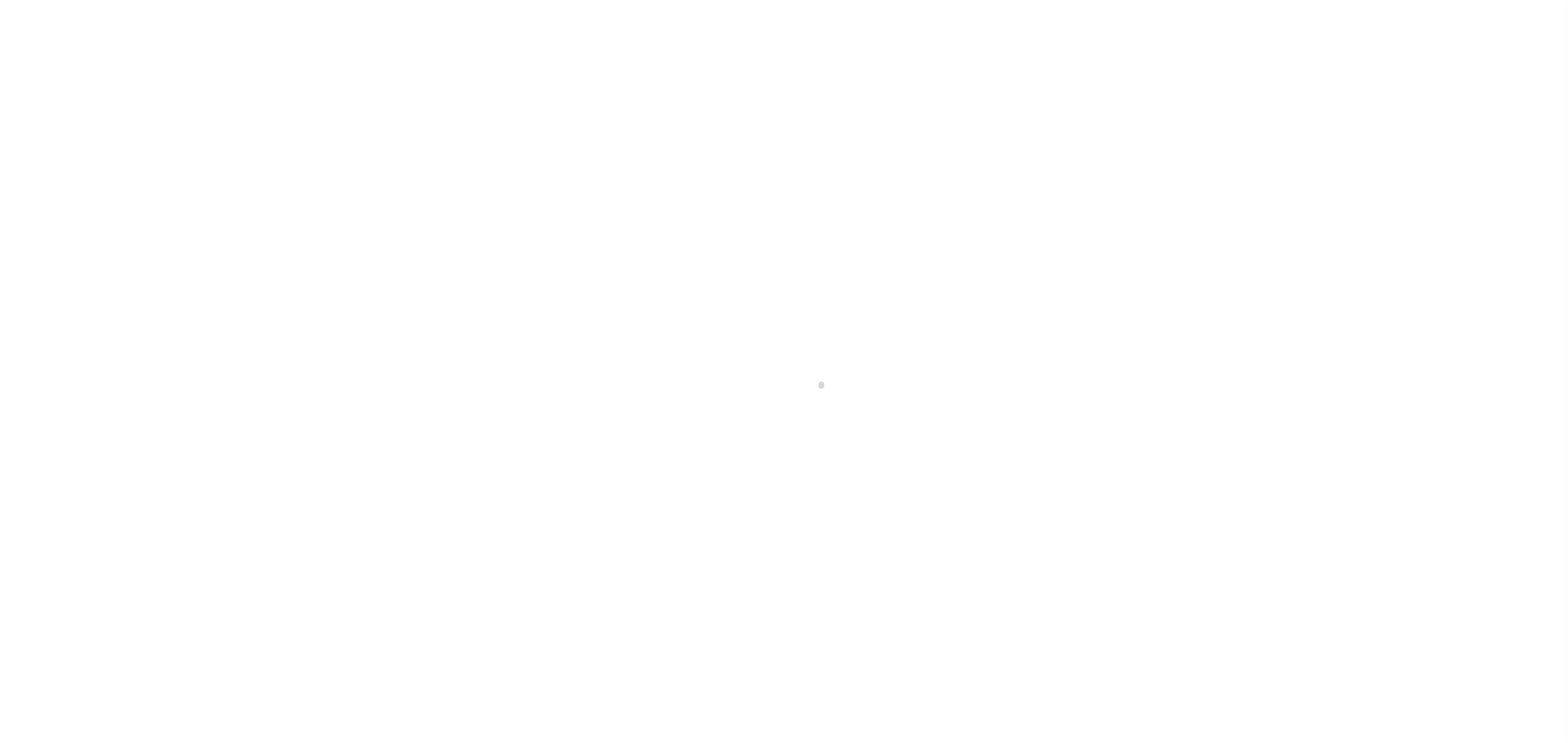
select select "OP2"
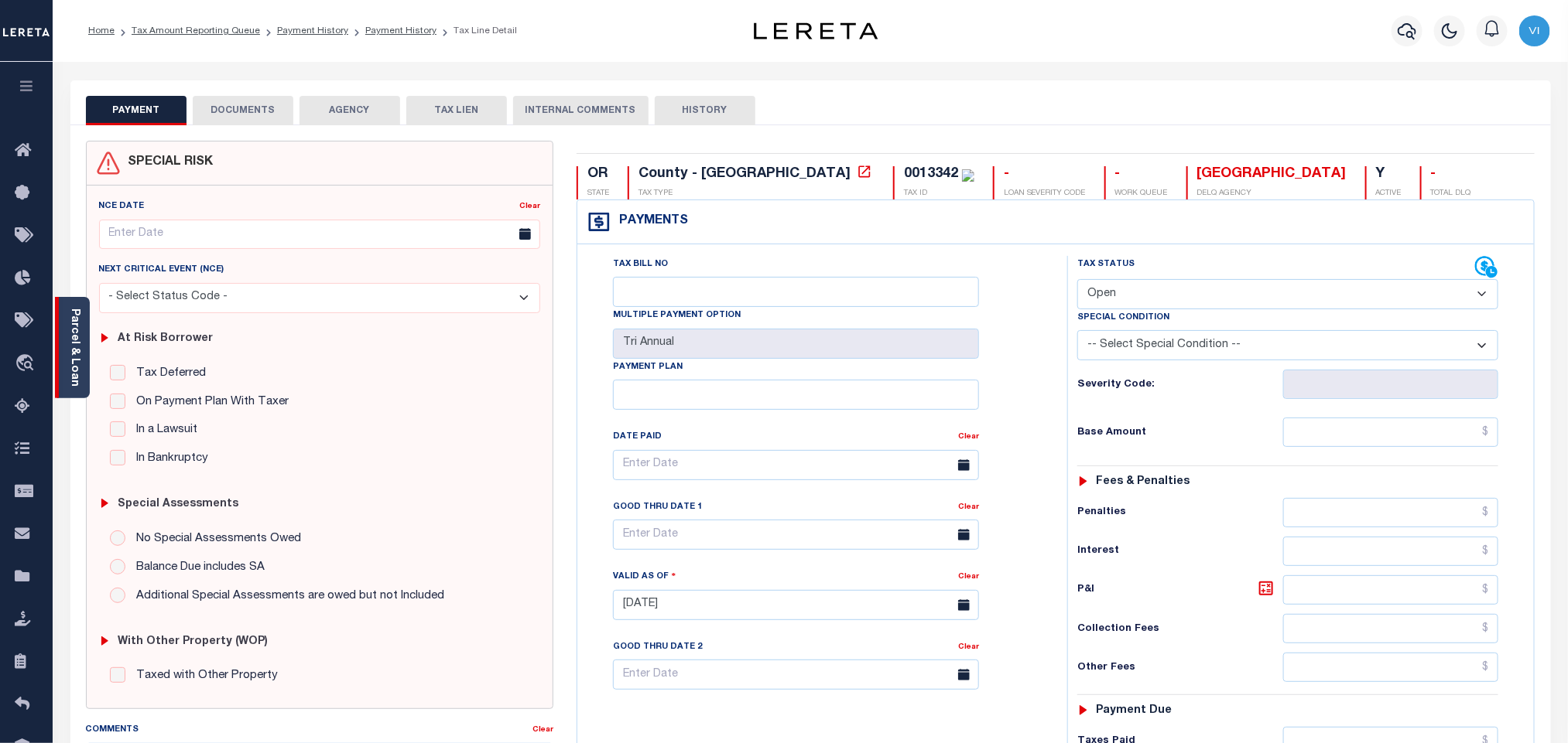
click at [78, 332] on link "Parcel & Loan" at bounding box center [75, 347] width 11 height 78
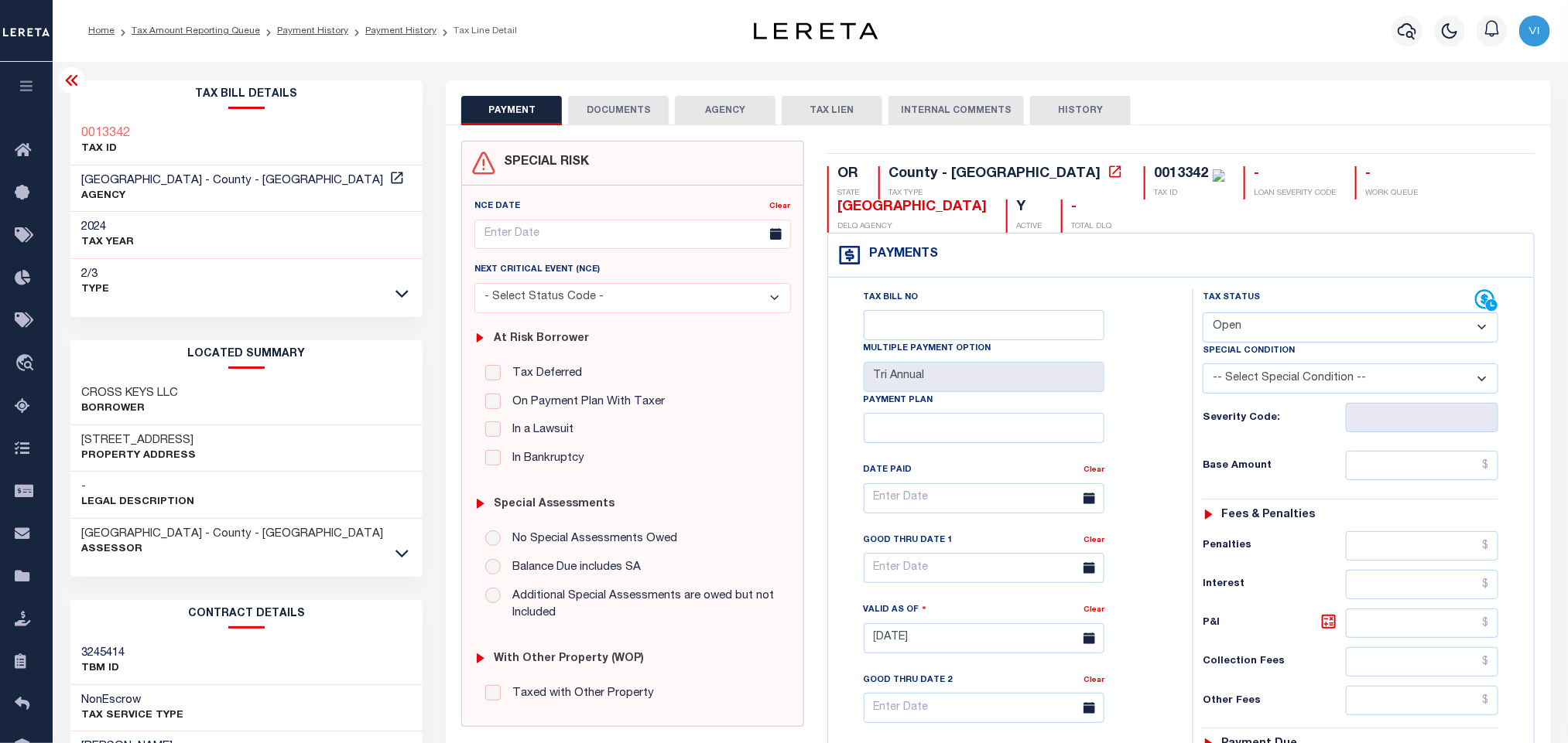
click at [624, 113] on button "DOCUMENTS" at bounding box center [618, 111] width 101 height 30
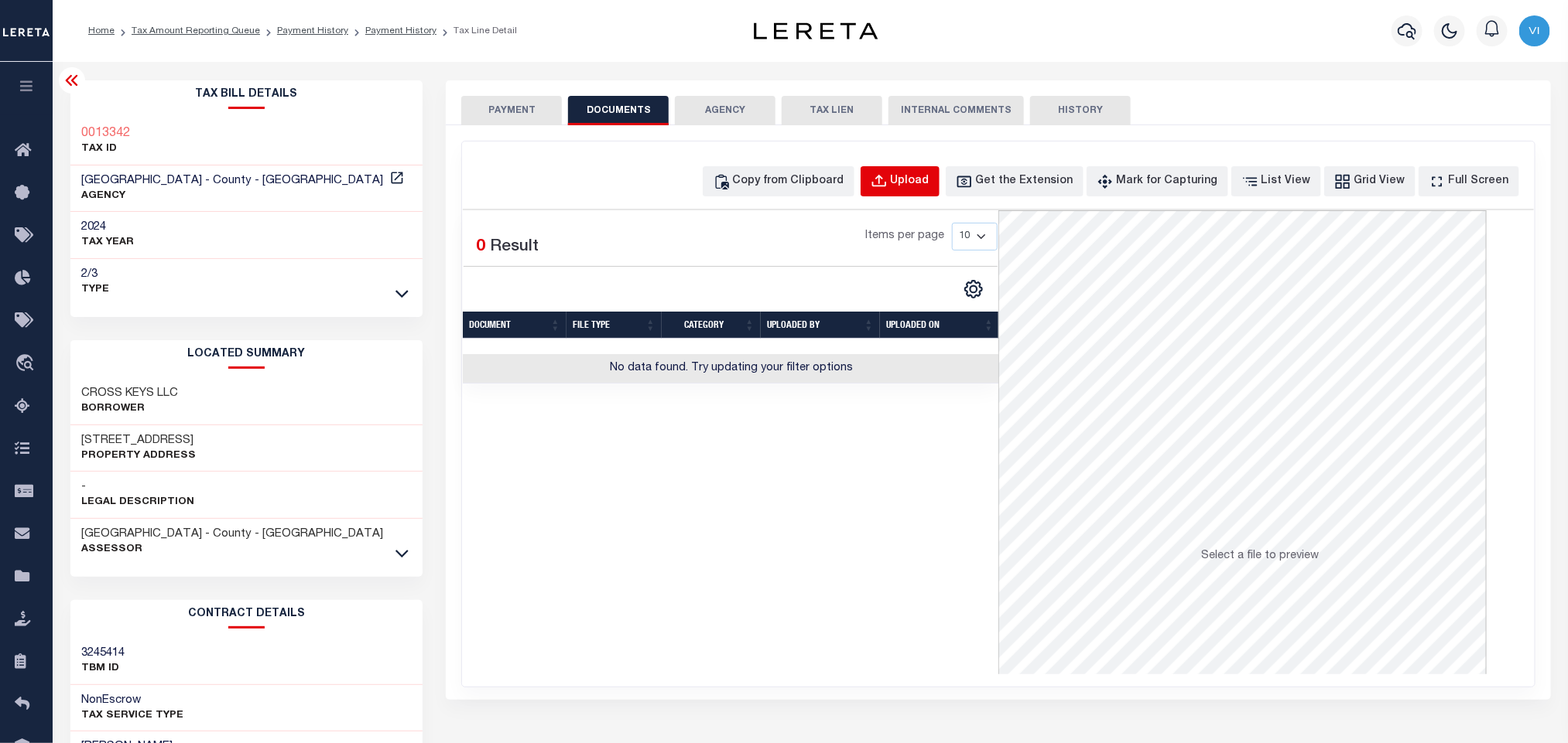
click at [929, 184] on div "Upload" at bounding box center [911, 182] width 39 height 17
select select "POP"
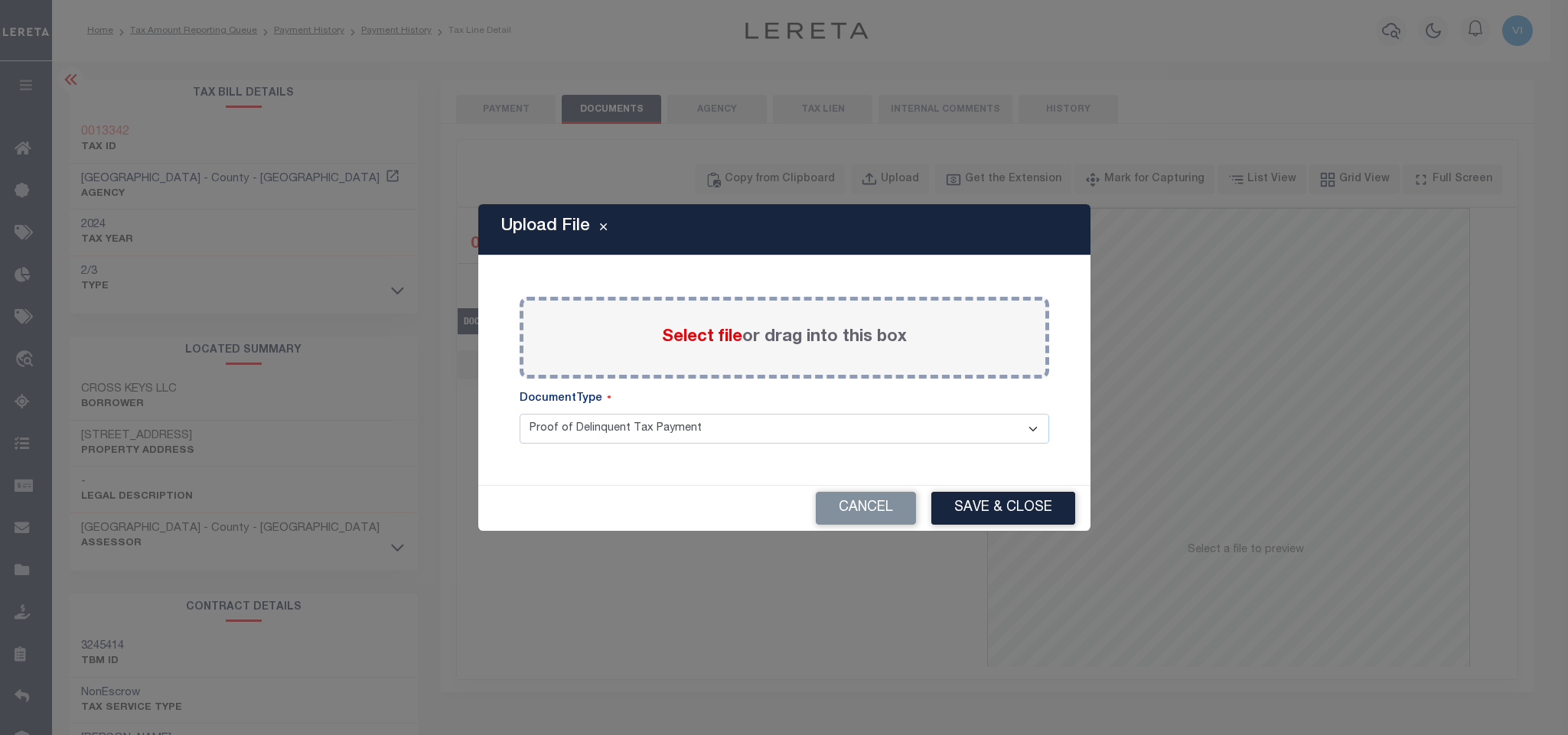
click at [720, 336] on span "Select file" at bounding box center [702, 337] width 80 height 16
click at [0, 0] on input "Select file or drag into this box" at bounding box center [0, 0] width 0 height 0
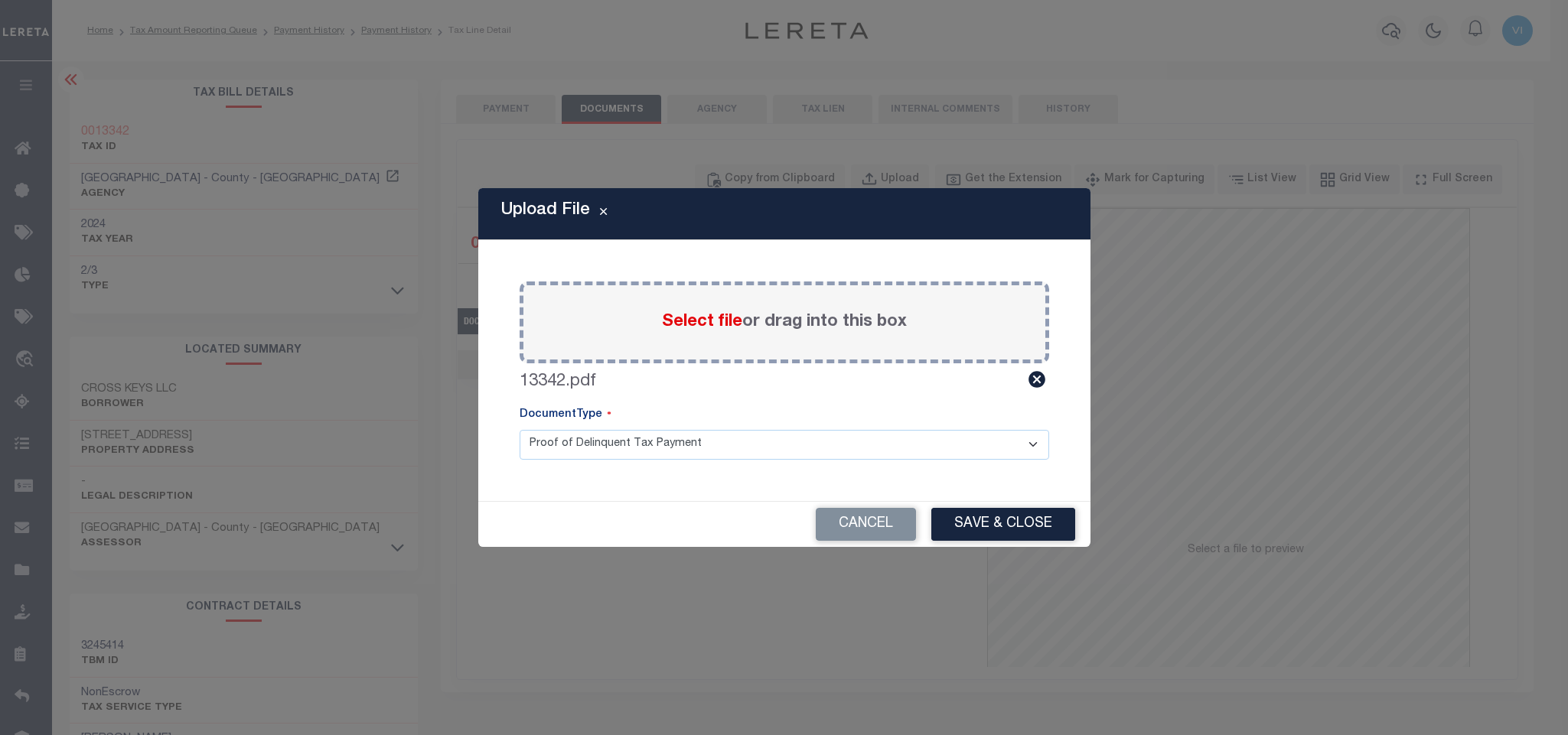
drag, startPoint x: 720, startPoint y: 336, endPoint x: 565, endPoint y: 453, distance: 194.2
click at [565, 453] on select "Proof of Delinquent Tax Payment" at bounding box center [784, 445] width 530 height 30
click at [520, 430] on select "Proof of Delinquent Tax Payment" at bounding box center [784, 445] width 530 height 30
click at [976, 529] on button "Save & Close" at bounding box center [1004, 524] width 144 height 33
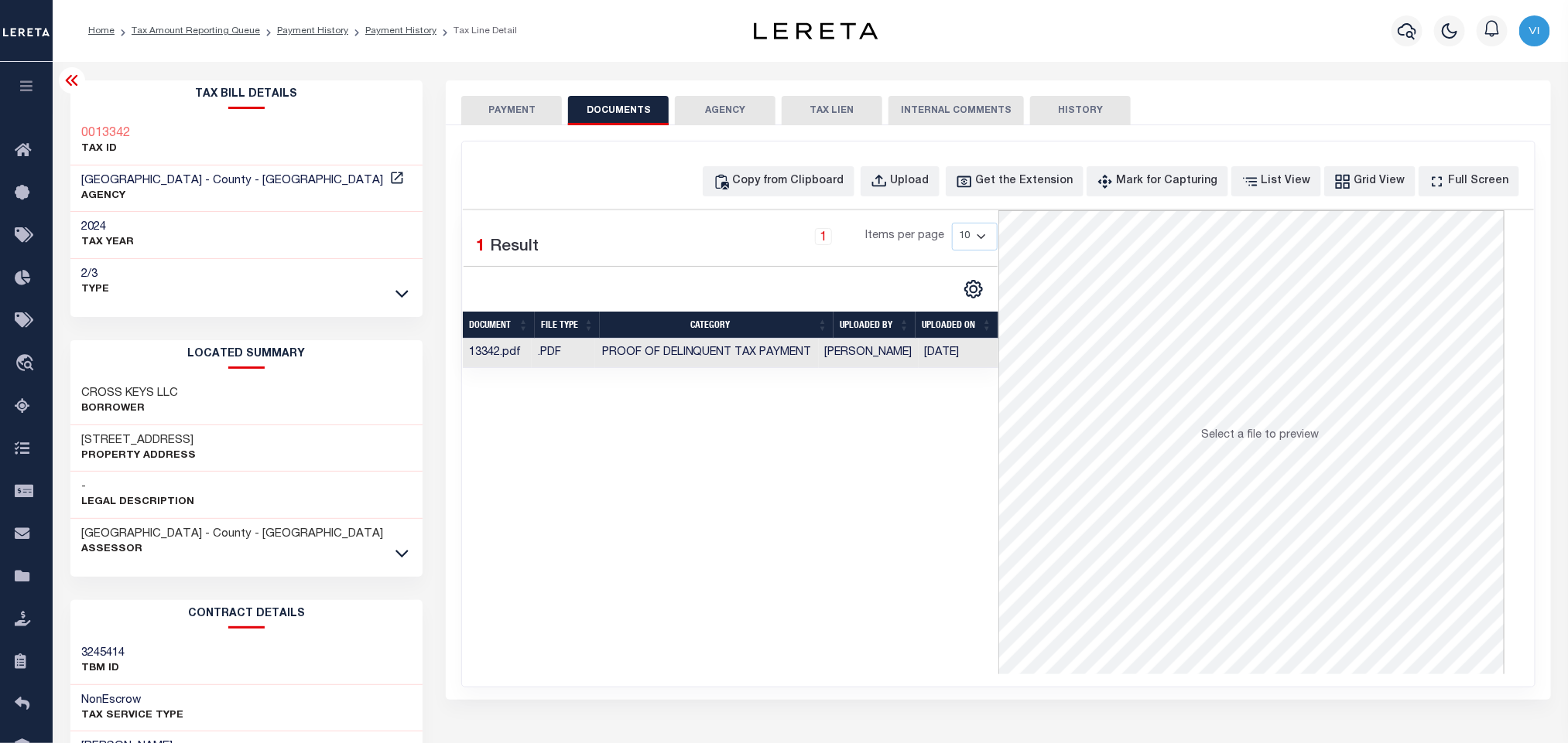
click at [520, 112] on button "PAYMENT" at bounding box center [511, 111] width 101 height 30
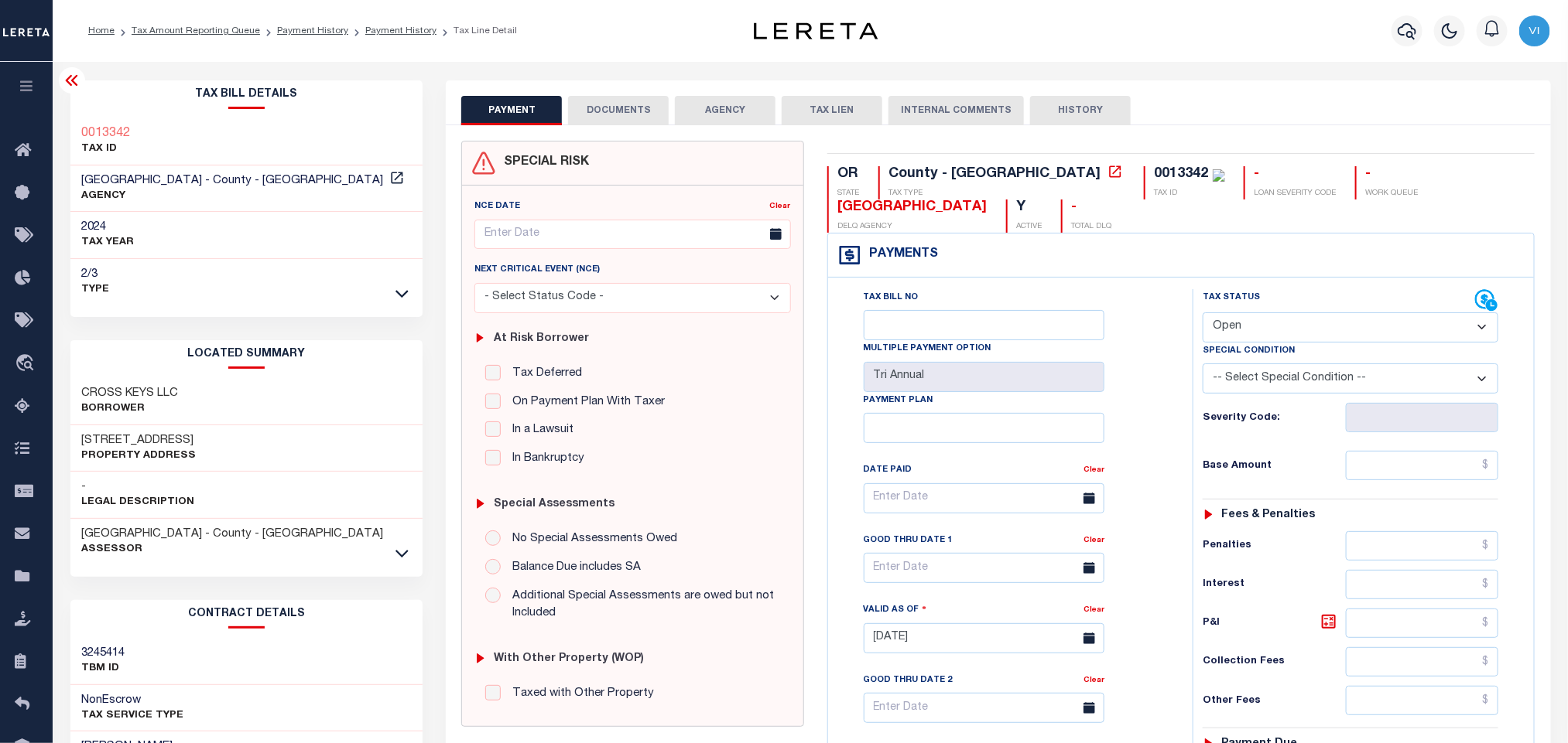
click at [1310, 325] on select "- Select Status Code - Open Due/Unpaid Paid Incomplete No Tax Due Internal Refu…" at bounding box center [1350, 328] width 296 height 30
select select "PYD"
click at [1202, 314] on select "- Select Status Code - Open Due/Unpaid Paid Incomplete No Tax Due Internal Refu…" at bounding box center [1350, 328] width 296 height 30
type input "[DATE]"
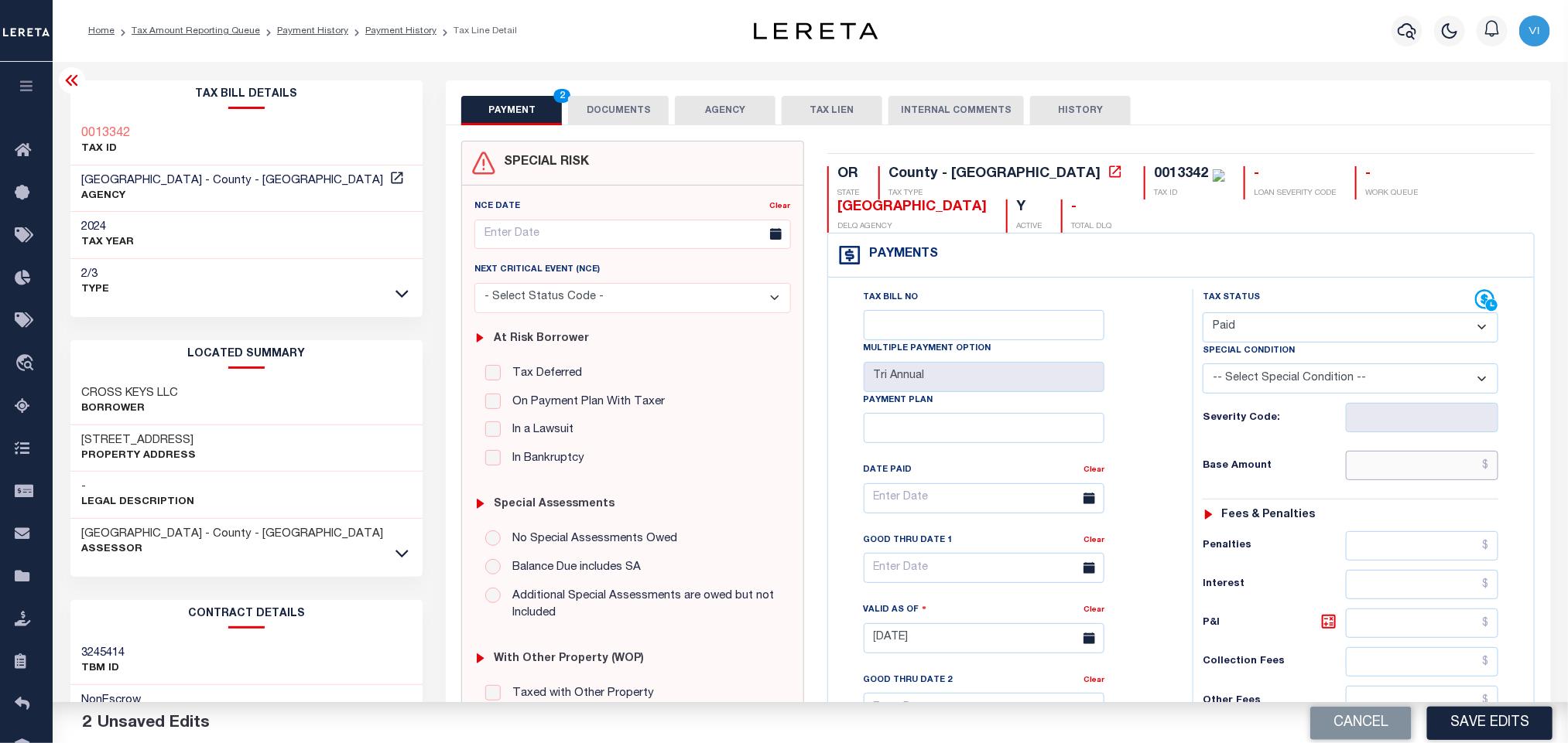
click at [1392, 464] on input "text" at bounding box center [1422, 466] width 153 height 30
paste input "20,358.20"
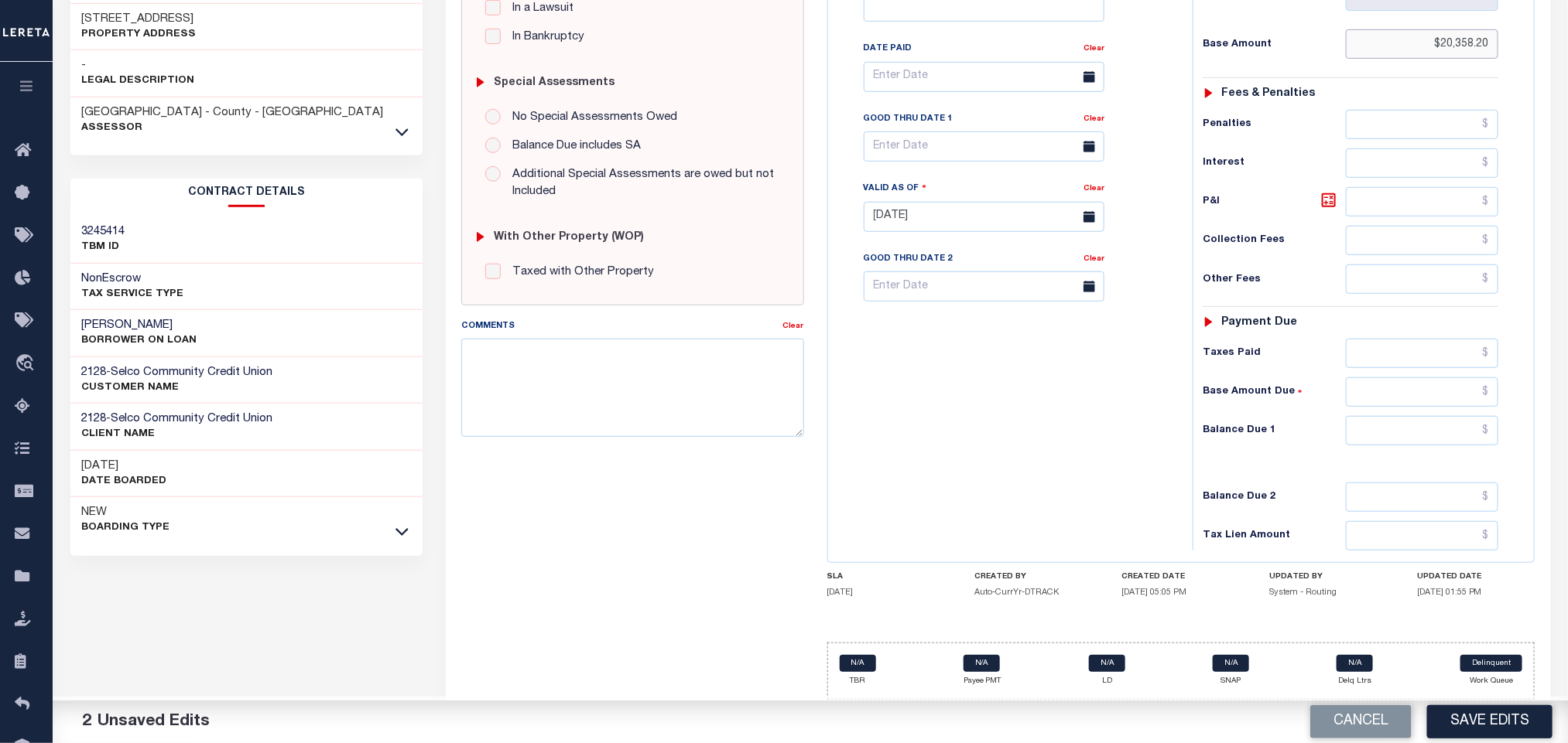
type input "$20,358.20"
click at [1392, 452] on div "Tax Status Status - Select Status Code -" at bounding box center [1355, 210] width 326 height 683
click at [1389, 437] on input "text" at bounding box center [1422, 431] width 153 height 30
type input "$0.00"
click at [1514, 724] on button "Save Edits" at bounding box center [1490, 722] width 126 height 33
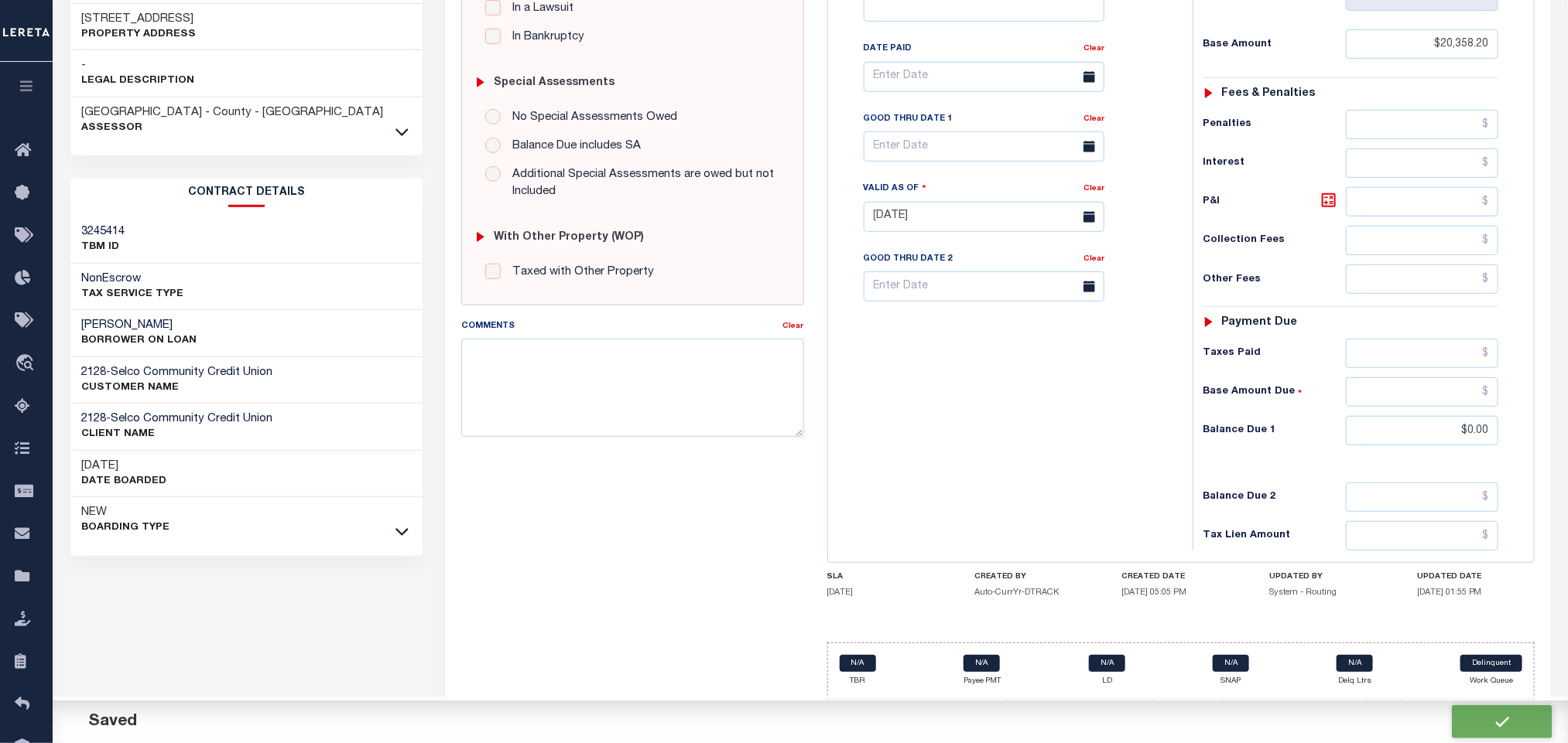
checkbox input "false"
type input "$20,358.2"
type input "$0"
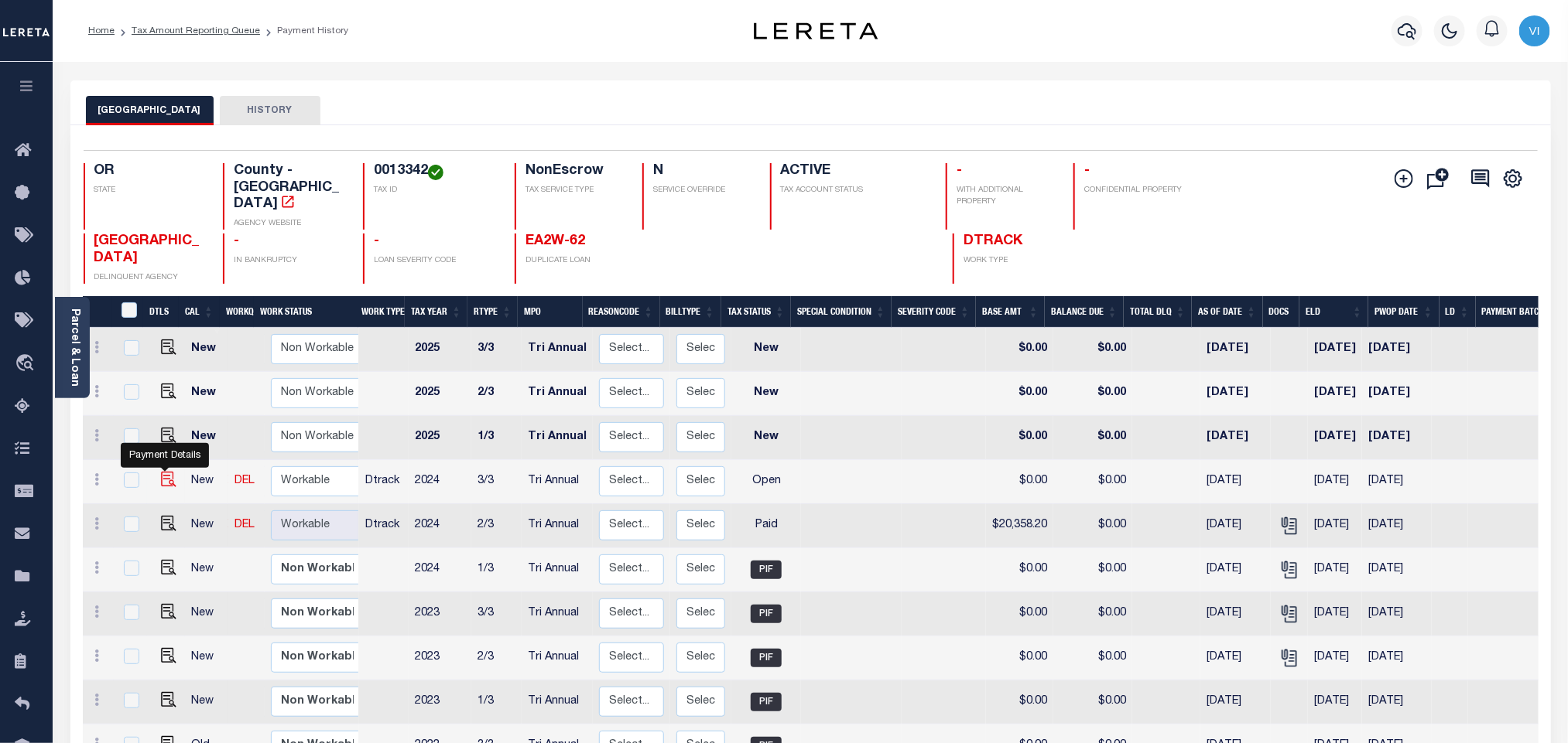
click at [163, 472] on img "" at bounding box center [168, 479] width 16 height 16
checkbox input "true"
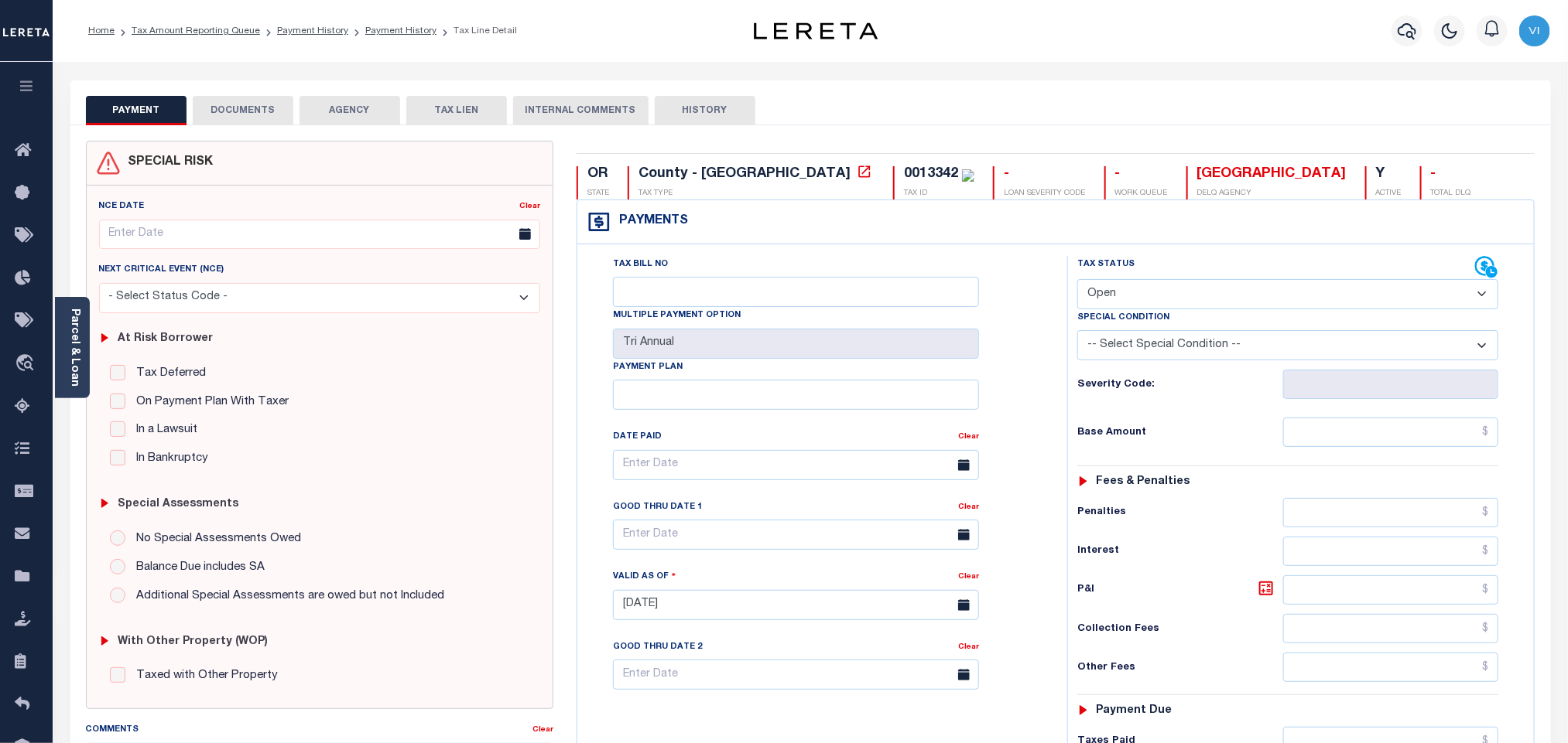
click at [1143, 294] on select "- Select Status Code - Open Due/Unpaid Paid Incomplete No Tax Due Internal Refu…" at bounding box center [1288, 294] width 421 height 30
select select "PYD"
click at [1078, 281] on select "- Select Status Code - Open Due/Unpaid Paid Incomplete No Tax Due Internal Refu…" at bounding box center [1288, 294] width 421 height 30
type input "[DATE]"
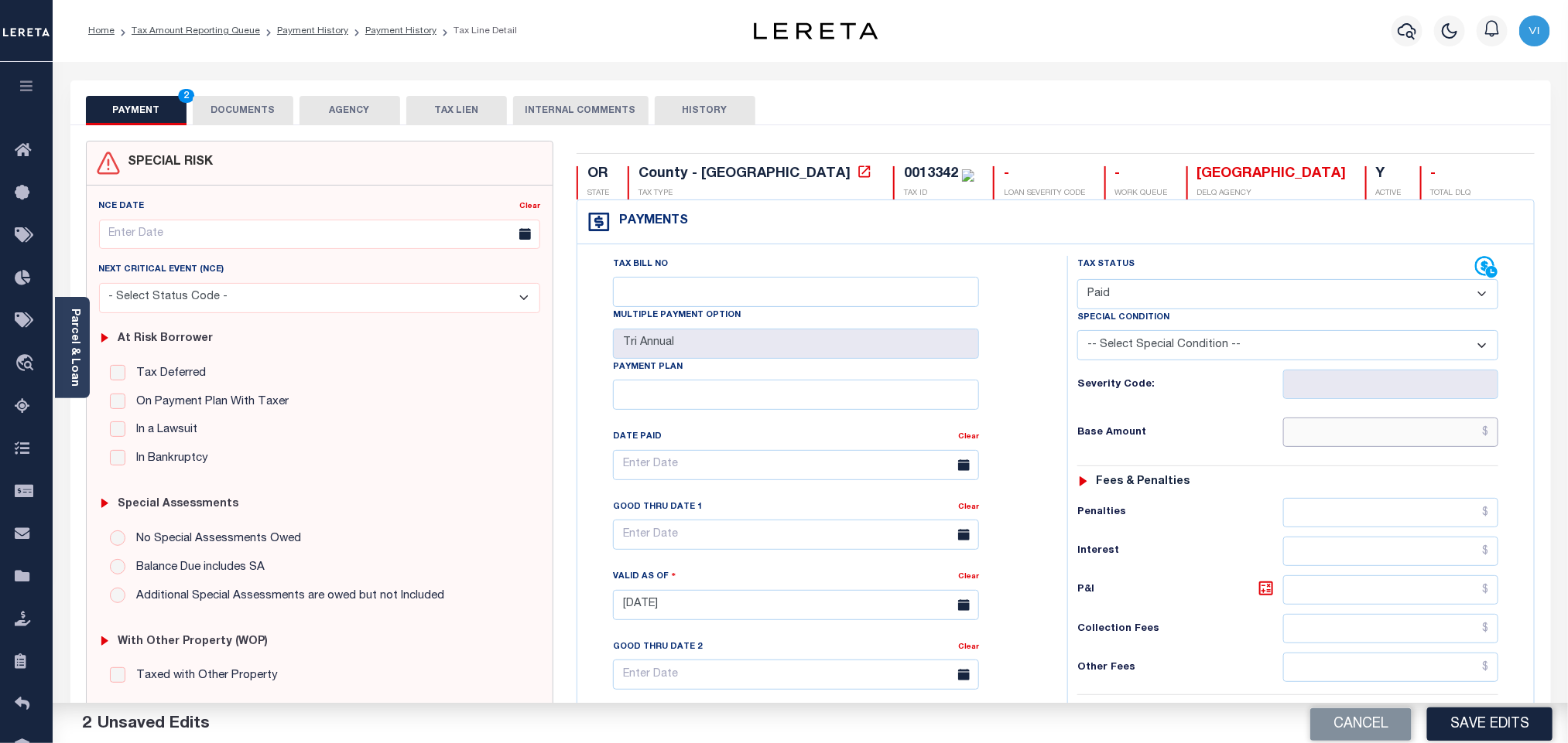
click at [1340, 434] on input "text" at bounding box center [1391, 433] width 216 height 30
paste input "20,358.20"
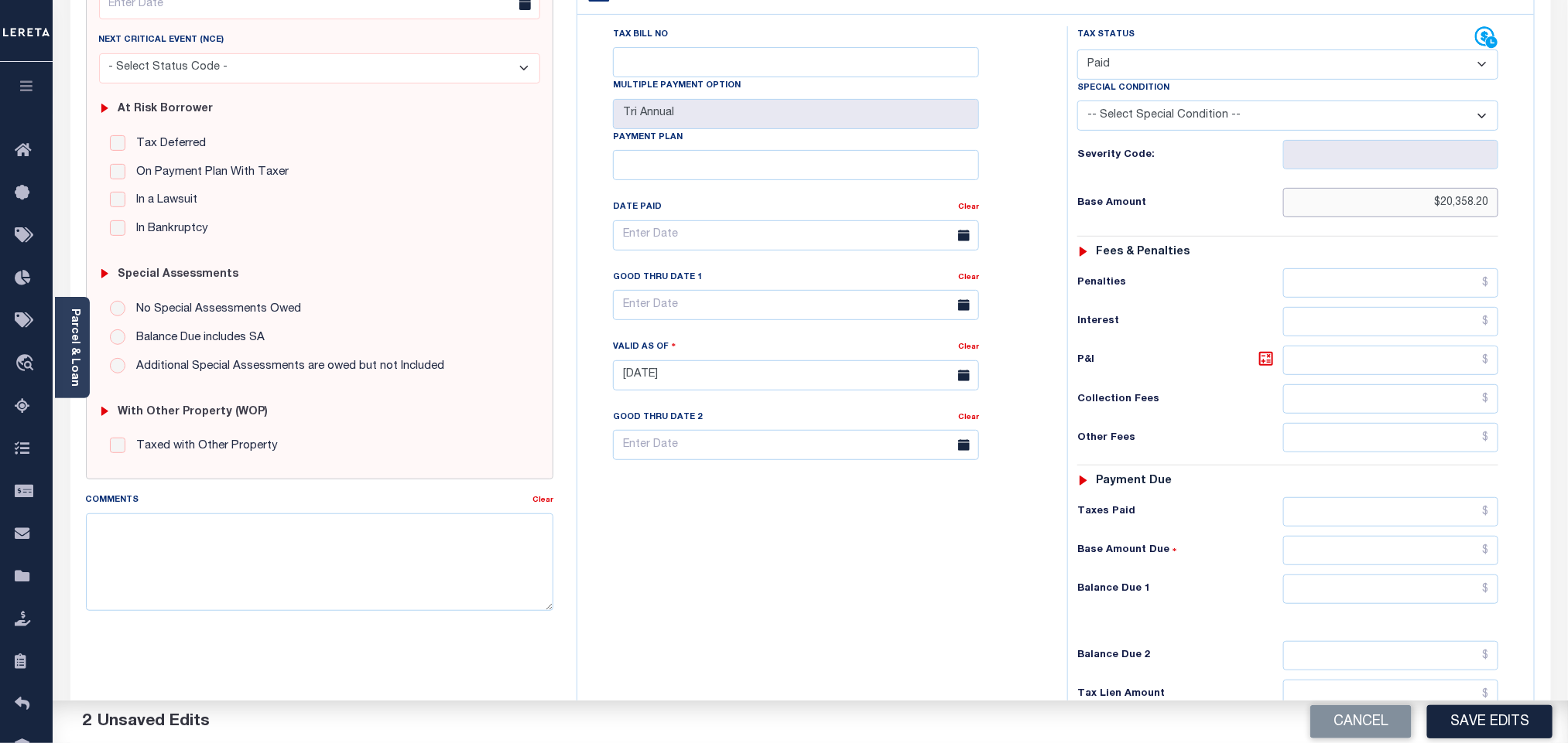
scroll to position [407, 0]
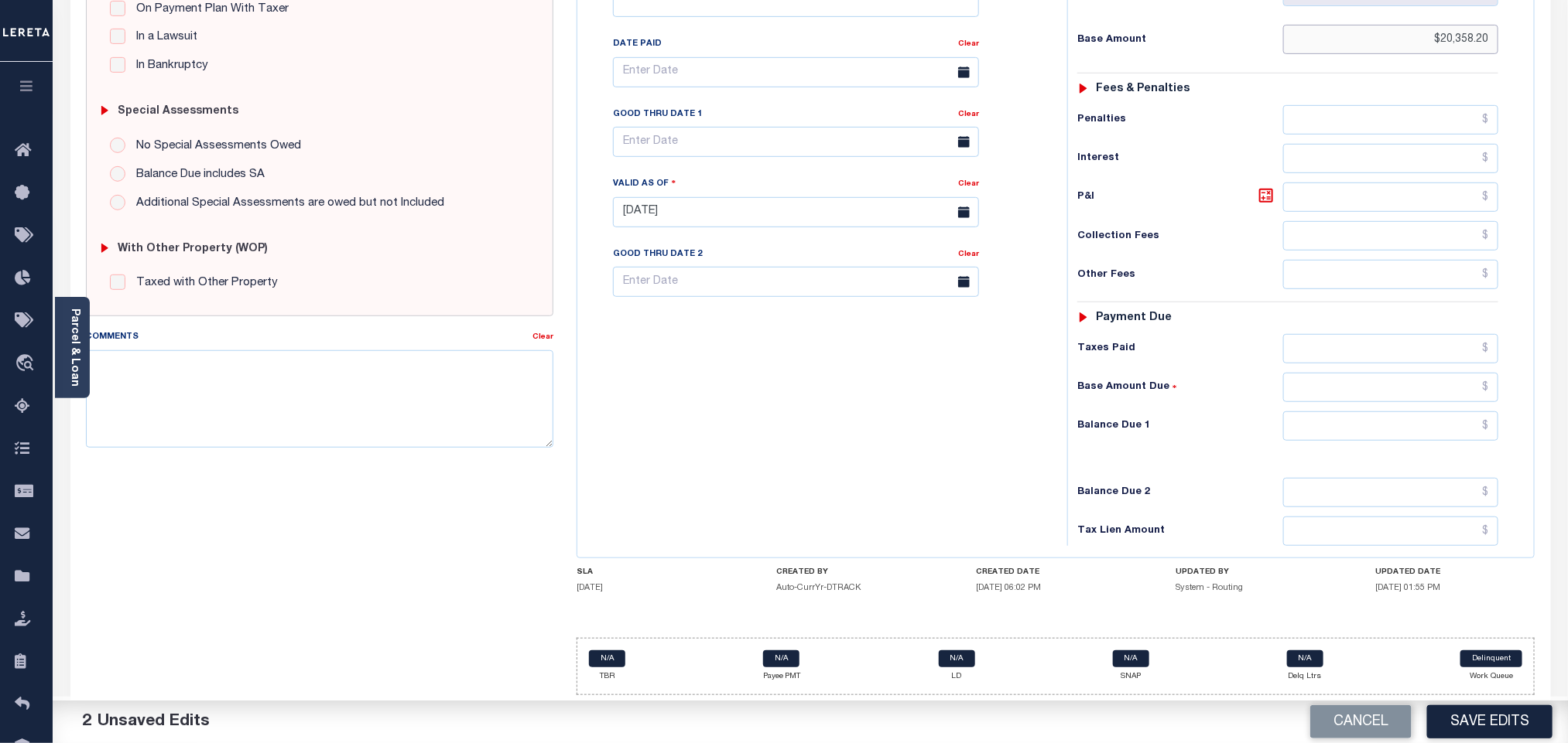
type input "$20,358.20"
click at [1333, 421] on input "text" at bounding box center [1391, 426] width 216 height 30
type input "$0.00"
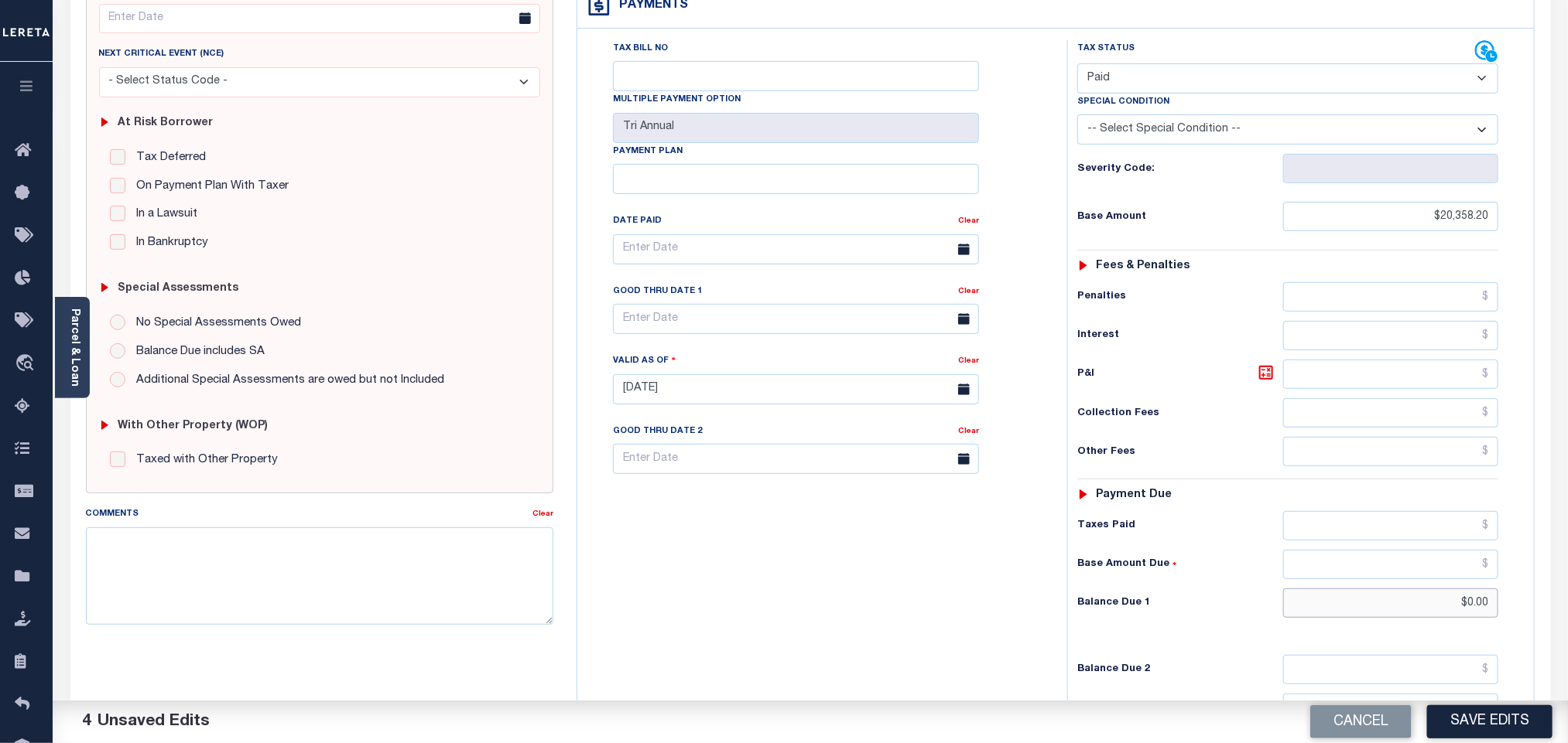
scroll to position [0, 0]
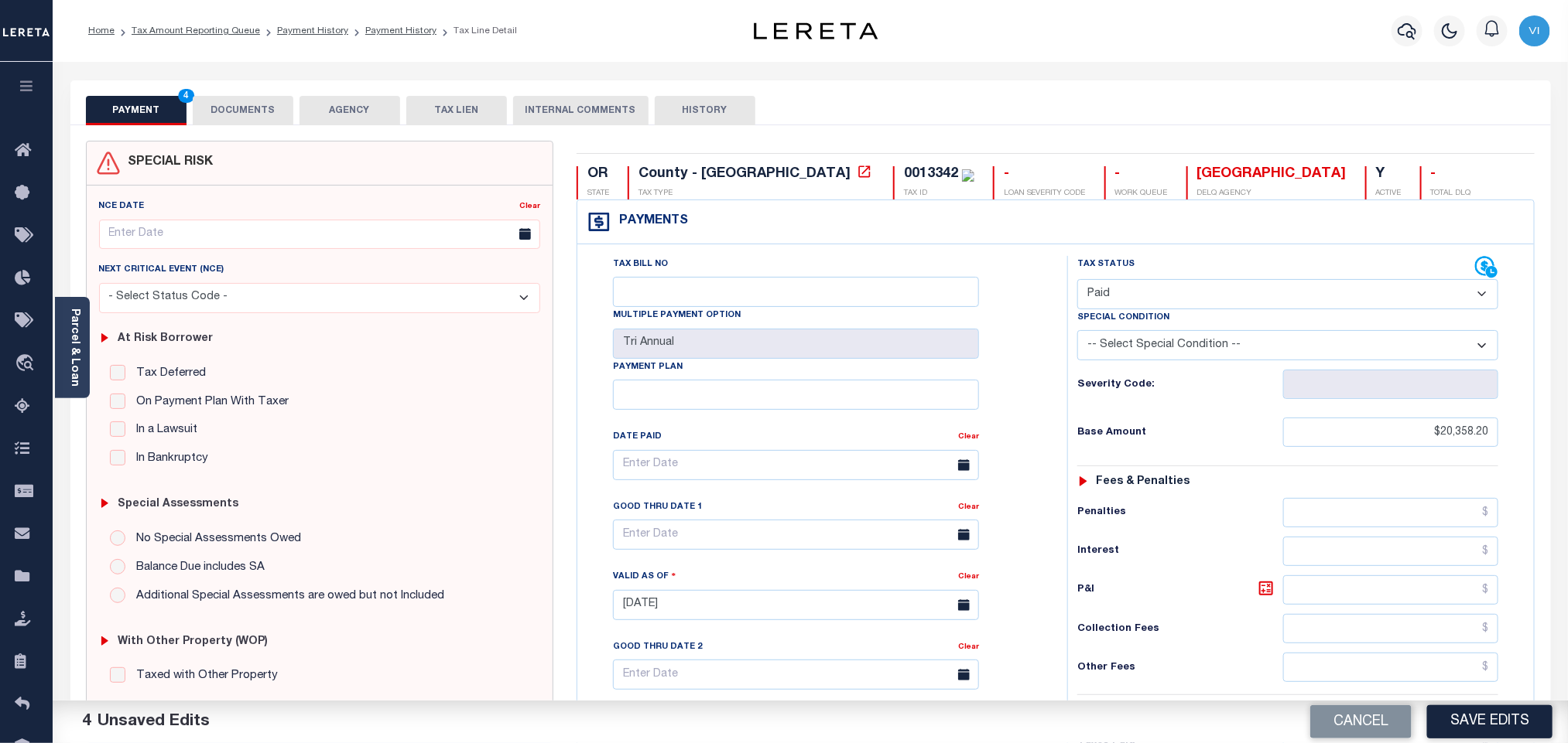
click at [904, 181] on div "0013342" at bounding box center [931, 174] width 54 height 14
copy div "0013342"
click at [208, 105] on button "DOCUMENTS" at bounding box center [243, 111] width 101 height 30
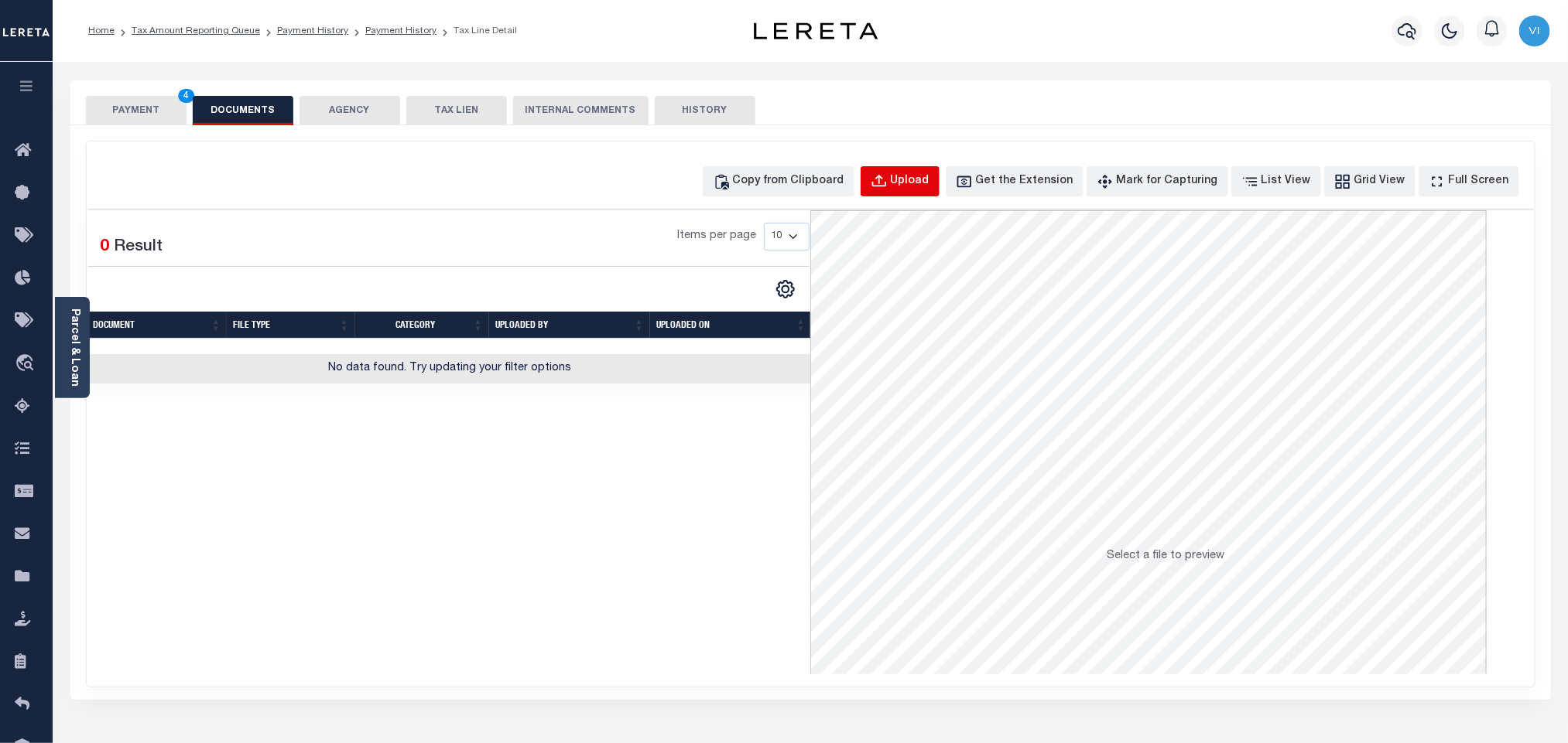
click at [929, 179] on div "Upload" at bounding box center [911, 182] width 39 height 17
select select "POP"
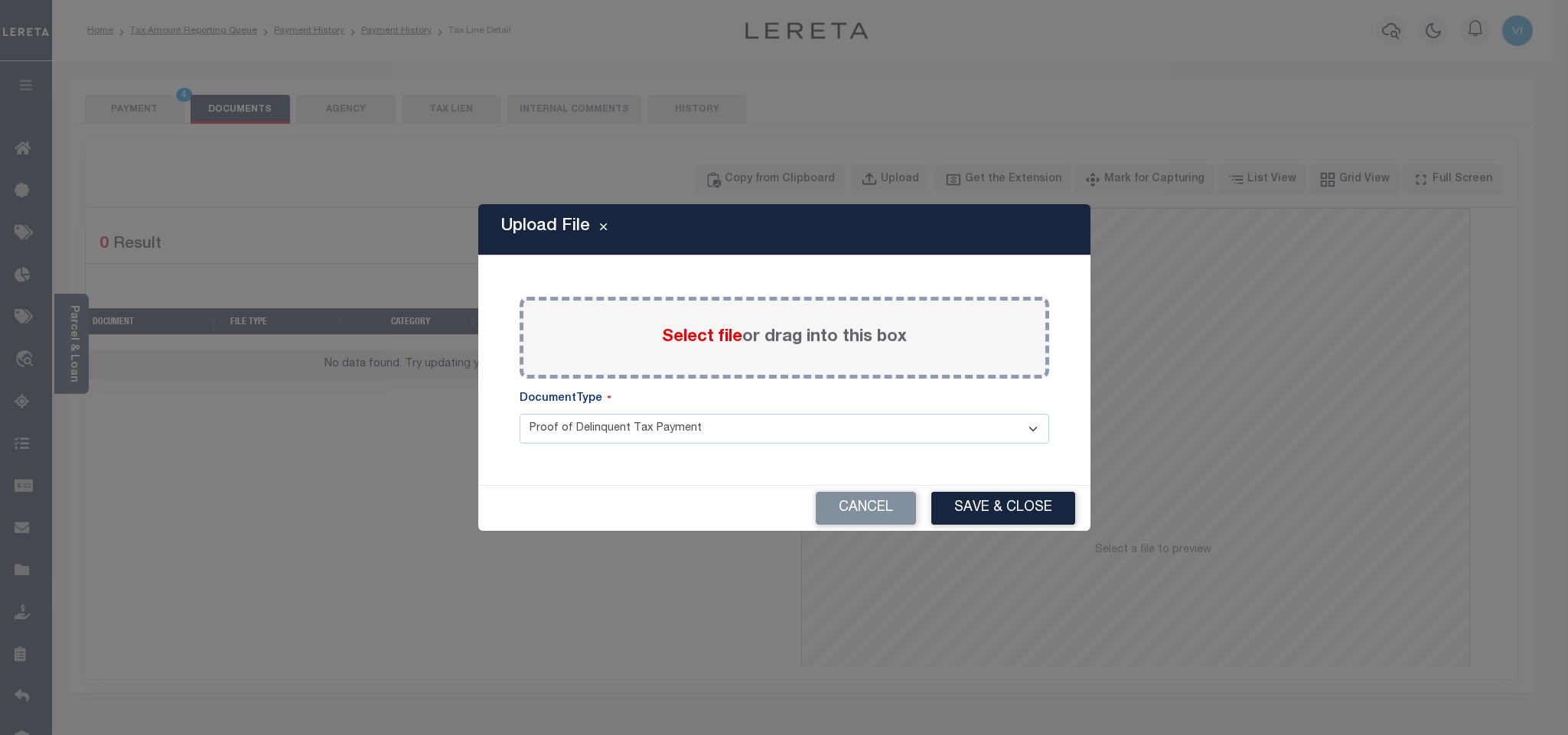
click at [692, 329] on span "Select file" at bounding box center [702, 337] width 80 height 16
click at [0, 0] on input "Select file or drag into this box" at bounding box center [0, 0] width 0 height 0
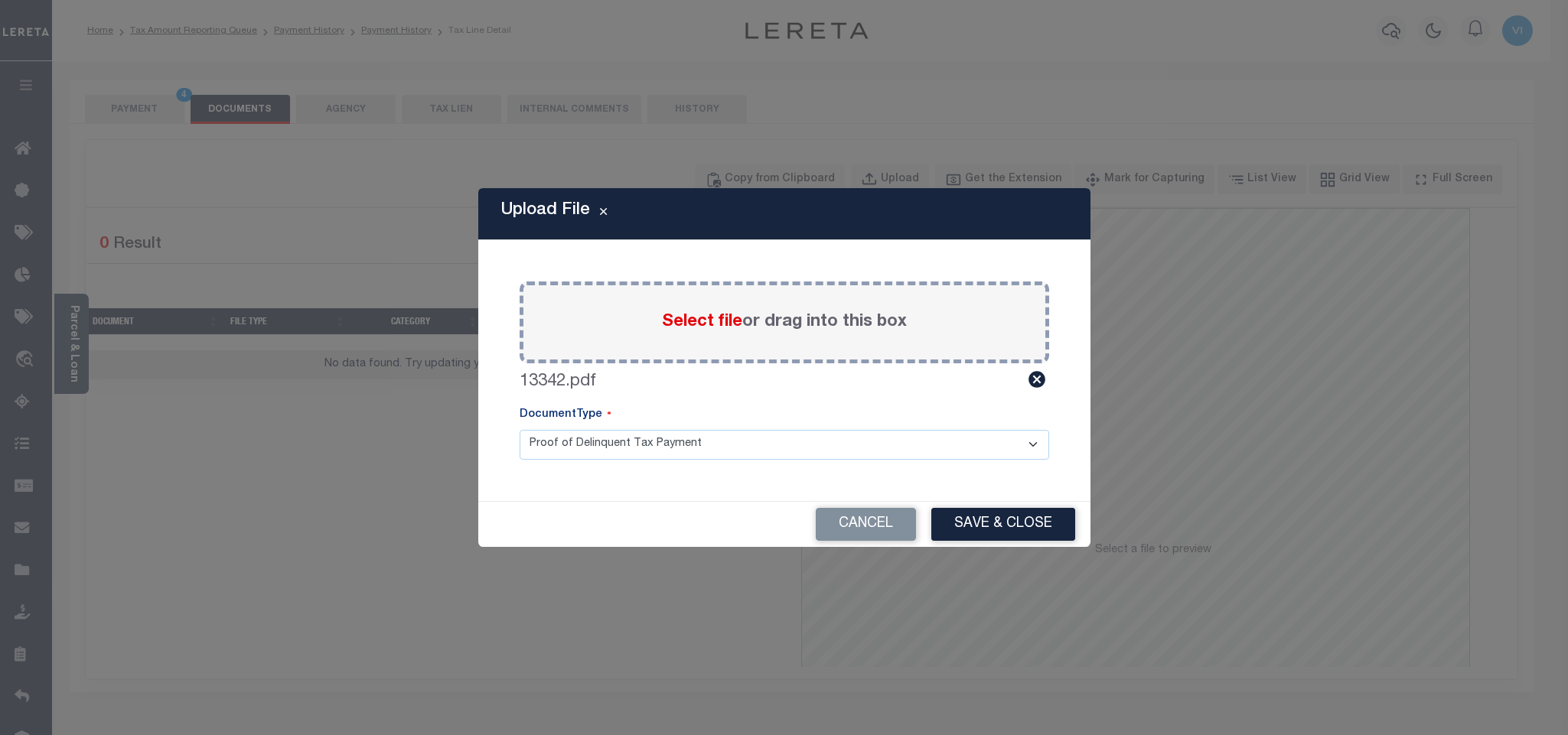
drag, startPoint x: 532, startPoint y: 446, endPoint x: 540, endPoint y: 456, distance: 12.8
click at [532, 446] on select "Proof of Delinquent Tax Payment" at bounding box center [784, 445] width 530 height 30
click at [520, 430] on select "Proof of Delinquent Tax Payment" at bounding box center [784, 445] width 530 height 30
click at [1019, 531] on button "Save & Close" at bounding box center [1004, 524] width 144 height 33
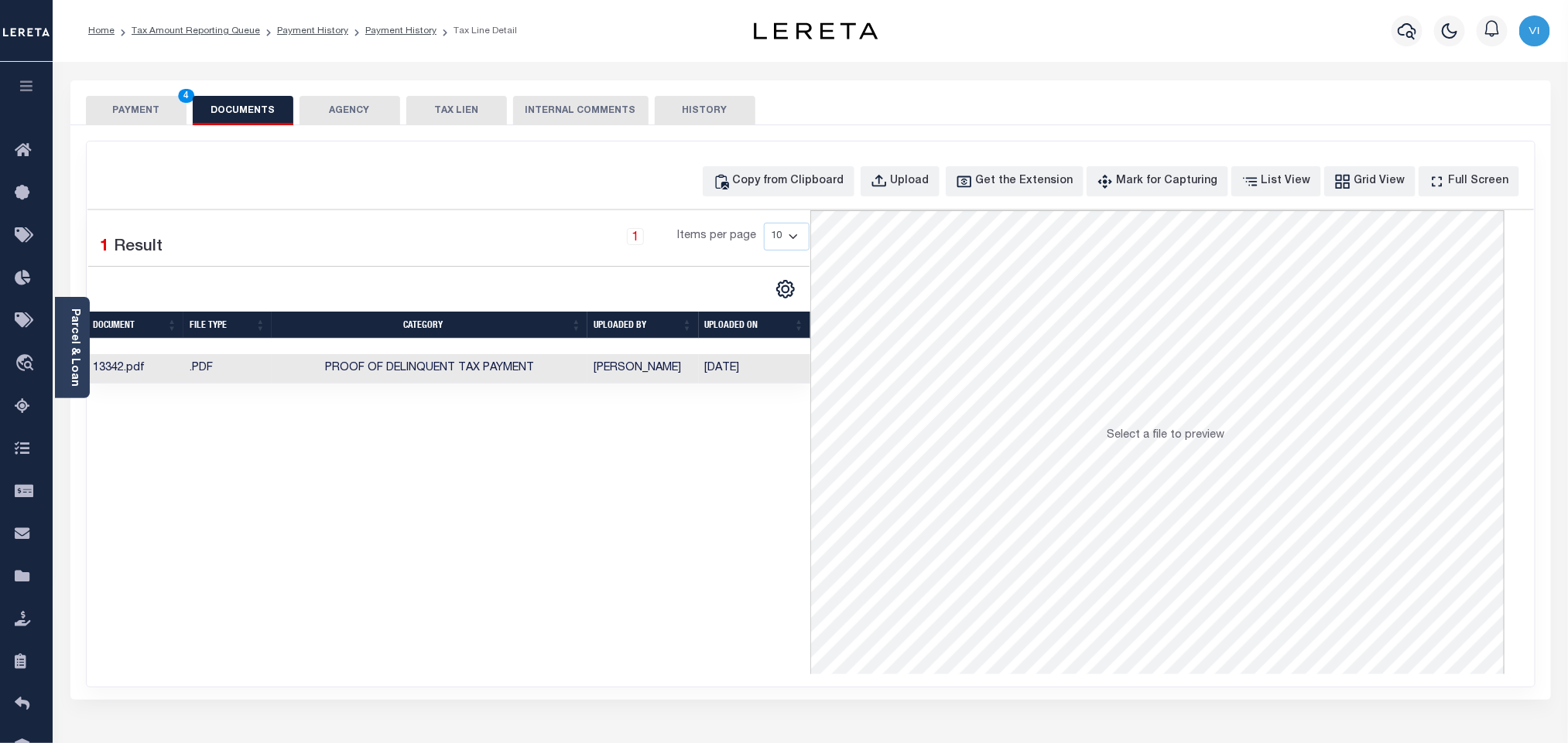
click at [160, 101] on button "PAYMENT 4" at bounding box center [136, 111] width 101 height 30
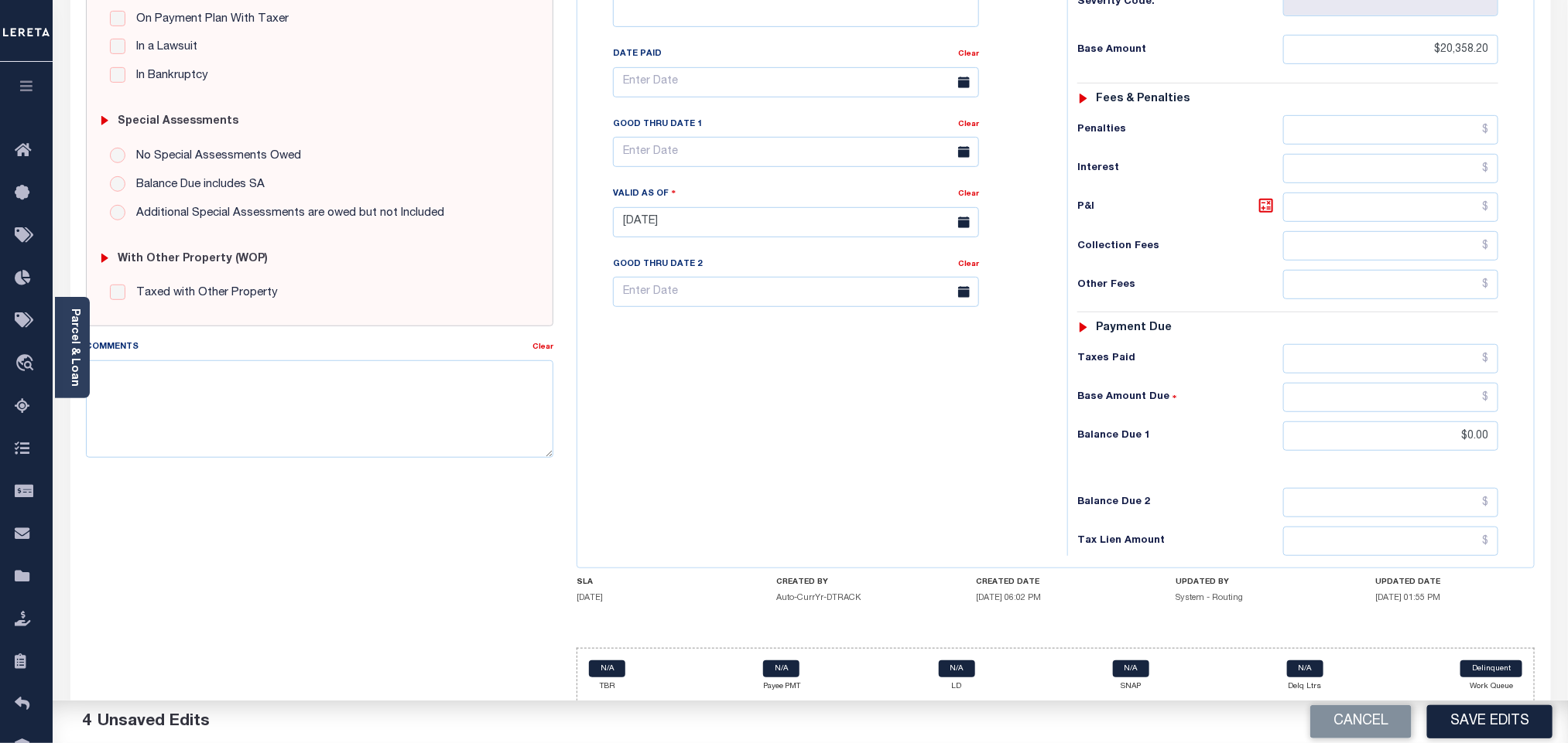
scroll to position [402, 0]
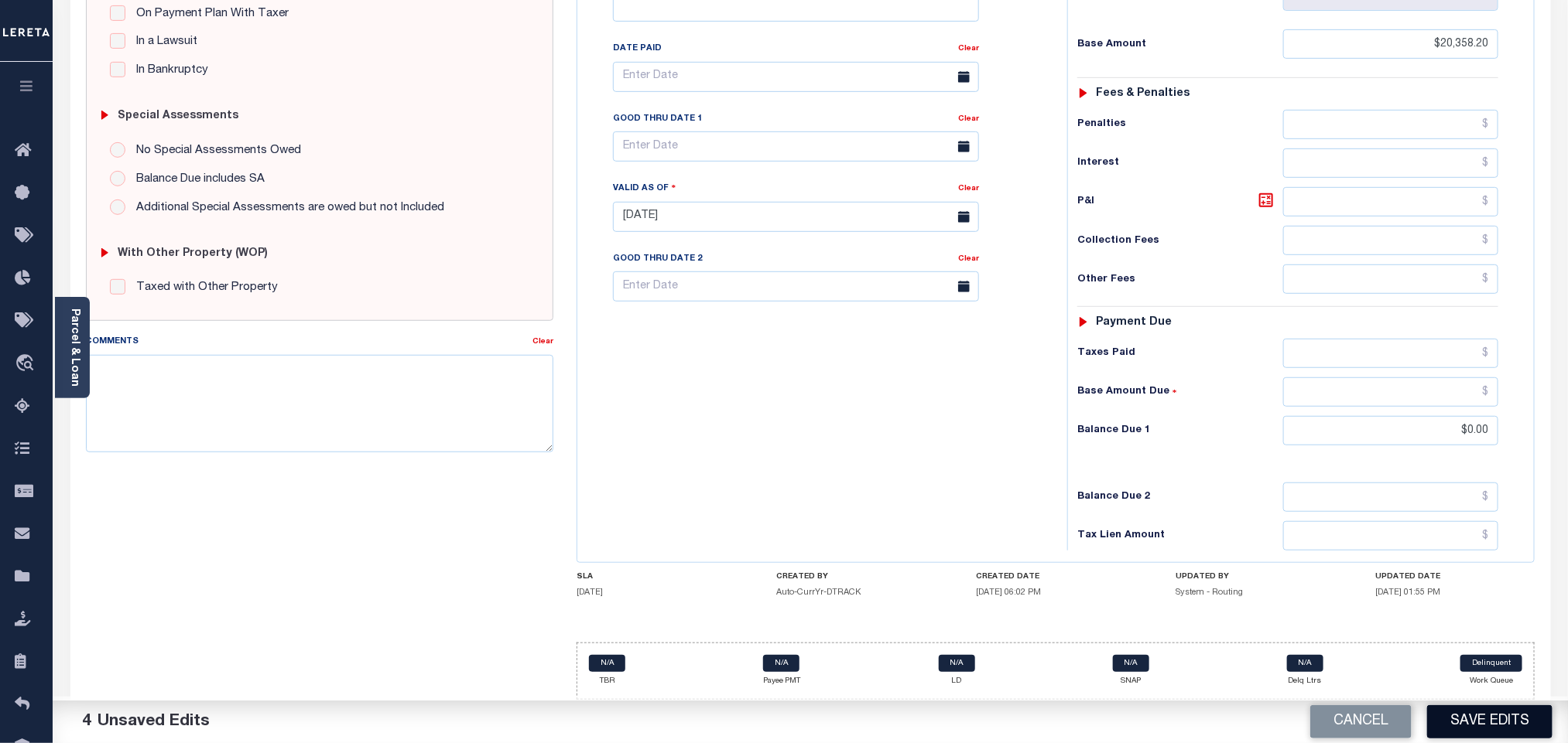
click at [1460, 706] on button "Save Edits" at bounding box center [1490, 722] width 126 height 33
checkbox input "false"
type input "$20,358.2"
type input "$0"
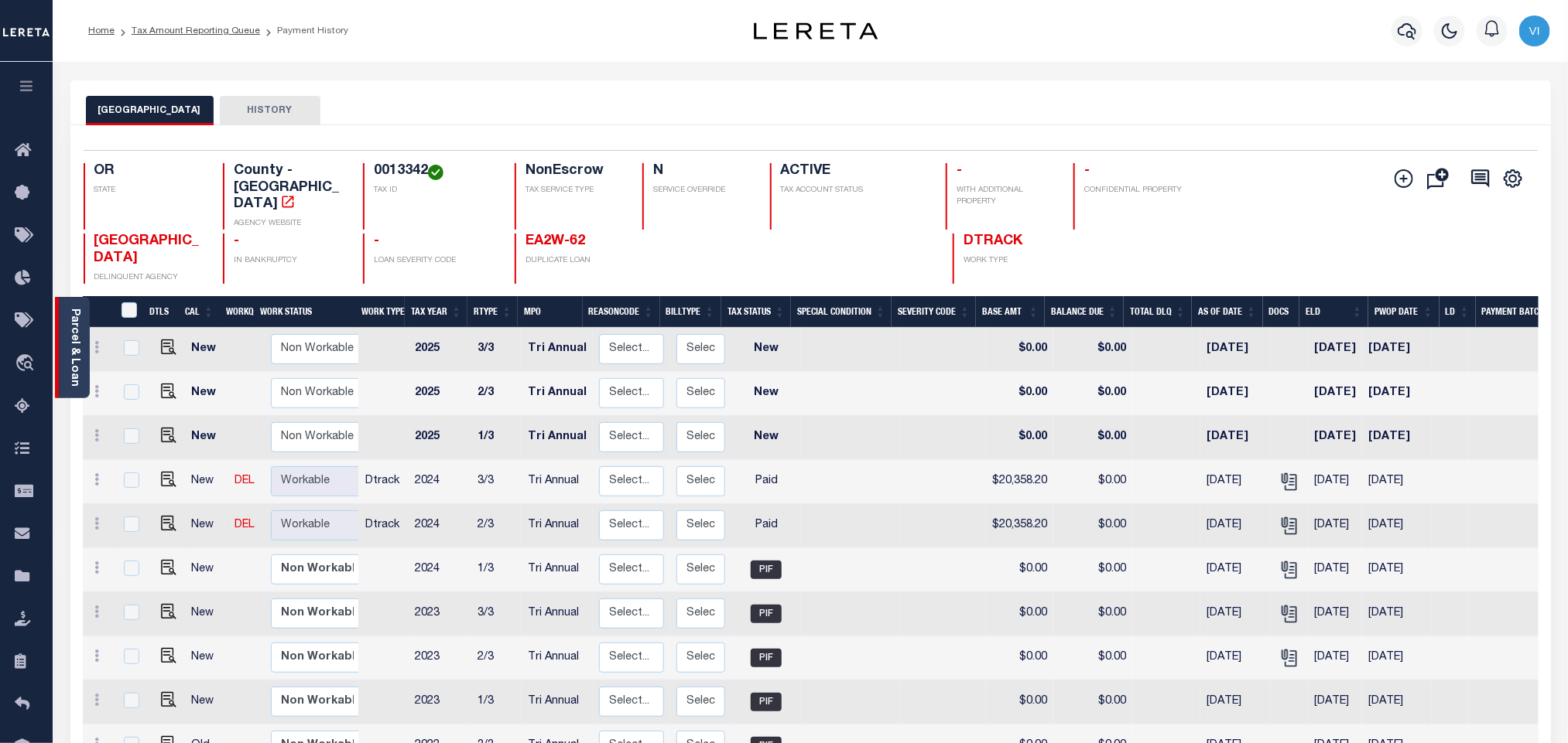
click at [74, 360] on link "Parcel & Loan" at bounding box center [75, 347] width 11 height 78
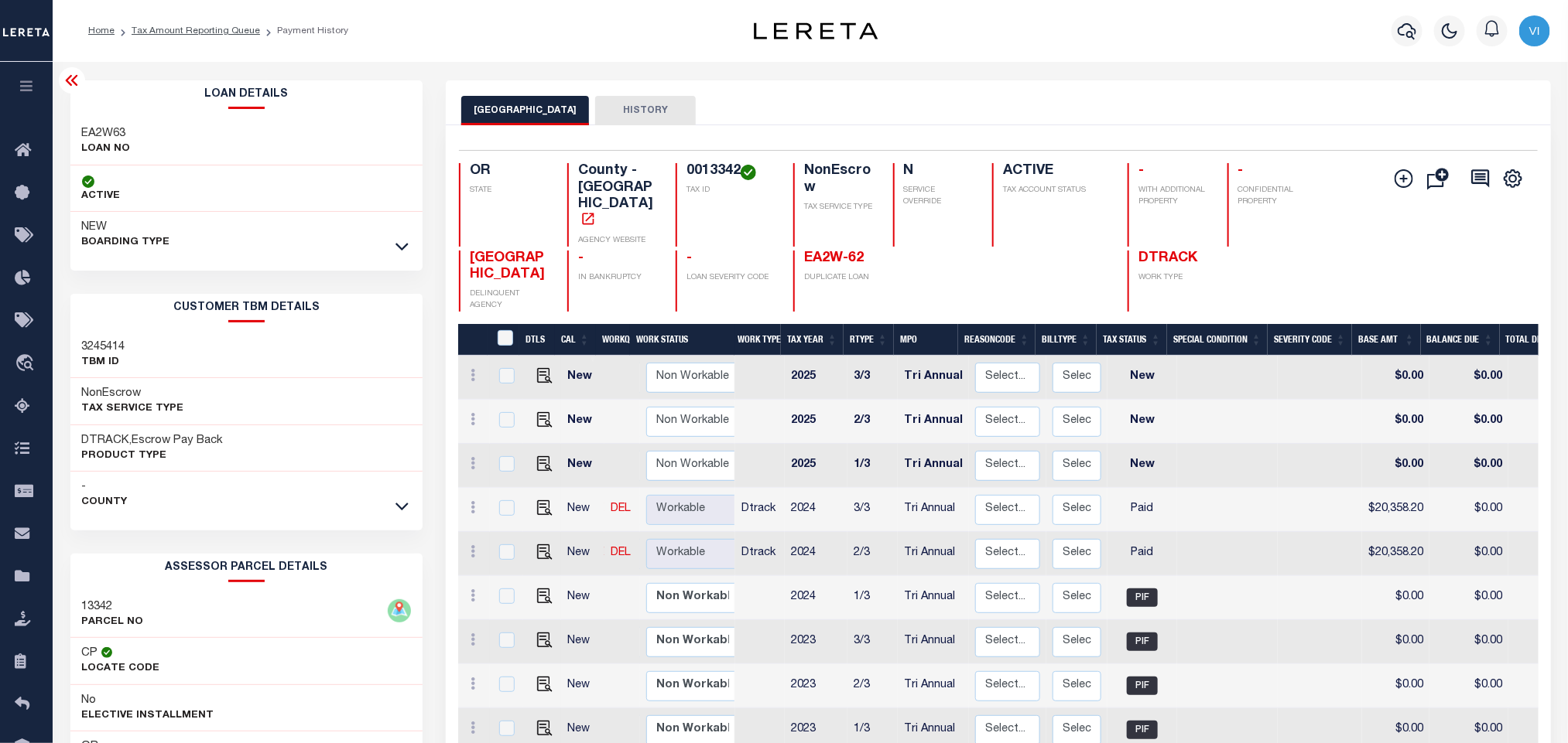
click at [93, 119] on div "EA2W63 LOAN NO" at bounding box center [247, 141] width 353 height 47
copy h3 "EA2W63"
click at [676, 173] on div "0013342 TAX ID" at bounding box center [725, 205] width 99 height 84
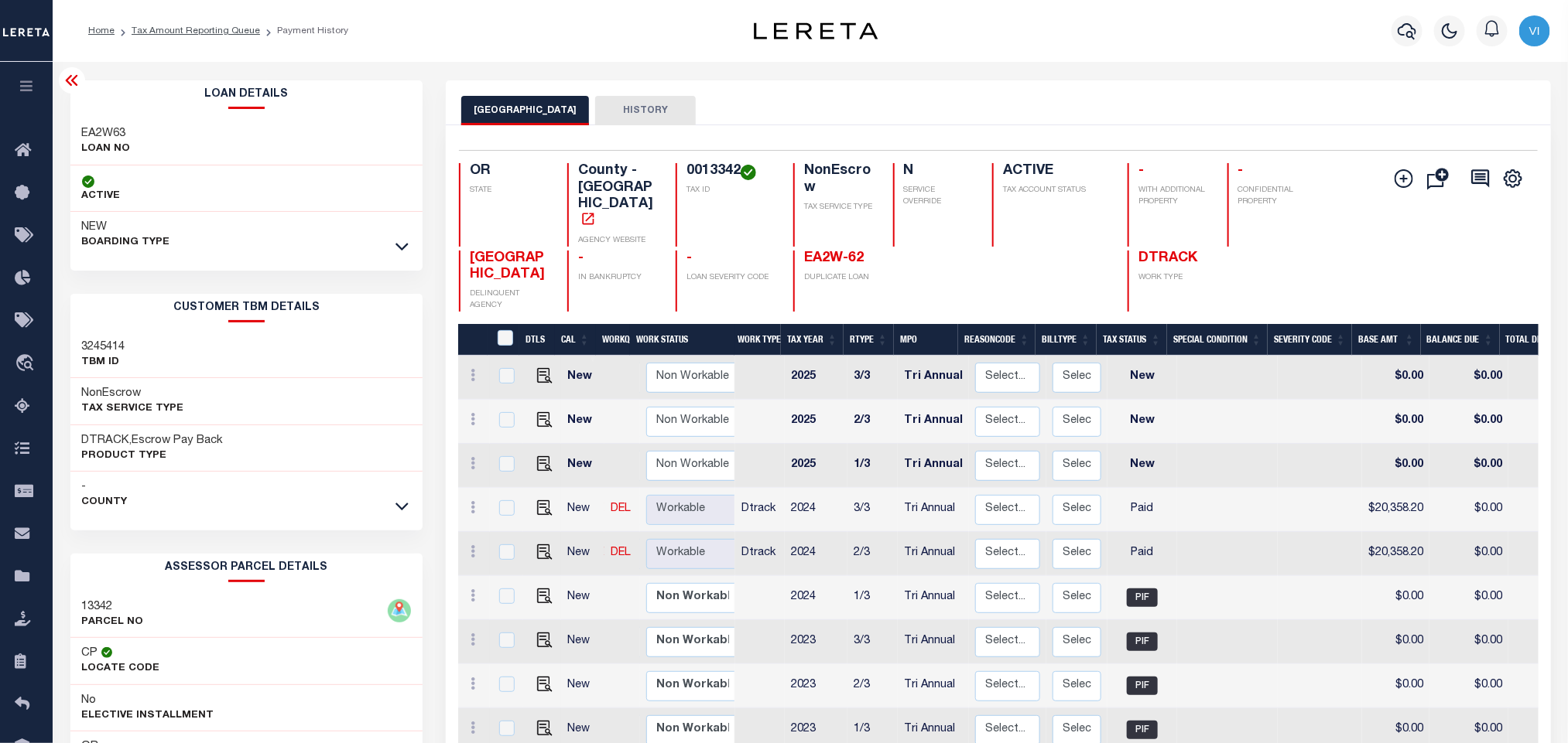
copy h4 "0013342"
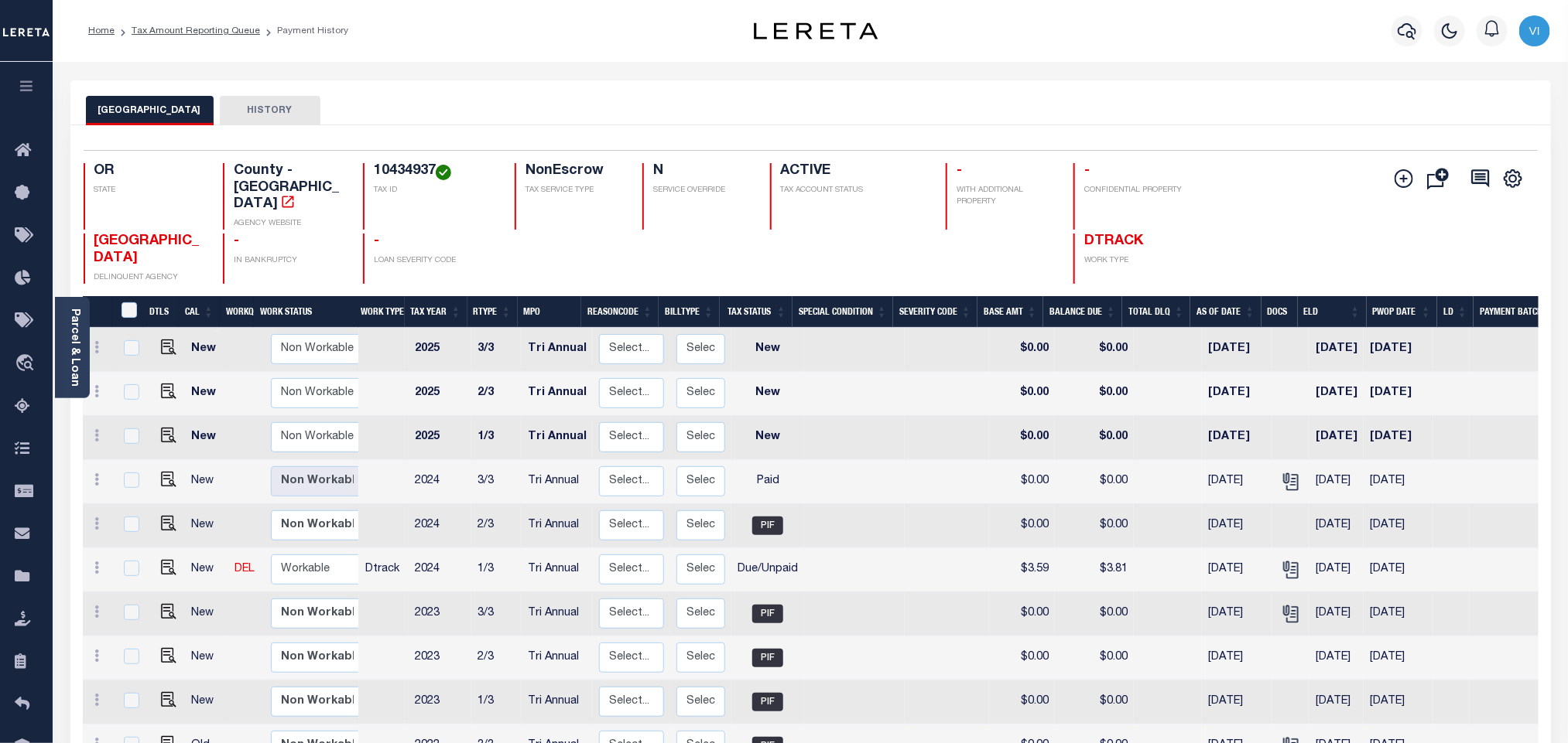
click at [383, 172] on h4 "10434937" at bounding box center [435, 172] width 122 height 17
copy h4 "10434937"
click at [164, 560] on img "" at bounding box center [168, 568] width 16 height 16
checkbox input "true"
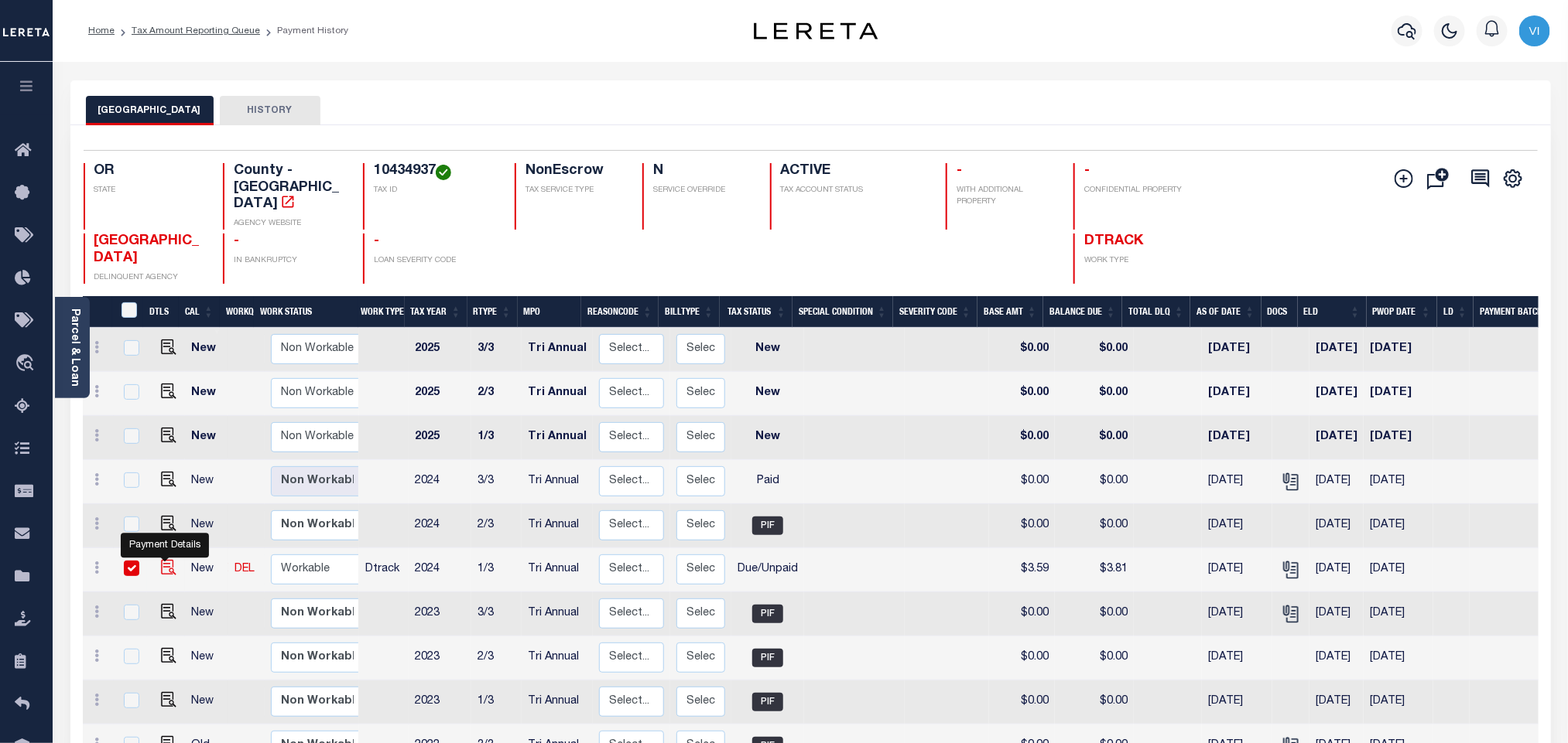
checkbox input "true"
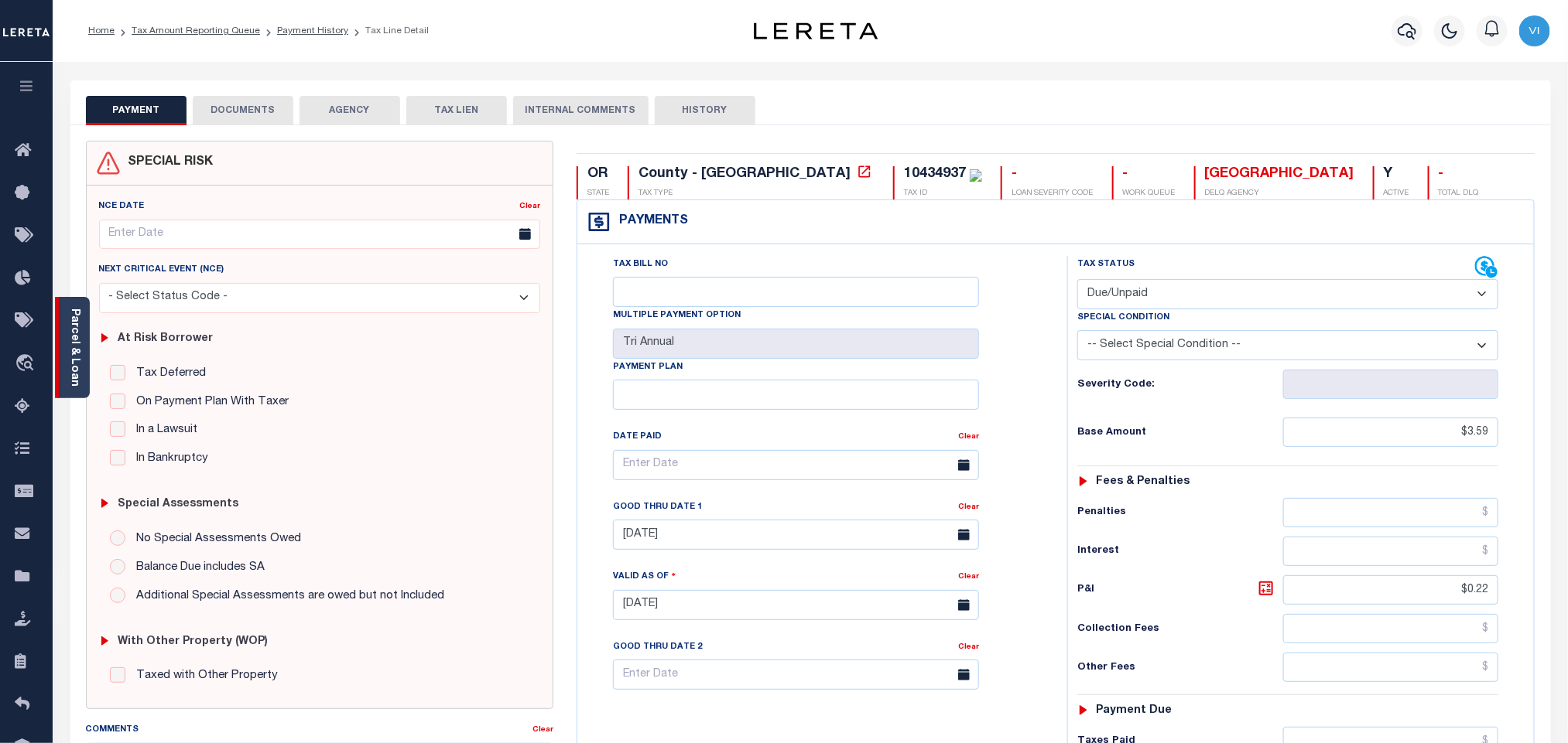
click at [78, 349] on link "Parcel & Loan" at bounding box center [75, 347] width 11 height 78
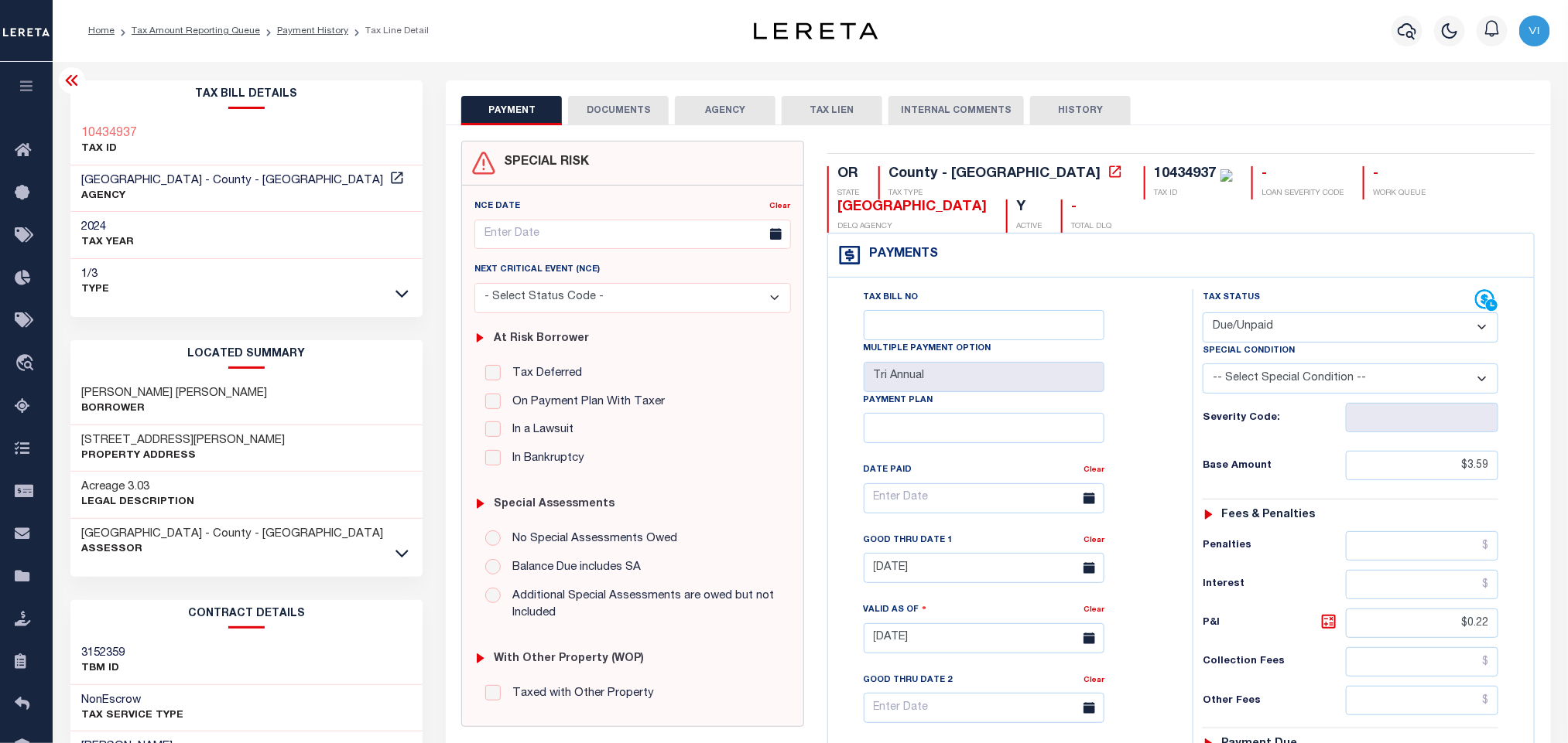
click at [1252, 318] on select "- Select Status Code - Open Due/Unpaid Paid Incomplete No Tax Due Internal Refu…" at bounding box center [1350, 328] width 296 height 30
select select "PYD"
click at [1202, 314] on select "- Select Status Code - Open Due/Unpaid Paid Incomplete No Tax Due Internal Refu…" at bounding box center [1350, 328] width 296 height 30
type input "[DATE]"
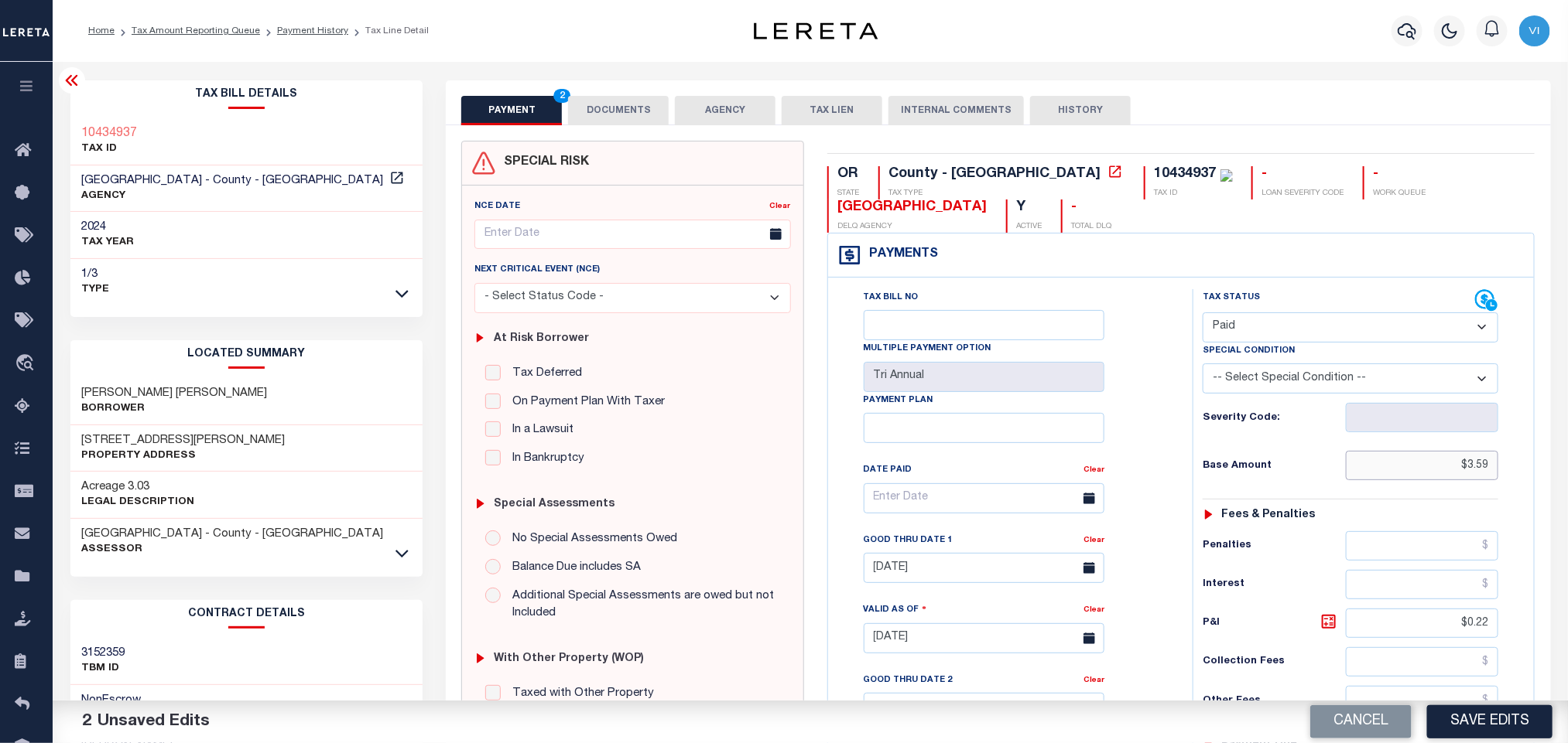
drag, startPoint x: 1454, startPoint y: 471, endPoint x: 1526, endPoint y: 480, distance: 72.6
click at [1526, 480] on div "Tax Status Status" at bounding box center [1356, 630] width 349 height 683
drag, startPoint x: 1429, startPoint y: 636, endPoint x: 1581, endPoint y: 648, distance: 152.5
click at [1567, 648] on html "Home Tax Amount Reporting Queue Payment History Tax Line Detail Profile" at bounding box center [784, 586] width 1568 height 1172
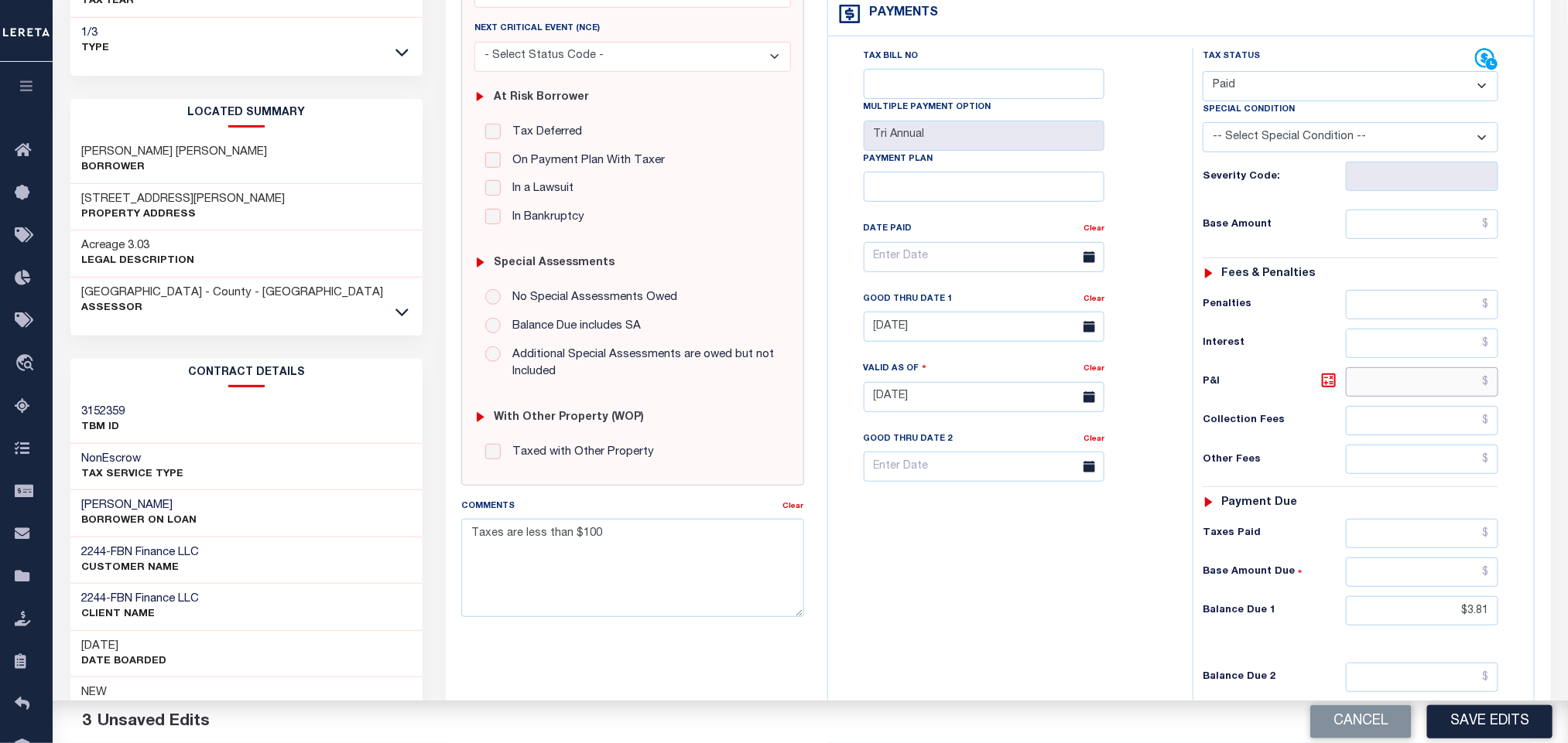
scroll to position [443, 0]
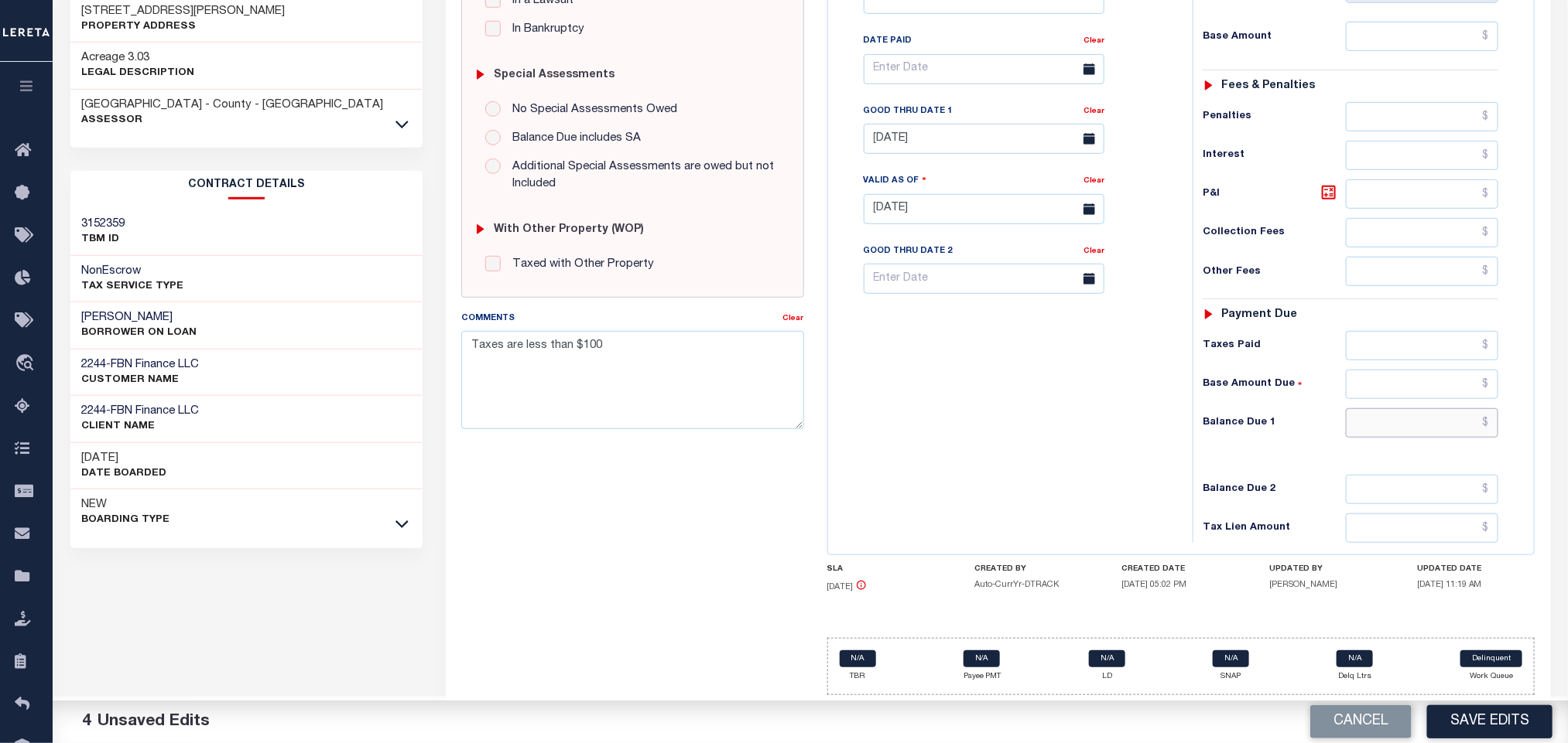
drag, startPoint x: 1440, startPoint y: 418, endPoint x: 1579, endPoint y: 430, distance: 139.5
click at [1567, 430] on html "Home Tax Amount Reporting Queue Payment History Tax Line Detail Profile" at bounding box center [784, 157] width 1568 height 1172
type input "$0.00"
click at [1505, 732] on button "Save Edits" at bounding box center [1490, 722] width 126 height 33
checkbox input "false"
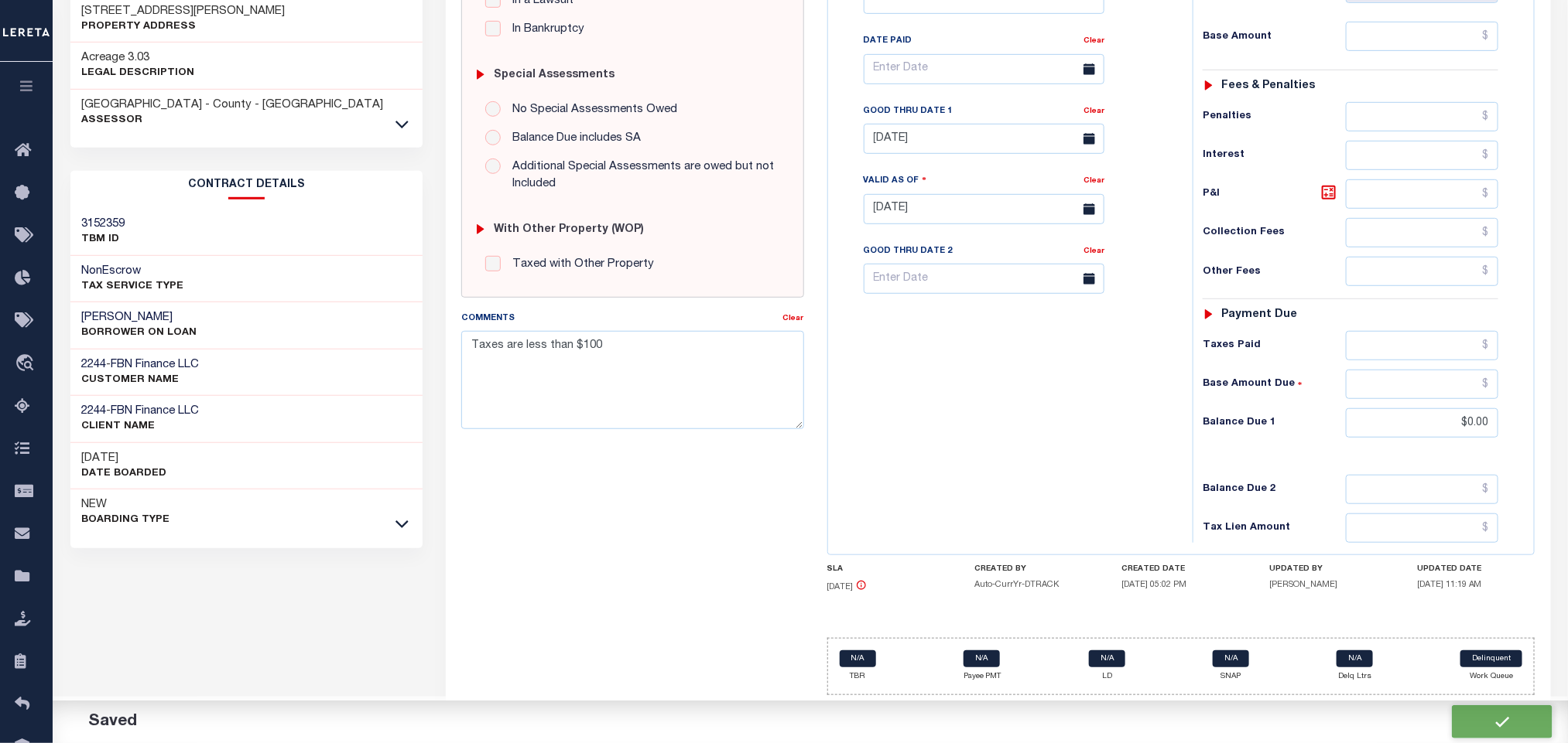
checkbox input "false"
type textarea "Taxes are less than $100"
type input "$0"
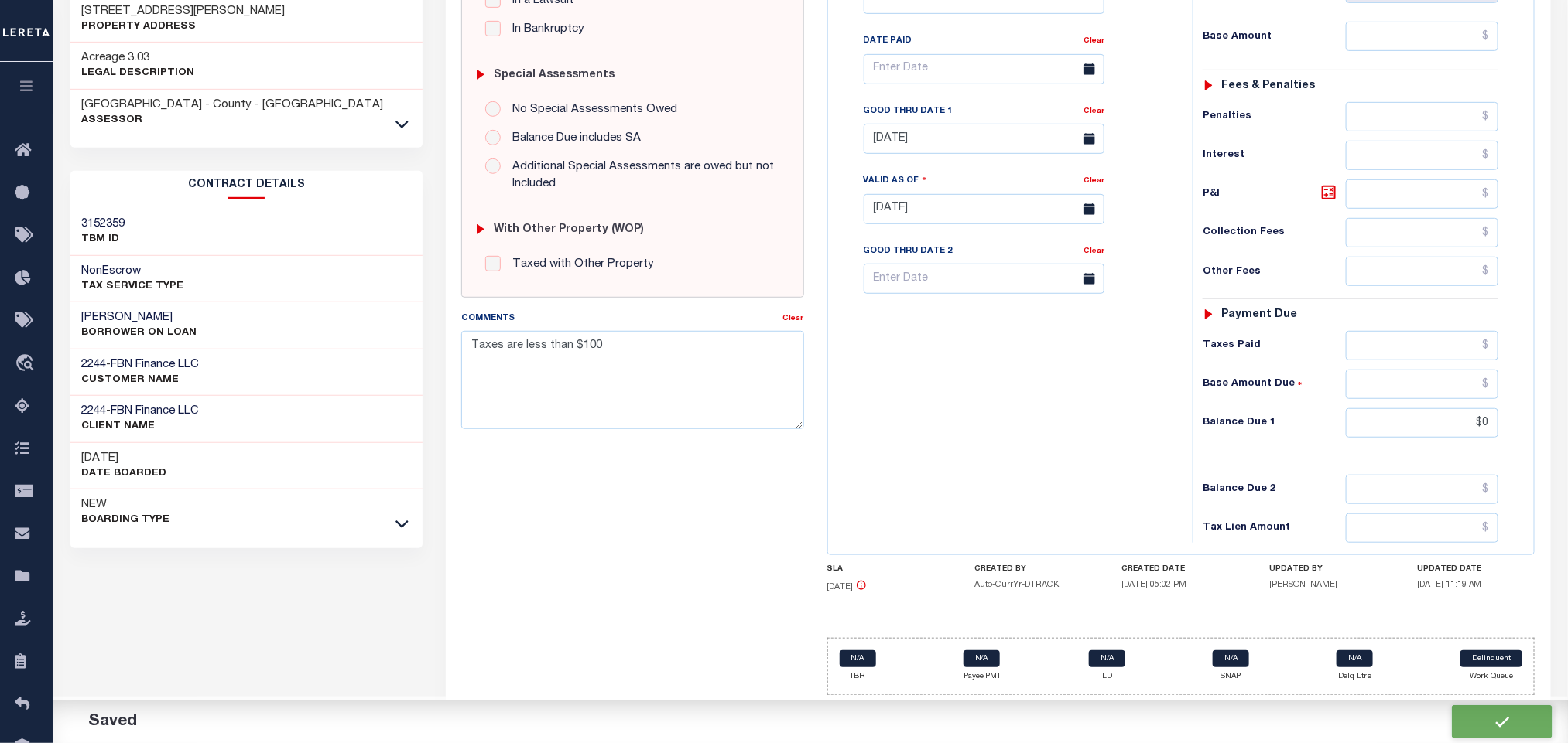
scroll to position [441, 0]
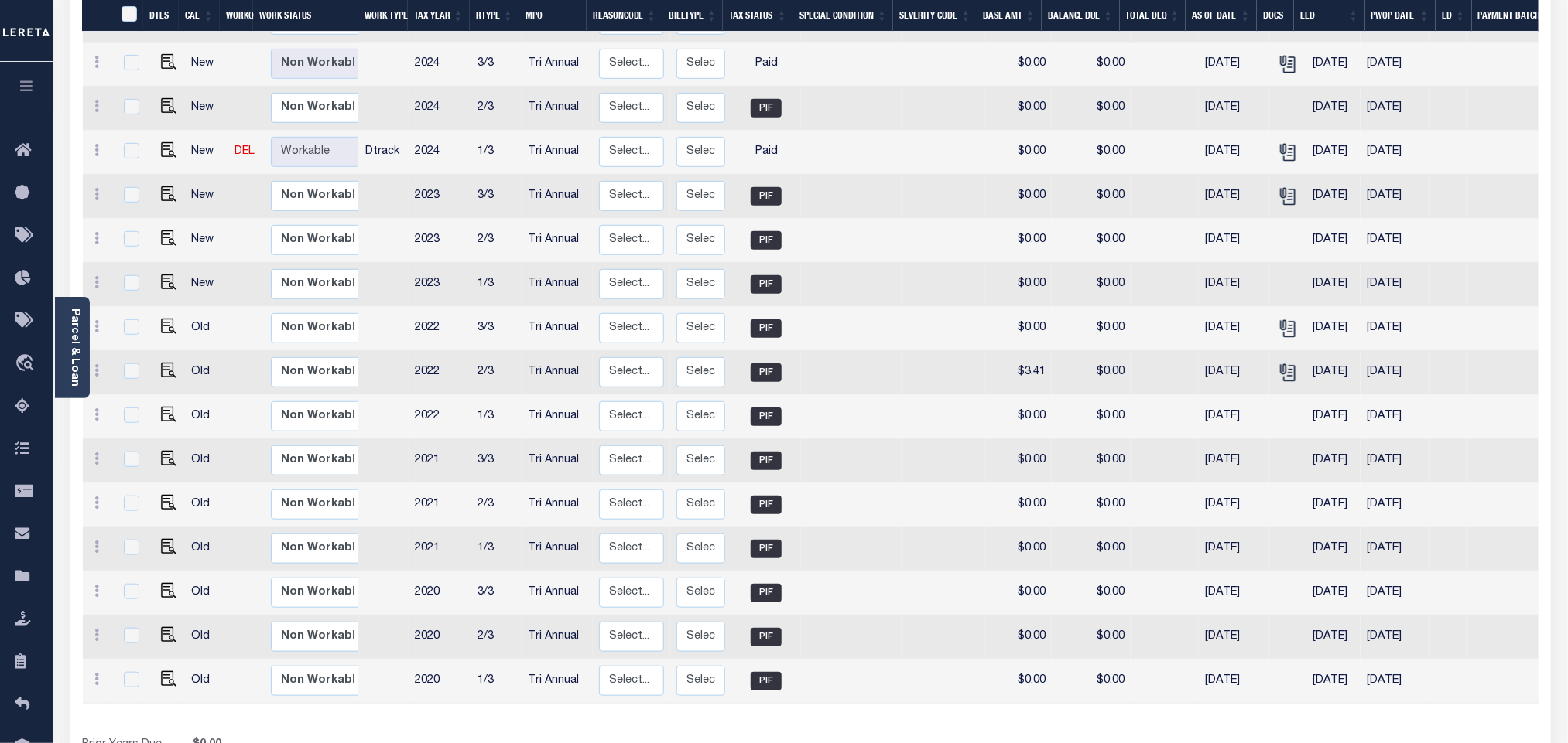
scroll to position [495, 0]
